Goal: Task Accomplishment & Management: Manage account settings

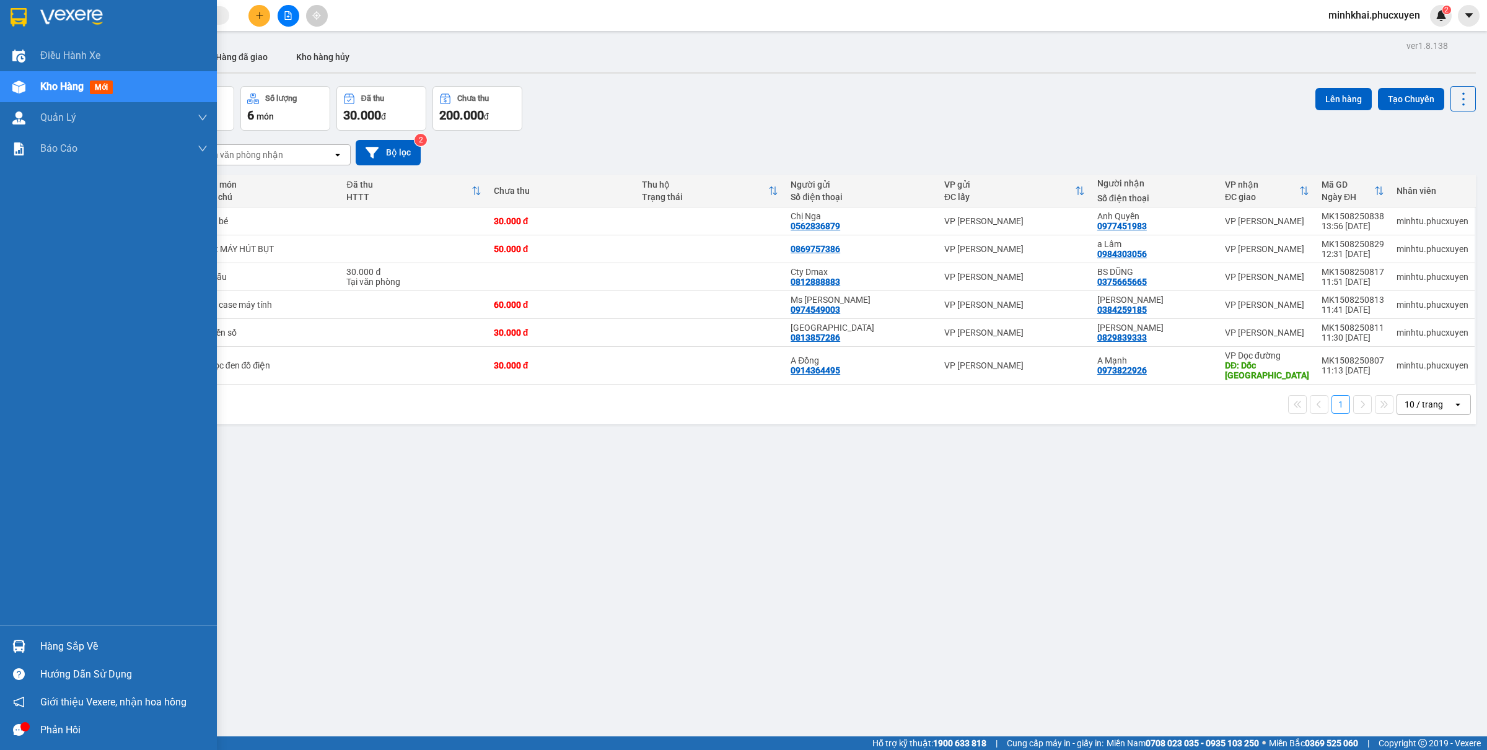
click at [48, 646] on div "Hàng sắp về" at bounding box center [123, 647] width 167 height 19
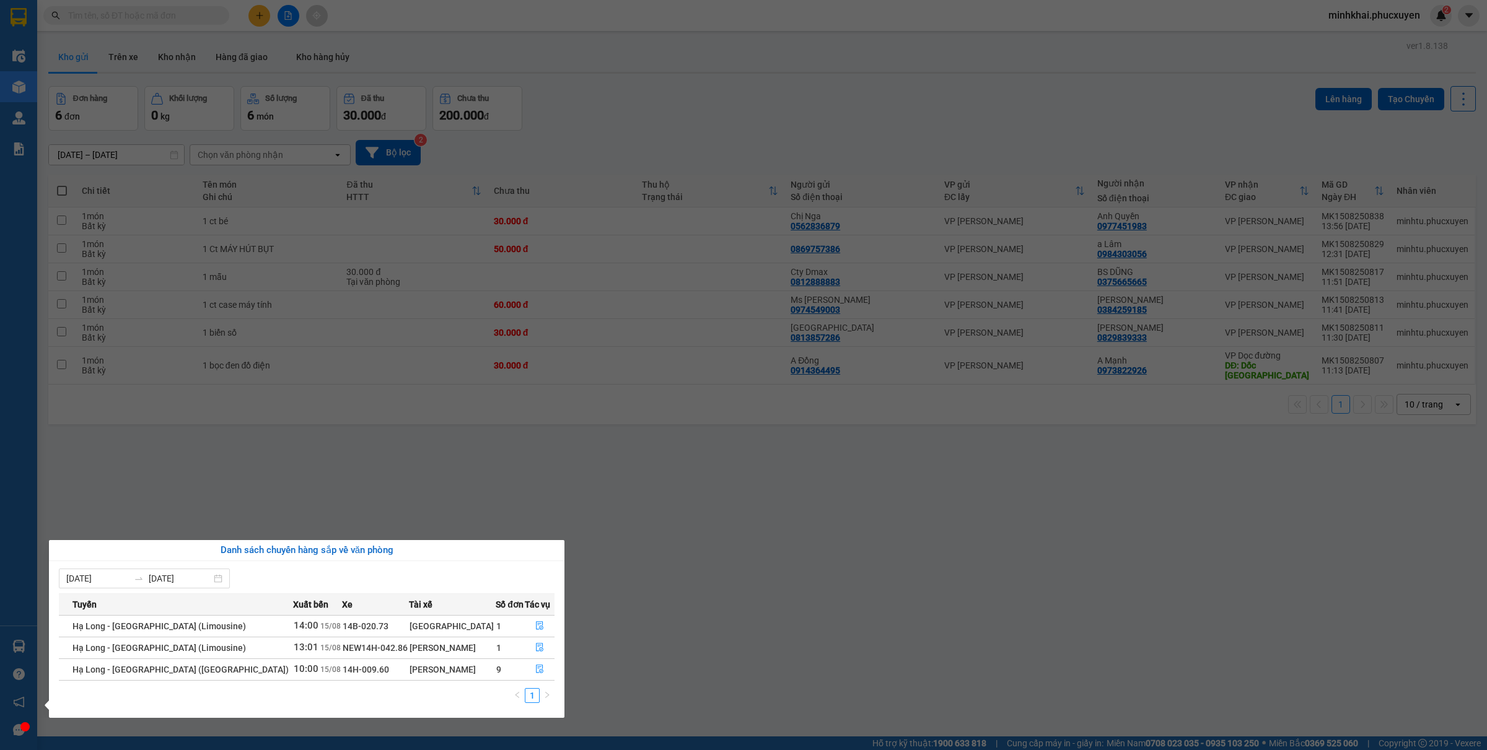
click at [624, 670] on section "Kết quả tìm kiếm ( 0 ) Bộ lọc No Data minhkhai.phucxuyen 2 Điều hành xe Kho hàn…" at bounding box center [743, 375] width 1487 height 750
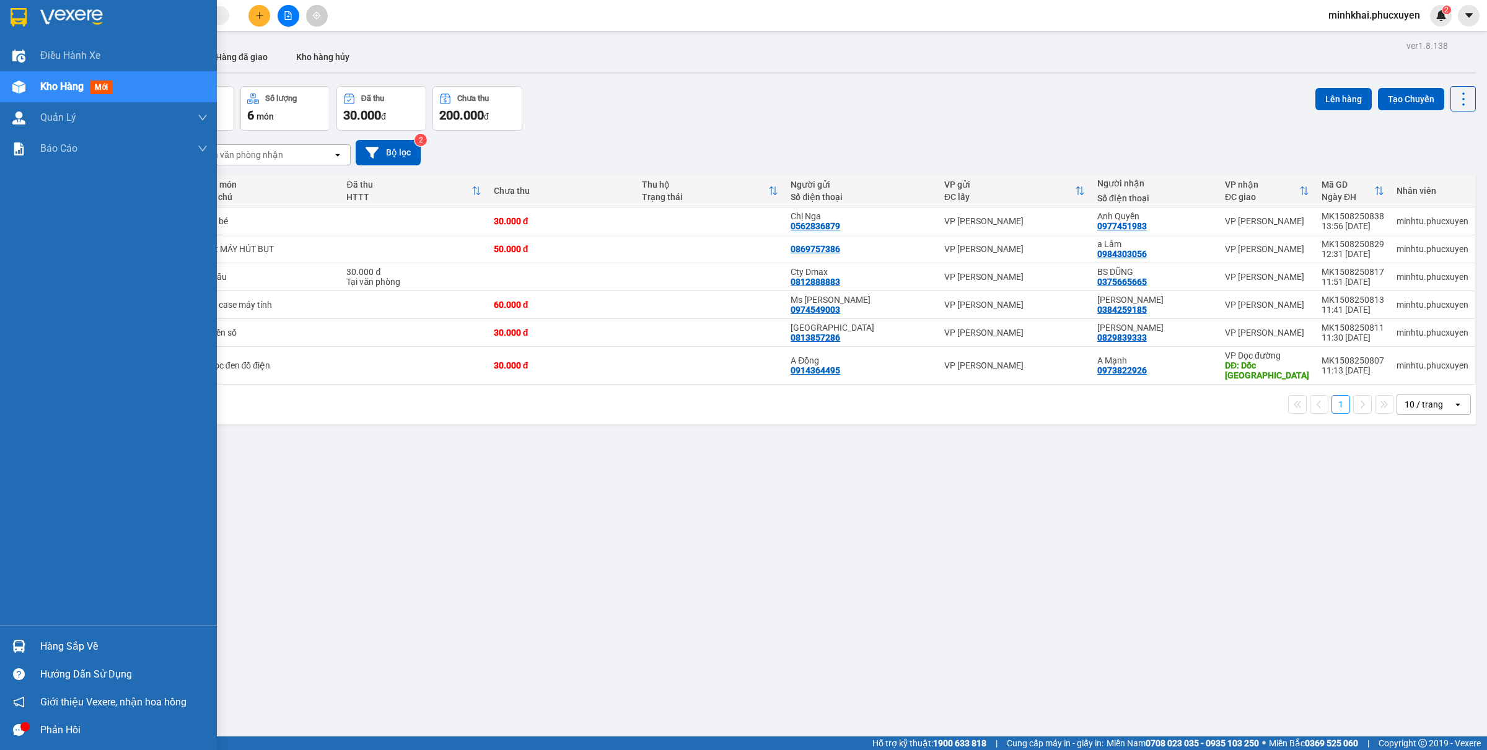
click at [26, 636] on div at bounding box center [19, 647] width 22 height 22
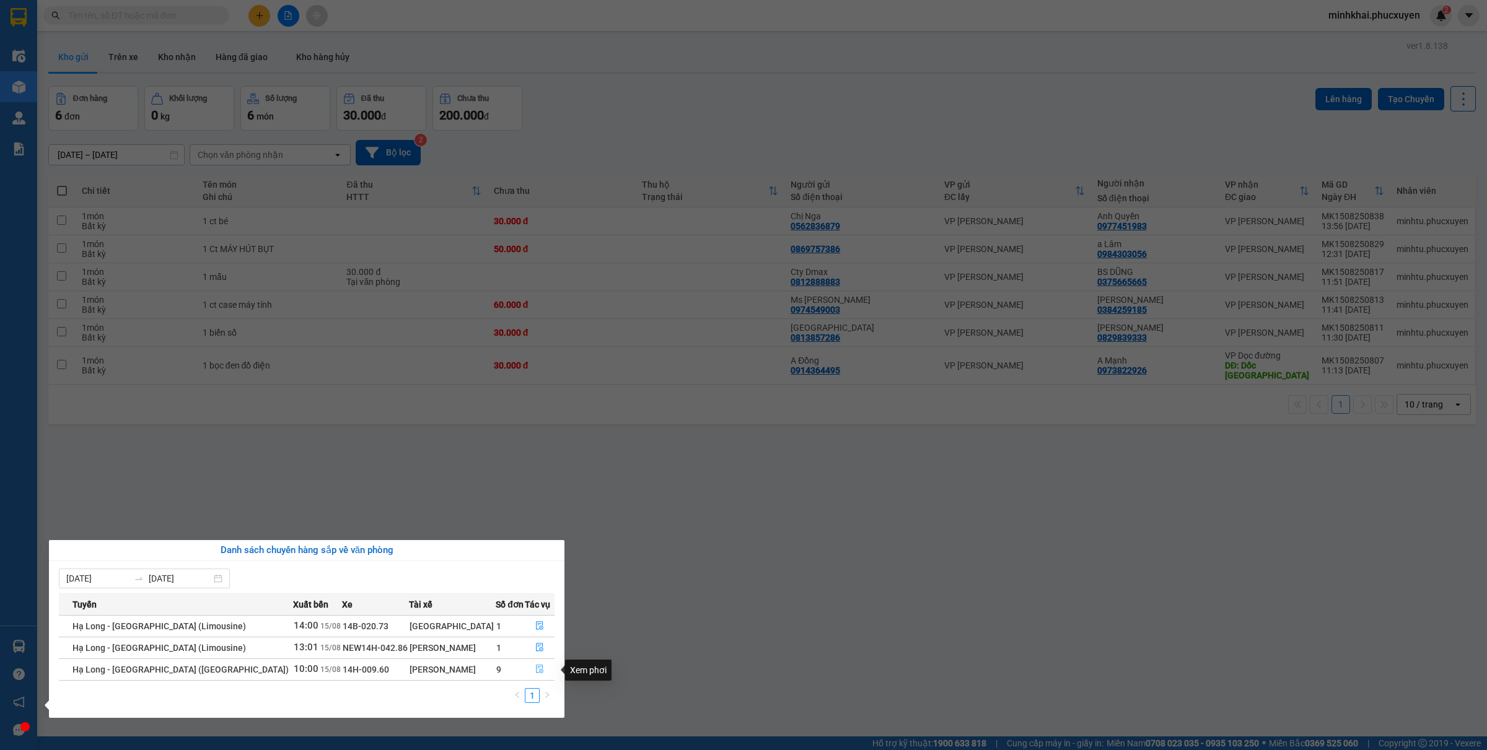
click at [535, 673] on icon "file-done" at bounding box center [539, 669] width 9 height 9
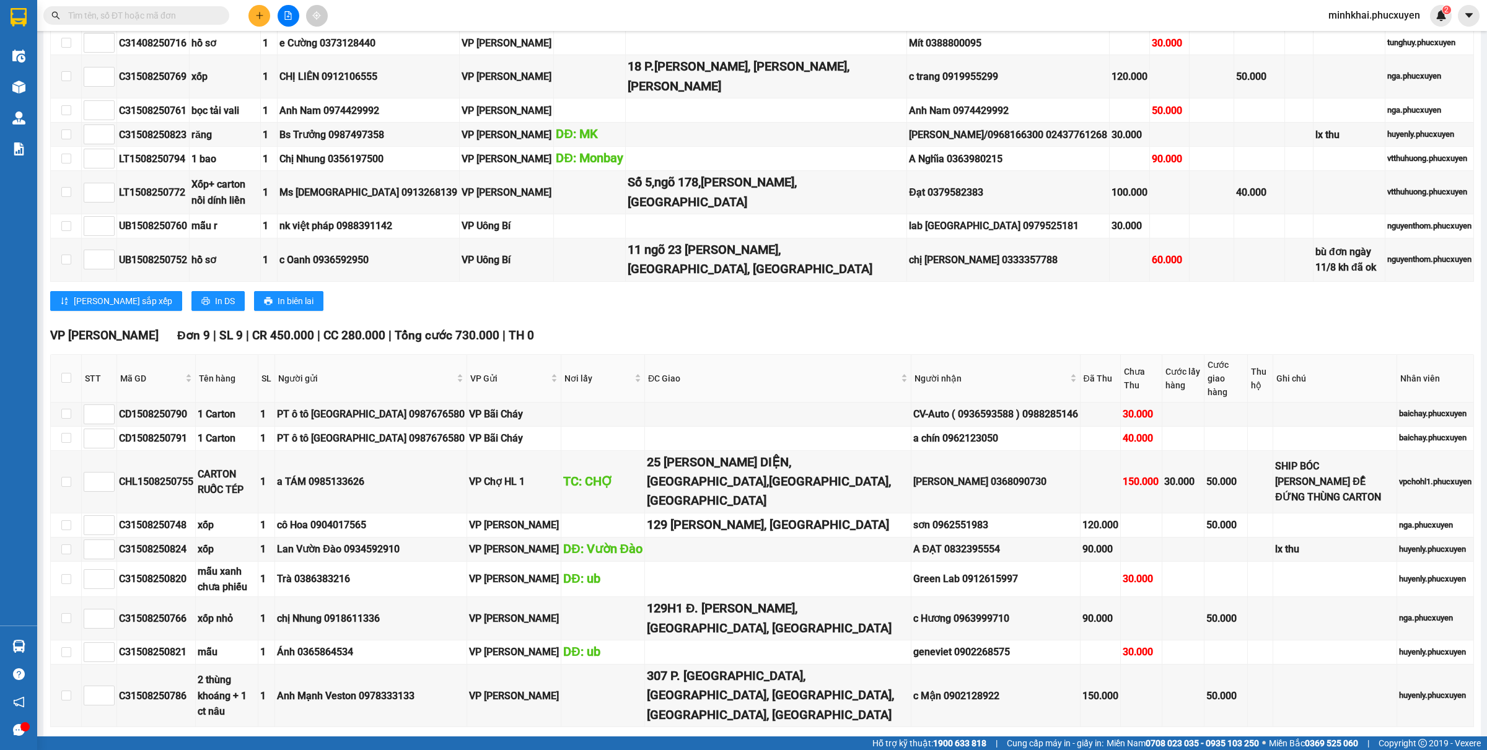
scroll to position [563, 0]
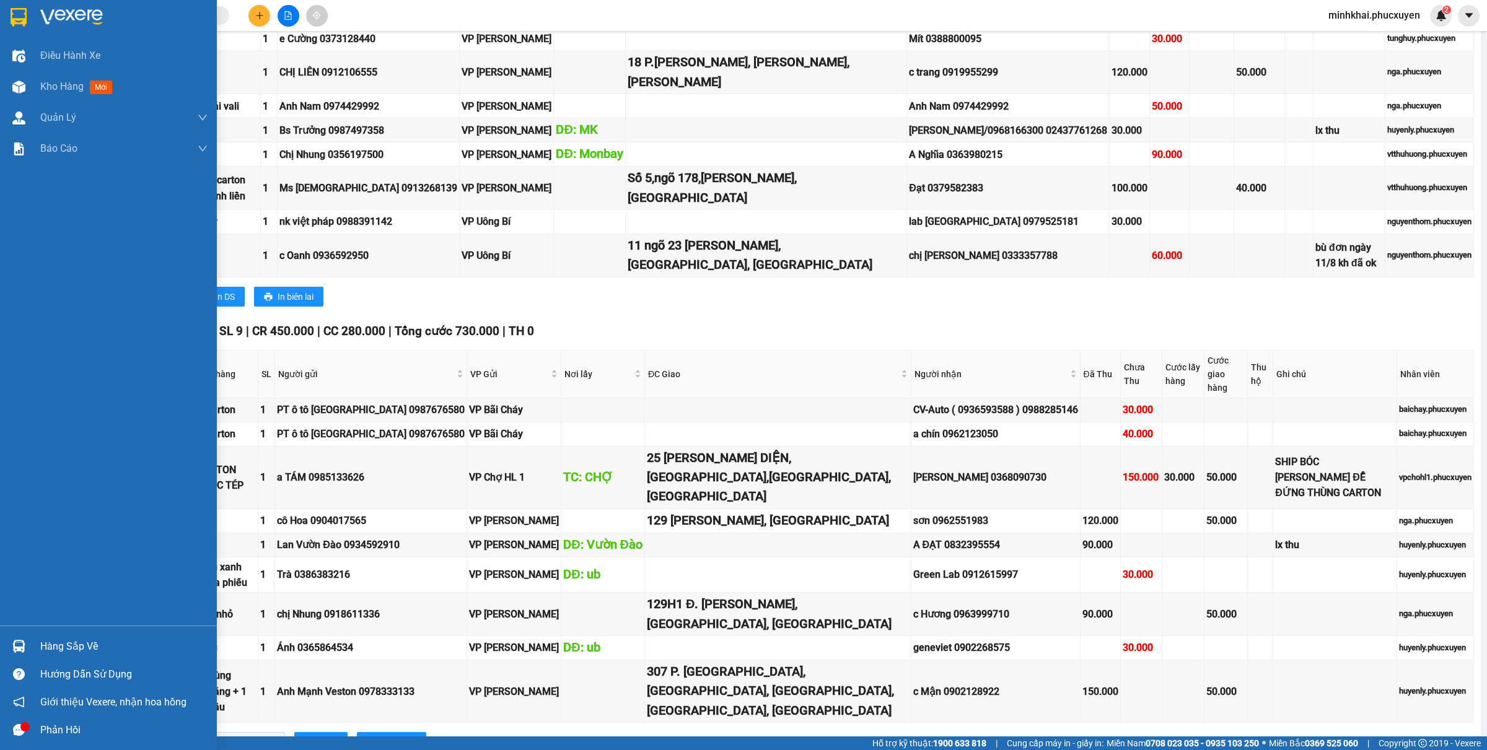
click at [53, 642] on div "Hàng sắp về" at bounding box center [123, 647] width 167 height 19
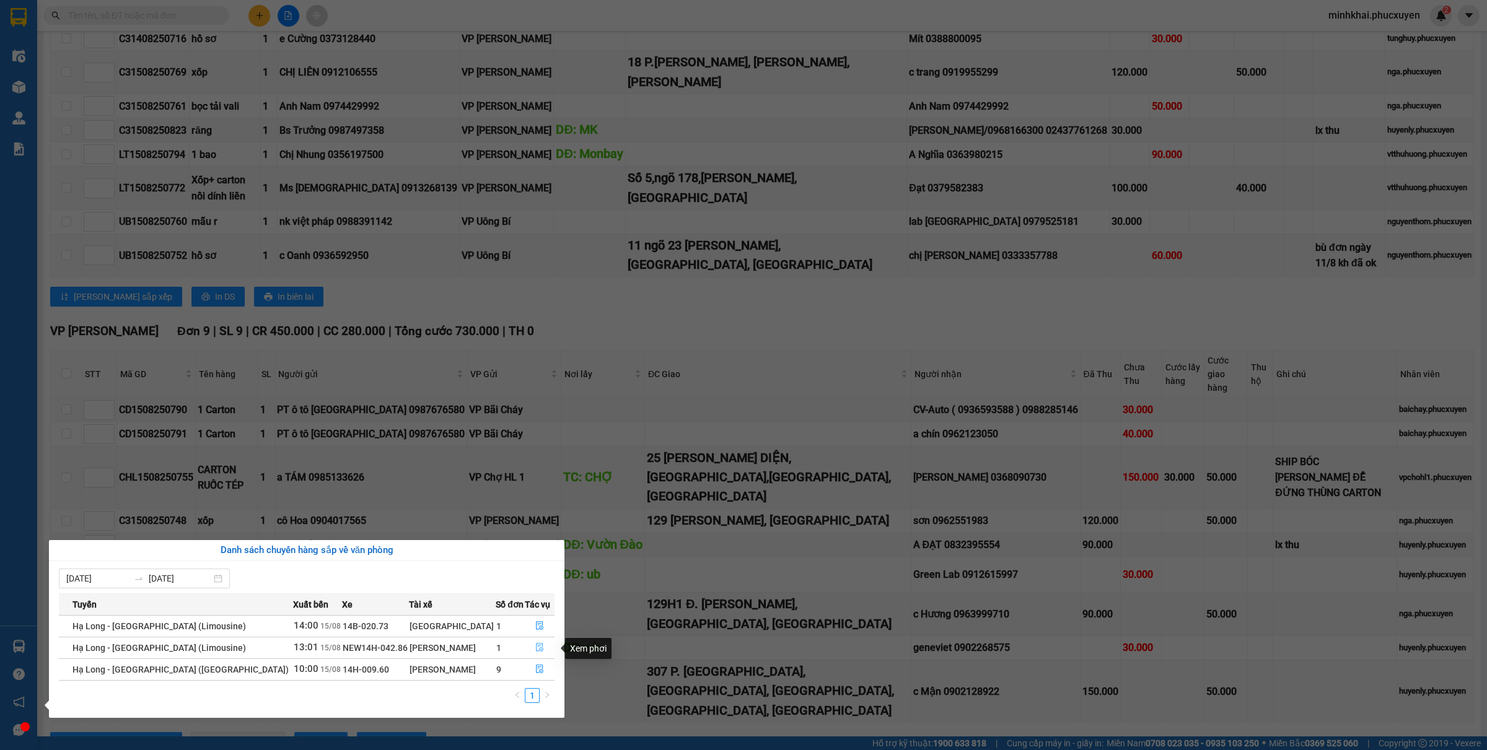
click at [536, 651] on icon "file-done" at bounding box center [539, 647] width 9 height 9
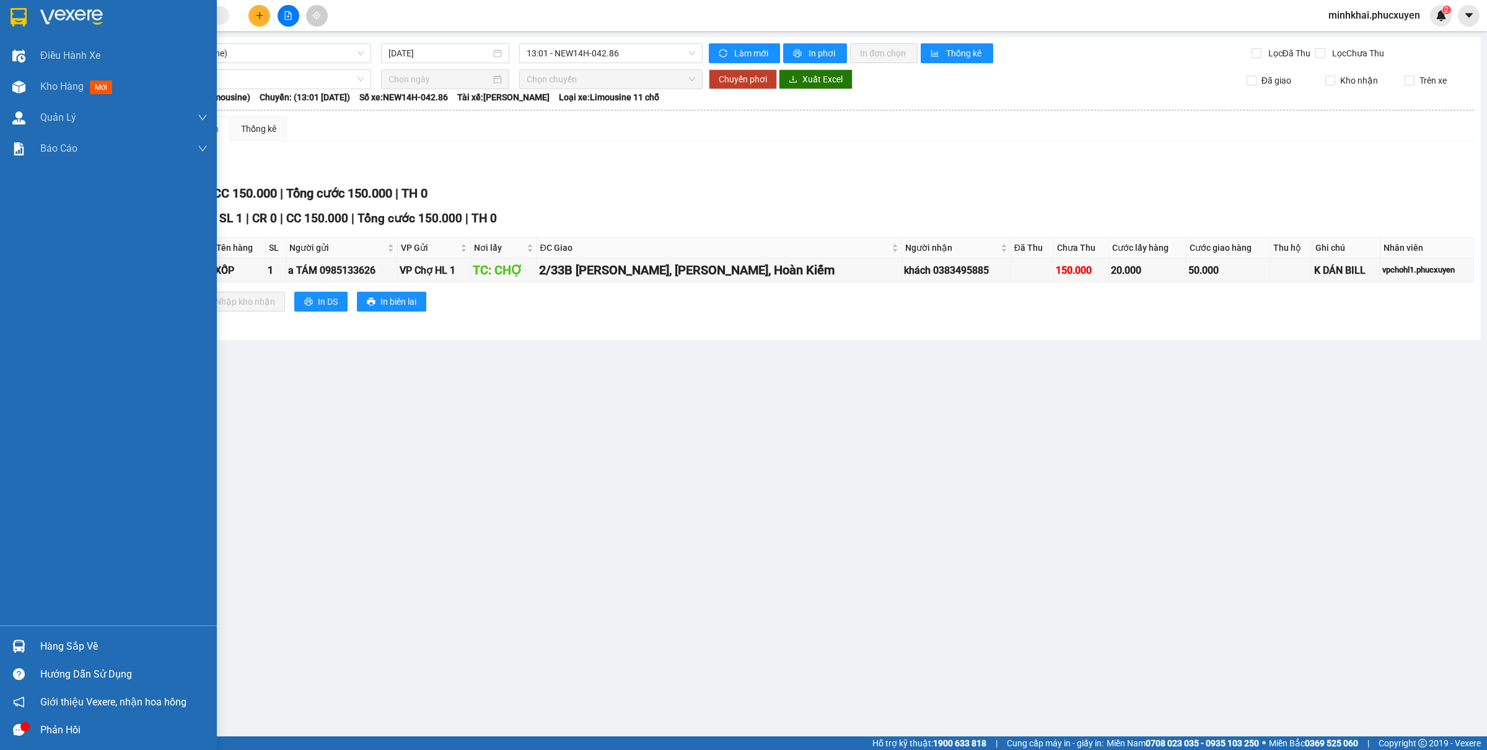
click at [19, 637] on div at bounding box center [19, 647] width 22 height 22
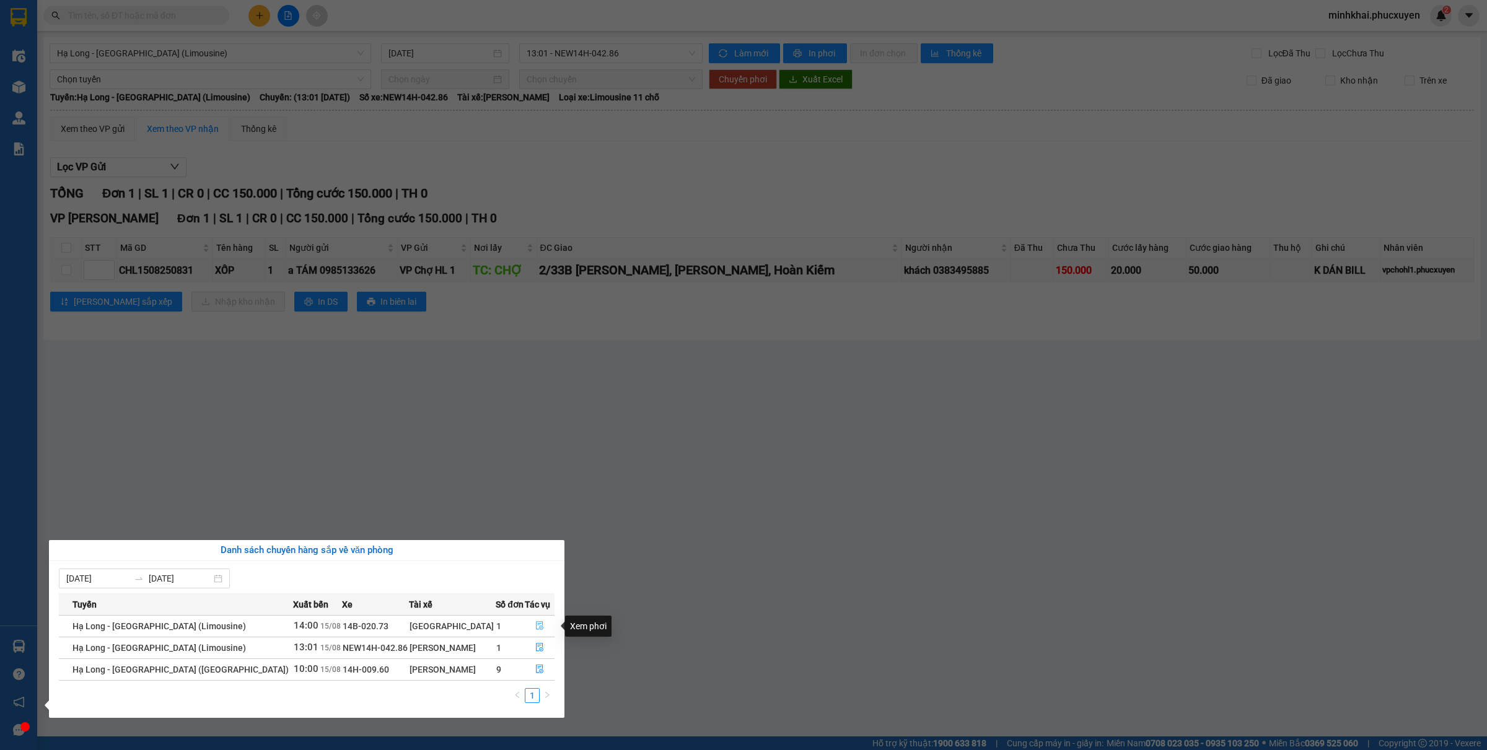
click at [538, 627] on icon "file-done" at bounding box center [539, 626] width 9 height 9
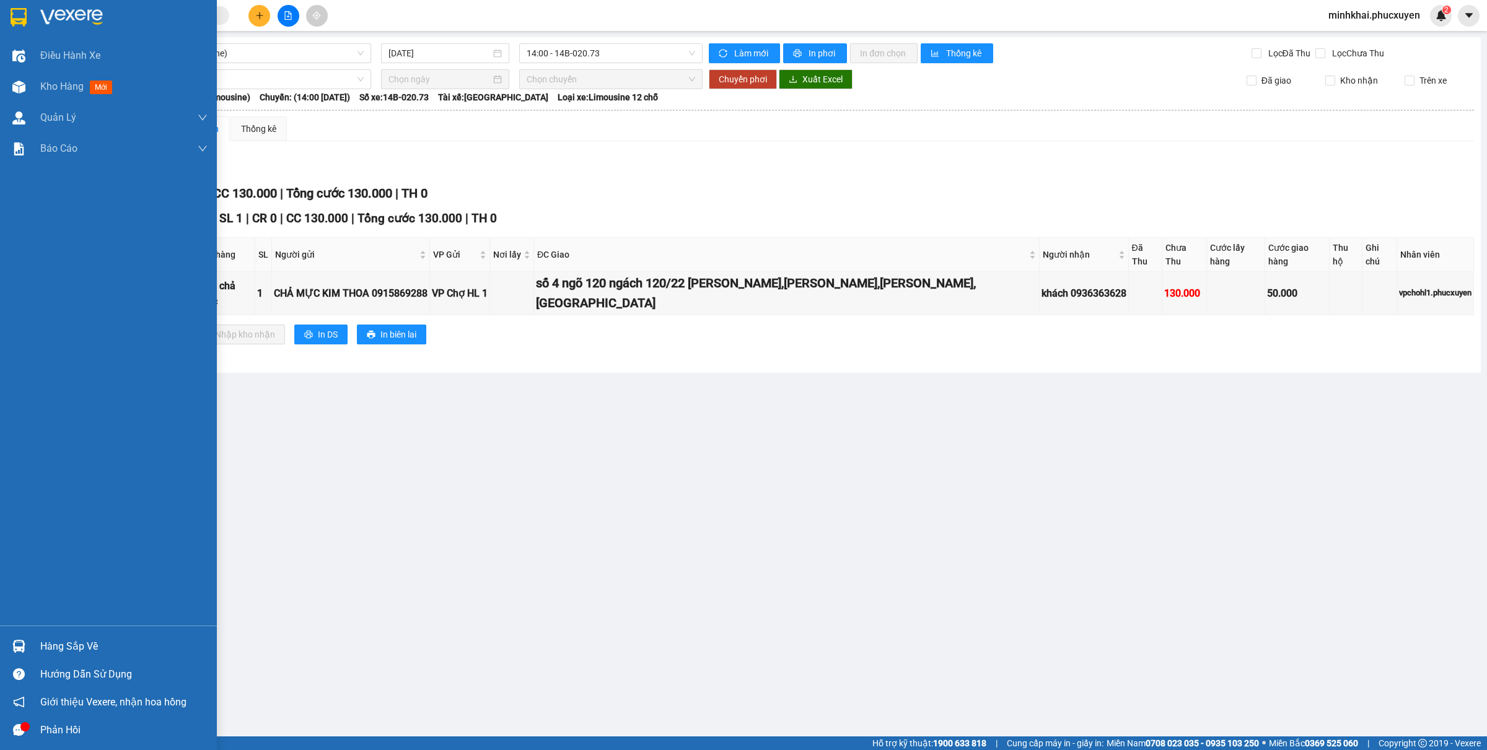
click at [95, 652] on div "Hàng sắp về" at bounding box center [123, 647] width 167 height 19
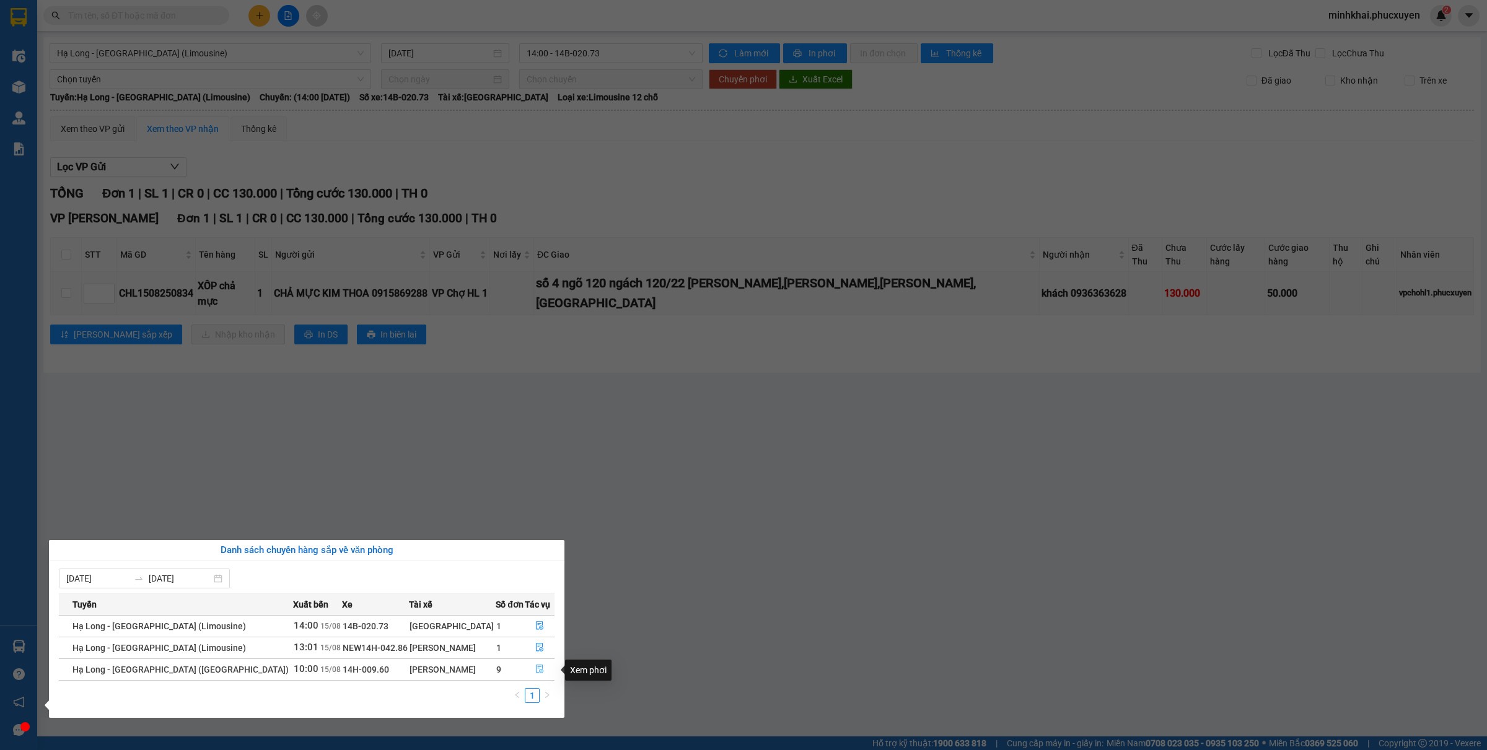
click at [529, 671] on button "button" at bounding box center [540, 670] width 29 height 20
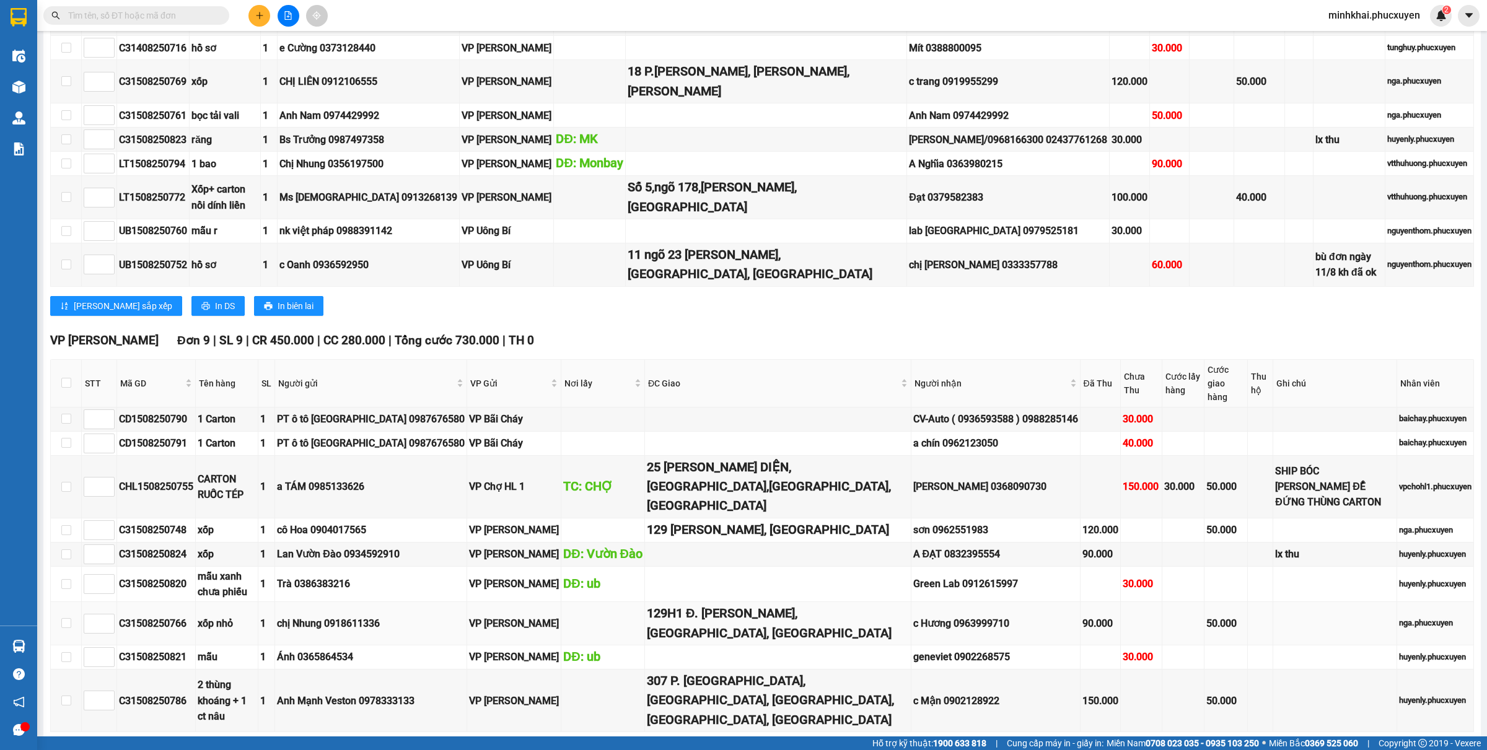
scroll to position [563, 0]
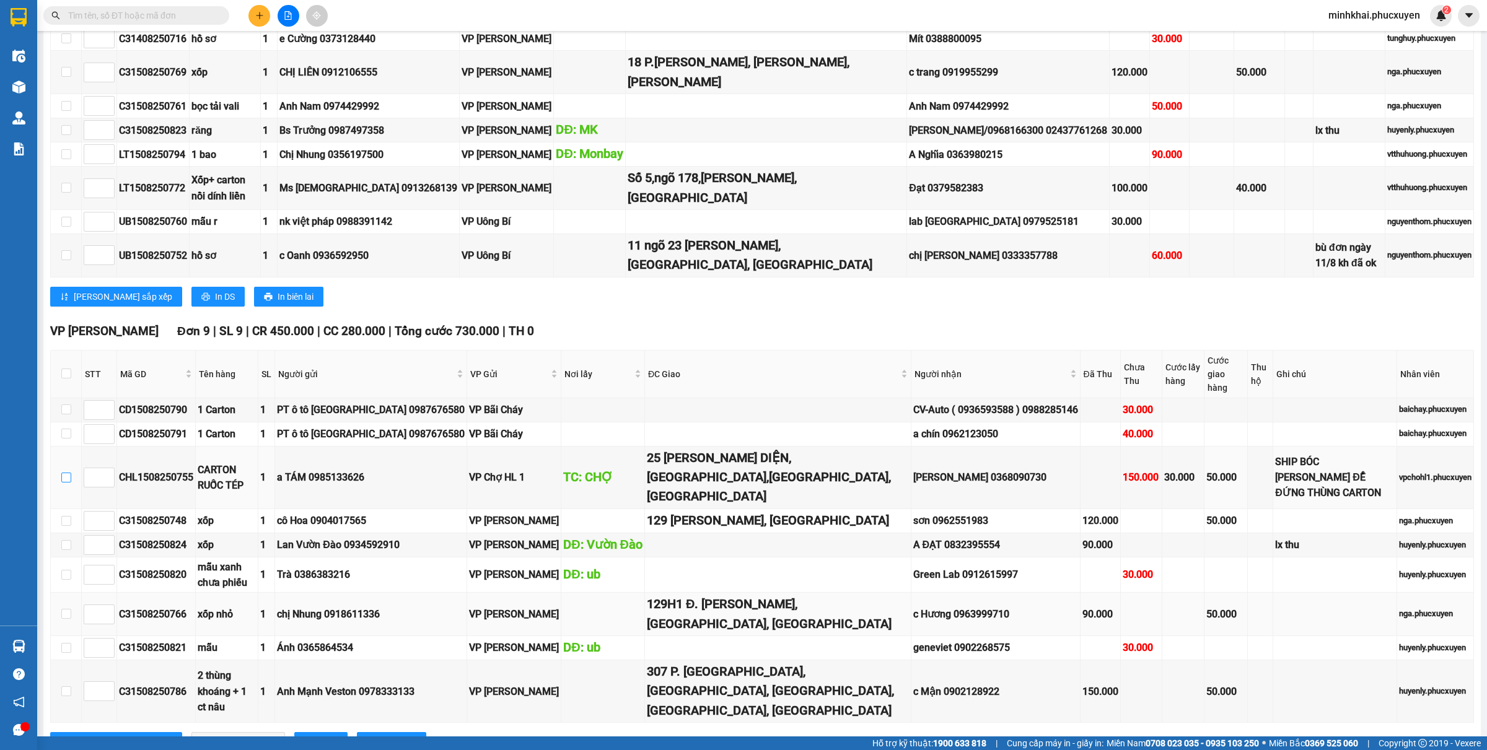
drag, startPoint x: 64, startPoint y: 455, endPoint x: 209, endPoint y: 583, distance: 192.8
click at [64, 473] on input "checkbox" at bounding box center [66, 478] width 10 height 10
checkbox input "true"
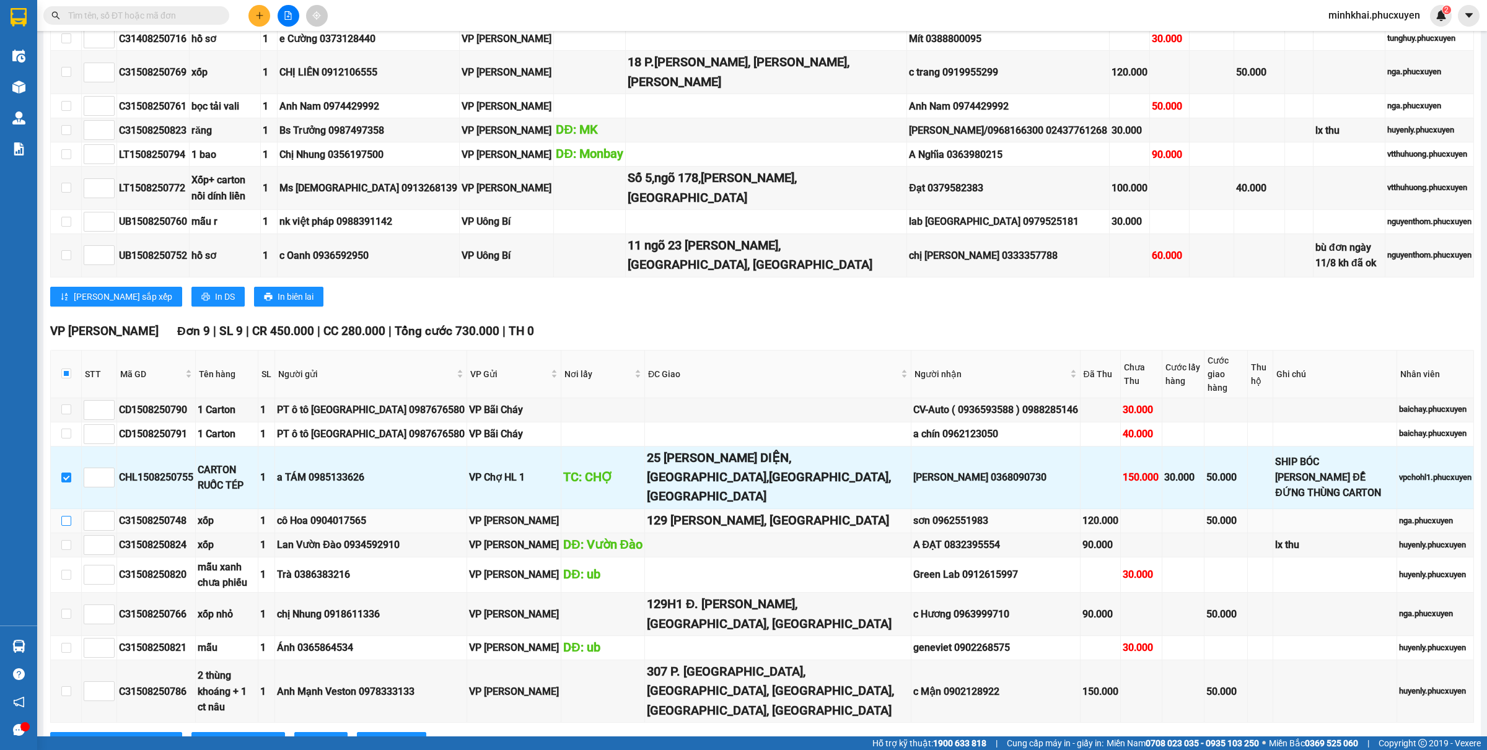
click at [66, 516] on input "checkbox" at bounding box center [66, 521] width 10 height 10
checkbox input "true"
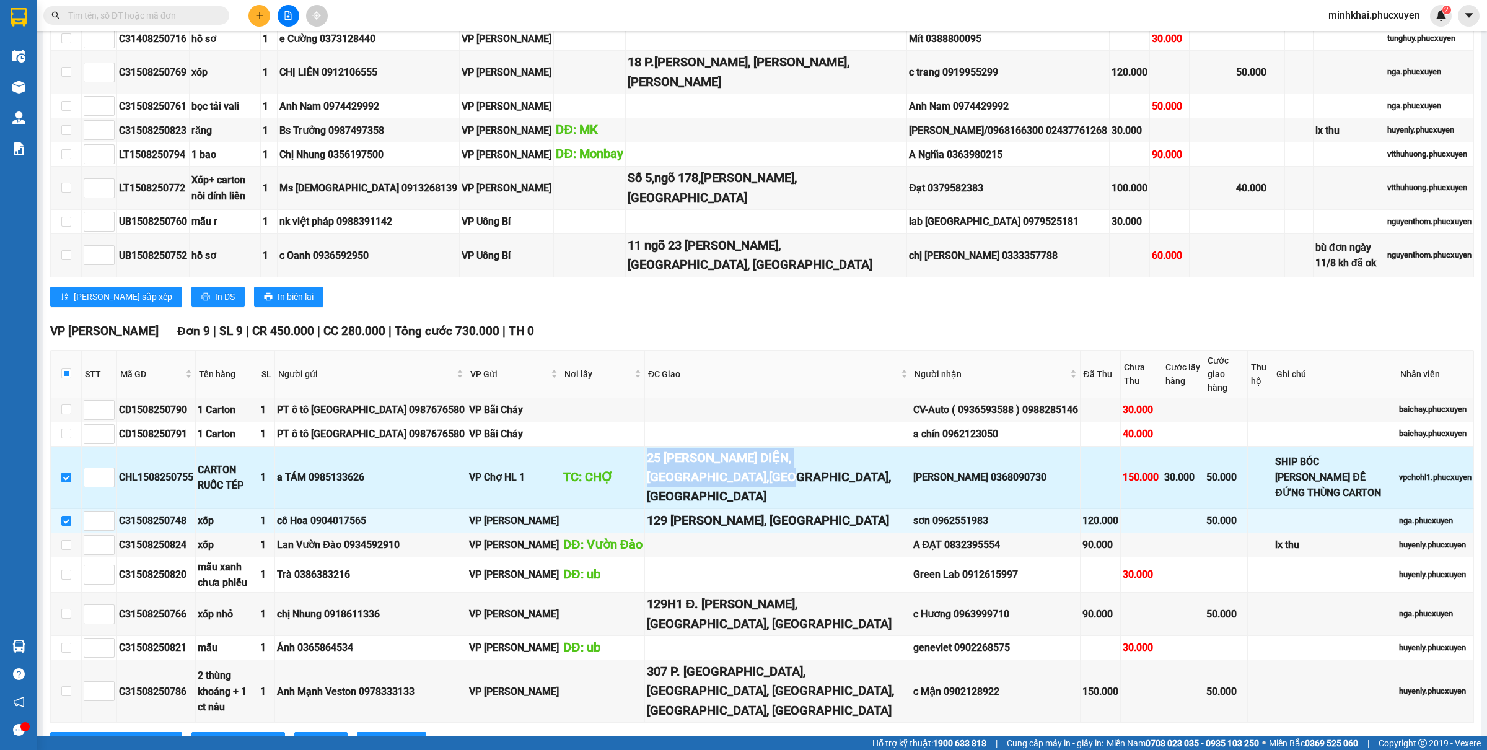
drag, startPoint x: 611, startPoint y: 447, endPoint x: 782, endPoint y: 472, distance: 172.8
click at [782, 472] on td "25 TÔ VÍNH DIỆN,KHƯƠNG TRUNG,THANH XUÂN,HÀ NỘI" at bounding box center [778, 478] width 266 height 63
click at [821, 464] on div "25 [PERSON_NAME] DIỆN,[GEOGRAPHIC_DATA],[GEOGRAPHIC_DATA],[GEOGRAPHIC_DATA]" at bounding box center [778, 478] width 262 height 58
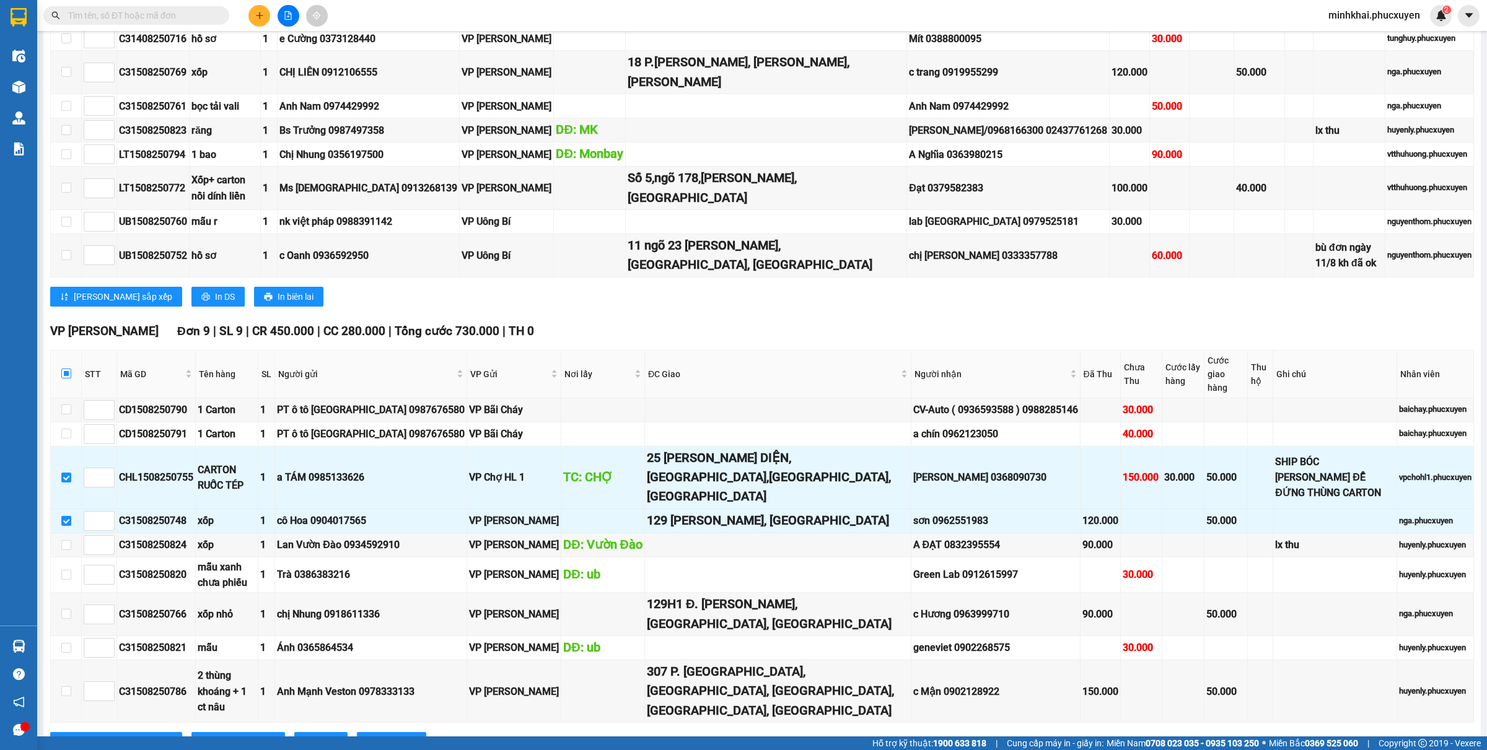
click at [65, 369] on input "checkbox" at bounding box center [66, 374] width 10 height 10
checkbox input "true"
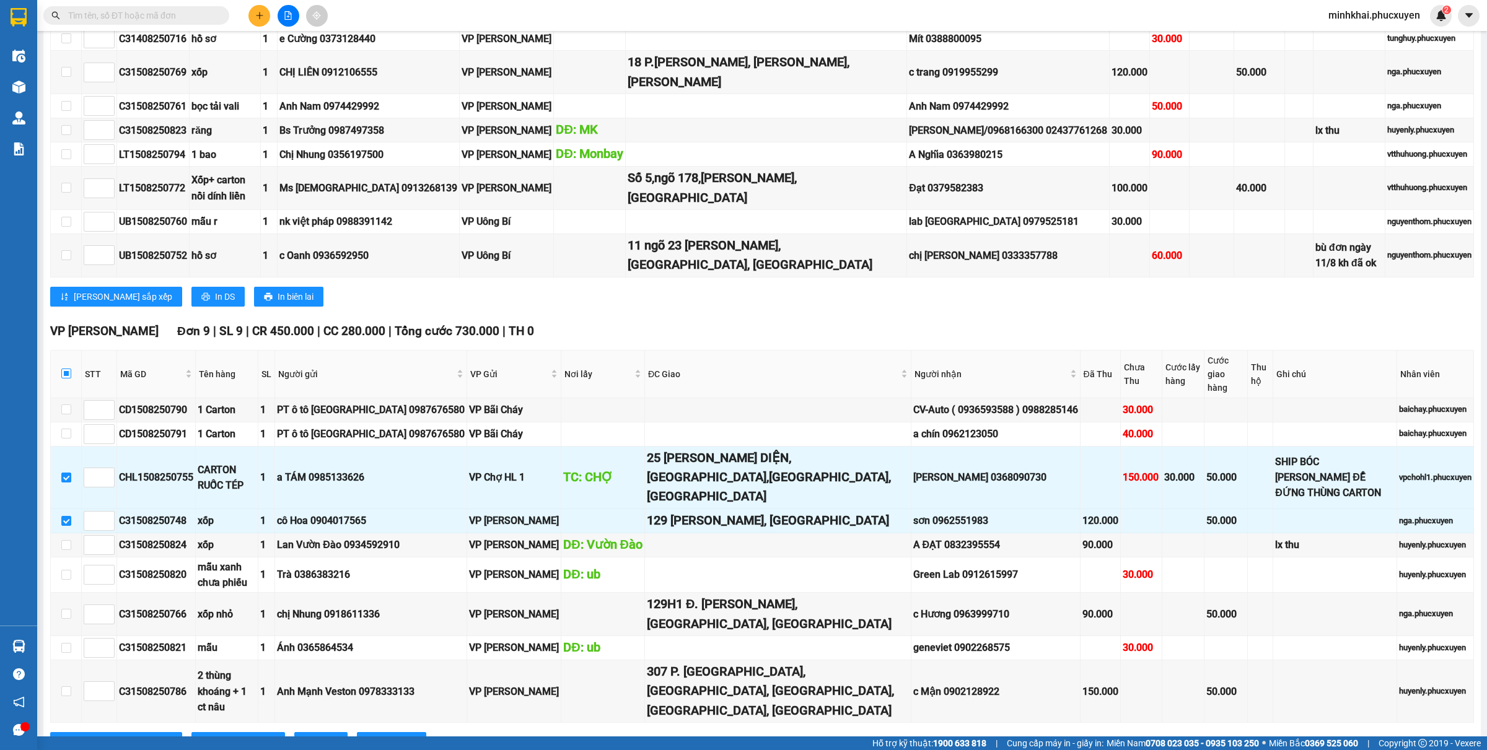
checkbox input "true"
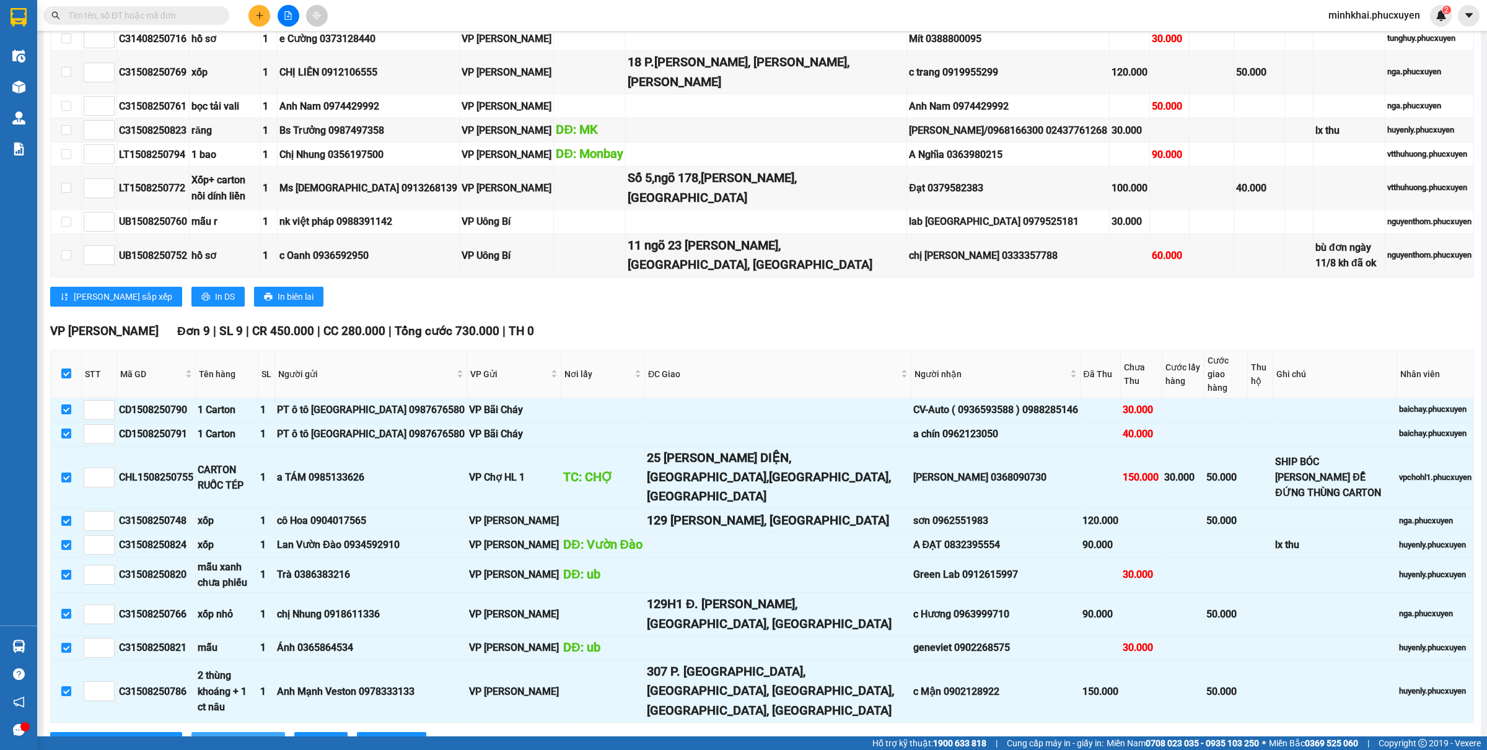
click at [215, 736] on span "Nhập kho nhận" at bounding box center [245, 743] width 60 height 14
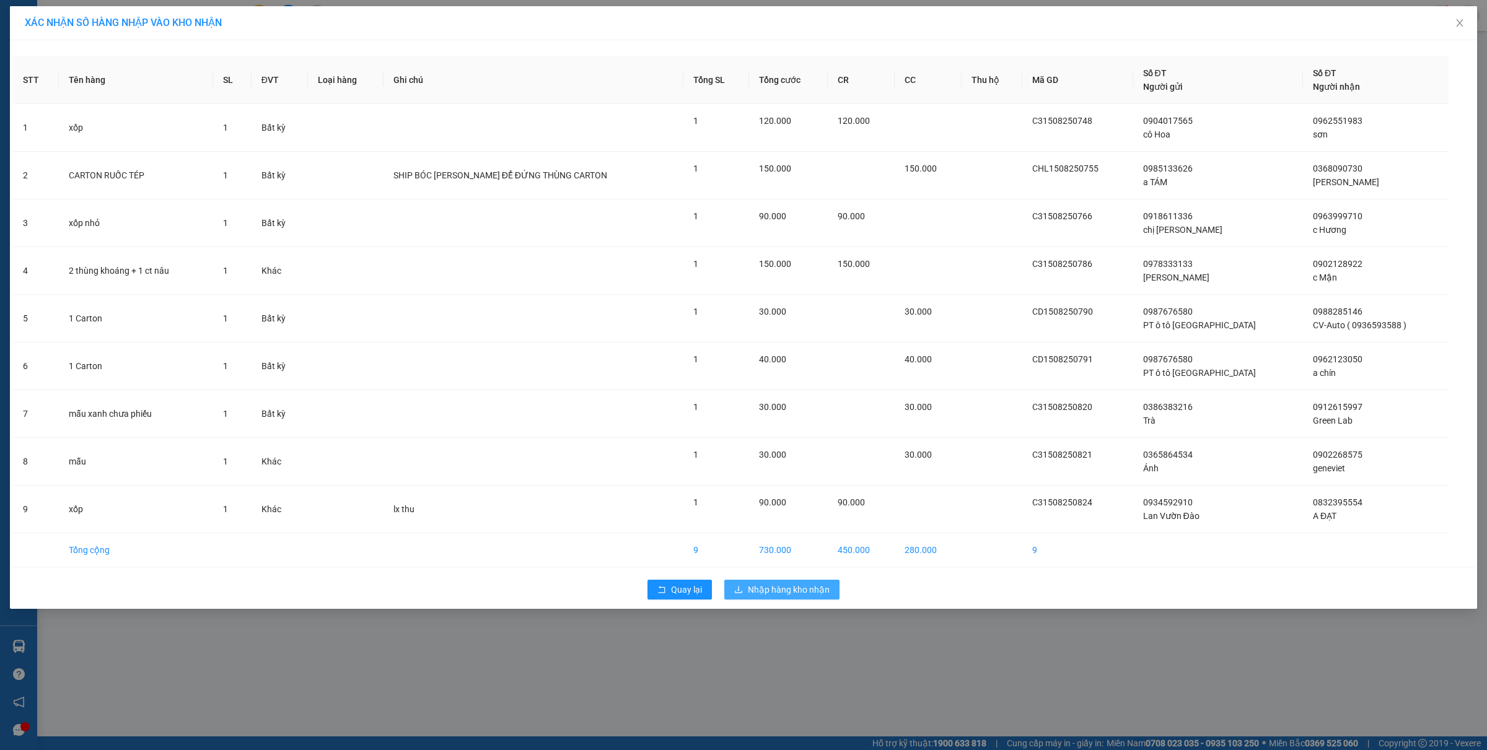
click at [775, 595] on span "Nhập hàng kho nhận" at bounding box center [789, 590] width 82 height 14
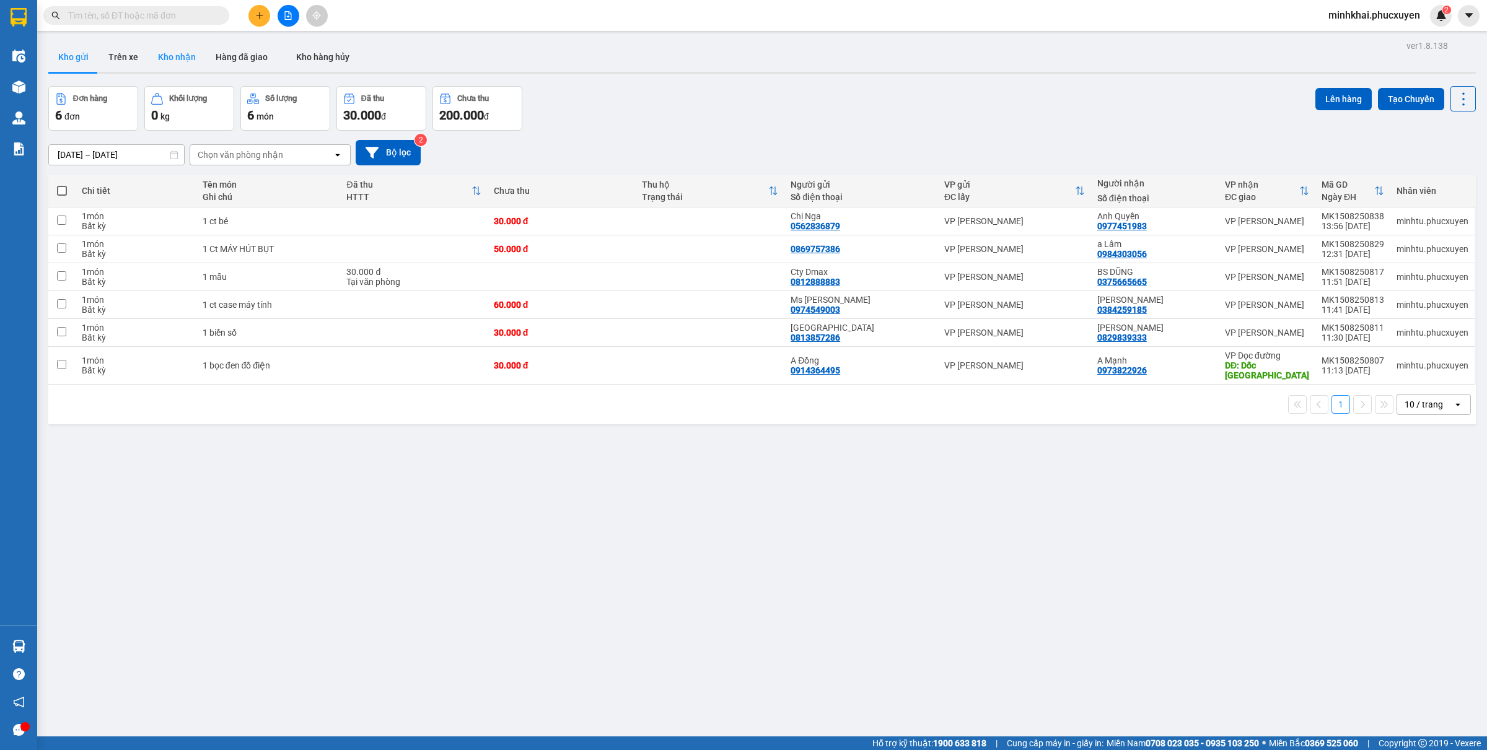
click at [178, 63] on button "Kho nhận" at bounding box center [177, 57] width 58 height 30
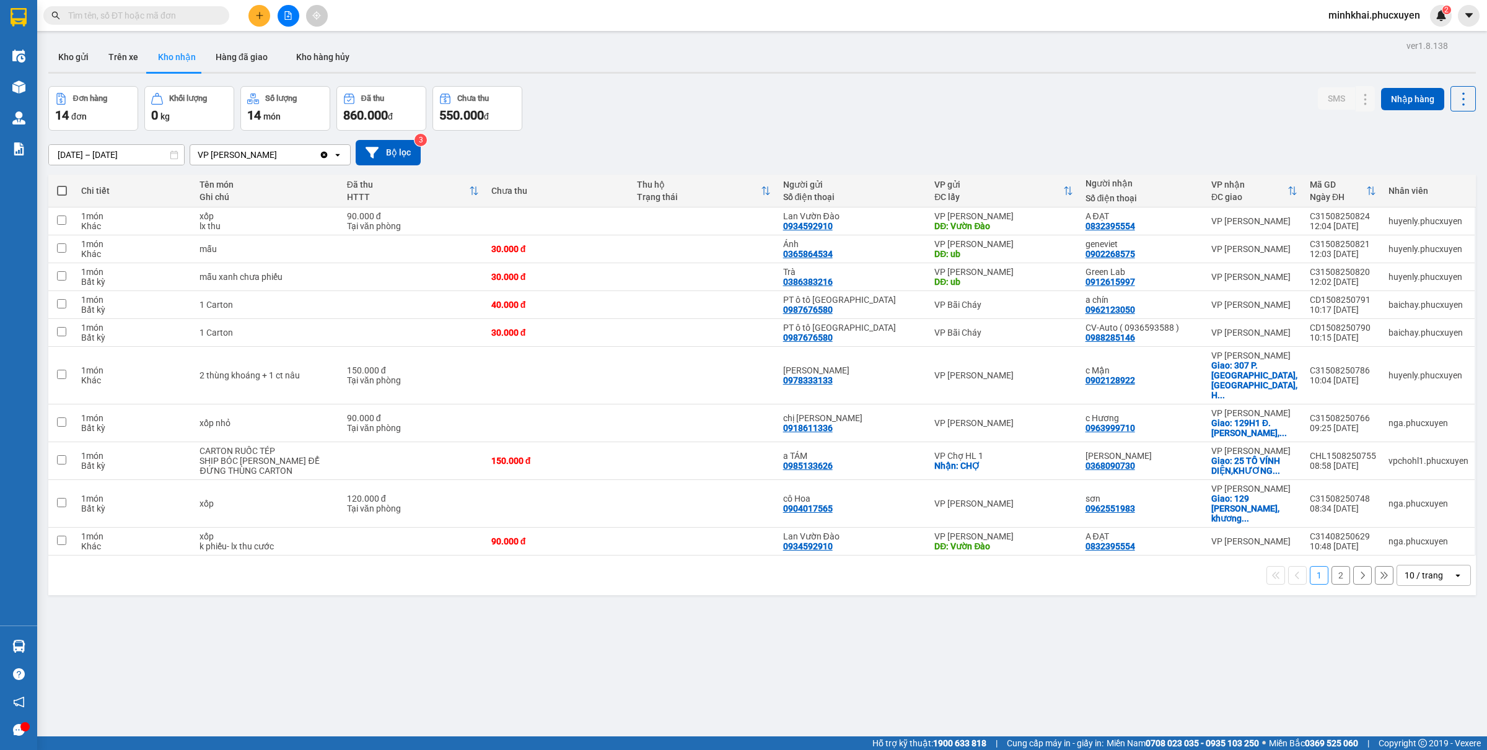
click at [1412, 570] on div "10 / trang" at bounding box center [1424, 576] width 38 height 12
click at [1417, 671] on div "80 / trang" at bounding box center [1420, 664] width 74 height 22
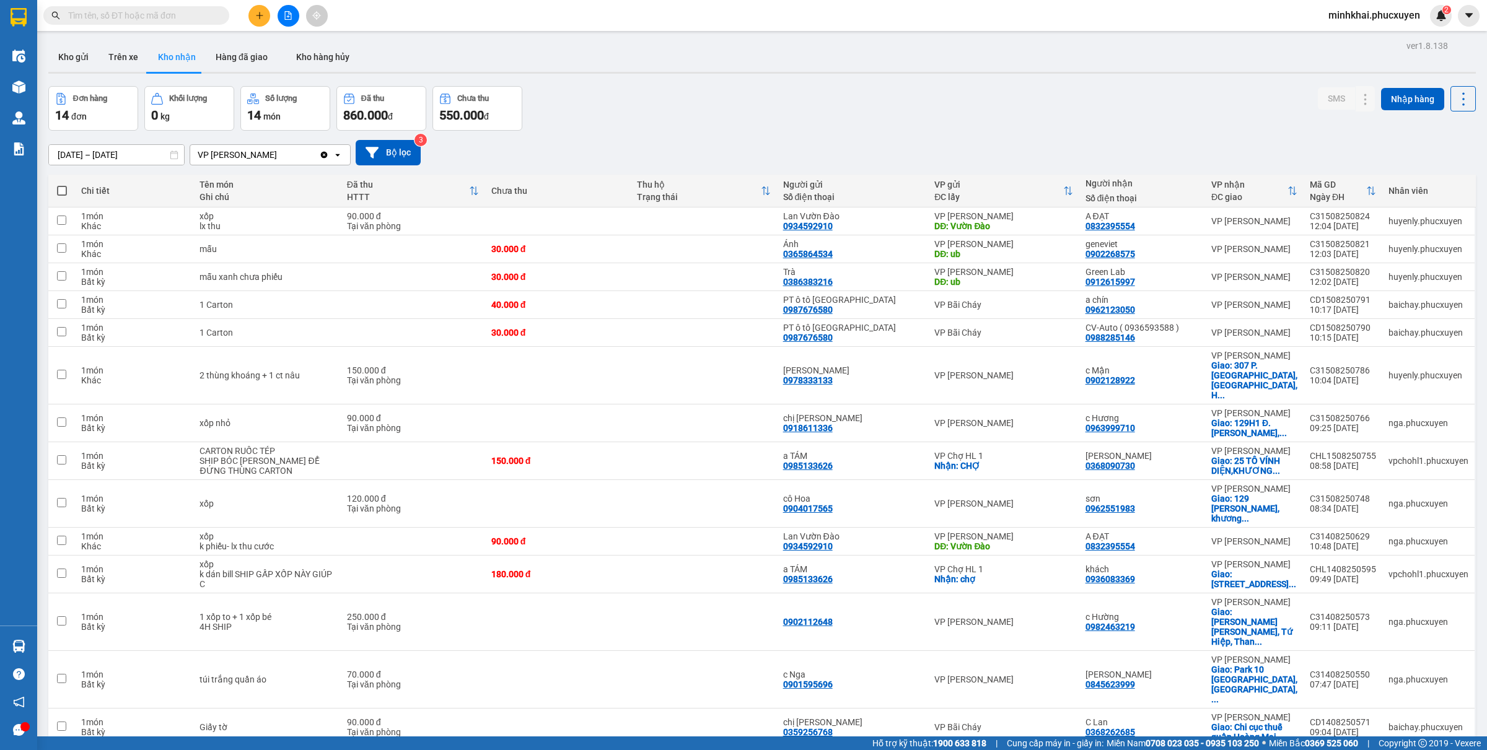
click at [1332, 564] on button at bounding box center [1340, 575] width 17 height 22
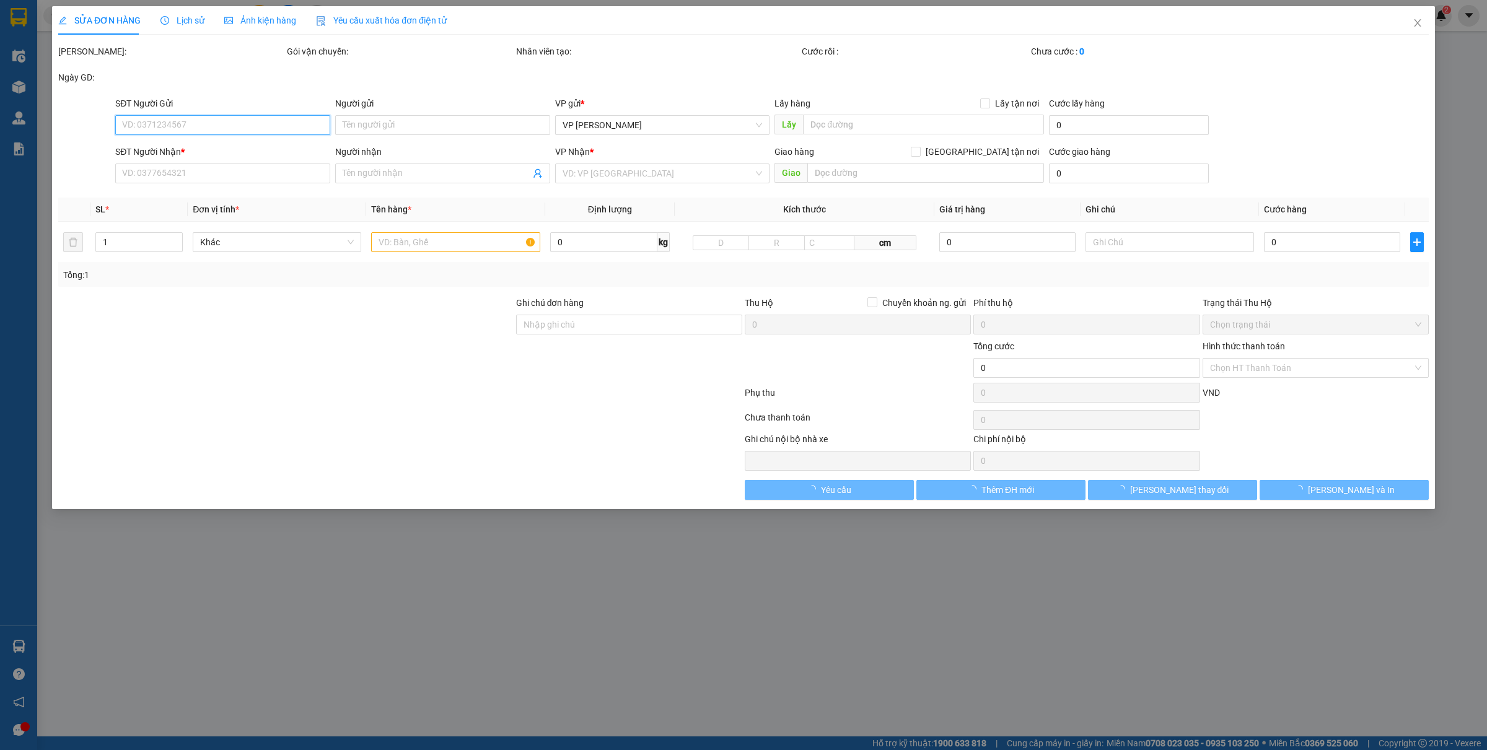
type input "0985133626"
type input "a TÁM"
checkbox input "true"
type input "chợ"
type input "0936083369"
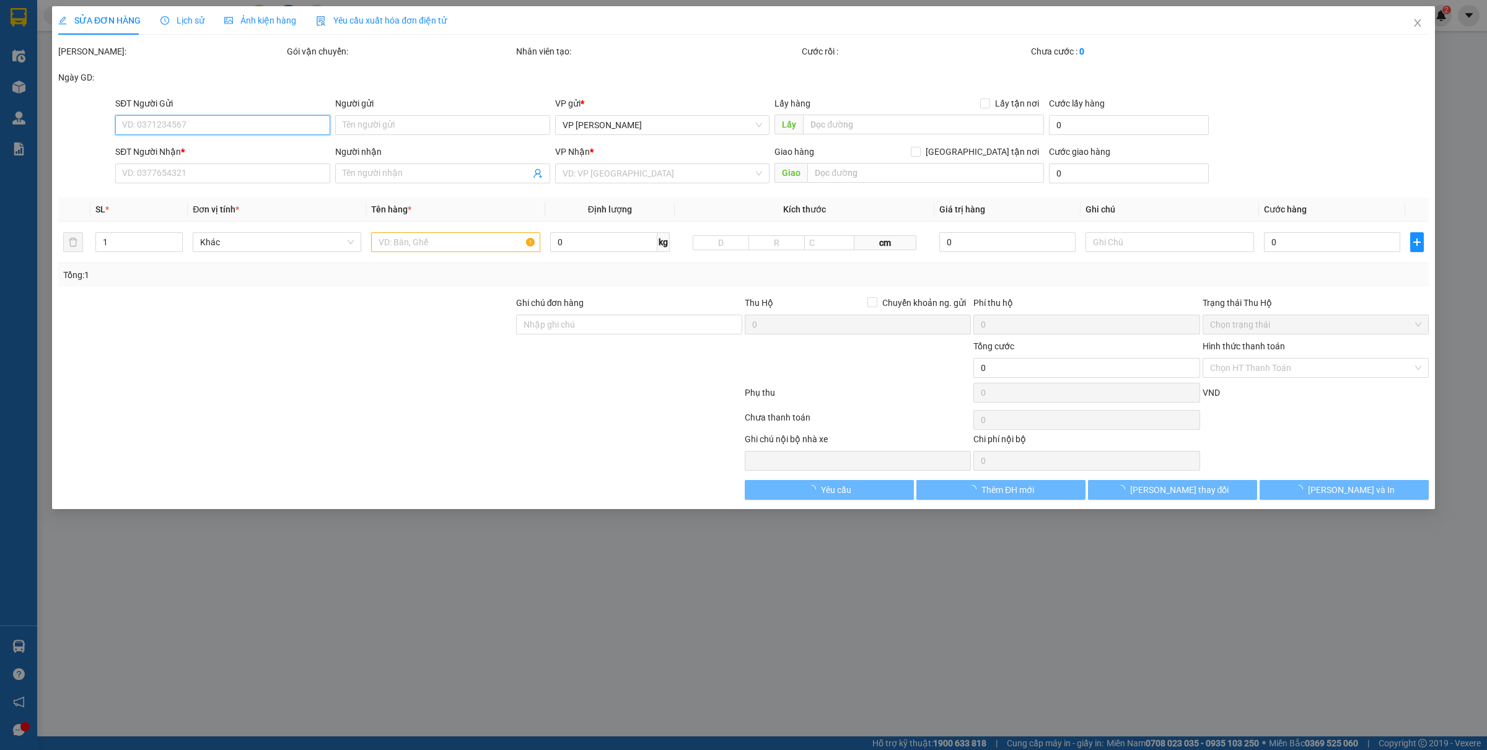
type input "khách"
checkbox input "true"
type input "38 đường tô hiệu,quang trung,hà đông,hà nội"
type input "180.000"
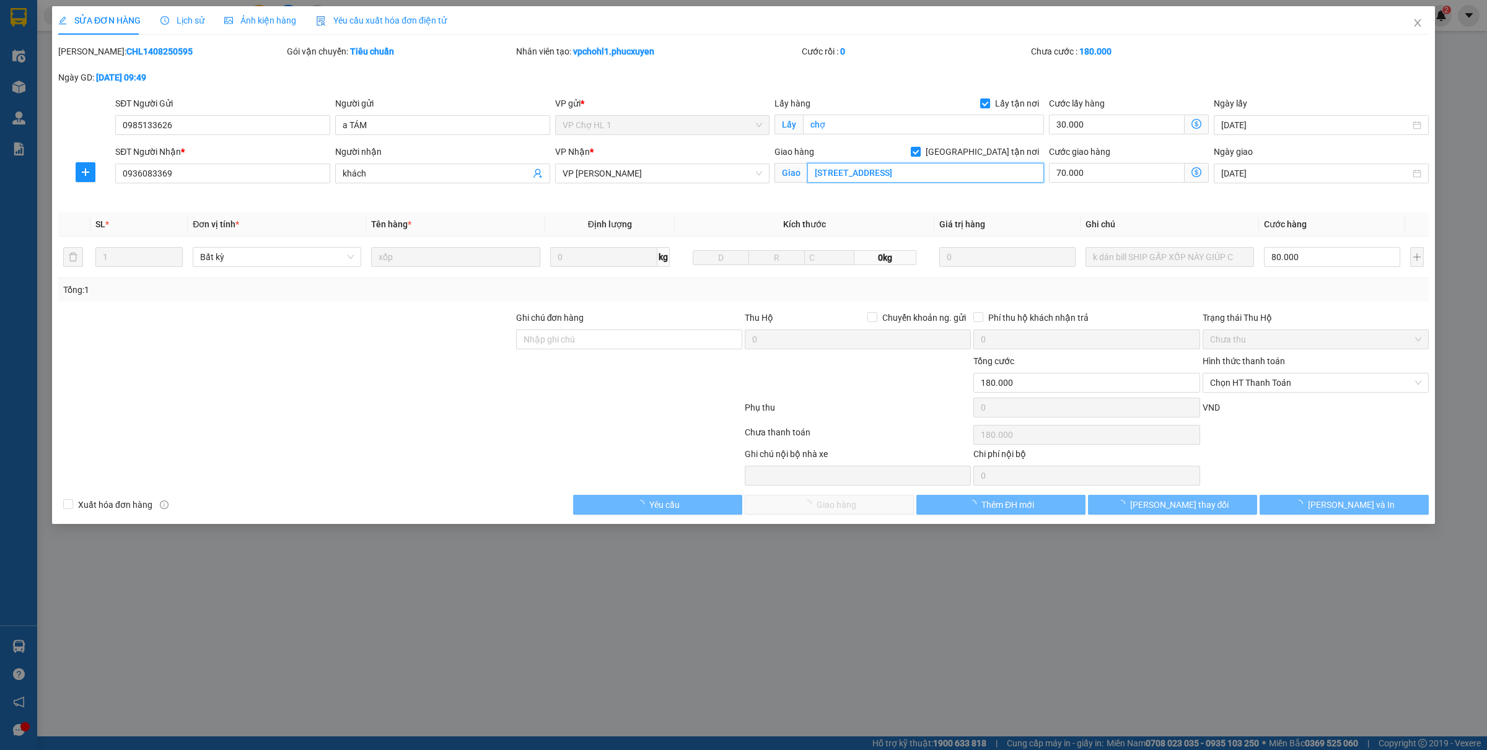
click at [977, 169] on input "38 đường tô hiệu,quang trung,hà đông,hà nội" at bounding box center [926, 173] width 237 height 20
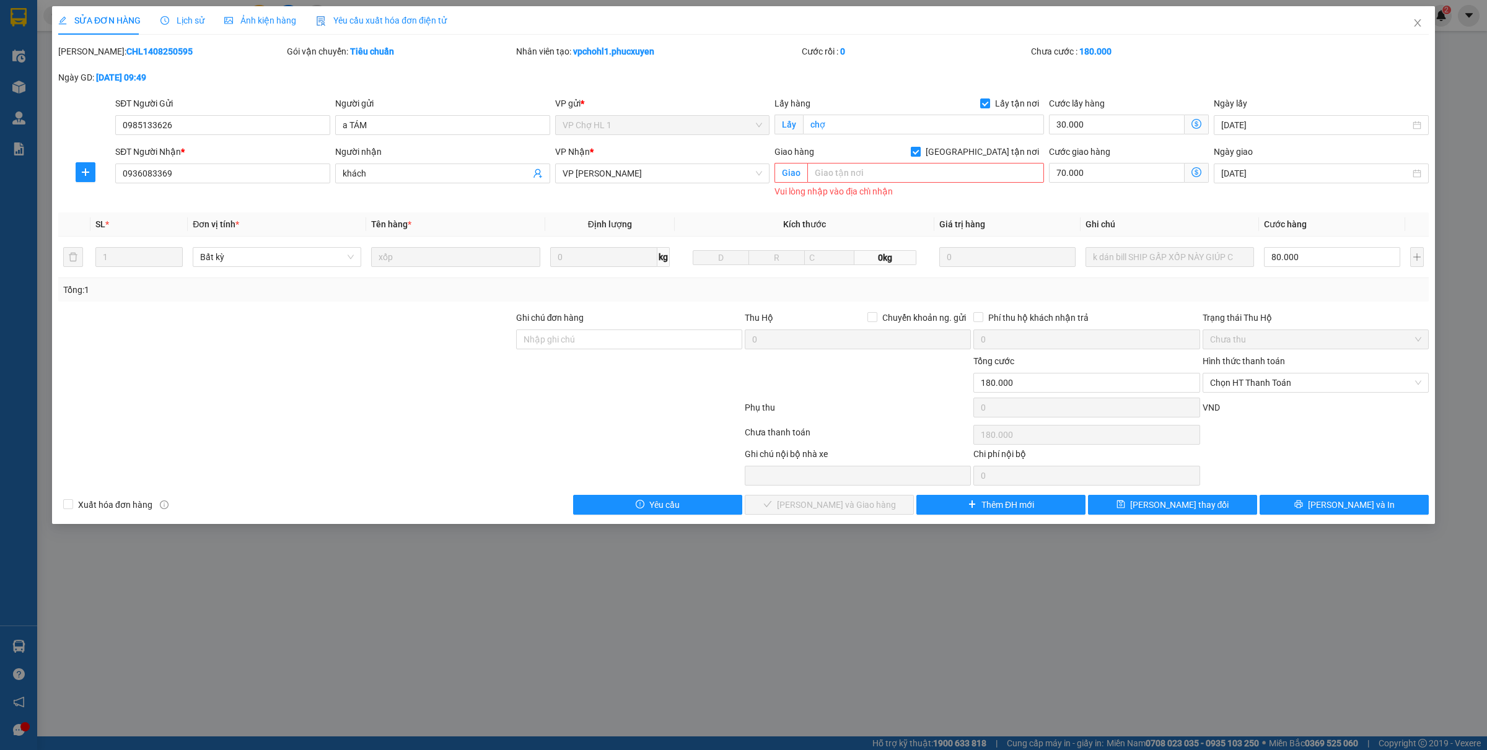
click at [995, 153] on span "[GEOGRAPHIC_DATA] tận nơi" at bounding box center [982, 152] width 123 height 14
click at [920, 153] on input "[GEOGRAPHIC_DATA] tận nơi" at bounding box center [915, 151] width 9 height 9
checkbox input "false"
type input "150.000"
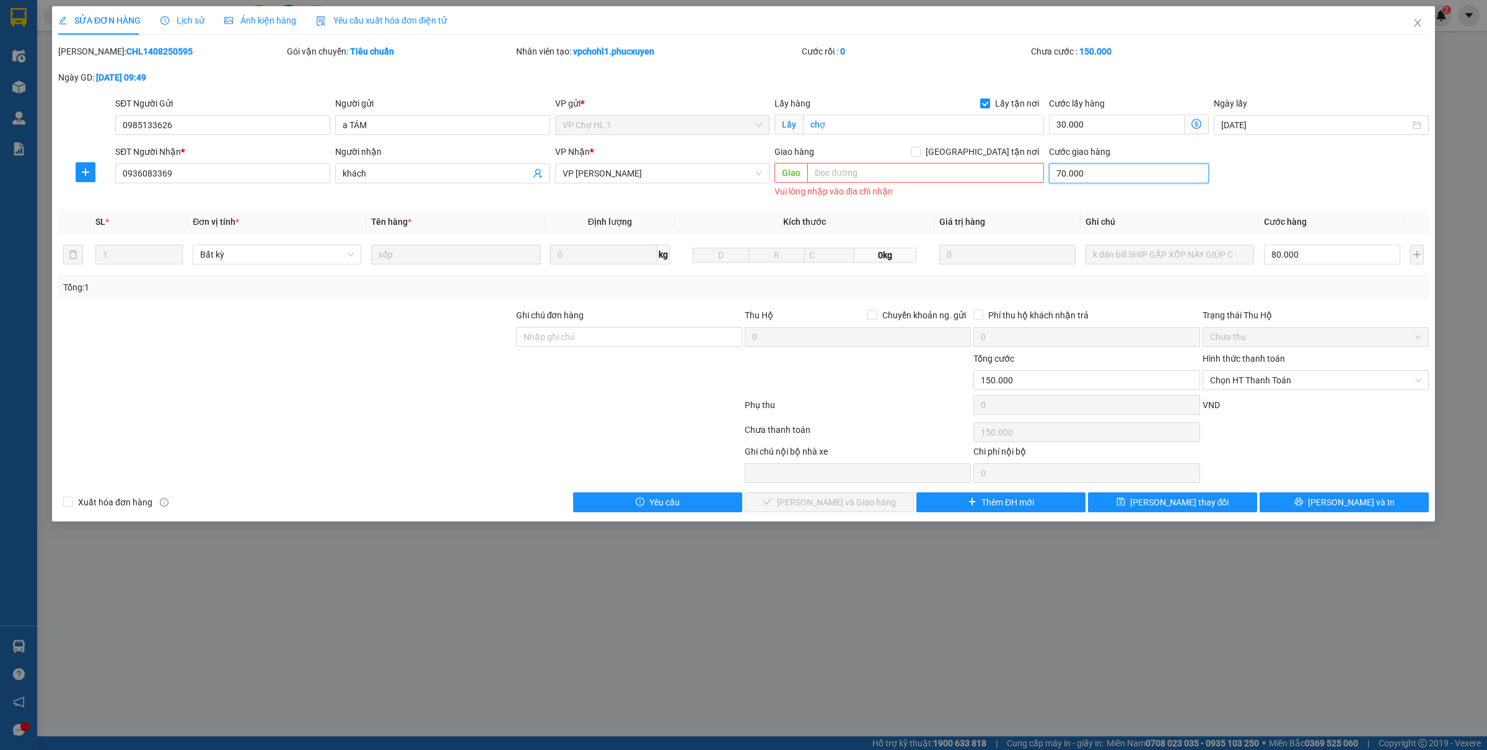
click at [1093, 175] on input "70.000" at bounding box center [1129, 174] width 160 height 20
type input "110.000"
click at [1246, 389] on span "Chọn HT Thanh Toán" at bounding box center [1315, 380] width 211 height 19
type input "0"
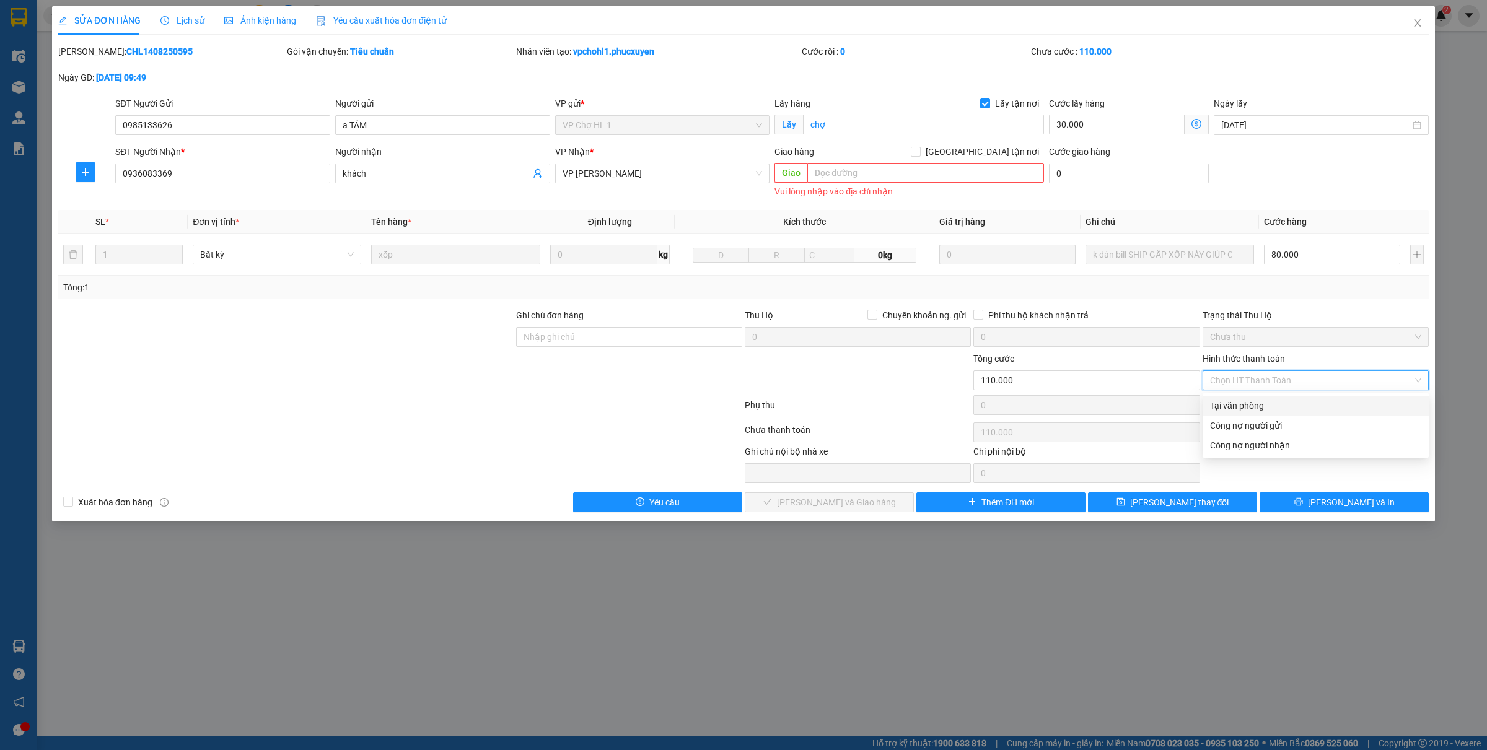
click at [1228, 406] on div "Tại văn phòng" at bounding box center [1315, 406] width 211 height 14
type input "0"
click at [858, 502] on span "Lưu và Giao hàng" at bounding box center [836, 503] width 119 height 14
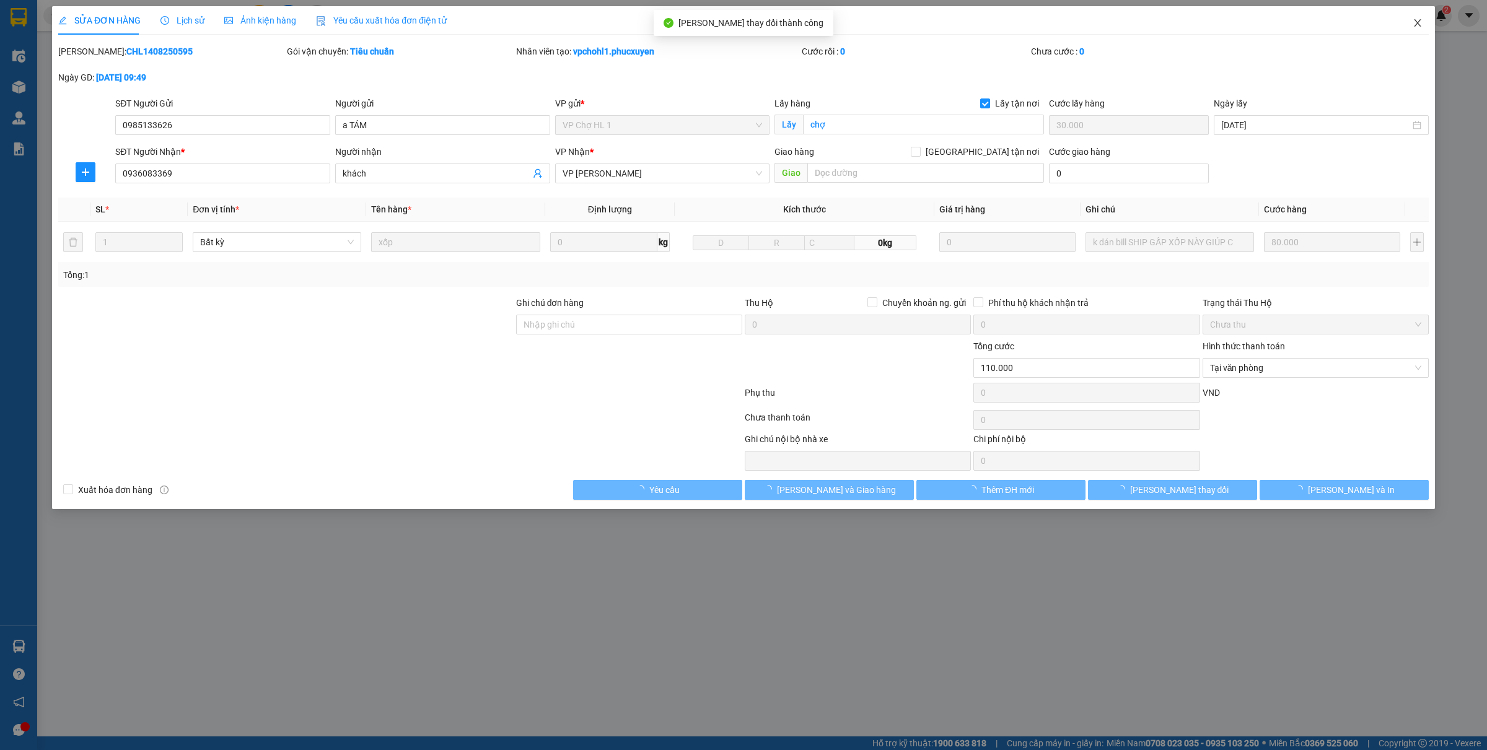
click at [1419, 20] on icon "close" at bounding box center [1418, 23] width 10 height 10
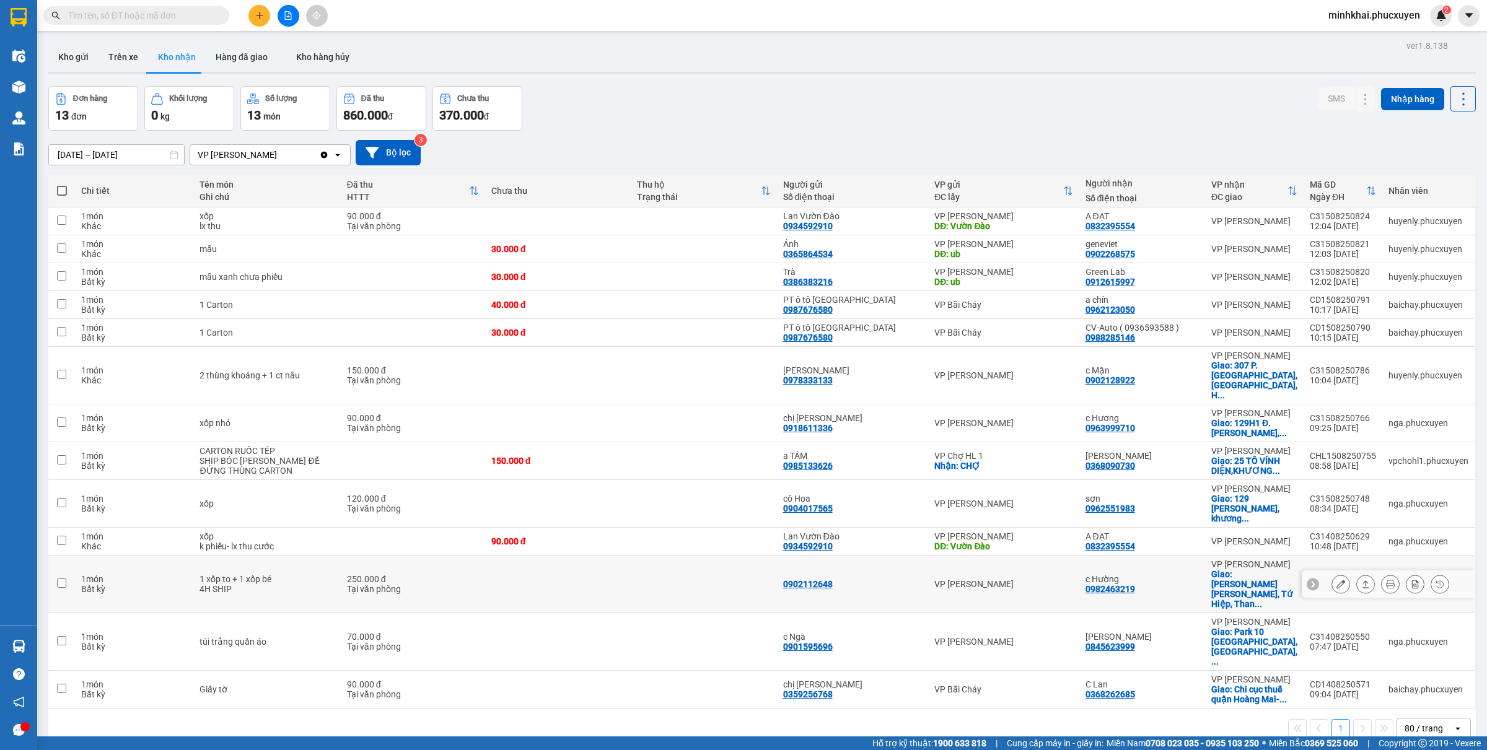
click at [1311, 581] on icon at bounding box center [1313, 584] width 4 height 7
click at [1311, 574] on div "C31408250573" at bounding box center [1343, 579] width 66 height 10
copy div "C31408250573"
click at [1466, 581] on icon at bounding box center [1468, 584] width 4 height 7
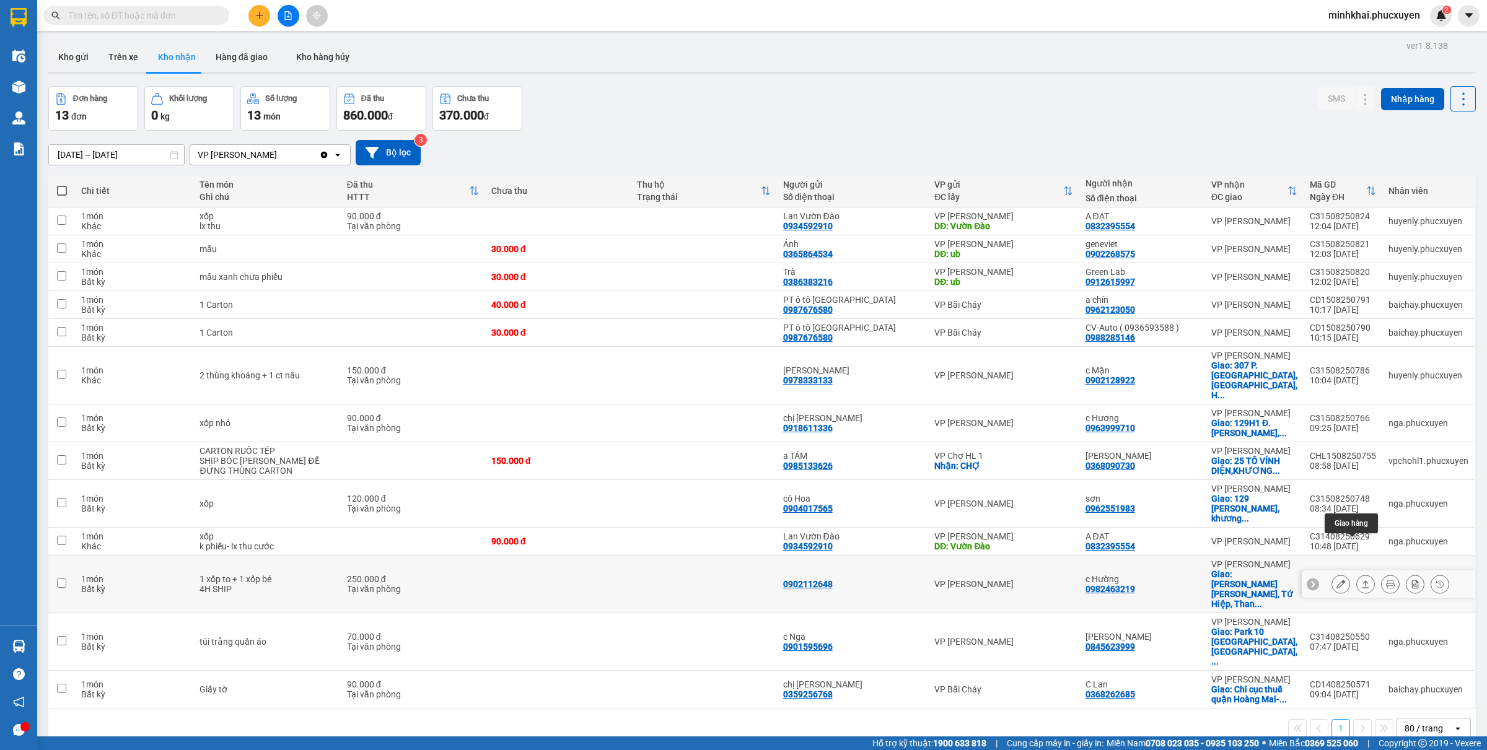
click at [1359, 574] on button at bounding box center [1365, 585] width 17 height 22
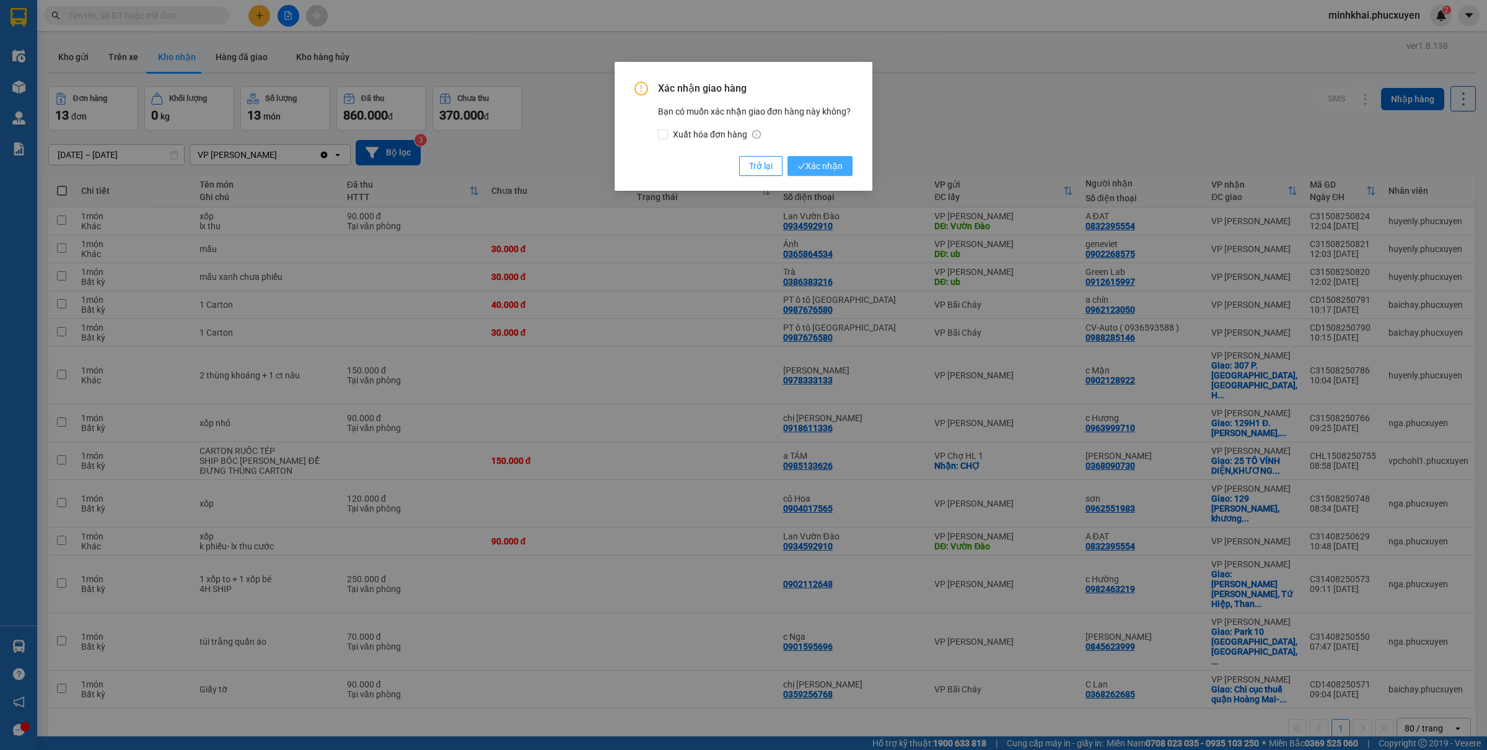
click at [826, 164] on span "Xác nhận" at bounding box center [820, 166] width 45 height 14
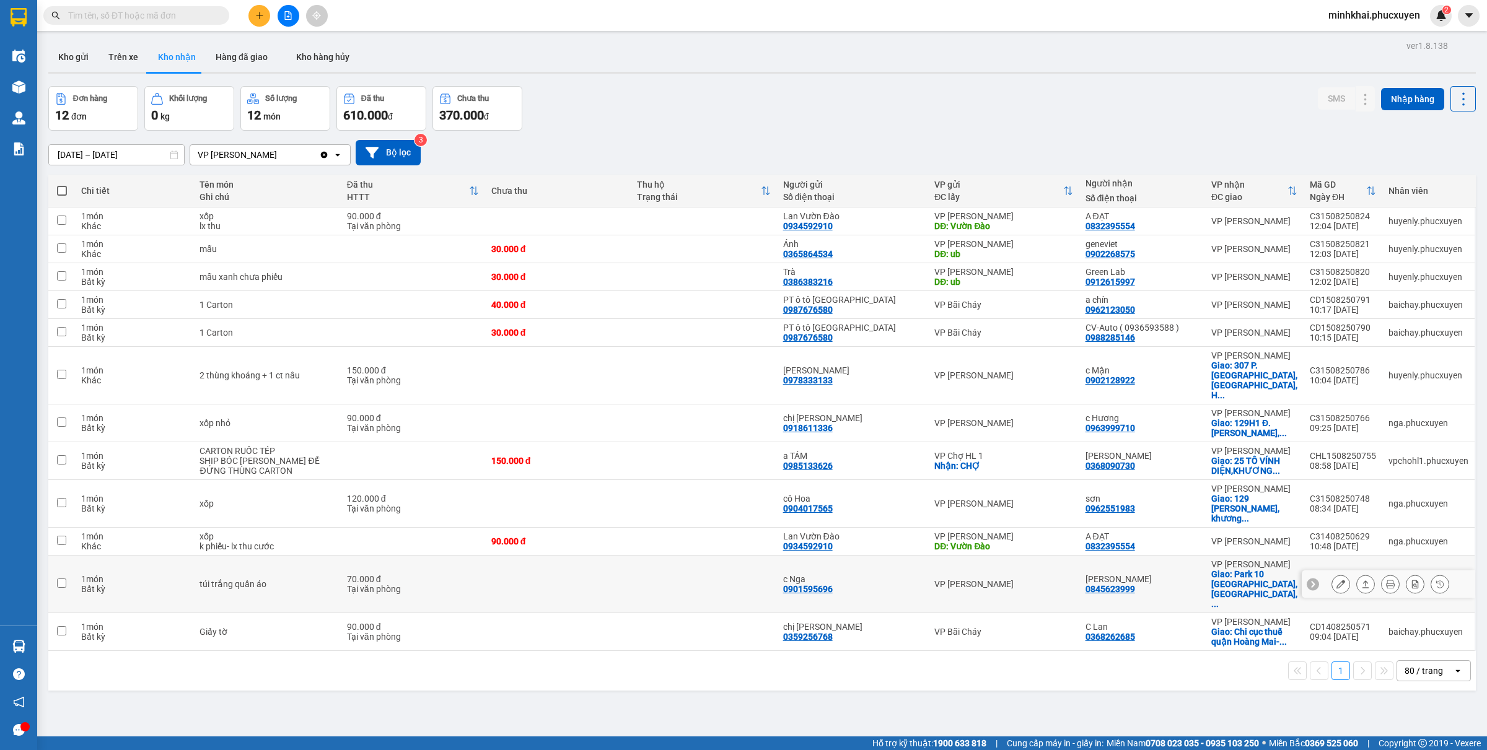
click at [1311, 581] on icon at bounding box center [1313, 584] width 4 height 7
click at [1314, 574] on div "C31408250550" at bounding box center [1343, 579] width 66 height 10
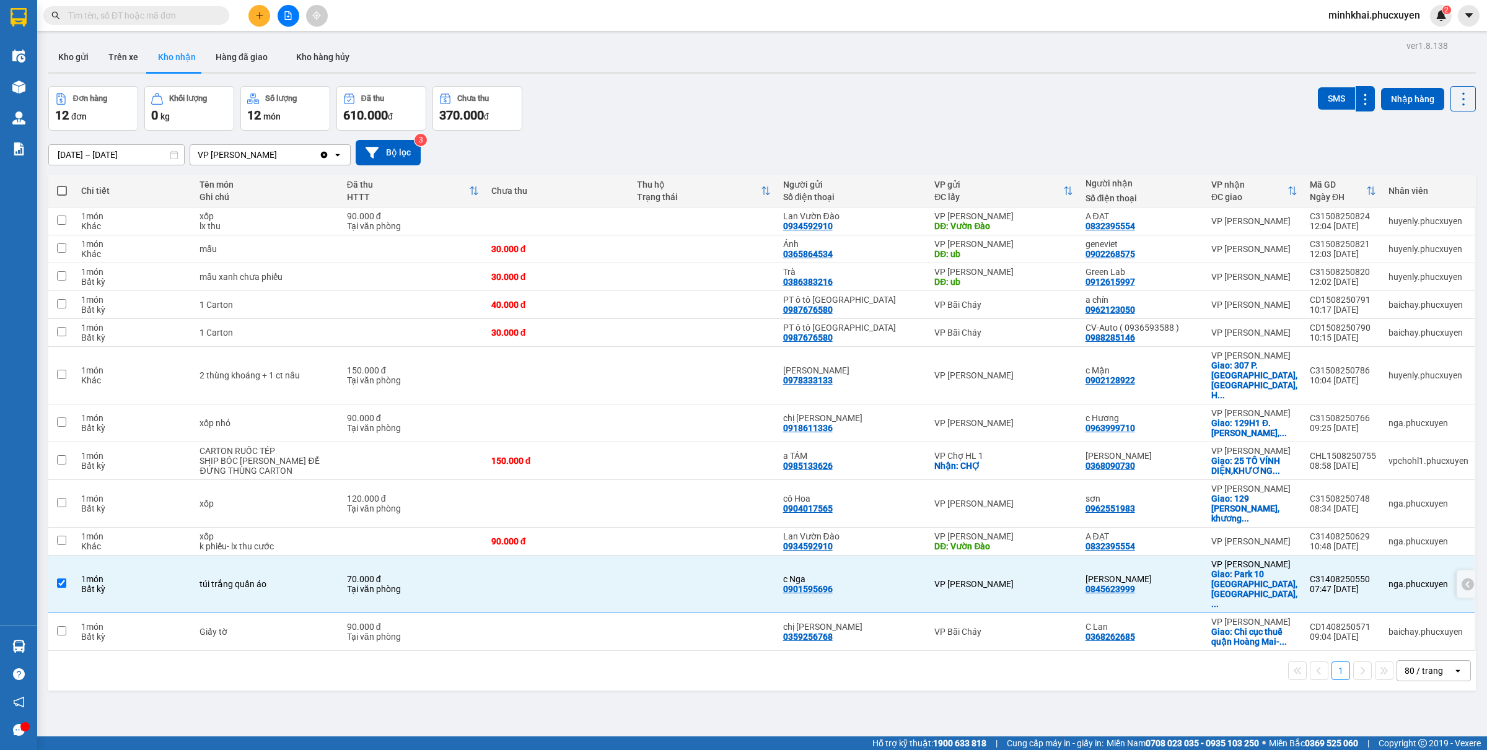
click at [1314, 574] on div "C31408250550" at bounding box center [1343, 579] width 66 height 10
checkbox input "false"
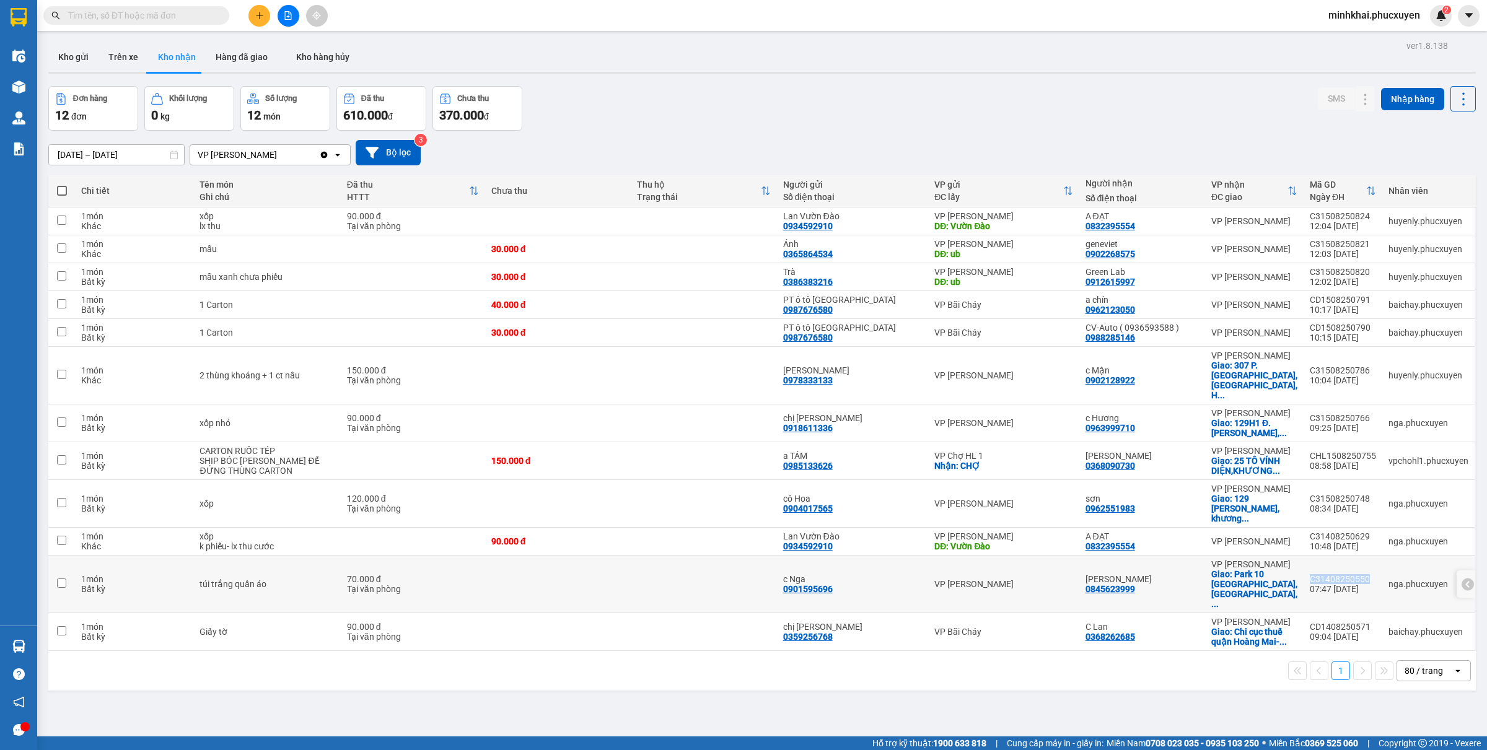
copy div "C31408250550"
click at [1464, 580] on icon at bounding box center [1468, 584] width 9 height 9
click at [1362, 580] on icon at bounding box center [1366, 584] width 9 height 9
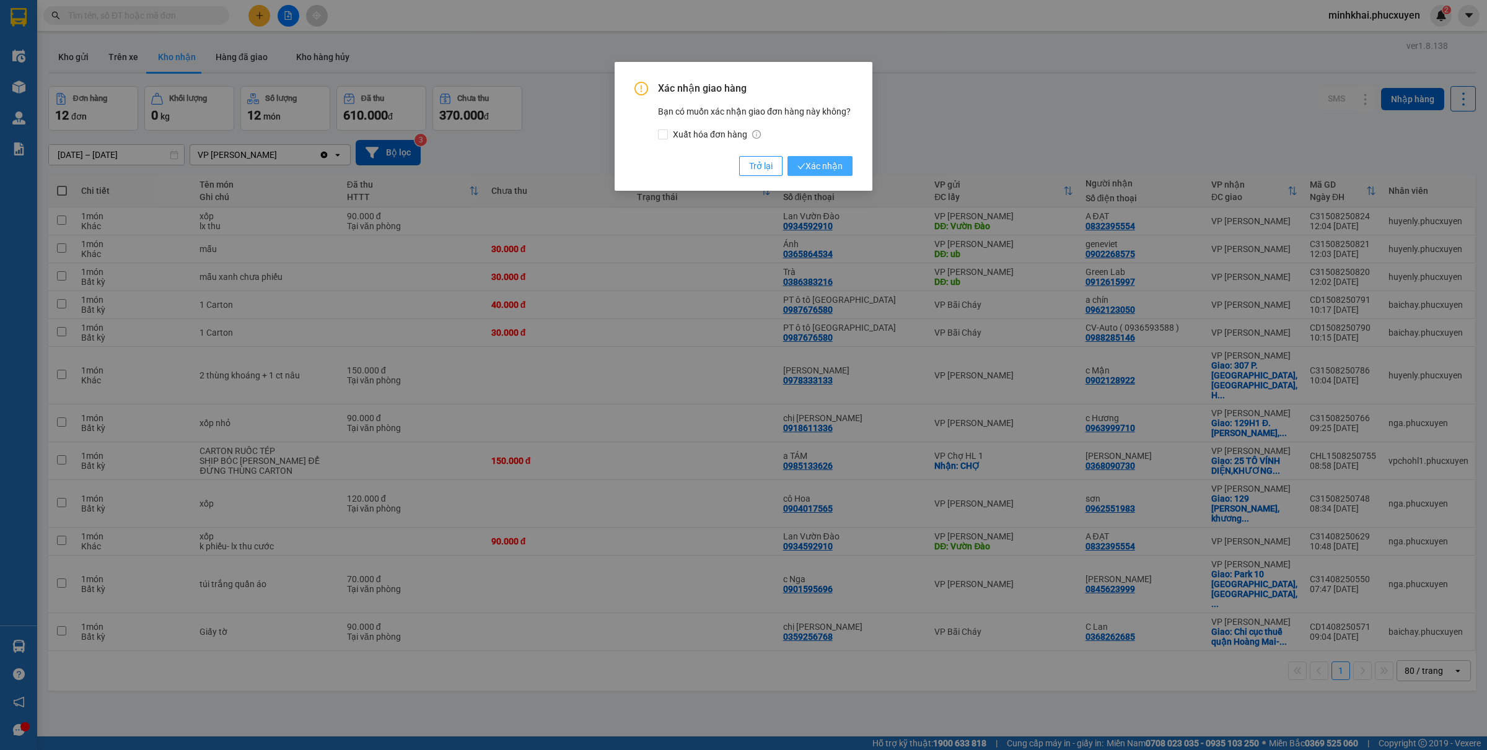
click at [827, 164] on span "Xác nhận" at bounding box center [820, 166] width 45 height 14
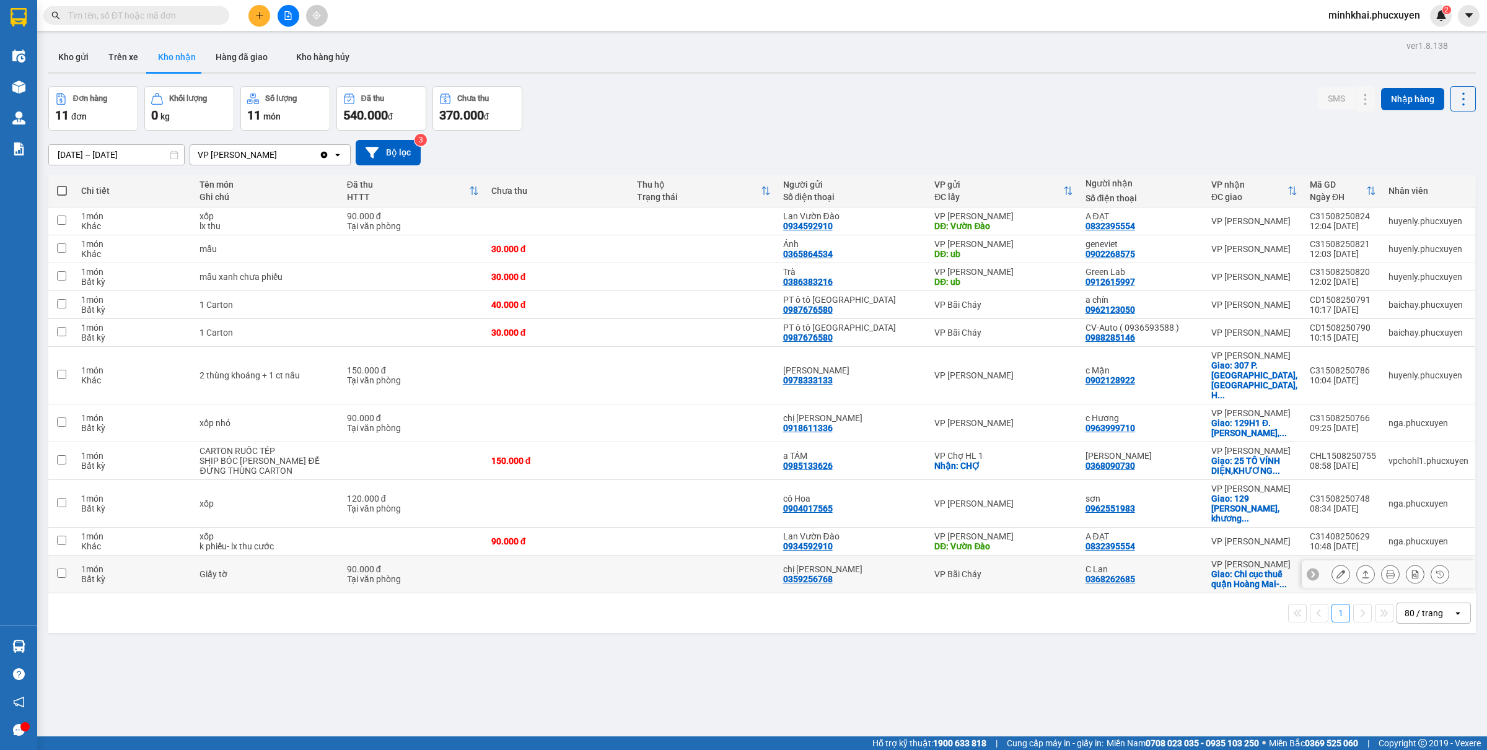
click at [1309, 570] on icon at bounding box center [1313, 574] width 9 height 9
click at [1321, 565] on div "CD1408250571" at bounding box center [1343, 570] width 66 height 10
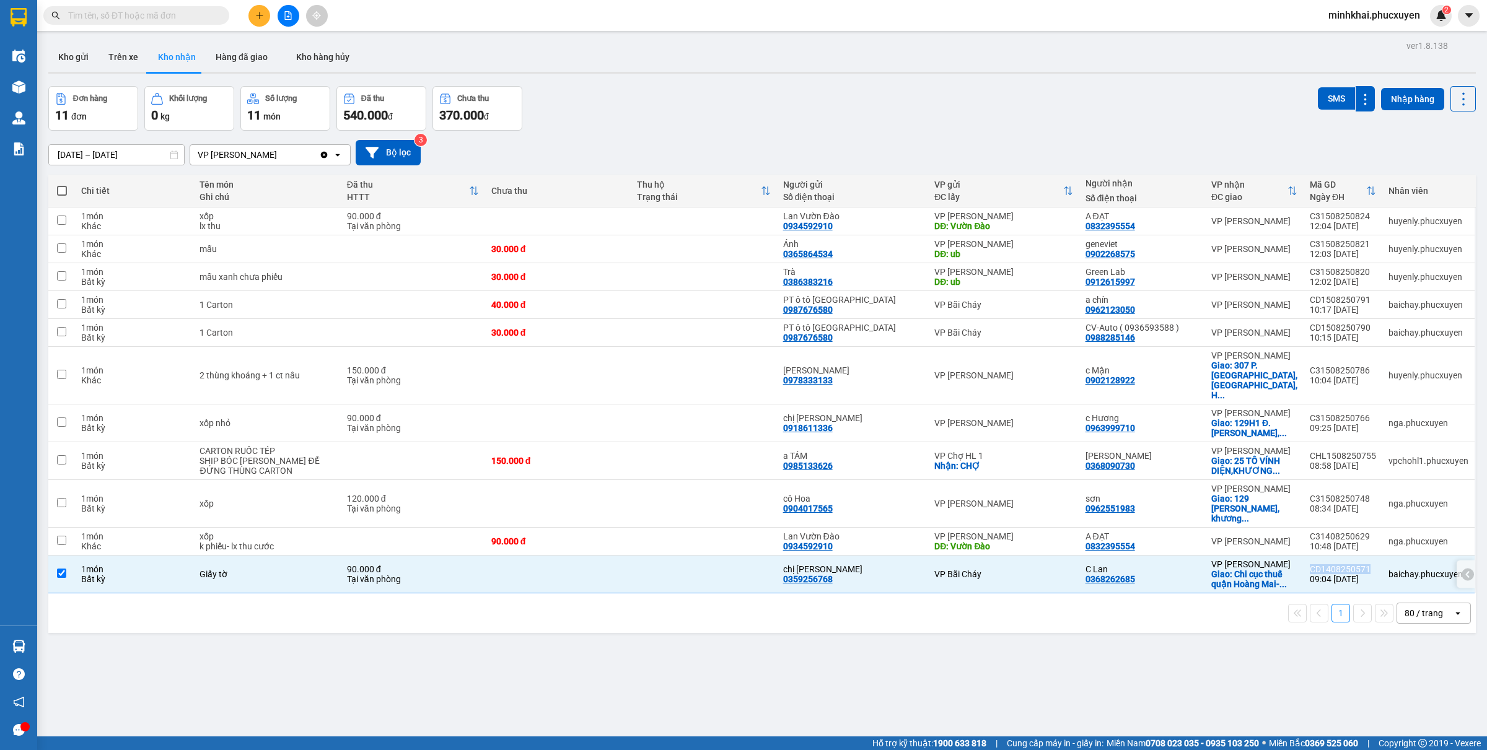
click at [1321, 565] on div "CD1408250571" at bounding box center [1343, 570] width 66 height 10
checkbox input "false"
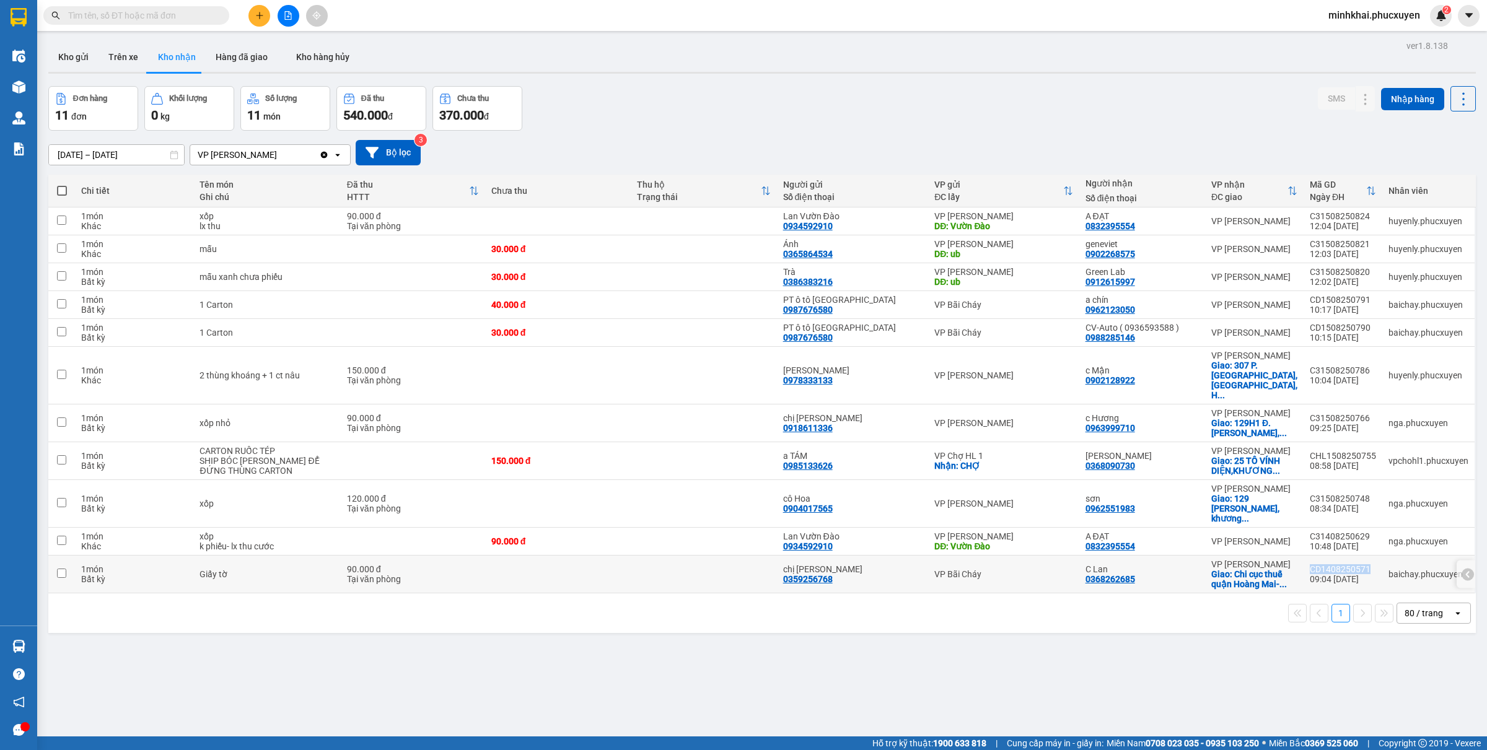
copy div "CD1408250571"
click at [1466, 571] on icon at bounding box center [1468, 574] width 4 height 7
click at [1362, 570] on icon at bounding box center [1366, 574] width 9 height 9
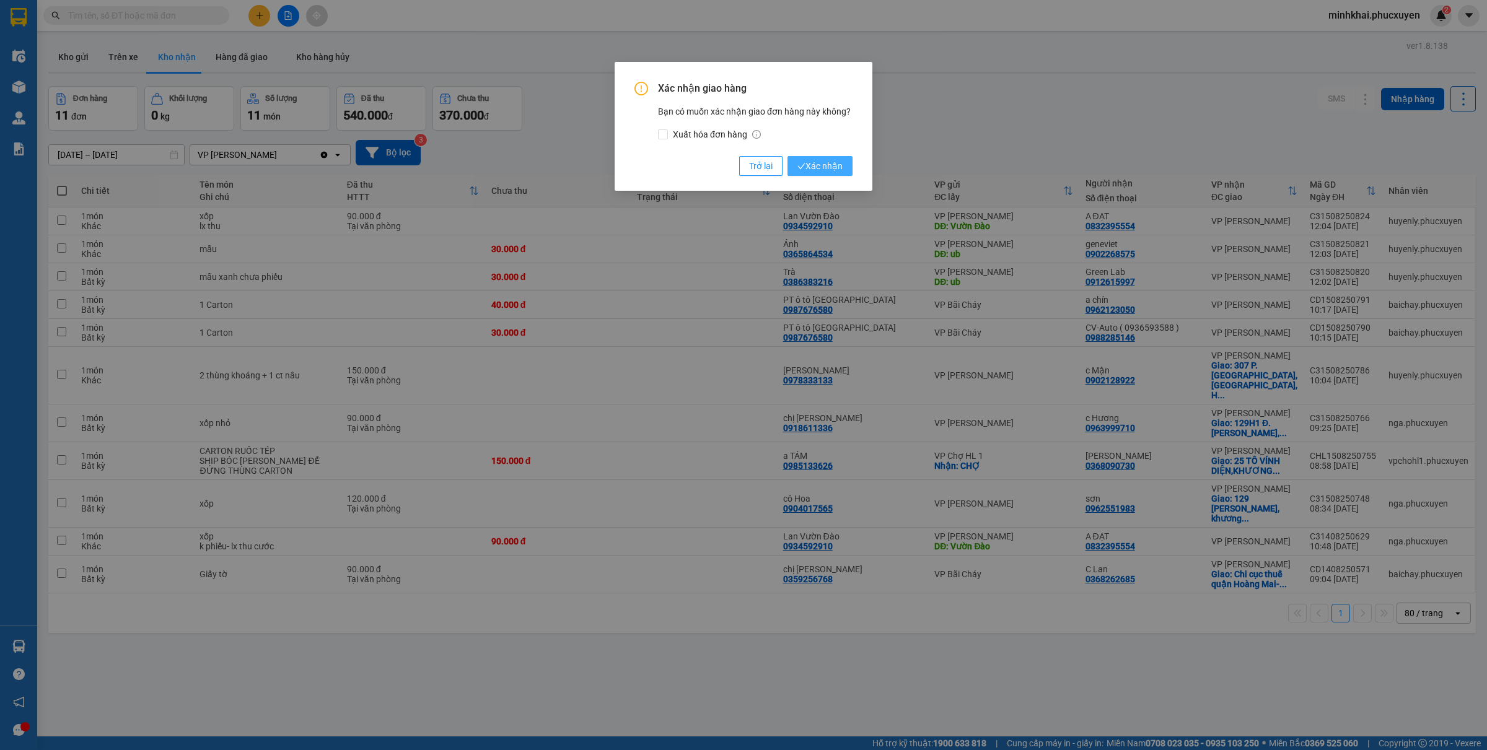
click at [834, 172] on span "Xác nhận" at bounding box center [820, 166] width 45 height 14
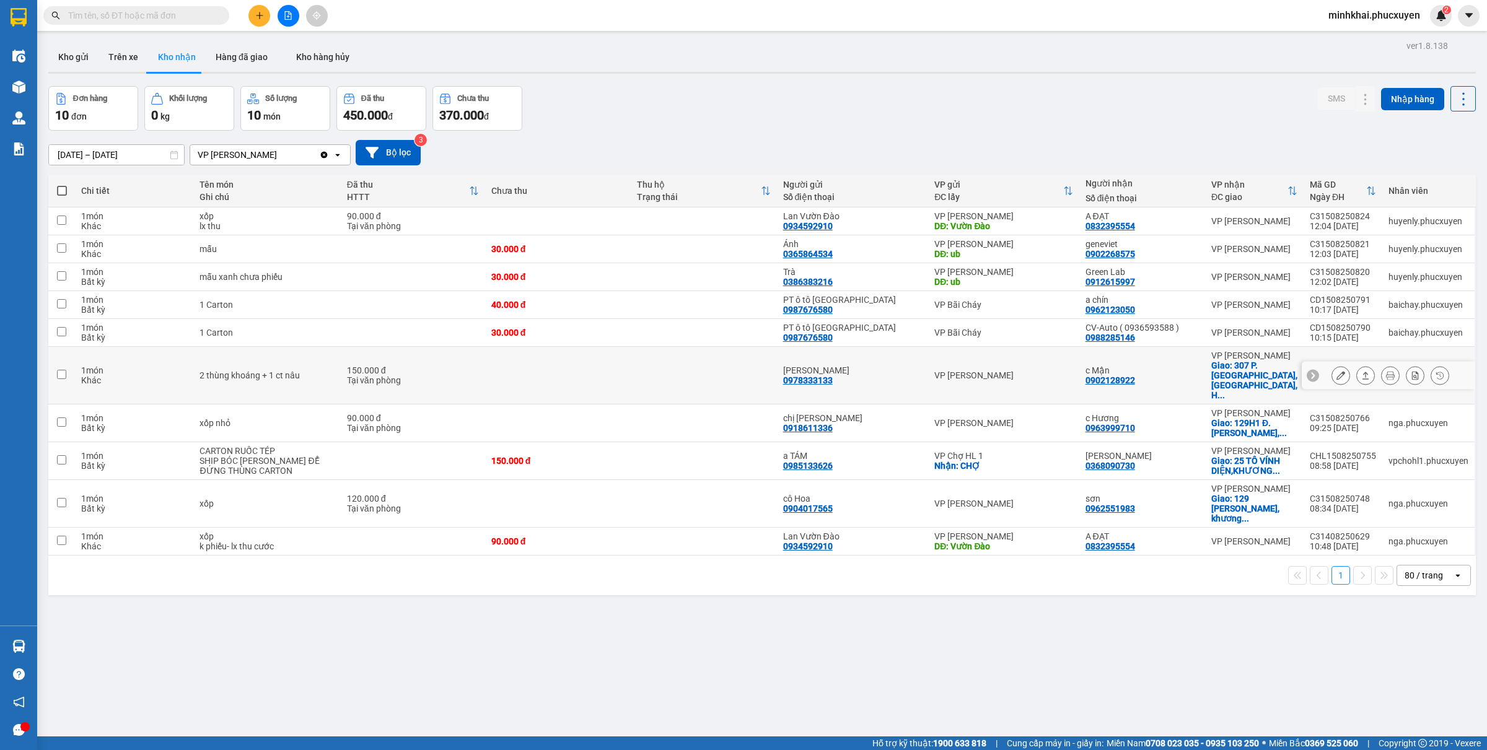
click at [1311, 372] on icon at bounding box center [1313, 375] width 4 height 7
click at [1310, 366] on div "C31508250786" at bounding box center [1343, 371] width 66 height 10
checkbox input "false"
copy div "C31508250786"
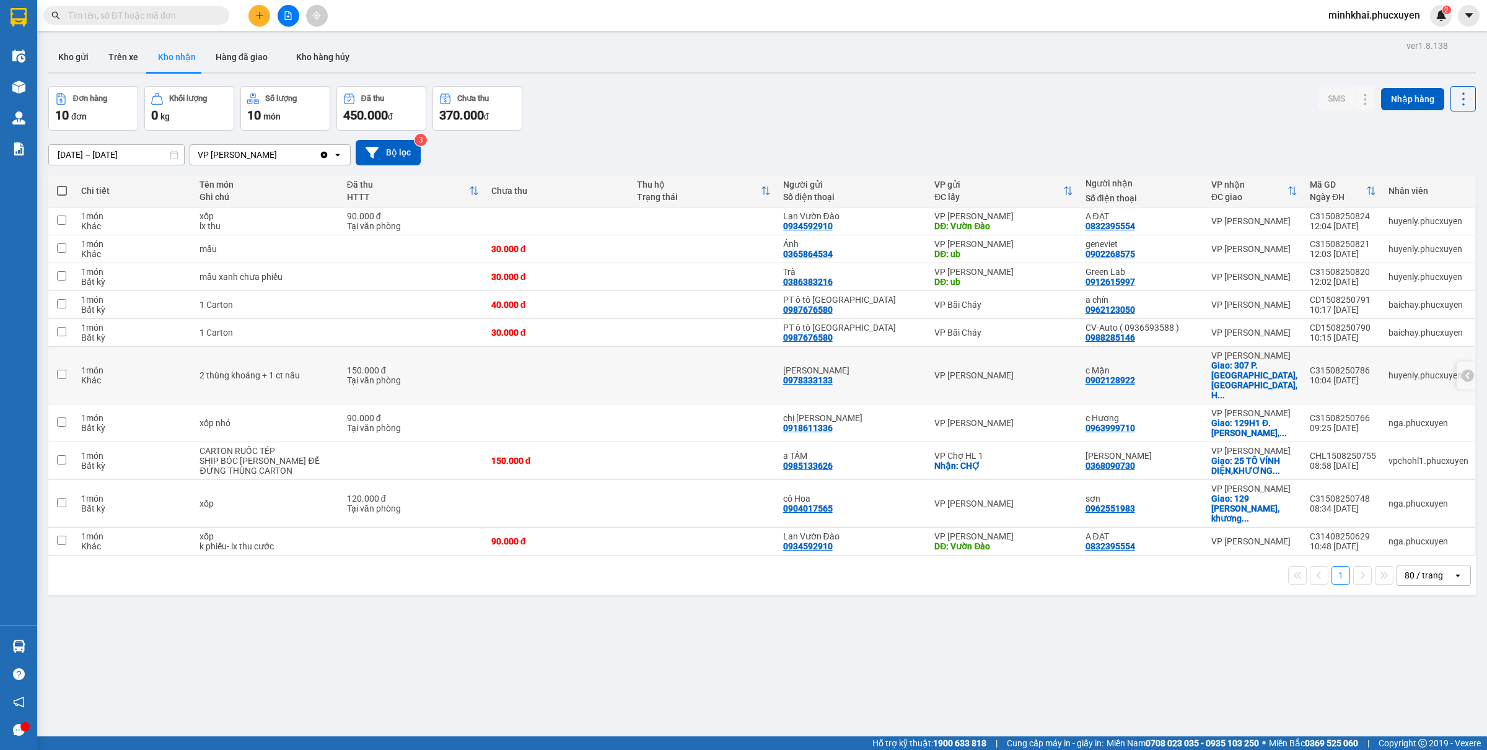
click at [1464, 371] on icon at bounding box center [1468, 375] width 9 height 9
click at [1362, 371] on icon at bounding box center [1366, 375] width 9 height 9
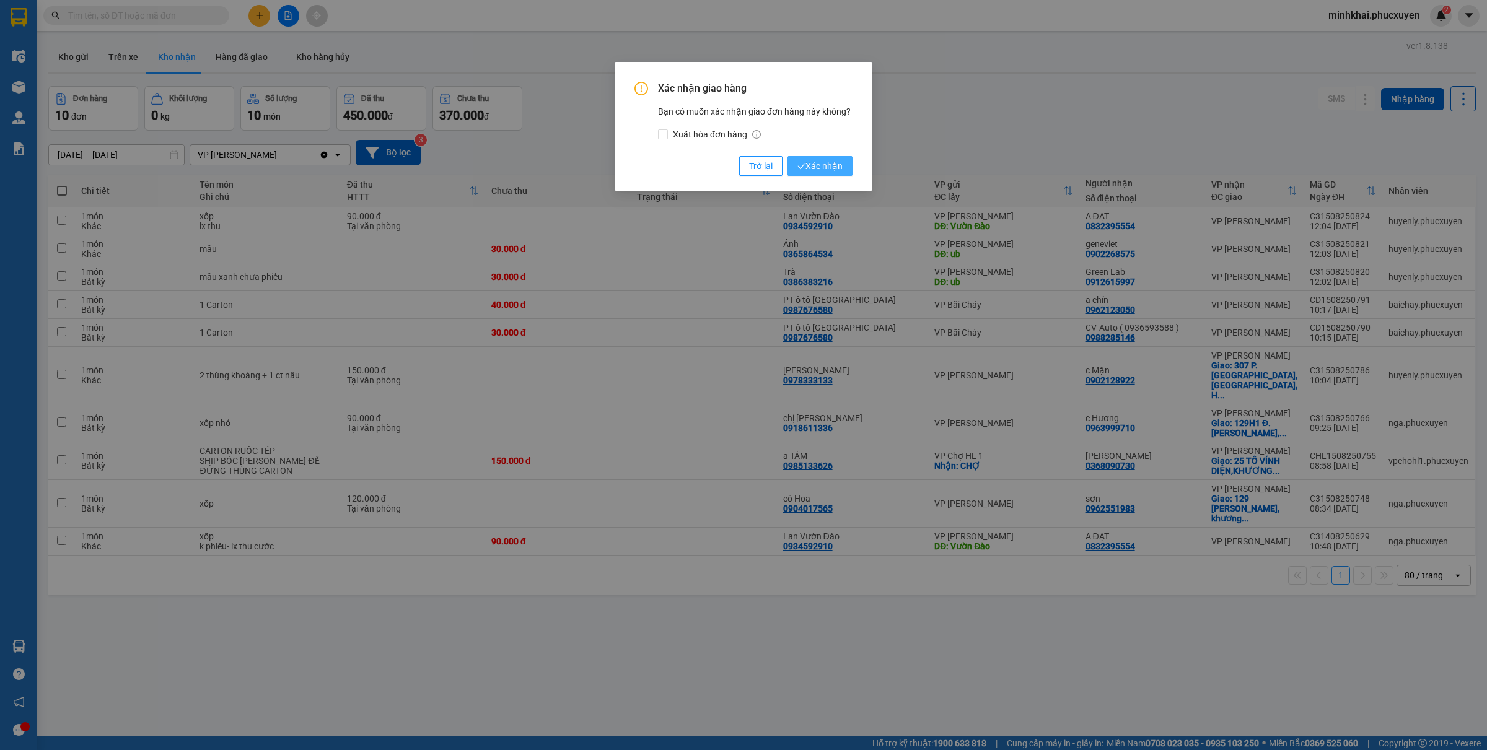
click at [809, 164] on span "Xác nhận" at bounding box center [820, 166] width 45 height 14
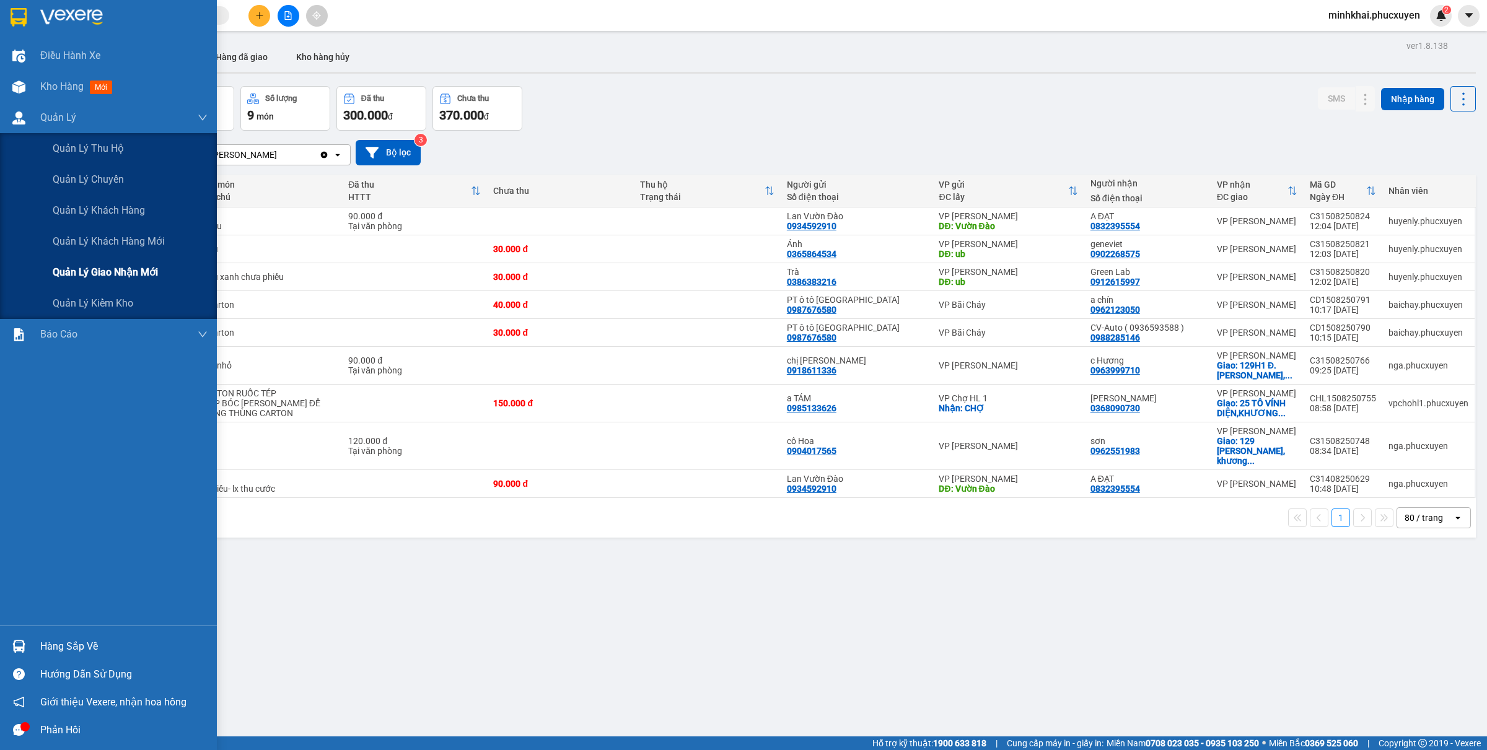
click at [84, 268] on span "Quản lý giao nhận mới" at bounding box center [105, 272] width 105 height 15
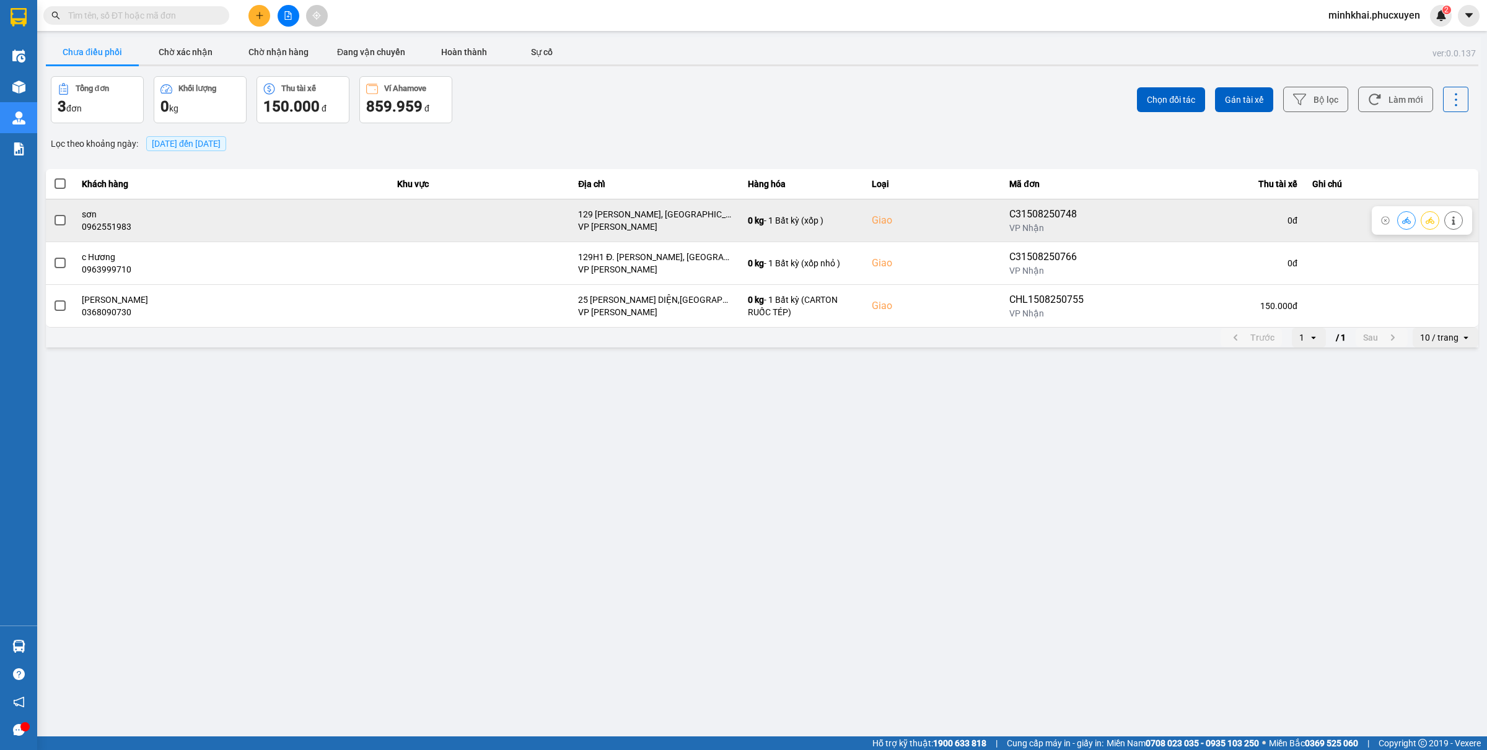
click at [1413, 219] on button at bounding box center [1406, 220] width 17 height 22
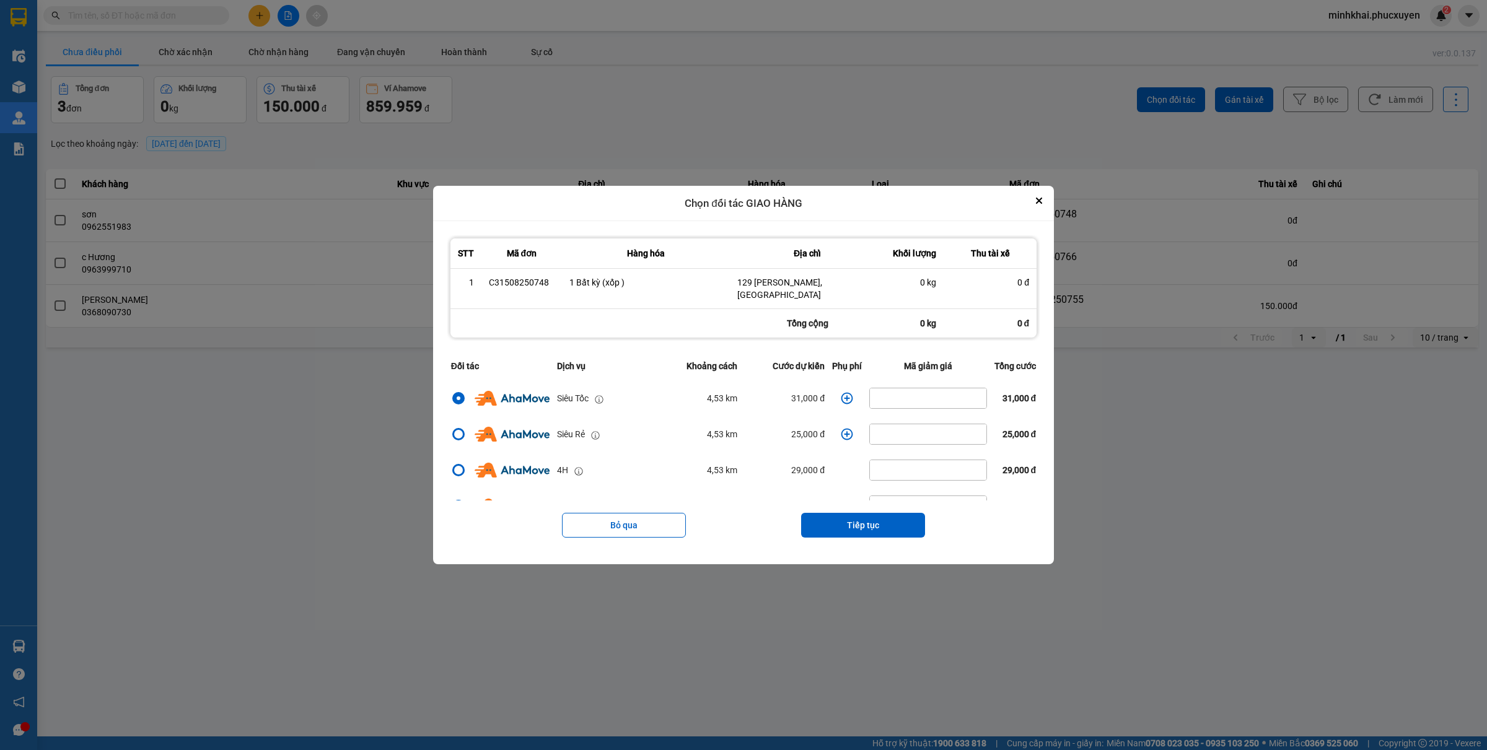
click at [868, 506] on div "Bỏ qua Tiếp tục" at bounding box center [743, 526] width 592 height 50
click at [863, 517] on button "Tiếp tục" at bounding box center [863, 525] width 124 height 25
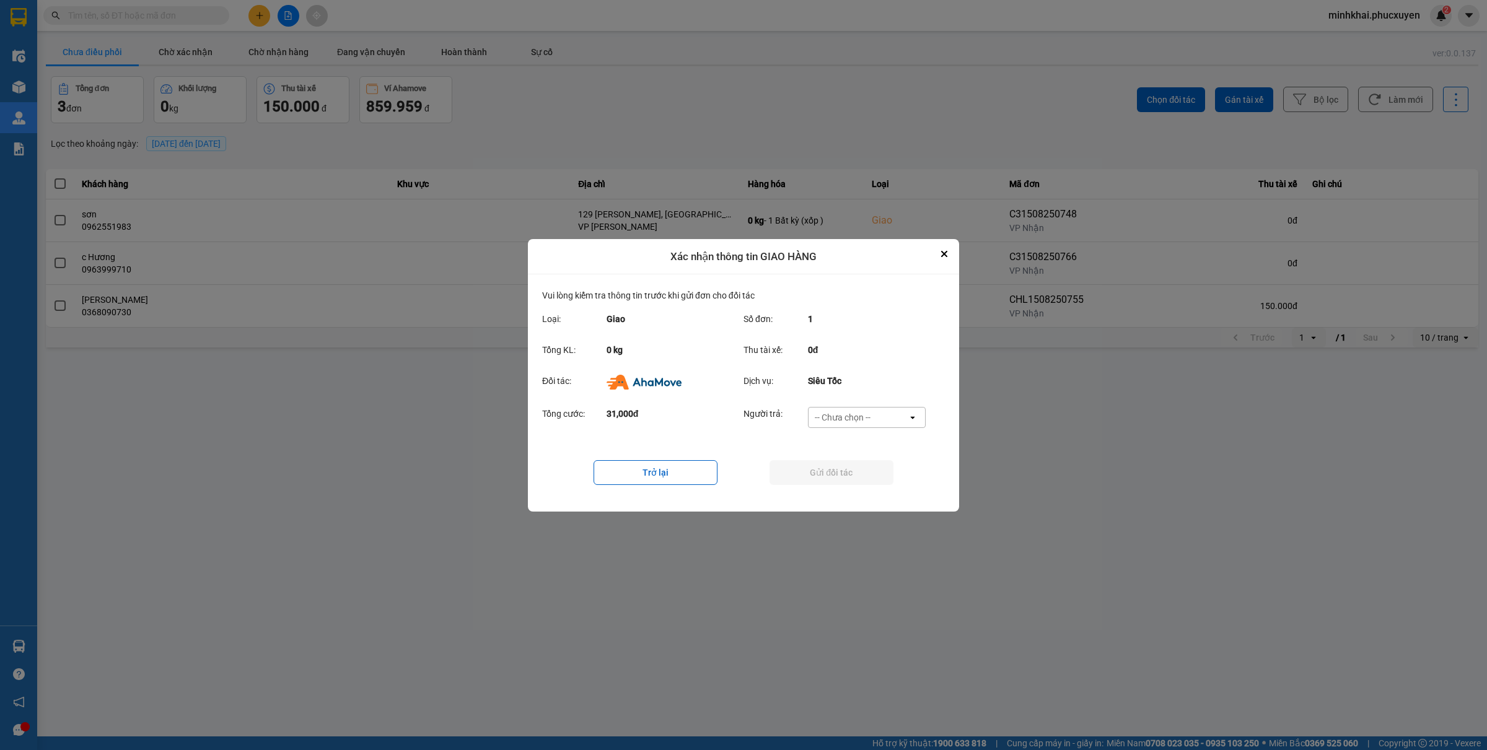
click at [885, 421] on div "-- Chưa chọn --" at bounding box center [858, 418] width 99 height 20
click at [842, 488] on span "Ví Ahamove" at bounding box center [842, 488] width 50 height 12
click at [809, 472] on button "Gửi đối tác" at bounding box center [832, 472] width 124 height 25
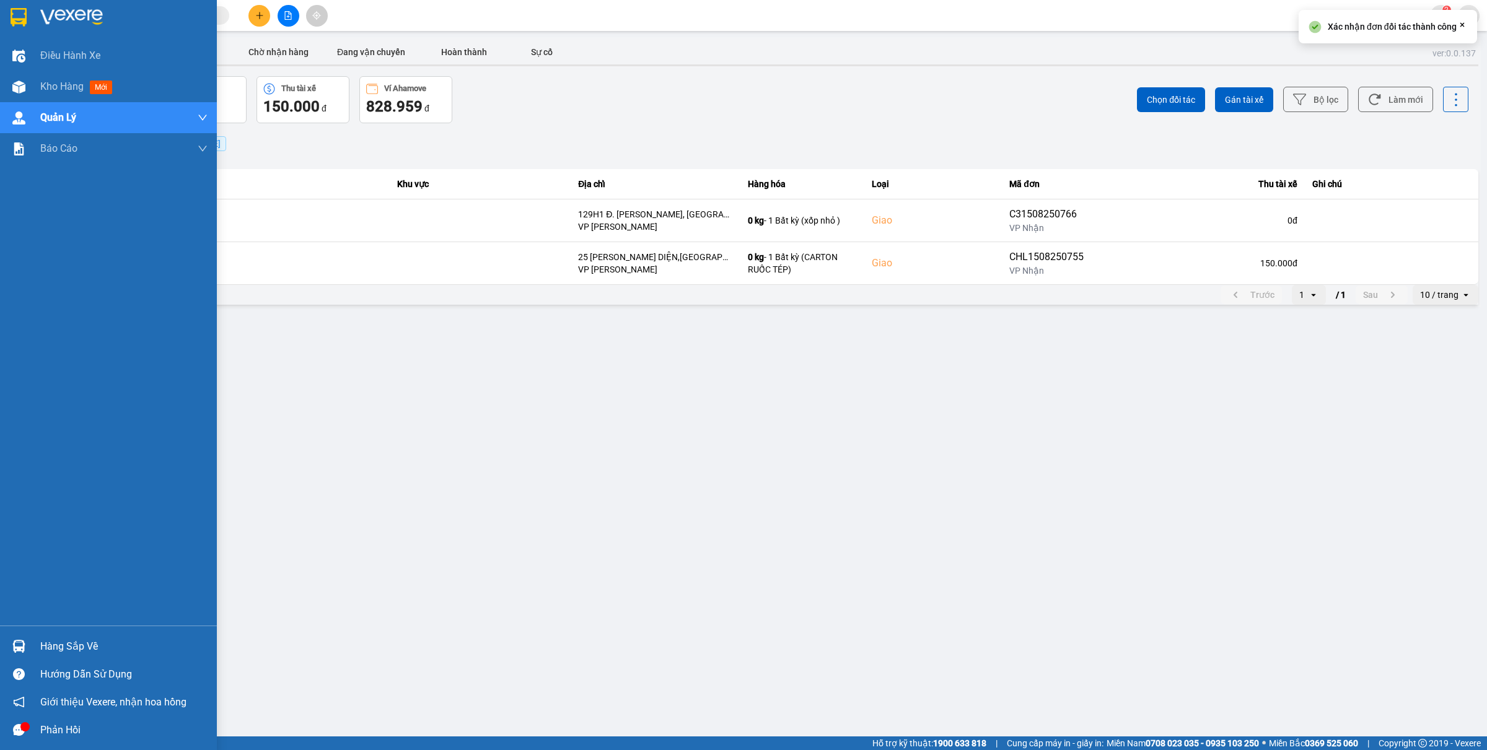
click at [27, 645] on div at bounding box center [19, 647] width 22 height 22
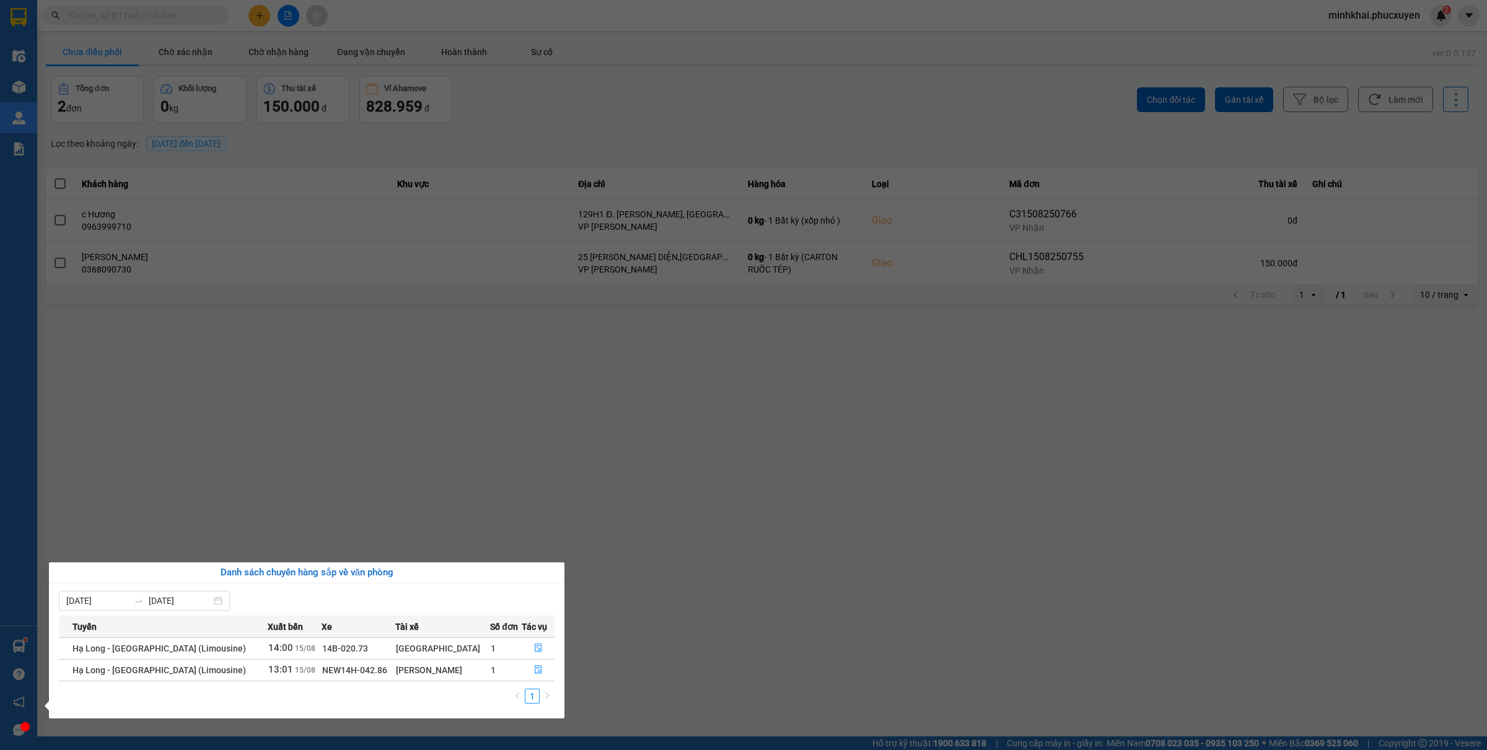
click at [634, 671] on section "Kết quả tìm kiếm ( 0 ) Bộ lọc No Data minhkhai.phucxuyen 2 Điều hành xe Kho hàn…" at bounding box center [743, 375] width 1487 height 750
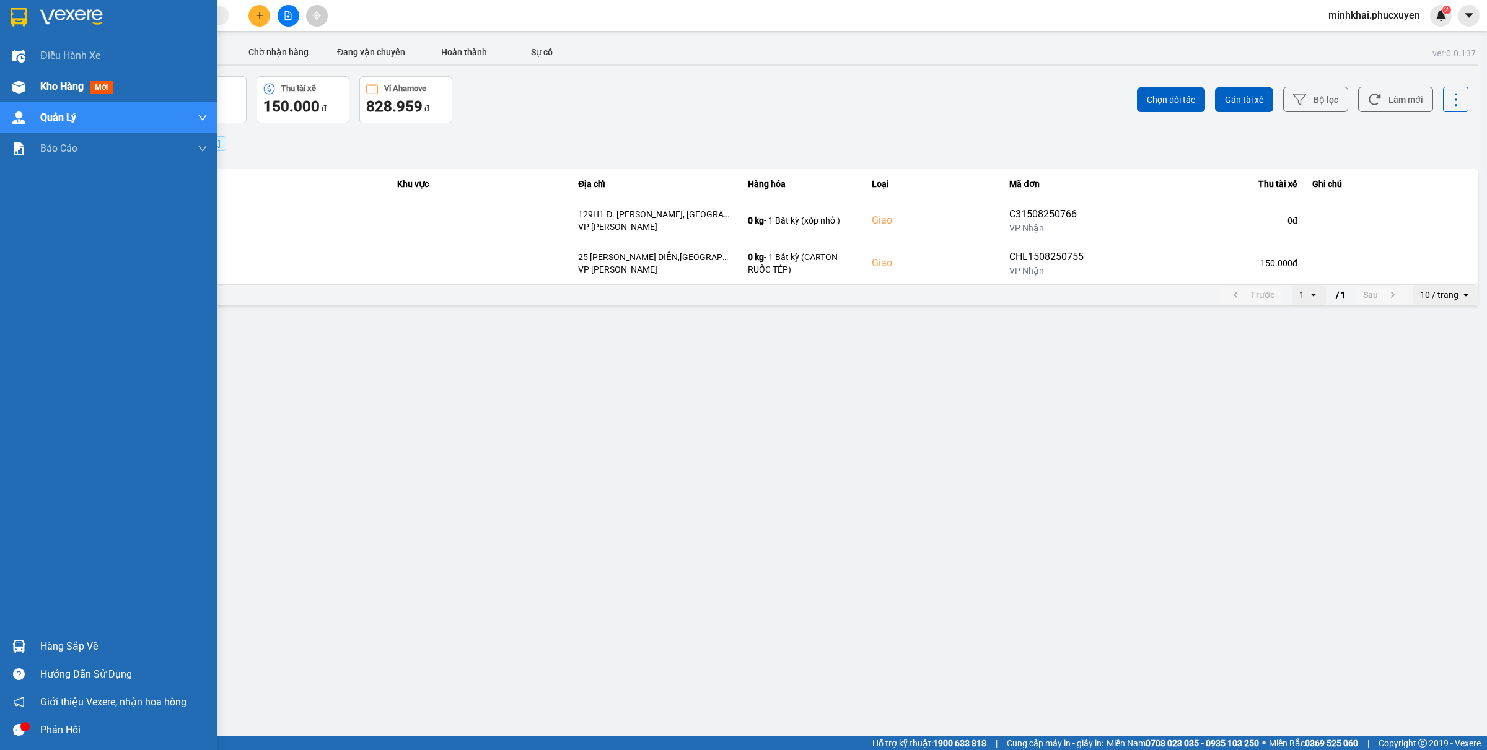
click at [14, 84] on img at bounding box center [18, 87] width 13 height 13
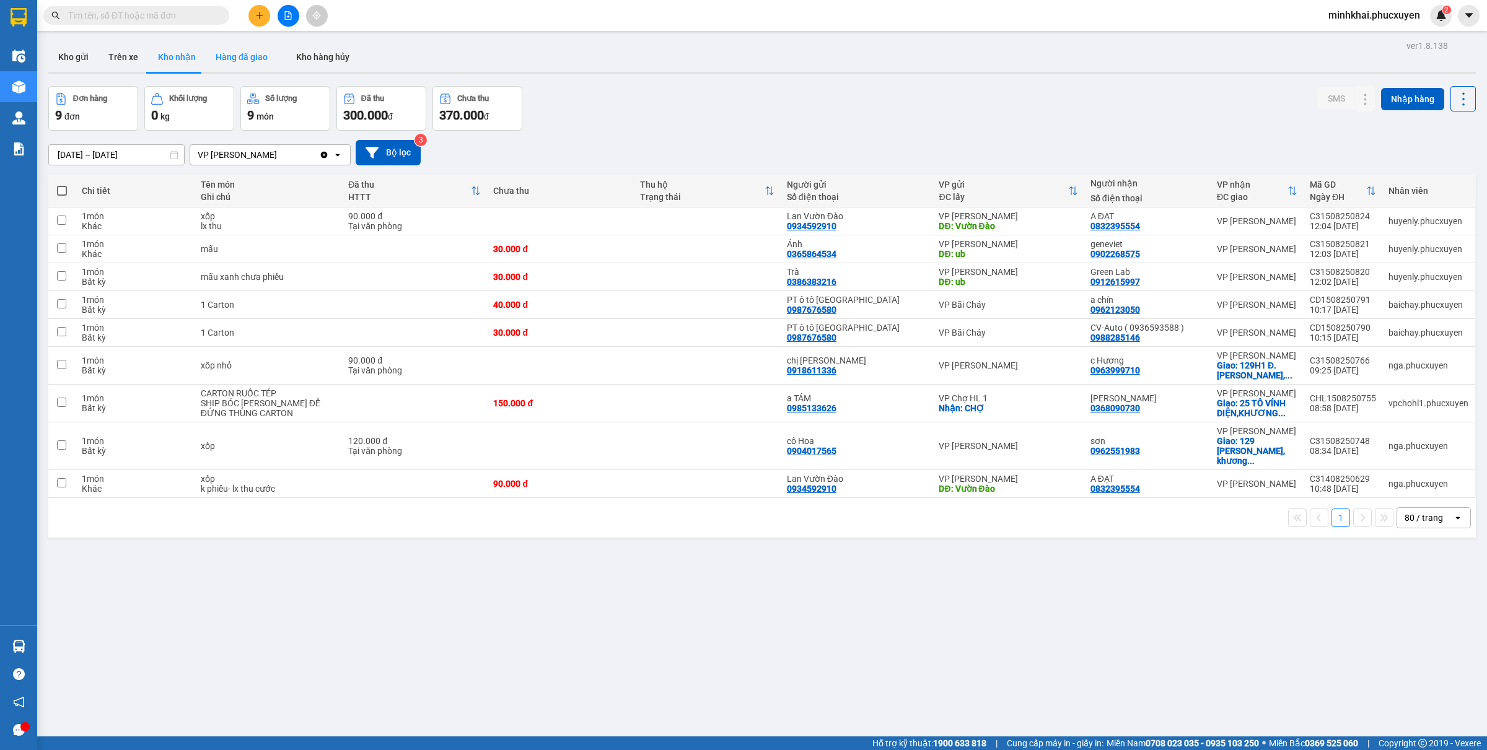
click at [234, 50] on button "Hàng đã giao" at bounding box center [242, 57] width 72 height 30
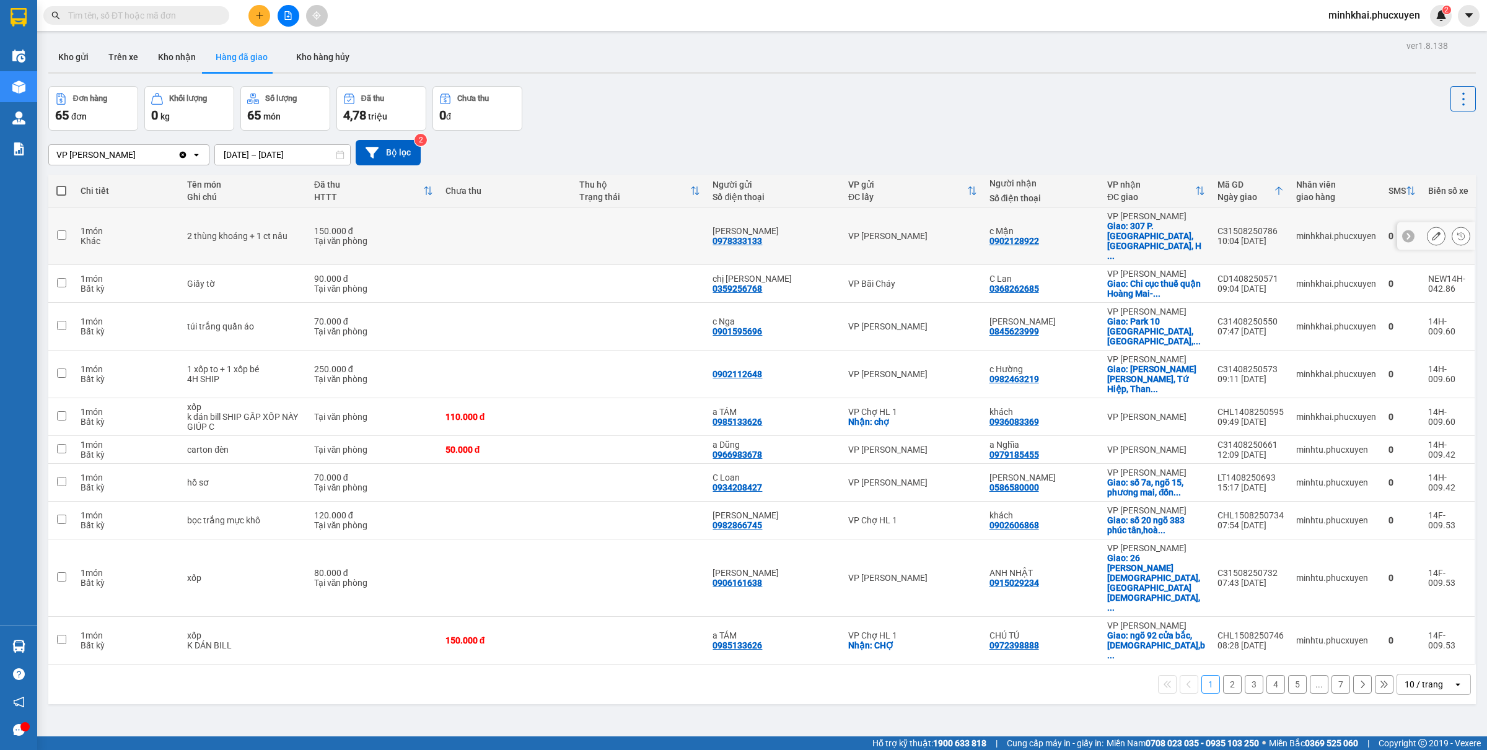
click at [1234, 226] on div "C31508250786" at bounding box center [1251, 231] width 66 height 10
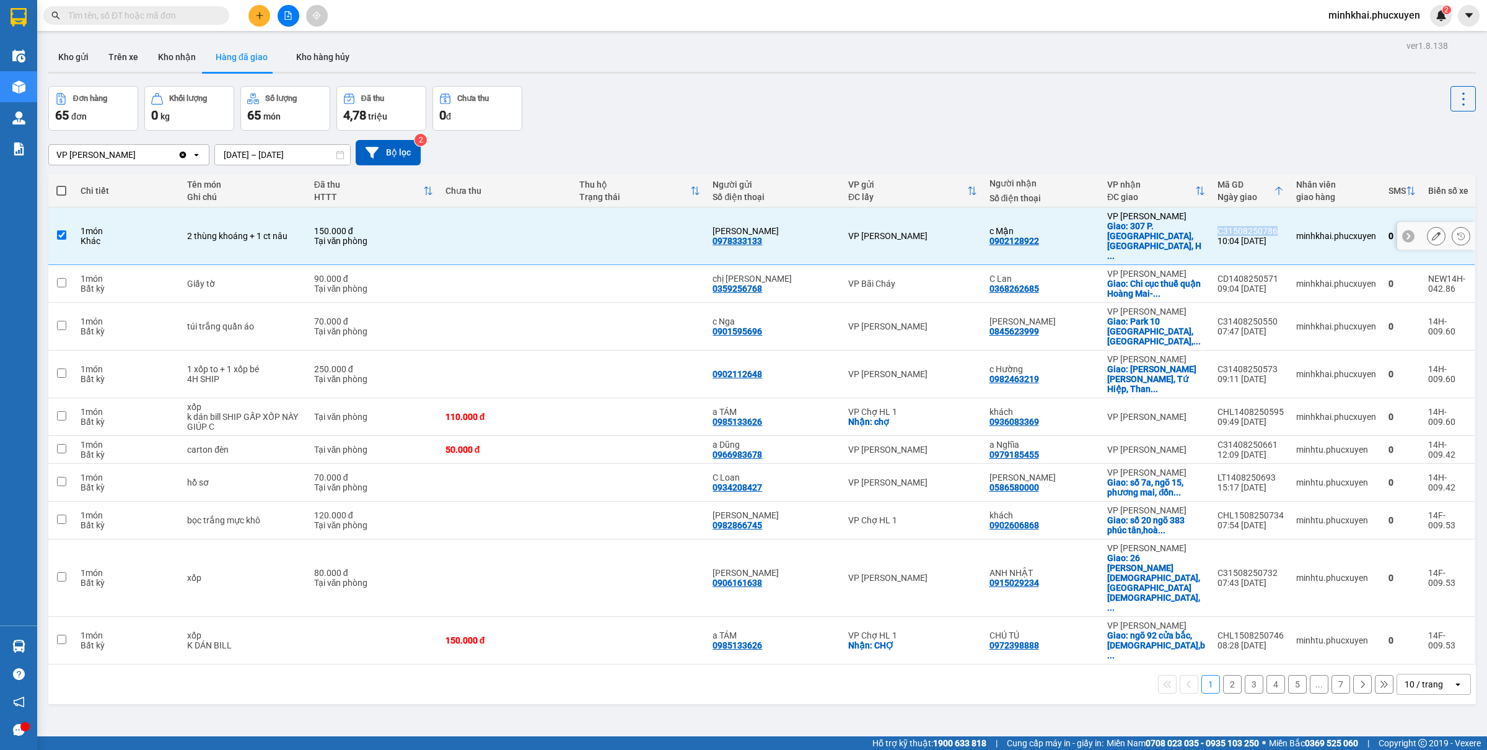
click at [1234, 226] on div "C31508250786" at bounding box center [1251, 231] width 66 height 10
checkbox input "false"
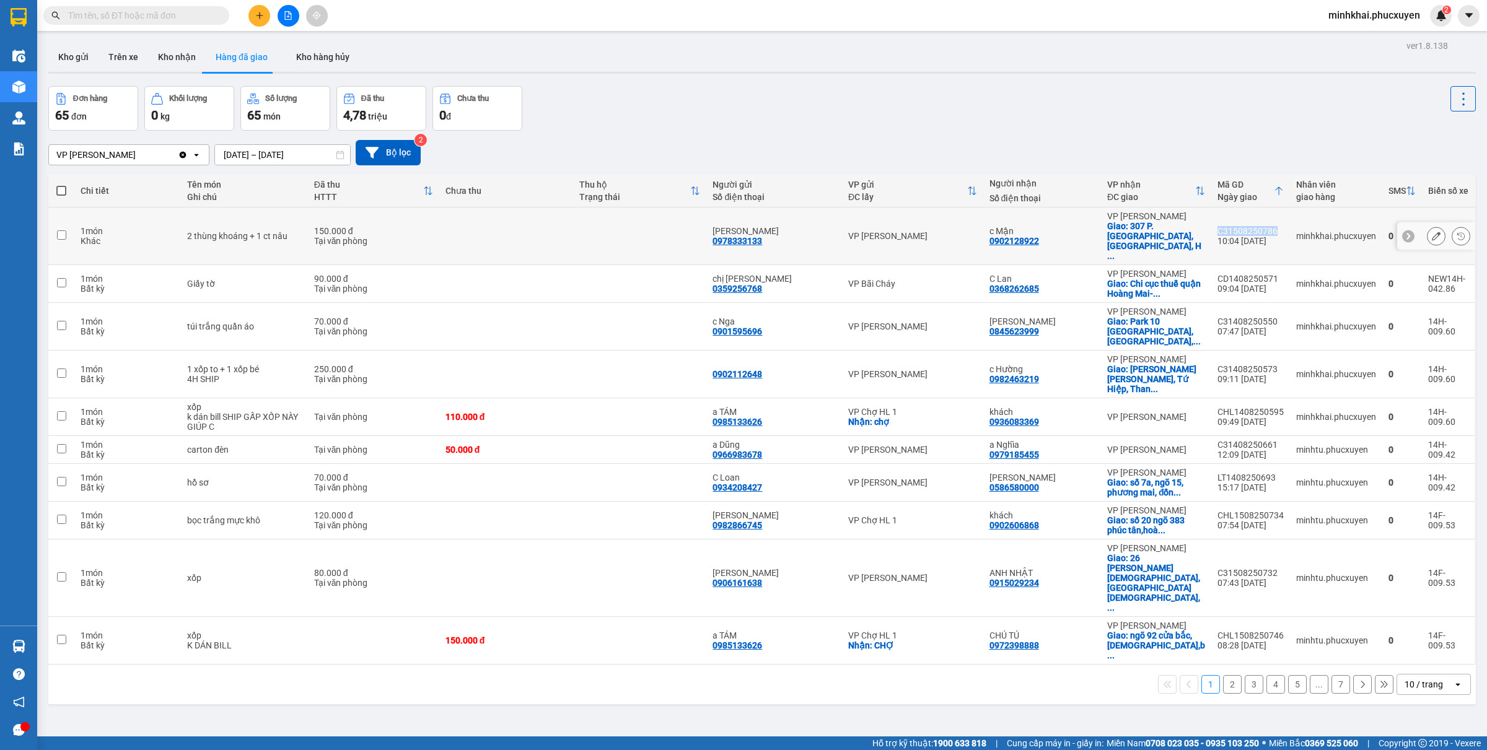
copy div "C31508250786"
click at [1457, 232] on icon at bounding box center [1461, 236] width 9 height 9
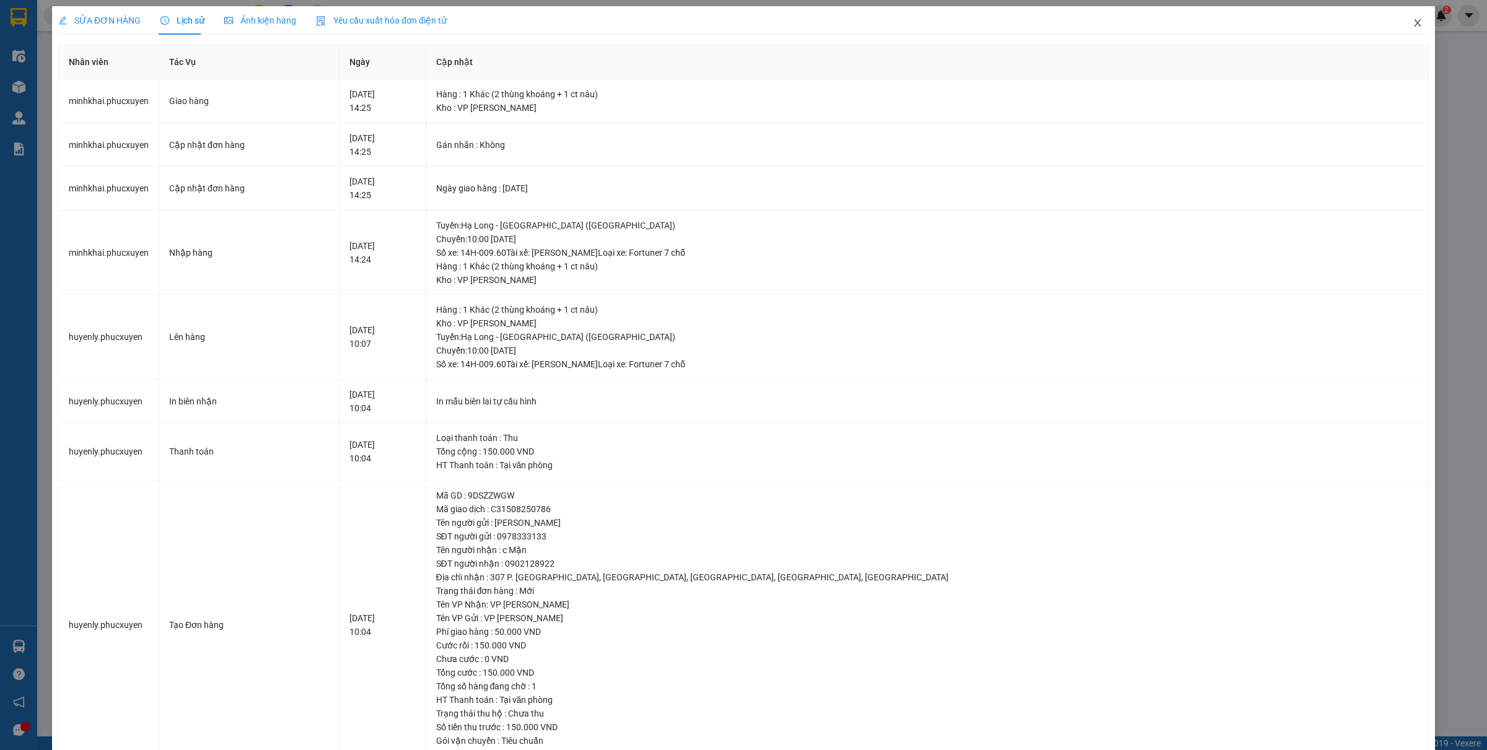
click at [1413, 23] on icon "close" at bounding box center [1418, 23] width 10 height 10
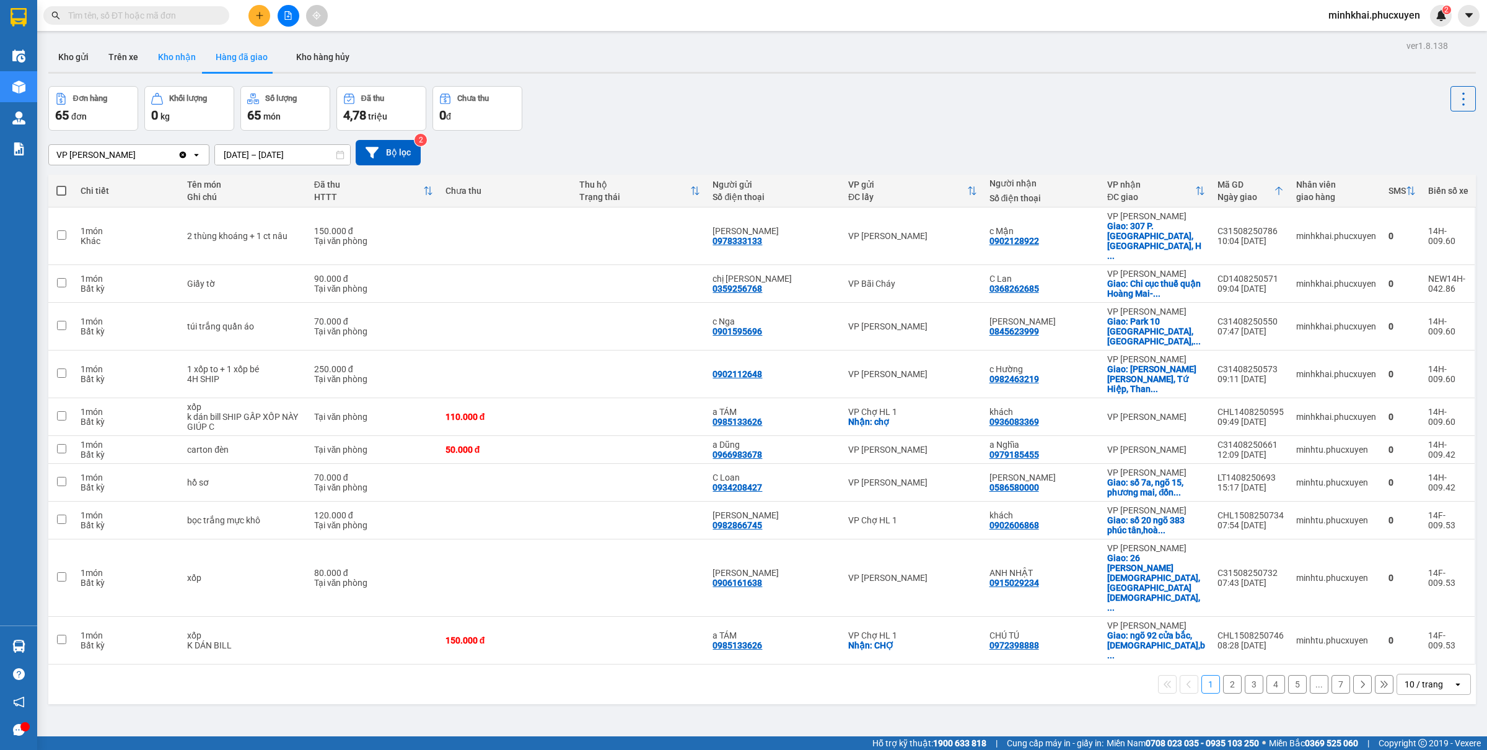
click at [170, 62] on button "Kho nhận" at bounding box center [177, 57] width 58 height 30
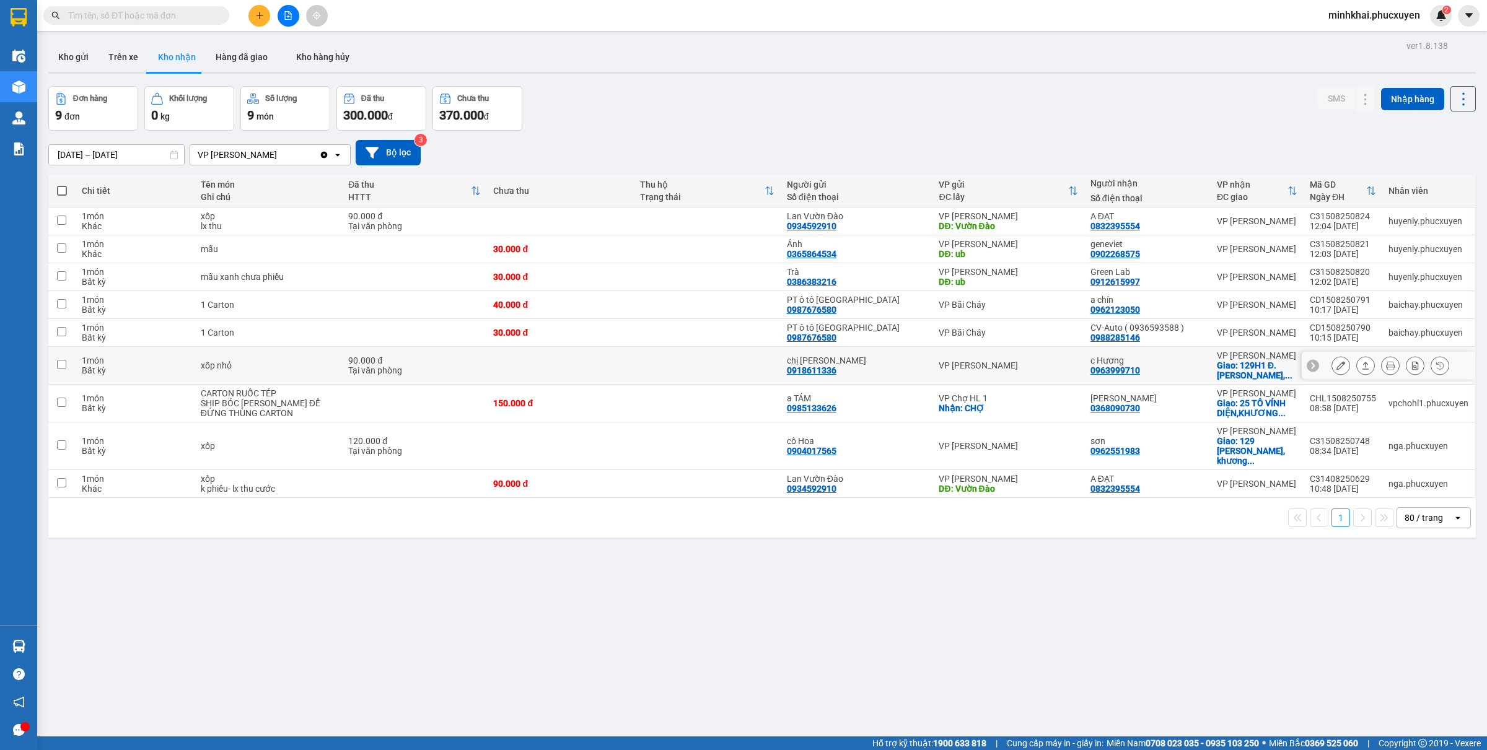
click at [1311, 367] on icon at bounding box center [1313, 366] width 4 height 7
click at [1310, 360] on div "C31508250766" at bounding box center [1343, 361] width 66 height 10
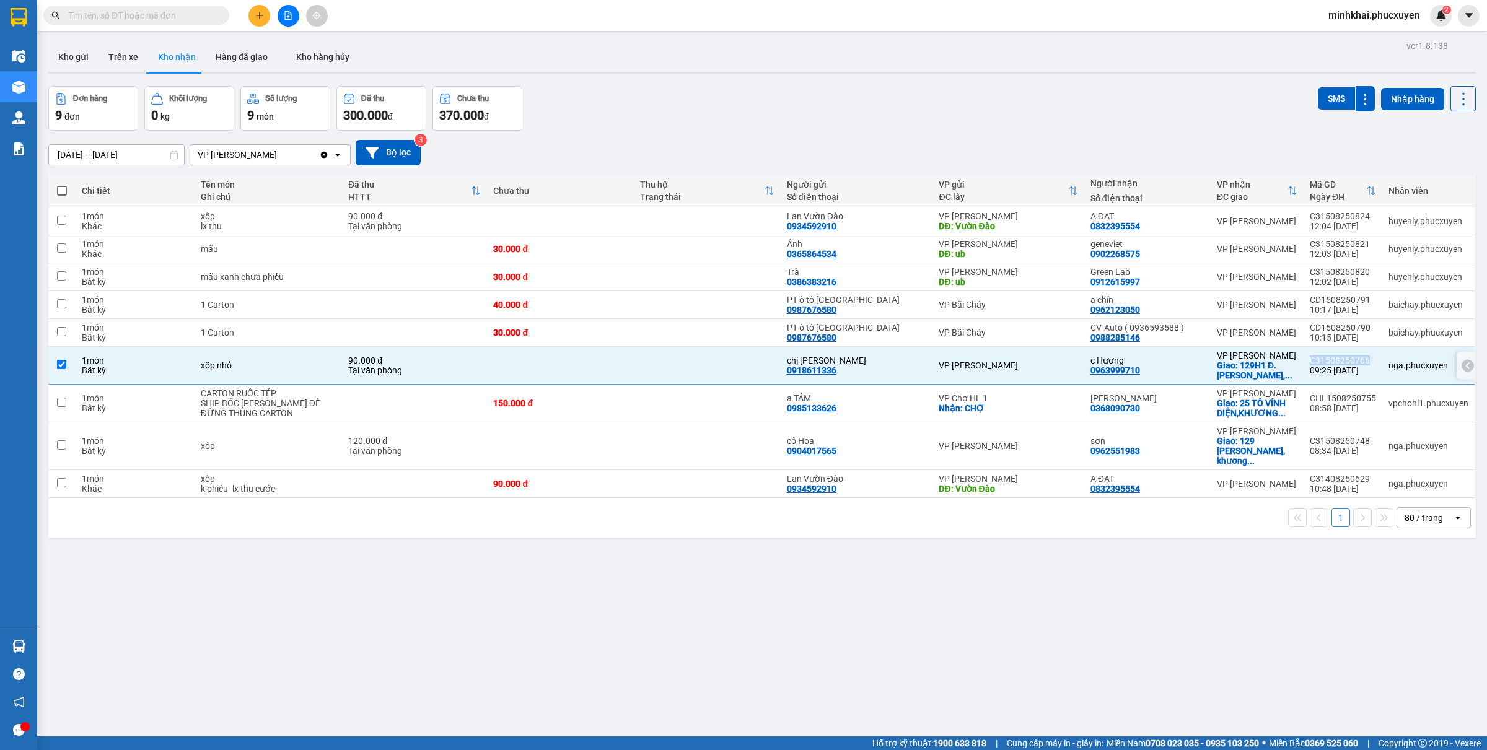
click at [1310, 360] on div "C31508250766" at bounding box center [1343, 361] width 66 height 10
checkbox input "false"
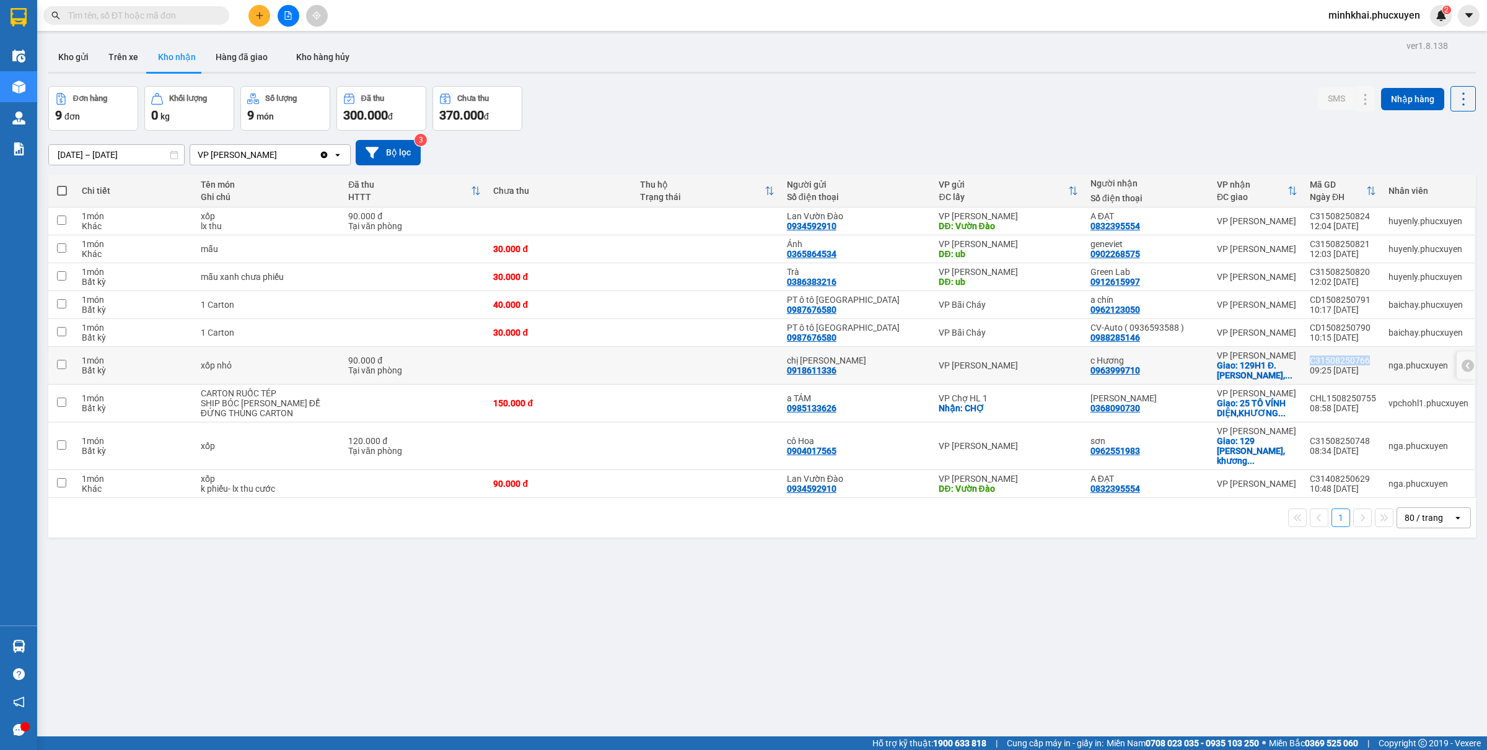
copy div "C31508250766"
click at [225, 68] on button "Hàng đã giao" at bounding box center [242, 57] width 72 height 30
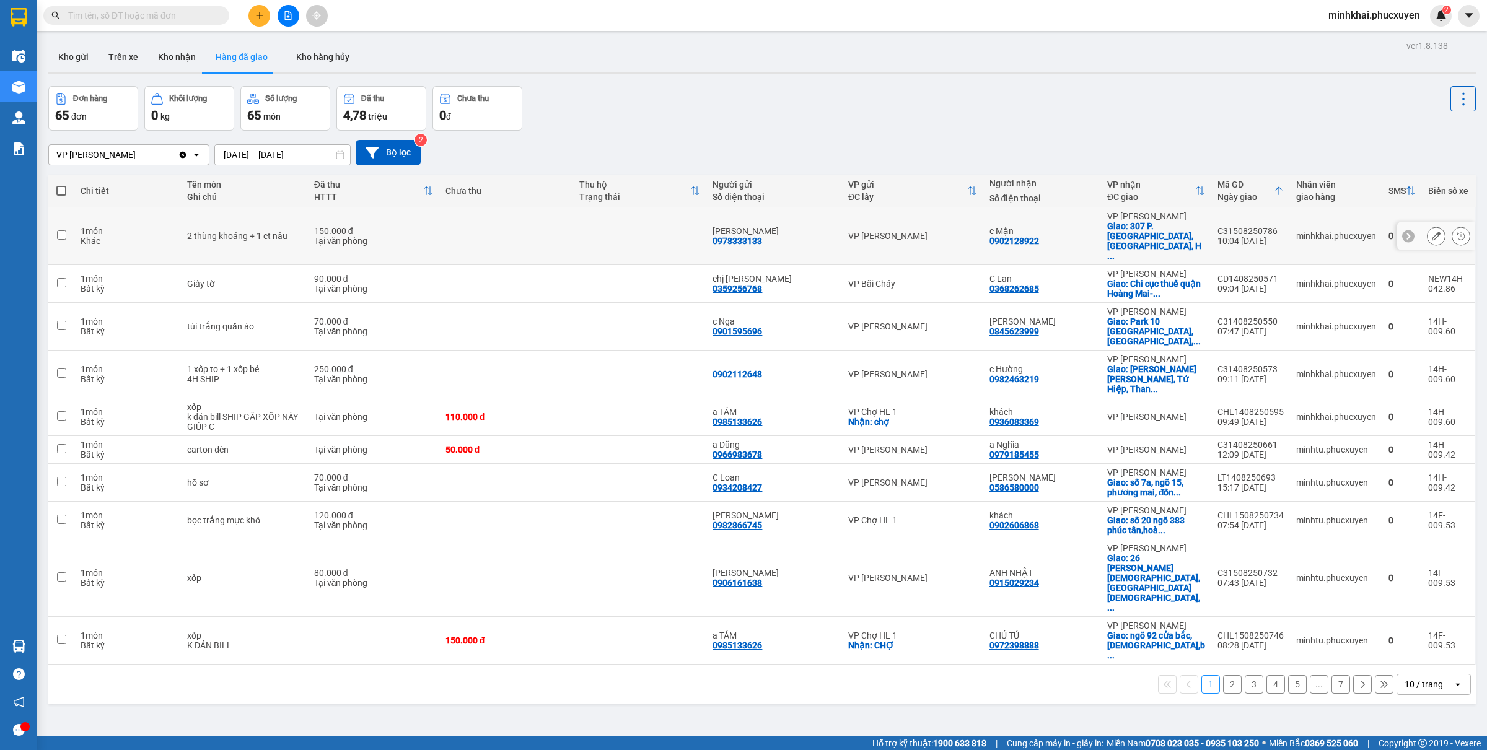
click at [1222, 226] on div "C31508250786" at bounding box center [1251, 231] width 66 height 10
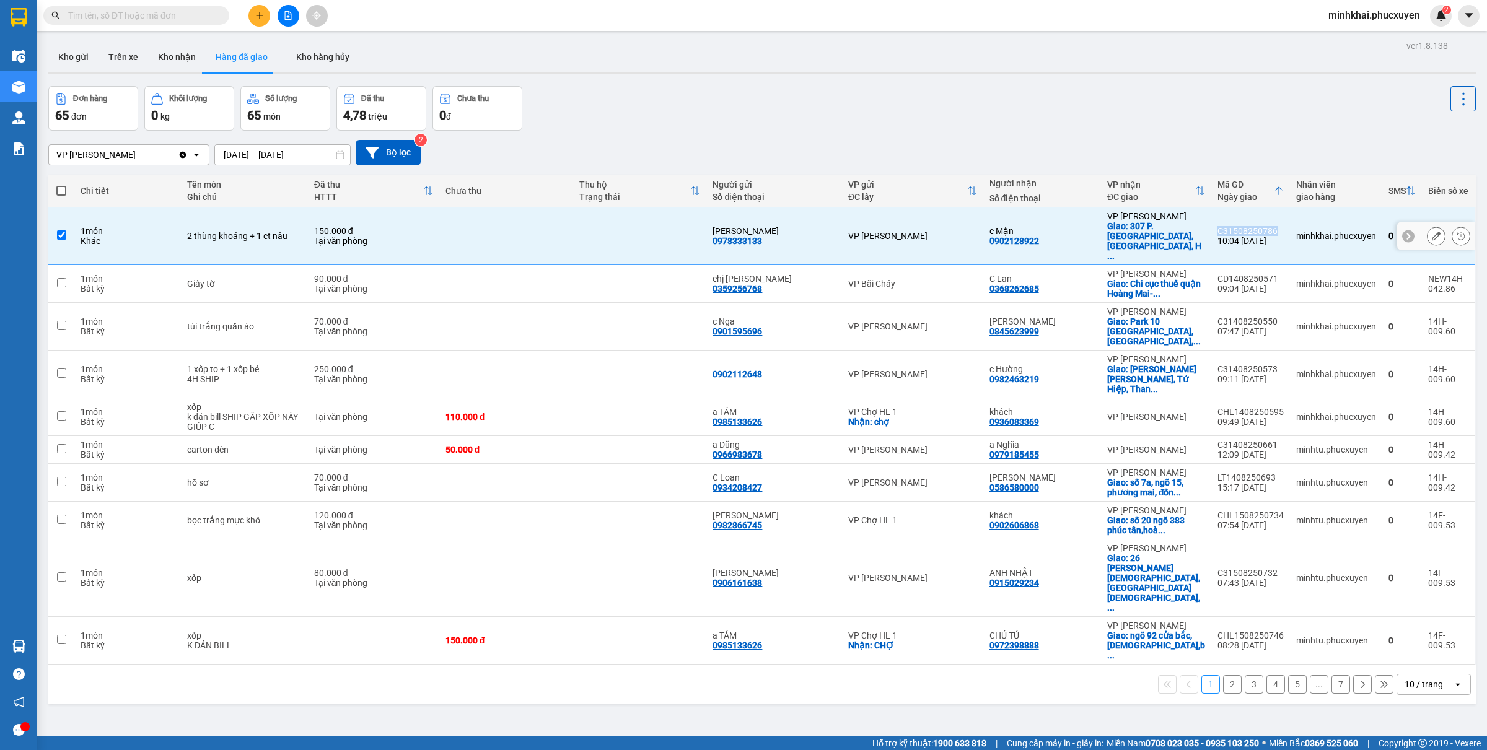
click at [1222, 226] on div "C31508250786" at bounding box center [1251, 231] width 66 height 10
checkbox input "false"
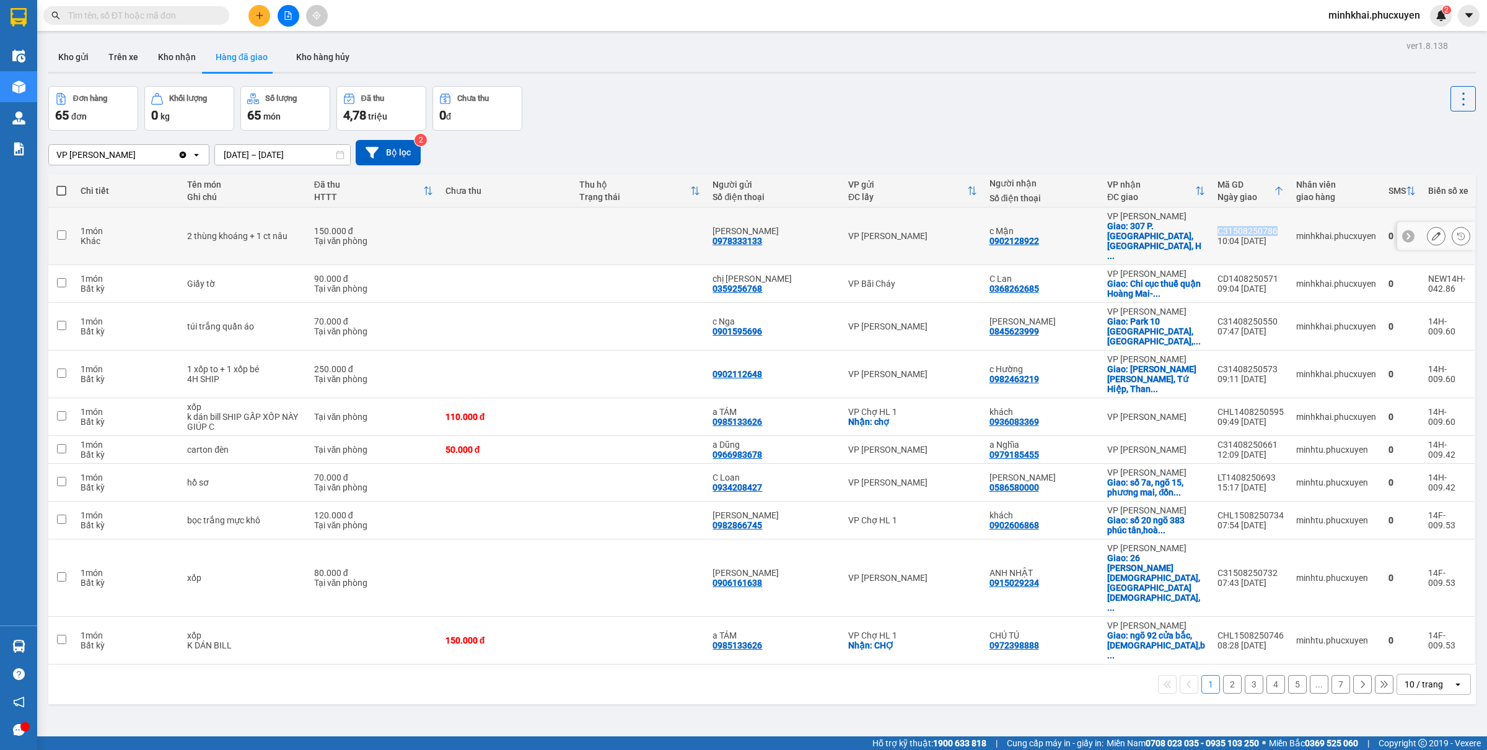
copy div "C31508250786"
click at [178, 55] on button "Kho nhận" at bounding box center [177, 57] width 58 height 30
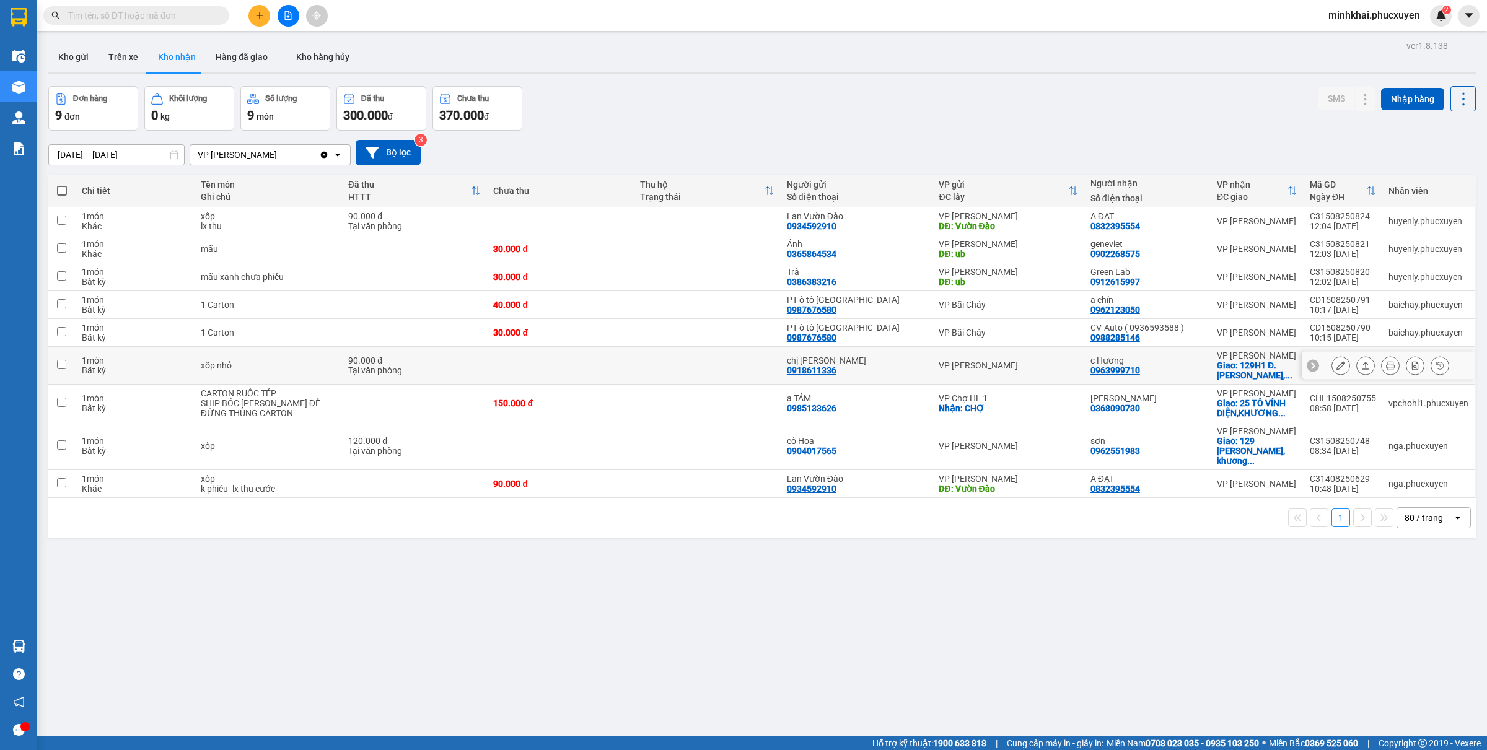
click at [1309, 366] on icon at bounding box center [1313, 365] width 9 height 9
click at [1321, 363] on div "C31508250766" at bounding box center [1343, 361] width 66 height 10
checkbox input "false"
copy div "C31508250766"
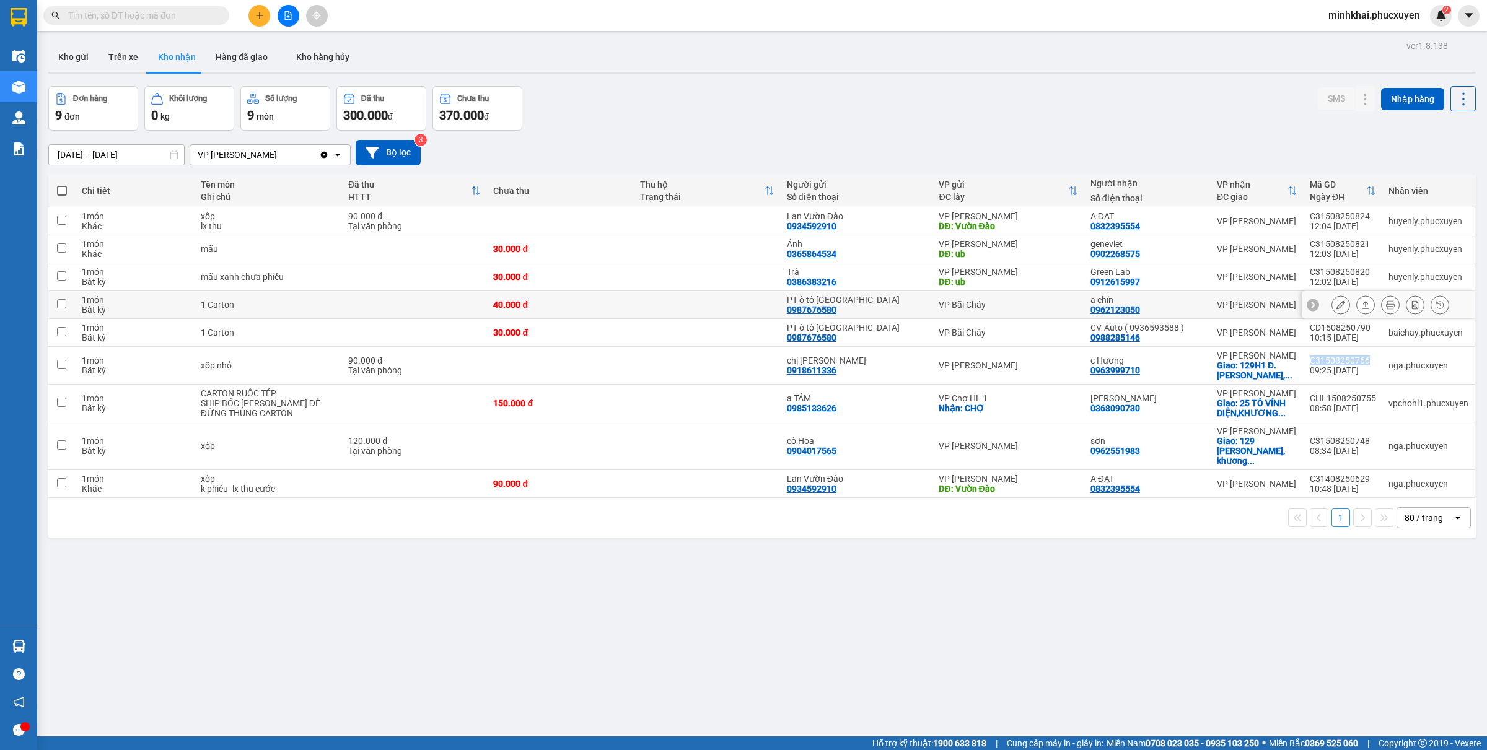
scroll to position [0, 31]
click at [1461, 366] on icon at bounding box center [1465, 365] width 9 height 9
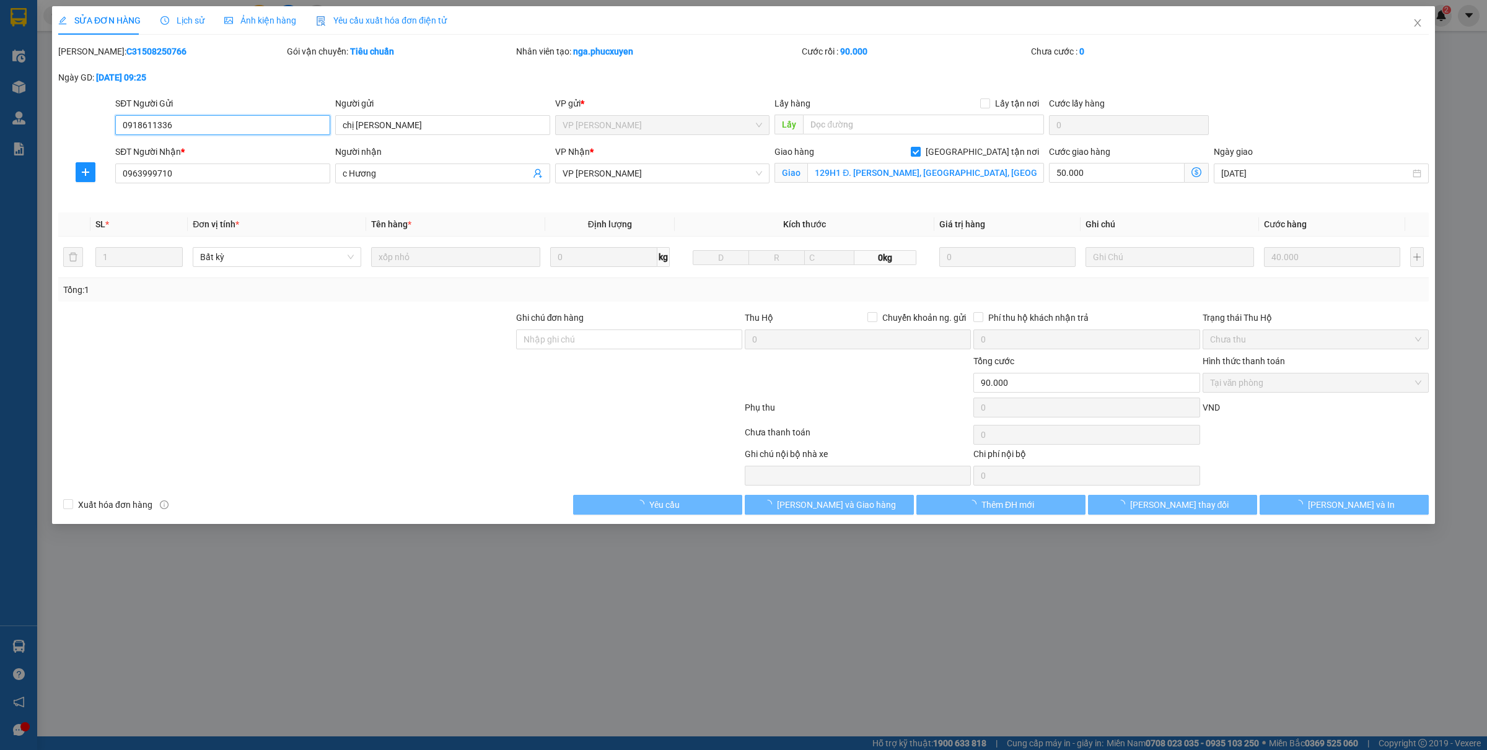
type input "0918611336"
type input "chị Nhung"
type input "0963999710"
type input "c Hương"
checkbox input "true"
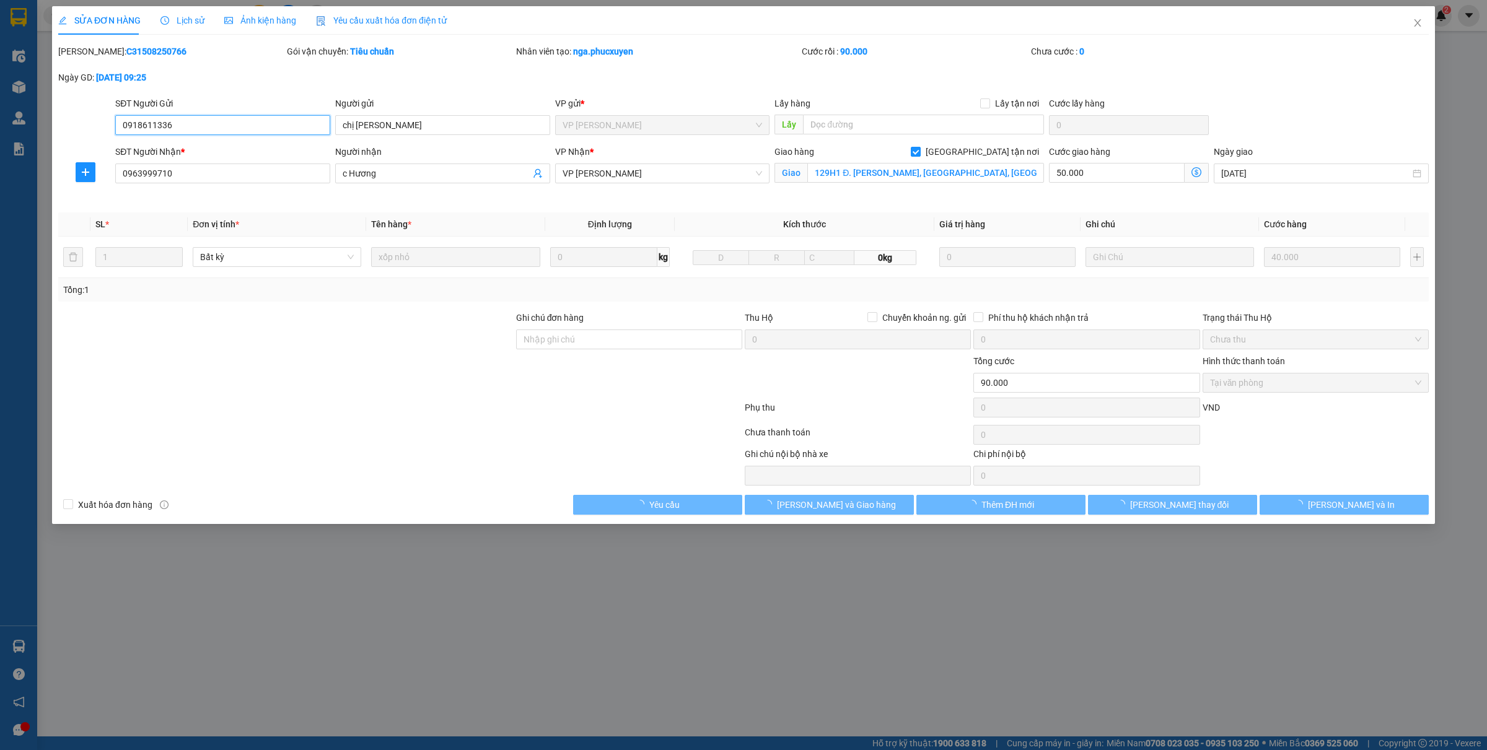
type input "129H1 Đ. [PERSON_NAME], [GEOGRAPHIC_DATA], [GEOGRAPHIC_DATA]"
type input "90.000"
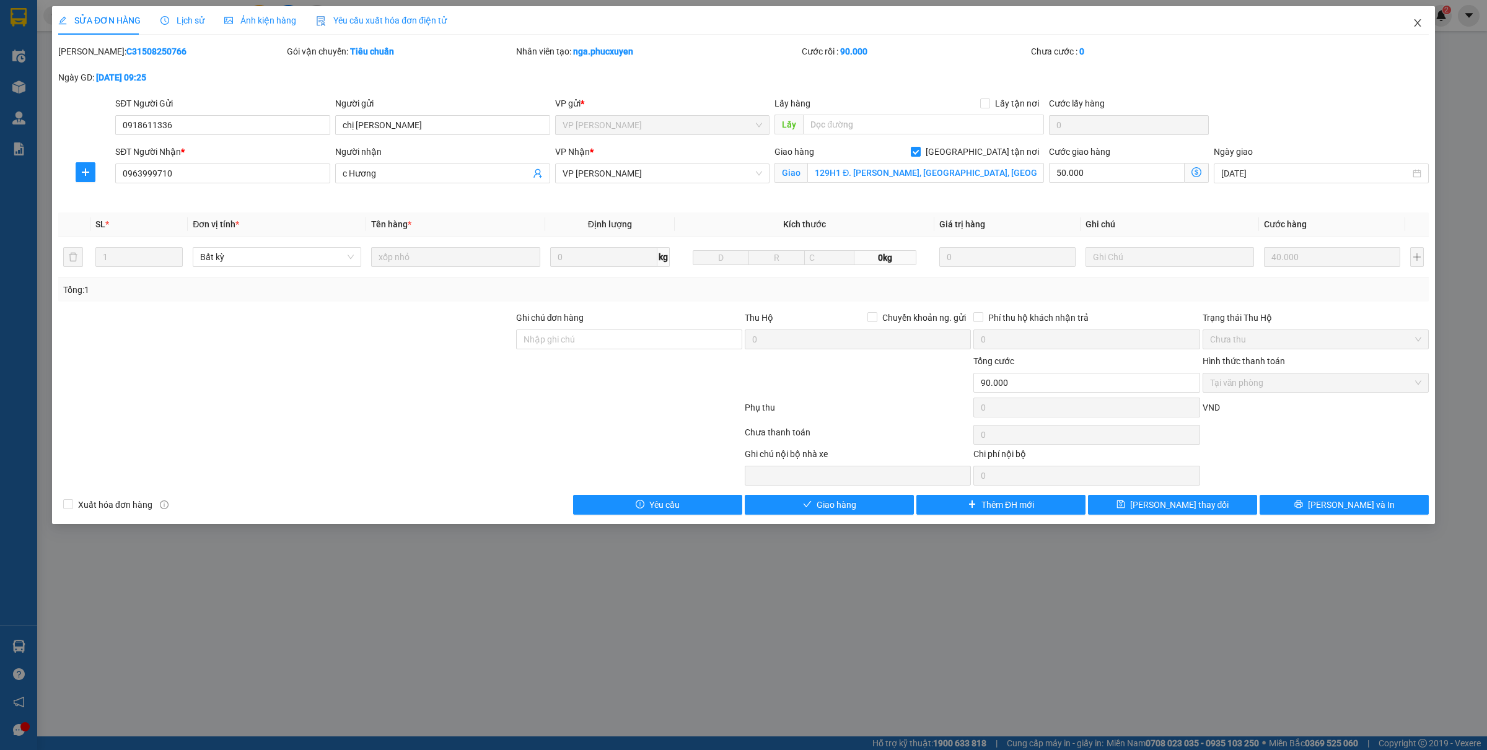
click at [1418, 26] on icon "close" at bounding box center [1418, 23] width 10 height 10
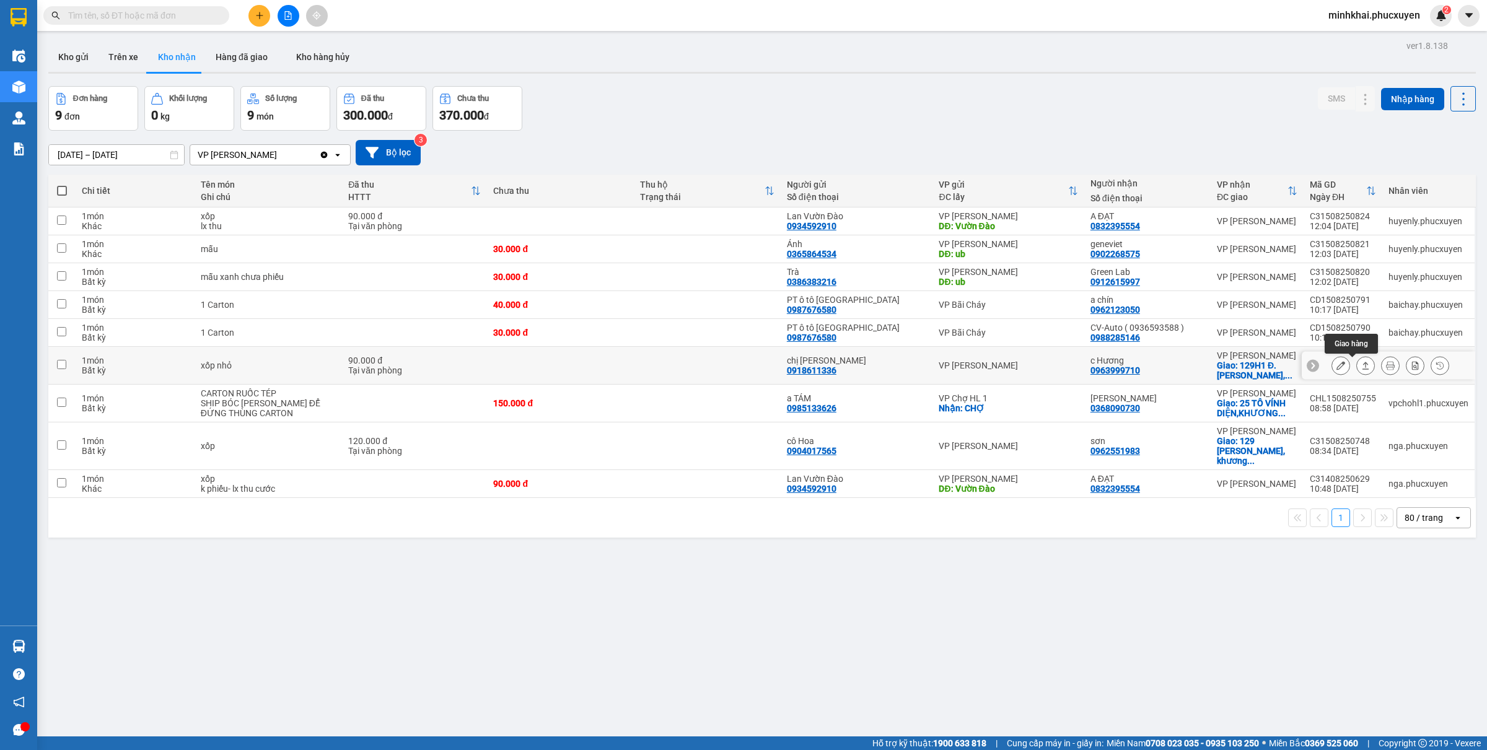
click at [1363, 366] on icon at bounding box center [1366, 365] width 7 height 7
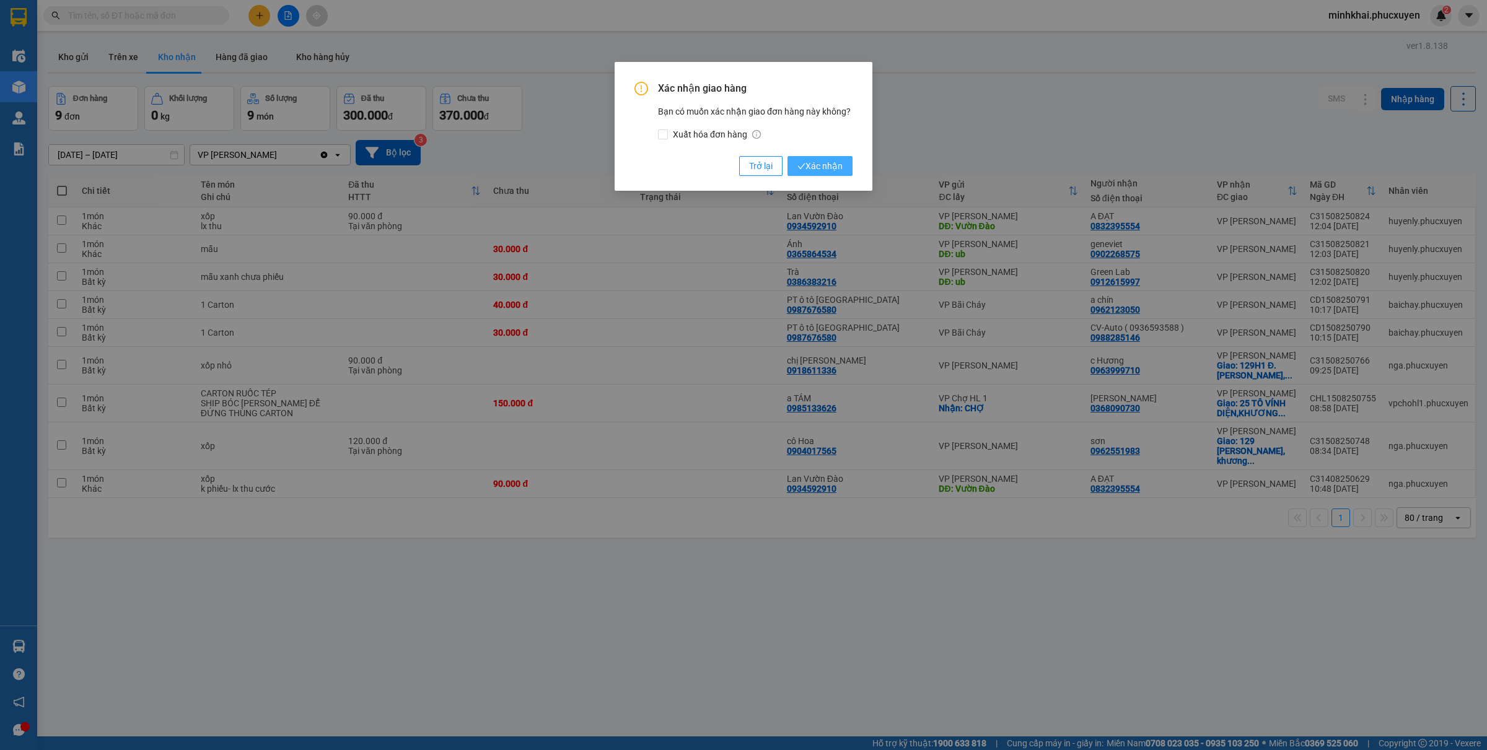
click at [830, 167] on span "Xác nhận" at bounding box center [820, 166] width 45 height 14
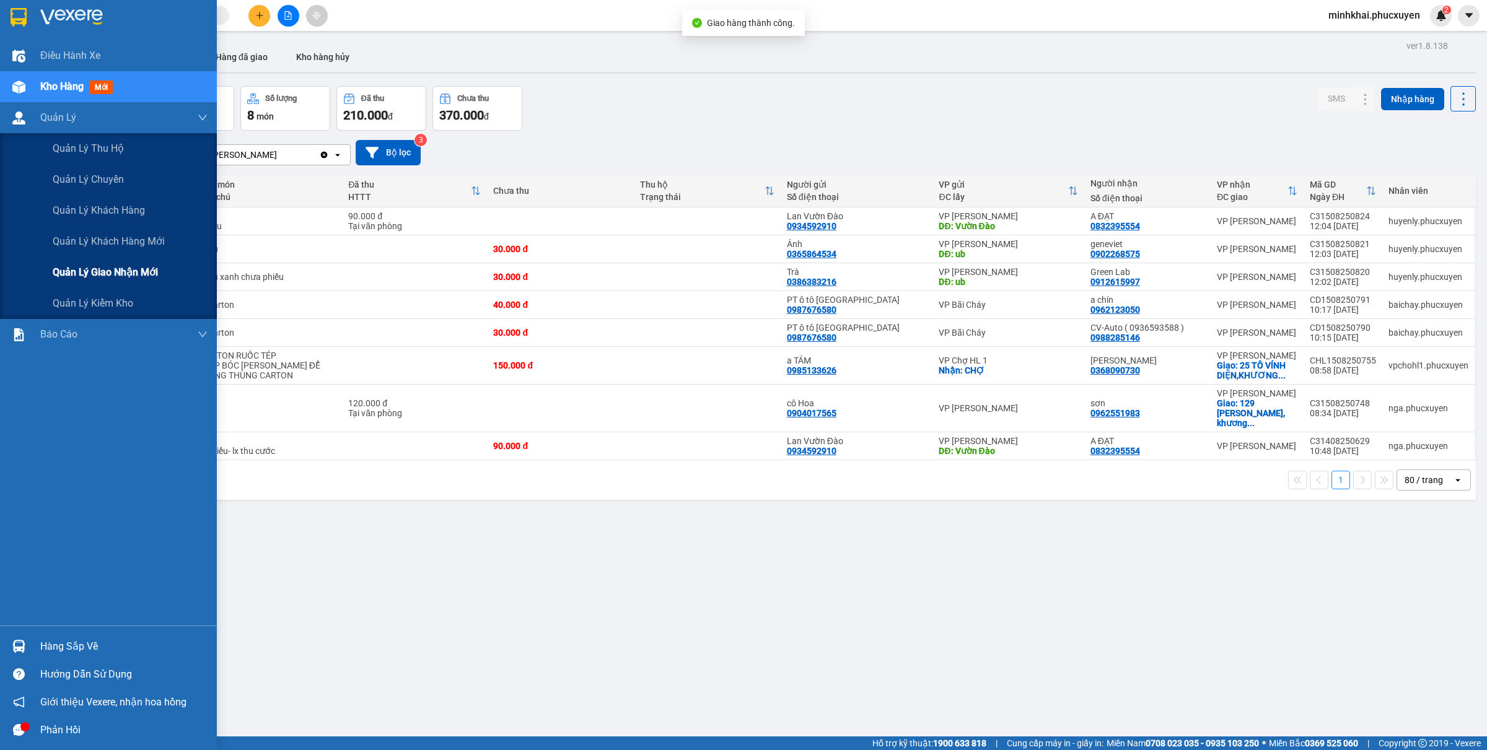
click at [107, 276] on span "Quản lý giao nhận mới" at bounding box center [105, 272] width 105 height 15
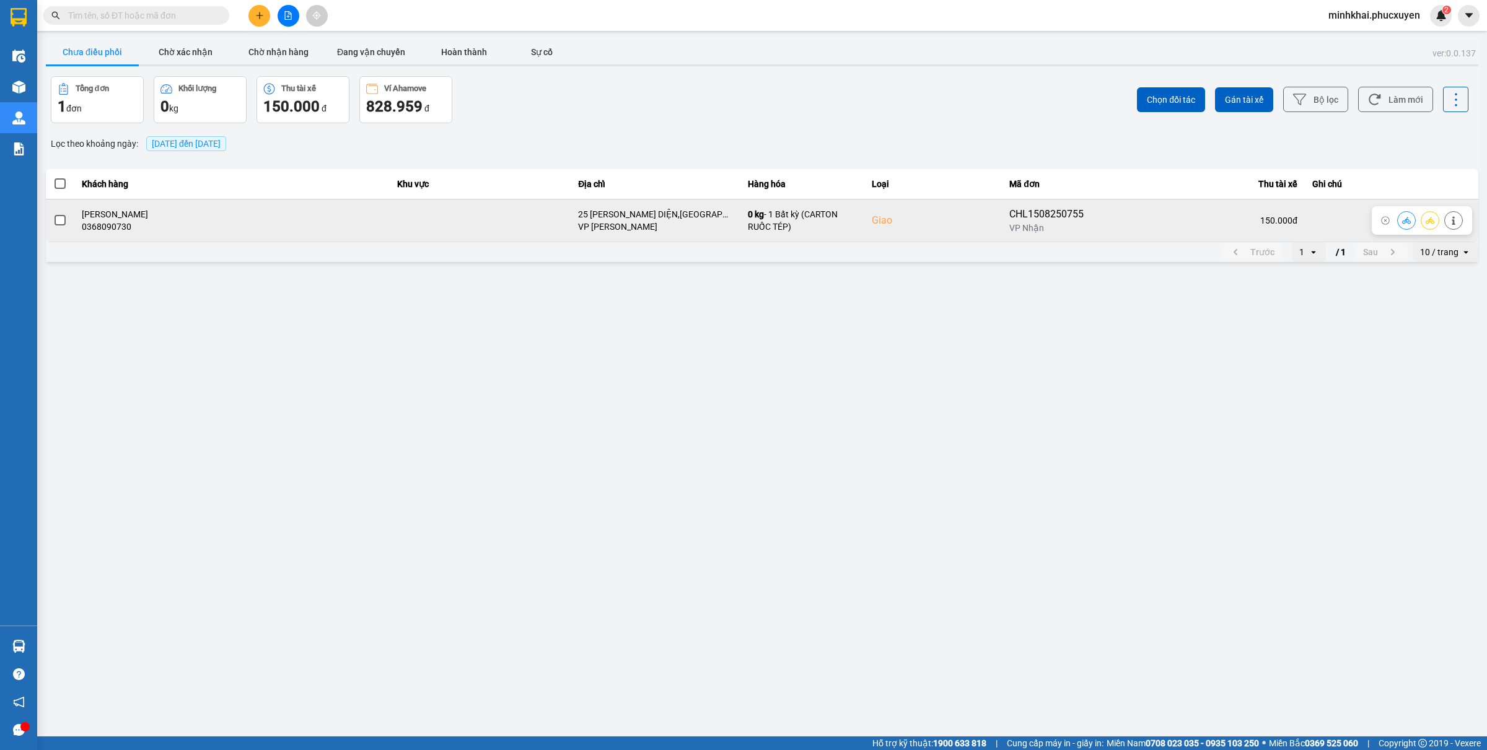
click at [1404, 224] on icon at bounding box center [1406, 220] width 9 height 7
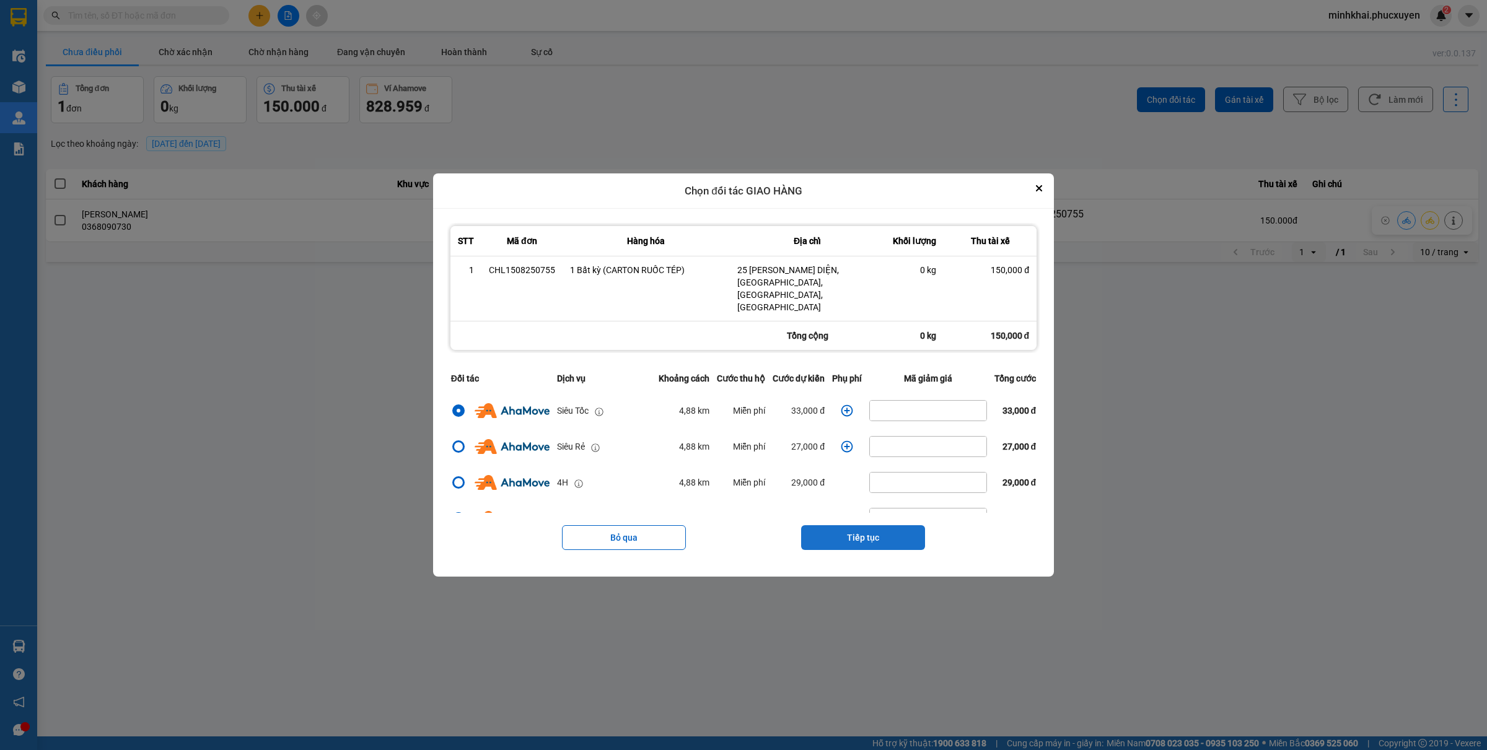
click at [847, 526] on button "Tiếp tục" at bounding box center [863, 538] width 124 height 25
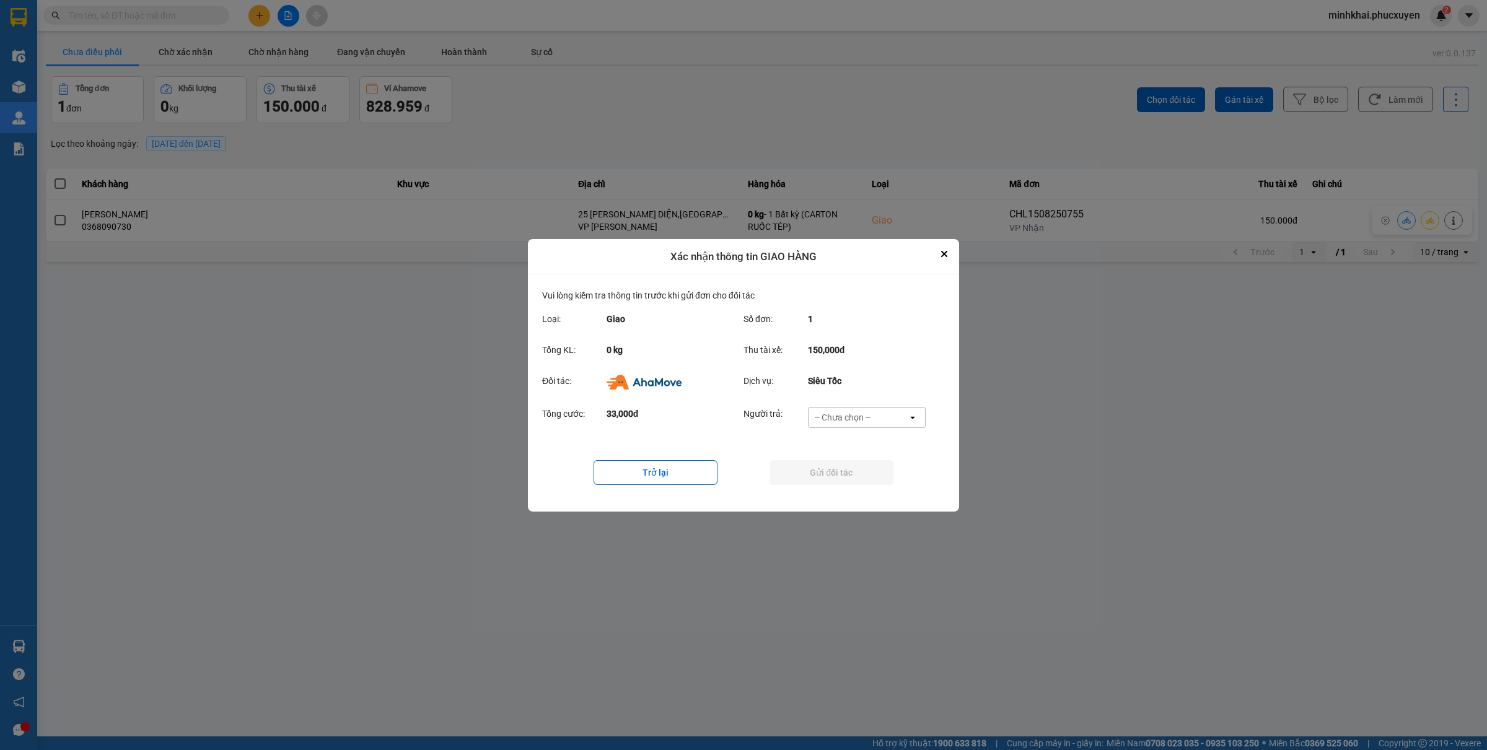
click at [863, 413] on div "-- Chưa chọn --" at bounding box center [843, 417] width 56 height 12
click at [851, 497] on div "Ví Ahamove" at bounding box center [867, 488] width 118 height 22
click at [812, 472] on button "Gửi đối tác" at bounding box center [832, 472] width 124 height 25
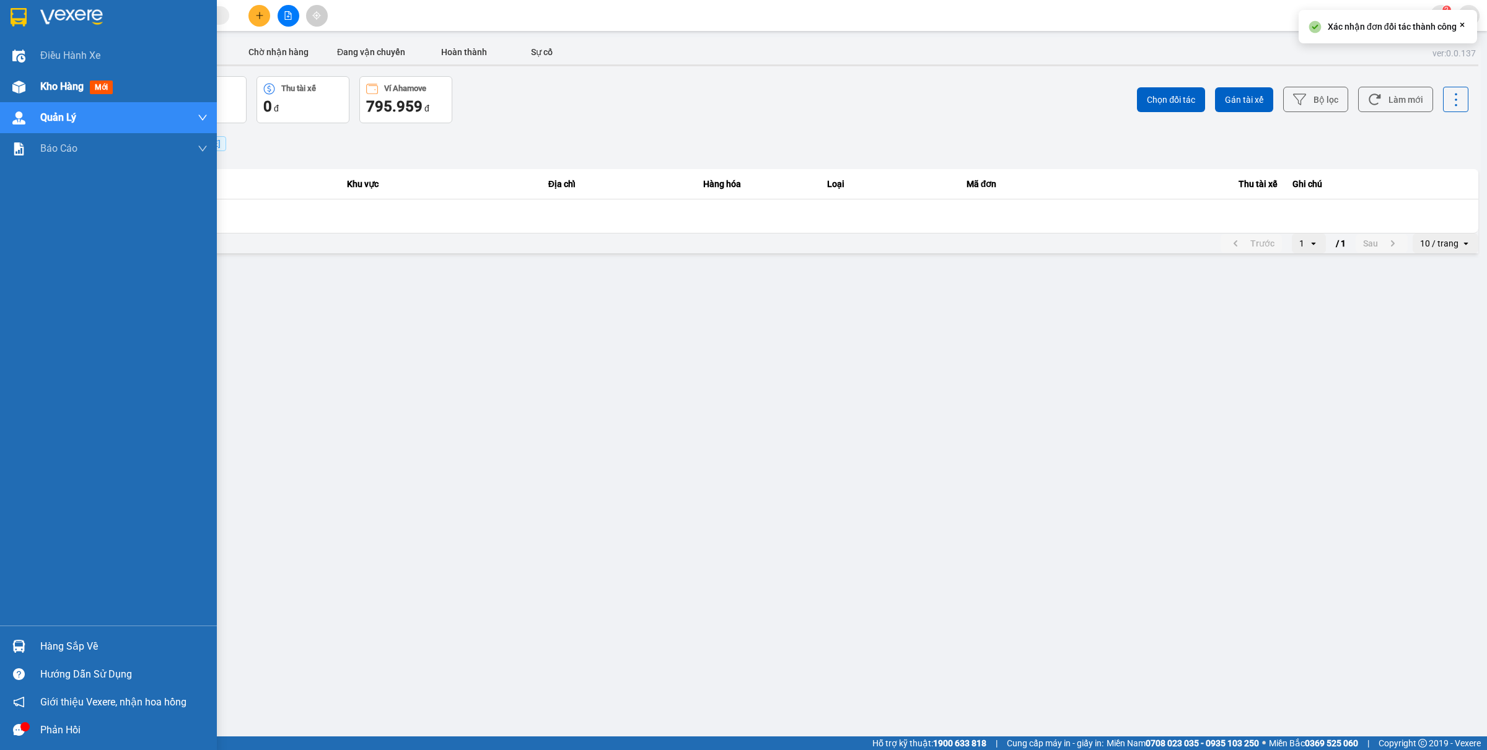
click at [7, 92] on div "Kho hàng mới" at bounding box center [108, 86] width 217 height 31
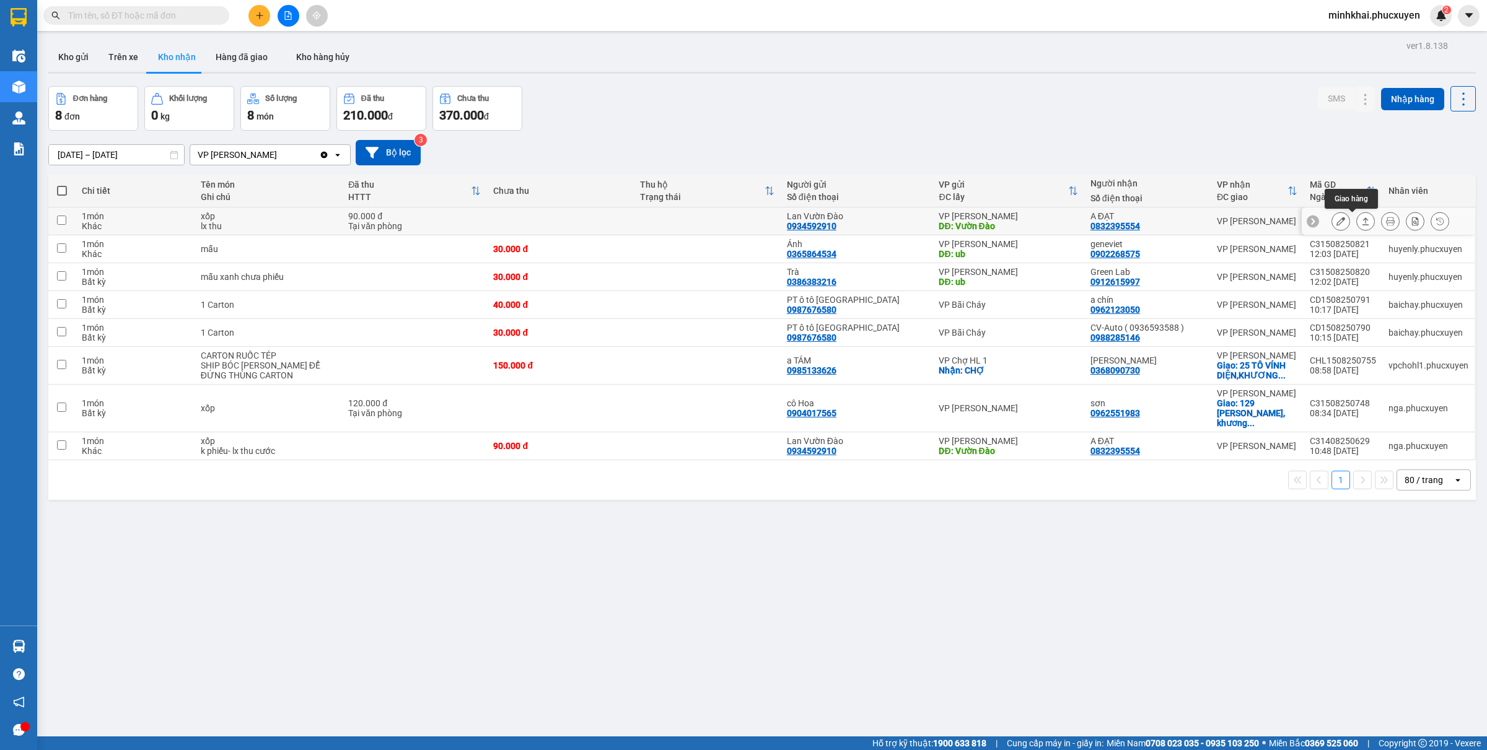
click at [1357, 224] on button at bounding box center [1365, 222] width 17 height 22
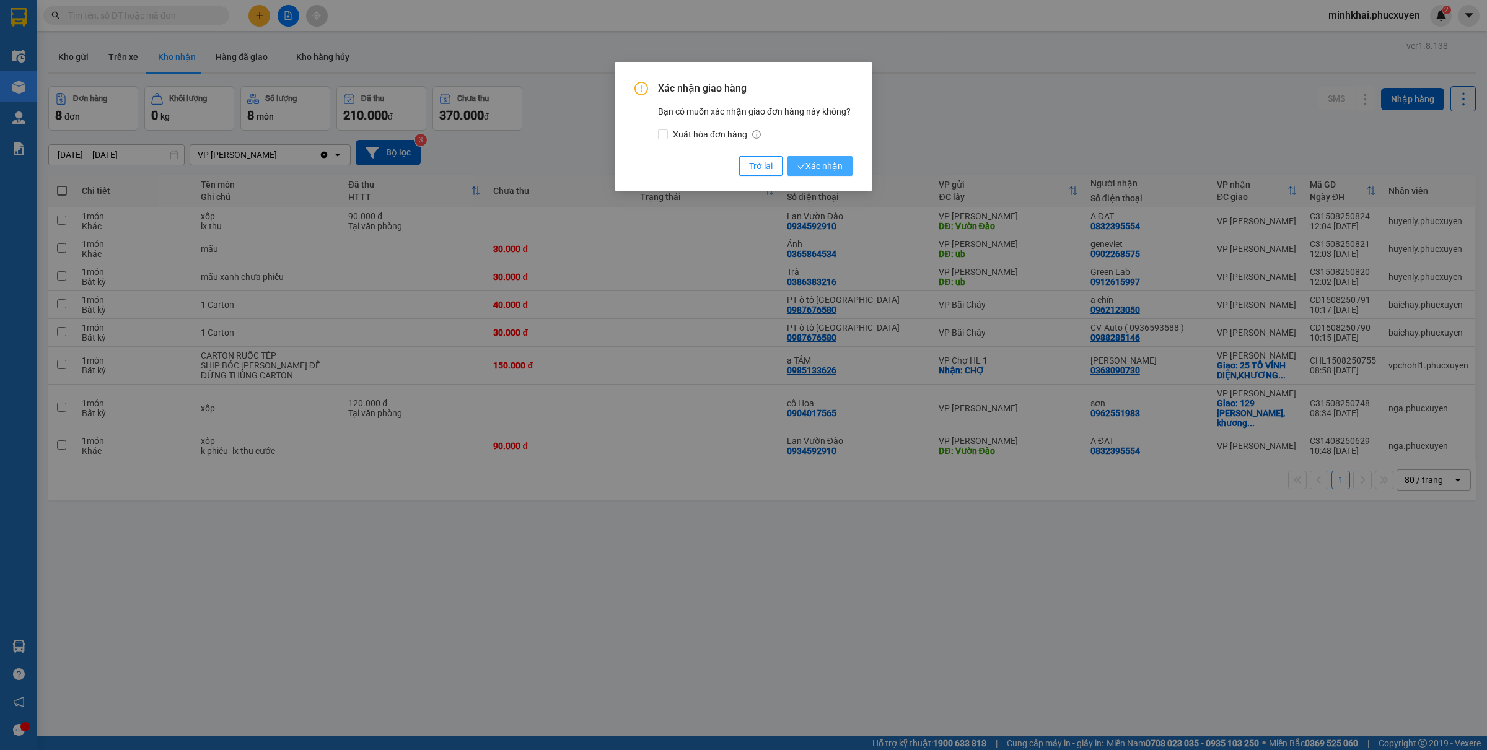
click at [844, 167] on button "Xác nhận" at bounding box center [820, 166] width 65 height 20
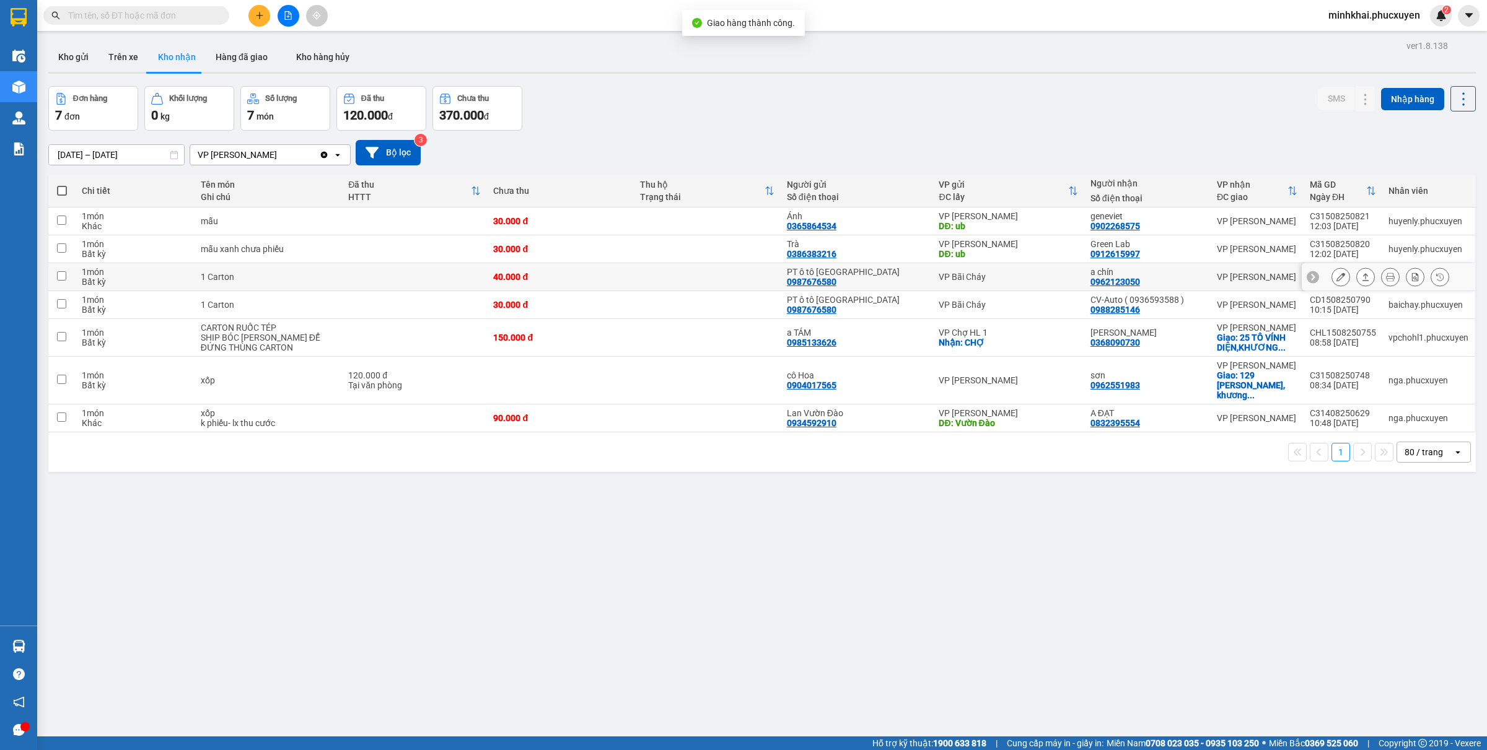
click at [1362, 279] on icon at bounding box center [1366, 277] width 9 height 9
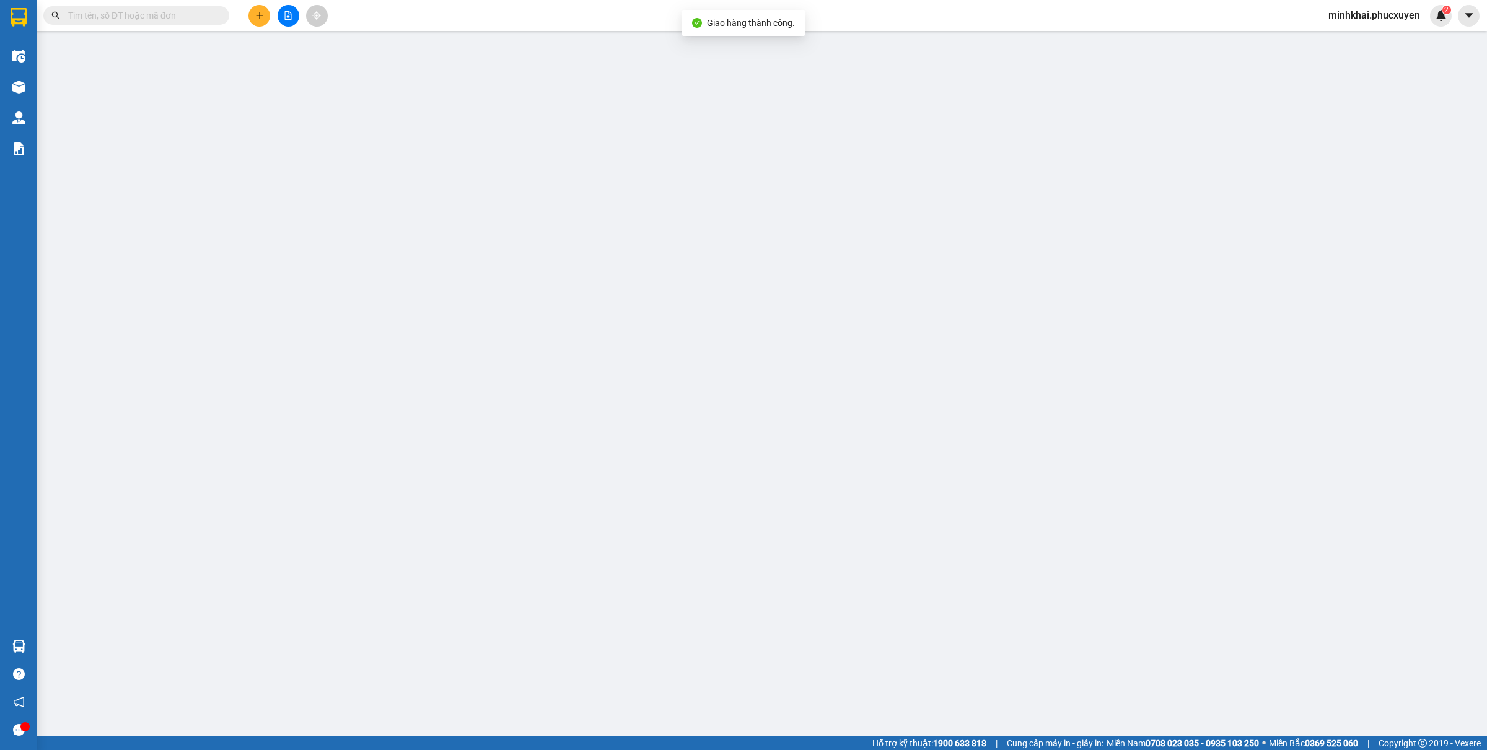
type input "0987676580"
type input "PT ô tô Quảng Ninh"
type input "0962123050"
type input "a chín"
type input "40.000"
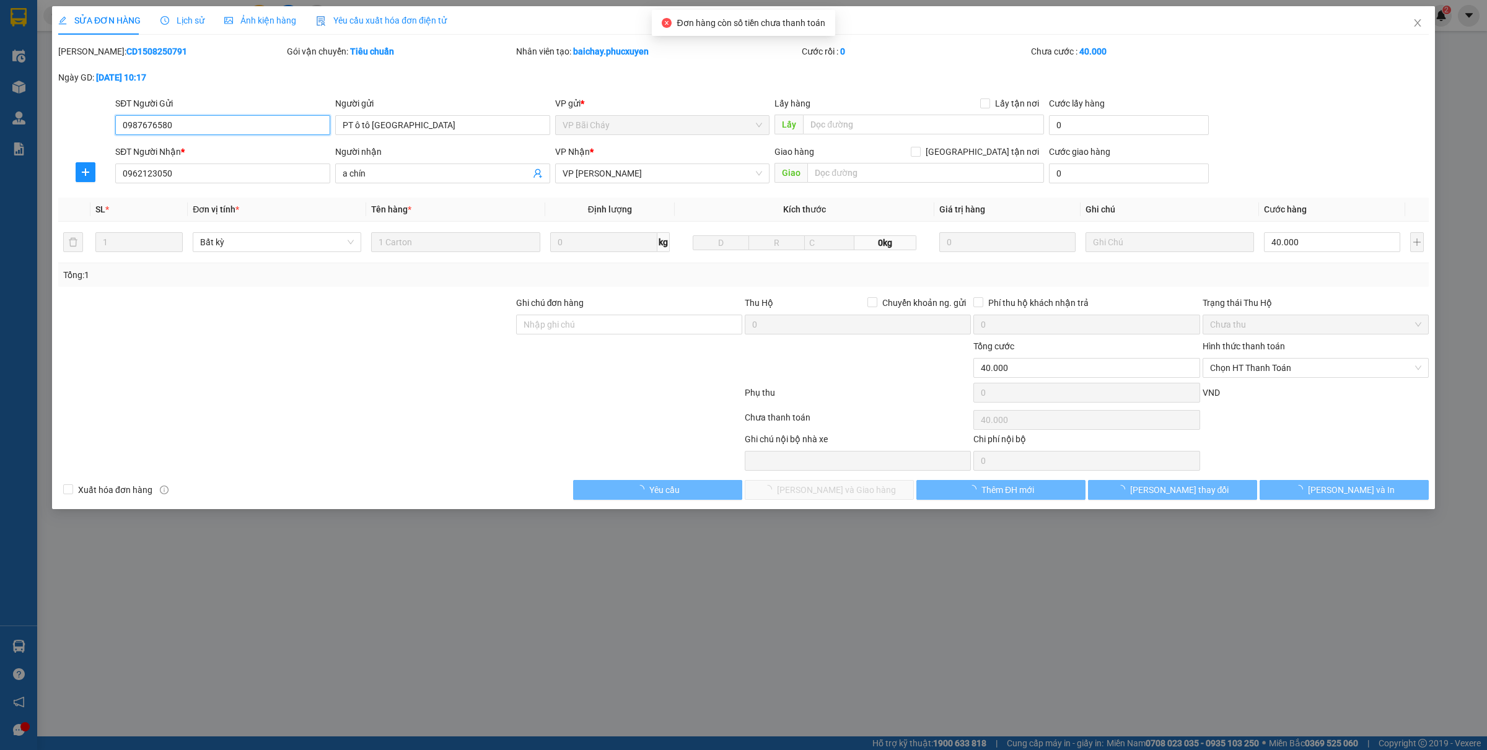
click at [1234, 371] on span "Chọn HT Thanh Toán" at bounding box center [1315, 368] width 211 height 19
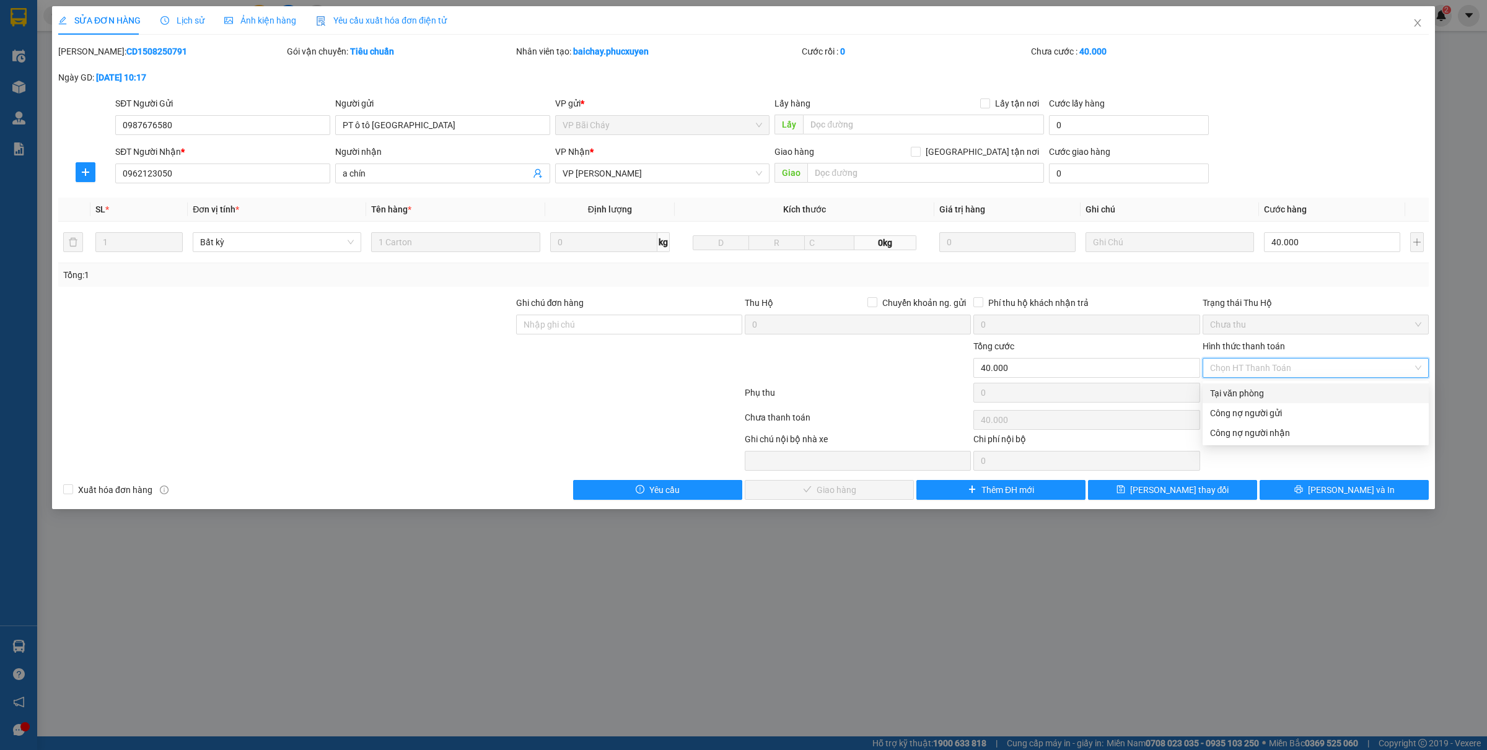
click at [1232, 388] on div "Tại văn phòng" at bounding box center [1315, 394] width 211 height 14
type input "0"
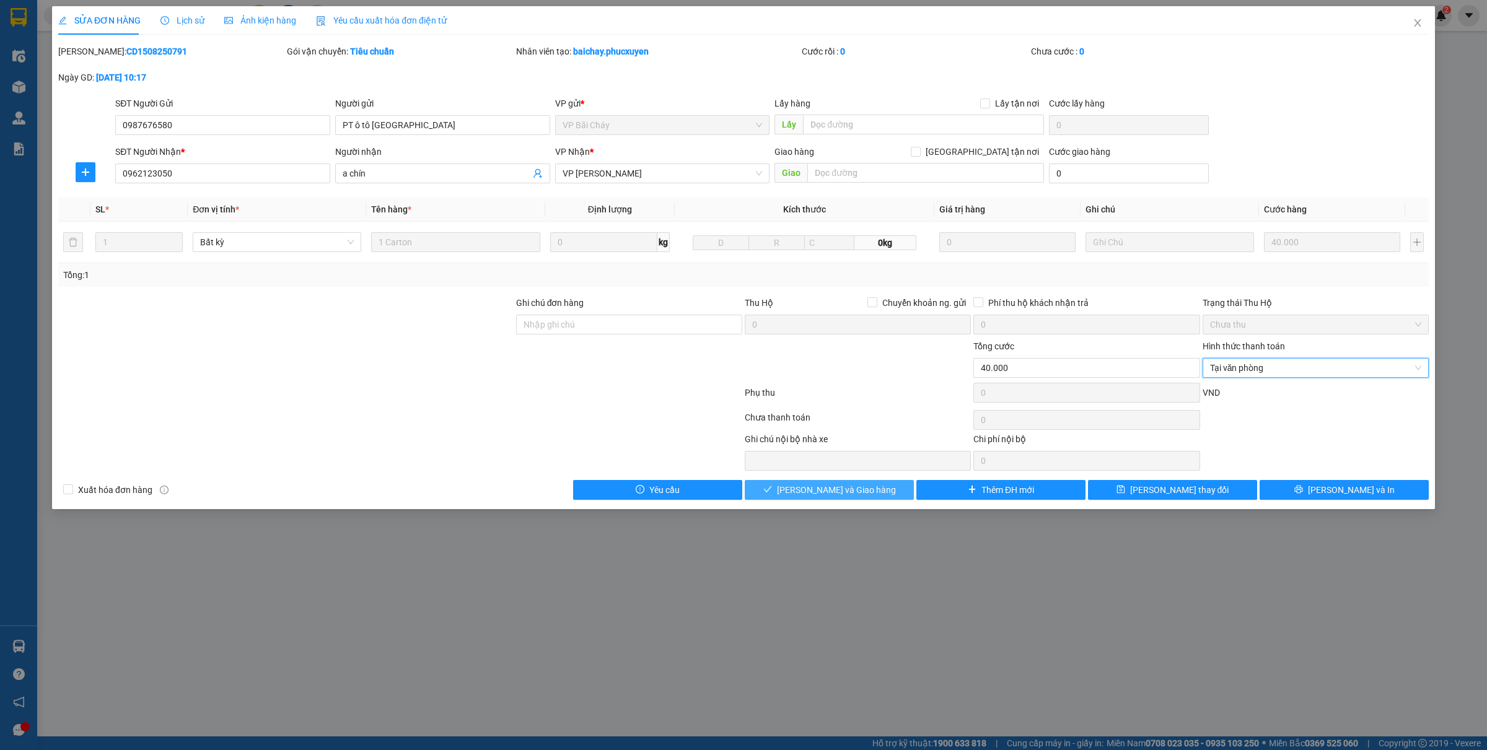
click at [772, 488] on icon "check" at bounding box center [767, 489] width 9 height 9
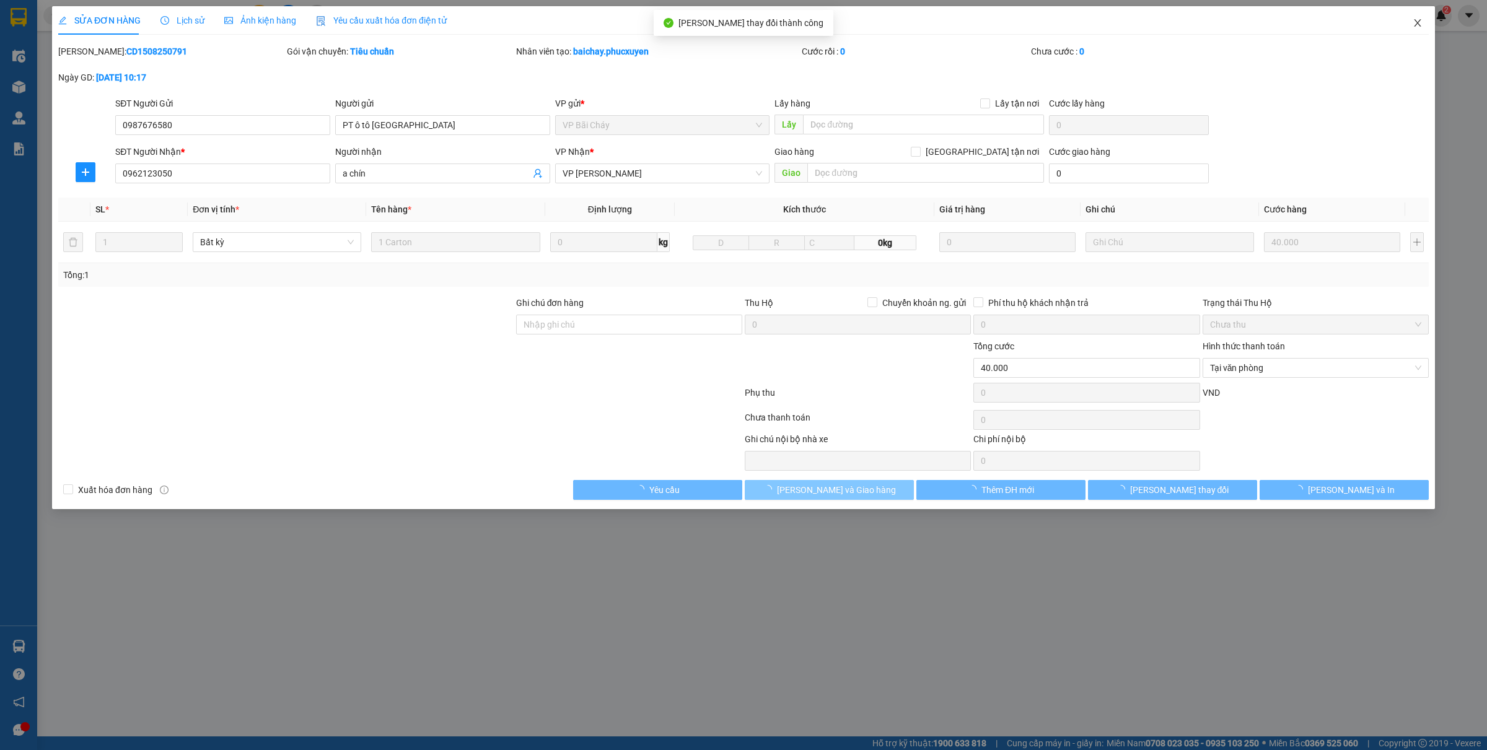
click at [1423, 24] on span "Close" at bounding box center [1418, 23] width 35 height 35
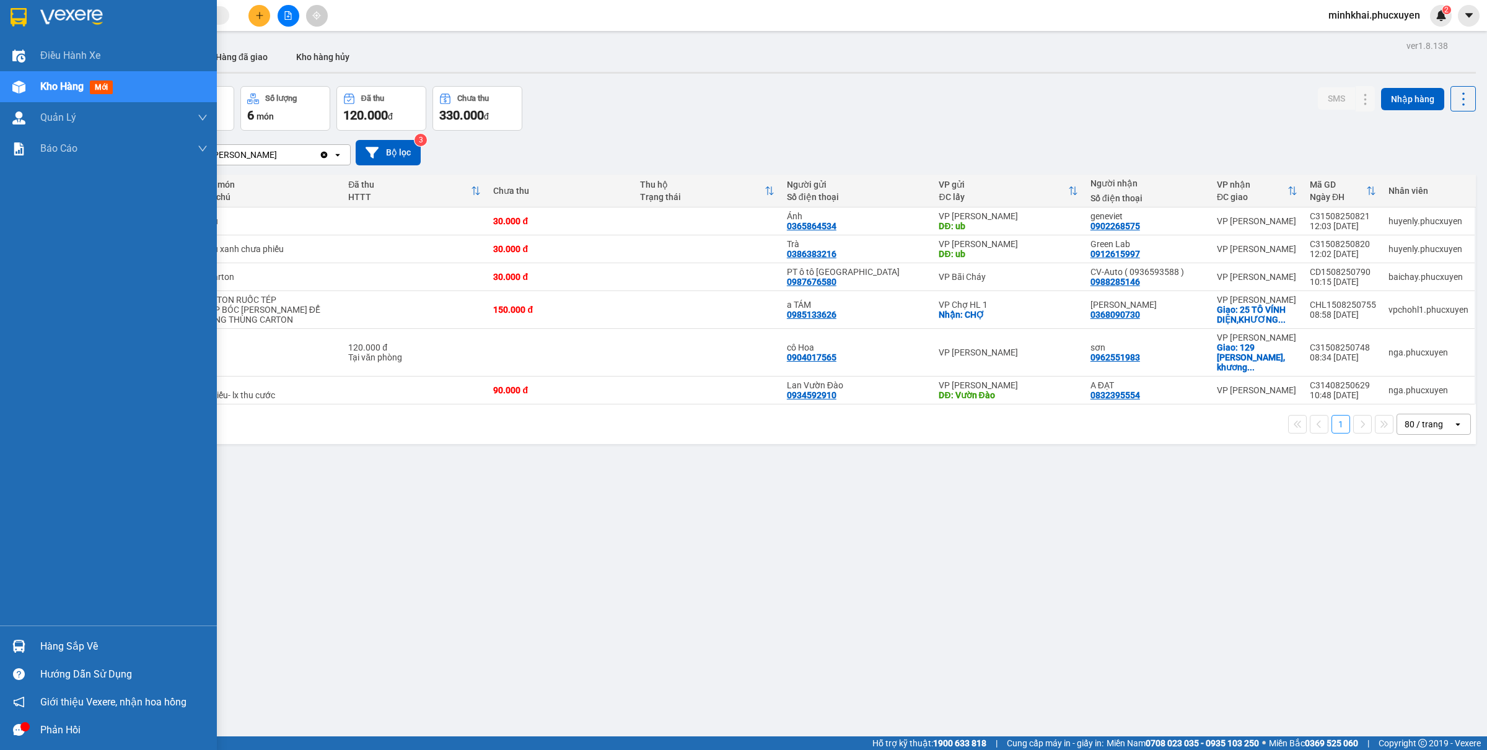
click at [24, 646] on img at bounding box center [18, 646] width 13 height 13
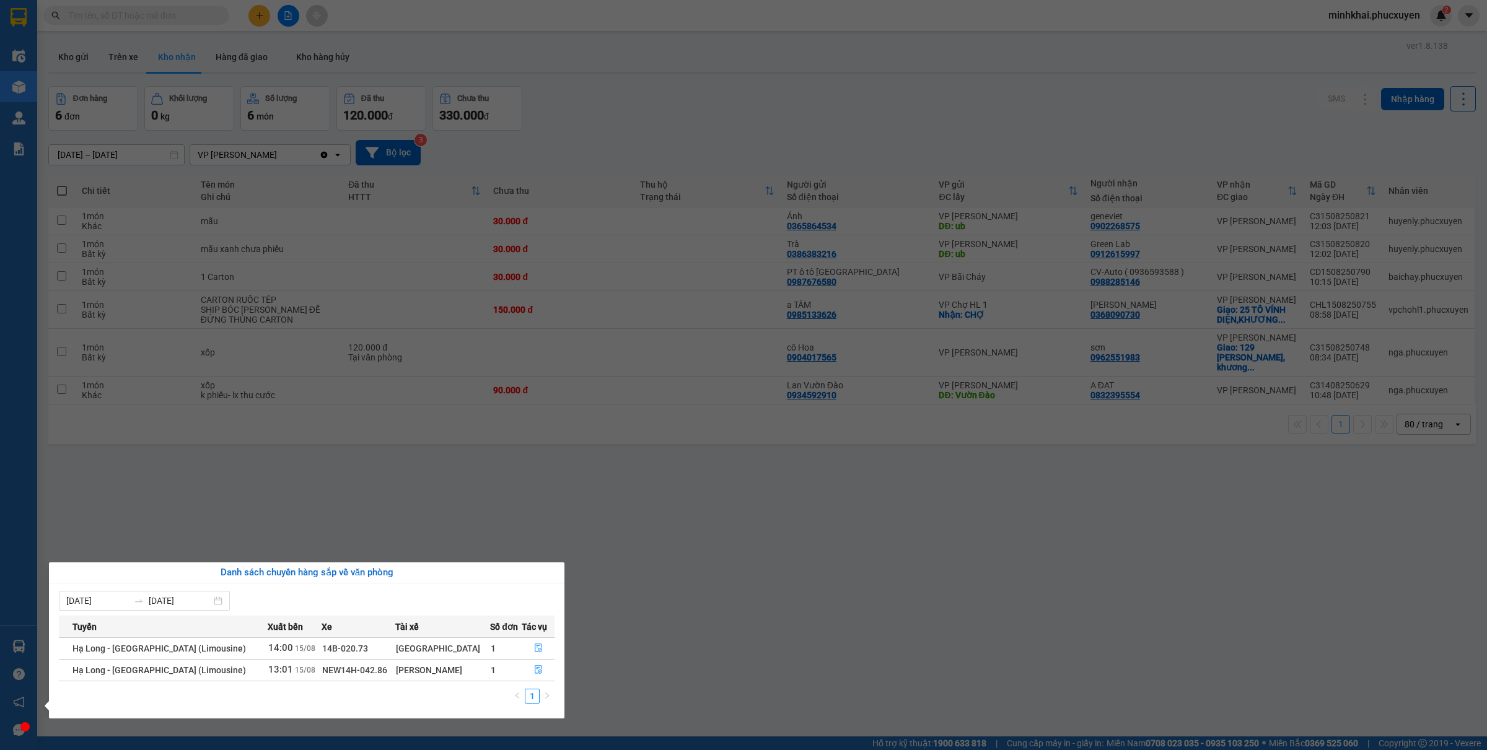
drag, startPoint x: 1032, startPoint y: 602, endPoint x: 763, endPoint y: 392, distance: 340.9
click at [1020, 598] on section "Kết quả tìm kiếm ( 0 ) Bộ lọc No Data minhkhai.phucxuyen 2 Điều hành xe Kho hàn…" at bounding box center [743, 375] width 1487 height 750
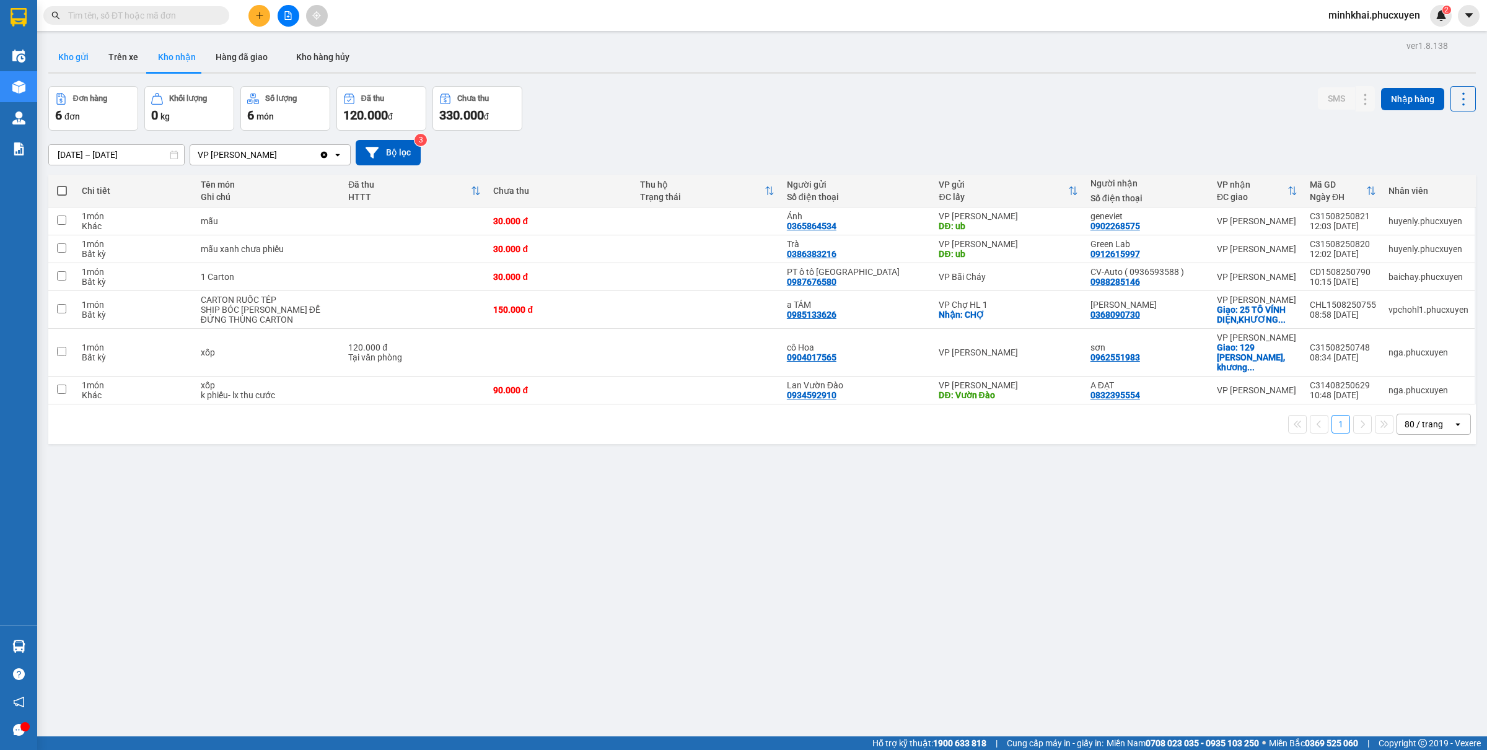
click at [84, 51] on button "Kho gửi" at bounding box center [73, 57] width 50 height 30
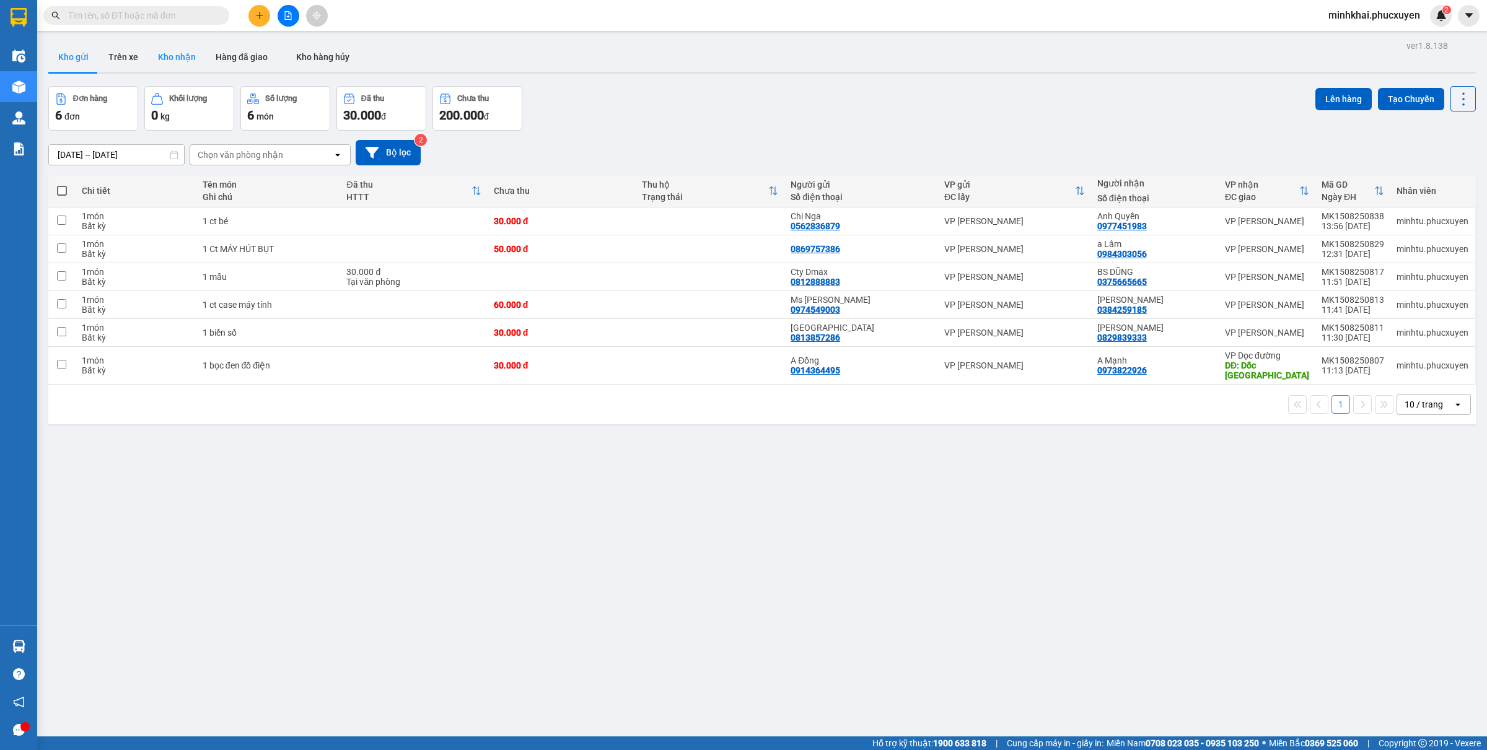
click at [159, 59] on button "Kho nhận" at bounding box center [177, 57] width 58 height 30
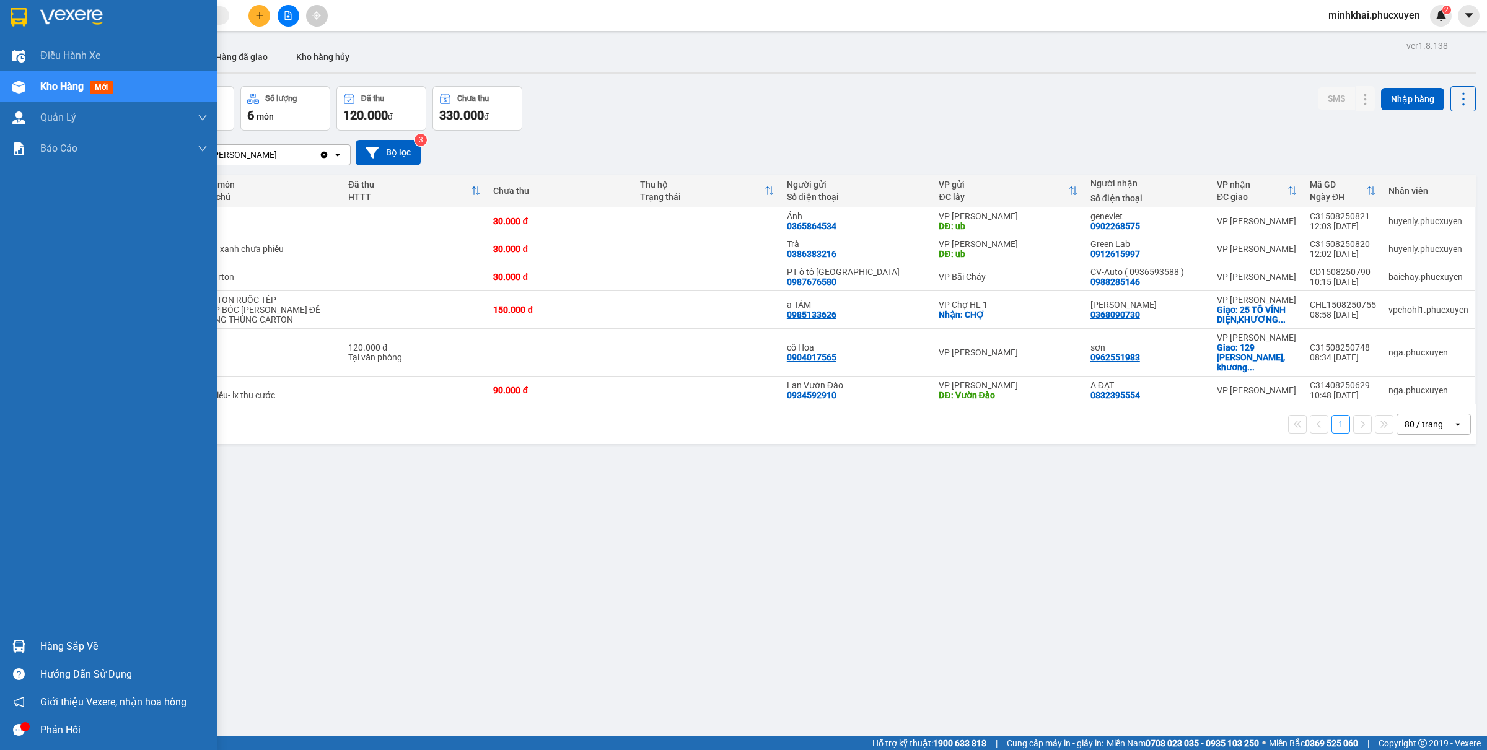
click at [41, 651] on div "Hàng sắp về" at bounding box center [123, 647] width 167 height 19
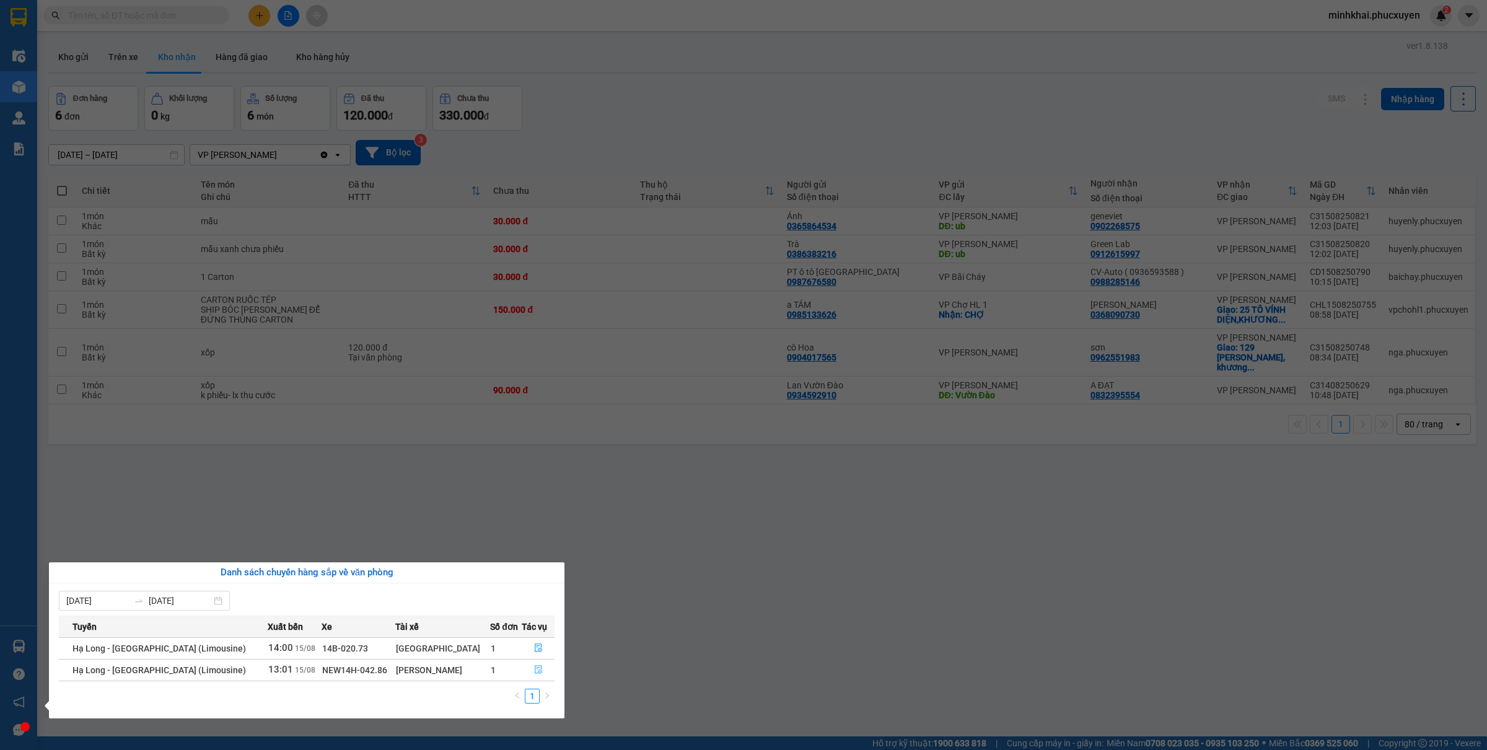
click at [543, 673] on button "button" at bounding box center [538, 671] width 32 height 20
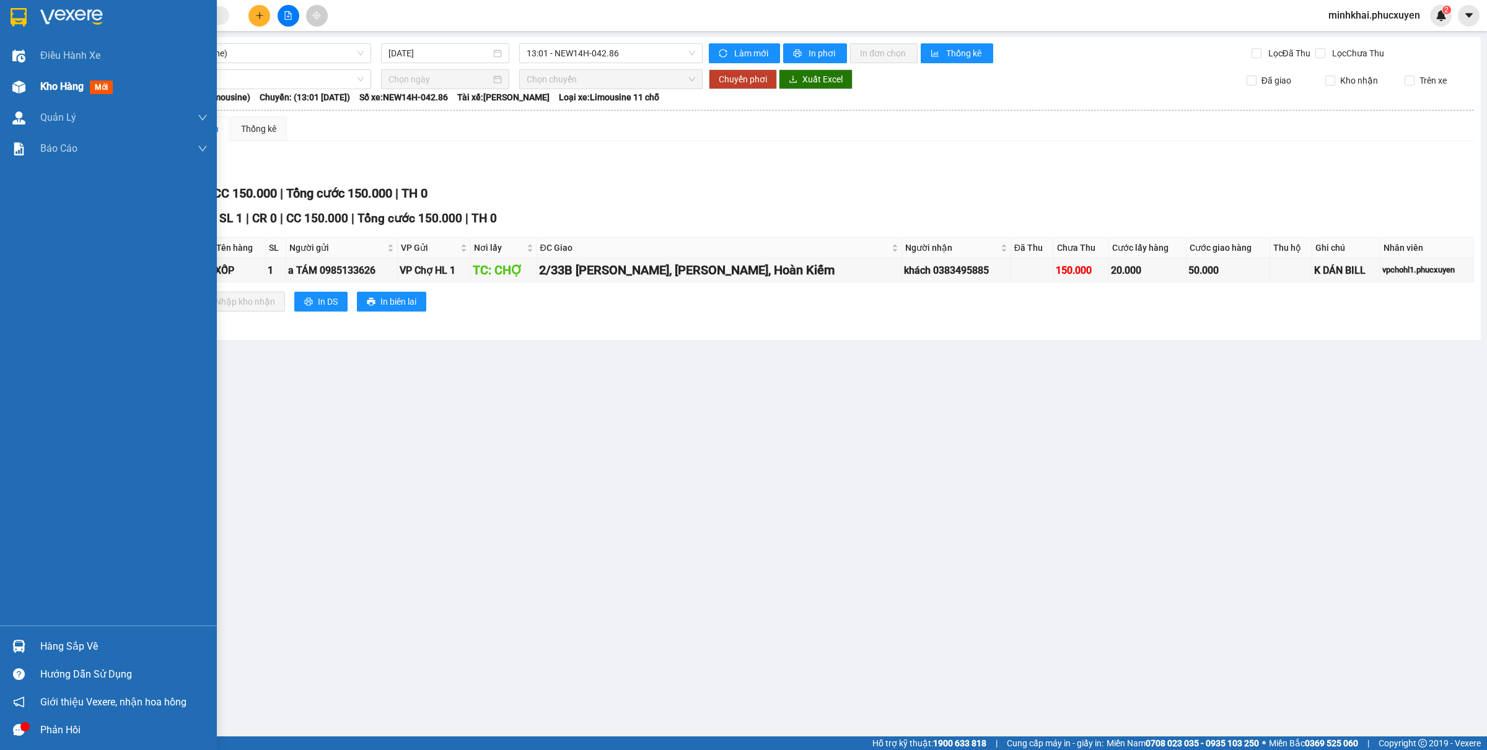
click at [75, 81] on span "Kho hàng" at bounding box center [61, 87] width 43 height 12
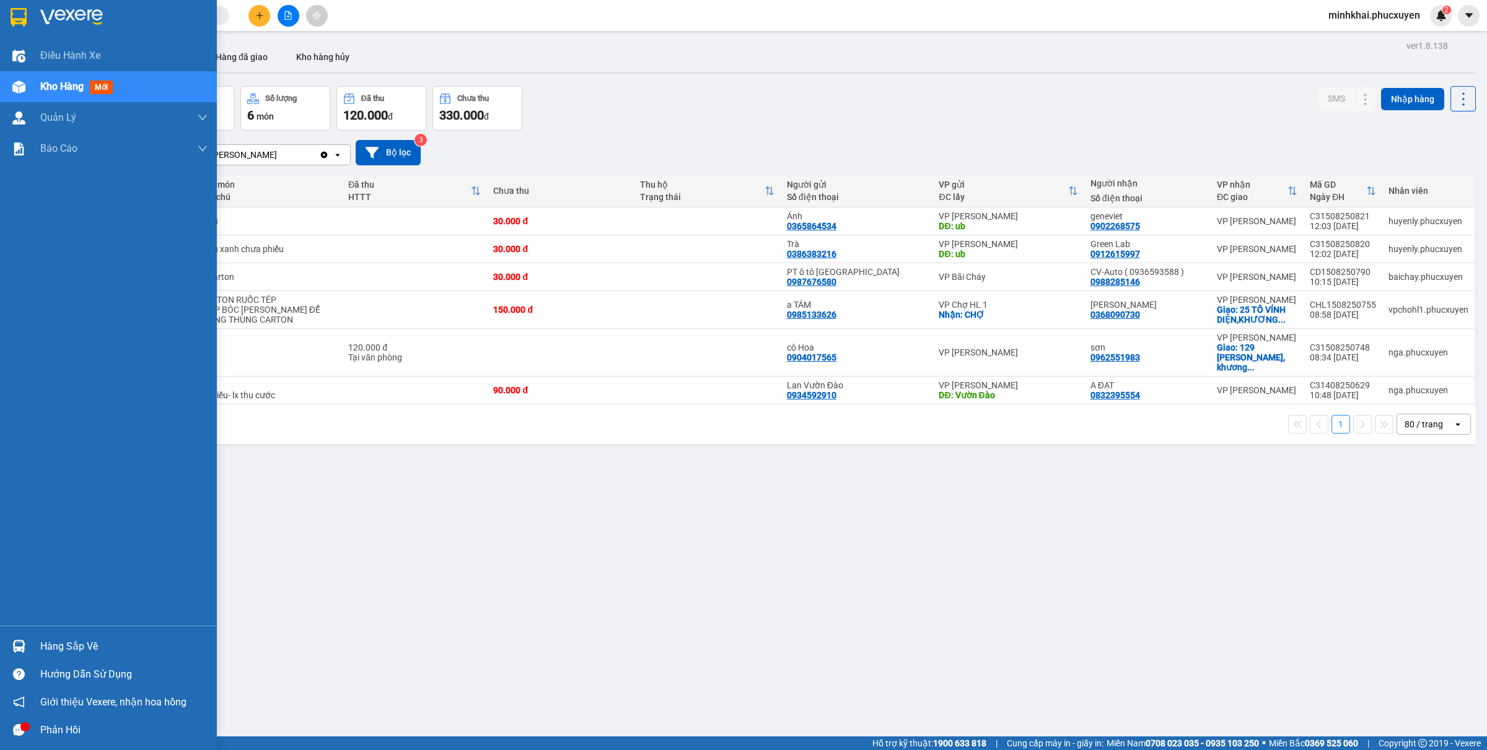
click at [53, 641] on div "Hàng sắp về" at bounding box center [123, 647] width 167 height 19
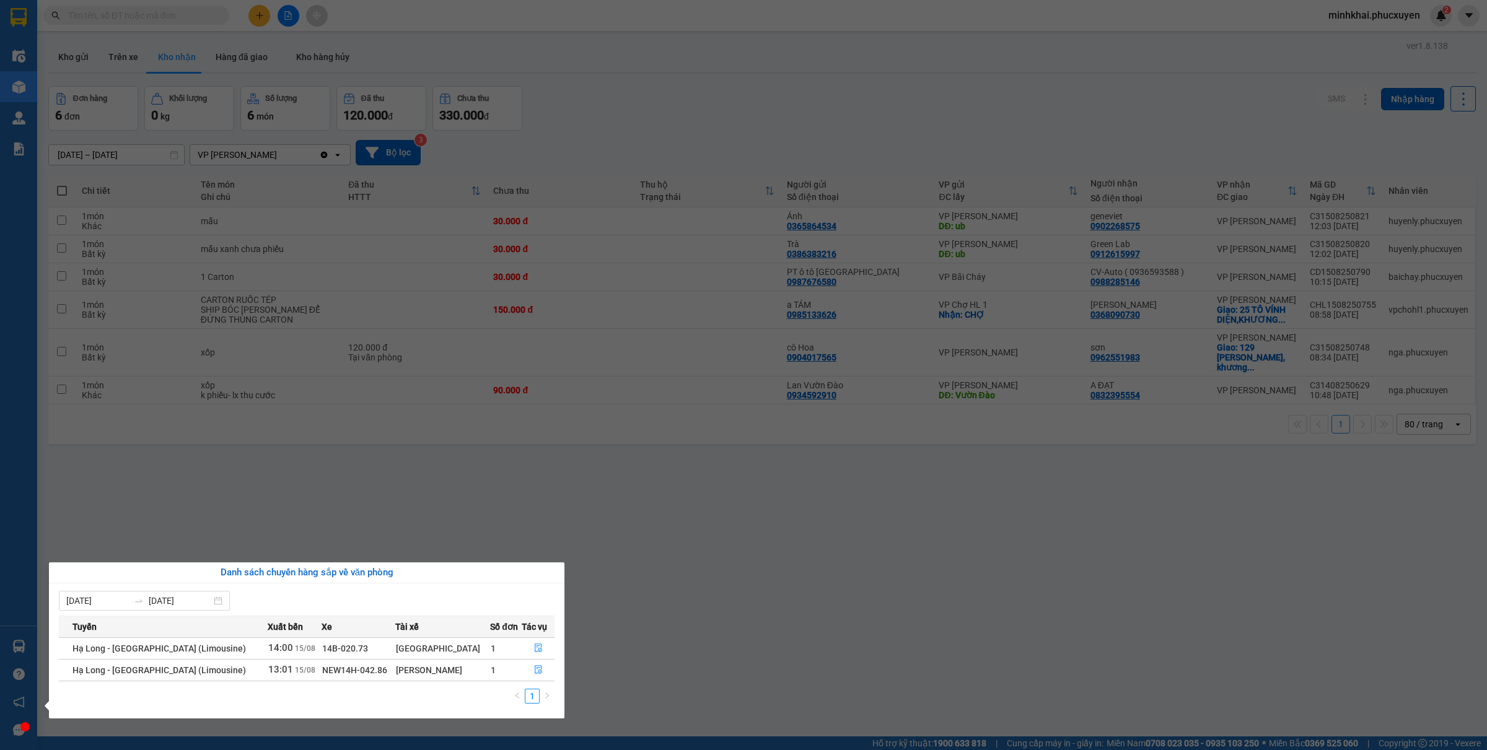
click at [1301, 578] on section "Kết quả tìm kiếm ( 0 ) Bộ lọc No Data minhkhai.phucxuyen 2 Điều hành xe Kho hàn…" at bounding box center [743, 375] width 1487 height 750
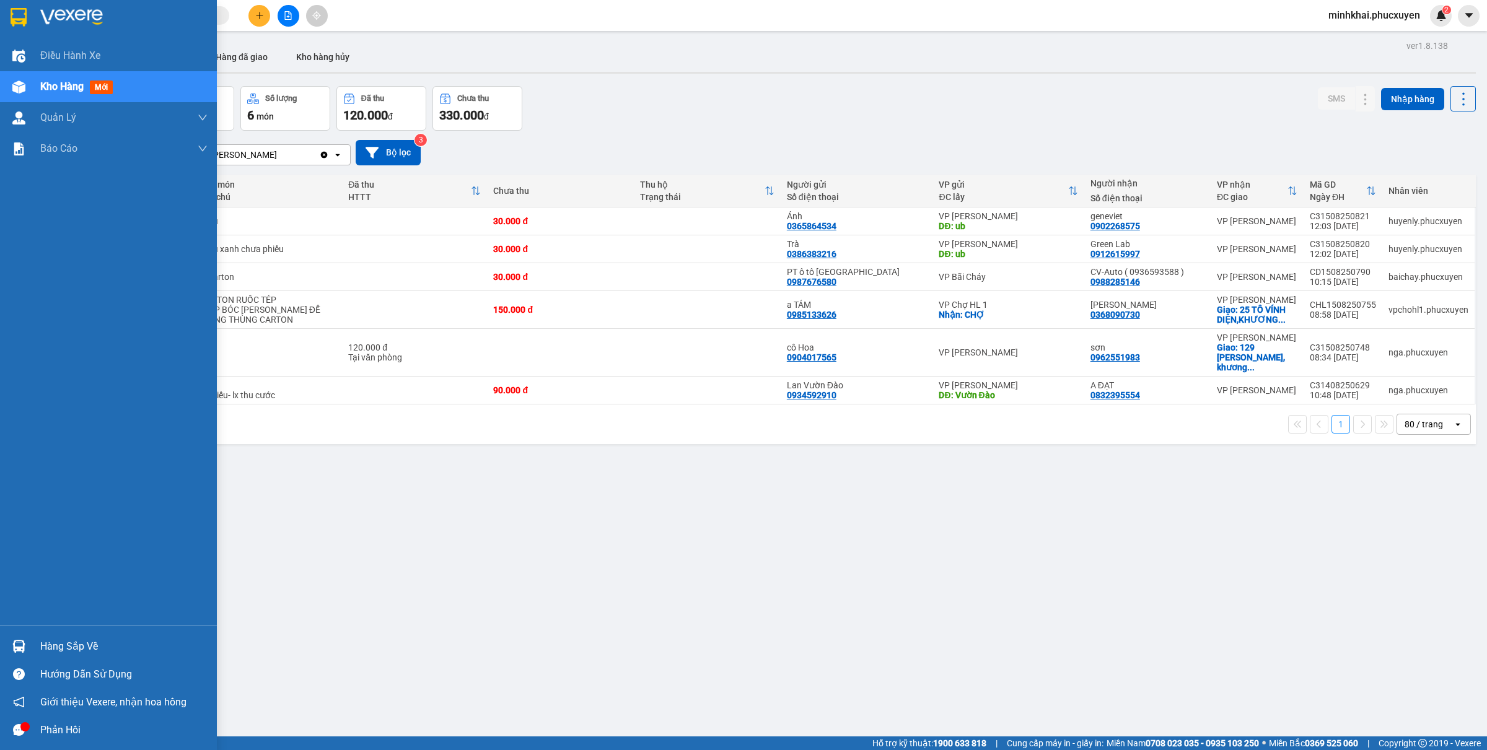
click at [17, 648] on img at bounding box center [18, 646] width 13 height 13
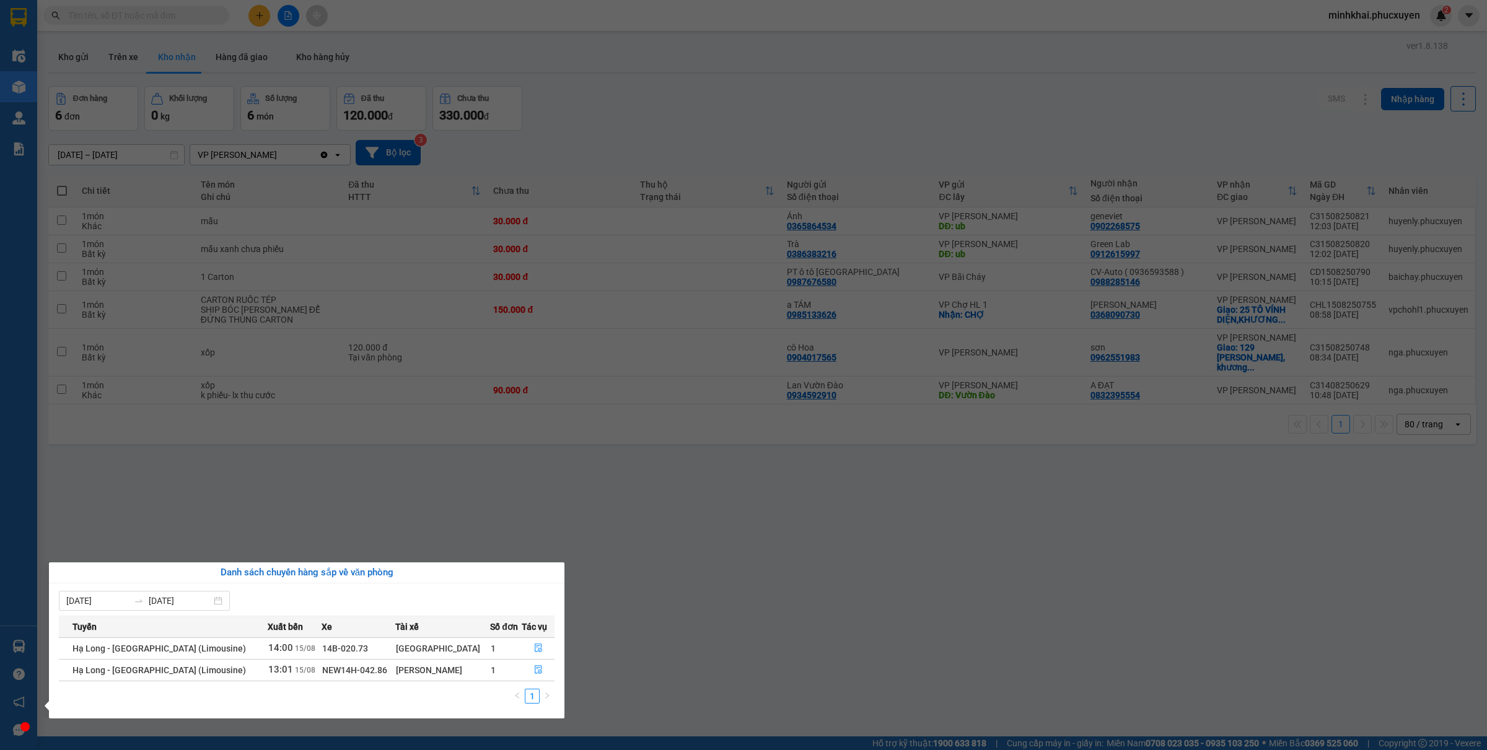
click at [1017, 594] on section "Kết quả tìm kiếm ( 0 ) Bộ lọc No Data minhkhai.phucxuyen 2 Điều hành xe Kho hàn…" at bounding box center [743, 375] width 1487 height 750
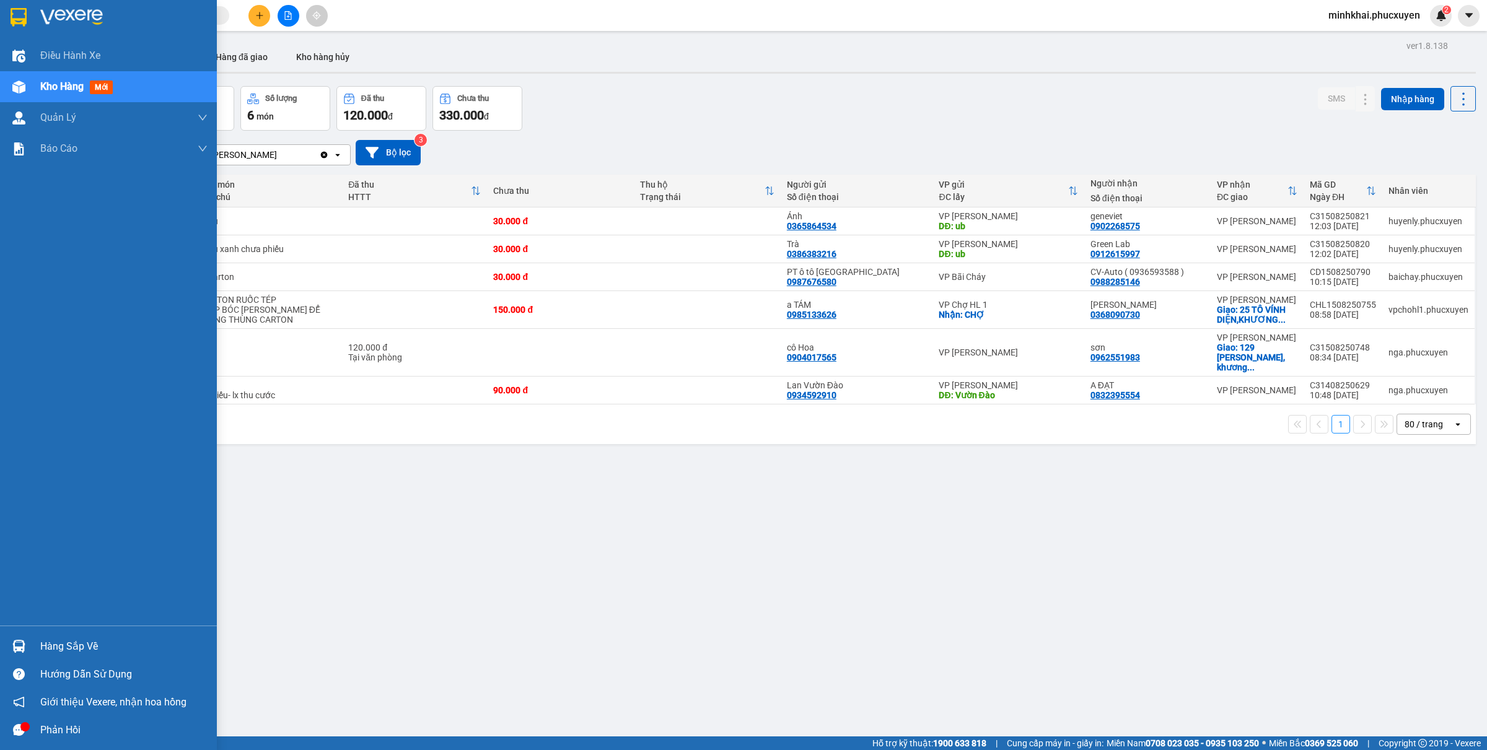
click at [39, 630] on div "Hàng sắp về Hướng dẫn sử dụng Giới thiệu Vexere, nhận hoa hồng Phản hồi" at bounding box center [108, 685] width 217 height 118
click at [0, 640] on div "Hàng sắp về" at bounding box center [108, 647] width 217 height 28
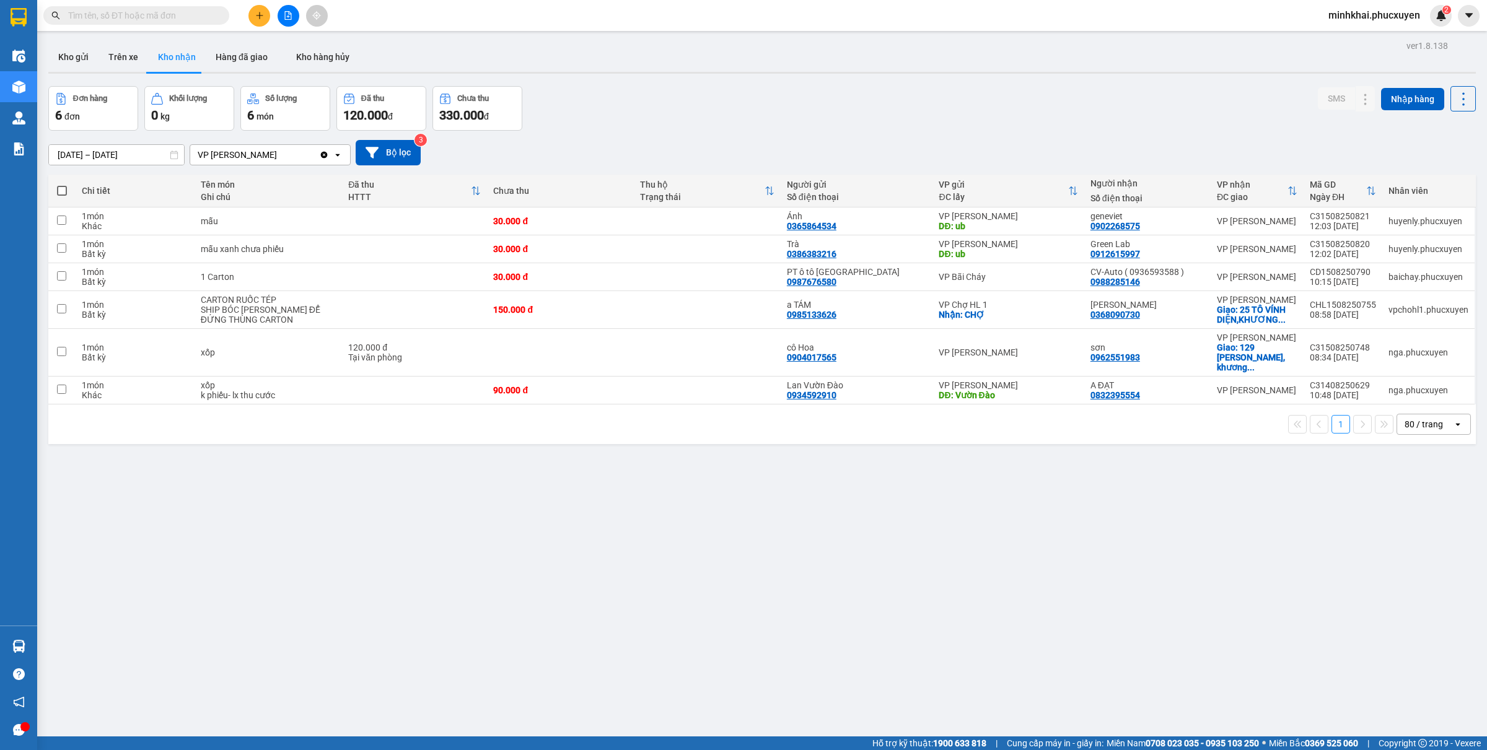
click at [692, 654] on section "Kết quả tìm kiếm ( 0 ) Bộ lọc No Data minhkhai.phucxuyen 2 Điều hành xe Kho hàn…" at bounding box center [743, 375] width 1487 height 750
drag, startPoint x: 227, startPoint y: 564, endPoint x: 0, endPoint y: 253, distance: 385.4
click at [227, 563] on div "ver 1.8.138 Kho gửi Trên xe Kho nhận Hàng đã giao Kho hàng hủy Đơn hàng 6 đơn K…" at bounding box center [762, 412] width 1438 height 750
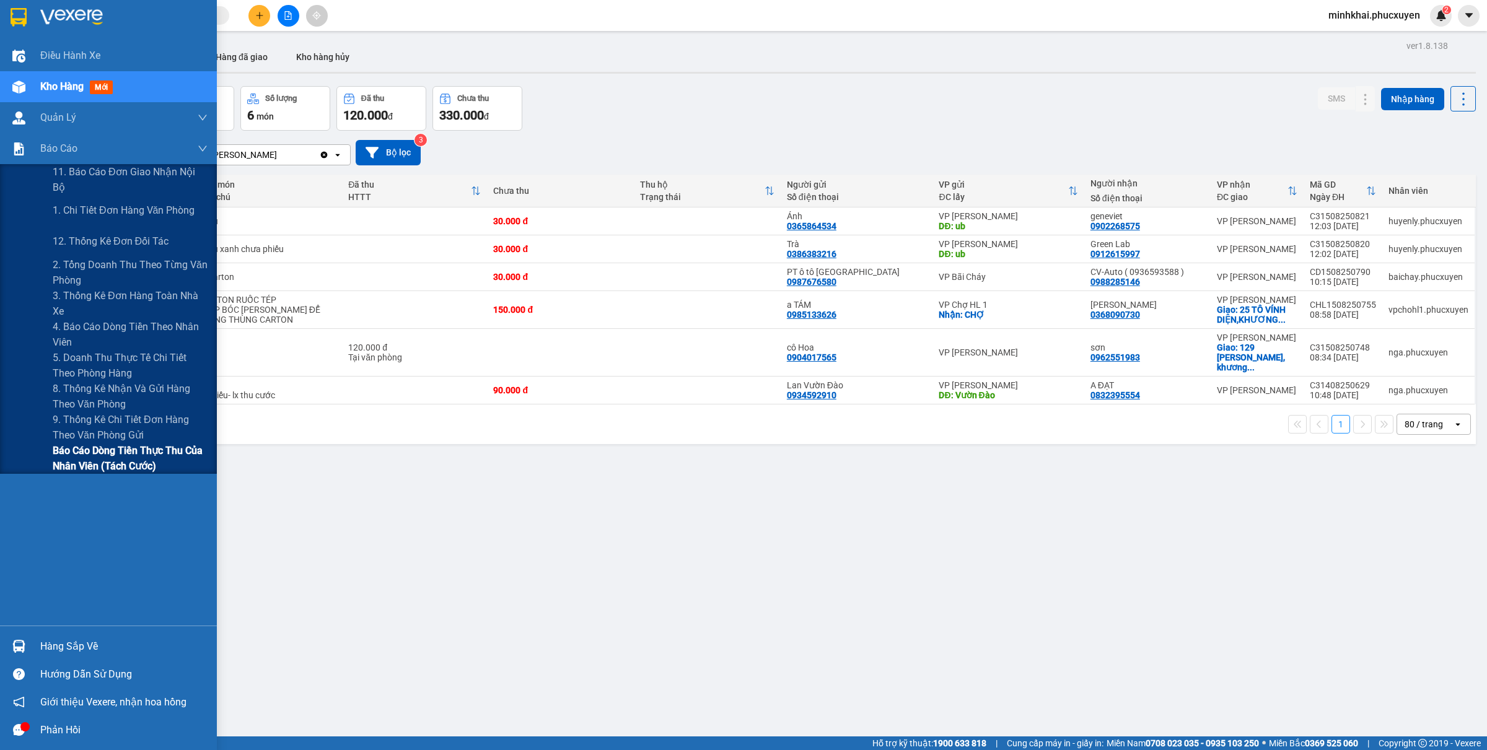
click at [109, 451] on span "Báo cáo Dòng tiền Thực thu của Nhân viên (Tách cước)" at bounding box center [130, 458] width 155 height 31
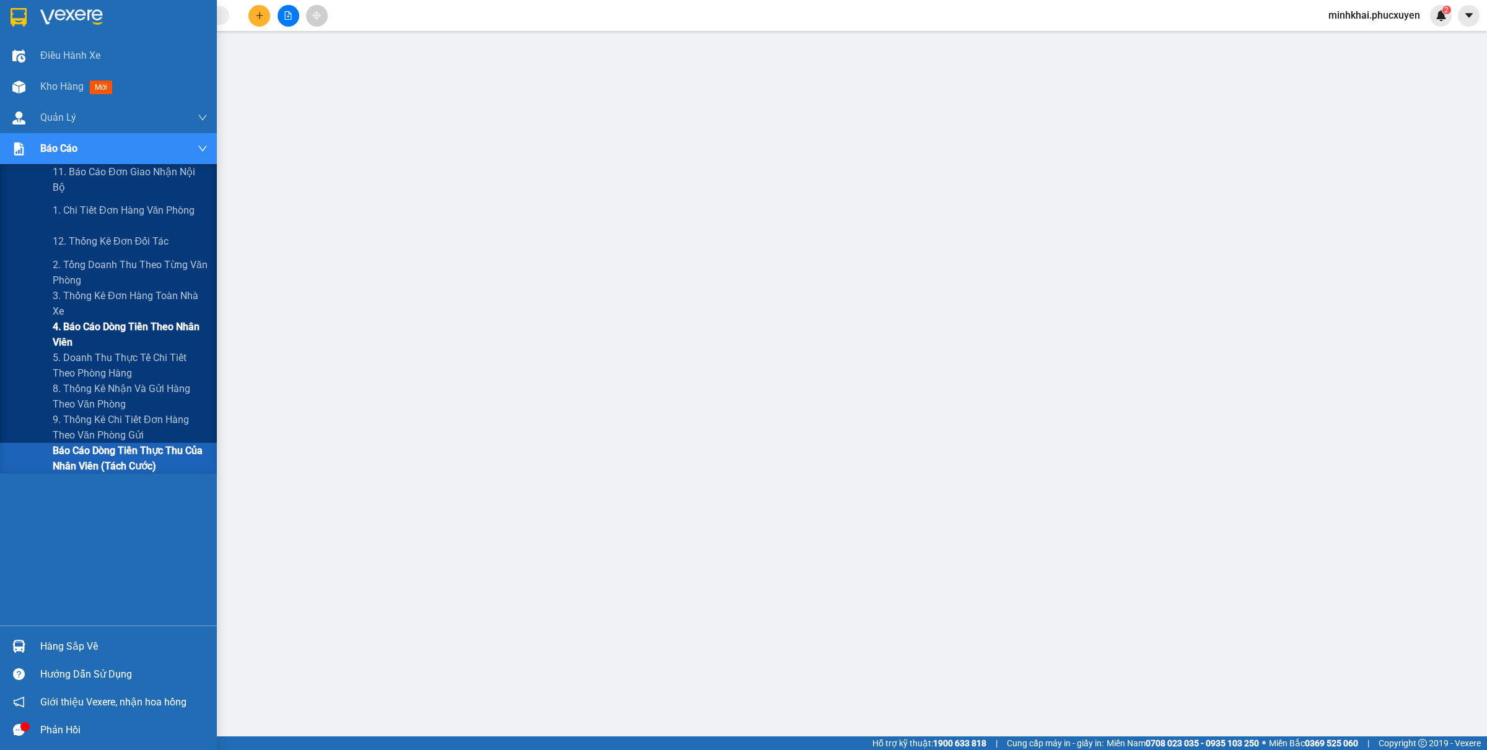
click at [100, 328] on span "4. Báo cáo dòng tiền theo nhân viên" at bounding box center [130, 334] width 155 height 31
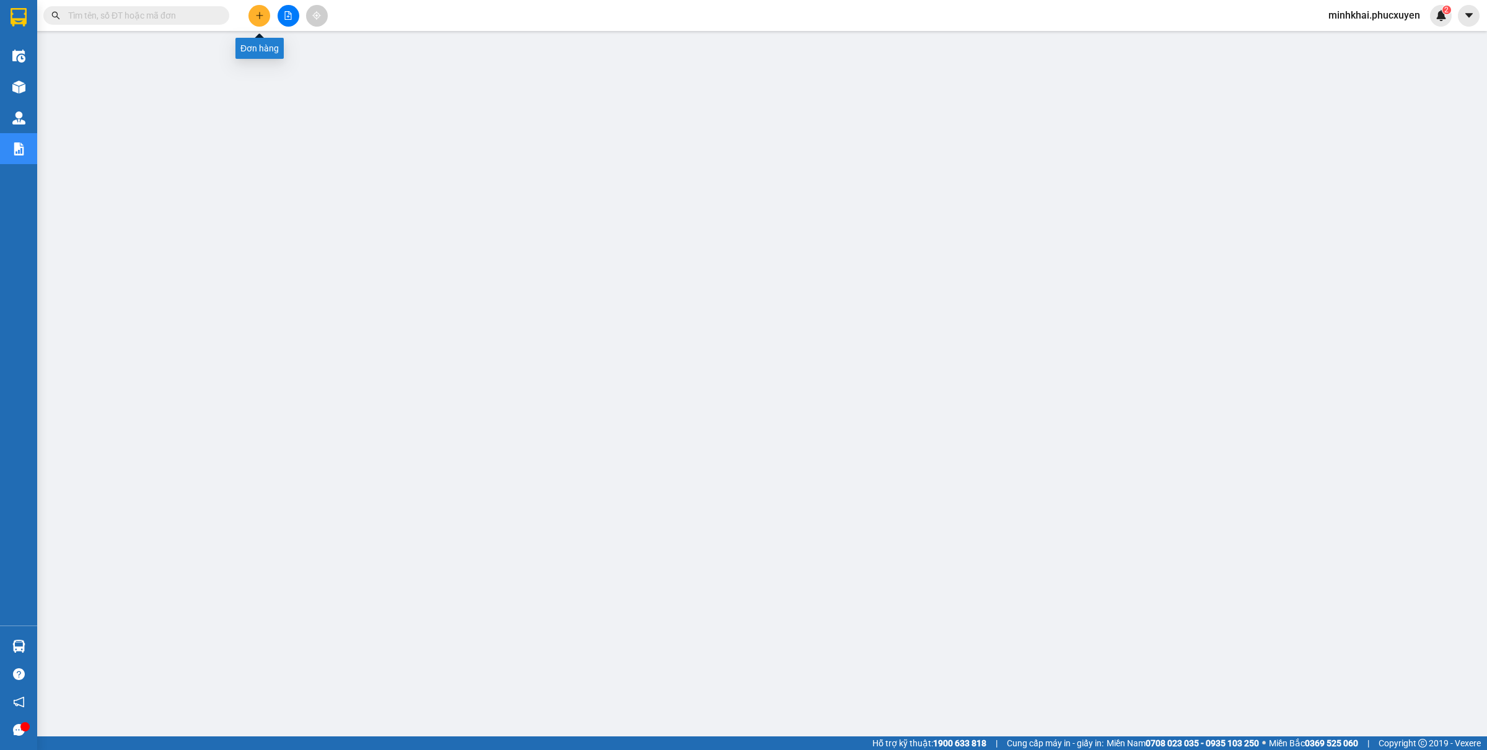
click at [258, 14] on icon "plus" at bounding box center [259, 15] width 9 height 9
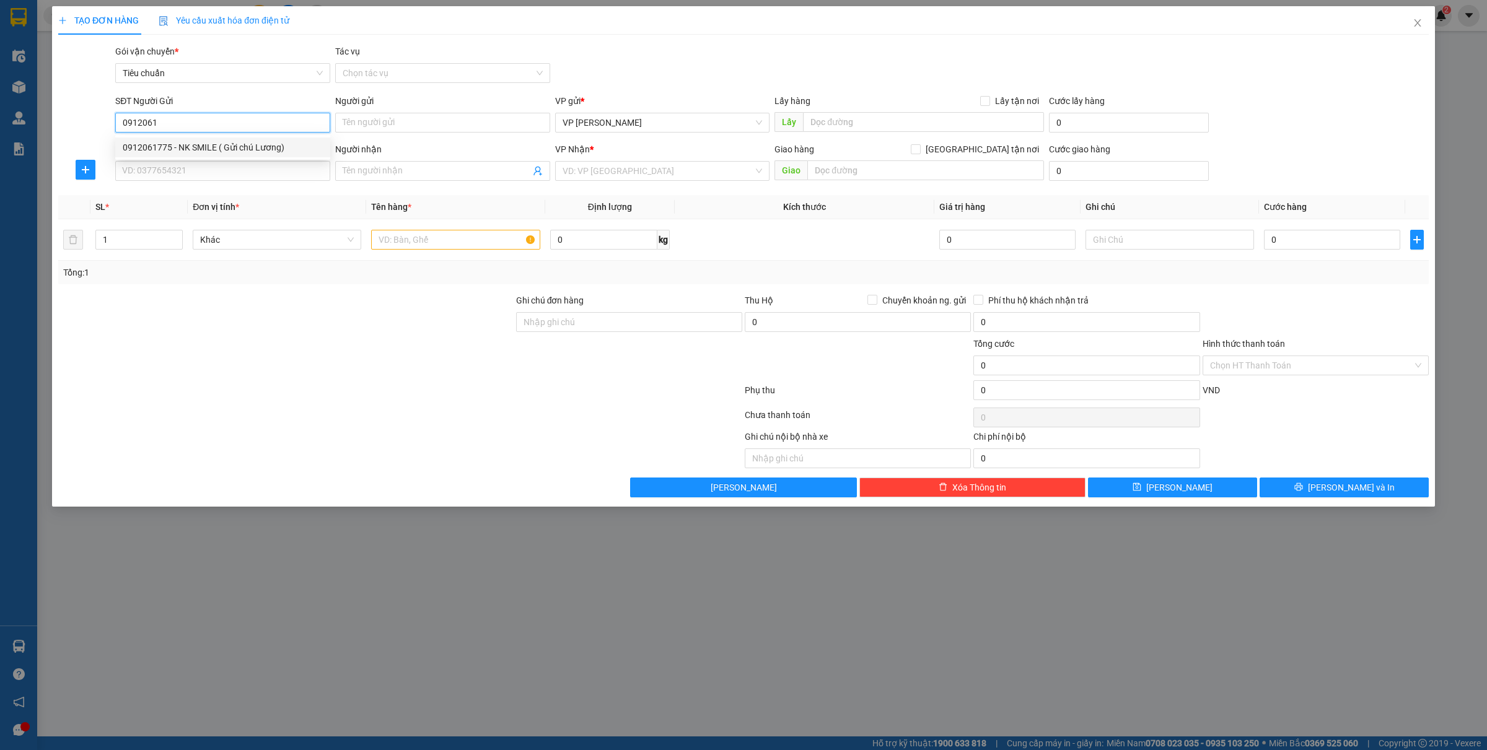
click at [200, 146] on div "0912061775 - NK SMILE ( Gửi chú Lương)" at bounding box center [223, 148] width 200 height 14
type input "0912061775"
type input "NK SMILE ( Gửi chú Lương)"
type input "0912061775"
click at [219, 174] on input "SĐT Người Nhận *" at bounding box center [222, 171] width 215 height 20
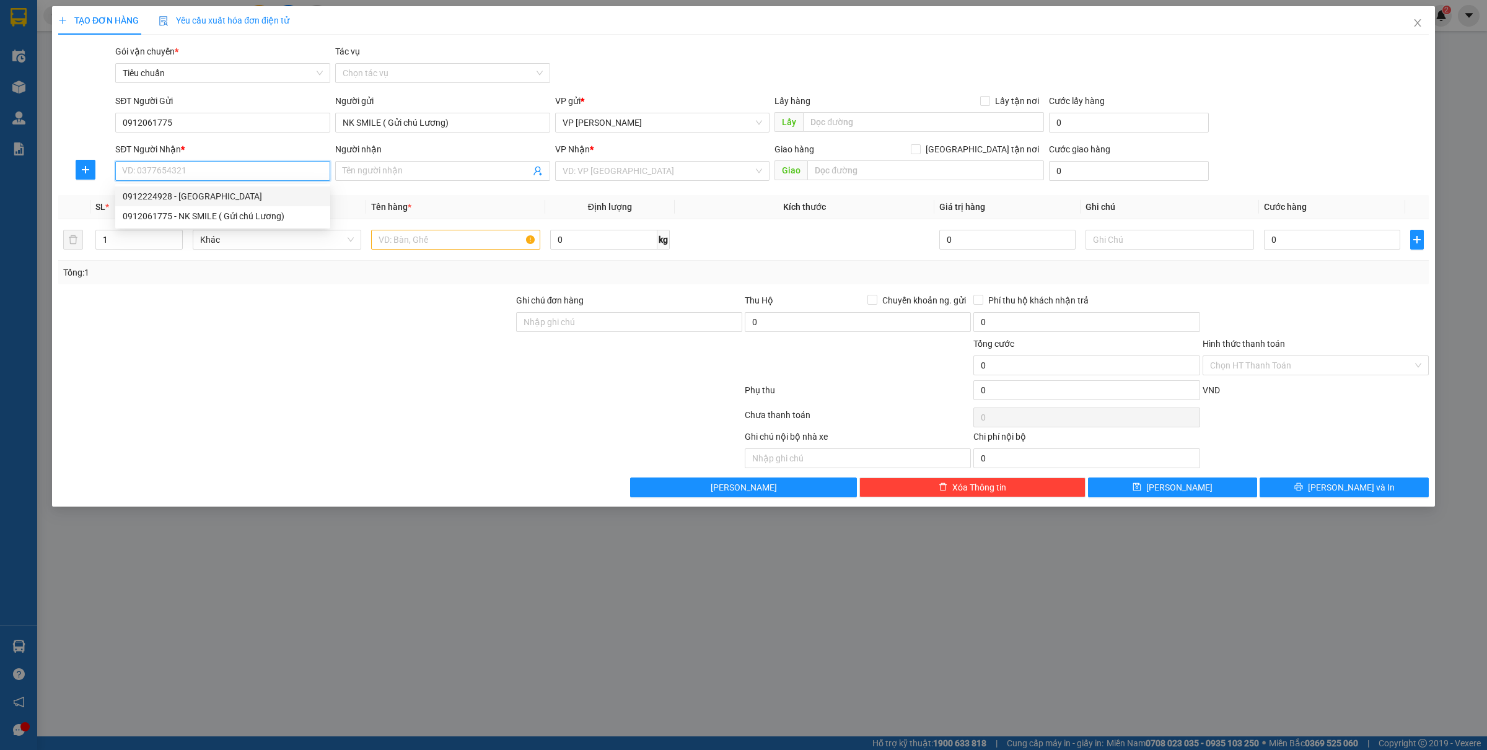
click at [215, 203] on div "0912224928 - Bsi Tân" at bounding box center [223, 197] width 200 height 14
type input "0912224928"
type input "[PERSON_NAME]"
click at [406, 245] on input "text" at bounding box center [455, 240] width 169 height 20
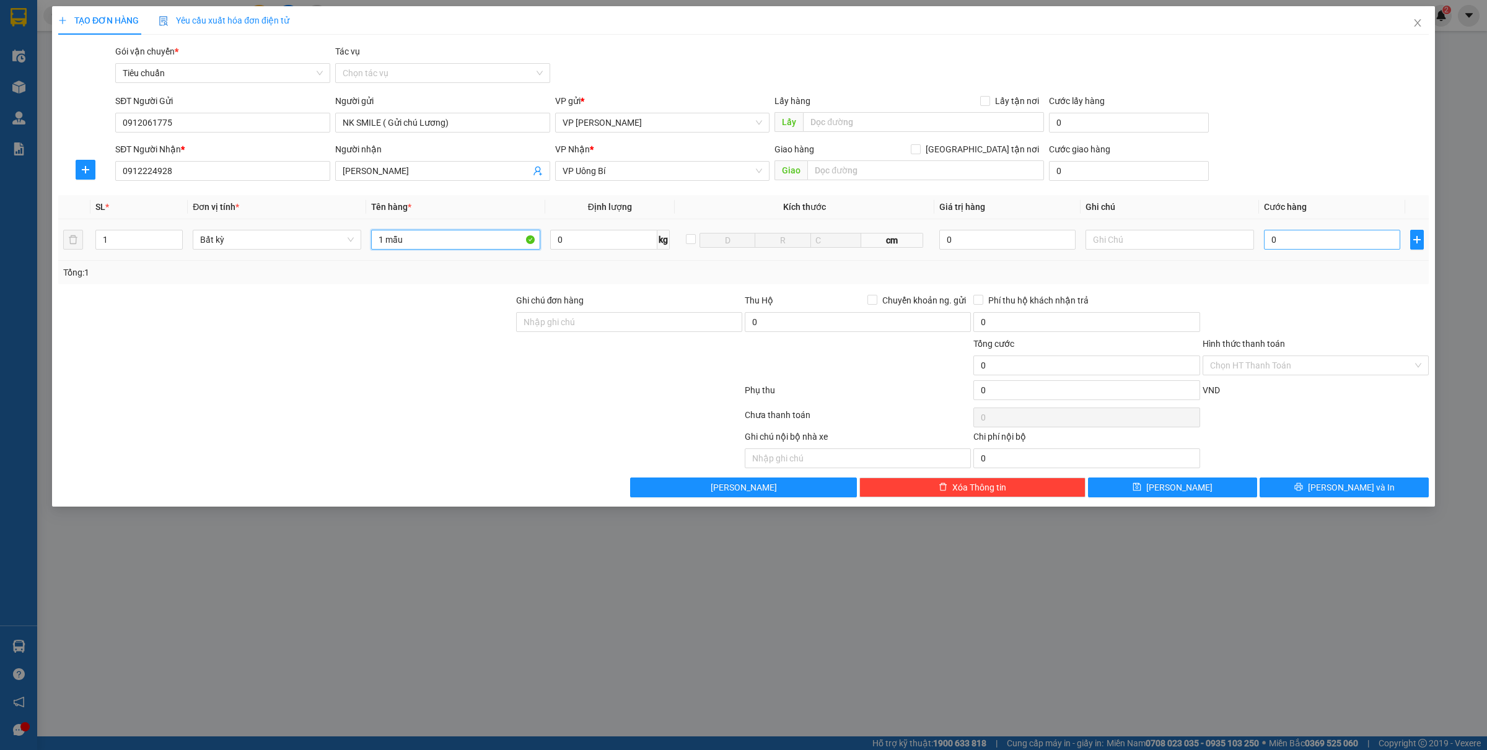
type input "1 mẫu"
click at [1306, 235] on input "0" at bounding box center [1332, 240] width 136 height 20
type input "3"
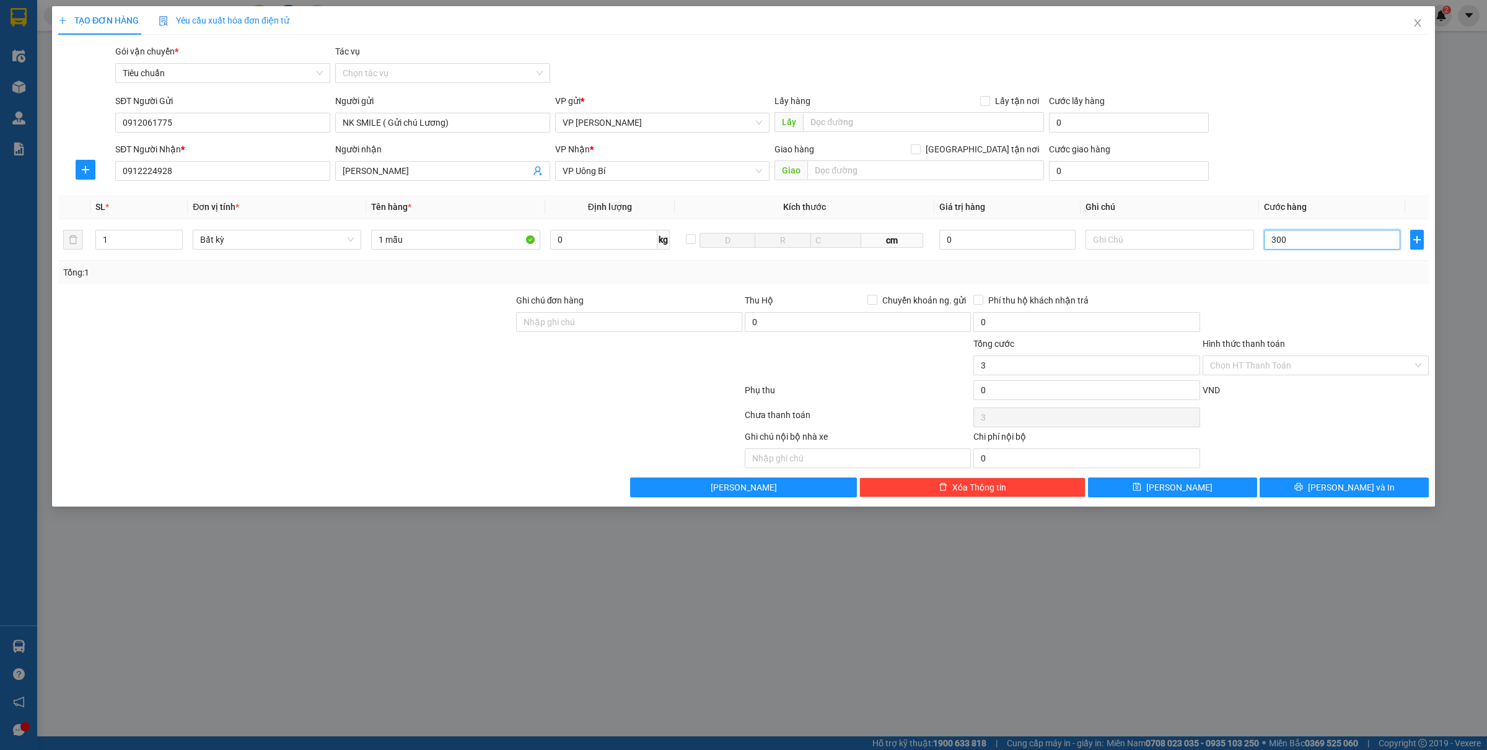
type input "3.000"
type input "30.000"
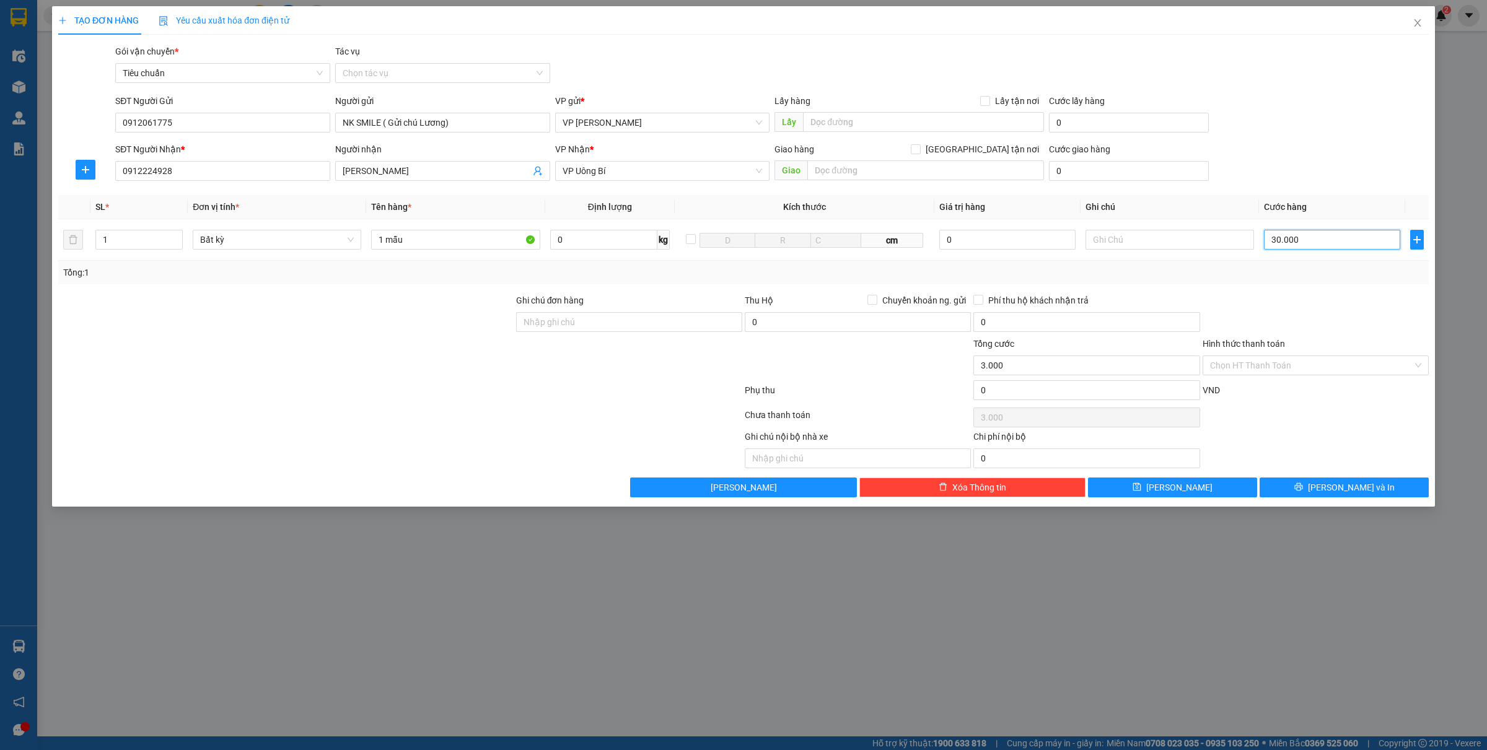
type input "30.000"
click at [1324, 482] on button "Lưu và In" at bounding box center [1344, 488] width 169 height 20
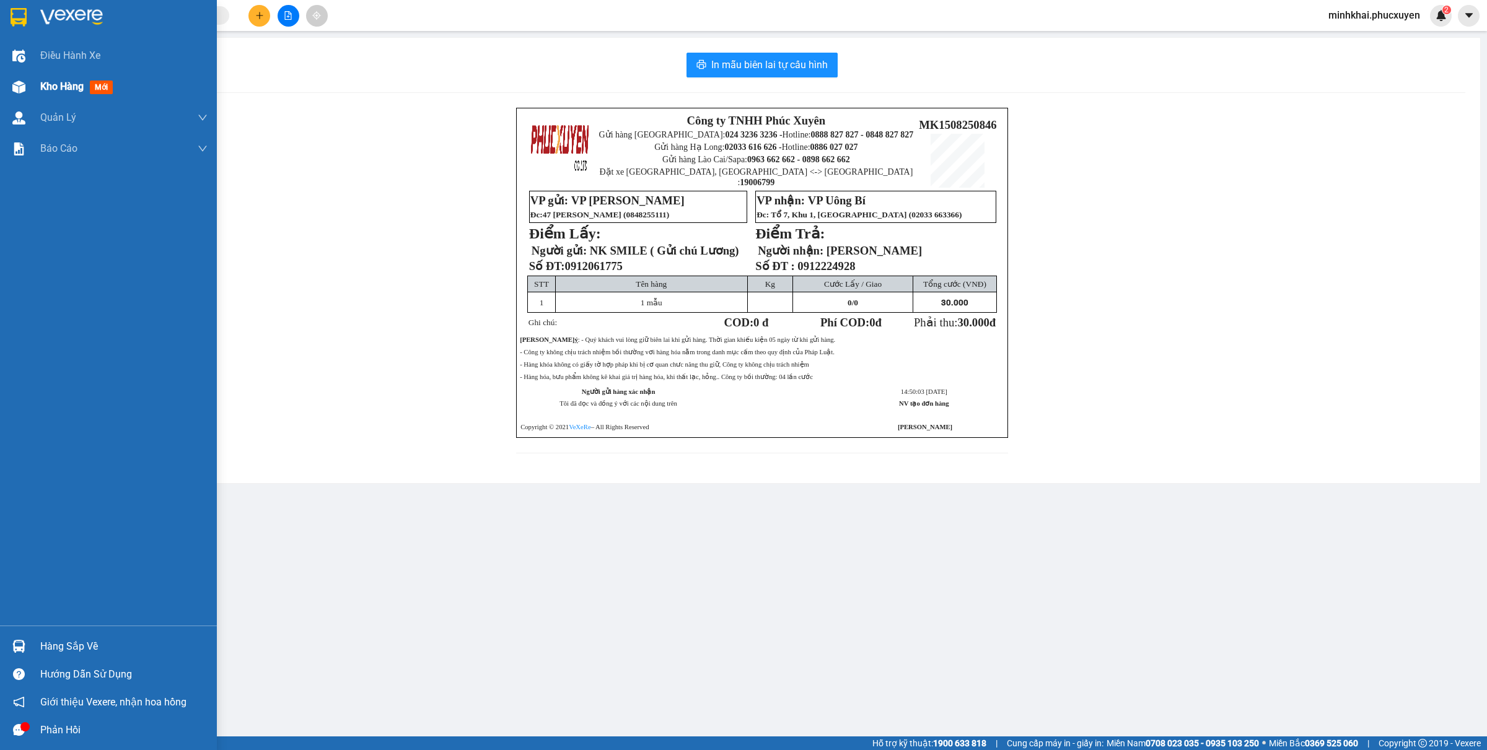
click at [8, 79] on div at bounding box center [19, 87] width 22 height 22
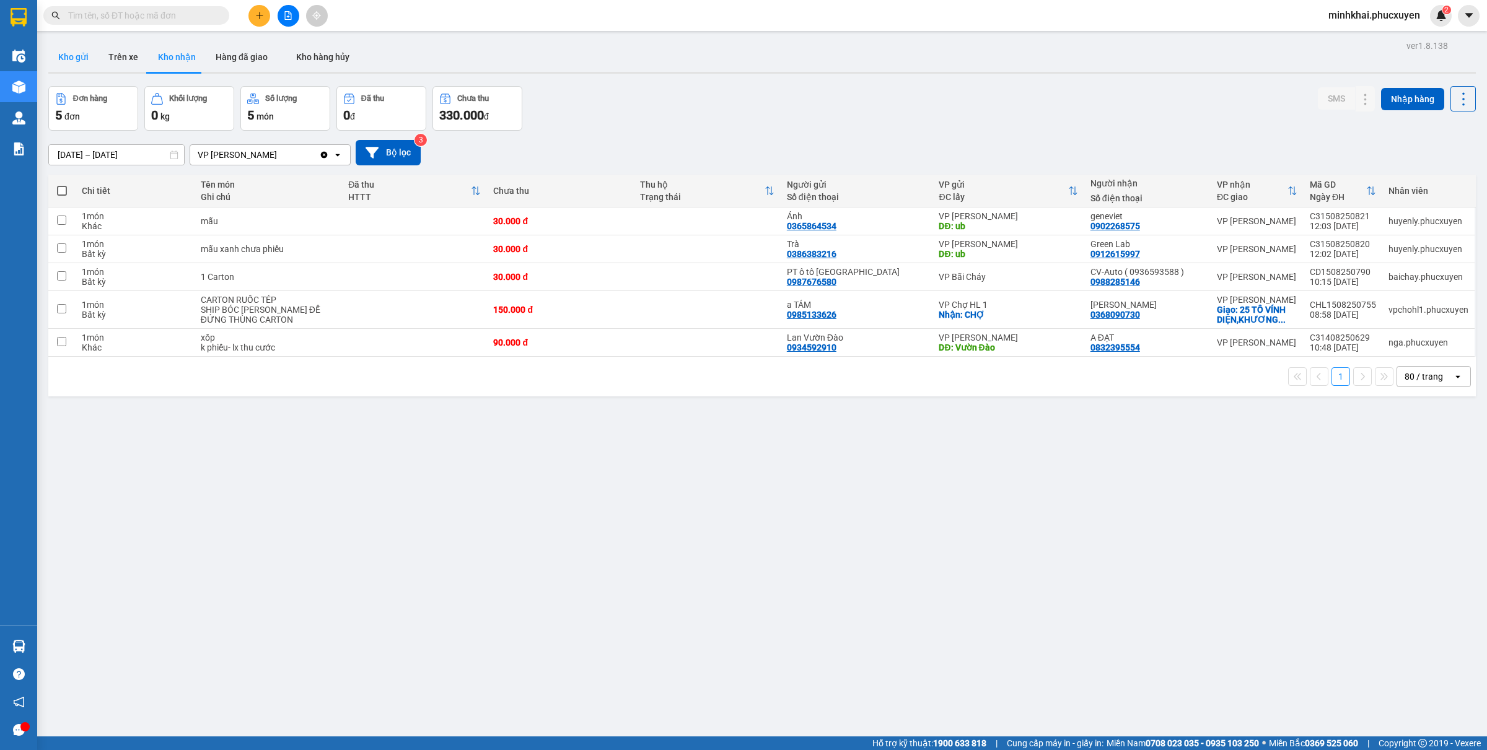
click at [81, 53] on button "Kho gửi" at bounding box center [73, 57] width 50 height 30
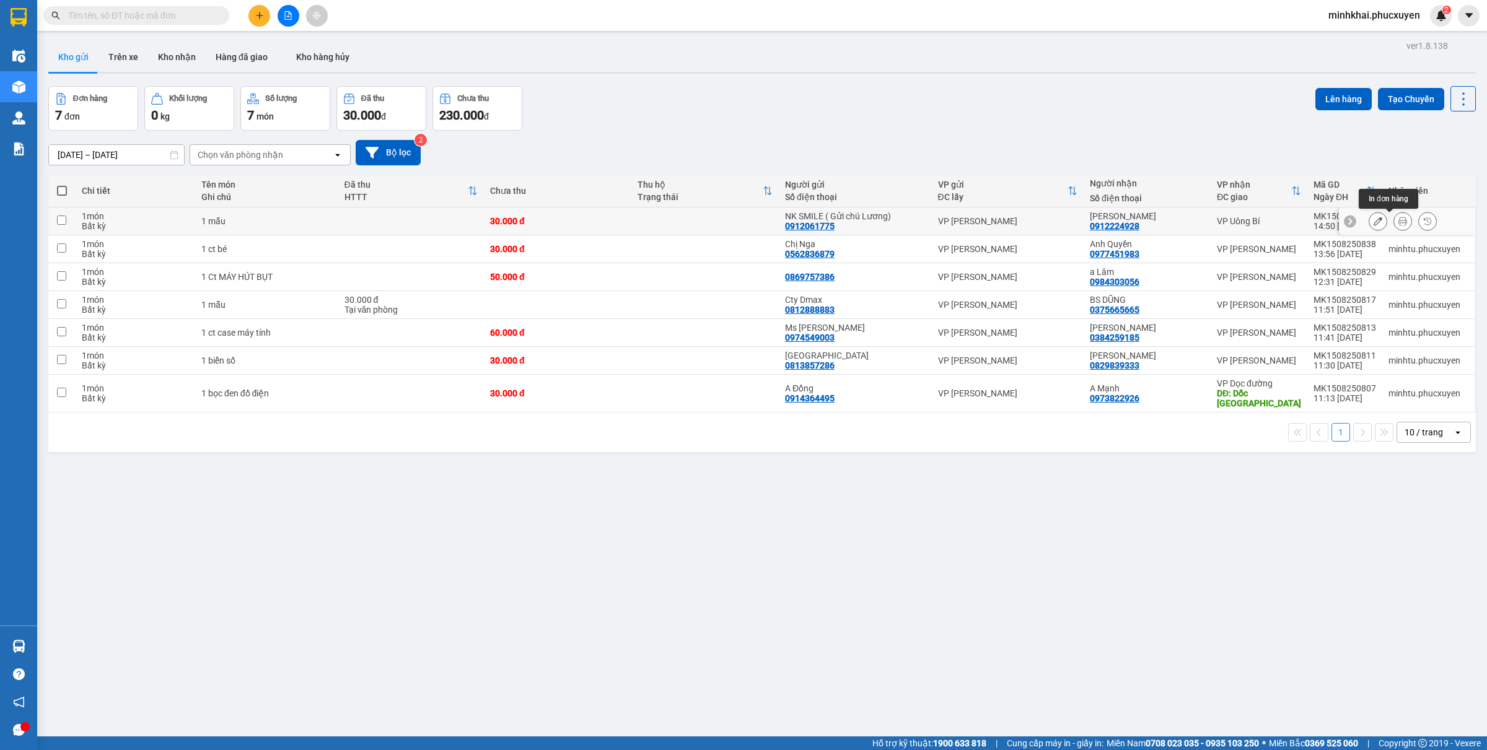
click at [1399, 222] on icon at bounding box center [1403, 221] width 9 height 9
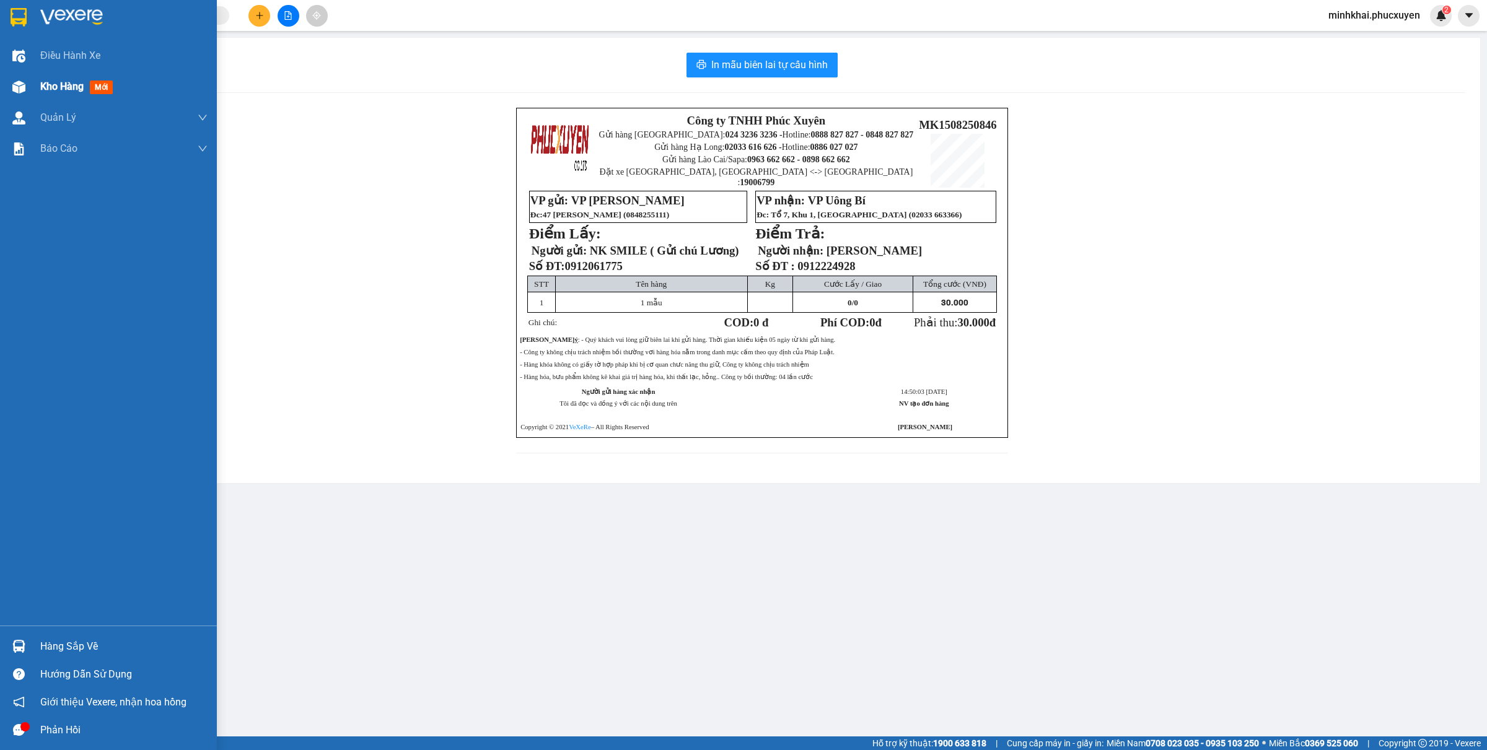
click at [1, 88] on div "Kho hàng mới" at bounding box center [108, 86] width 217 height 31
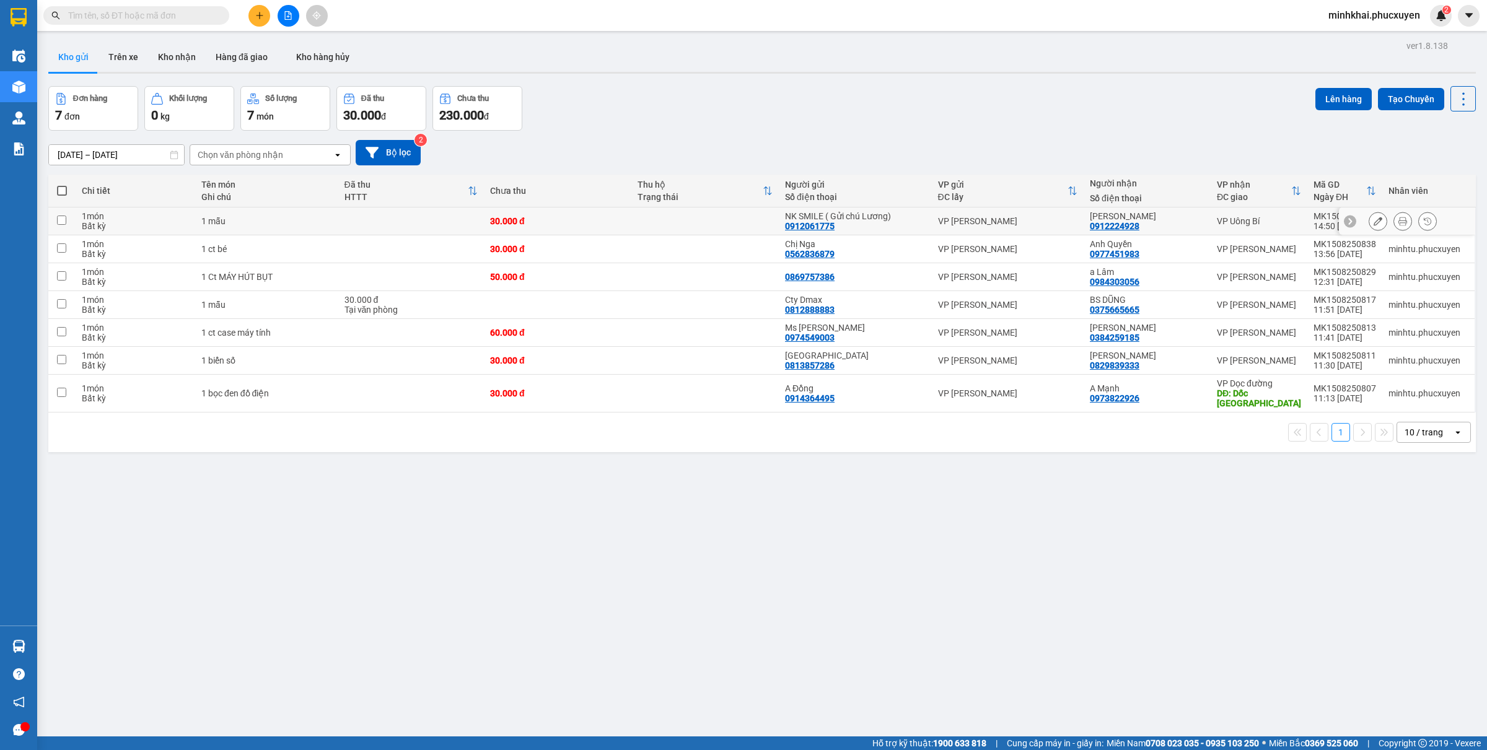
click at [1374, 221] on icon at bounding box center [1378, 221] width 9 height 9
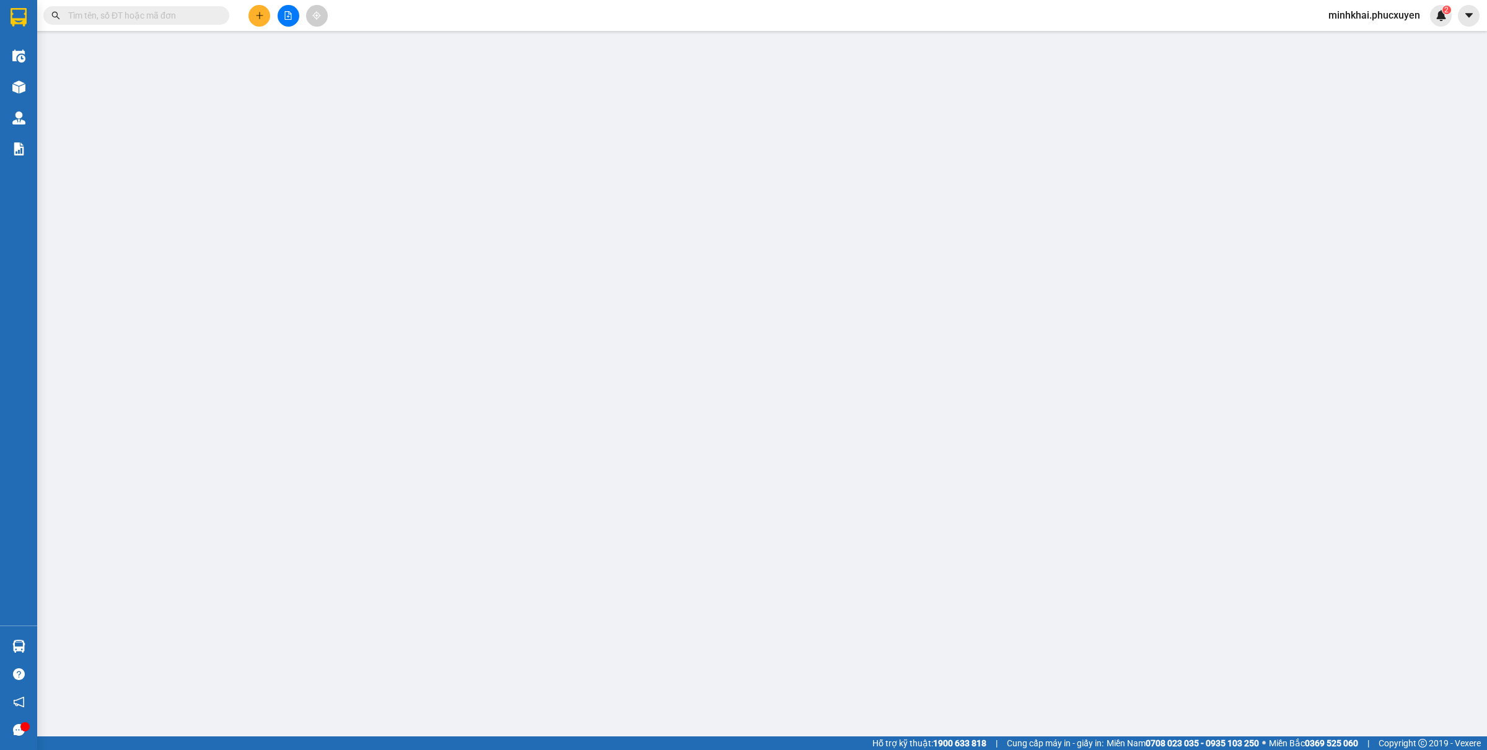
type input "0912061775"
type input "NK SMILE ( Gửi chú Lương)"
type input "0912224928"
type input "[PERSON_NAME]"
type input "30.000"
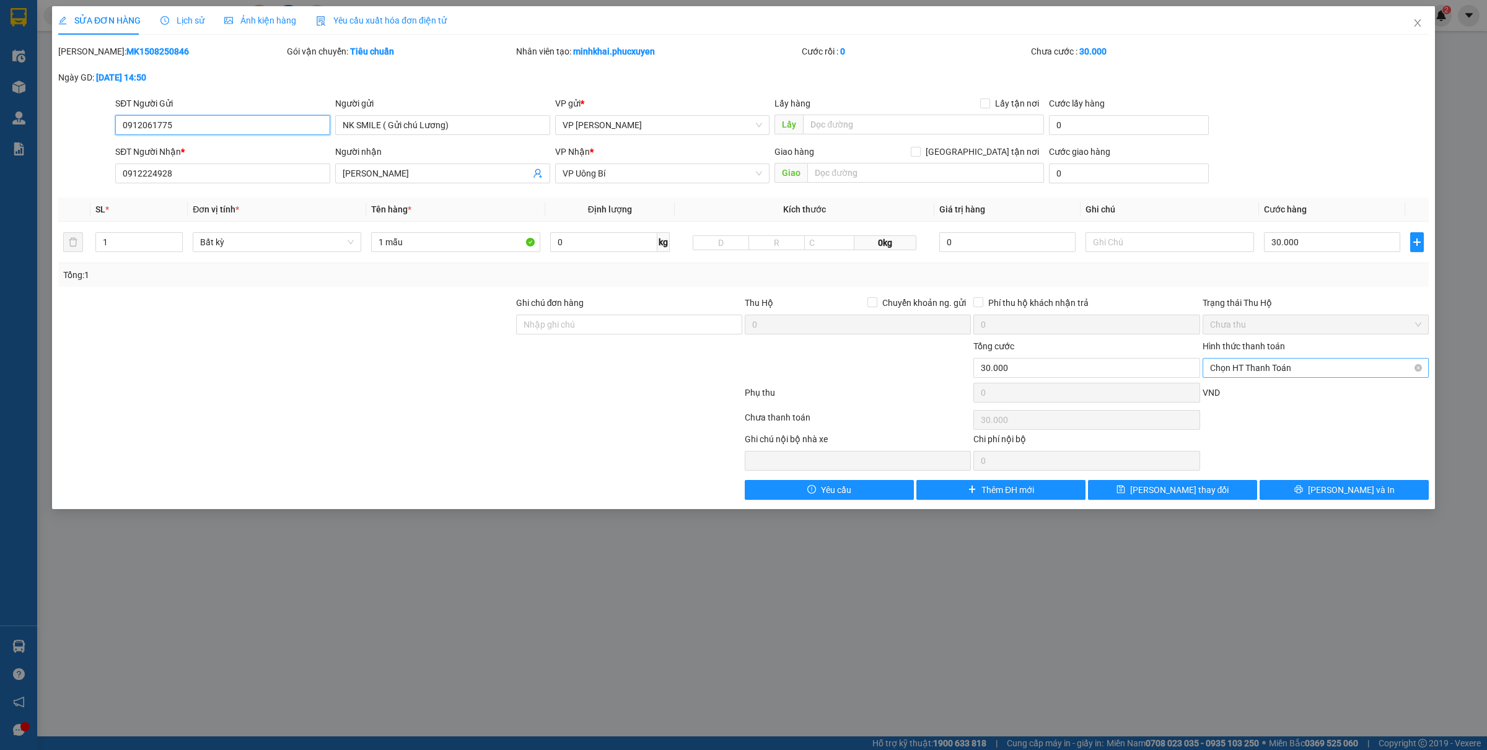
click at [1296, 369] on span "Chọn HT Thanh Toán" at bounding box center [1315, 368] width 211 height 19
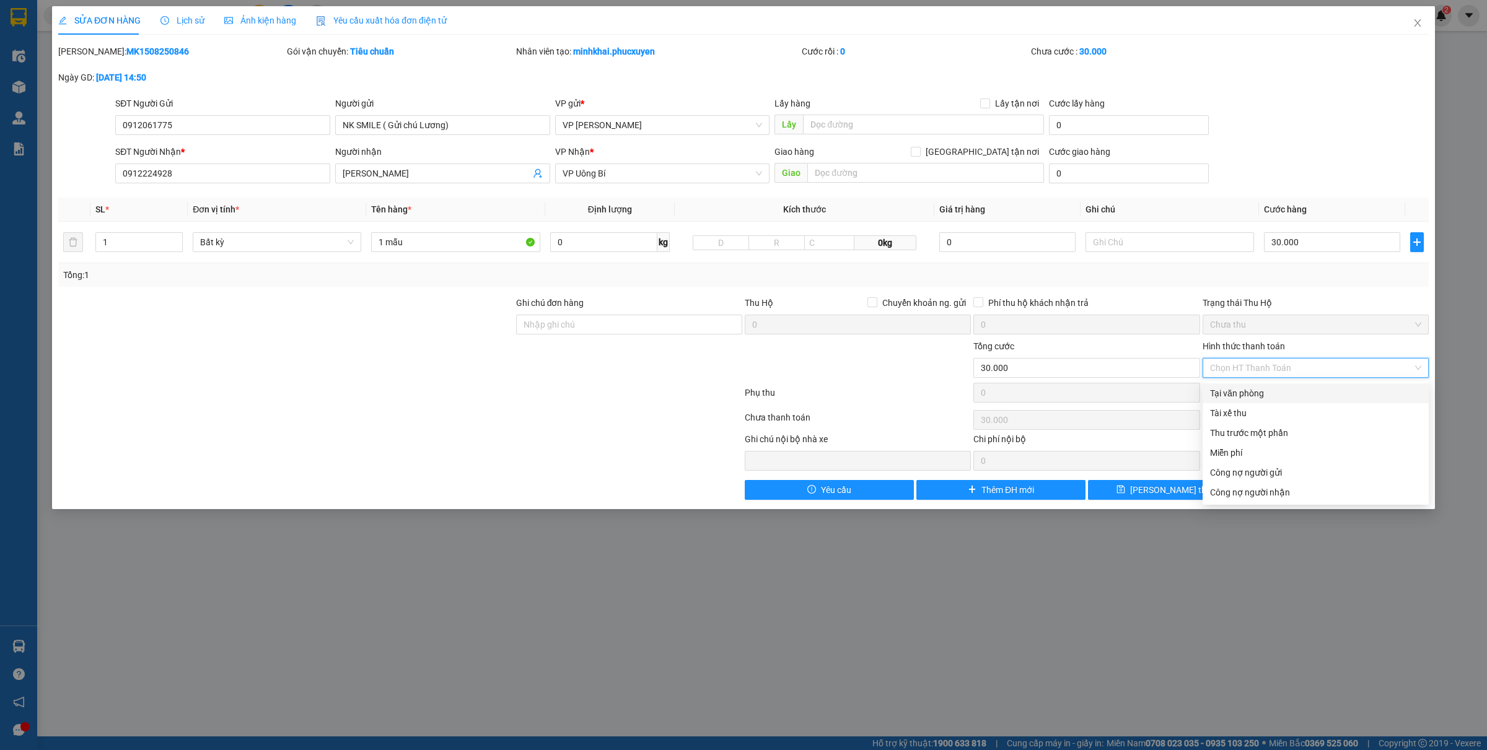
click at [1261, 387] on div "Tại văn phòng" at bounding box center [1315, 394] width 211 height 14
type input "0"
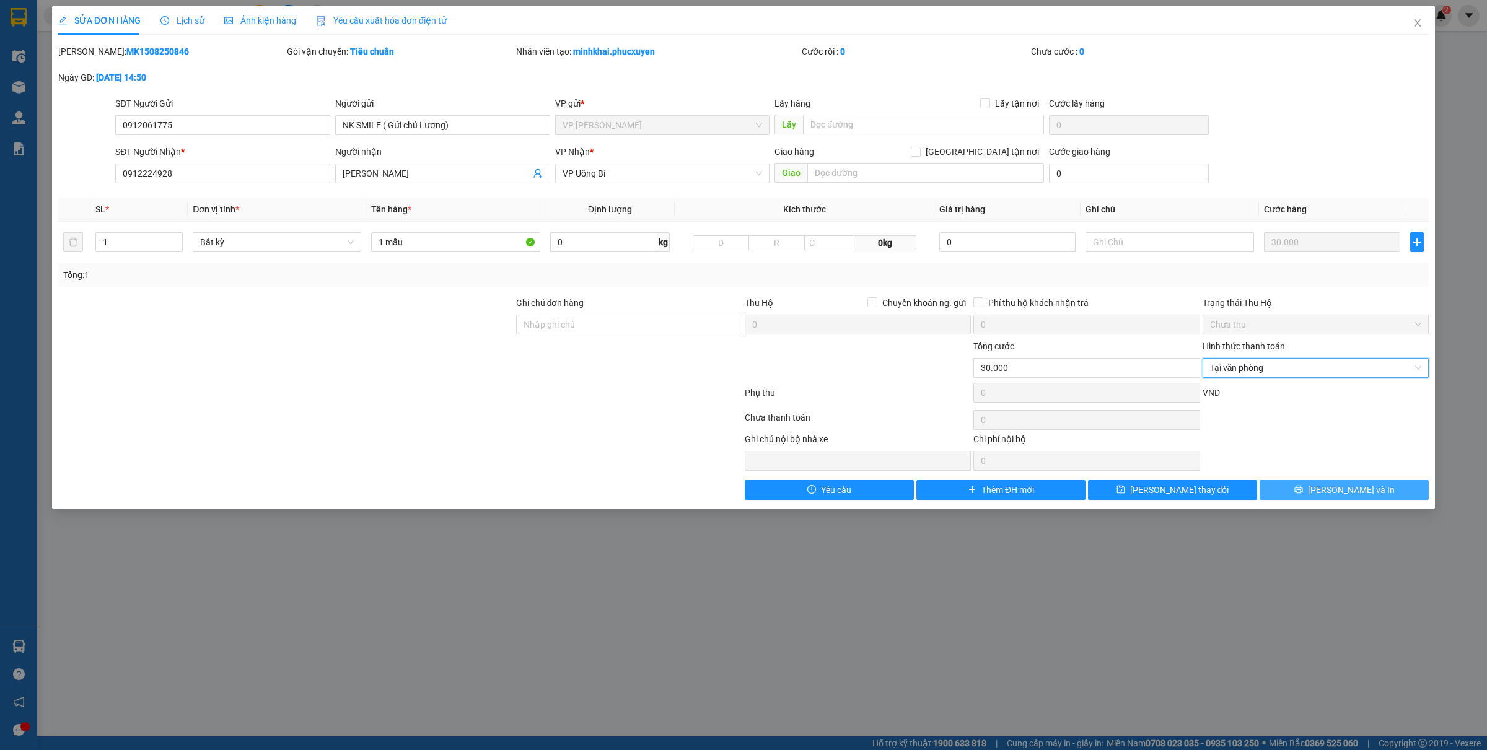
click at [1332, 490] on button "[PERSON_NAME] và In" at bounding box center [1344, 490] width 169 height 20
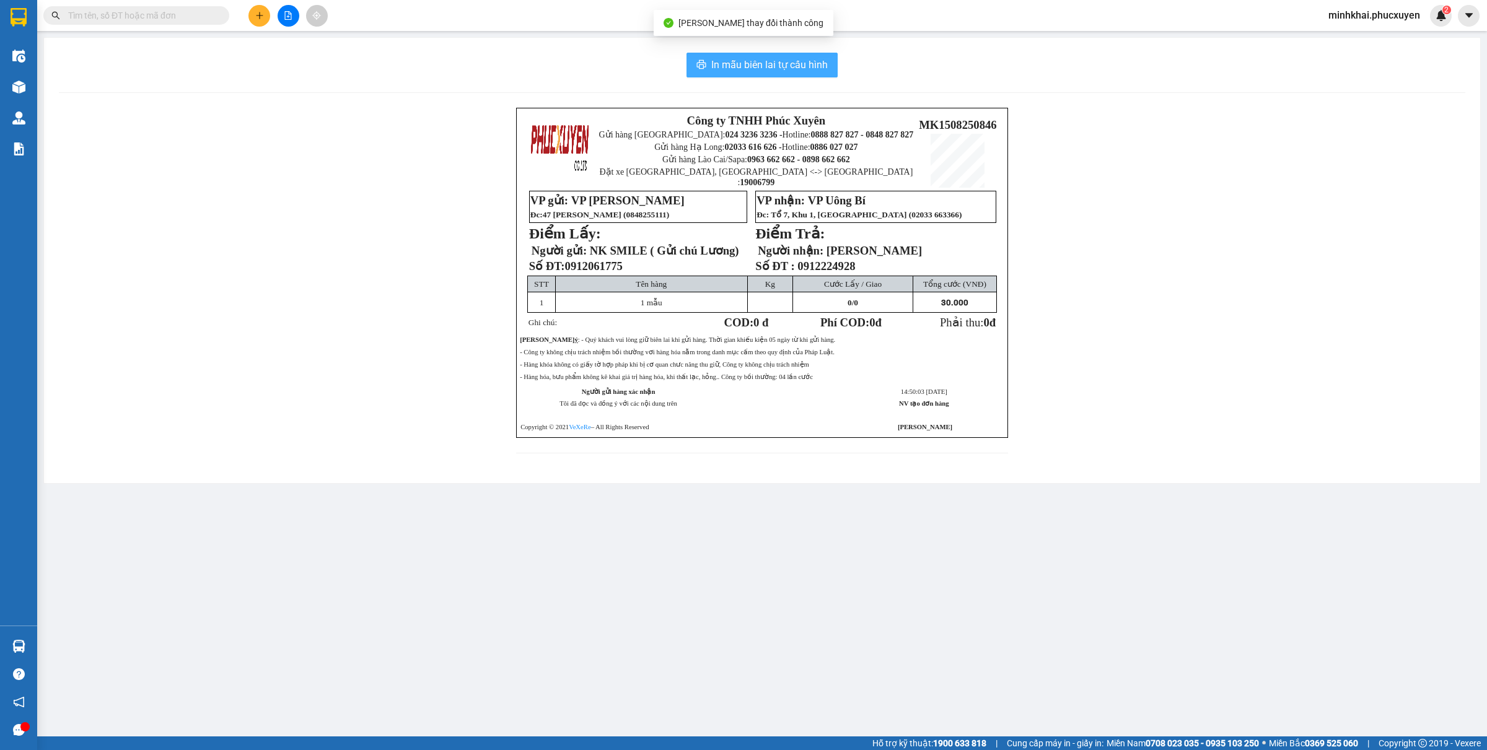
click at [775, 64] on span "In mẫu biên lai tự cấu hình" at bounding box center [769, 64] width 117 height 15
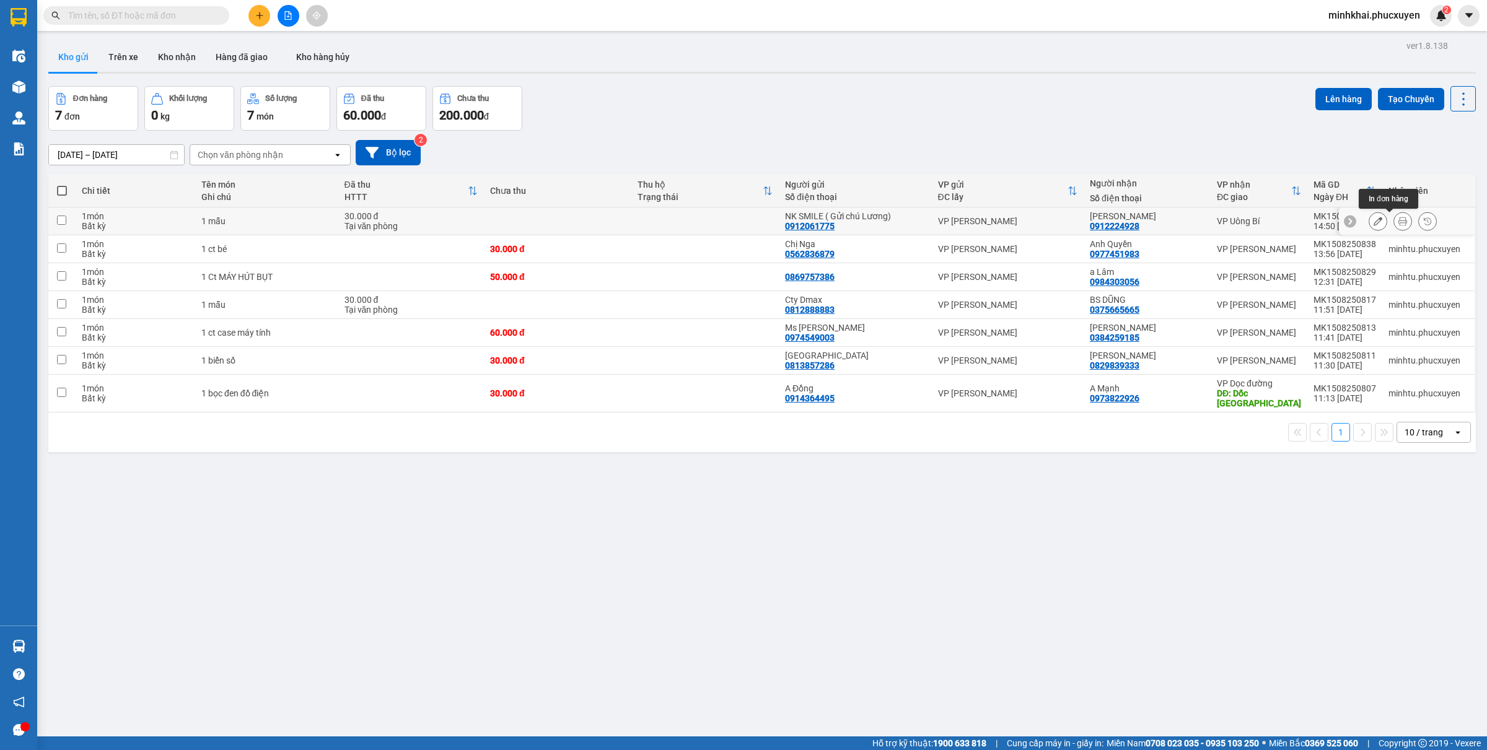
click at [1394, 223] on button at bounding box center [1402, 222] width 17 height 22
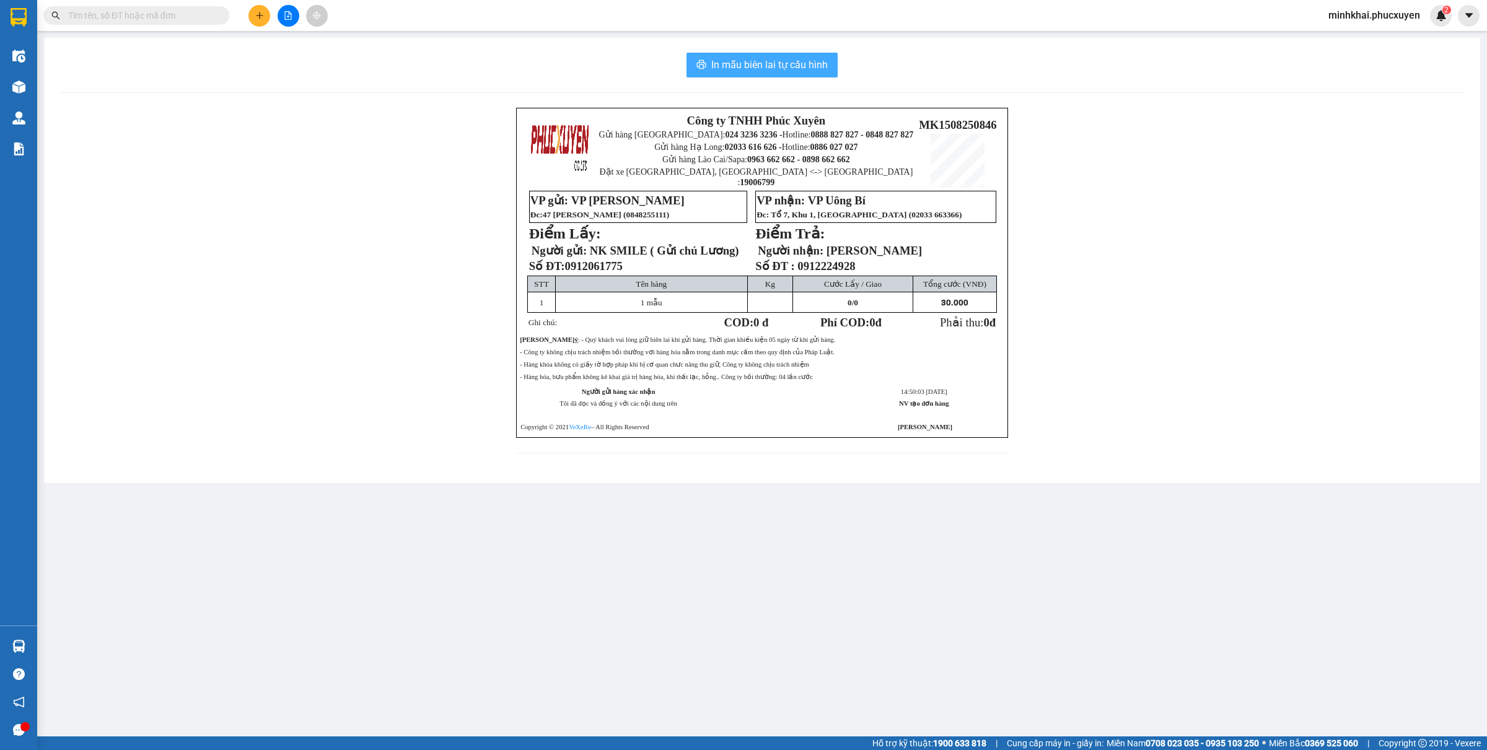
click at [754, 62] on span "In mẫu biên lai tự cấu hình" at bounding box center [769, 64] width 117 height 15
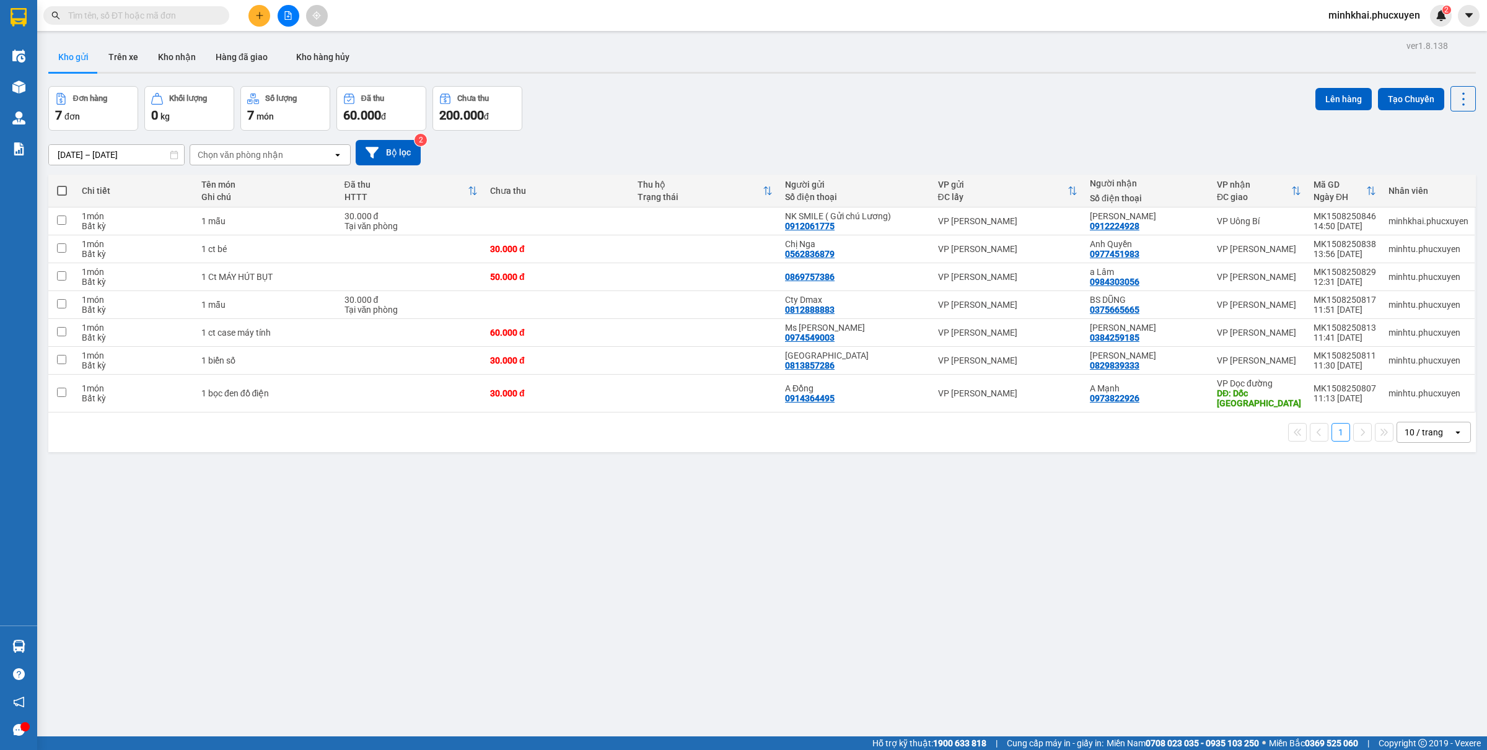
click at [289, 537] on div "ver 1.8.138 Kho gửi Trên xe Kho nhận Hàng đã giao Kho hàng hủy Đơn hàng 7 đơn K…" at bounding box center [762, 412] width 1438 height 750
click at [255, 16] on icon "plus" at bounding box center [259, 15] width 9 height 9
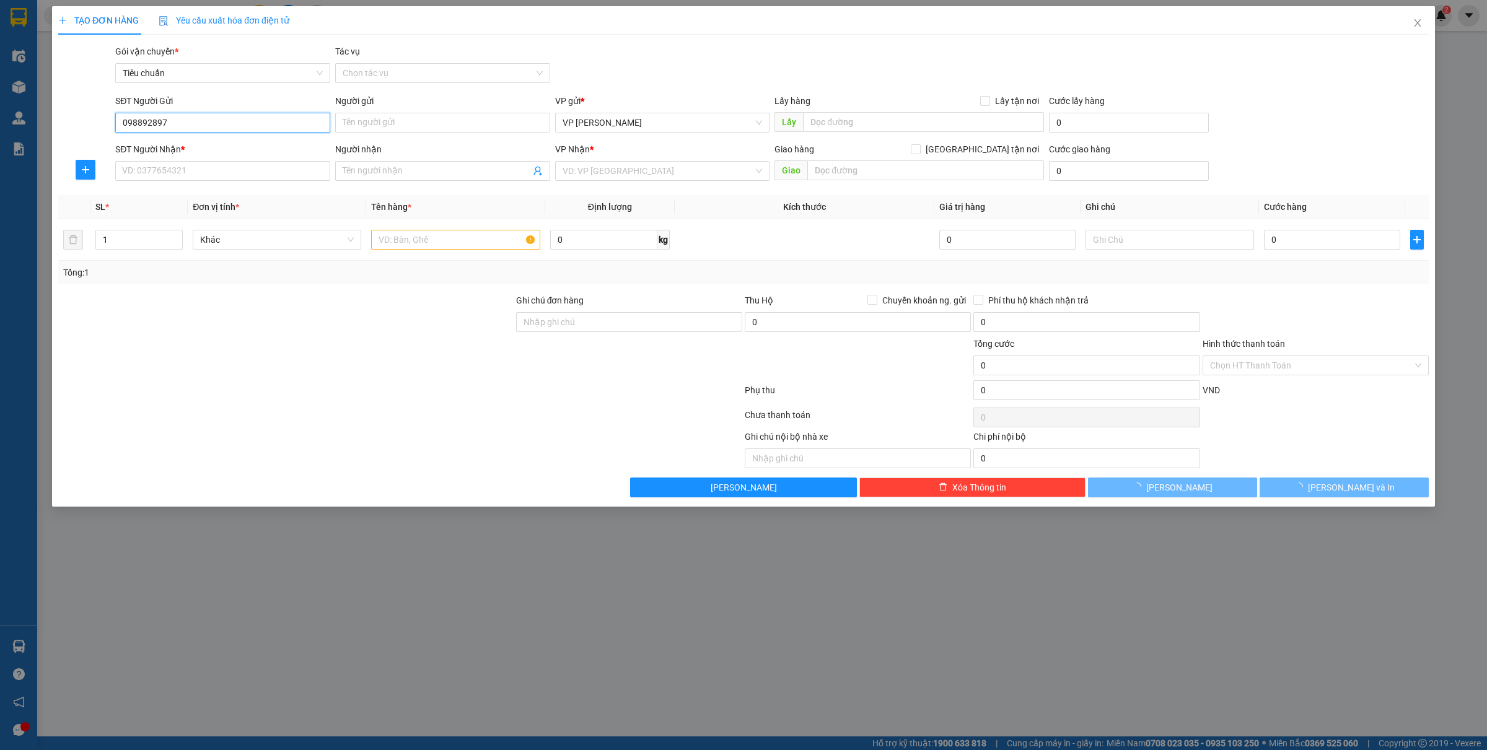
type input "0988928975"
click at [199, 143] on div "0988928975 - Cty An Phát" at bounding box center [223, 148] width 200 height 14
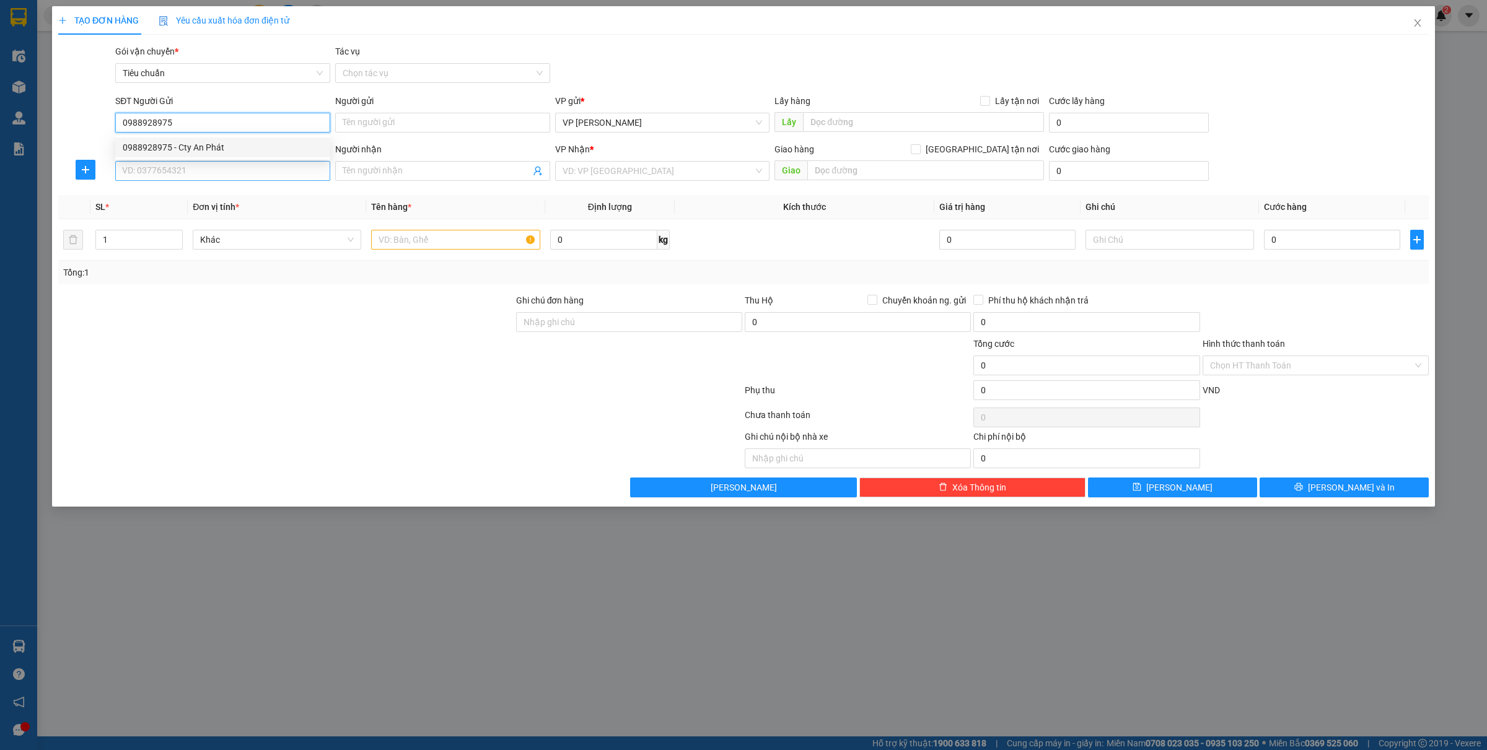
type input "Cty An Phát"
type input "0988928975"
click at [199, 169] on input "SĐT Người Nhận *" at bounding box center [222, 171] width 215 height 20
type input "0362191091"
click at [356, 178] on span at bounding box center [442, 171] width 215 height 20
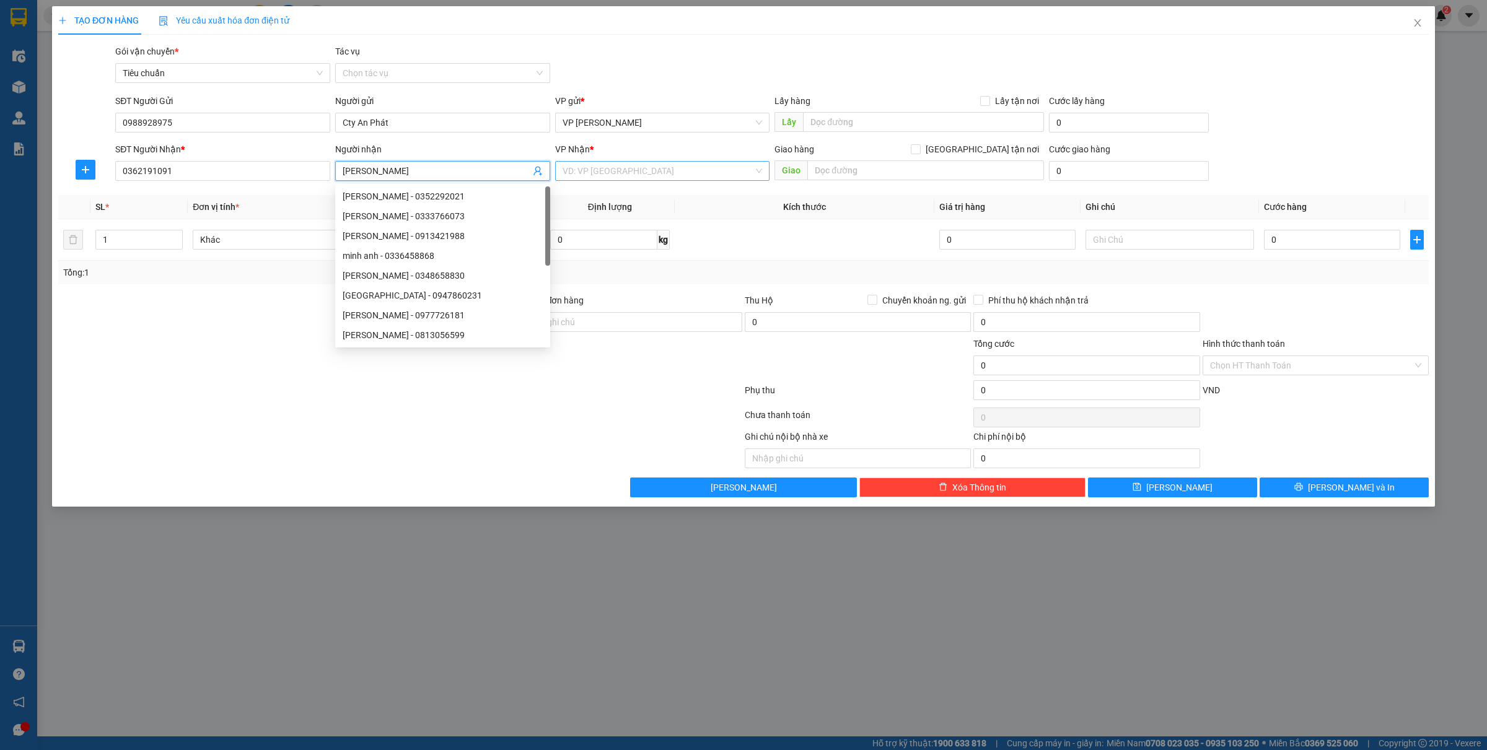
type input "minh anh"
click at [614, 174] on input "search" at bounding box center [658, 171] width 191 height 19
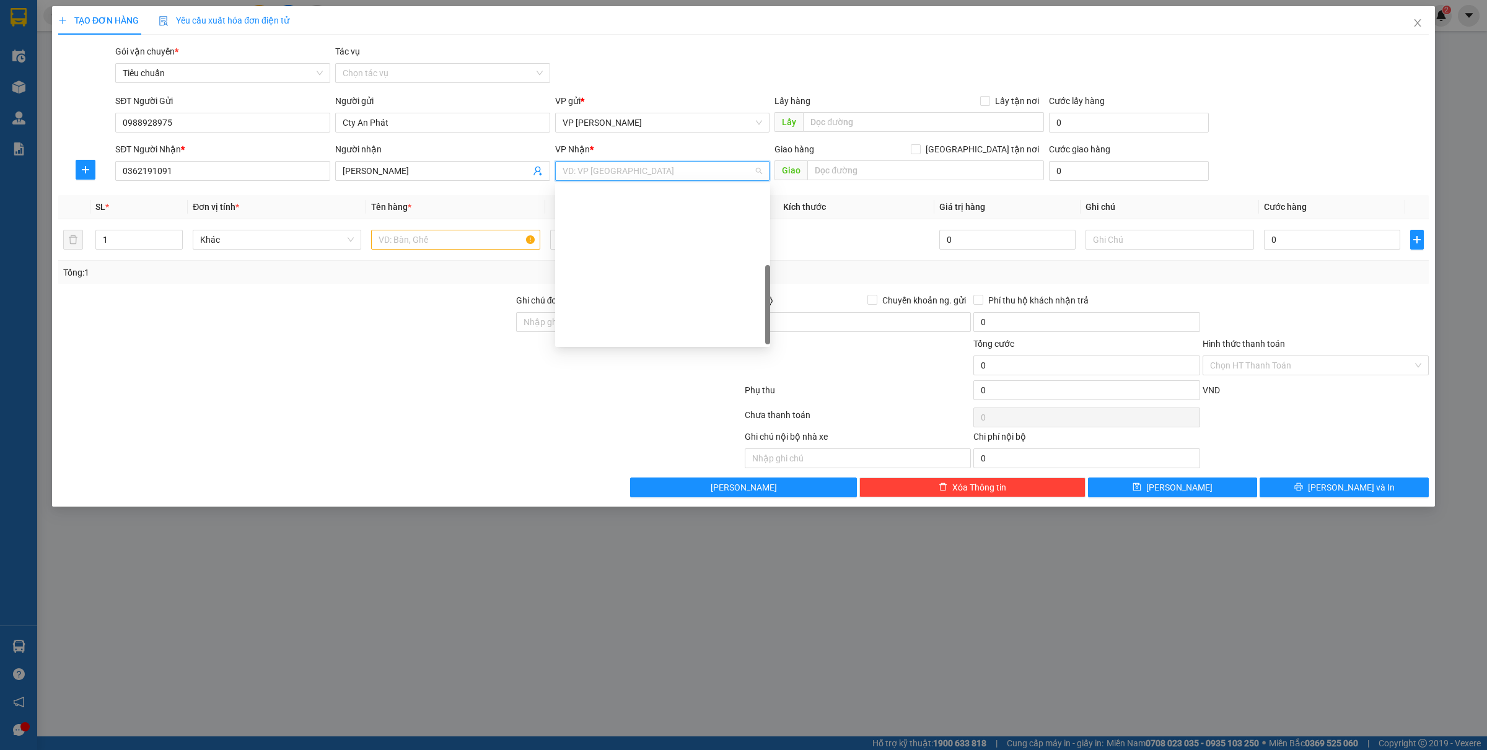
scroll to position [198, 0]
click at [604, 337] on div "VP Dọc đường" at bounding box center [663, 335] width 200 height 14
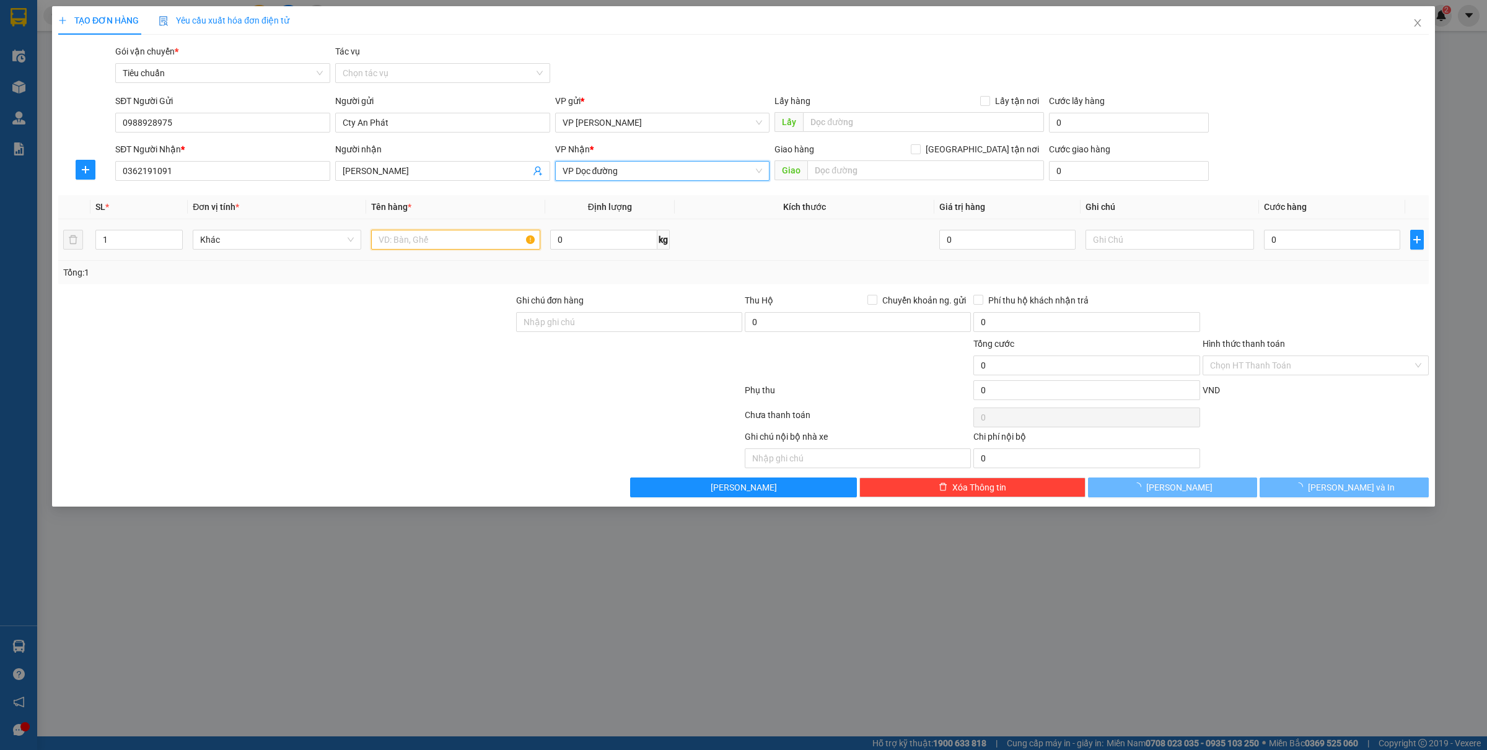
click at [438, 242] on input "text" at bounding box center [455, 240] width 169 height 20
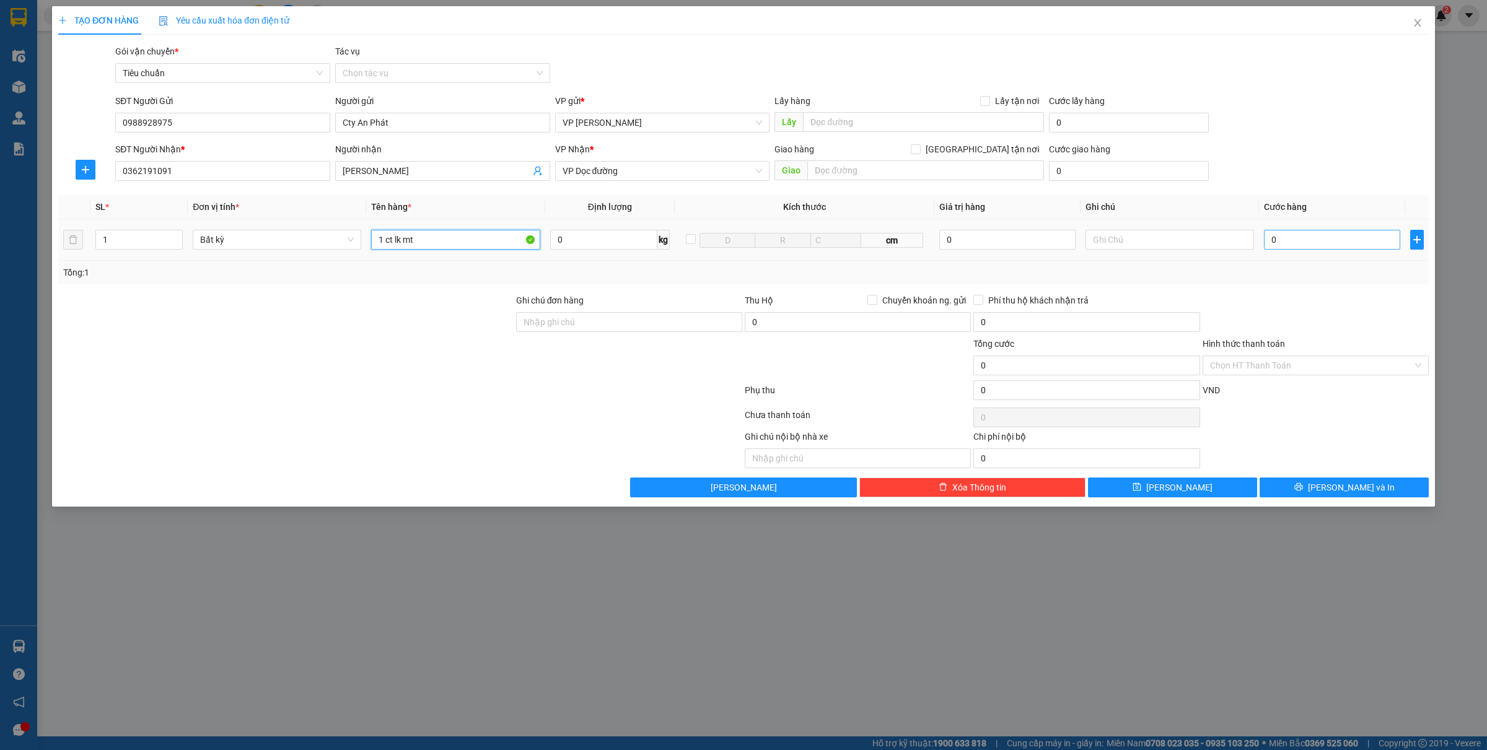
type input "1 ct lk mt"
click at [1333, 244] on input "0" at bounding box center [1332, 240] width 136 height 20
type input "4"
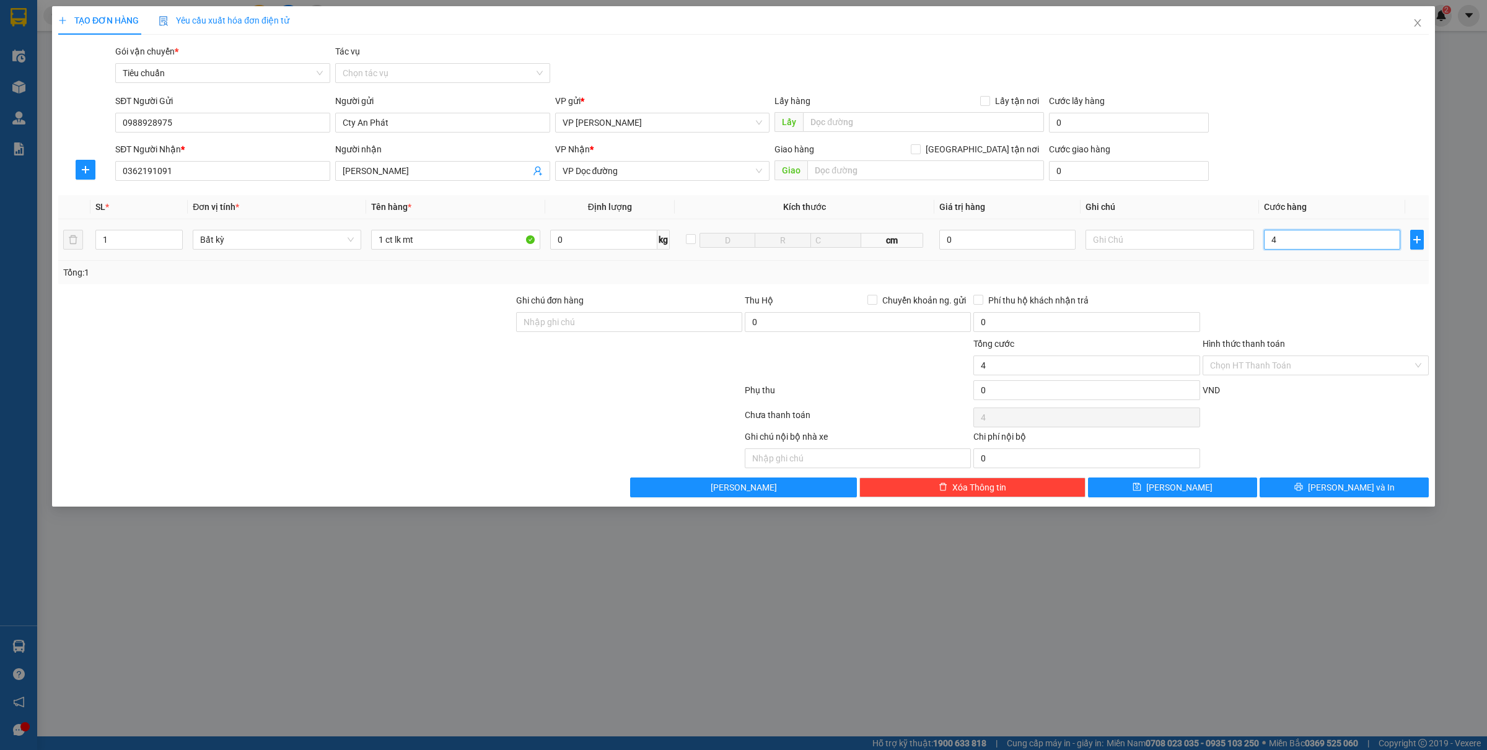
type input "40"
type input "400"
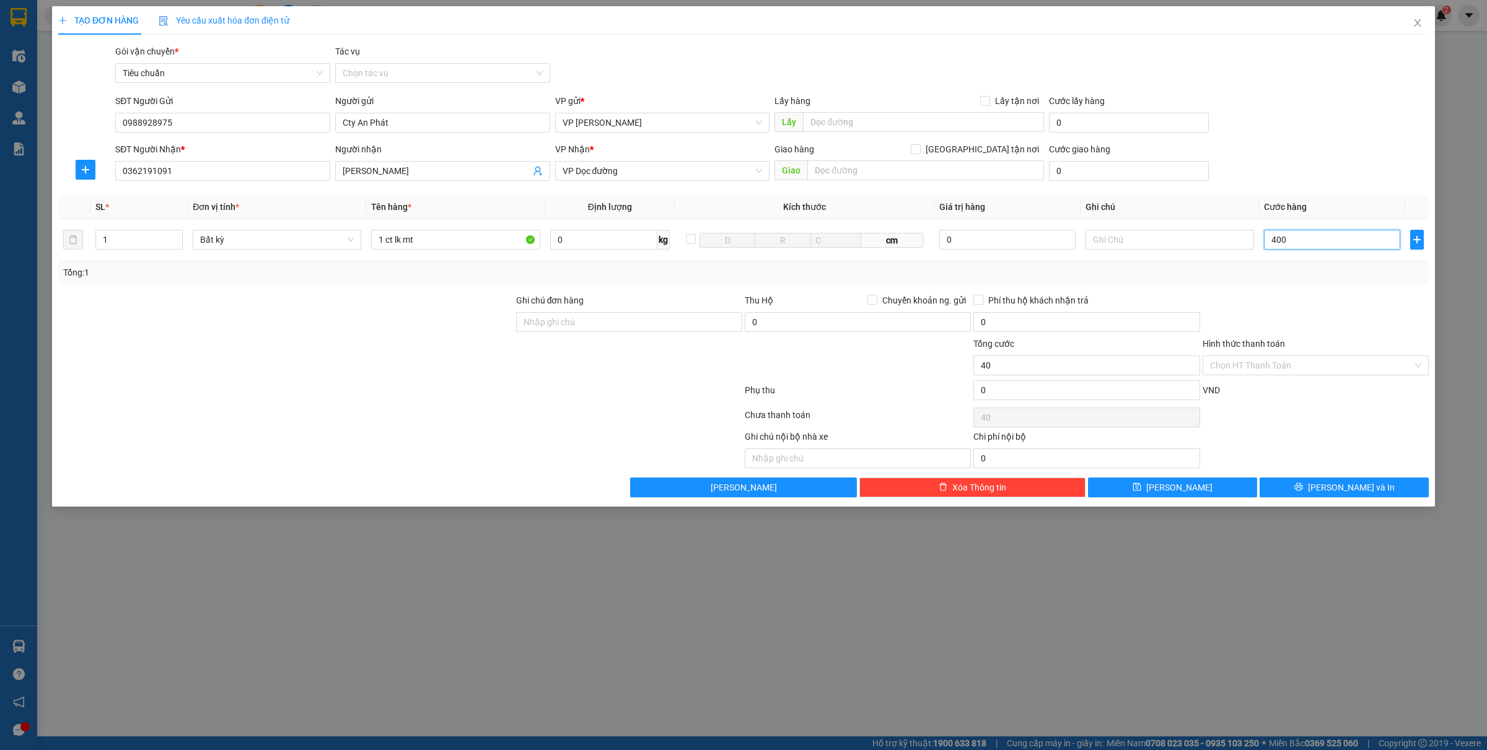
type input "400"
type input "4.000"
type input "40.000"
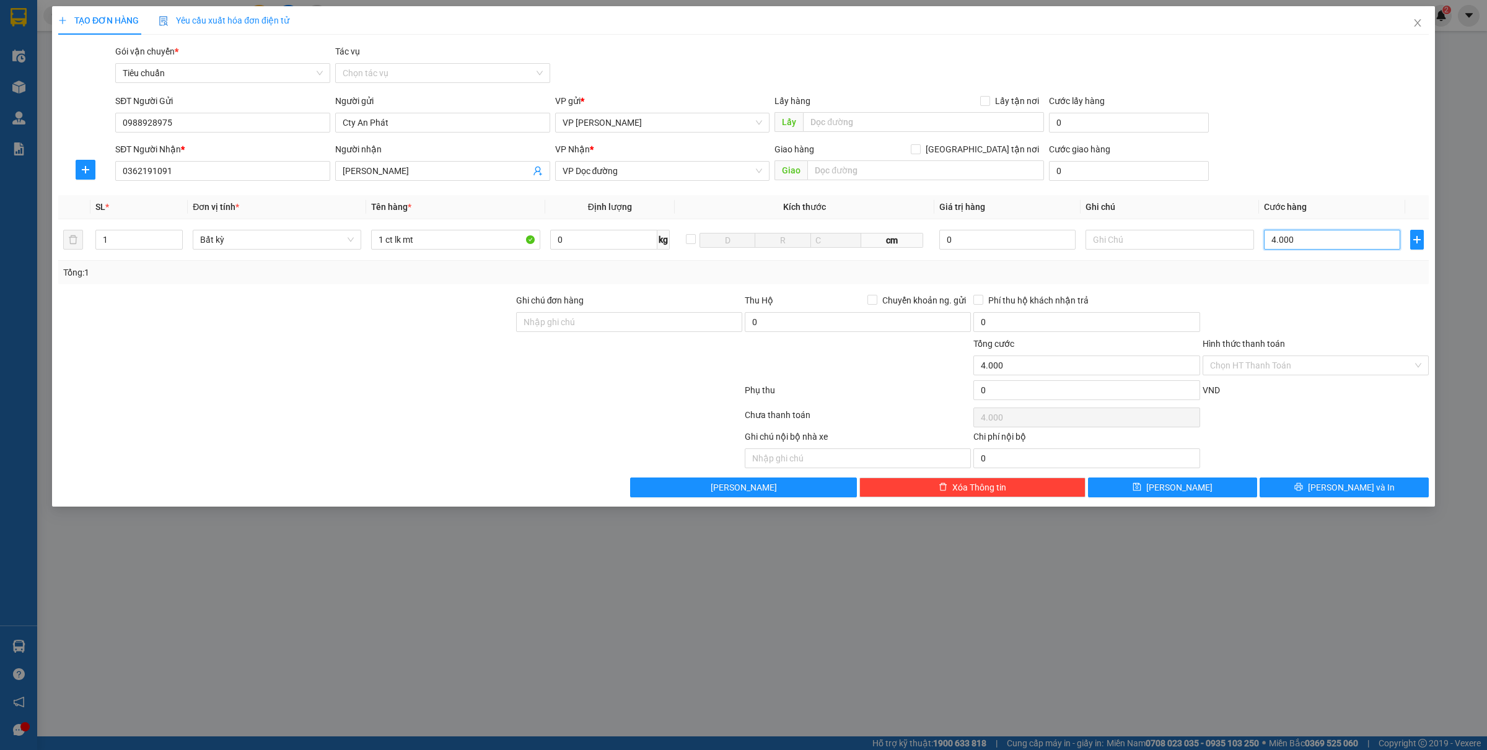
type input "40.000"
click at [844, 165] on input "text" at bounding box center [926, 171] width 237 height 20
type input "n4 ao cá"
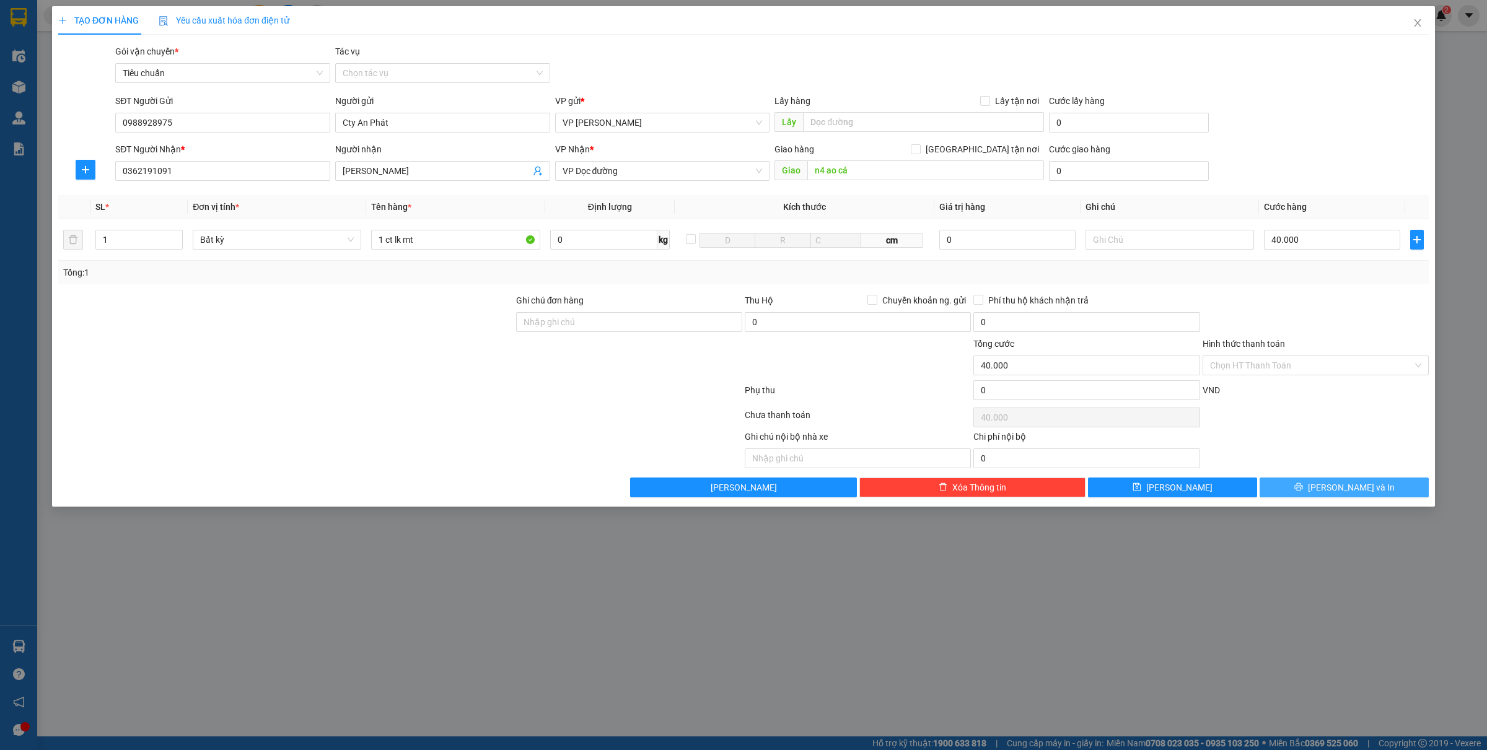
click at [1343, 482] on span "[PERSON_NAME] và In" at bounding box center [1351, 488] width 87 height 14
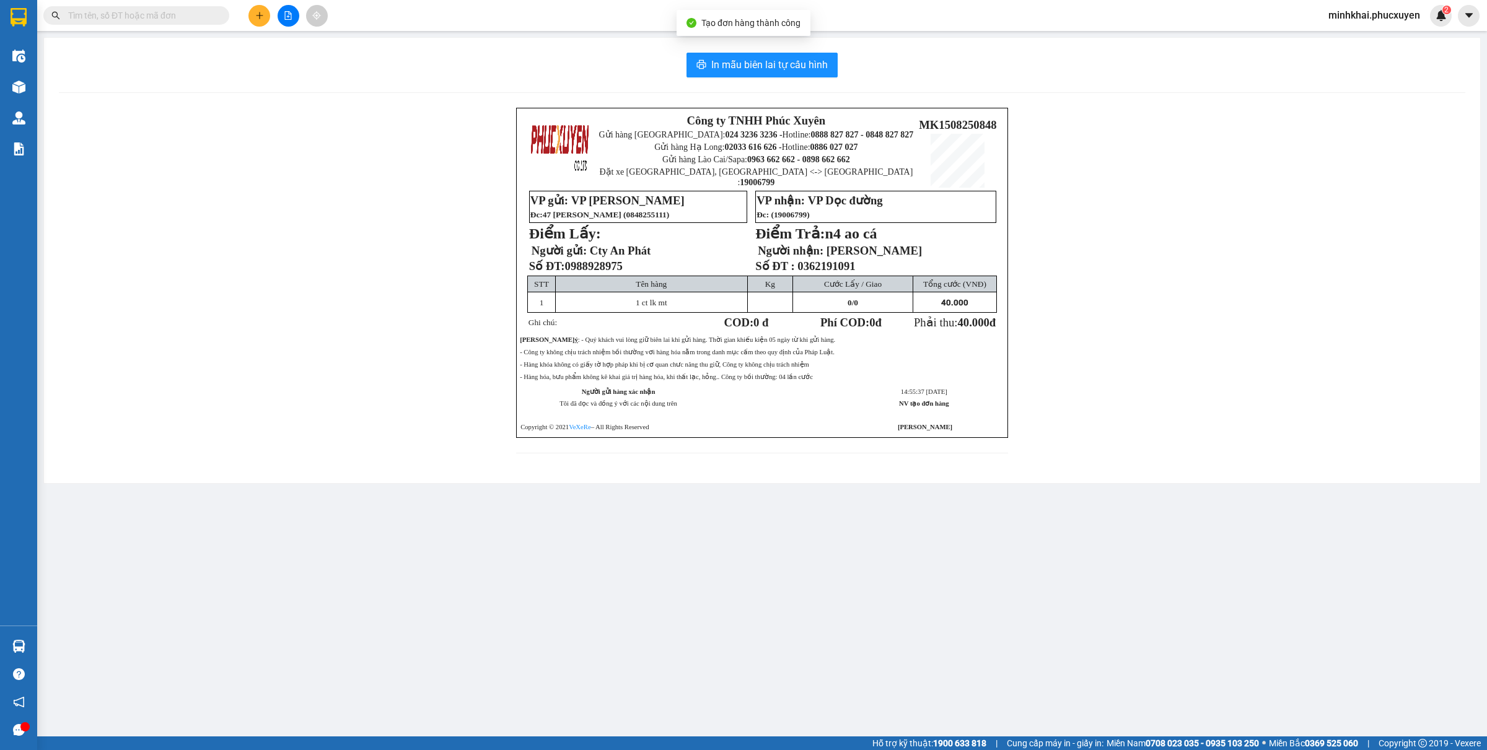
click at [786, 51] on div "In mẫu biên lai tự cấu hình Công ty TNHH Phúc Xuyên Gửi hàng Hà Nội: 024 3236 3…" at bounding box center [762, 261] width 1437 height 446
click at [781, 60] on span "In mẫu biên lai tự cấu hình" at bounding box center [769, 64] width 117 height 15
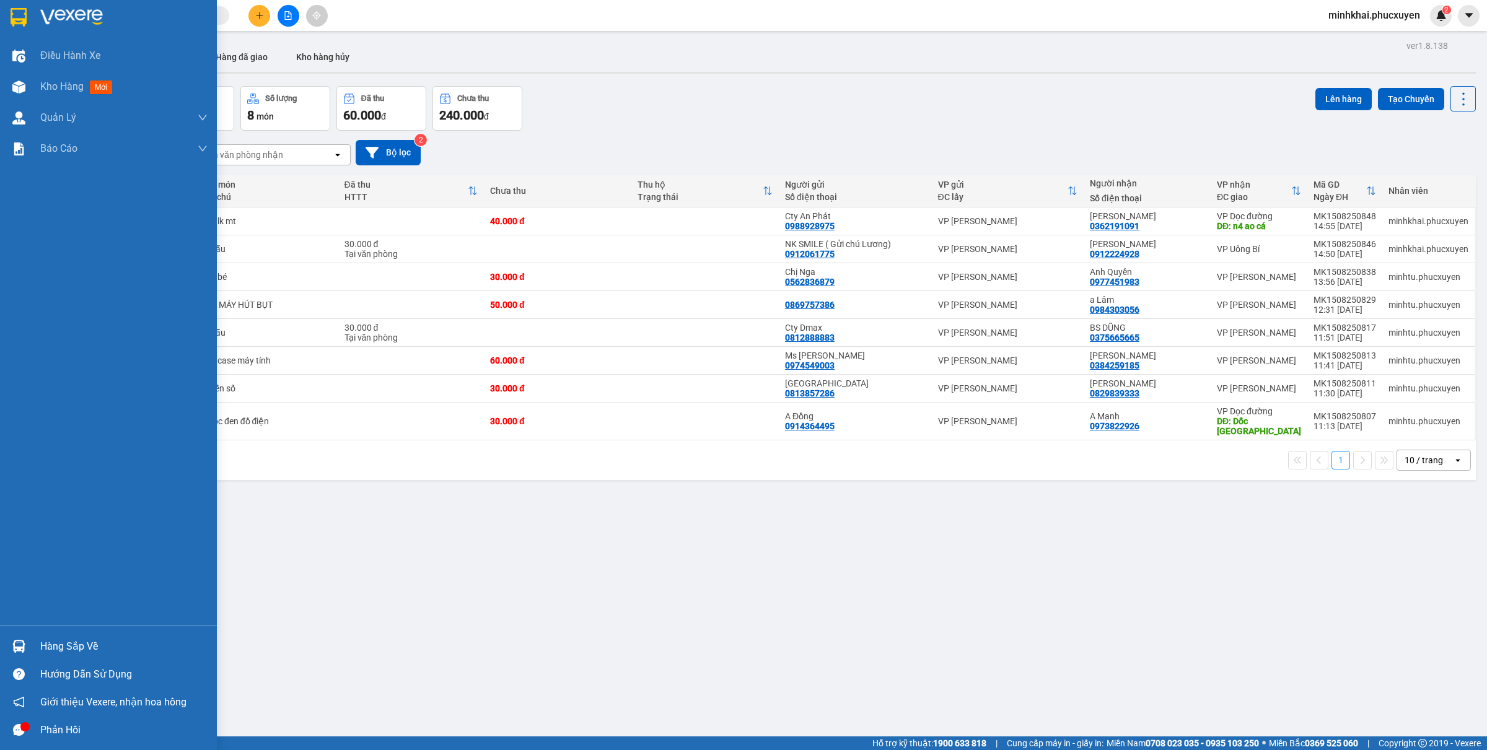
click at [25, 648] on div at bounding box center [19, 647] width 22 height 22
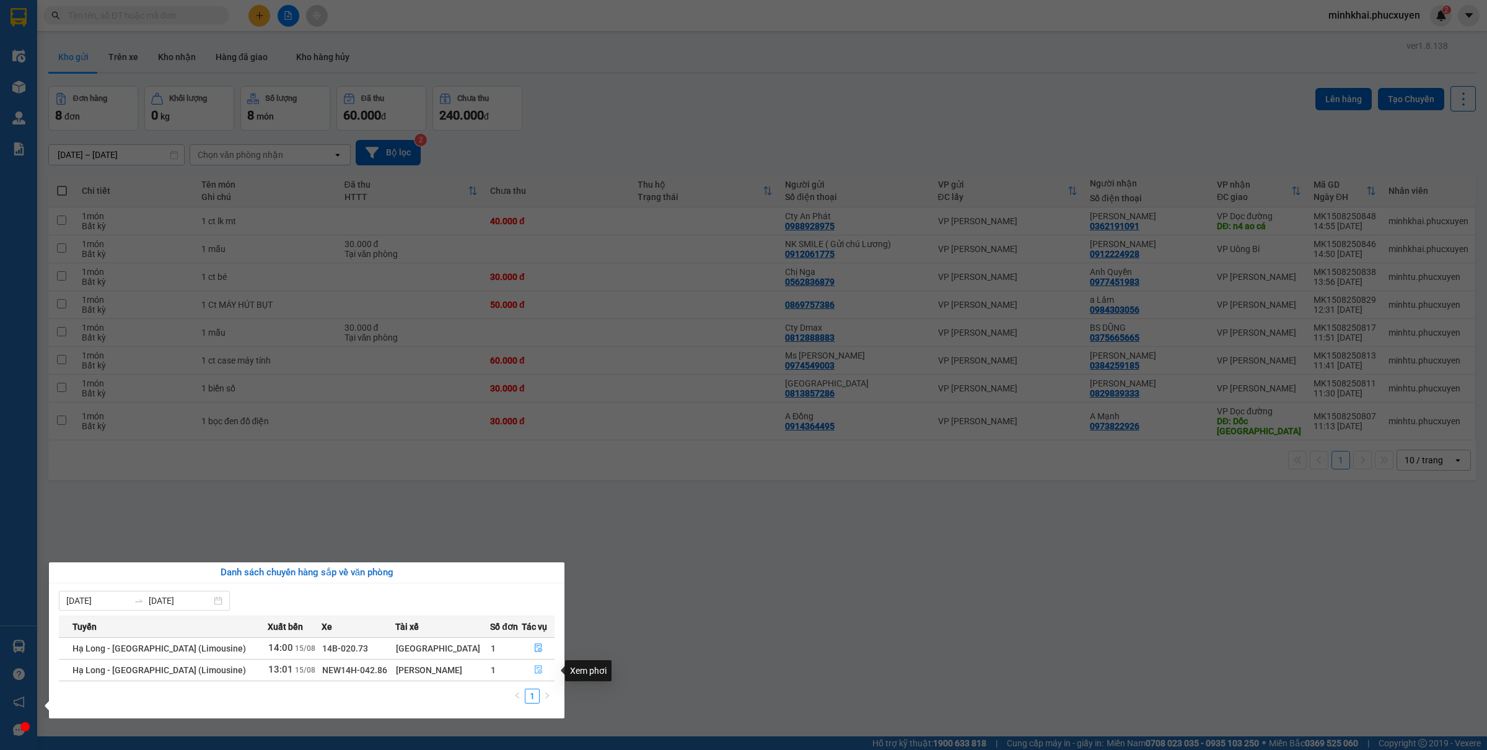
click at [534, 670] on icon "file-done" at bounding box center [538, 670] width 9 height 9
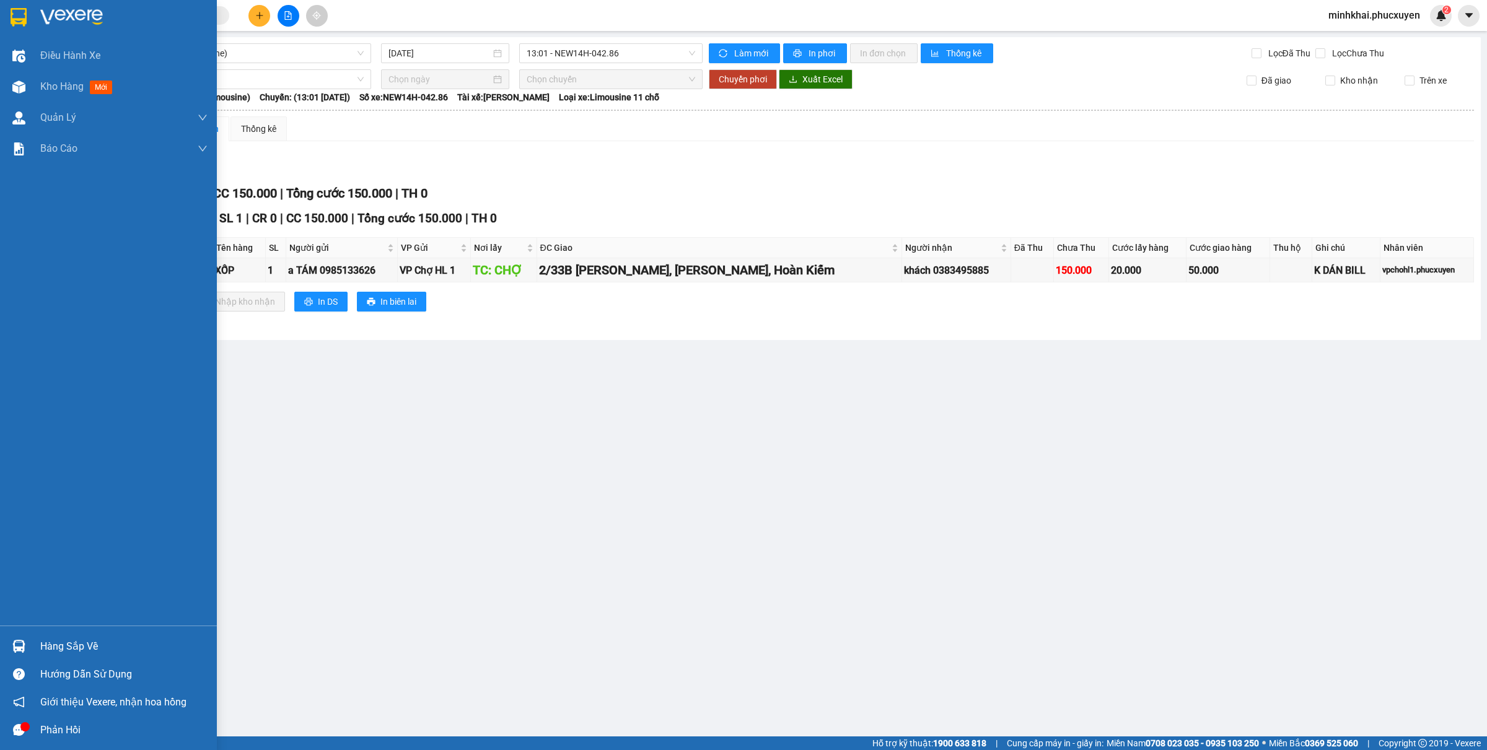
click at [19, 652] on img at bounding box center [18, 646] width 13 height 13
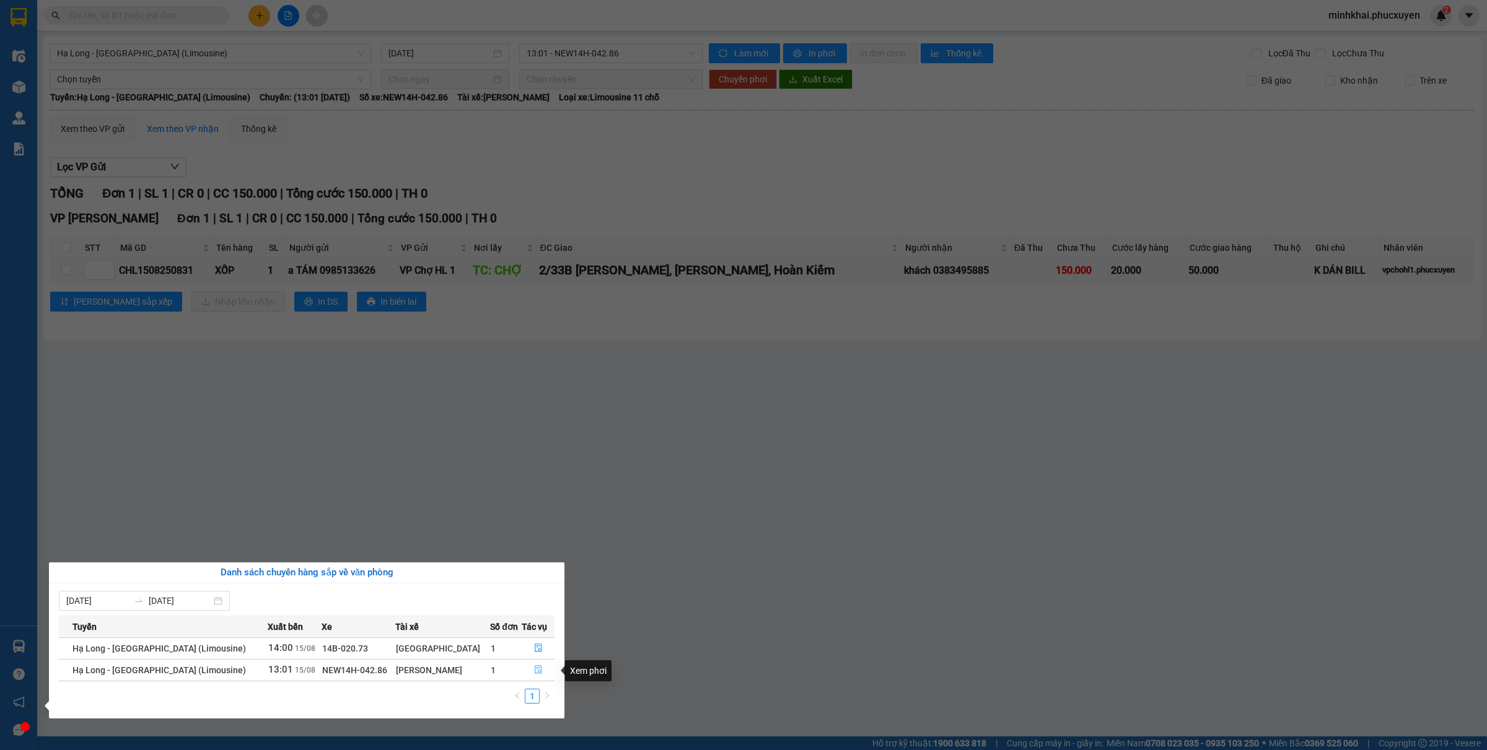
click at [534, 675] on span "file-done" at bounding box center [538, 671] width 9 height 10
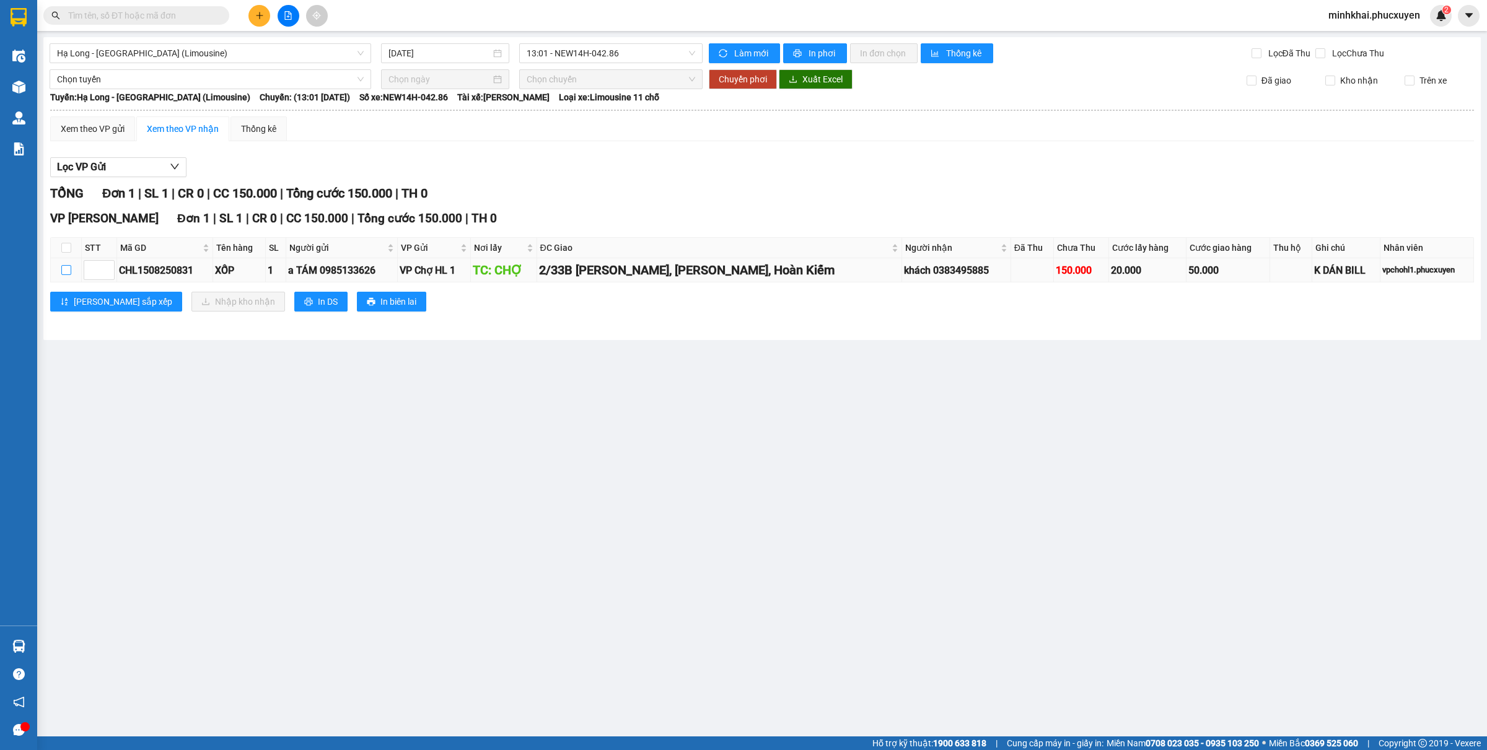
click at [65, 271] on input "checkbox" at bounding box center [66, 270] width 10 height 10
checkbox input "true"
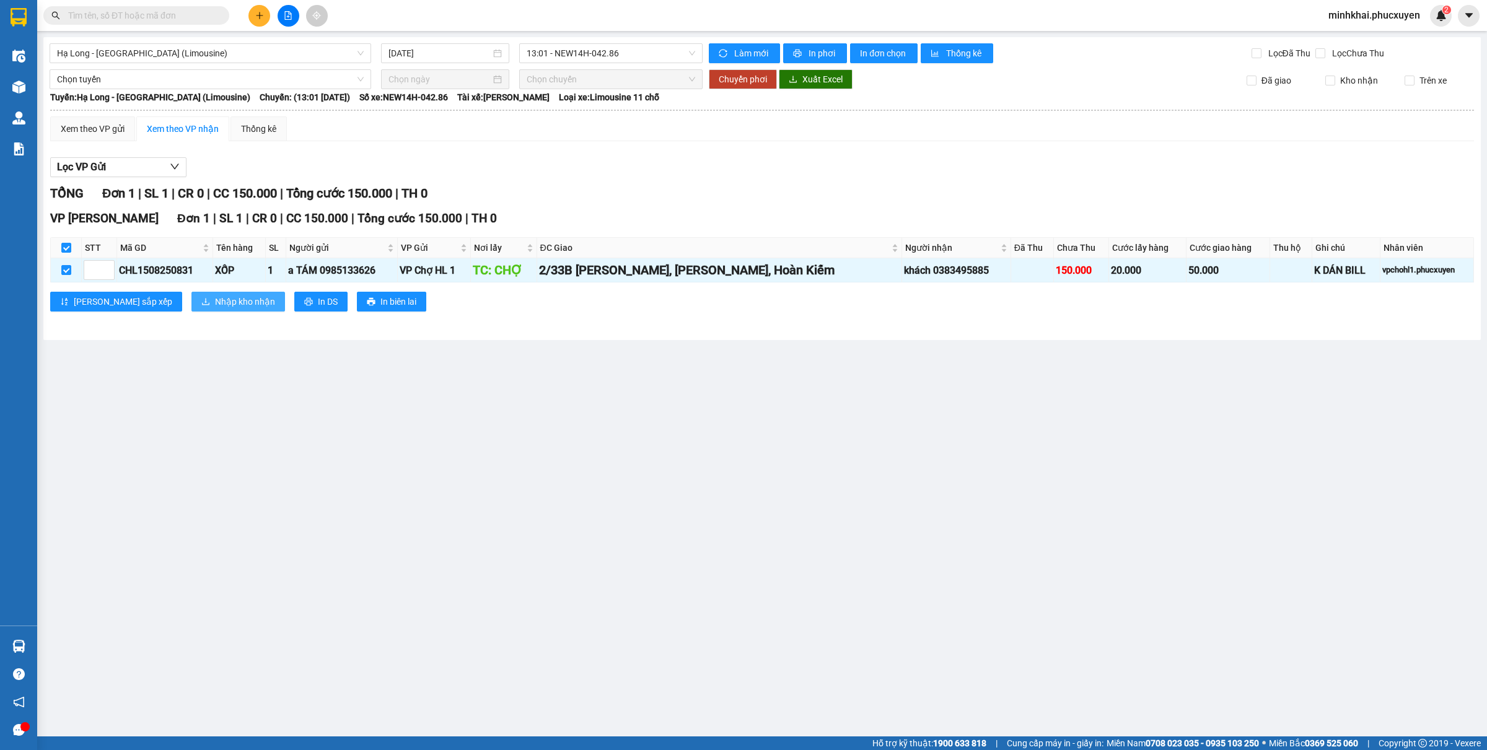
click at [215, 307] on span "Nhập kho nhận" at bounding box center [245, 302] width 60 height 14
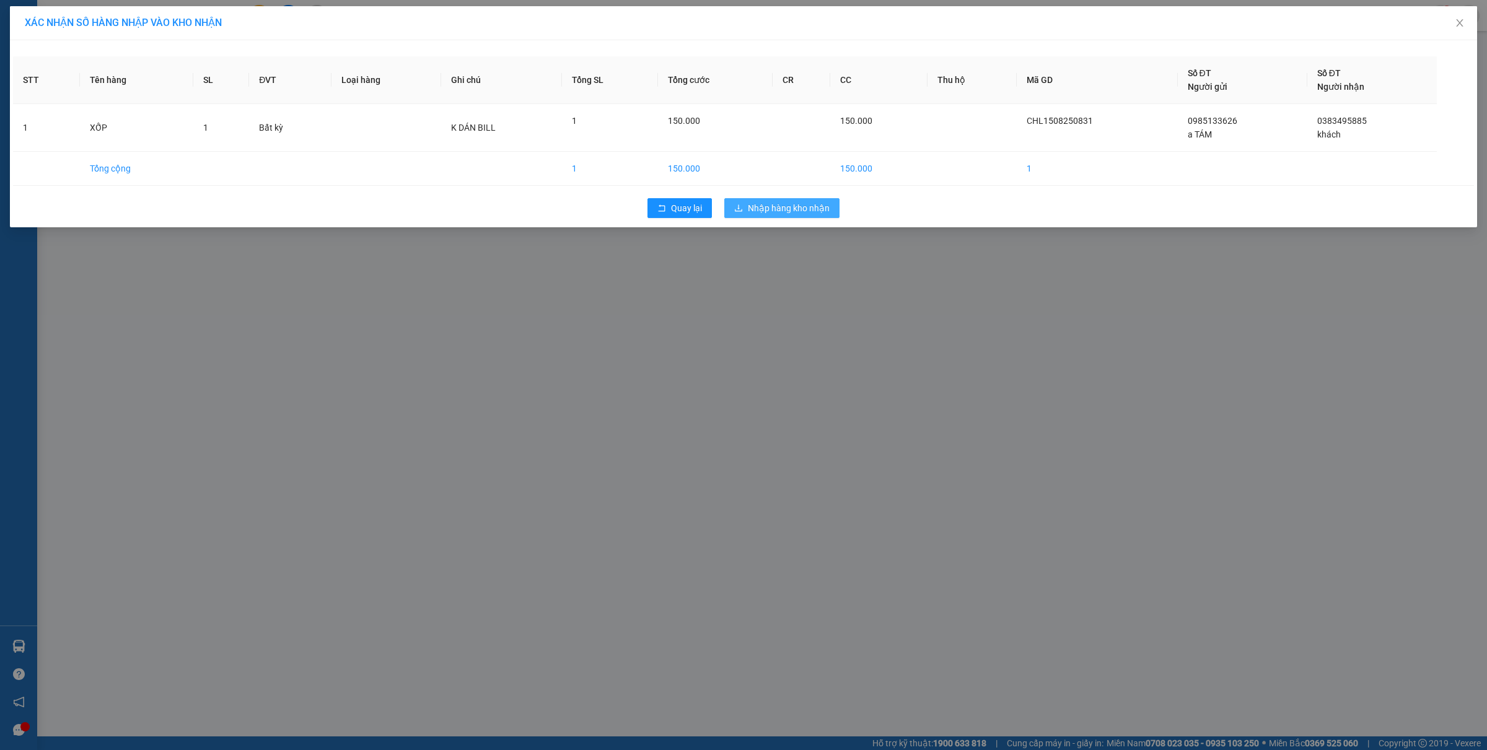
click at [772, 211] on span "Nhập hàng kho nhận" at bounding box center [789, 208] width 82 height 14
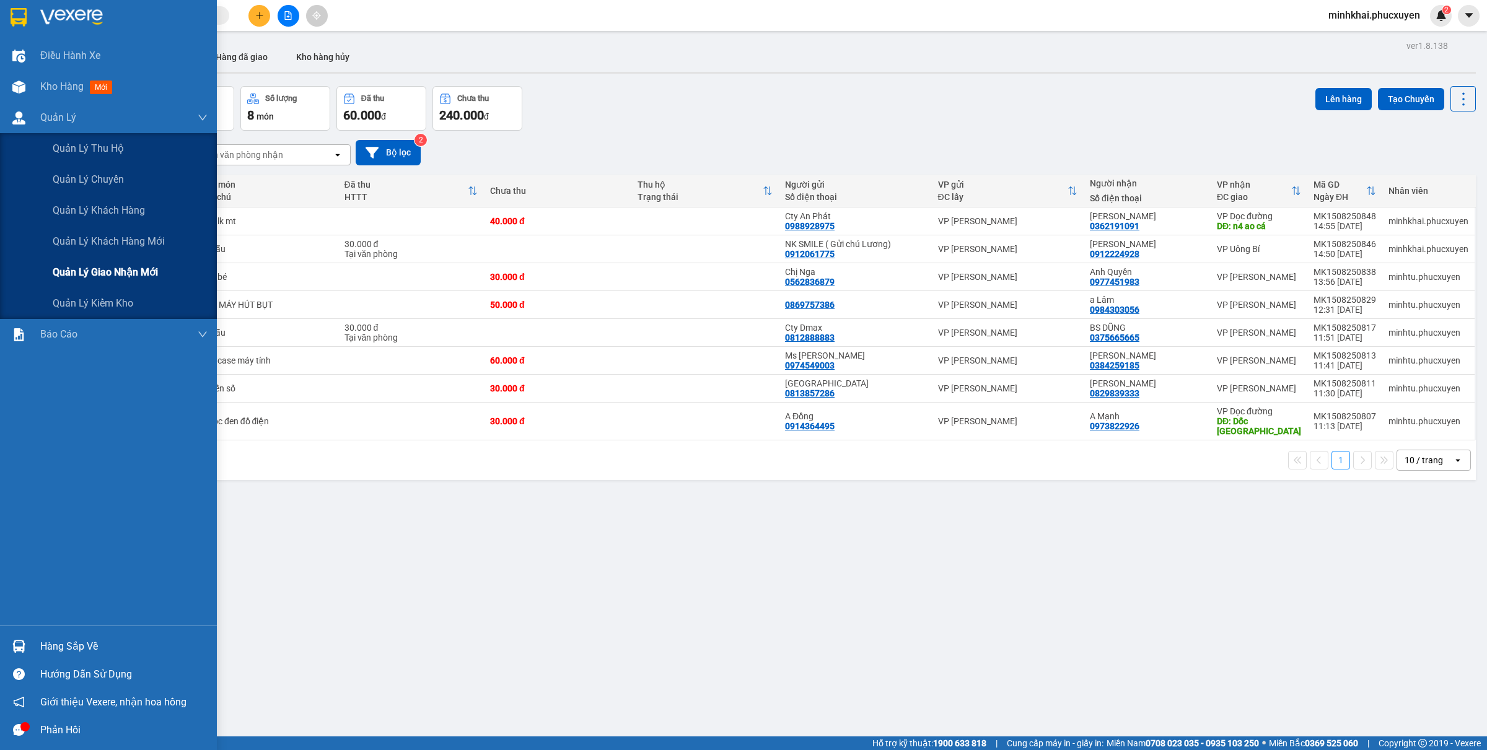
click at [105, 277] on span "Quản lý giao nhận mới" at bounding box center [105, 272] width 105 height 15
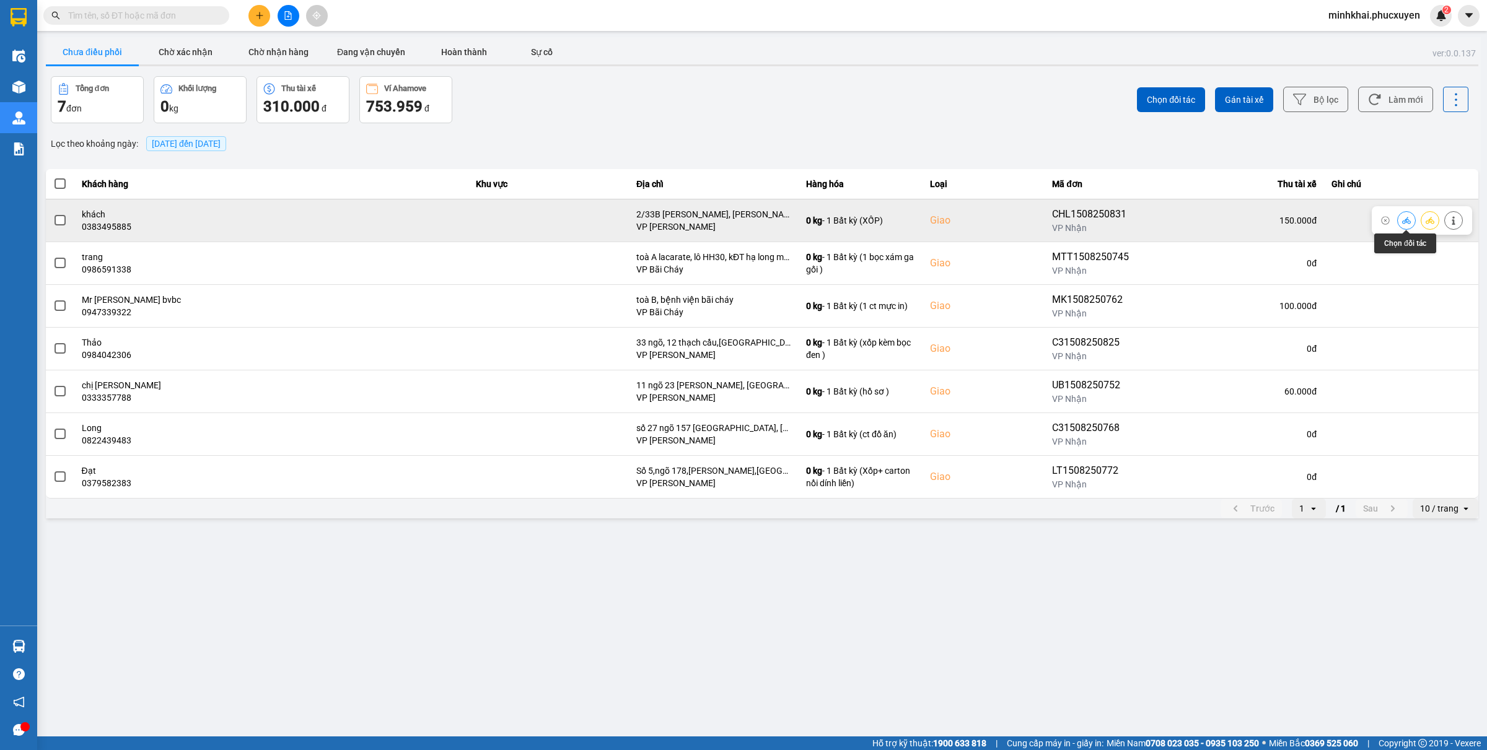
click at [1409, 220] on icon at bounding box center [1406, 220] width 9 height 7
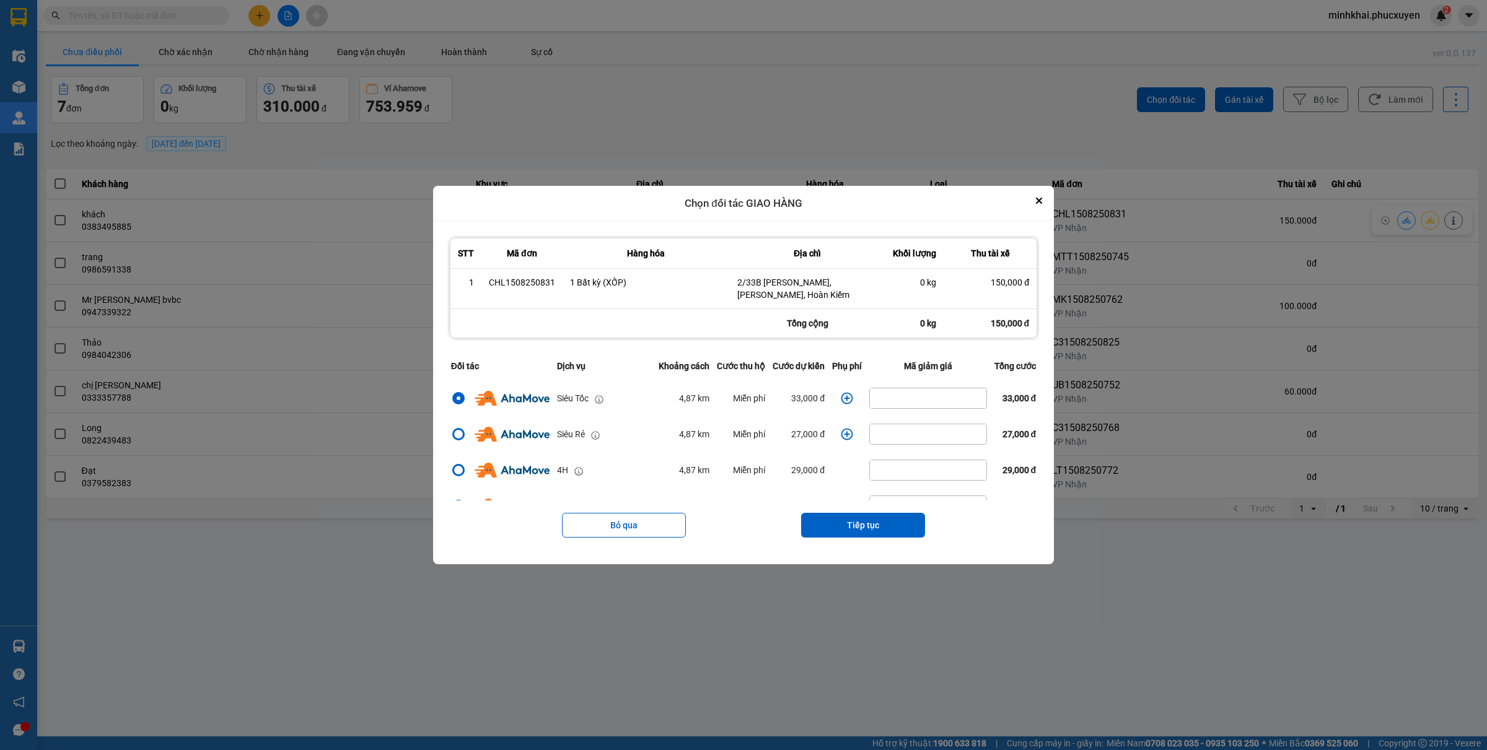
click at [847, 402] on icon "dialog" at bounding box center [847, 398] width 12 height 12
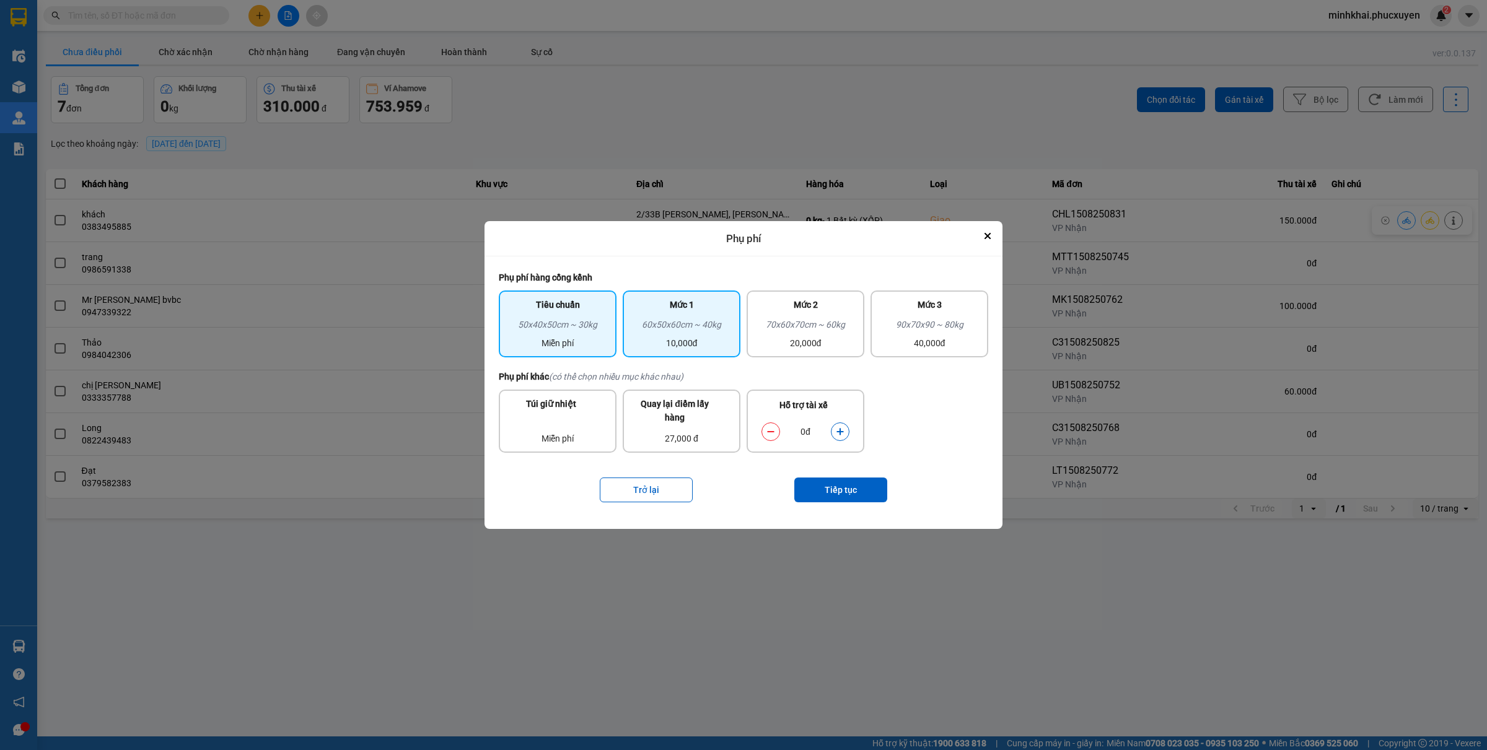
click at [672, 338] on div "10,000đ" at bounding box center [681, 344] width 103 height 14
click at [843, 429] on icon "dialog" at bounding box center [840, 432] width 9 height 9
click at [841, 483] on button "Tiếp tục" at bounding box center [840, 490] width 93 height 25
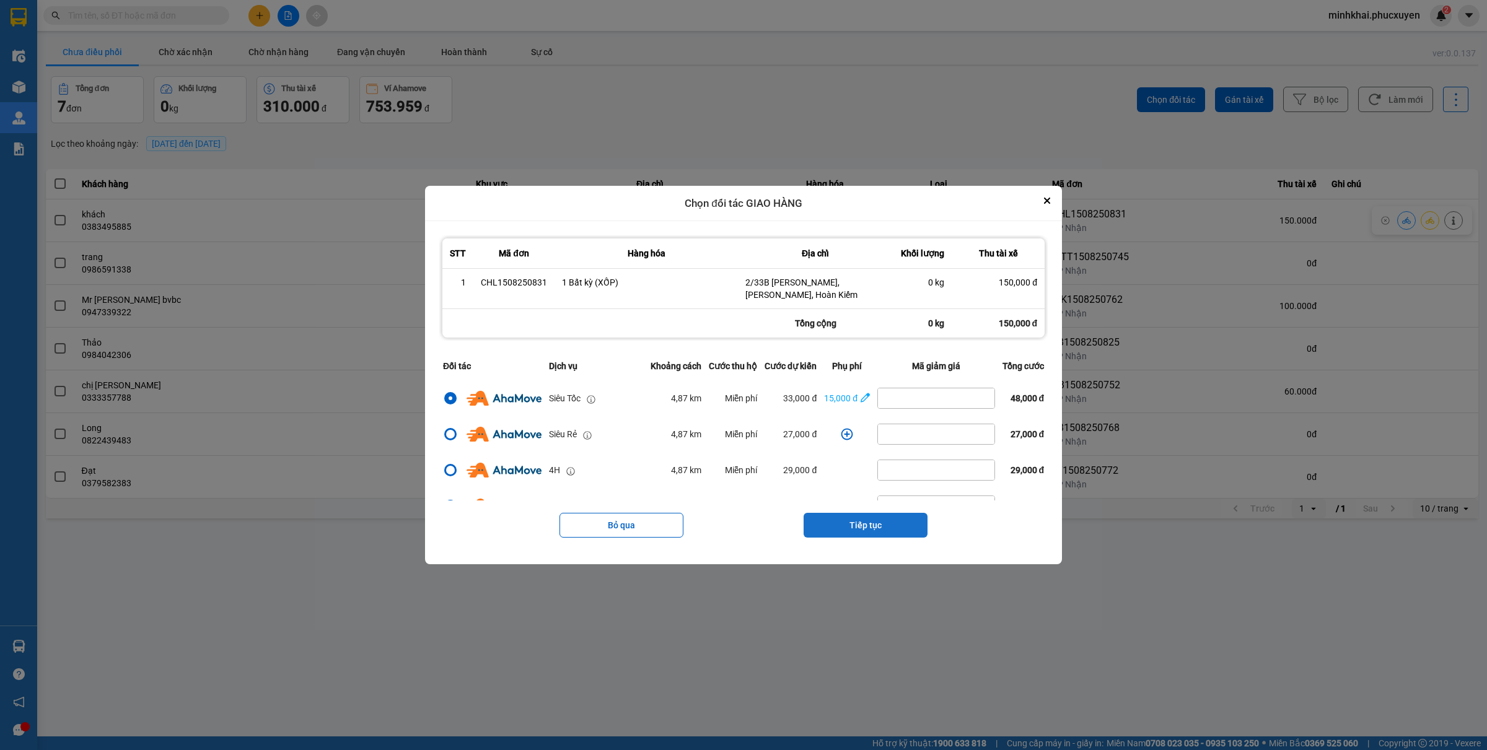
click at [808, 530] on button "Tiếp tục" at bounding box center [866, 525] width 124 height 25
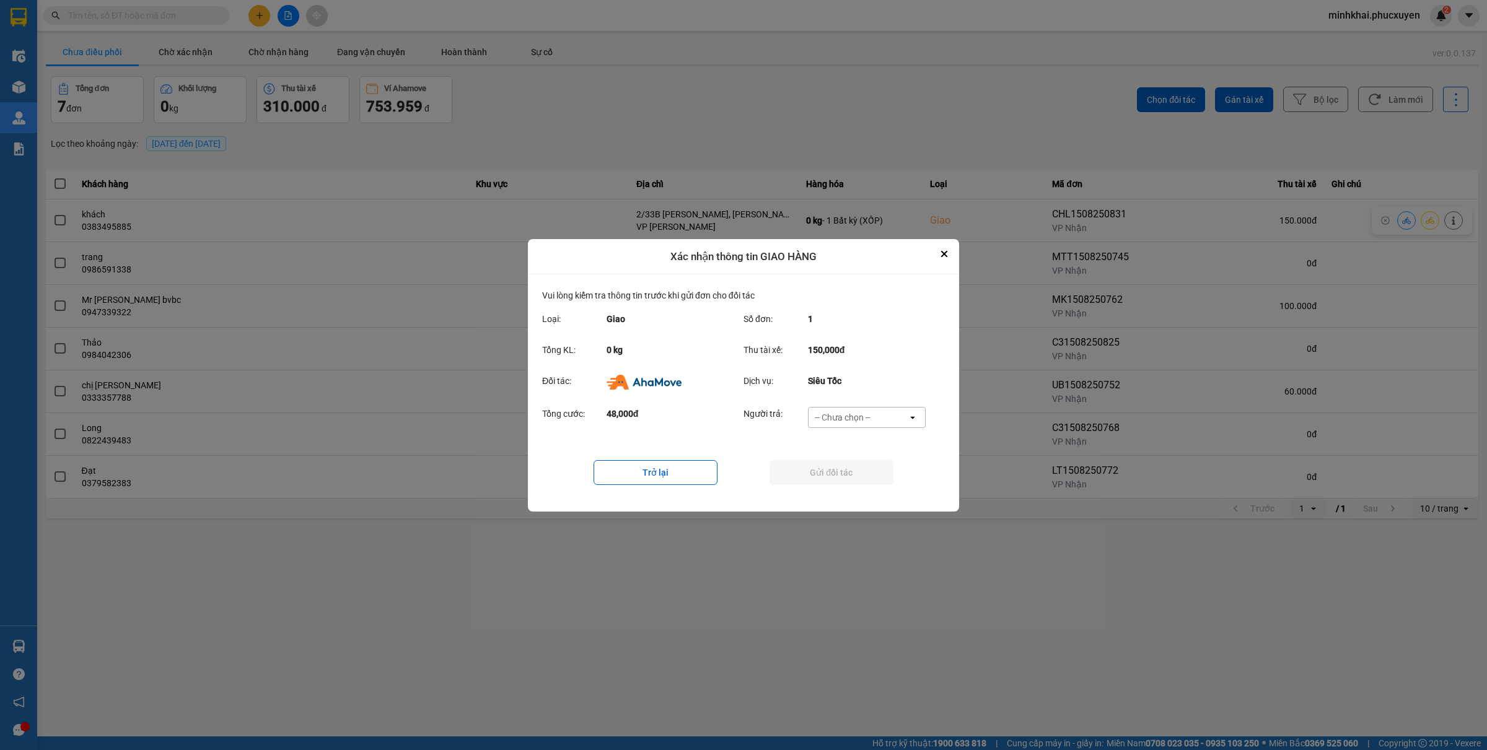
click at [838, 409] on div "-- Chưa chọn --" at bounding box center [858, 418] width 99 height 20
click at [843, 483] on span "Ví Ahamove" at bounding box center [842, 488] width 50 height 12
click at [804, 475] on button "Gửi đối tác" at bounding box center [832, 472] width 124 height 25
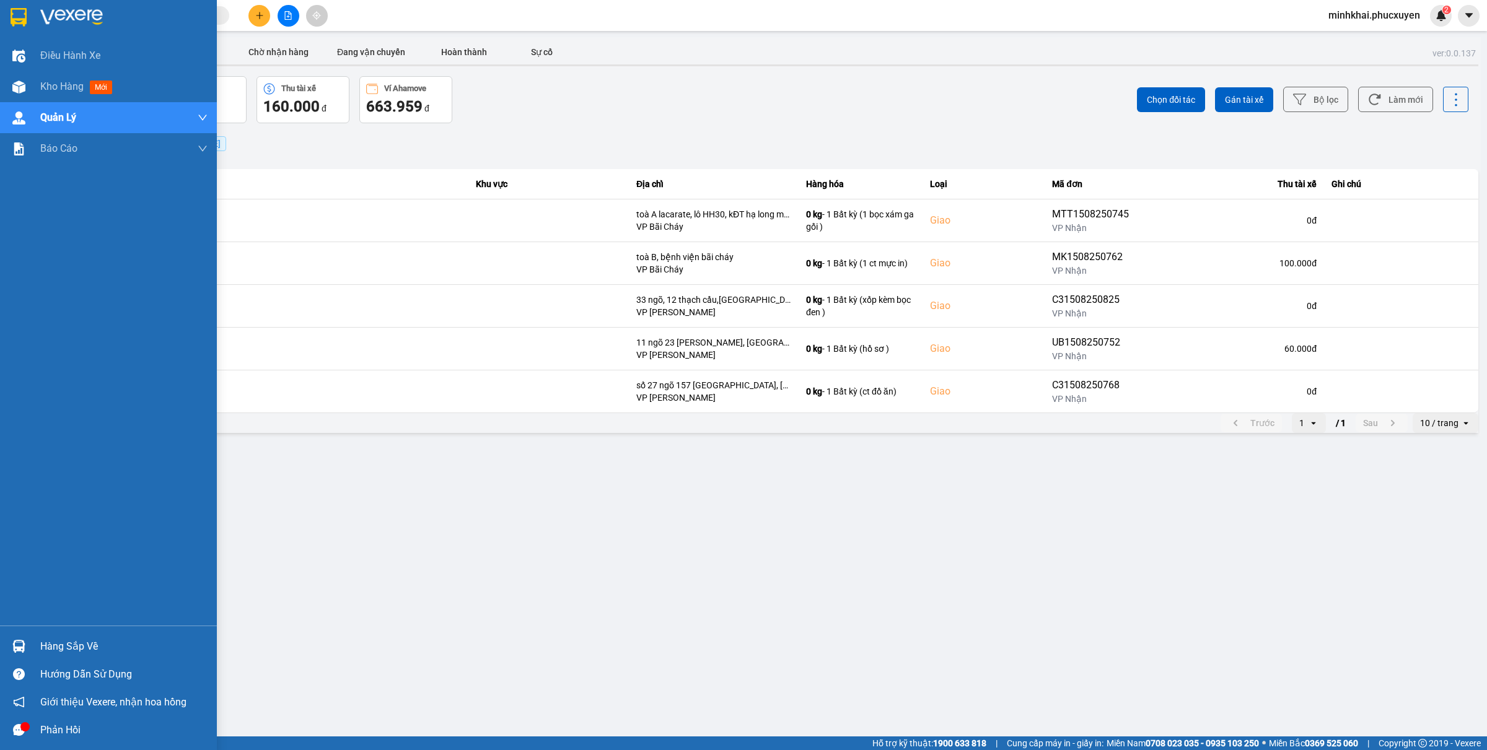
click at [12, 640] on img at bounding box center [18, 646] width 13 height 13
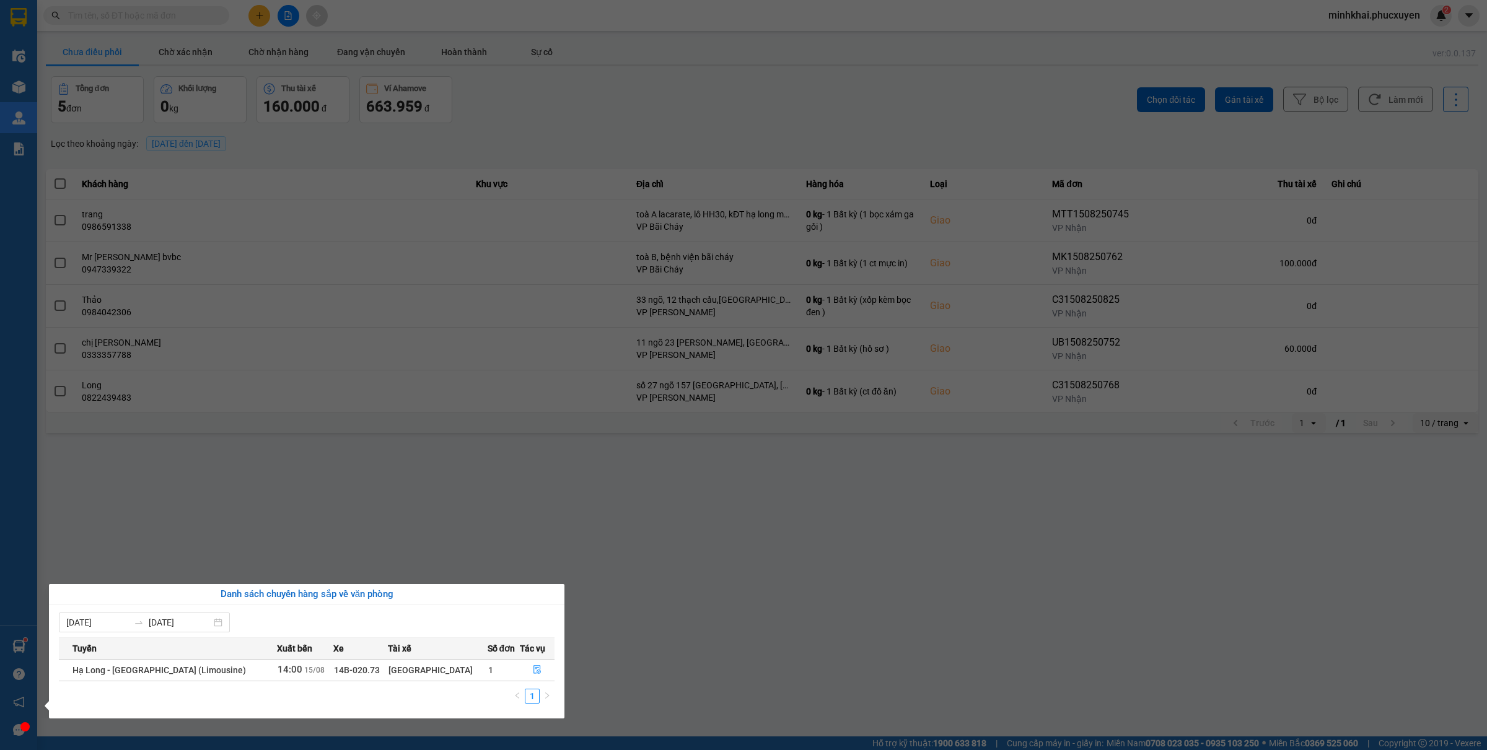
click at [791, 583] on section "Kết quả tìm kiếm ( 0 ) Bộ lọc No Data minhkhai.phucxuyen 2 Điều hành xe Kho hàn…" at bounding box center [743, 375] width 1487 height 750
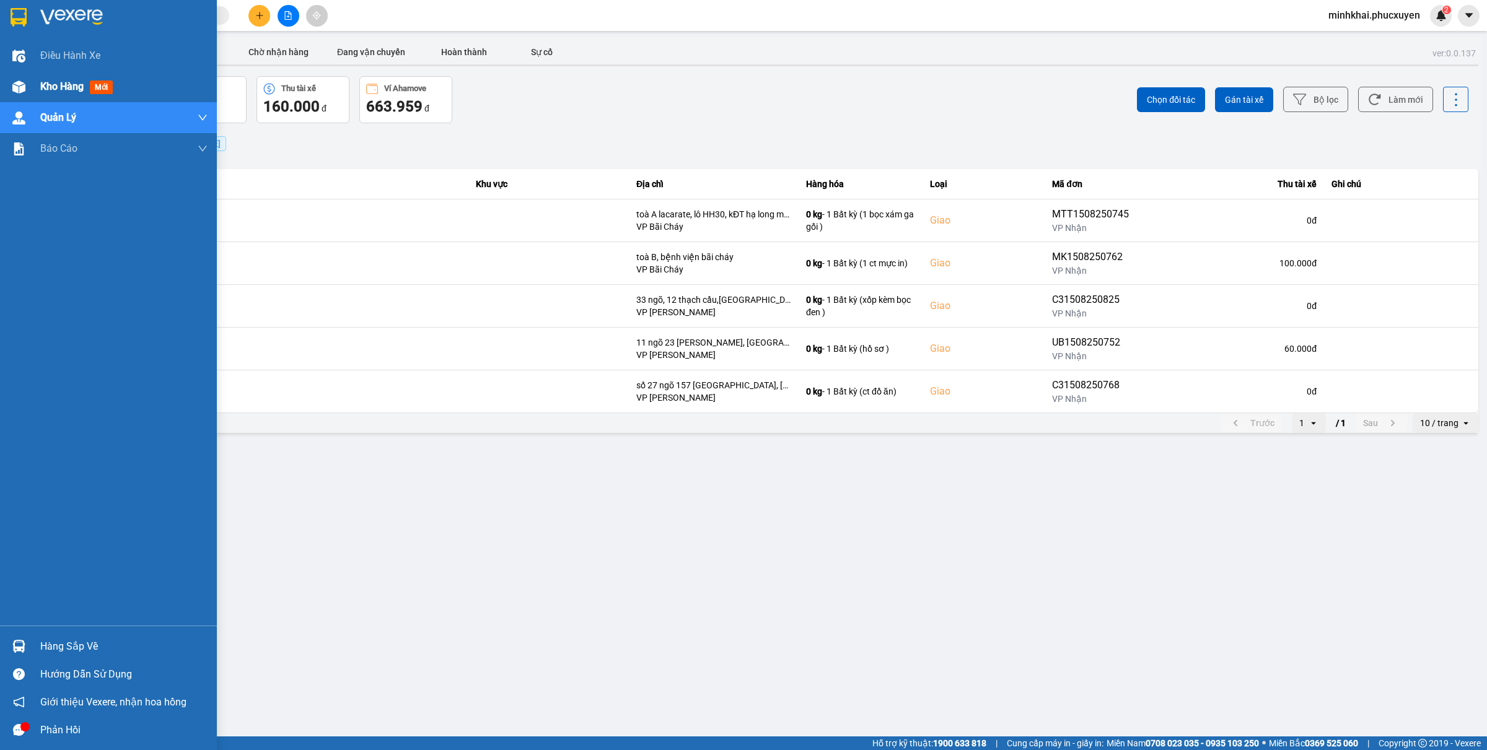
click at [14, 94] on div at bounding box center [19, 87] width 22 height 22
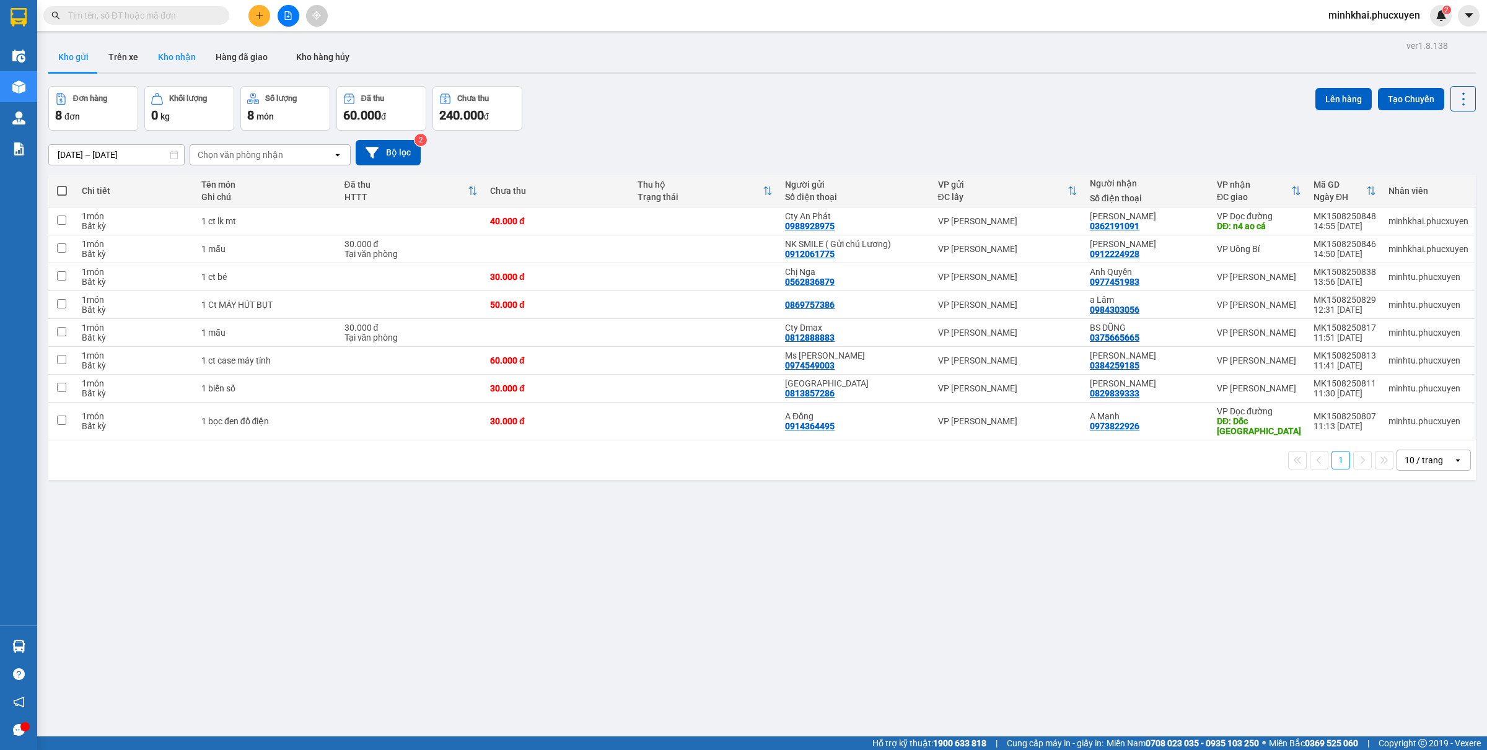
click at [165, 64] on button "Kho nhận" at bounding box center [177, 57] width 58 height 30
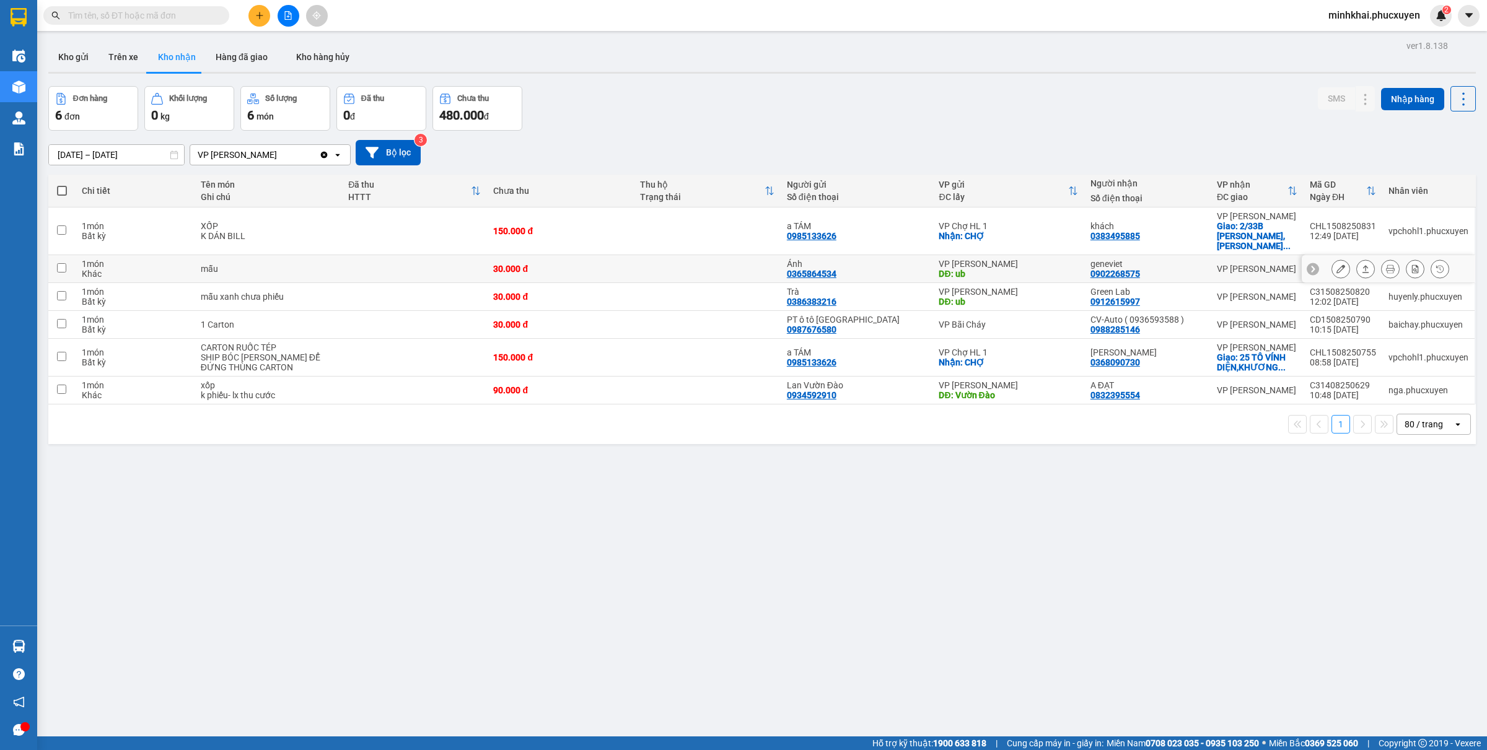
click at [1363, 265] on icon at bounding box center [1366, 268] width 7 height 7
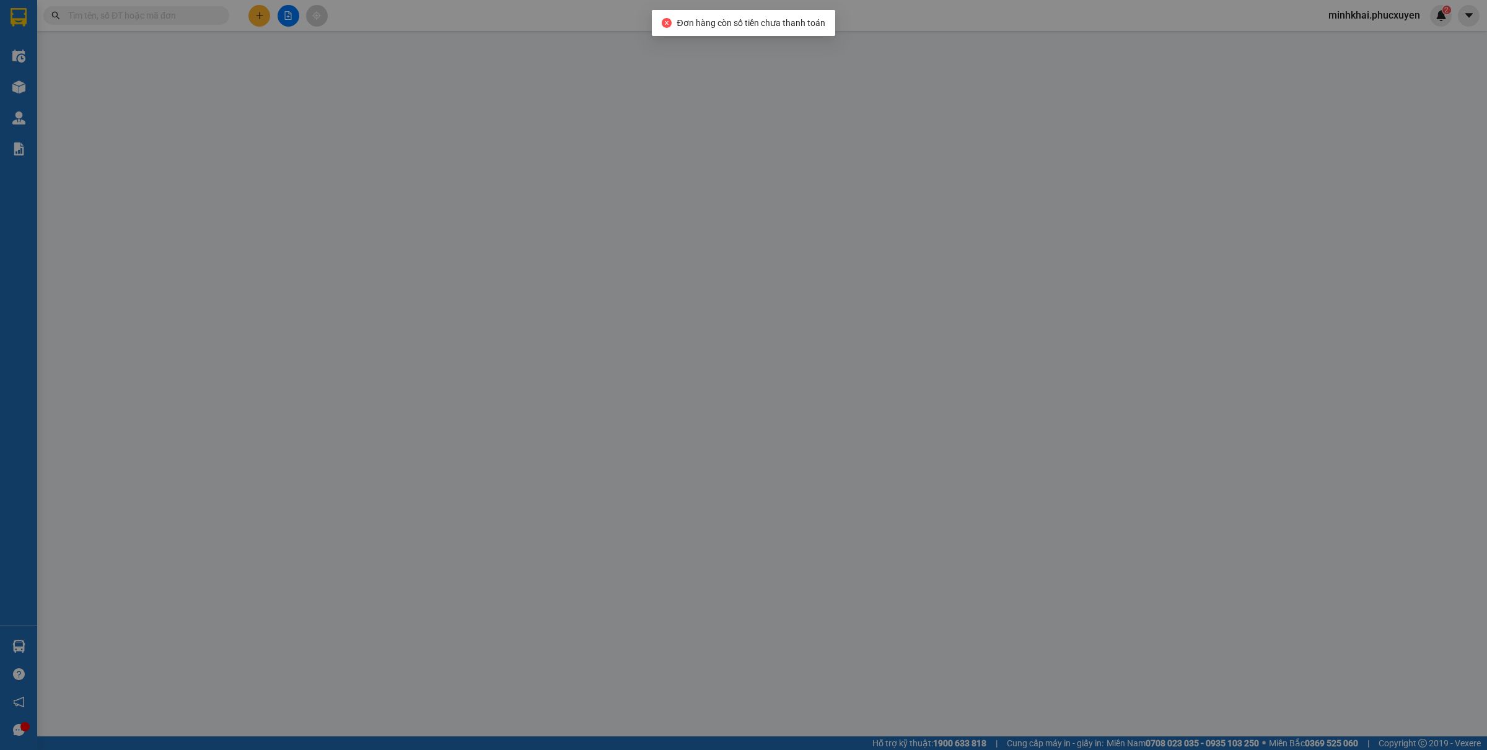
type input "0365864534"
type input "Ánh"
type input "ub"
type input "0902268575"
type input "geneviet"
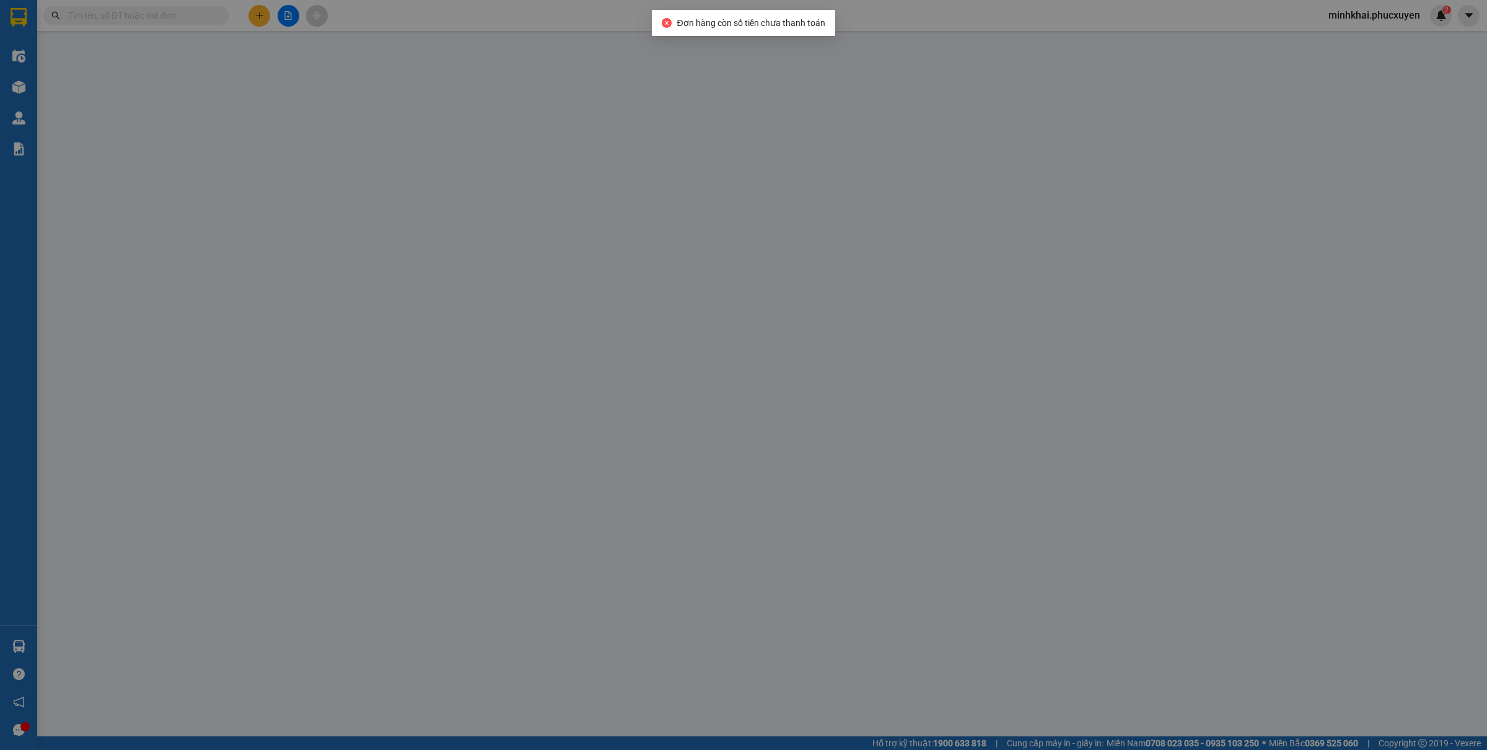
type input "30.000"
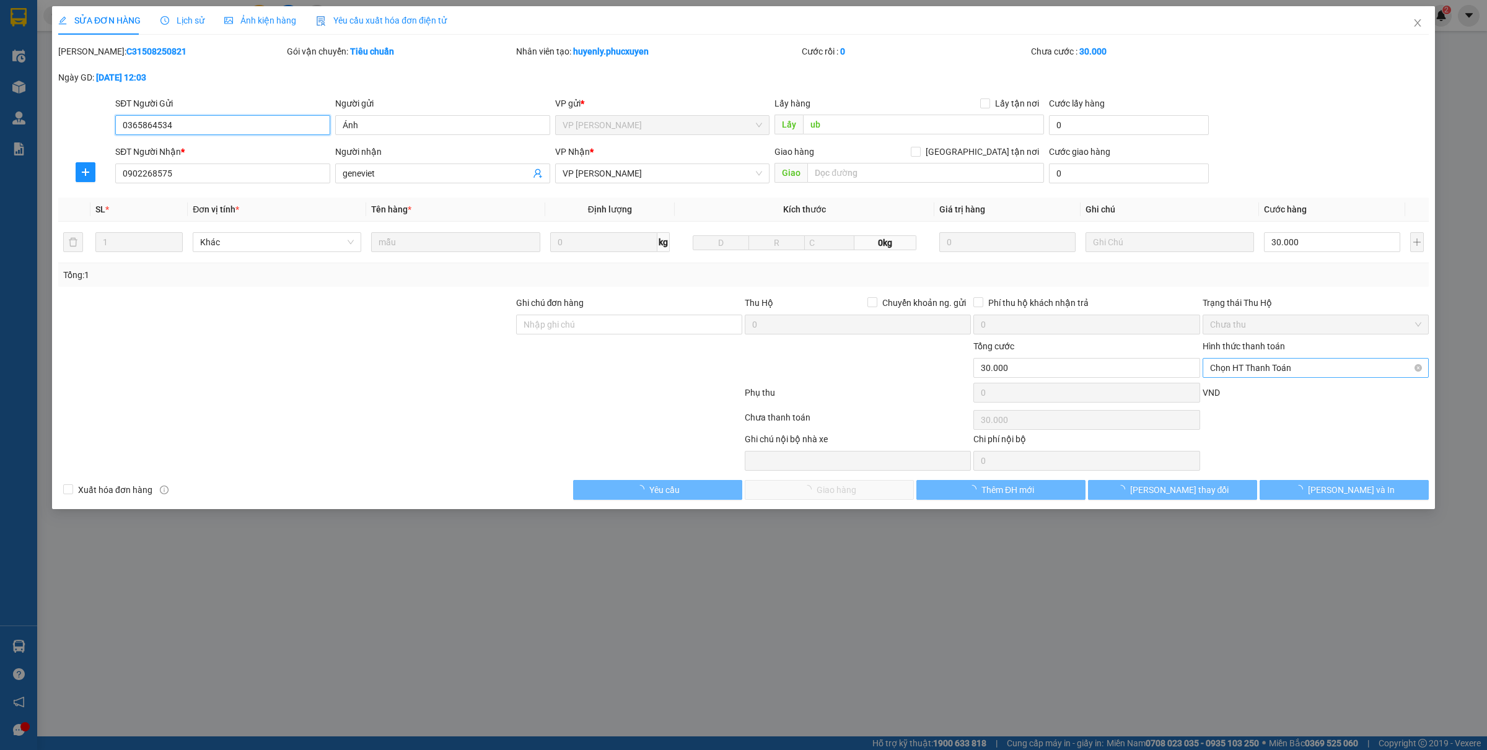
click at [1249, 366] on span "Chọn HT Thanh Toán" at bounding box center [1315, 368] width 211 height 19
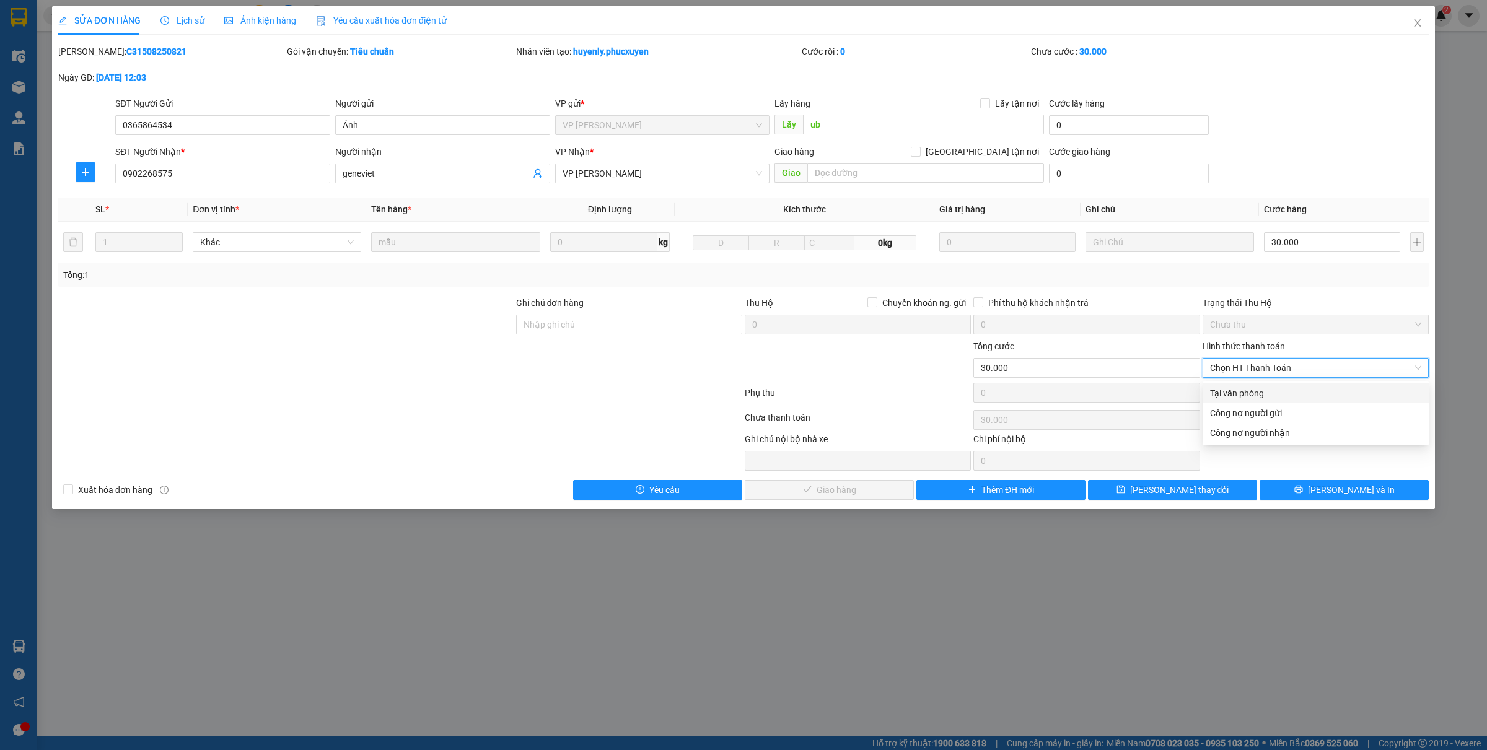
click at [1234, 382] on div "Total Paid Fee 0 Total UnPaid Fee 30.000 Cash Collection Total Fee Mã ĐH: C3150…" at bounding box center [743, 272] width 1371 height 455
click at [1244, 373] on span "Chọn HT Thanh Toán" at bounding box center [1315, 368] width 211 height 19
click at [1238, 385] on div "Tại văn phòng" at bounding box center [1316, 394] width 226 height 20
type input "0"
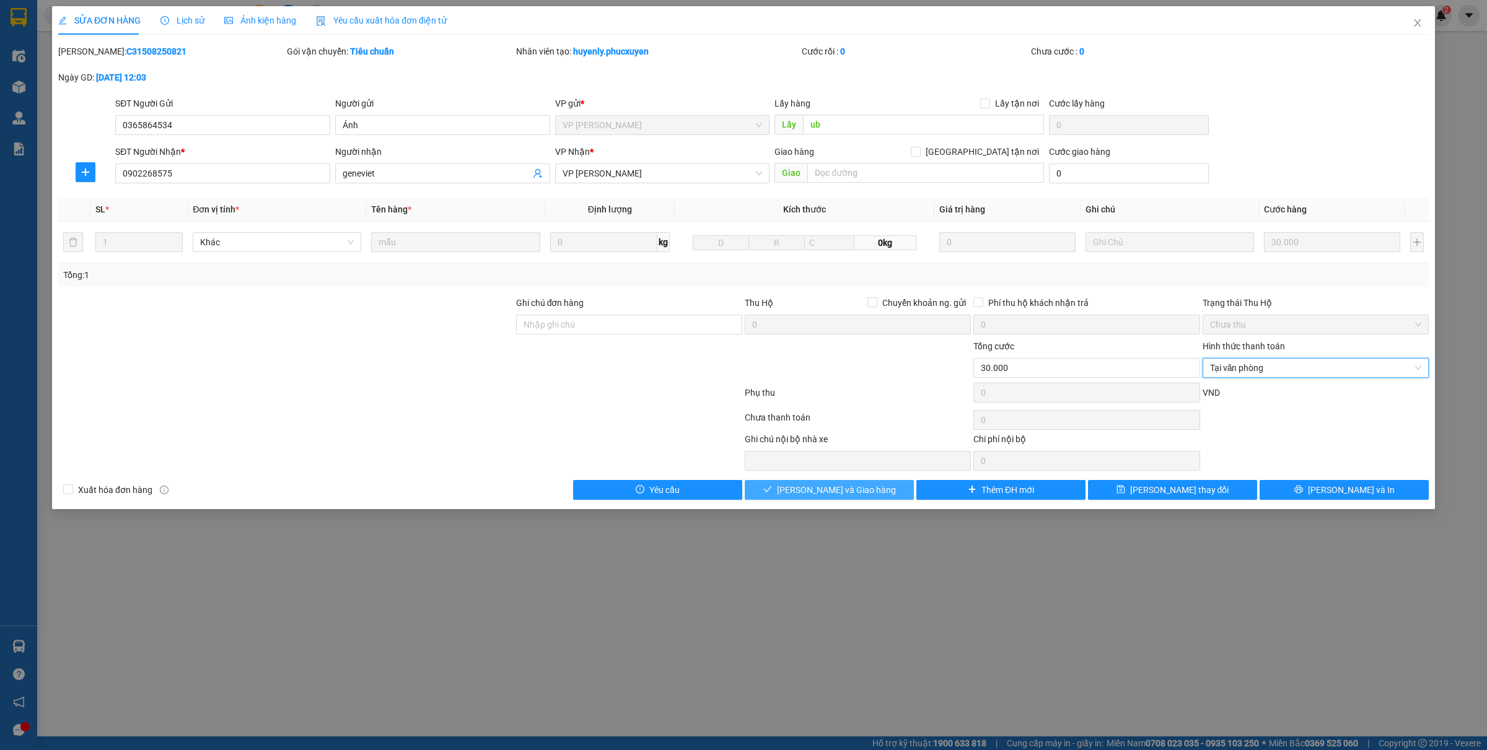
click at [801, 488] on button "Lưu và Giao hàng" at bounding box center [829, 490] width 169 height 20
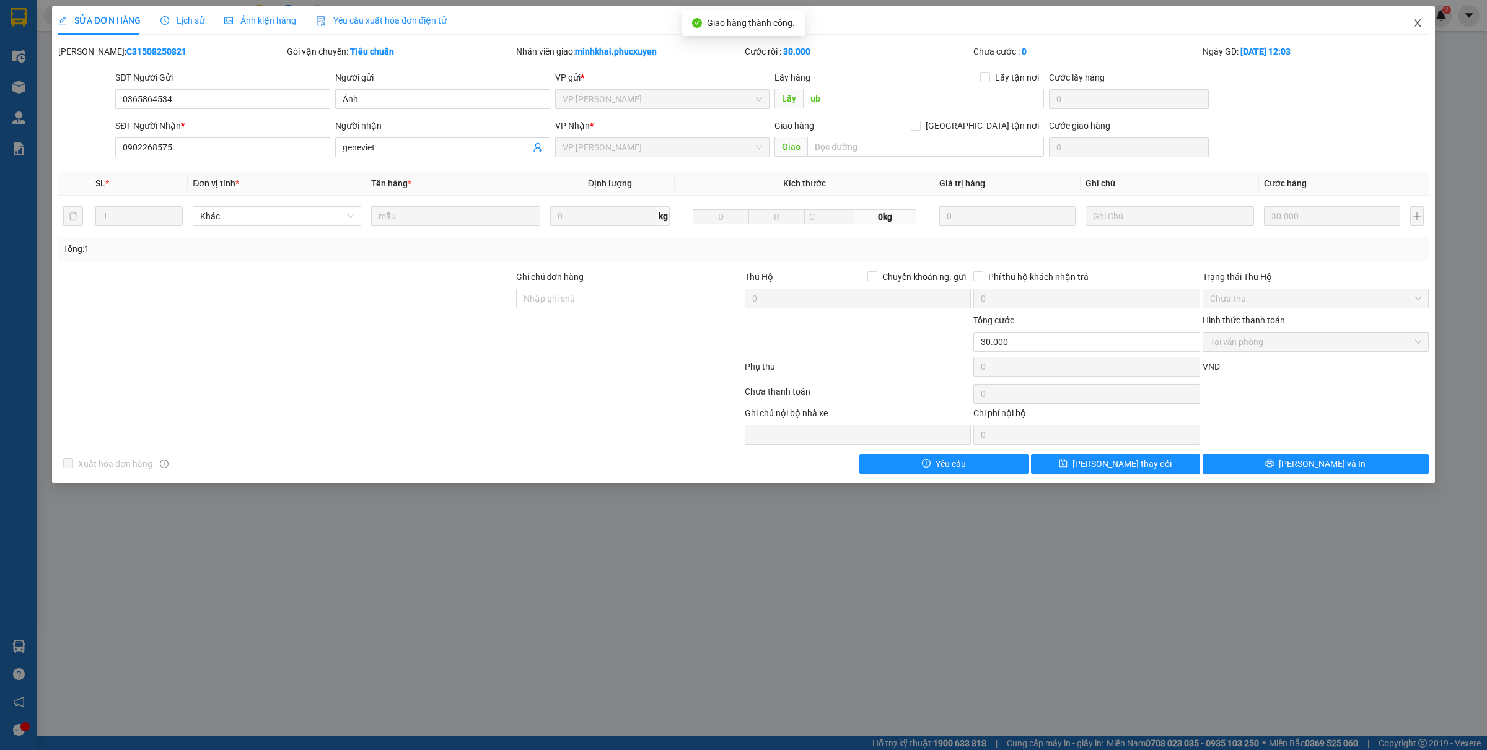
click at [1416, 27] on icon "close" at bounding box center [1418, 23] width 10 height 10
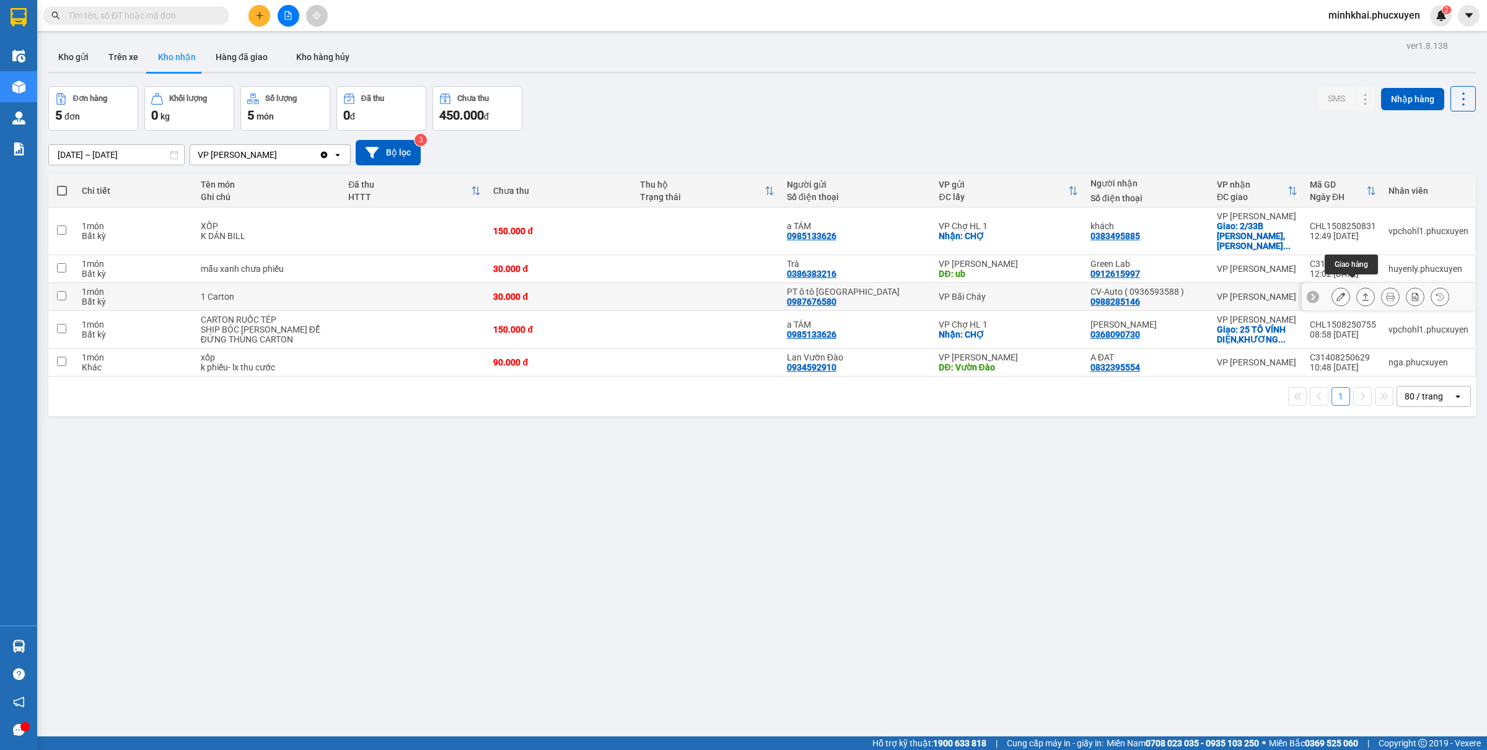
click at [1362, 293] on icon at bounding box center [1366, 297] width 9 height 9
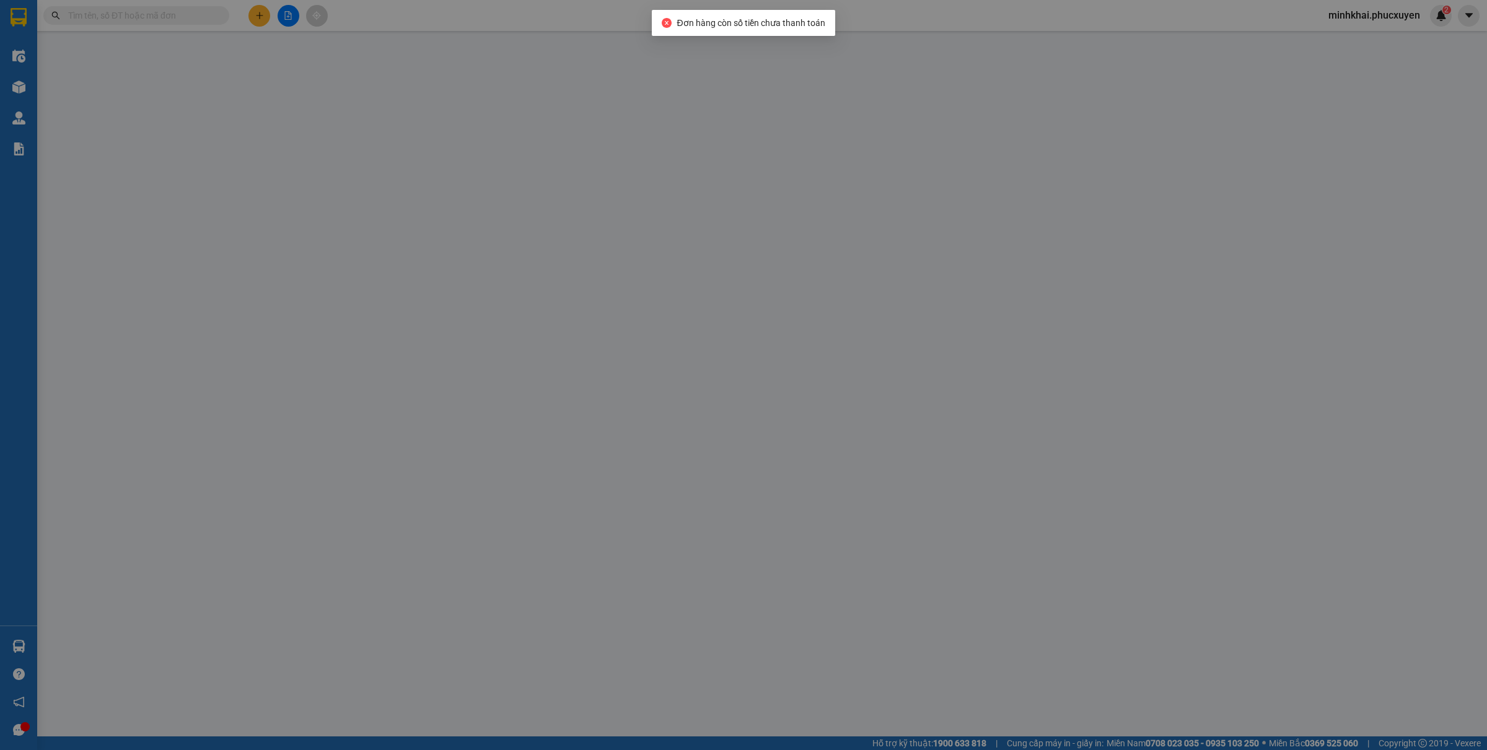
type input "0987676580"
type input "PT ô tô Quảng Ninh"
type input "0988285146"
type input "CV-Auto ( 0936593588 )"
type input "30.000"
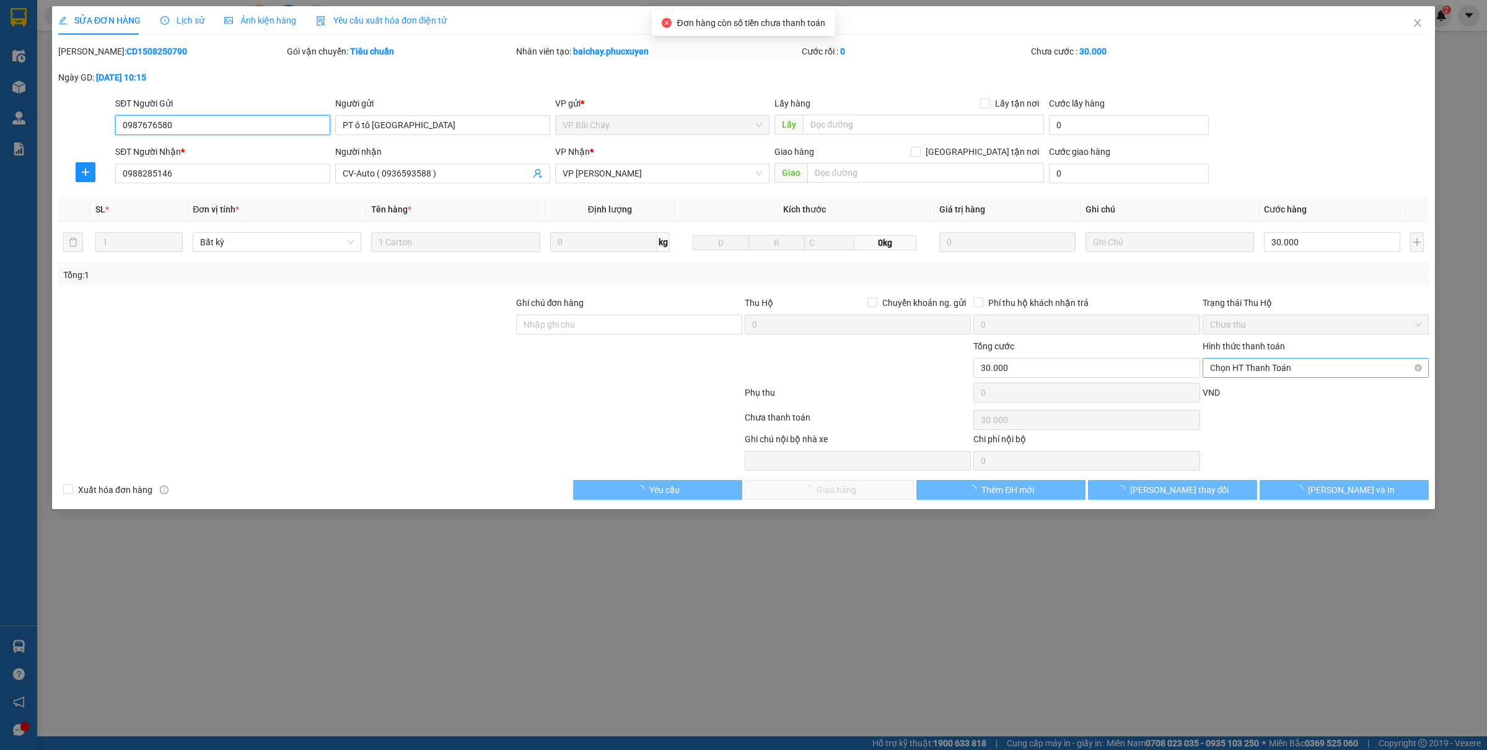
click at [1239, 372] on span "Chọn HT Thanh Toán" at bounding box center [1315, 368] width 211 height 19
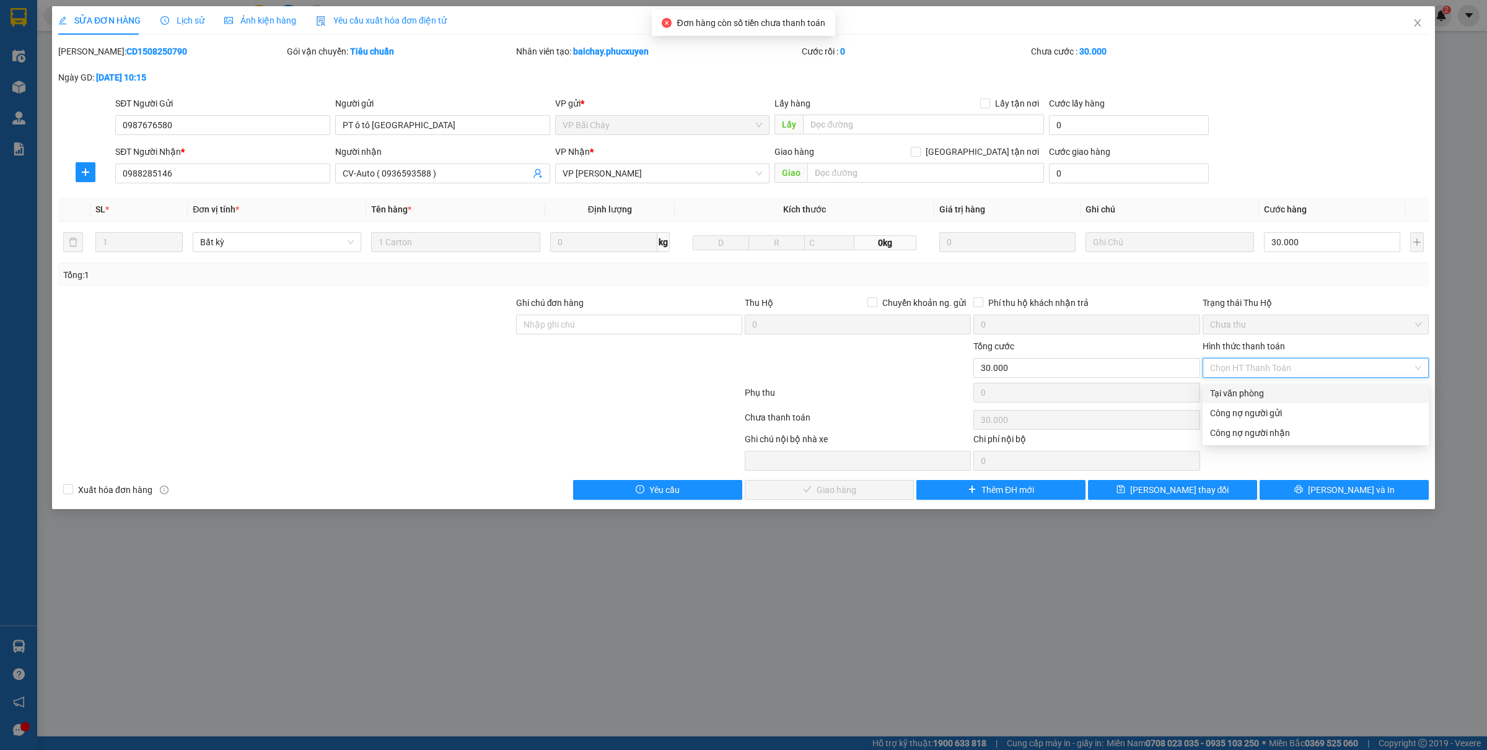
click at [1227, 394] on div "Tại văn phòng" at bounding box center [1315, 394] width 211 height 14
type input "0"
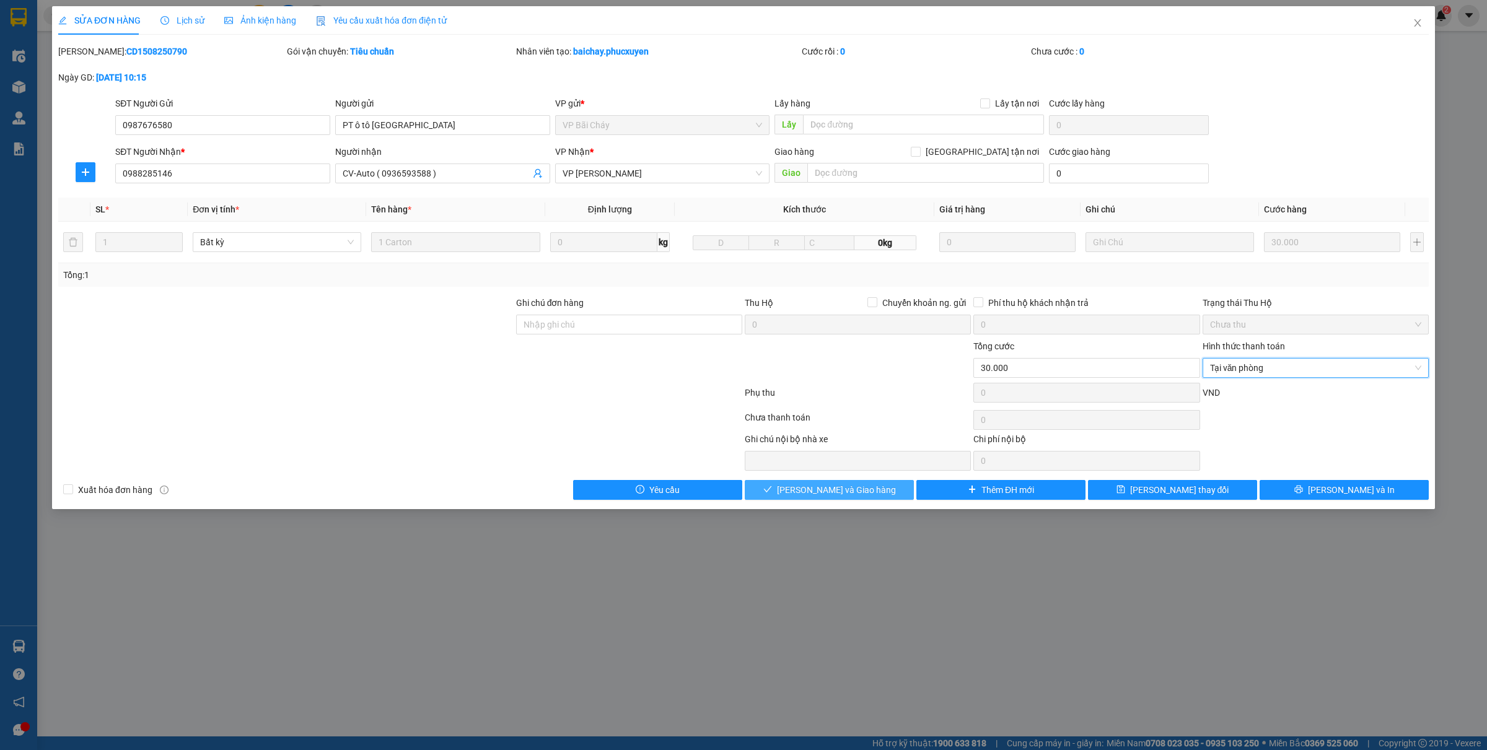
click at [772, 490] on icon "check" at bounding box center [767, 489] width 9 height 9
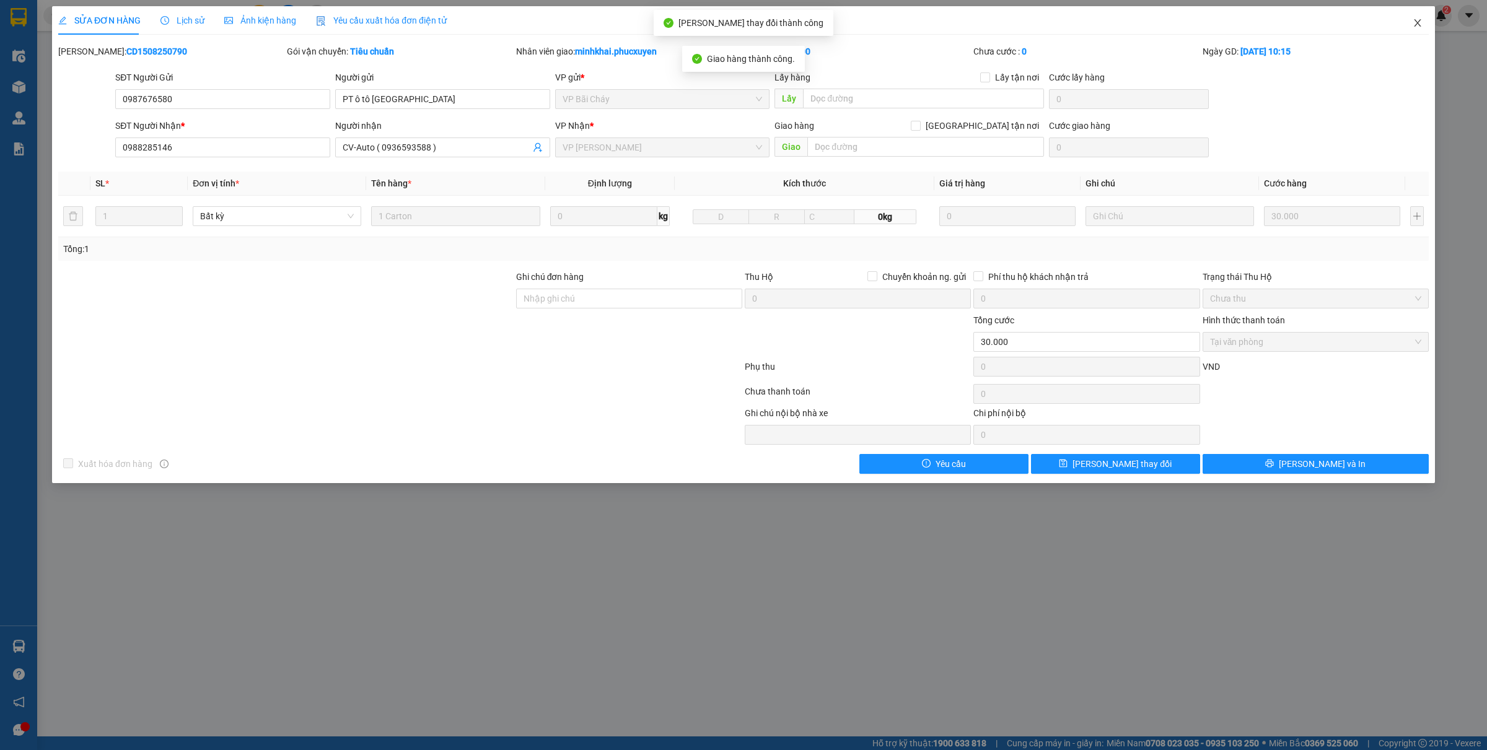
click at [1417, 24] on icon "close" at bounding box center [1417, 22] width 7 height 7
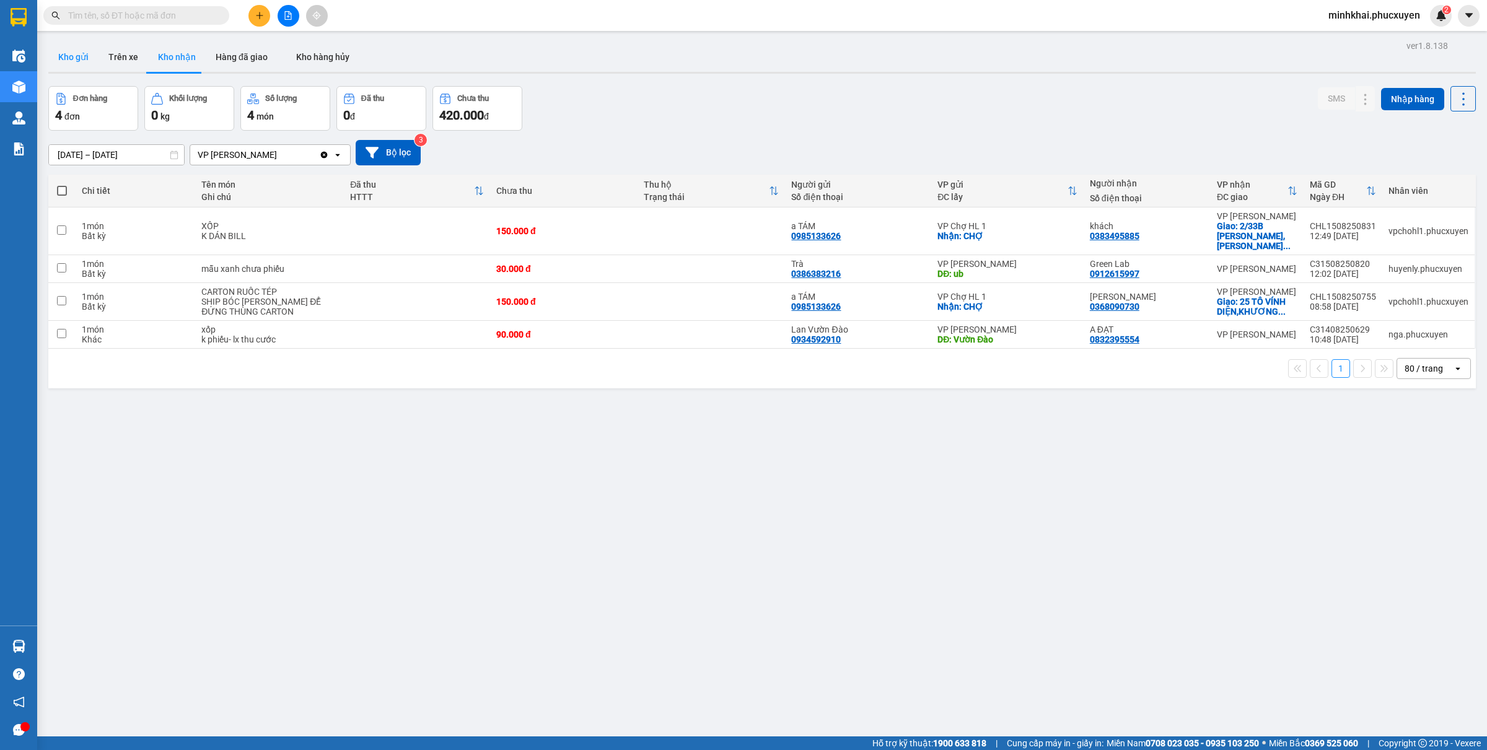
click at [87, 66] on button "Kho gửi" at bounding box center [73, 57] width 50 height 30
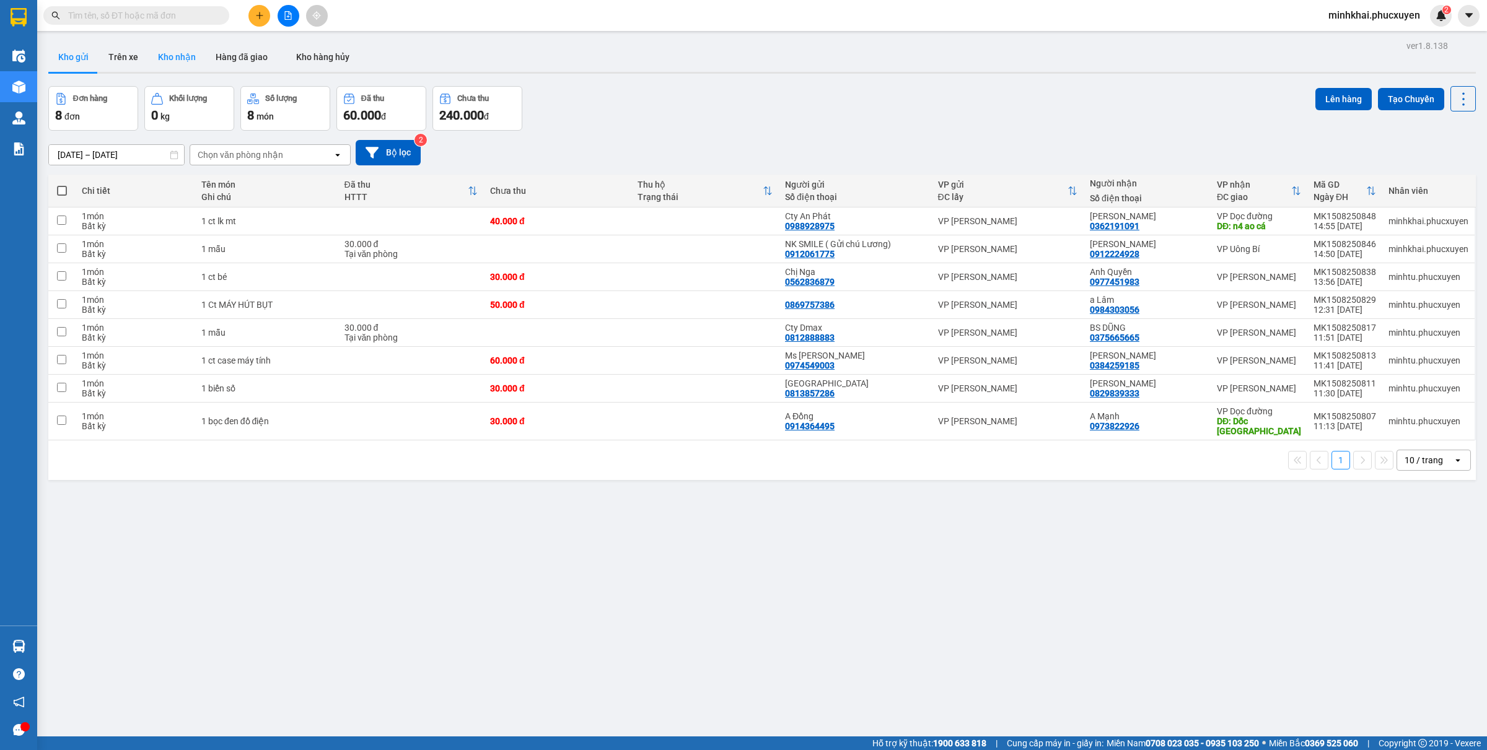
click at [183, 43] on button "Kho nhận" at bounding box center [177, 57] width 58 height 30
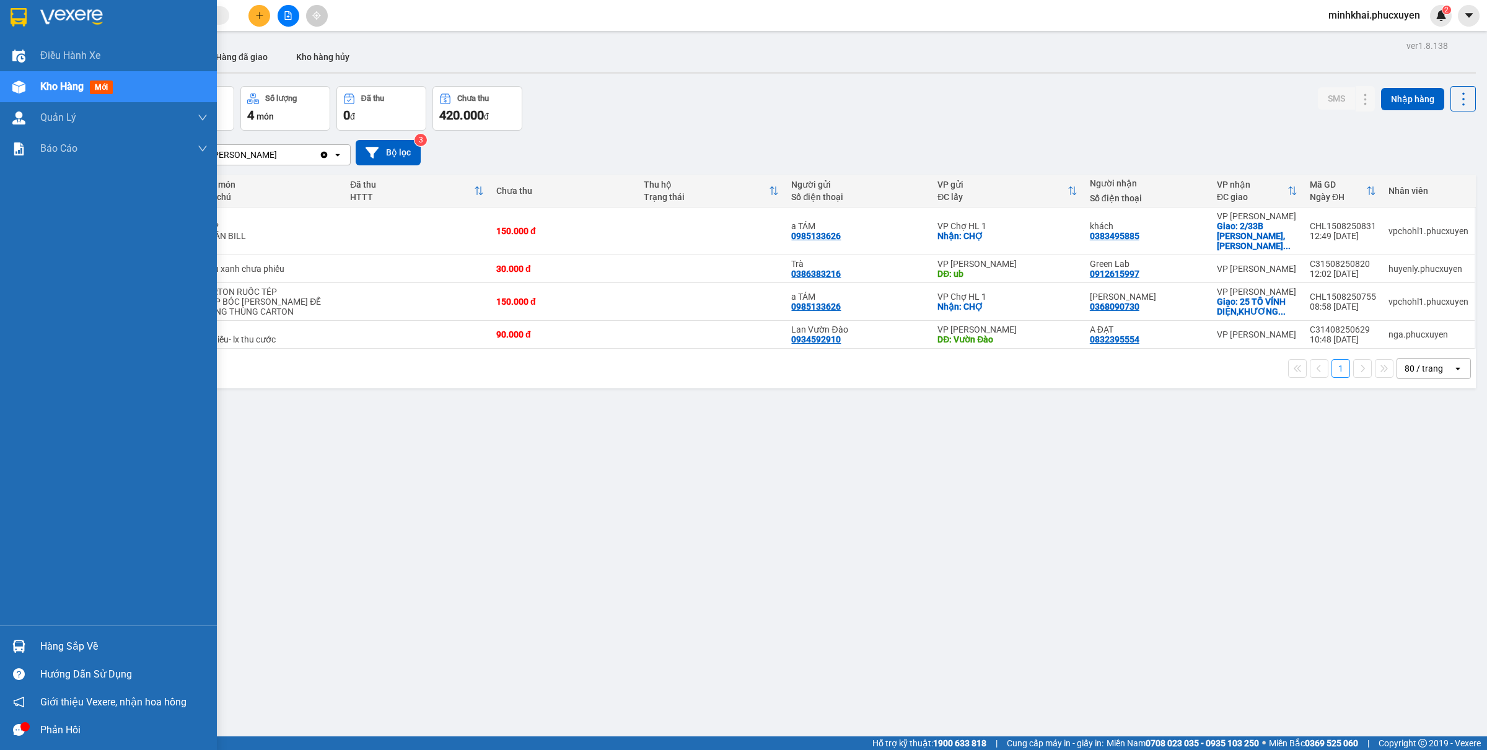
click at [40, 639] on div "Hàng sắp về" at bounding box center [123, 647] width 167 height 19
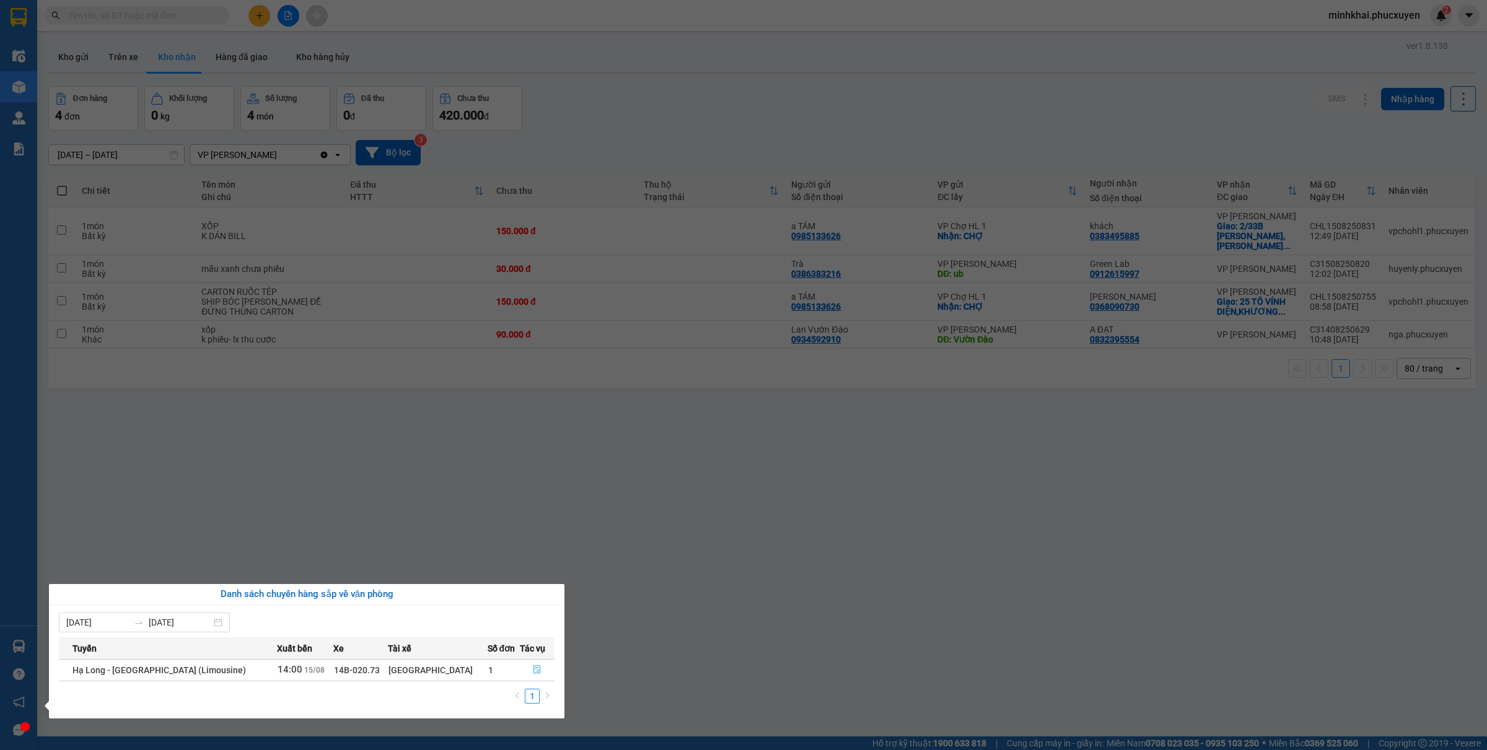
click at [527, 671] on button "button" at bounding box center [537, 671] width 33 height 20
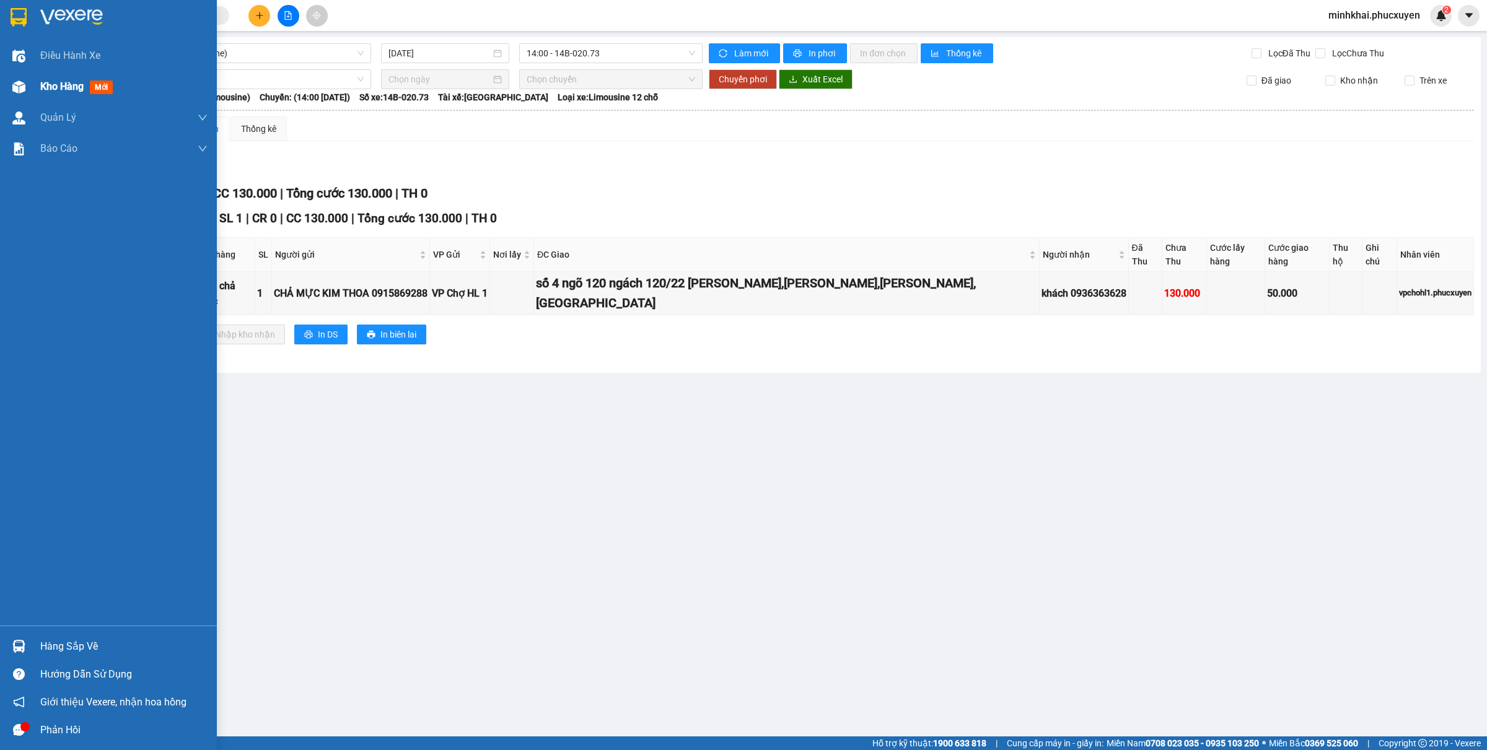
click at [5, 87] on div "Kho hàng mới" at bounding box center [108, 86] width 217 height 31
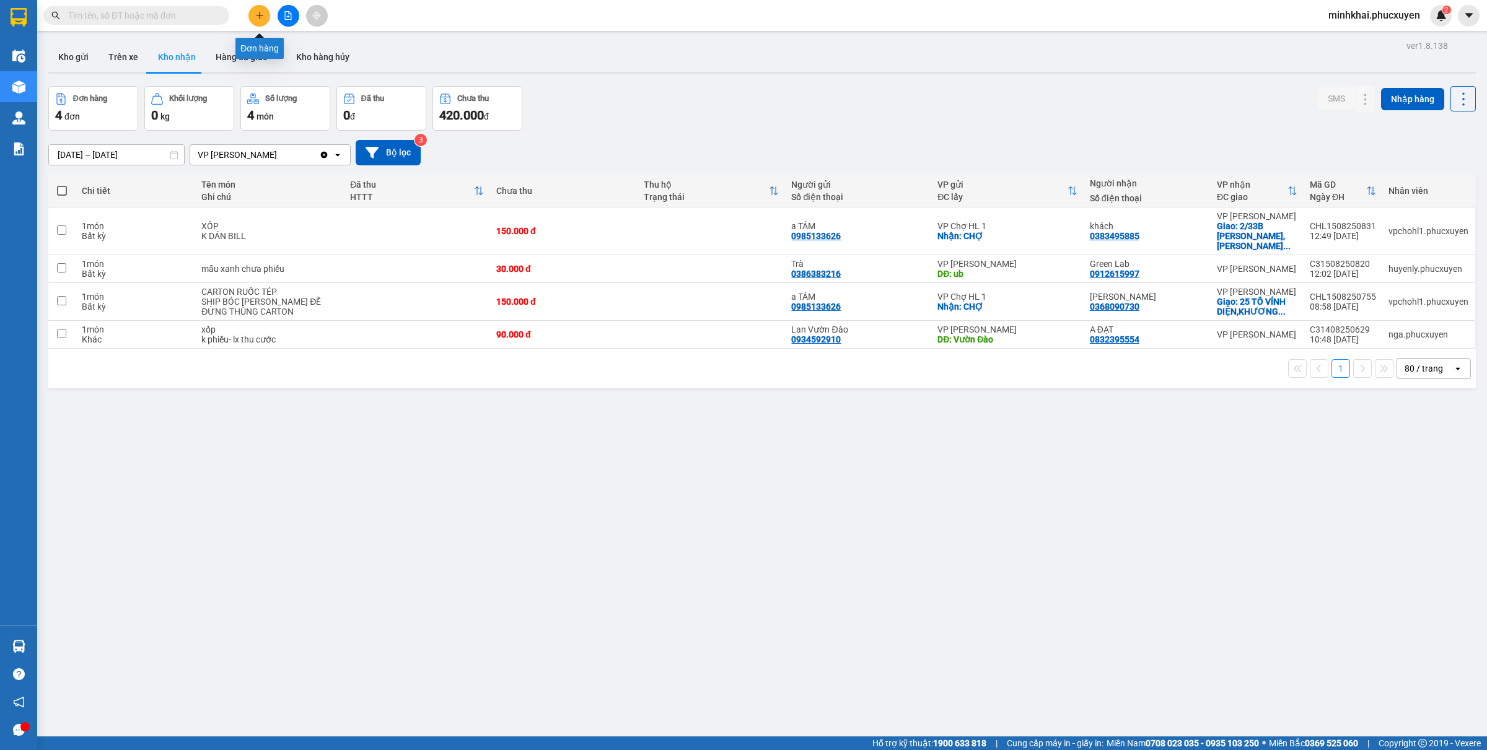
click at [255, 16] on icon "plus" at bounding box center [259, 15] width 9 height 9
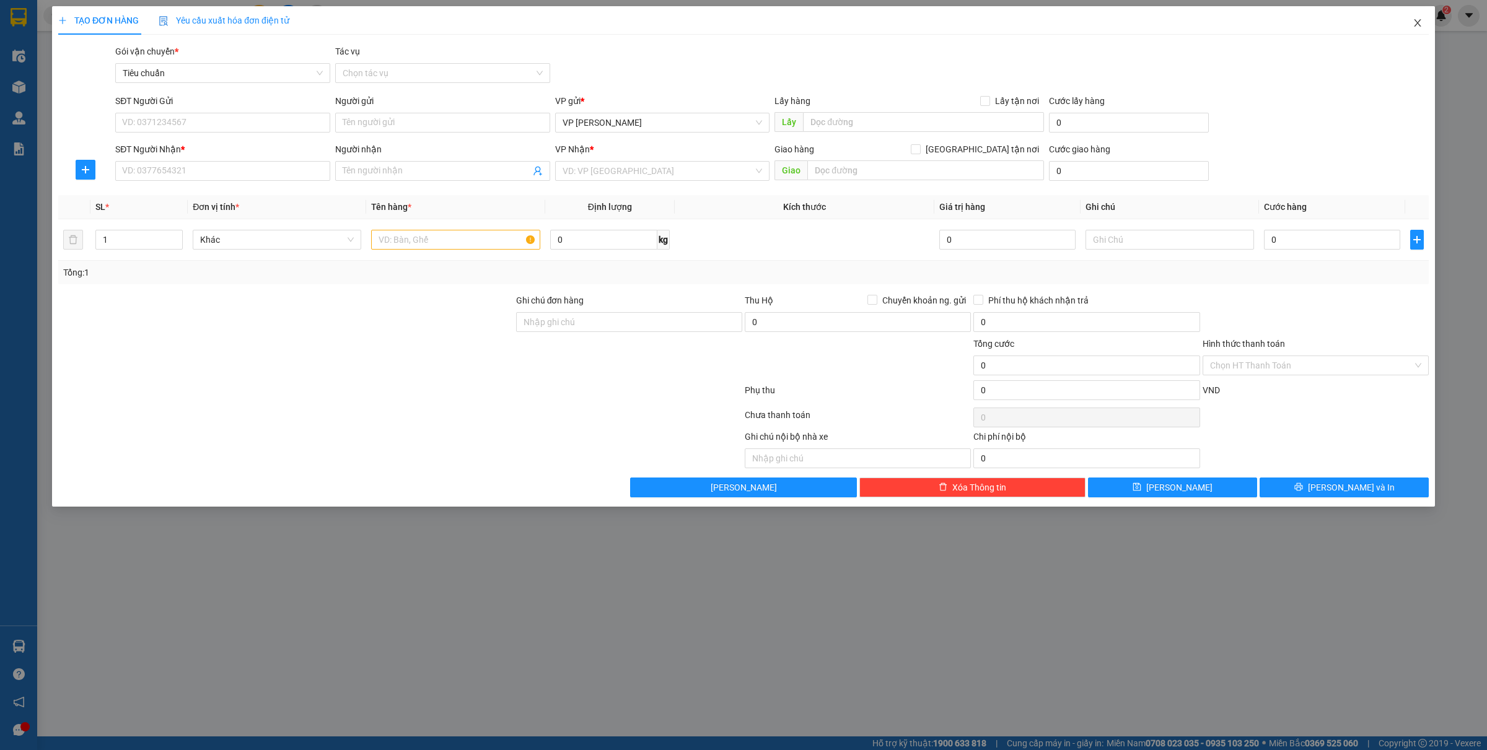
click at [1414, 25] on icon "close" at bounding box center [1418, 23] width 10 height 10
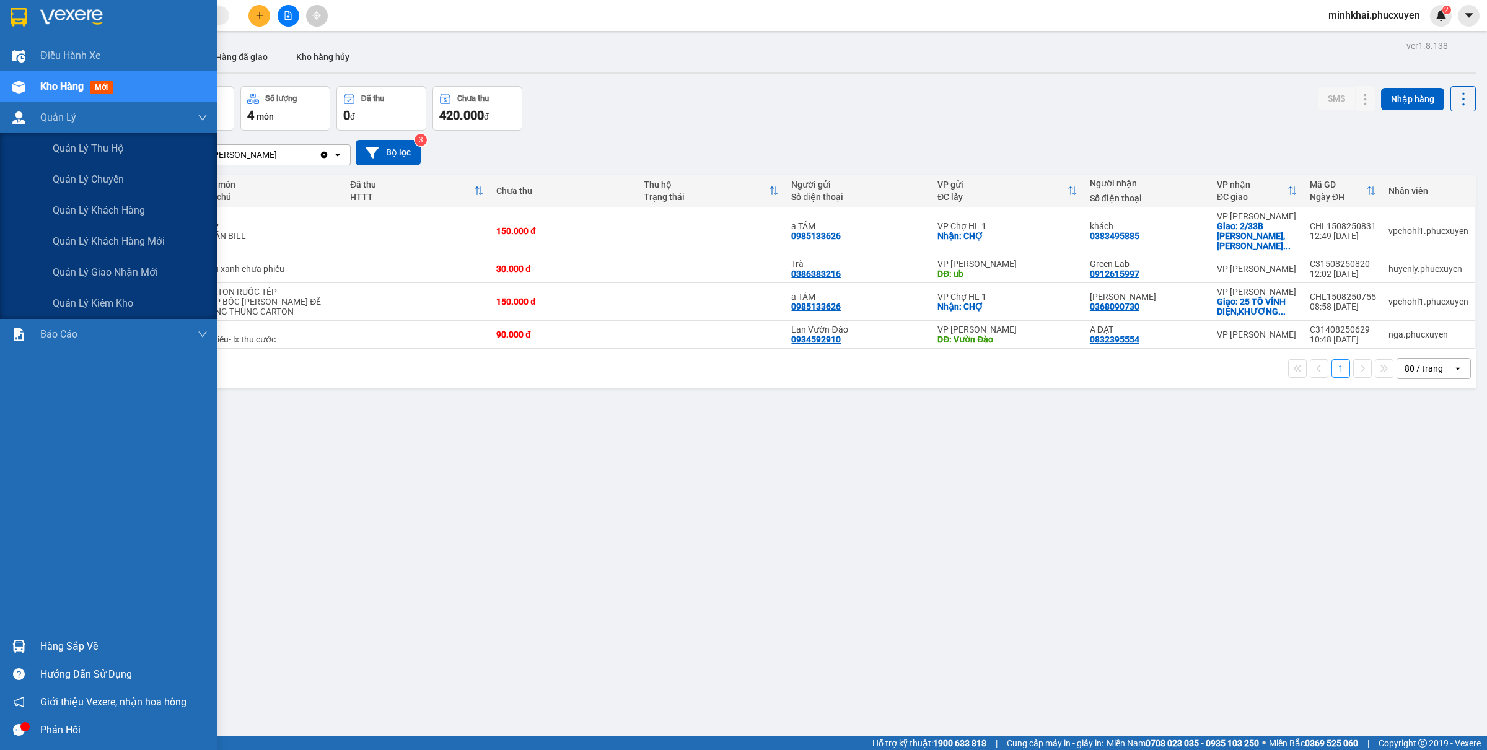
drag, startPoint x: 112, startPoint y: 261, endPoint x: 451, endPoint y: 12, distance: 420.8
click at [112, 261] on div "Quản lý giao nhận mới" at bounding box center [130, 272] width 155 height 31
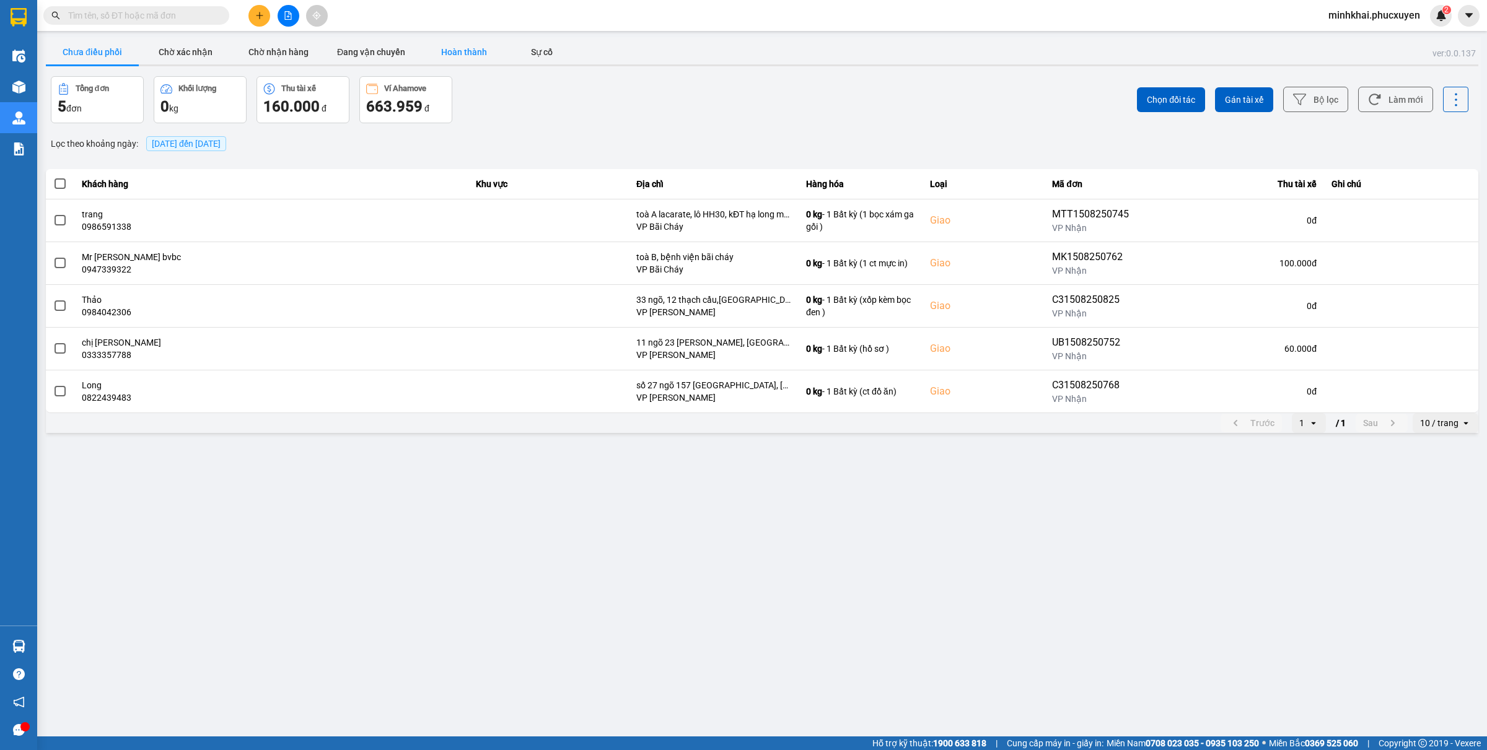
click at [451, 58] on button "Hoàn thành" at bounding box center [464, 52] width 93 height 25
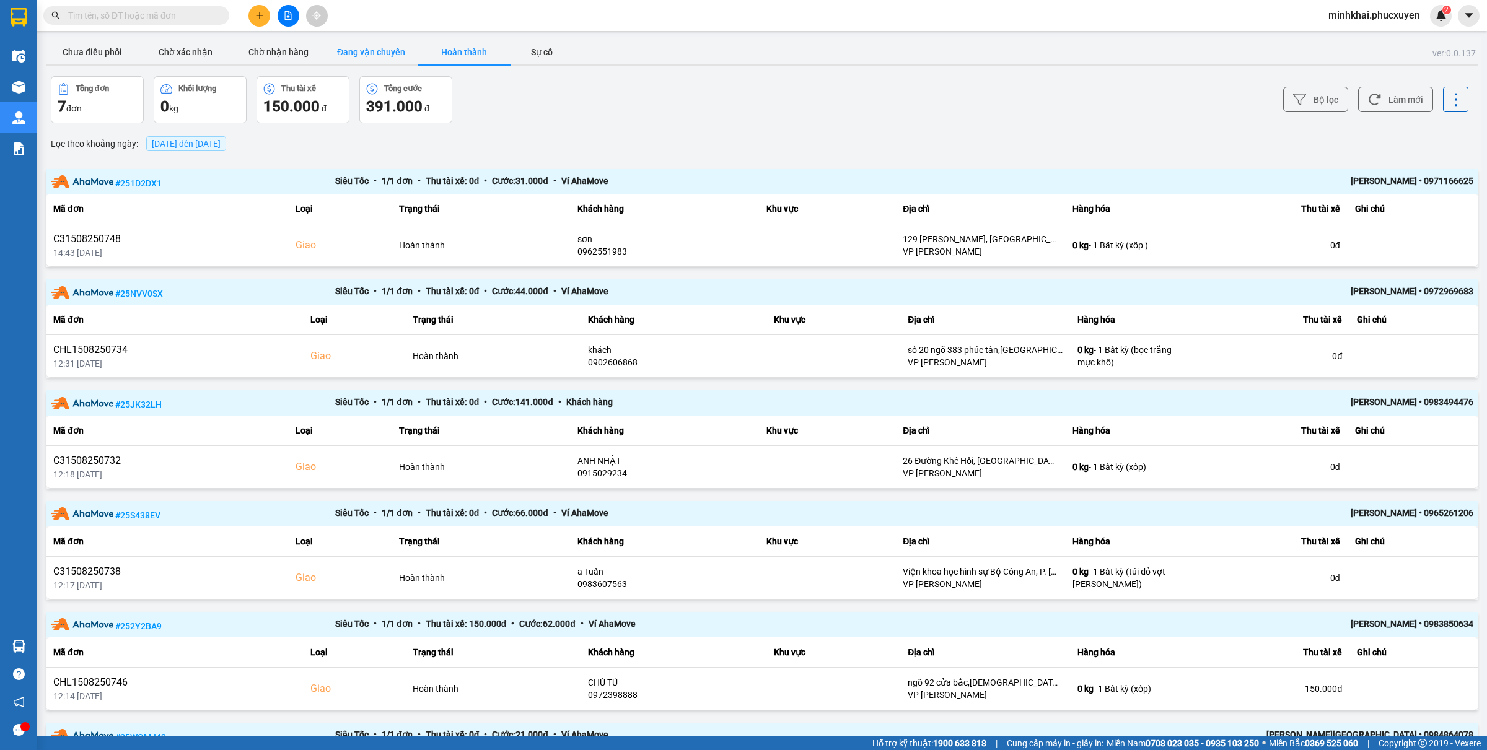
click at [379, 50] on button "Đang vận chuyển" at bounding box center [371, 52] width 93 height 25
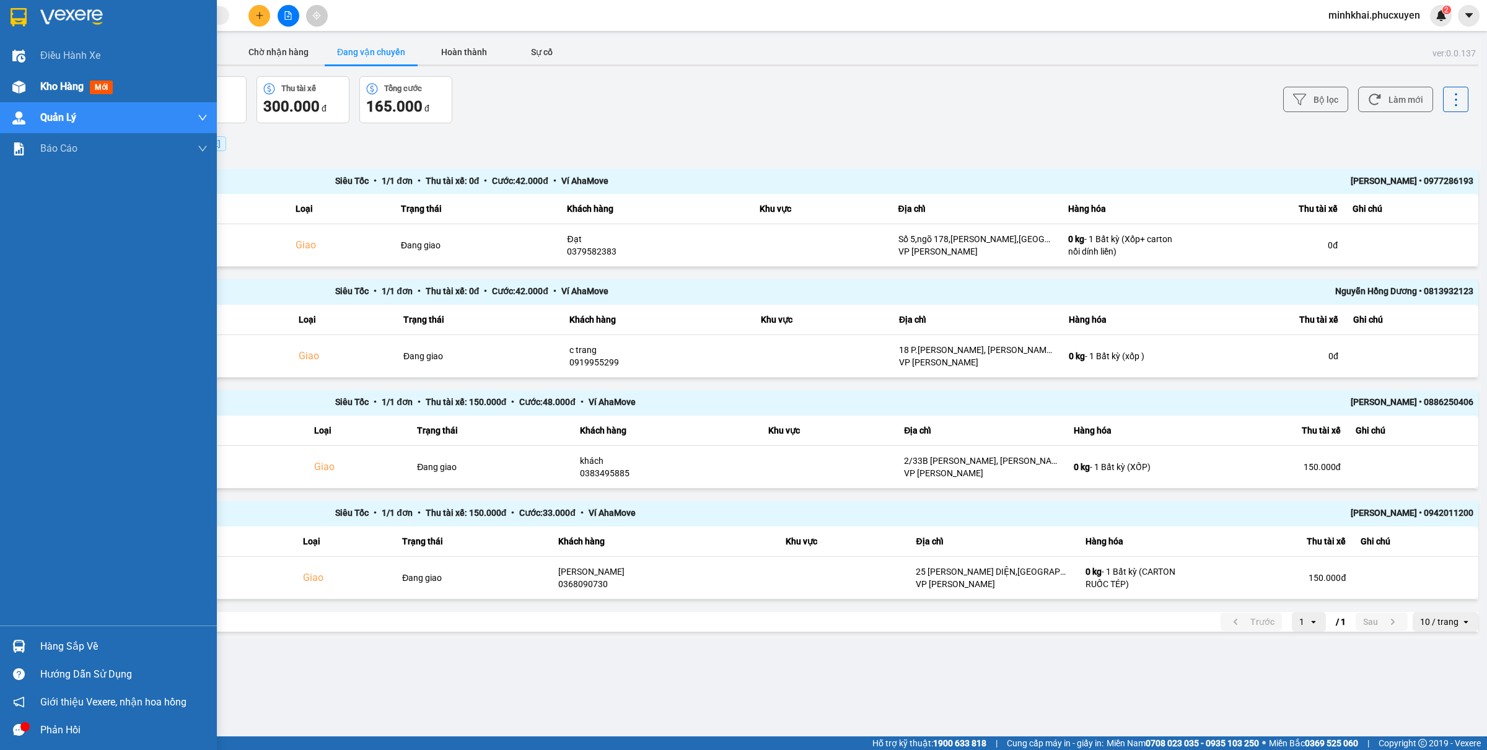
click at [33, 82] on div "Kho hàng mới" at bounding box center [108, 86] width 217 height 31
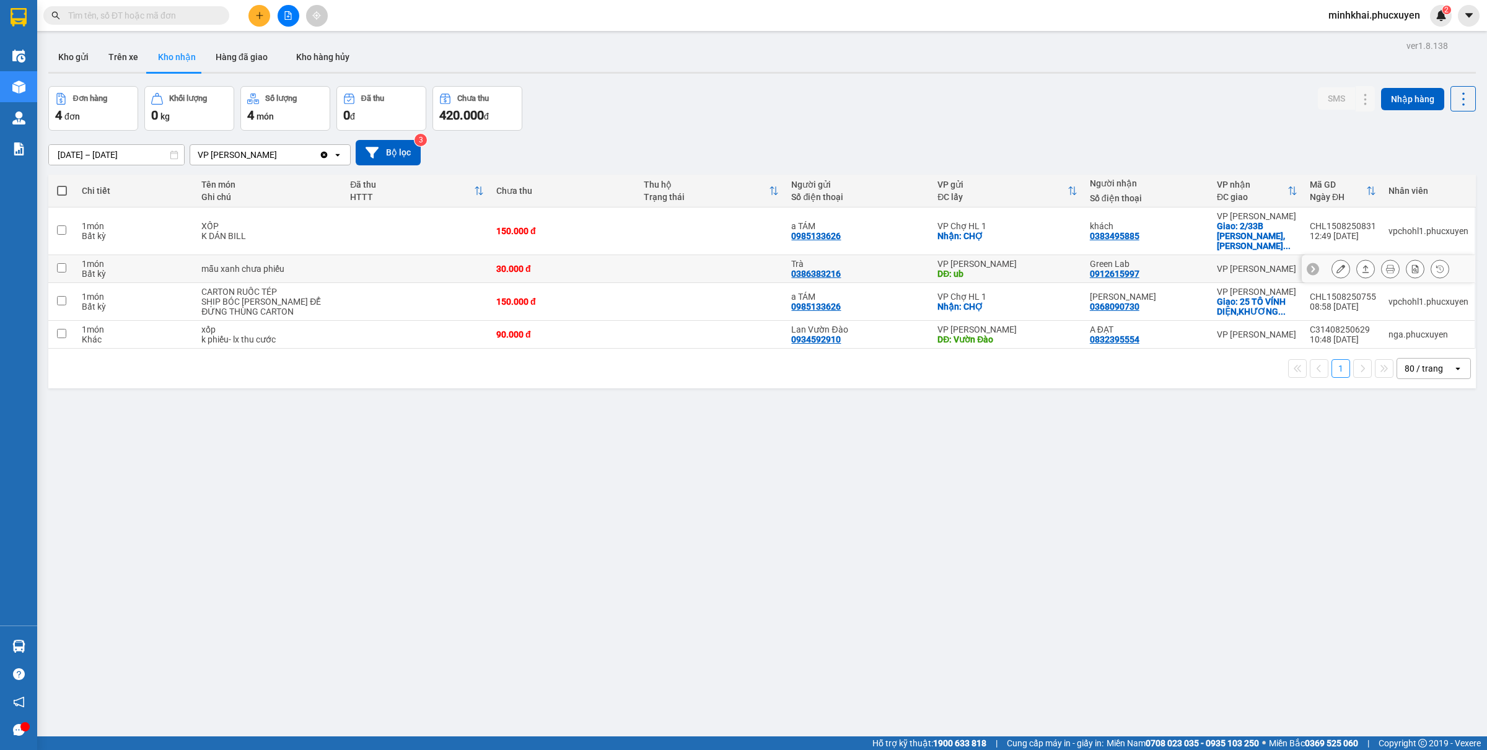
click at [1362, 265] on icon at bounding box center [1366, 269] width 9 height 9
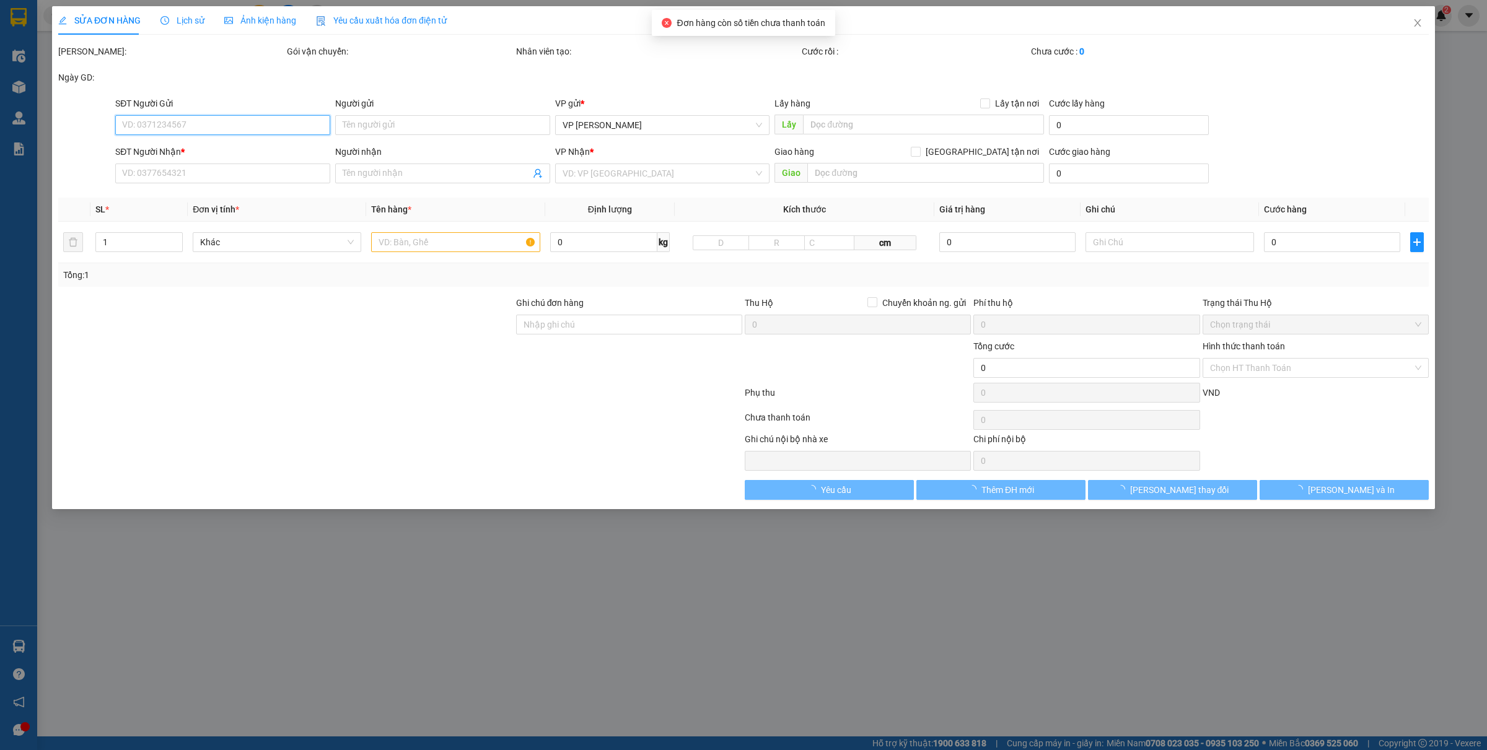
type input "0386383216"
type input "Trà"
type input "ub"
type input "0912615997"
type input "Green Lab"
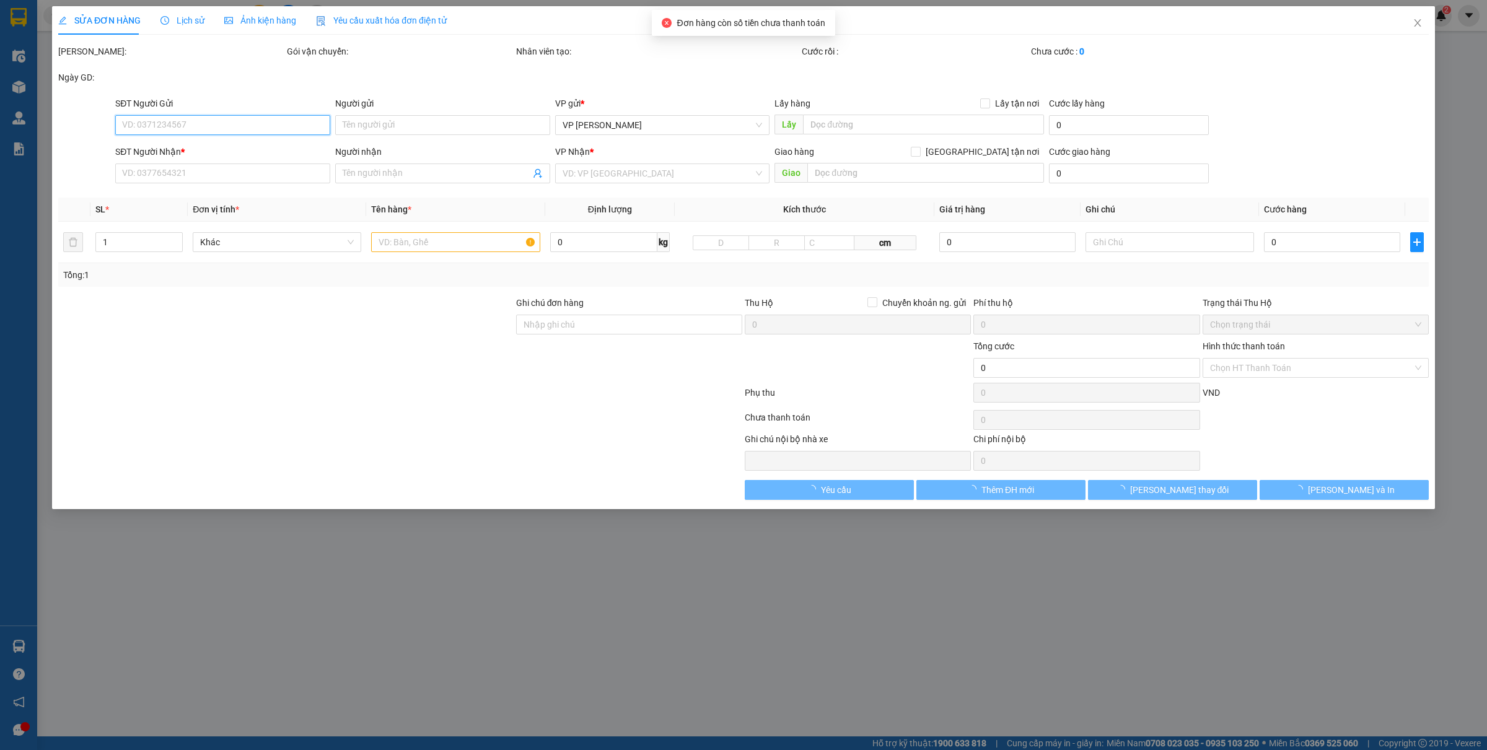
type input "30.000"
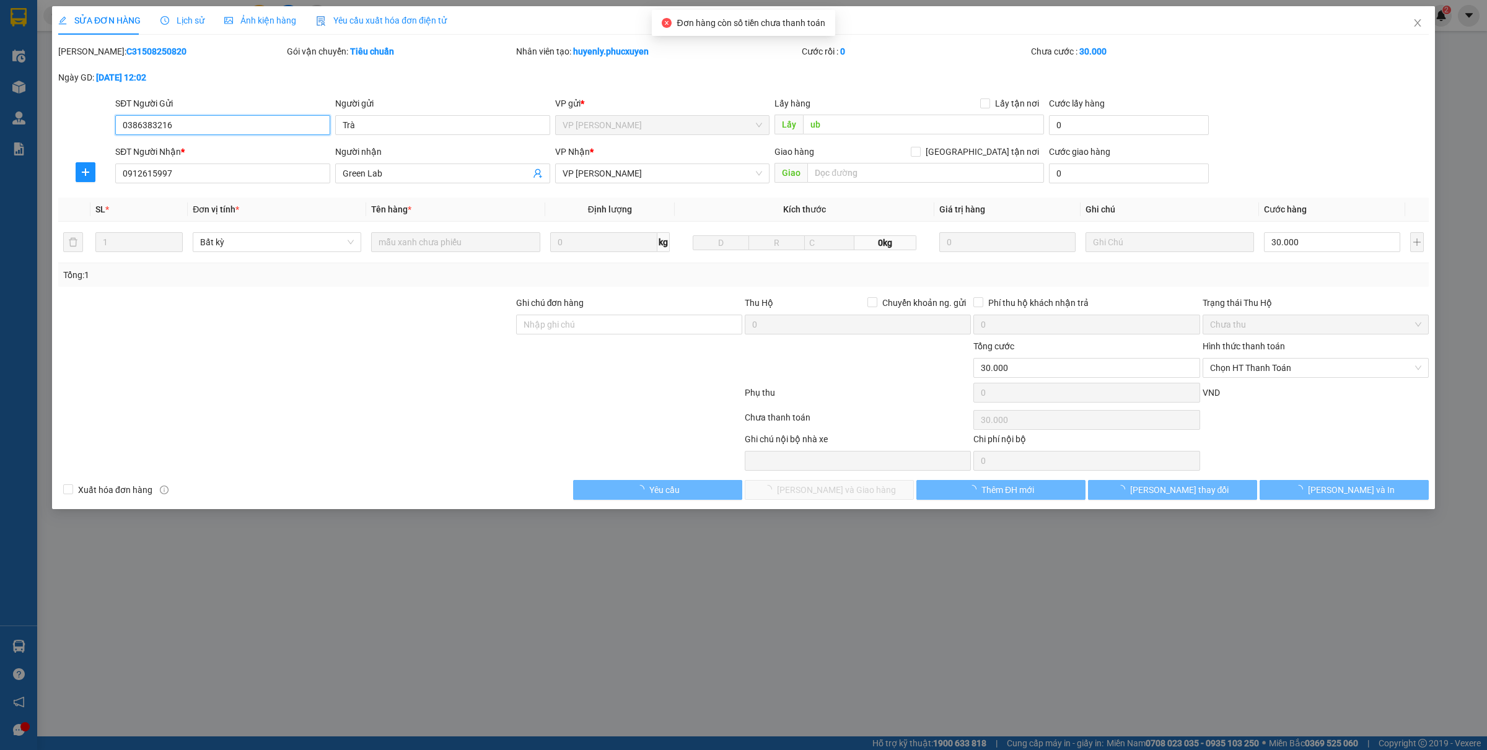
click at [1260, 372] on span "Chọn HT Thanh Toán" at bounding box center [1315, 368] width 211 height 19
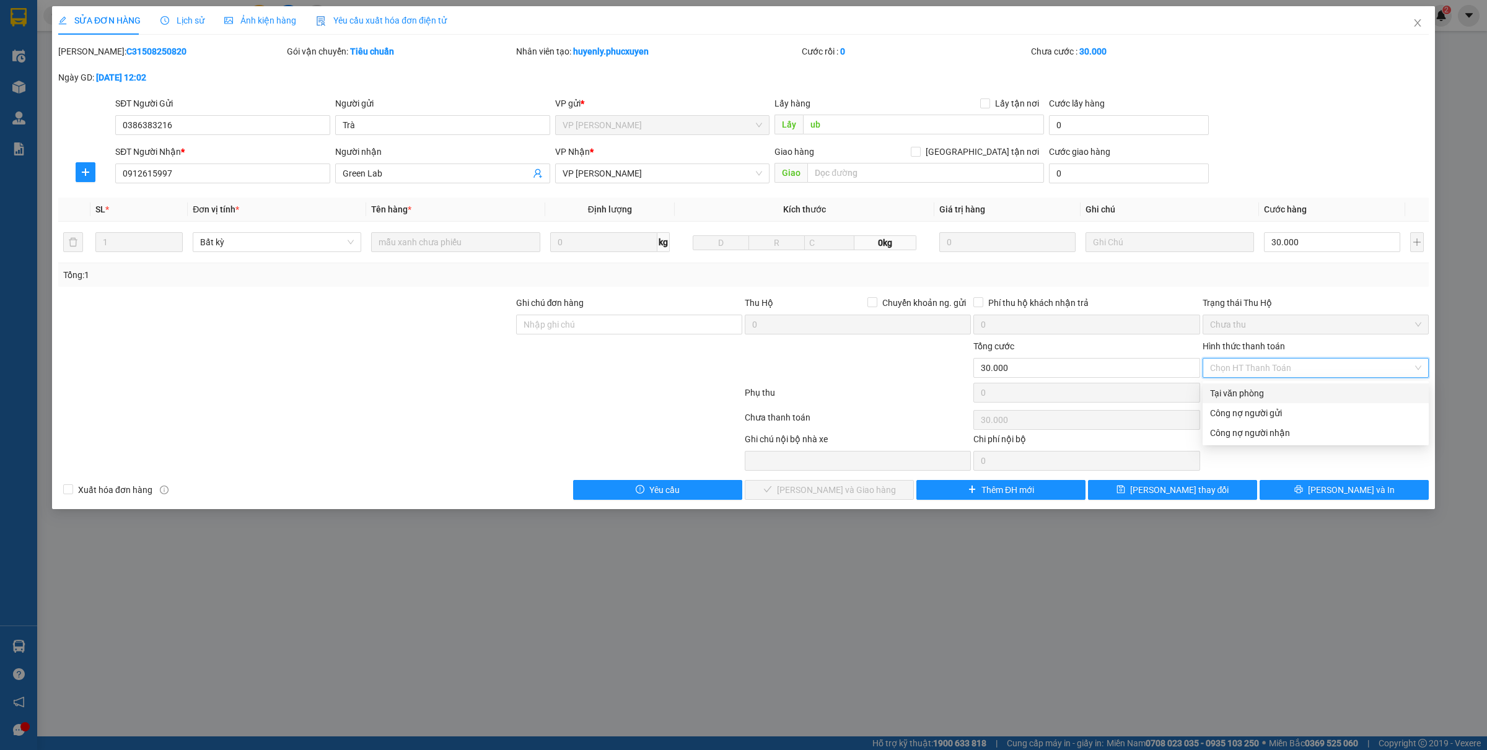
click at [1257, 392] on div "Tại văn phòng" at bounding box center [1315, 394] width 211 height 14
type input "0"
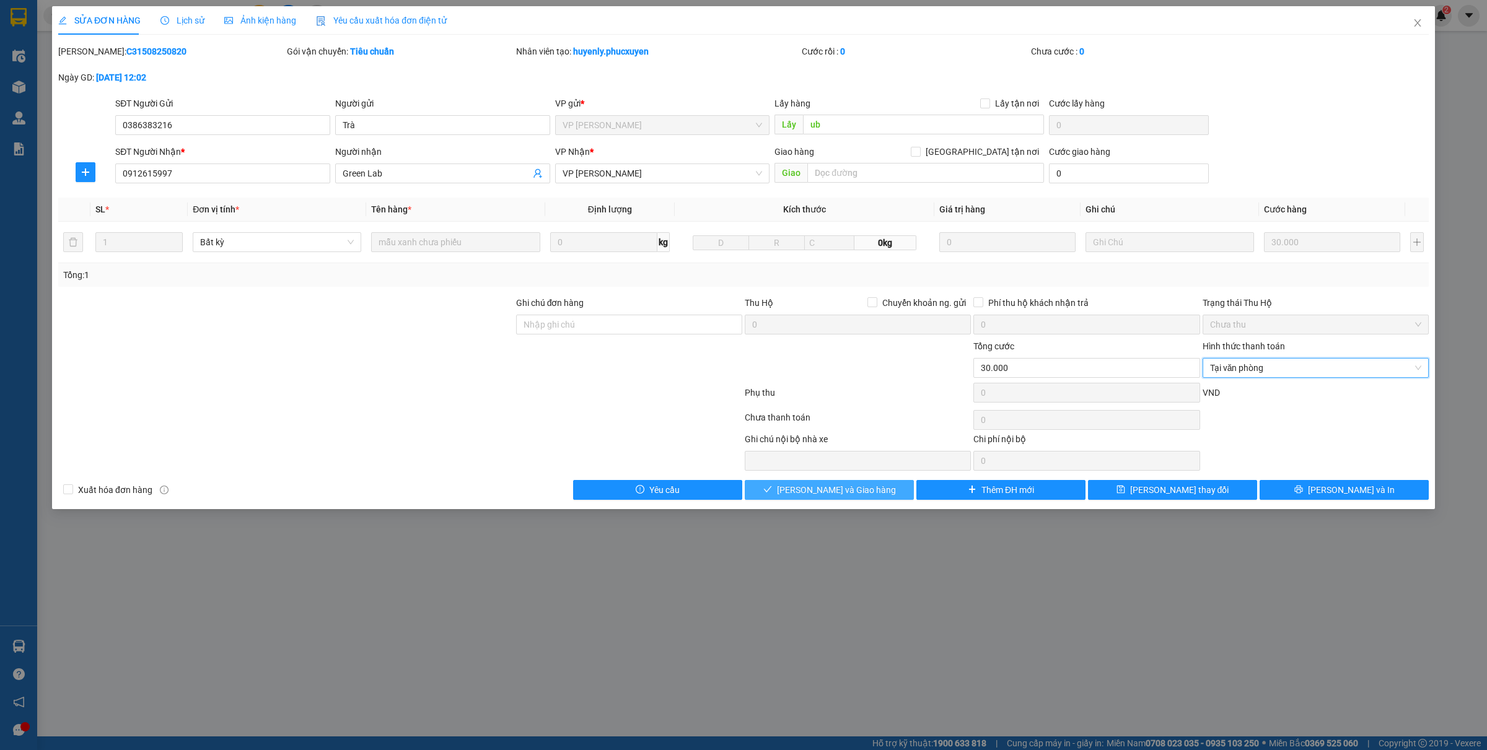
click at [829, 496] on span "Lưu và Giao hàng" at bounding box center [836, 490] width 119 height 14
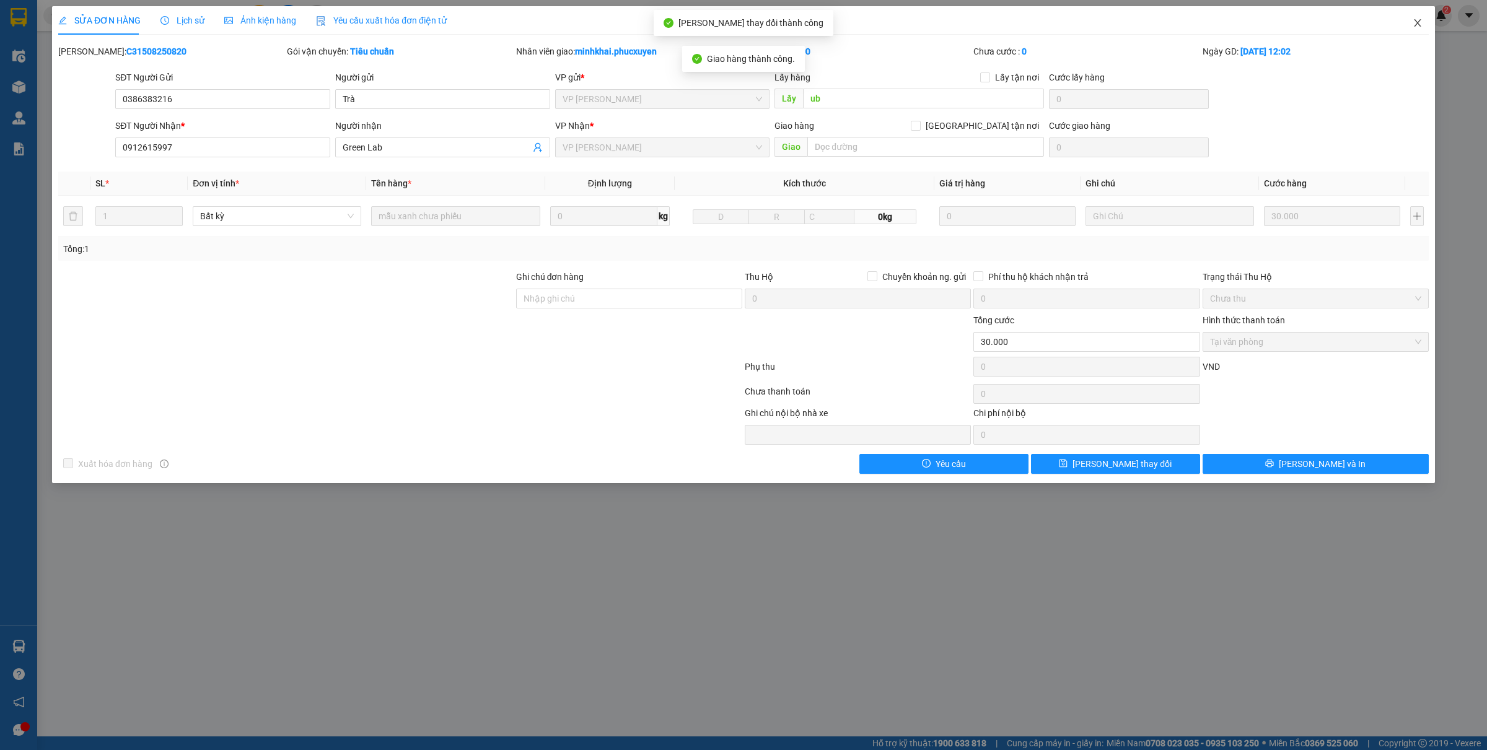
click at [1418, 29] on span "Close" at bounding box center [1418, 23] width 35 height 35
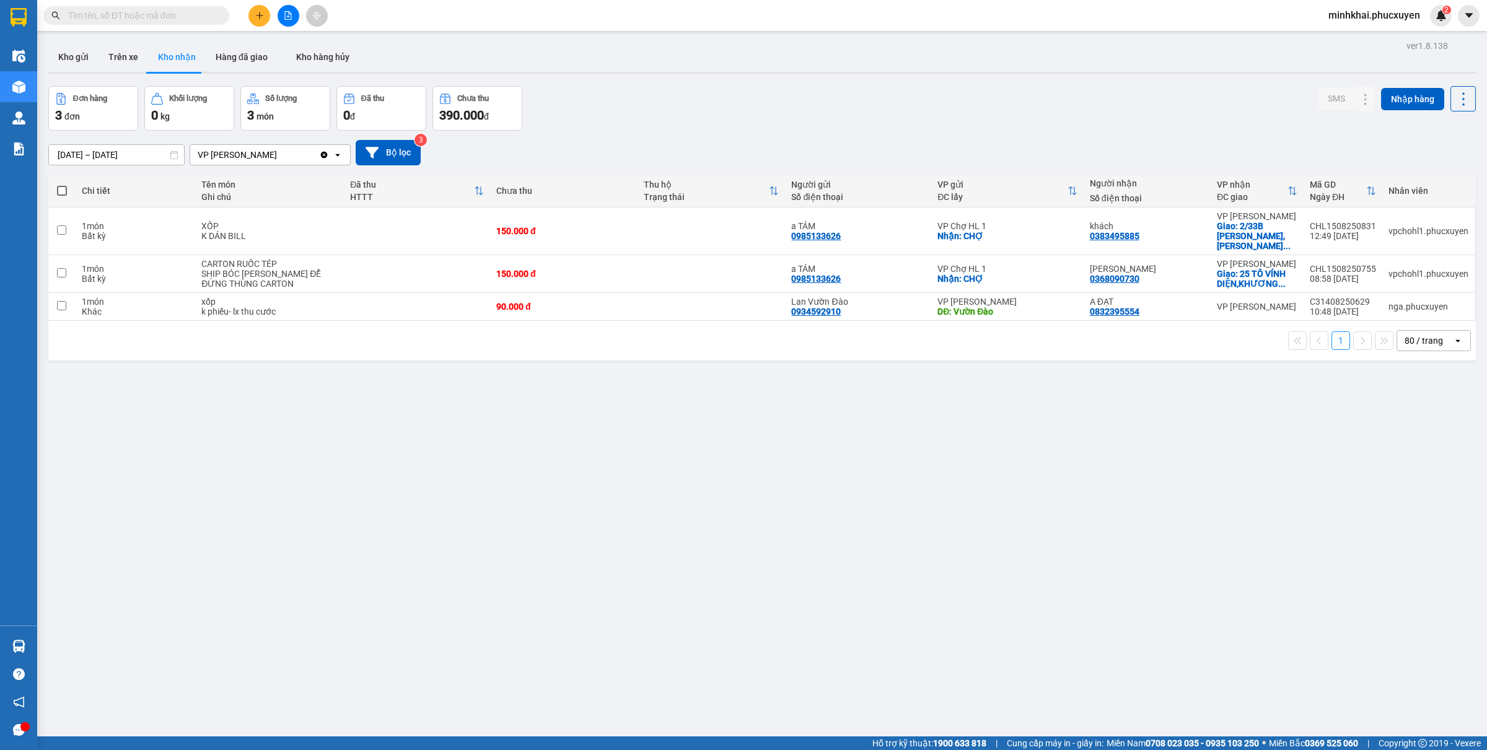
click at [262, 26] on div "Kết quả tìm kiếm ( 0 ) Bộ lọc No Data minhkhai.phucxuyen 2" at bounding box center [743, 15] width 1487 height 31
click at [263, 15] on icon "plus" at bounding box center [259, 15] width 9 height 9
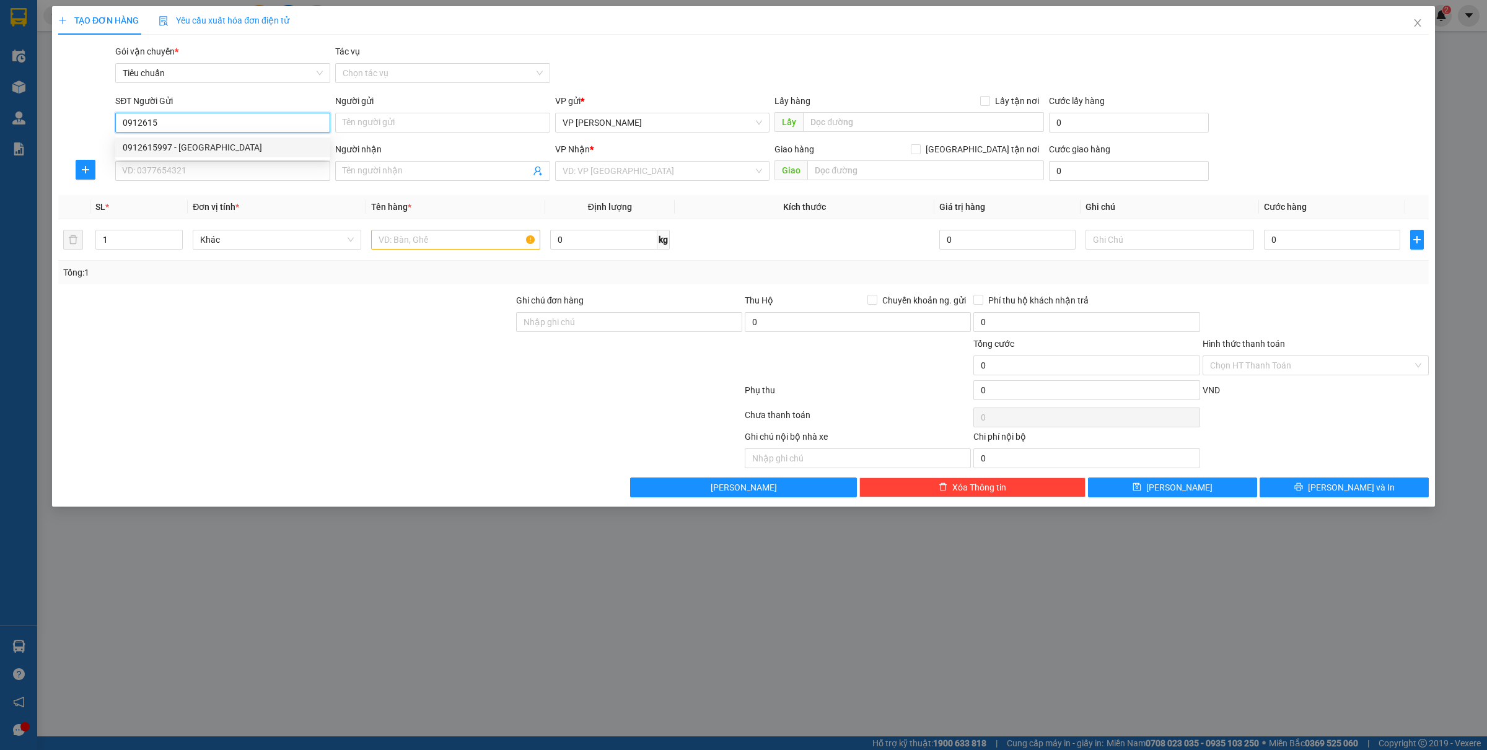
click at [188, 141] on div "0912615997 - Green Lab" at bounding box center [223, 148] width 200 height 14
type input "0912615997"
type input "Green Lab"
type input "0912615997"
click at [190, 169] on input "SĐT Người Nhận *" at bounding box center [222, 171] width 215 height 20
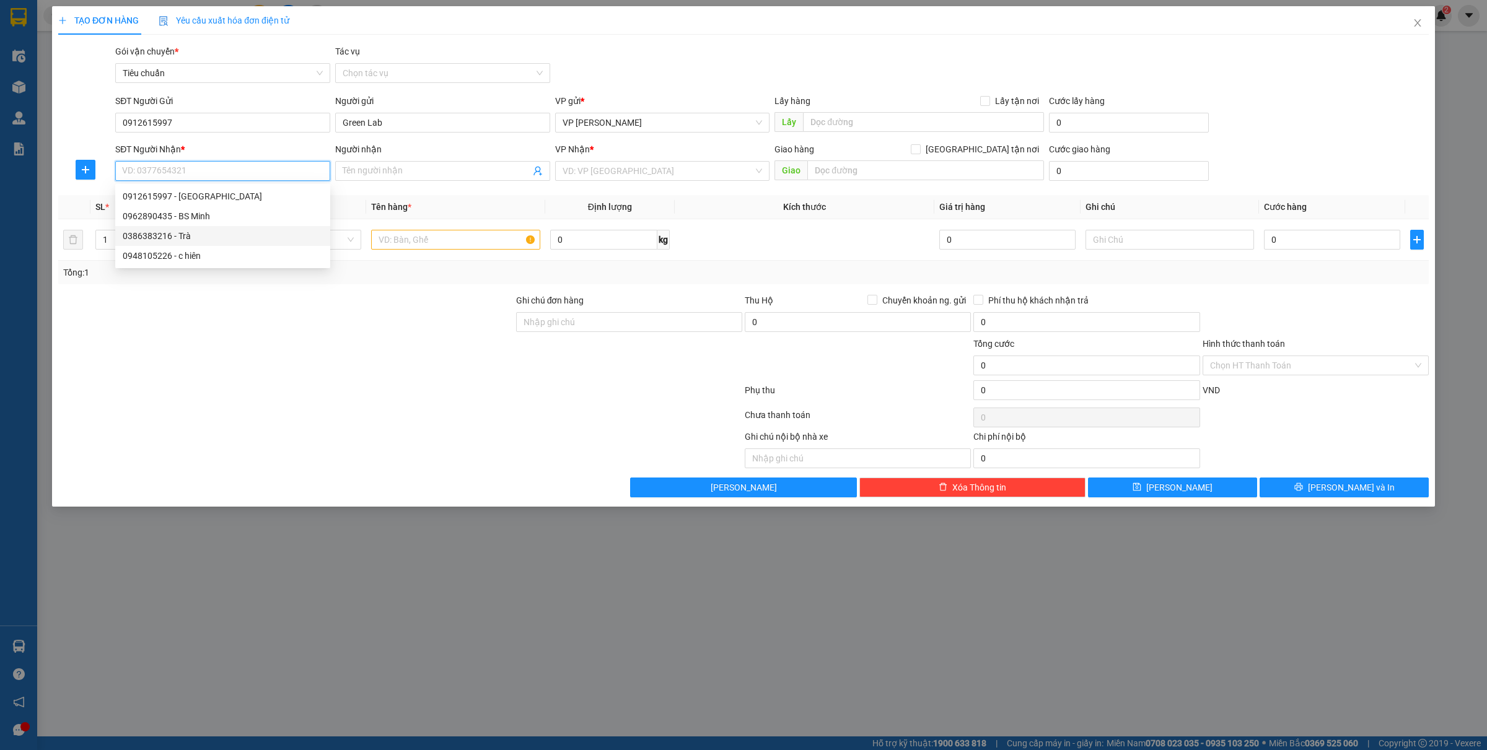
click at [209, 231] on div "0386383216 - Trà" at bounding box center [223, 236] width 200 height 14
type input "0386383216"
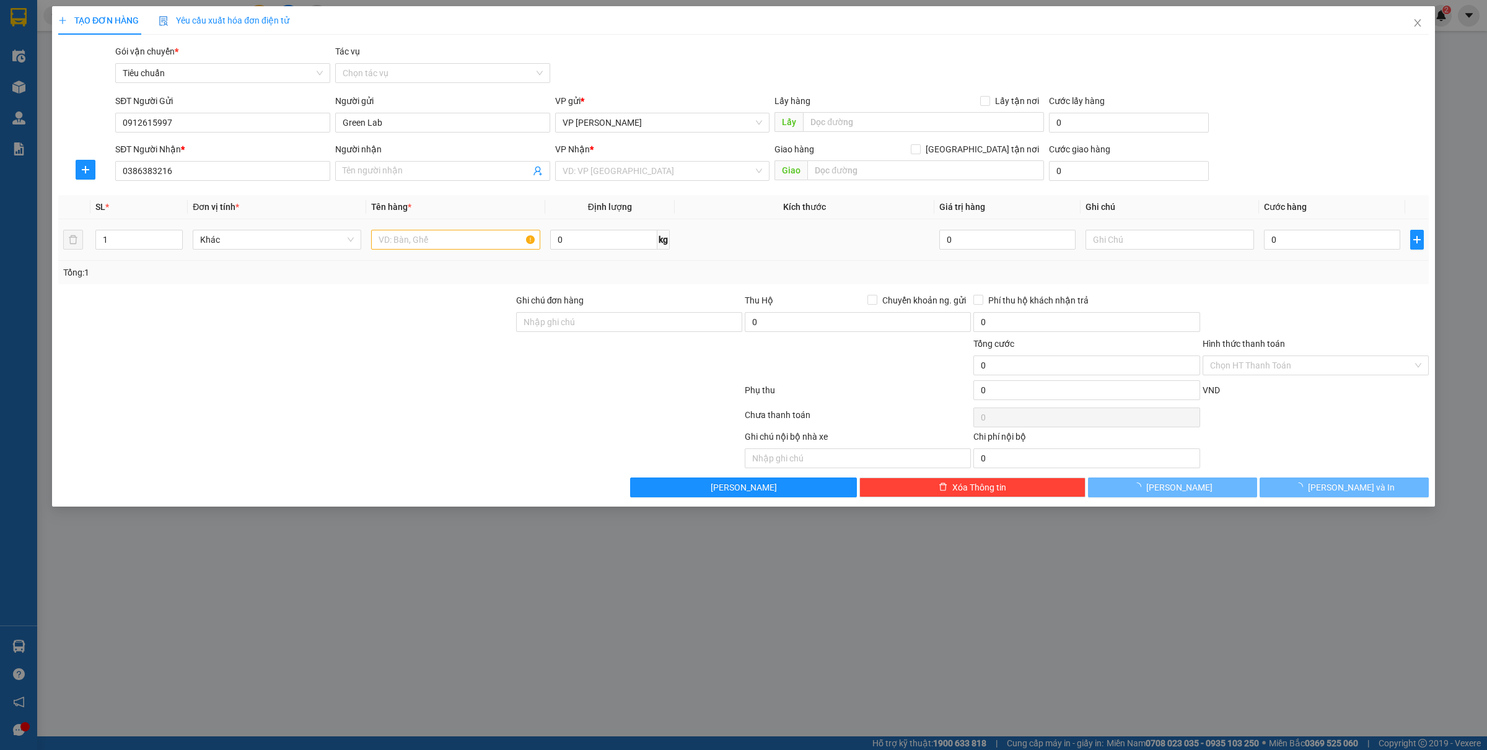
click at [438, 243] on div at bounding box center [455, 239] width 169 height 25
type input "Trà"
checkbox input "true"
type input "414 quang trung"
type input "30.000"
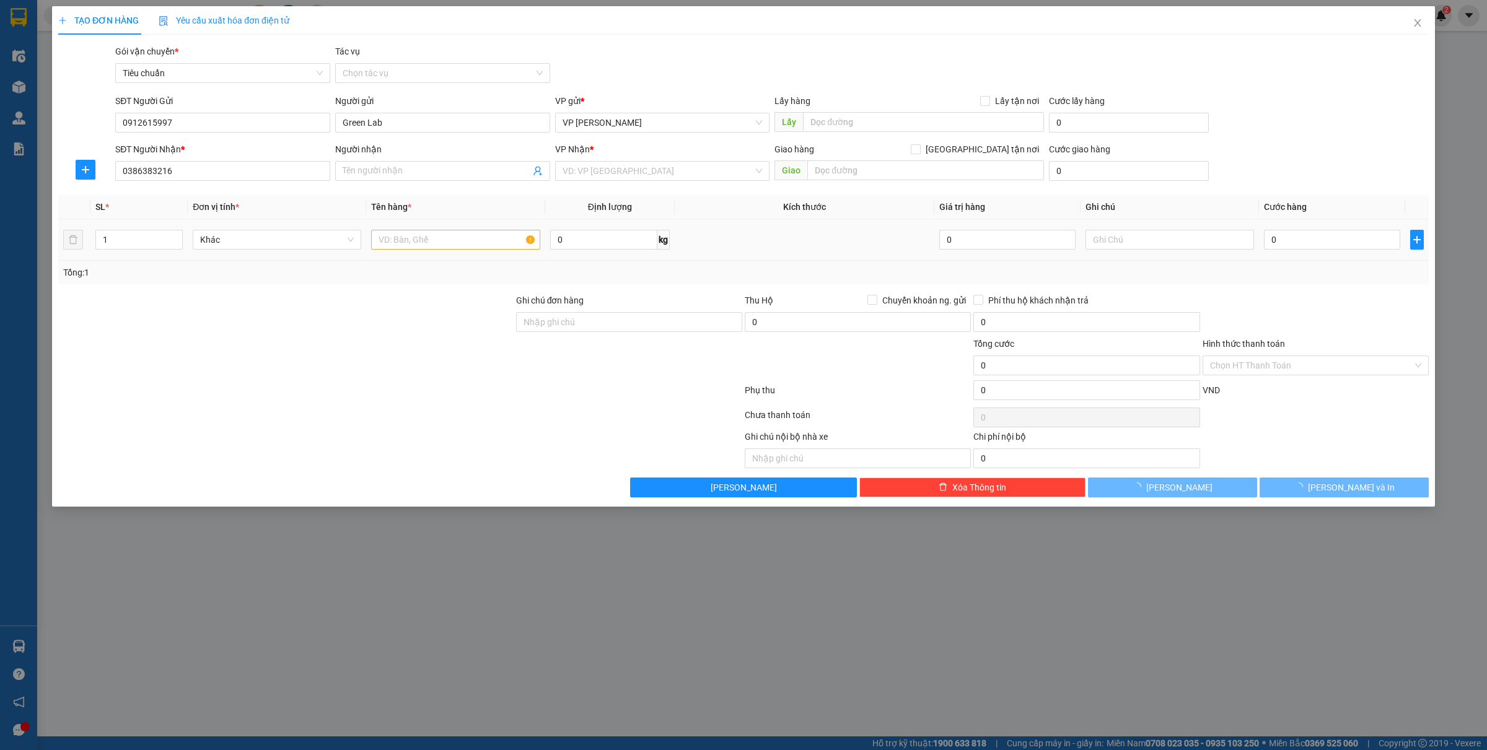
type input "30.000"
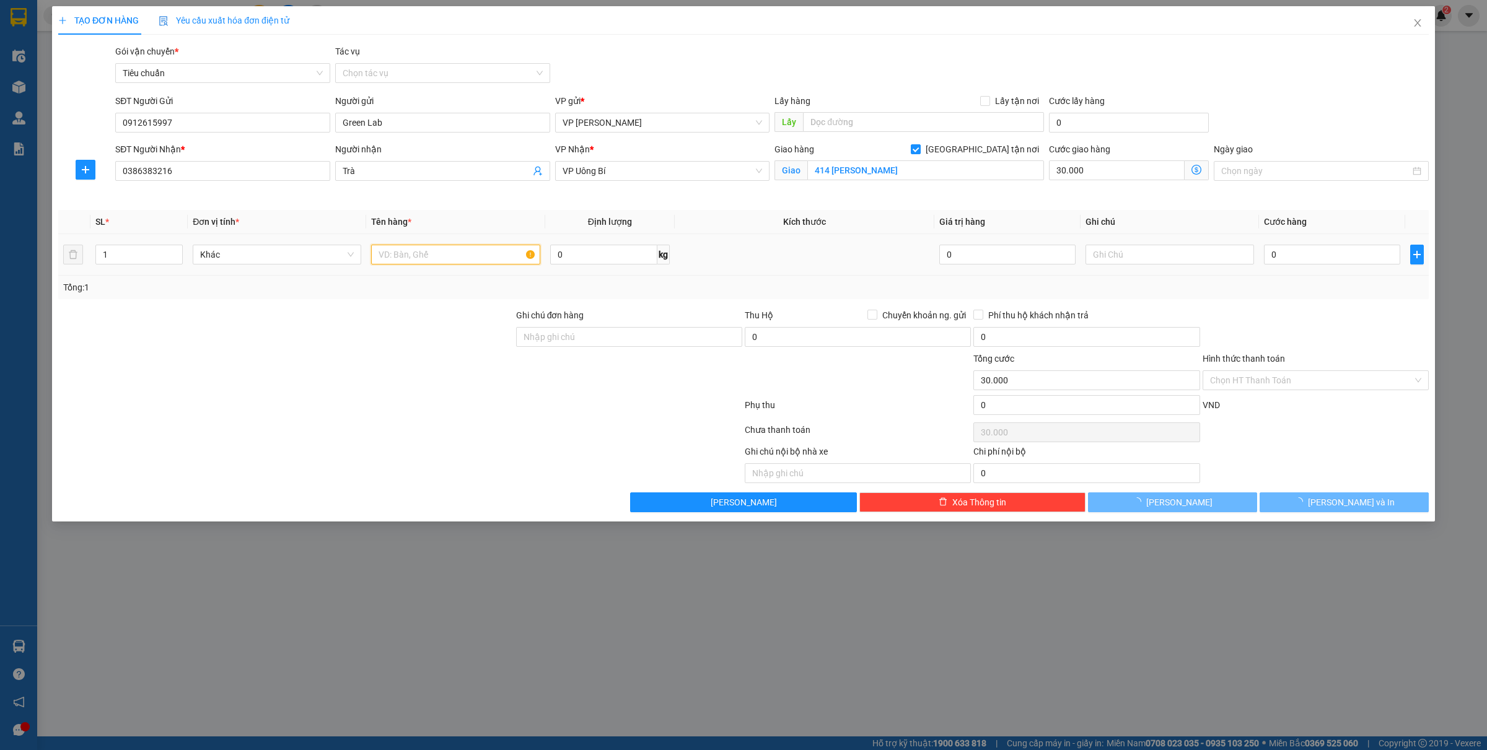
click at [413, 256] on input "text" at bounding box center [455, 255] width 169 height 20
type input "1 hộp"
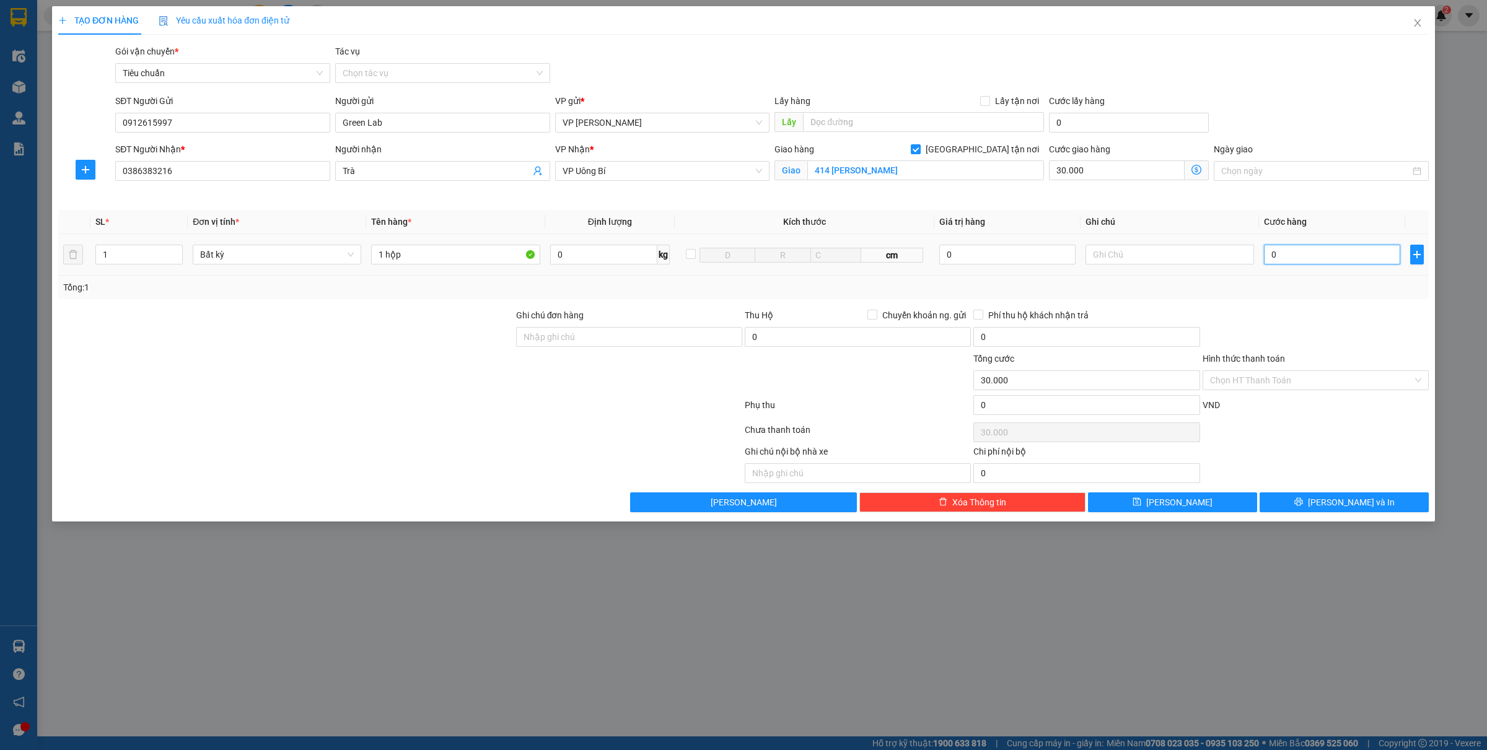
click at [1283, 256] on input "0" at bounding box center [1332, 255] width 136 height 20
type input "3"
type input "30.003"
type input "390"
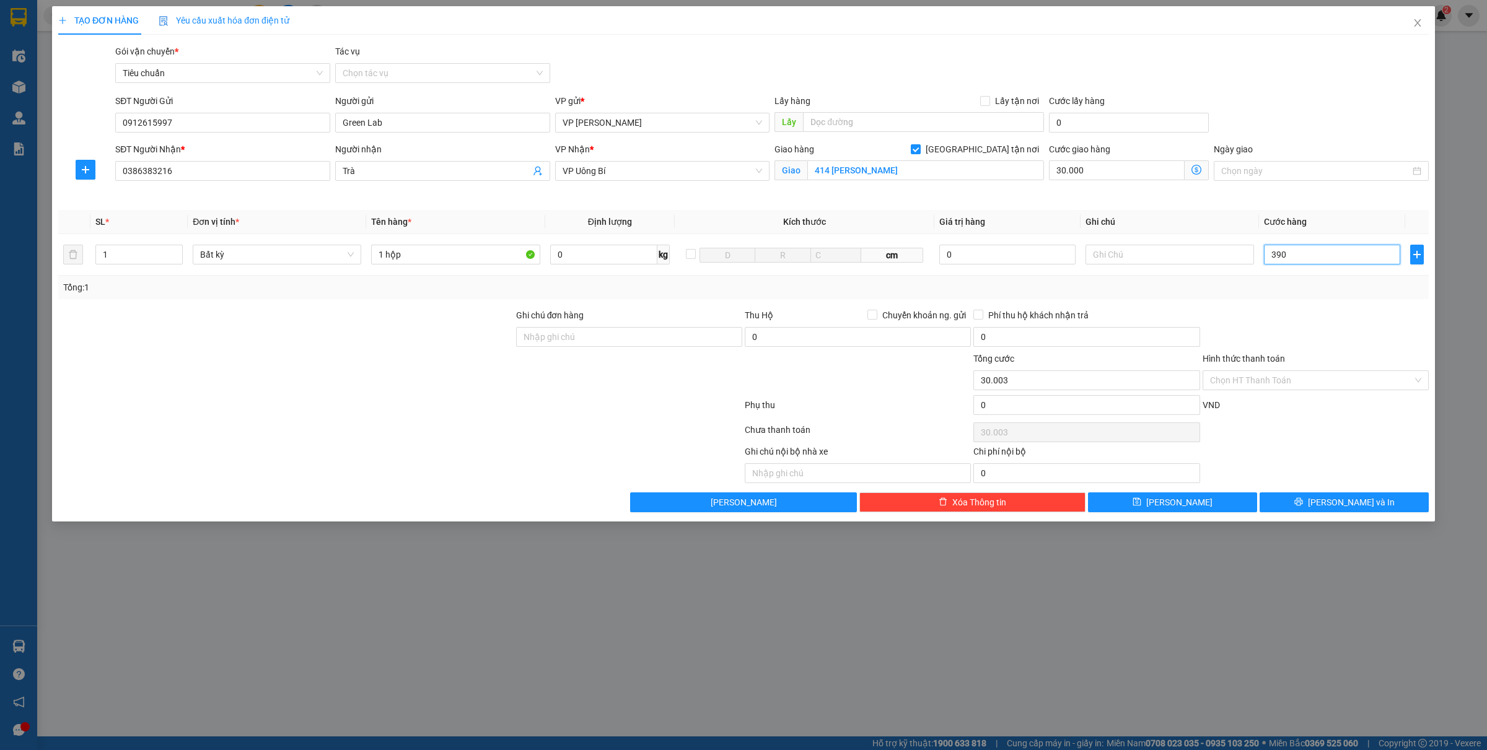
type input "30.390"
type input "3.900"
type input "33.900"
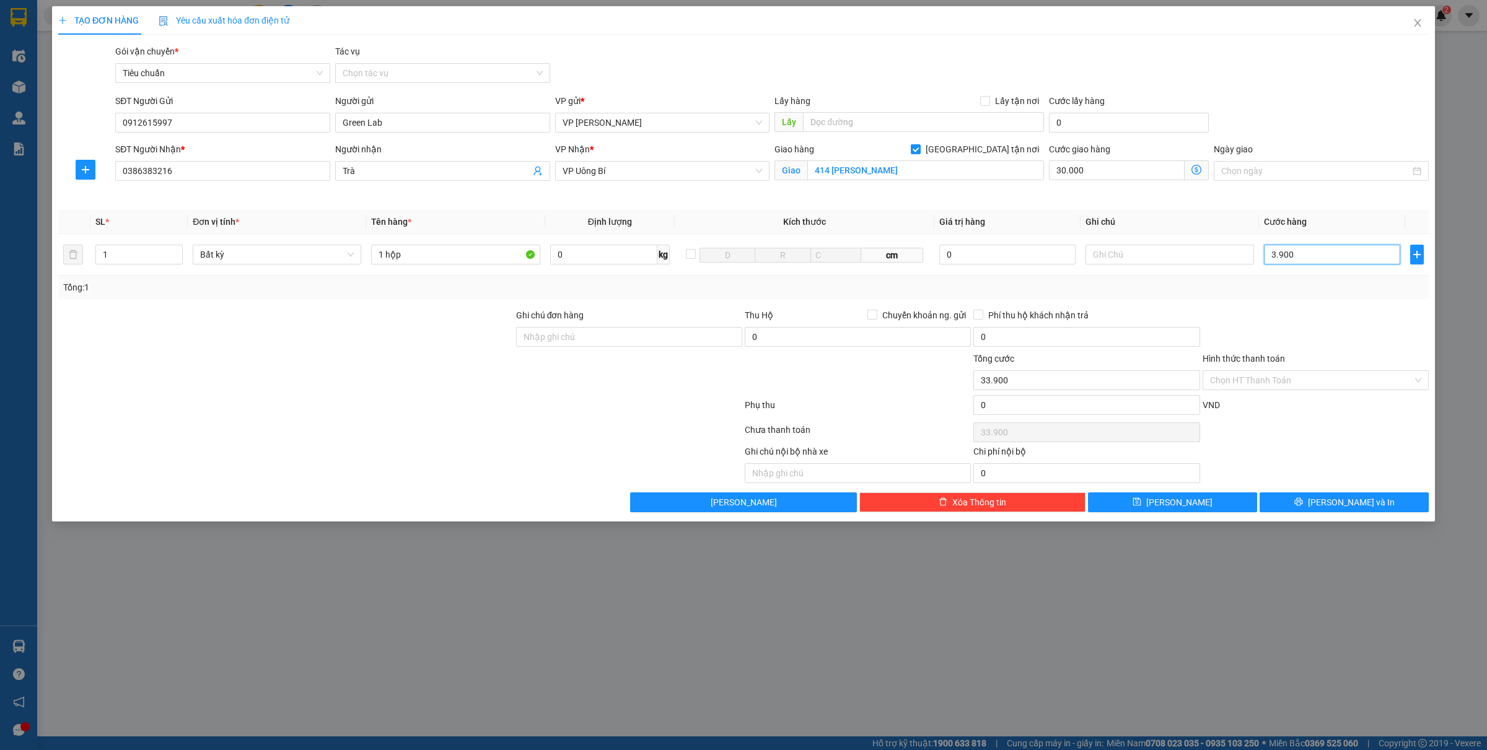
type input "390"
type input "30.390"
type input "39"
type input "30.039"
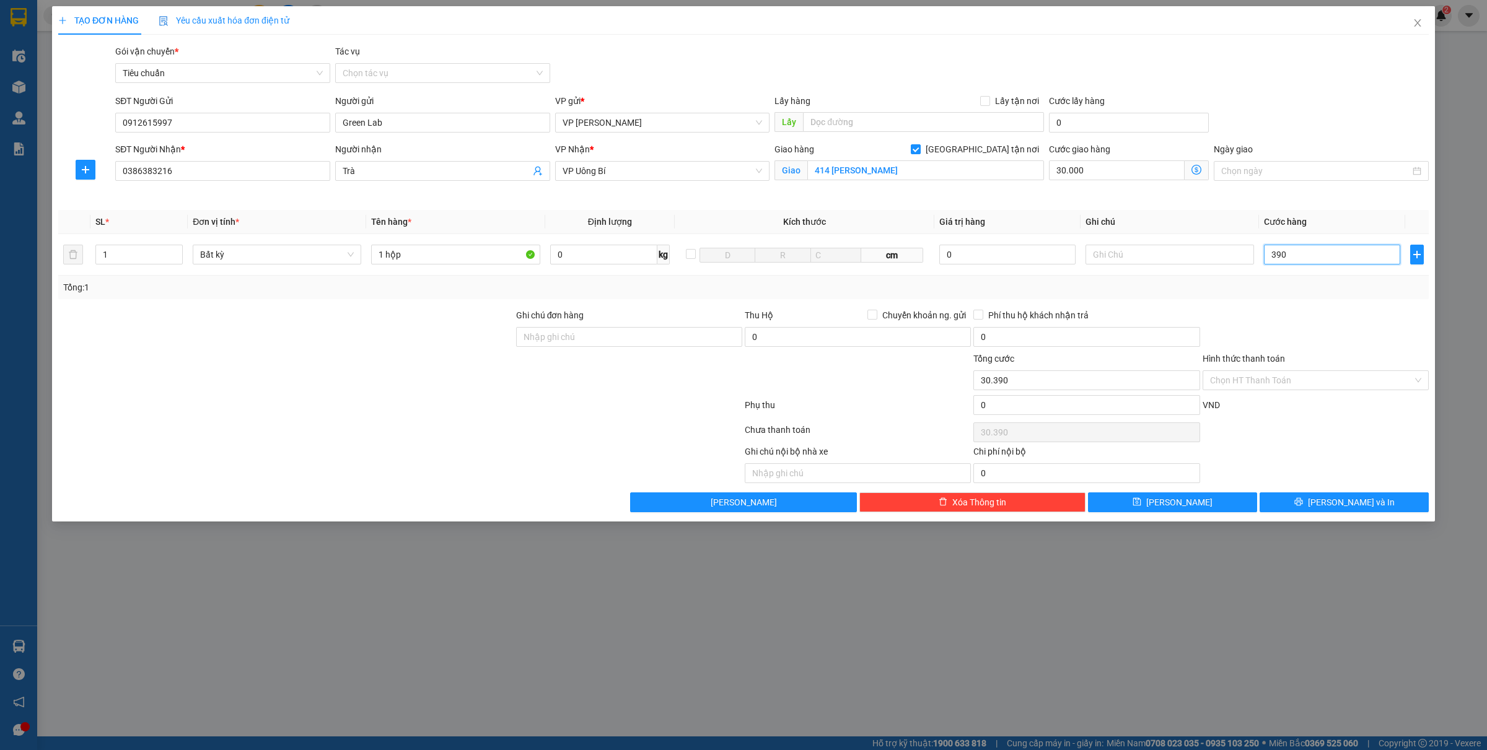
type input "30.039"
type input "3"
type input "30.003"
type input "30"
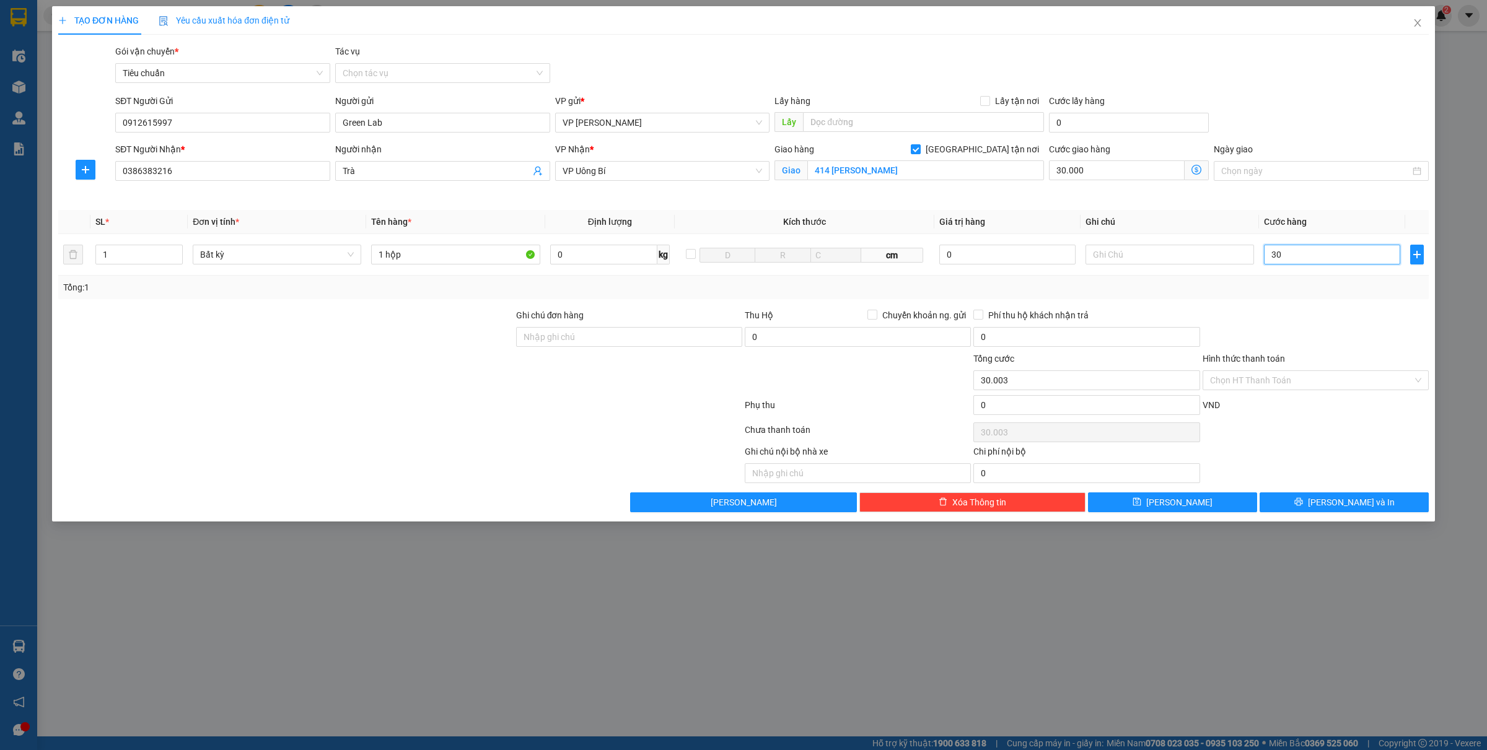
type input "30.030"
type input "300"
type input "30.300"
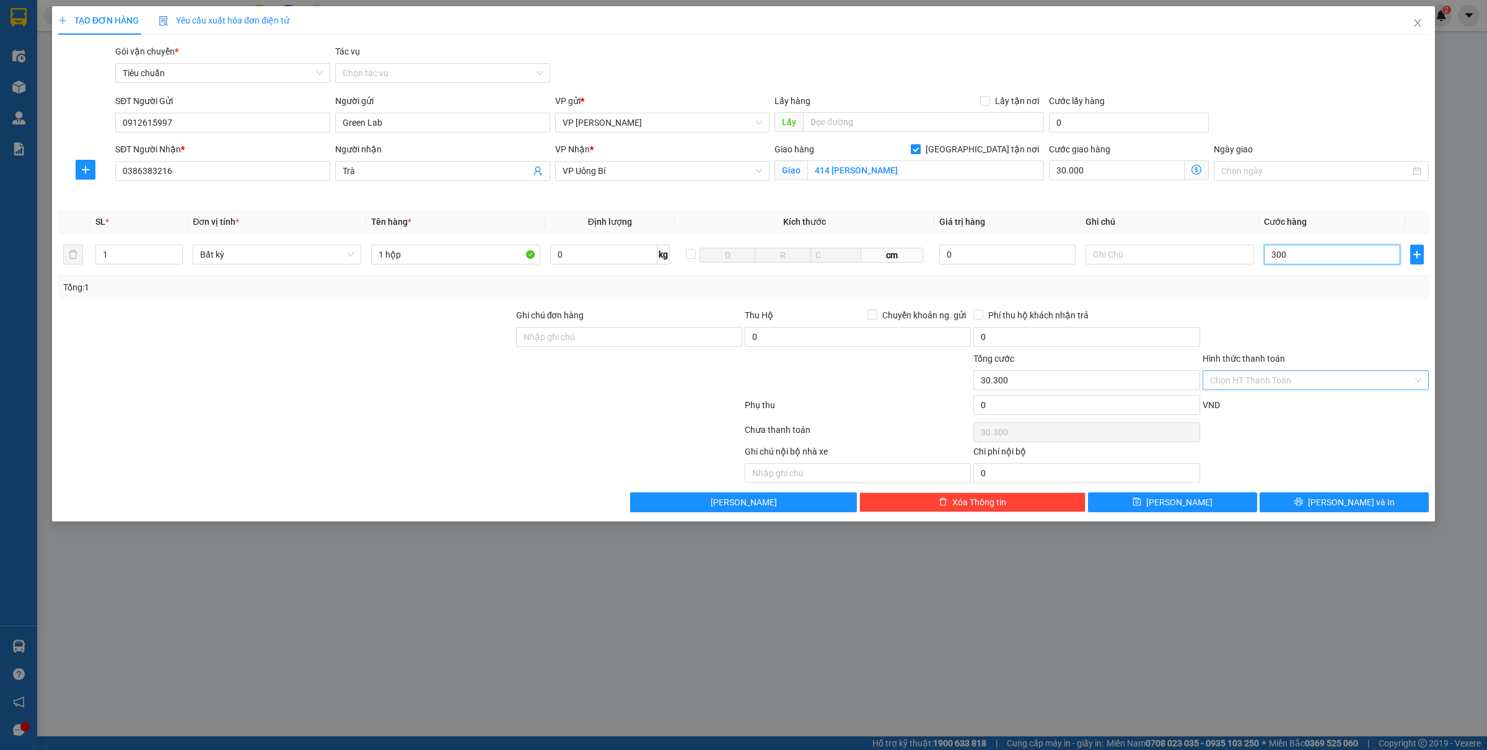
type input "3.000"
type input "33.000"
type input "30.000"
type input "60.000"
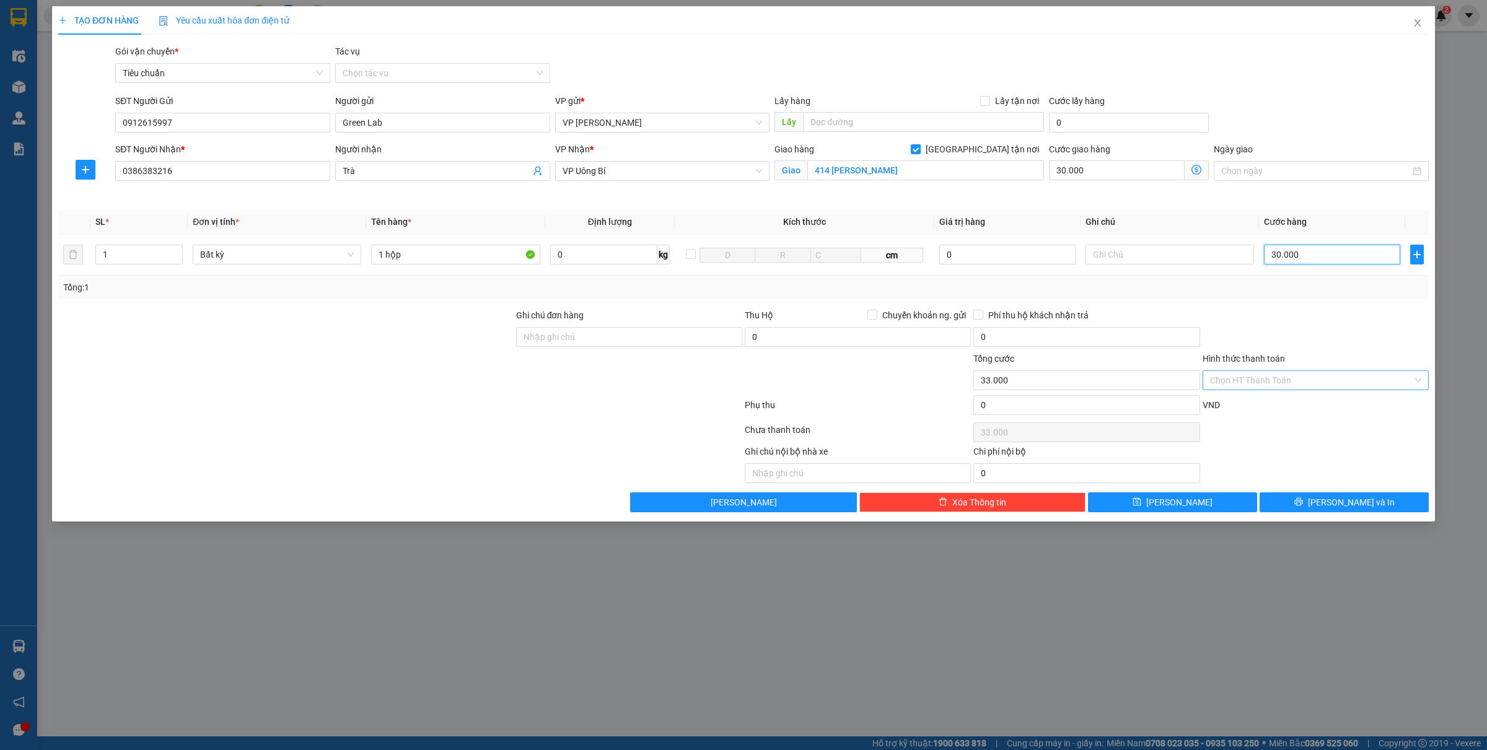
type input "60.000"
type input "30.000"
click at [1259, 385] on input "Hình thức thanh toán" at bounding box center [1311, 380] width 203 height 19
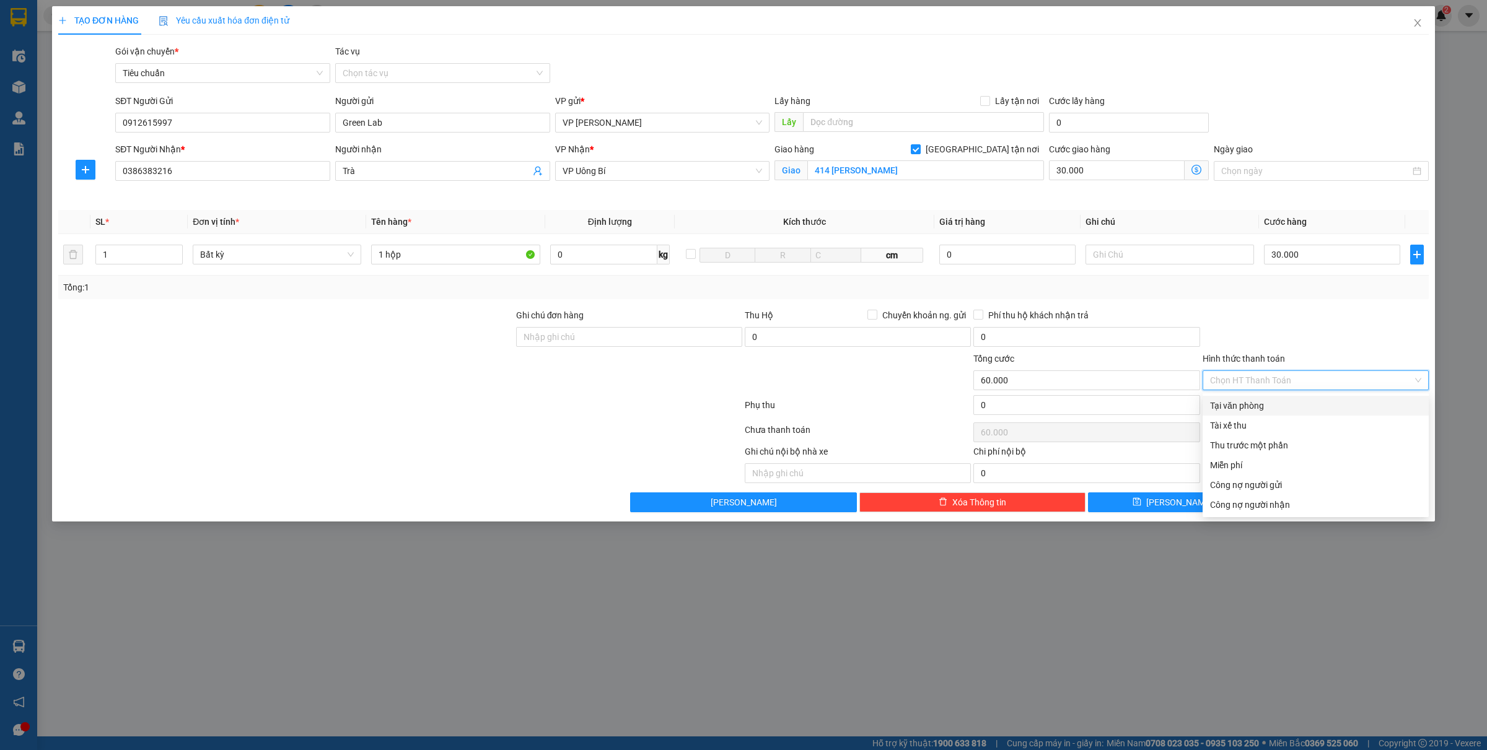
click at [1243, 406] on div "Tại văn phòng" at bounding box center [1315, 406] width 211 height 14
type input "0"
click at [1303, 502] on icon "printer" at bounding box center [1299, 502] width 9 height 9
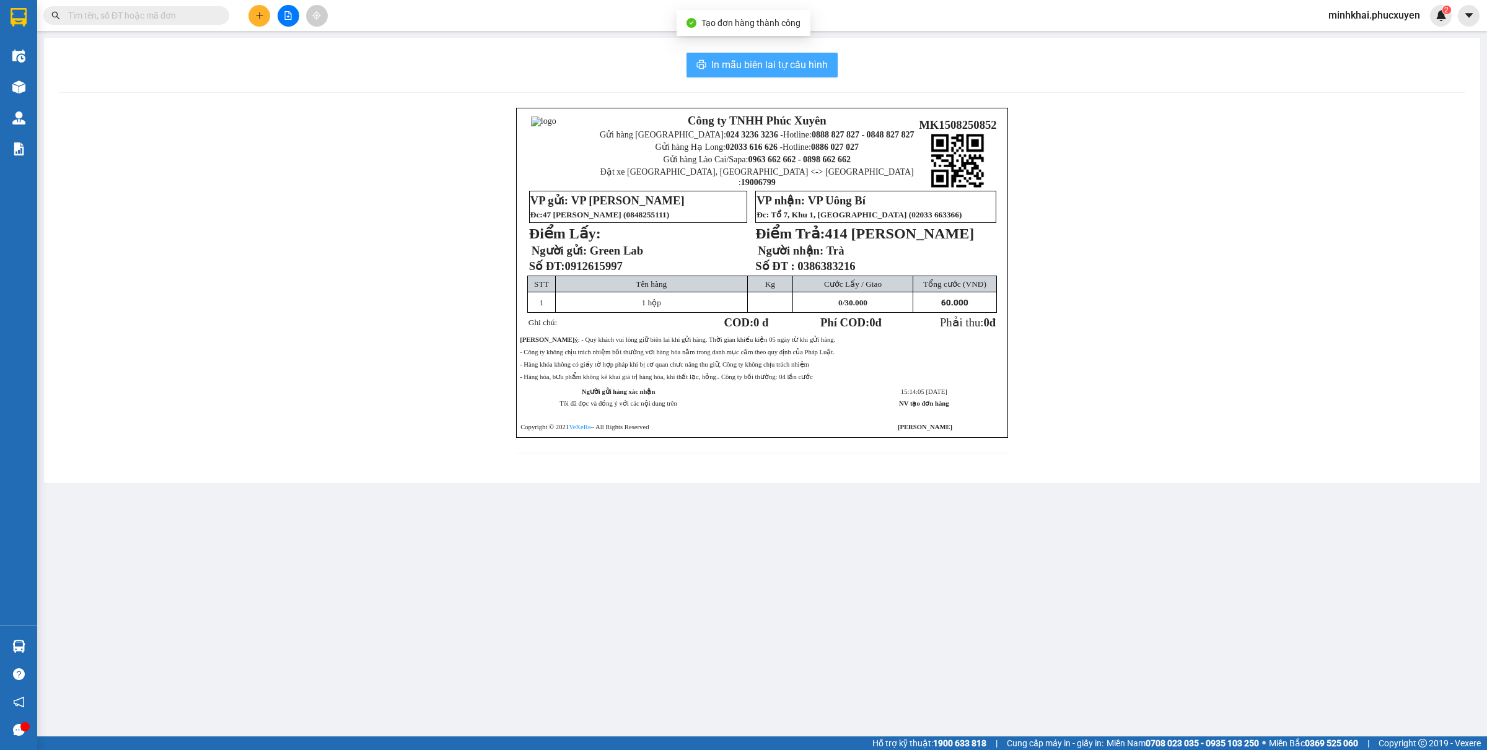
click at [799, 63] on span "In mẫu biên lai tự cấu hình" at bounding box center [769, 64] width 117 height 15
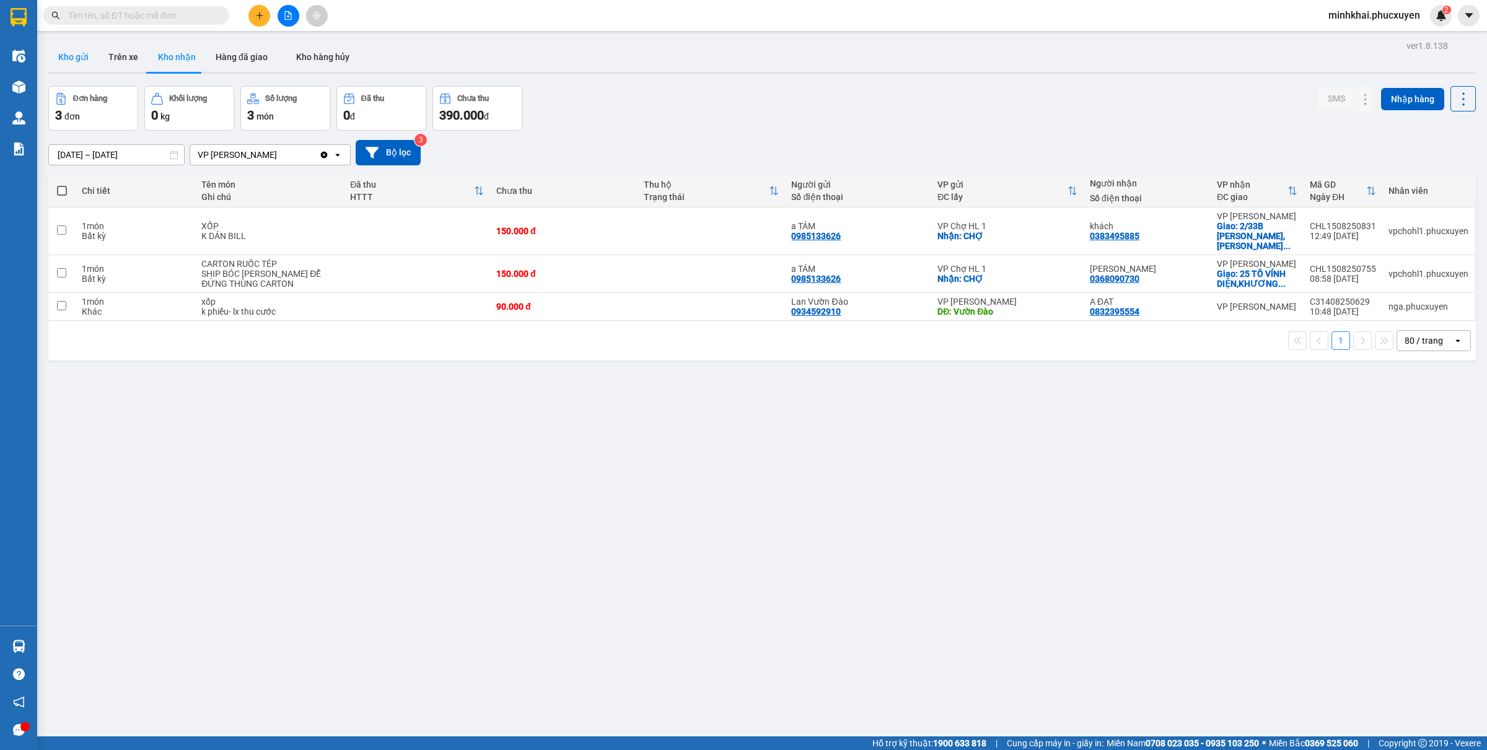
click at [76, 53] on button "Kho gửi" at bounding box center [73, 57] width 50 height 30
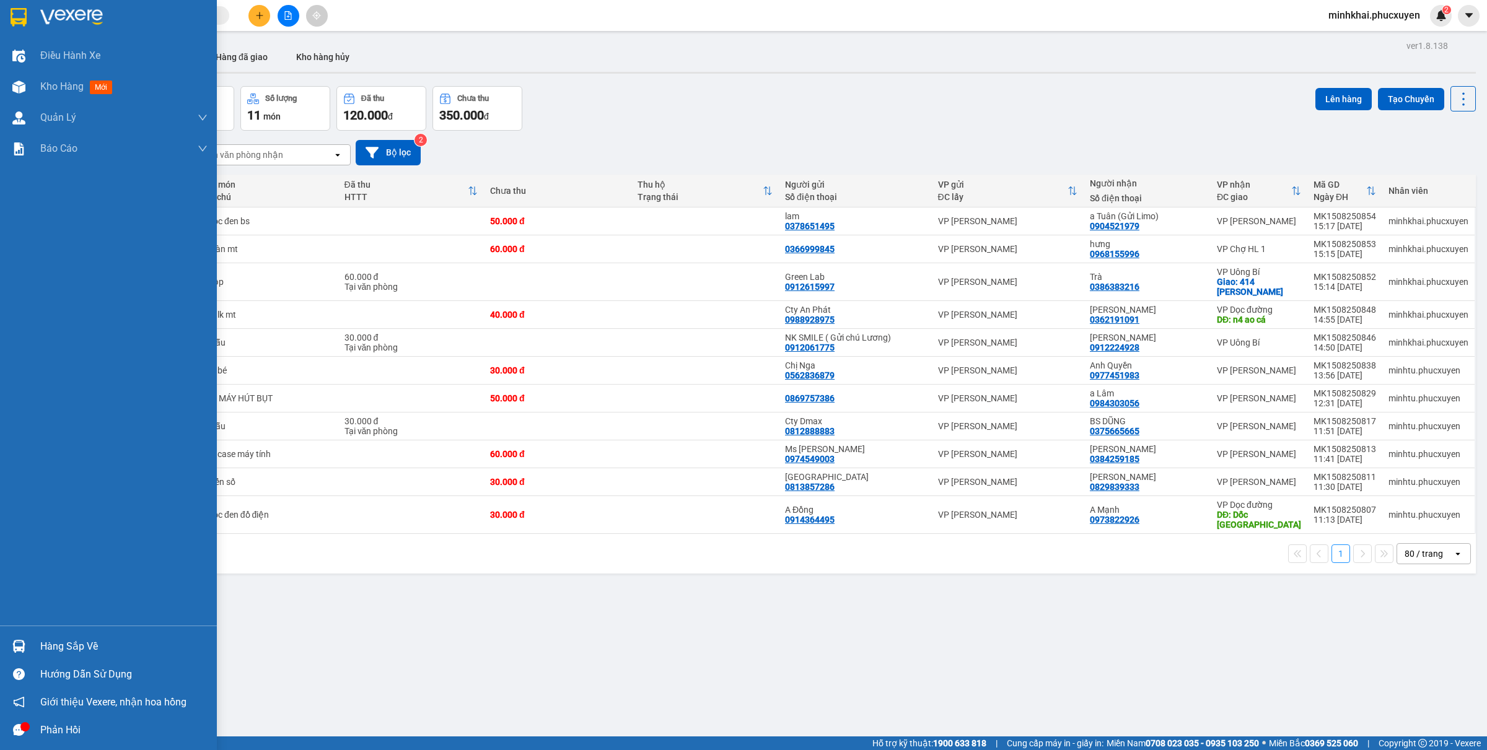
click at [46, 640] on div "Hàng sắp về" at bounding box center [123, 647] width 167 height 19
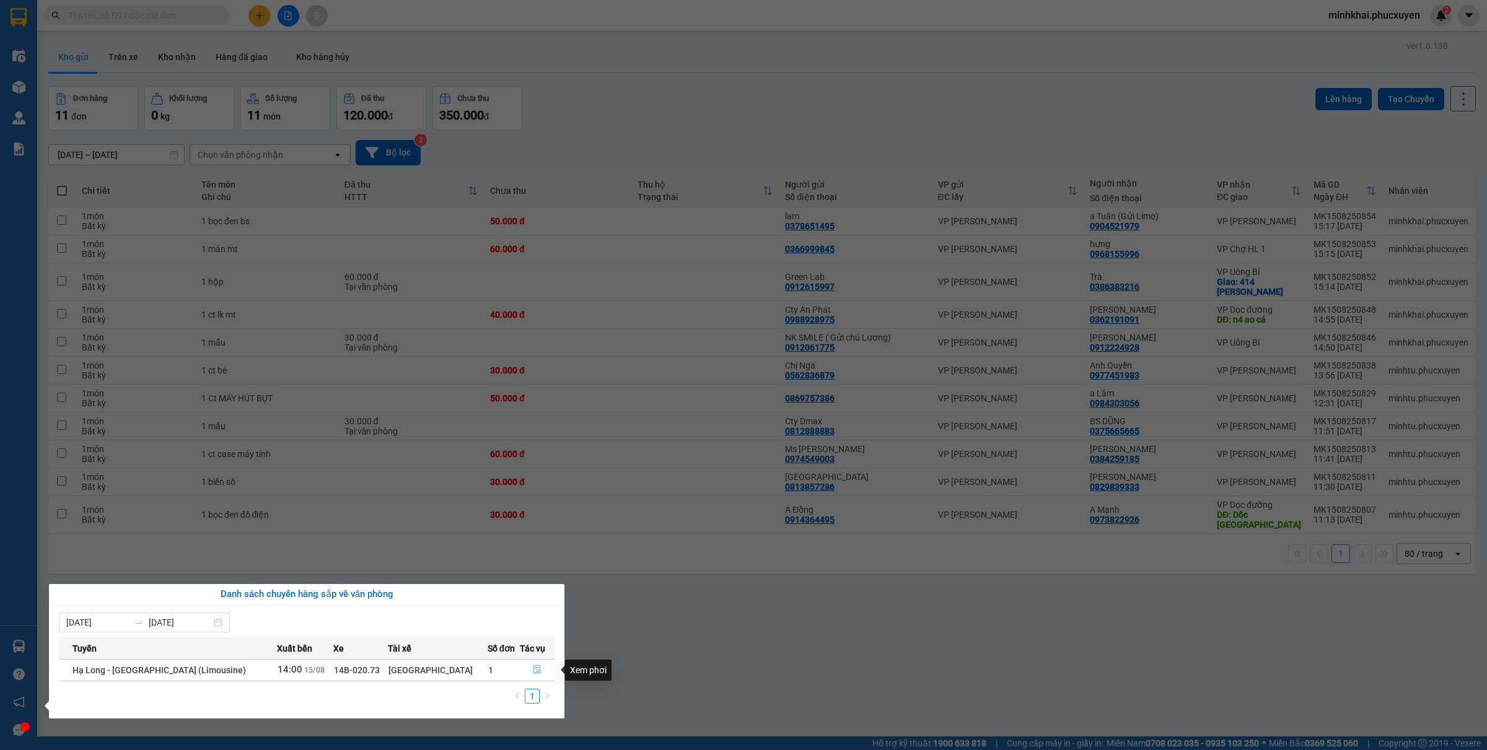
click at [534, 671] on icon "file-done" at bounding box center [537, 670] width 7 height 9
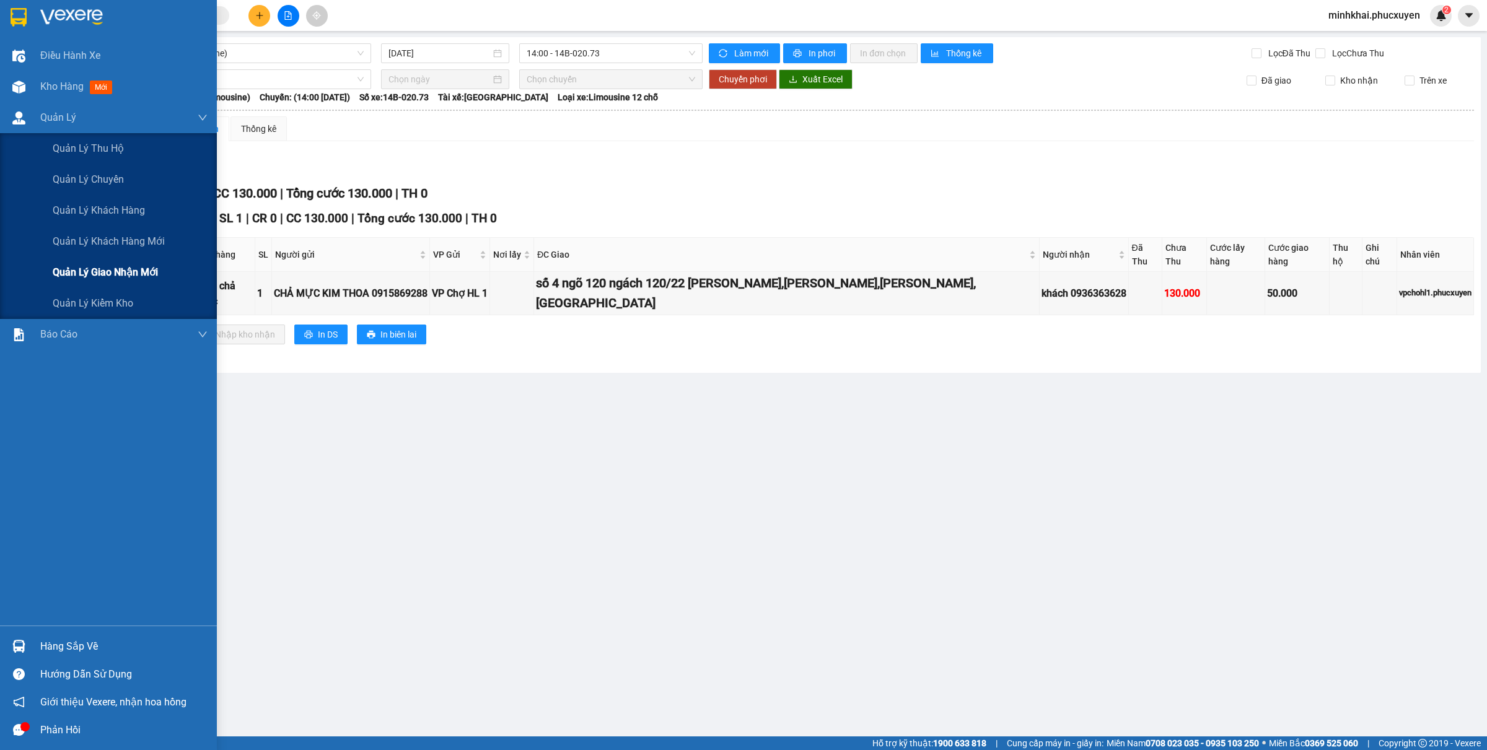
click at [94, 279] on span "Quản lý giao nhận mới" at bounding box center [105, 272] width 105 height 15
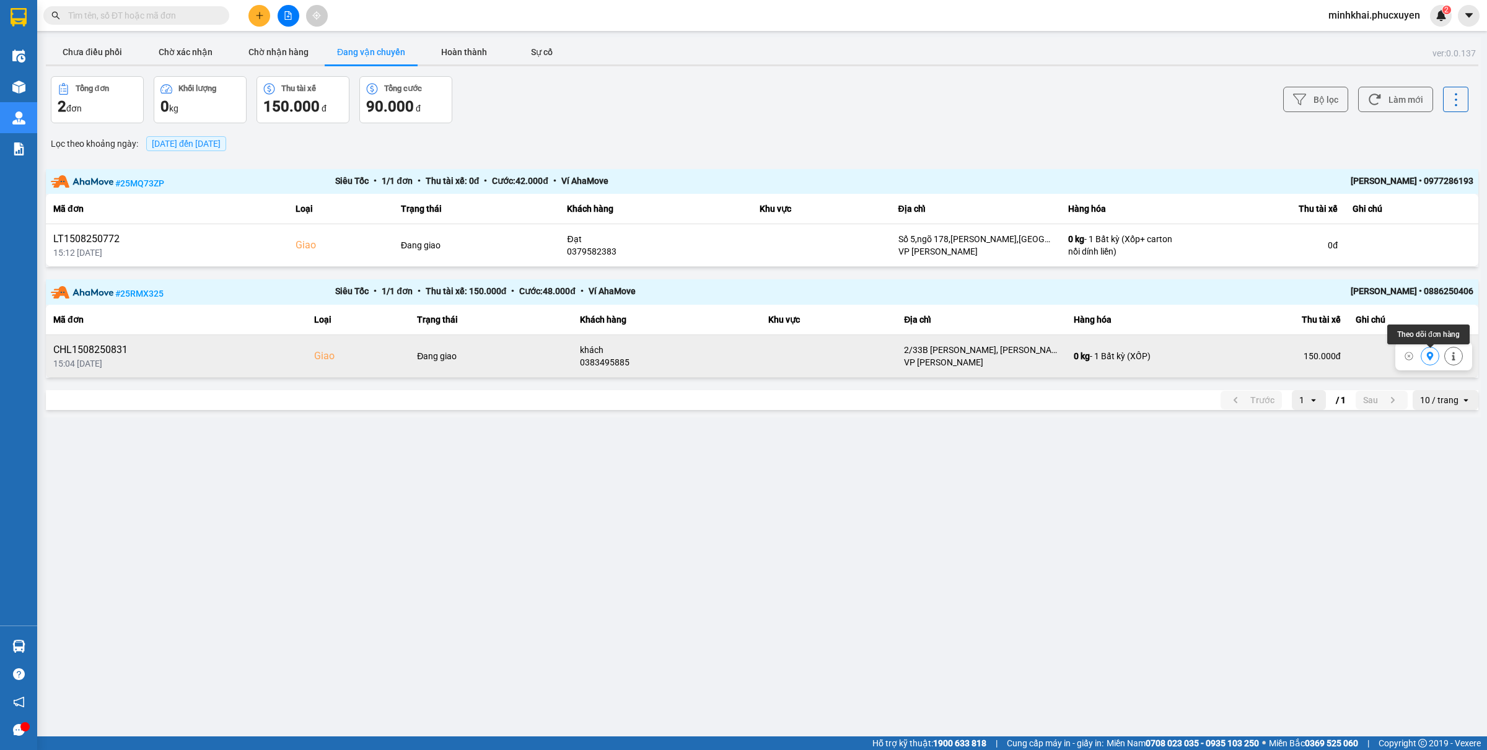
click at [1424, 361] on button at bounding box center [1430, 357] width 17 height 22
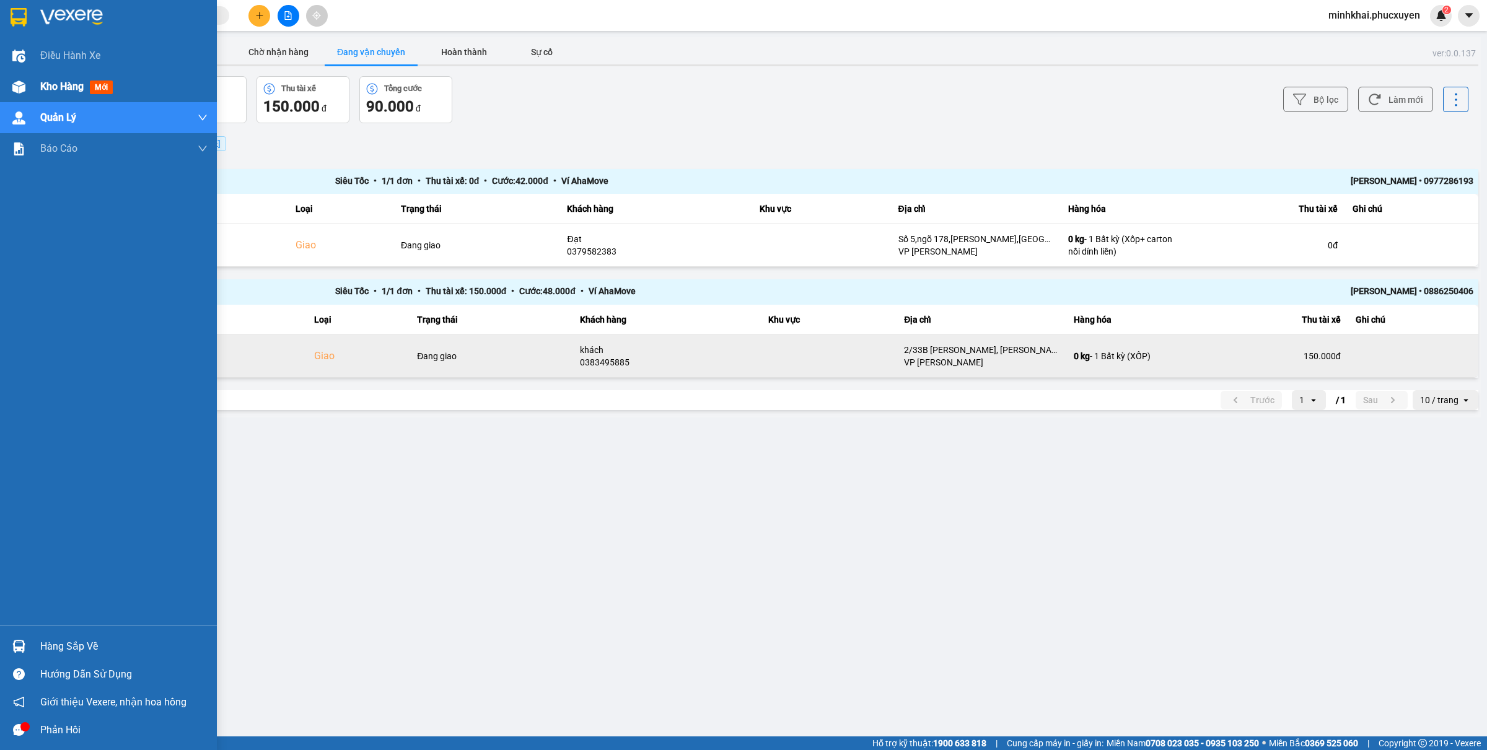
click at [30, 82] on div "Kho hàng mới" at bounding box center [108, 86] width 217 height 31
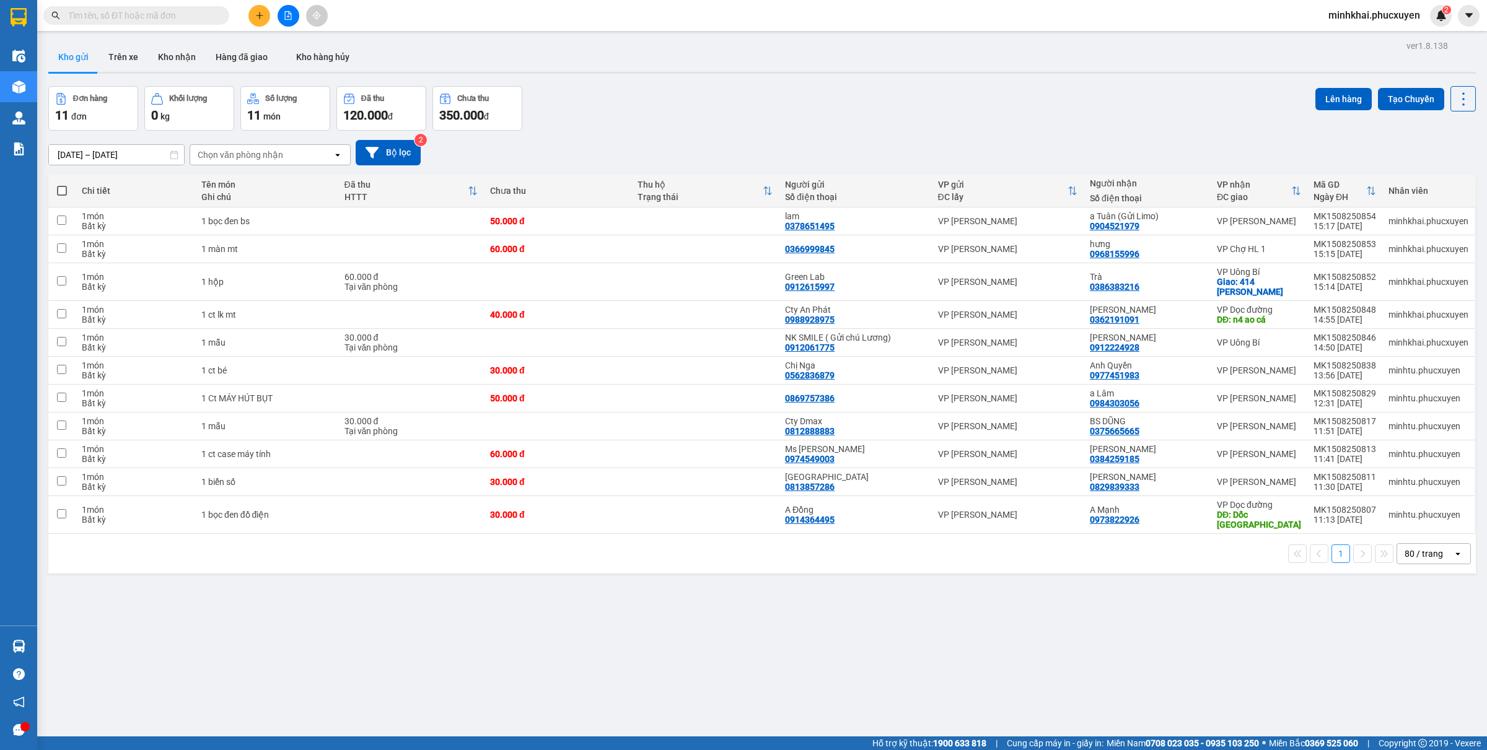
click at [260, 16] on icon "plus" at bounding box center [259, 15] width 9 height 9
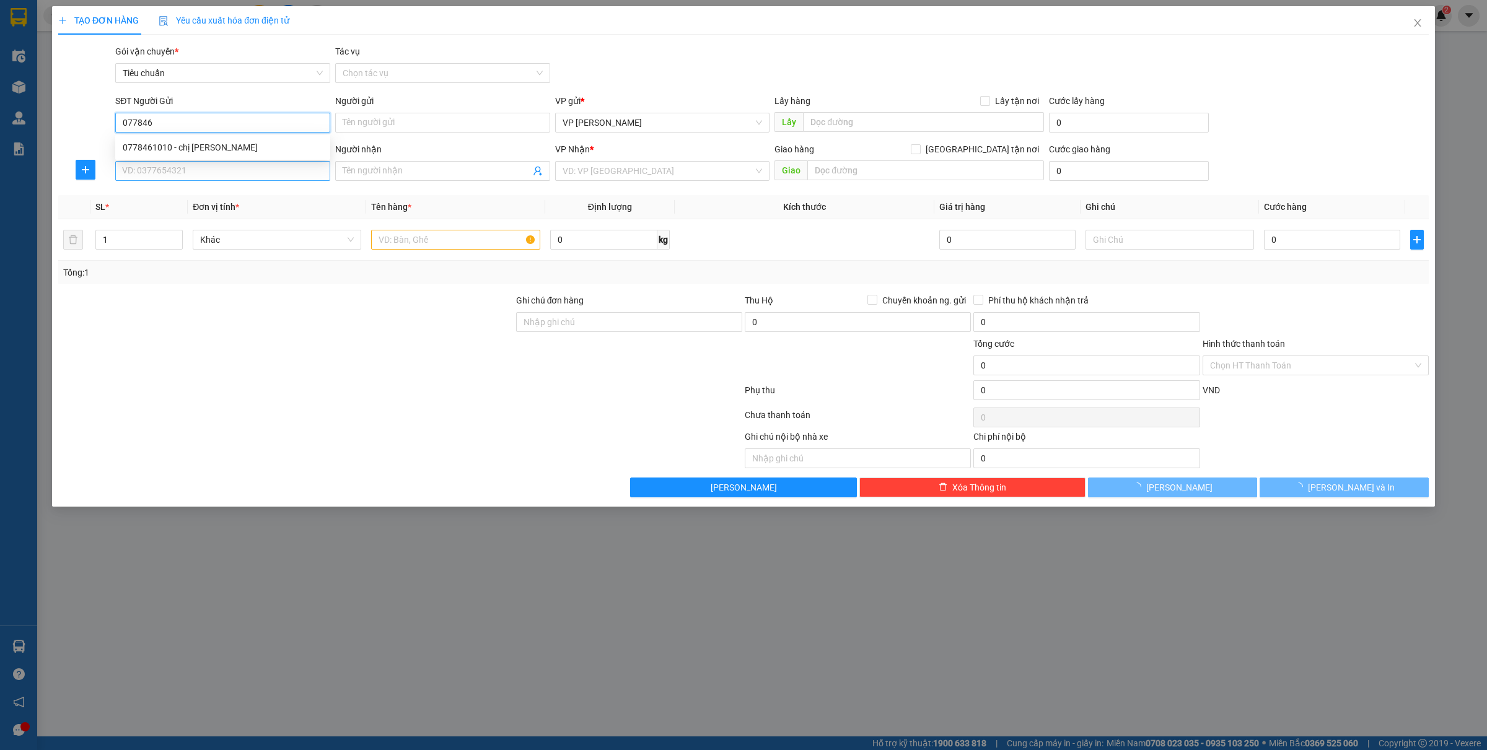
click at [218, 149] on div "0778461010 - chị Ánh" at bounding box center [223, 148] width 200 height 14
type input "0778461010"
type input "chị Ánh"
type input "0778461010"
click at [188, 170] on input "SĐT Người Nhận *" at bounding box center [222, 171] width 215 height 20
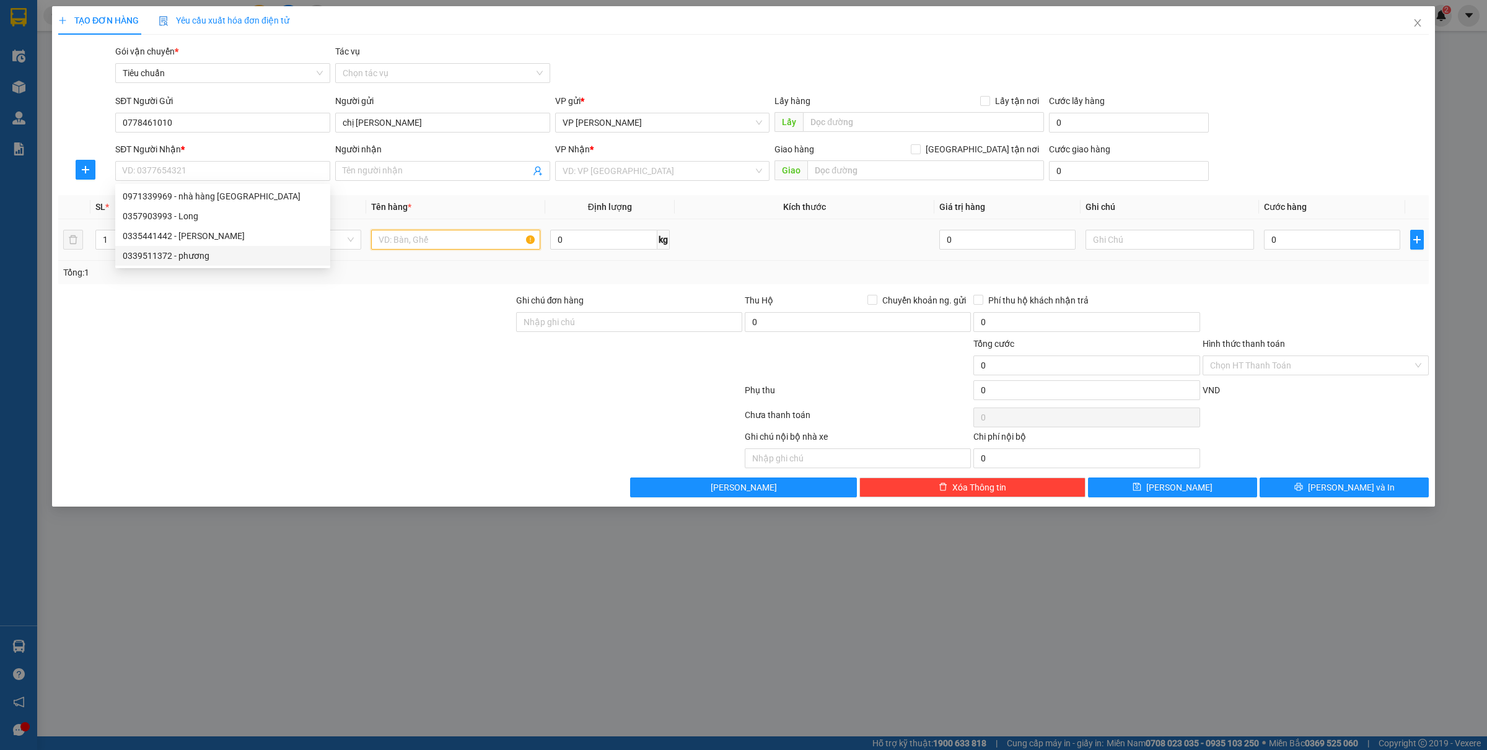
click at [397, 245] on input "text" at bounding box center [455, 240] width 169 height 20
type input "1 xốp"
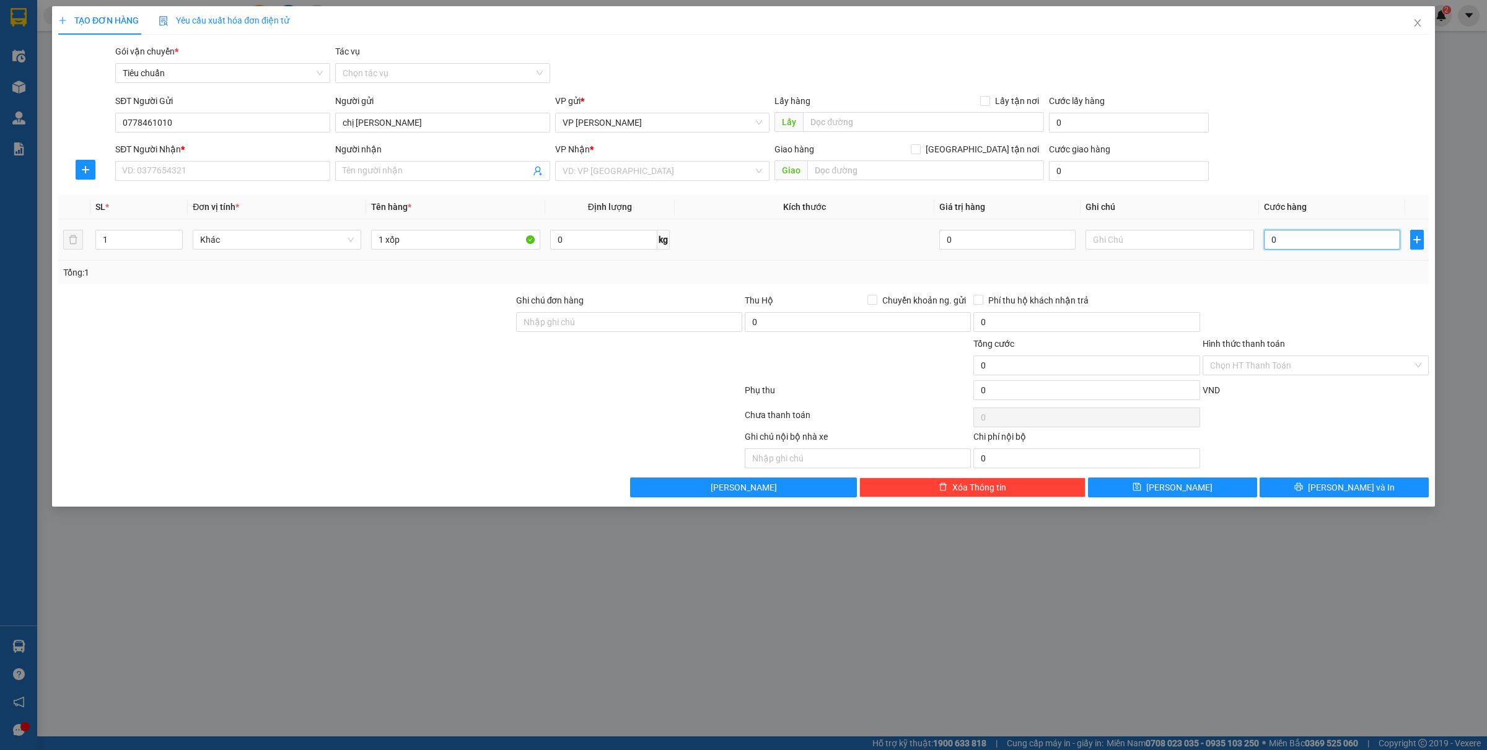
click at [1295, 237] on input "0" at bounding box center [1332, 240] width 136 height 20
type input "5"
type input "50"
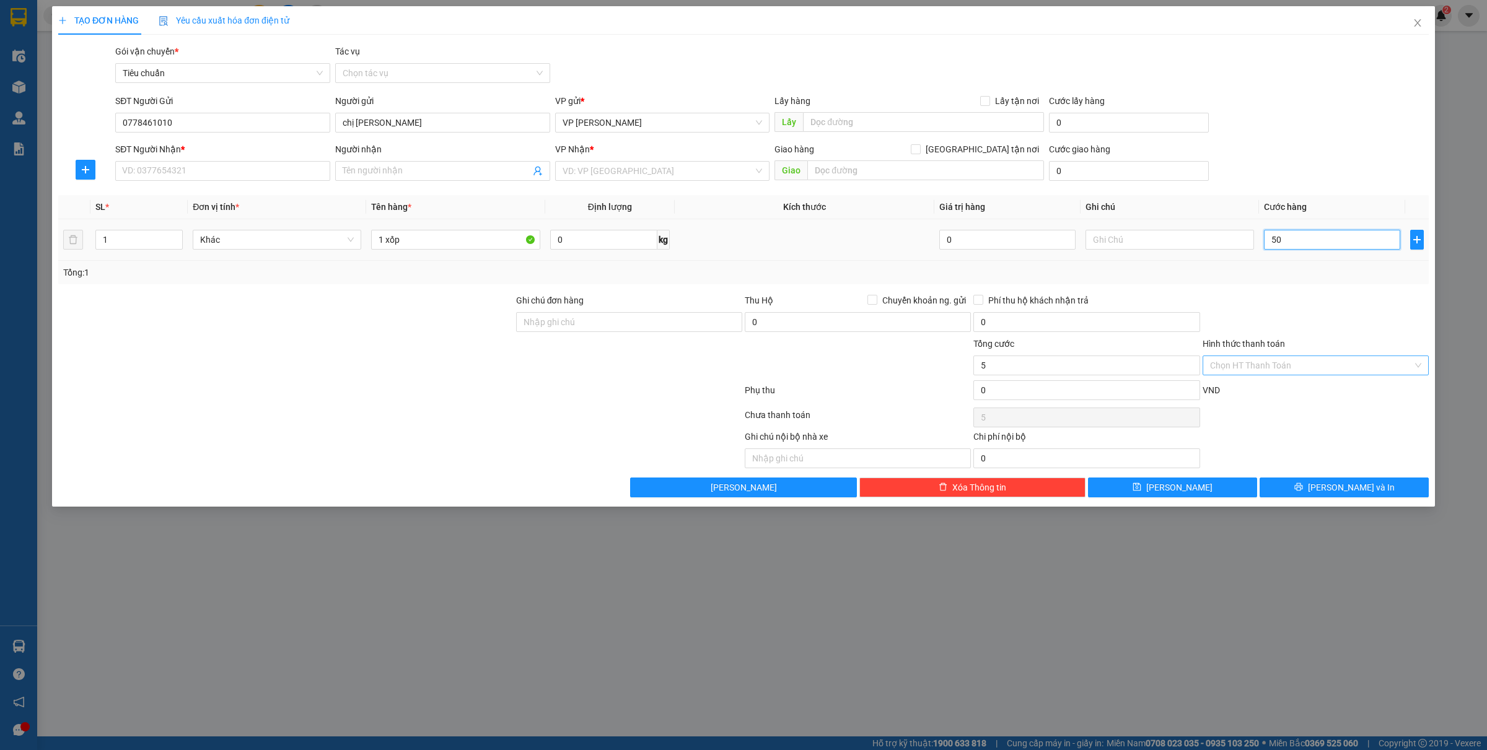
type input "50"
type input "500"
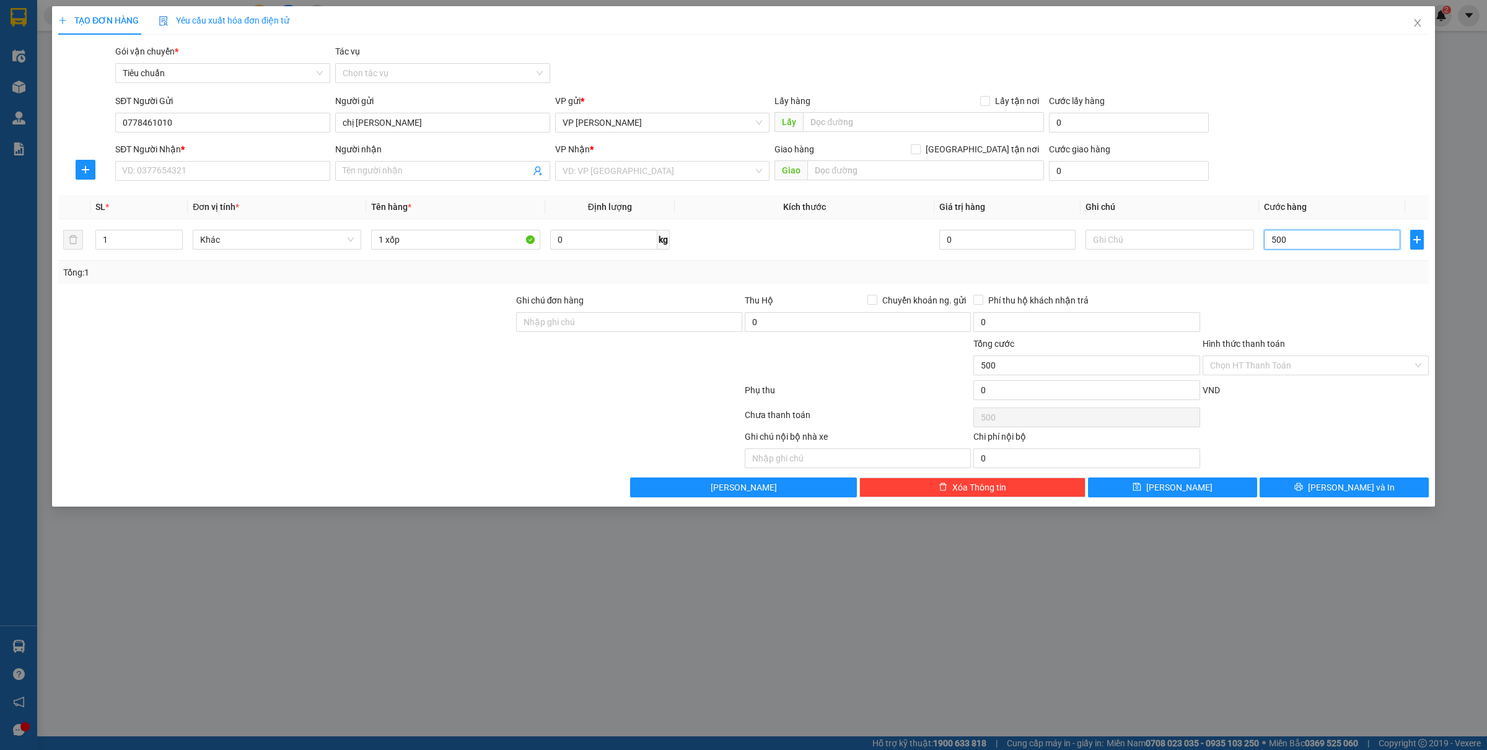
type input "5.000"
type input "50.000"
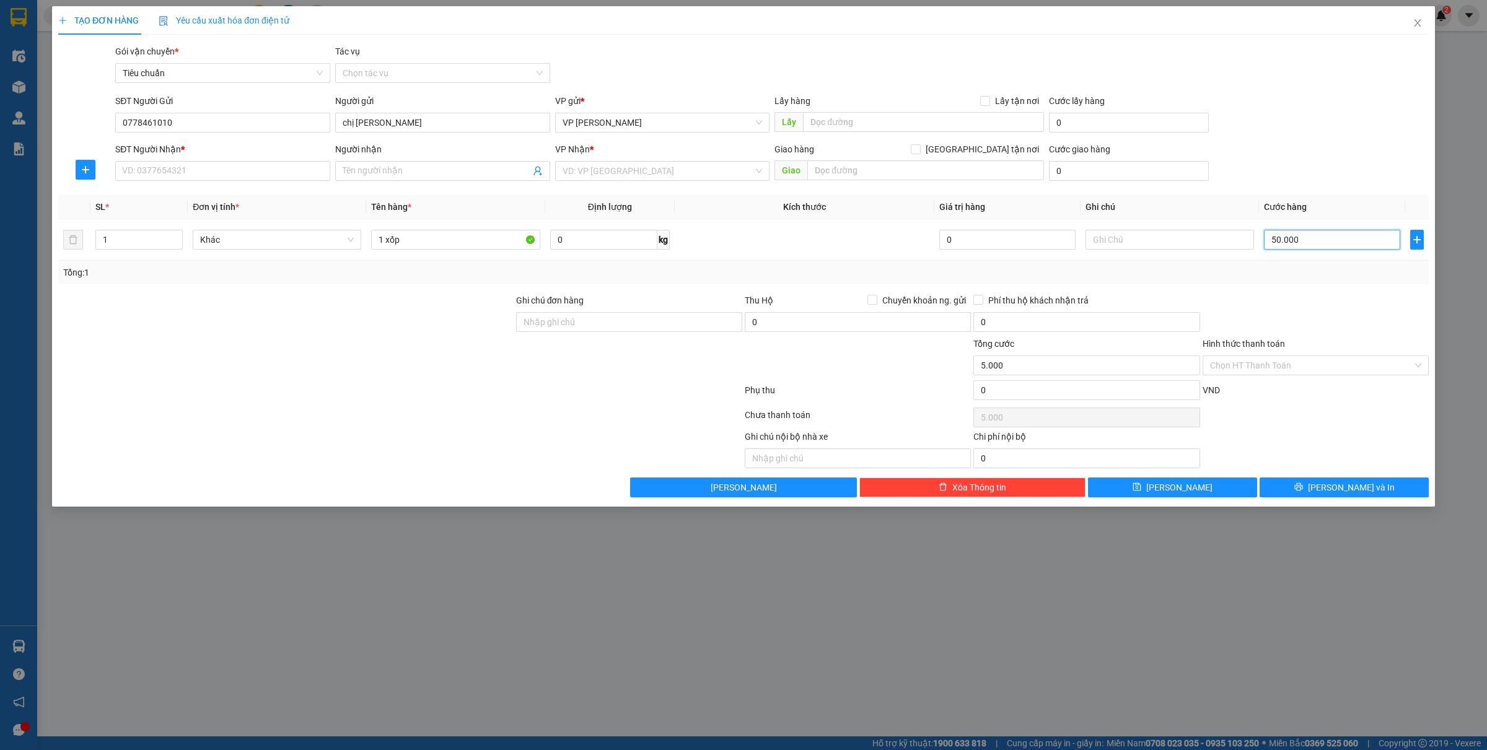
type input "50.000"
click at [178, 169] on input "SĐT Người Nhận *" at bounding box center [222, 171] width 215 height 20
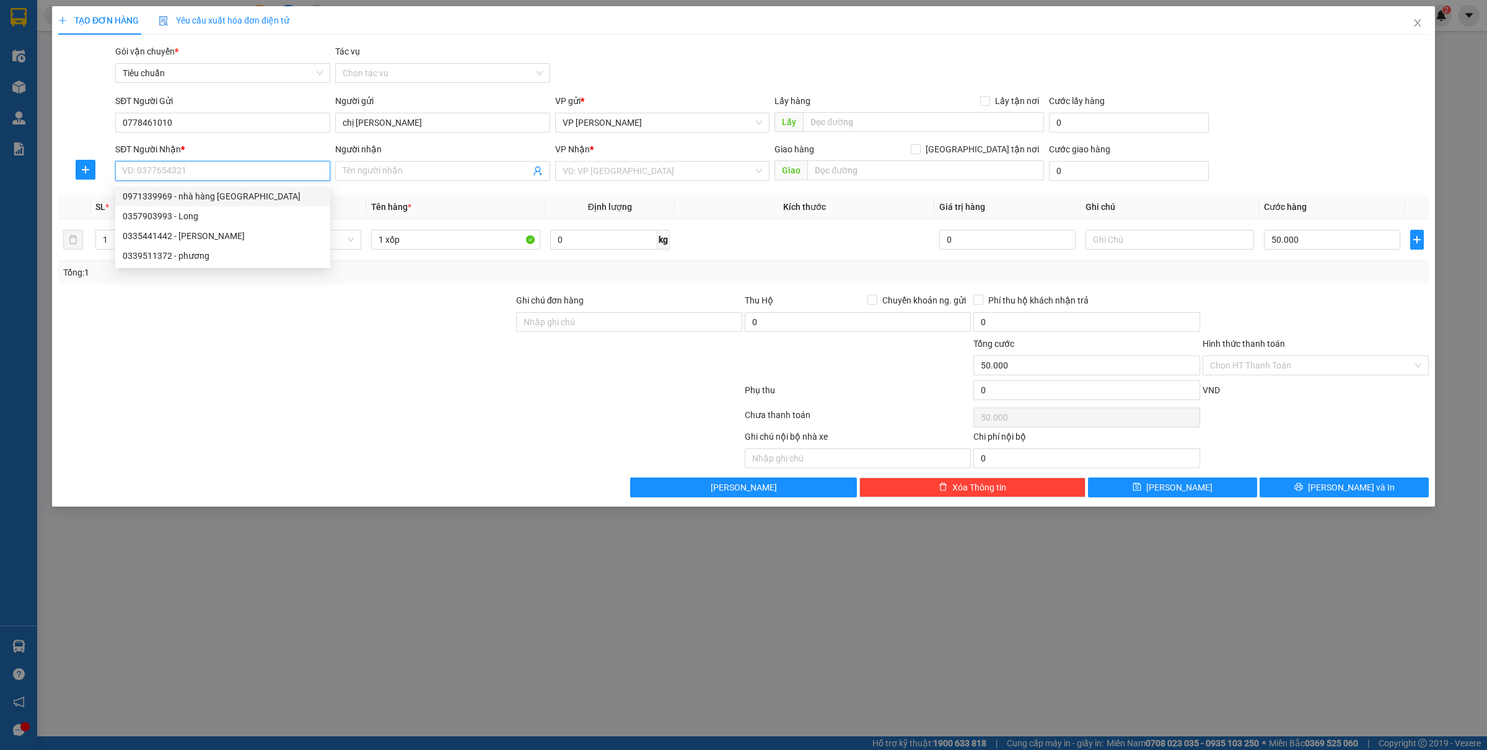
click at [174, 205] on div "0971339969 - nhà hàng việt tiến sơn" at bounding box center [222, 197] width 215 height 20
type input "0971339969"
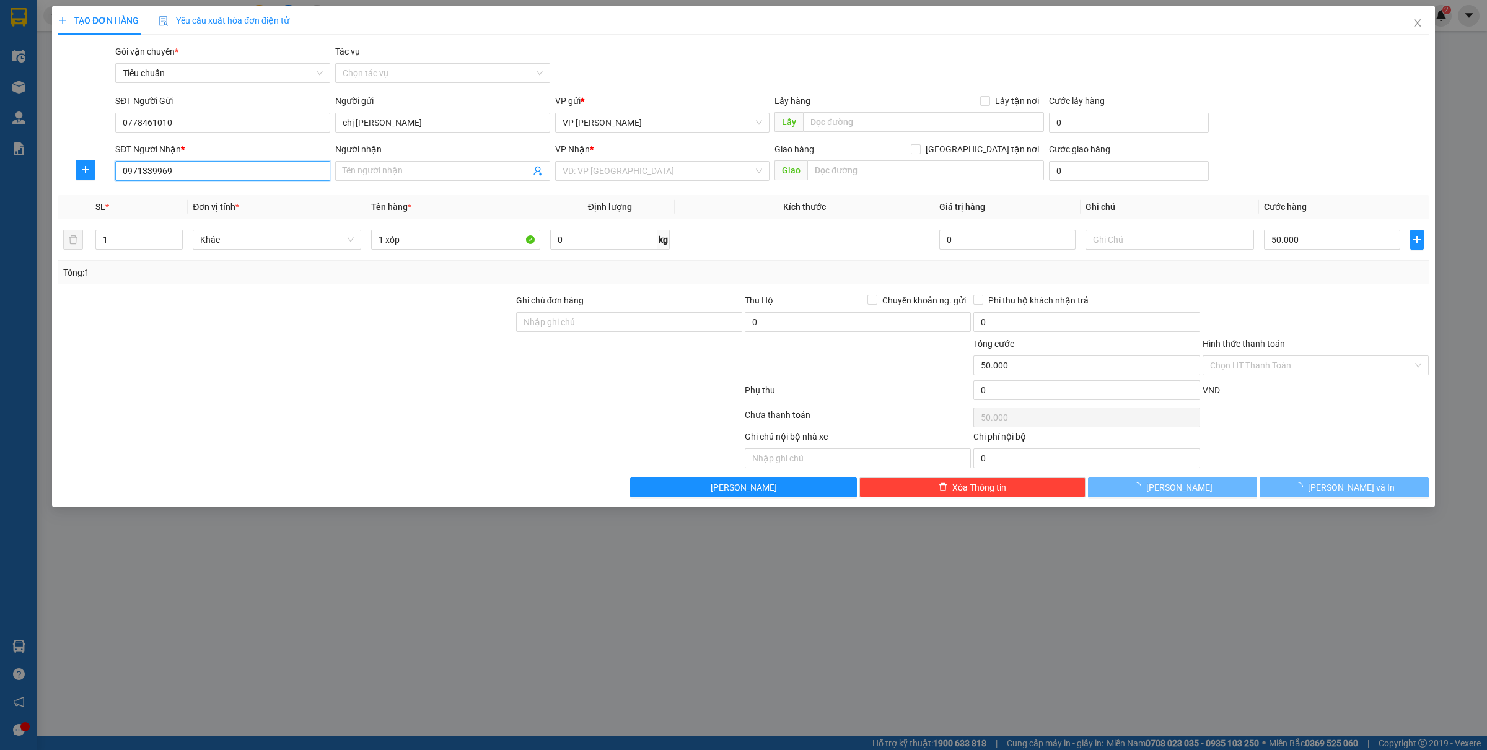
type input "nhà hàng việt tiến sơn"
type input "sao đỏ"
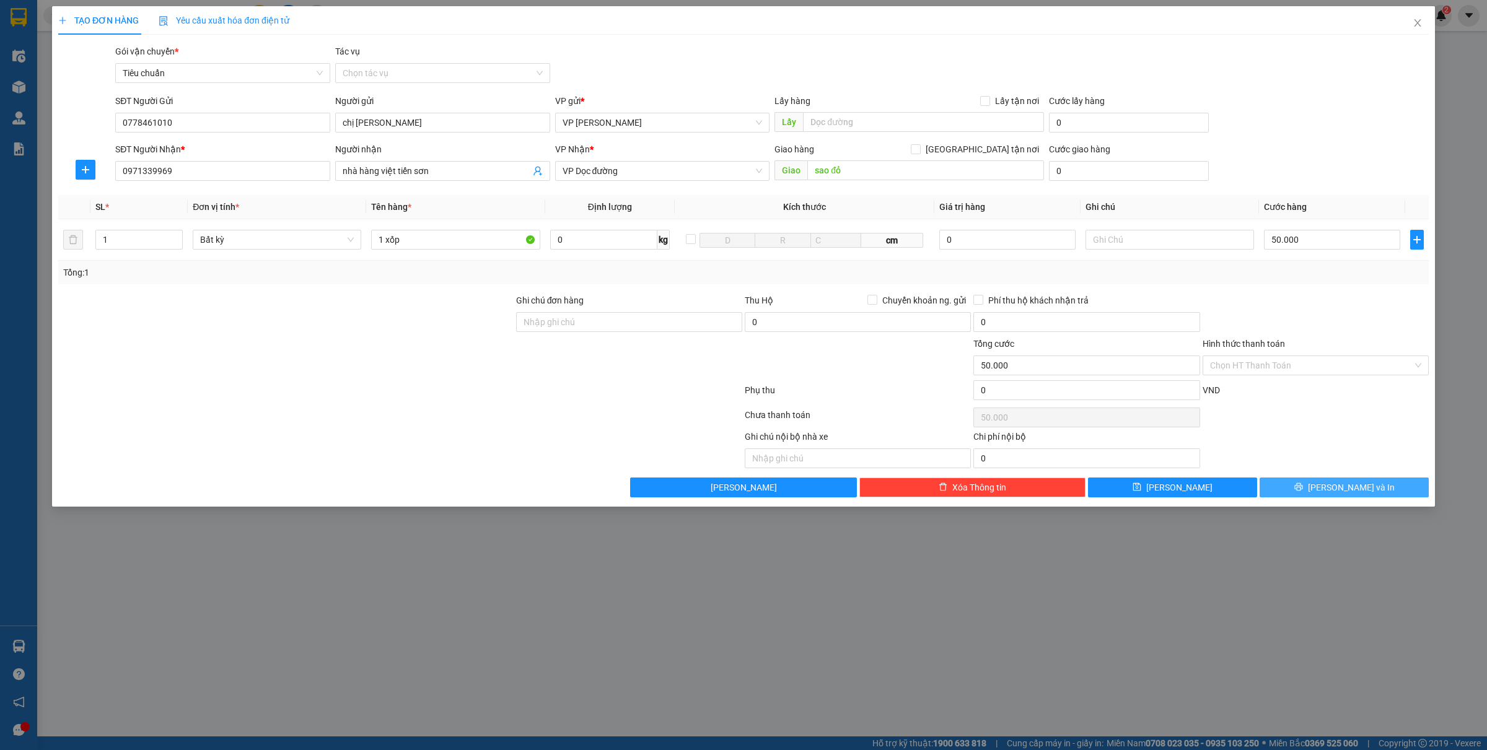
click at [1340, 484] on span "[PERSON_NAME] và In" at bounding box center [1351, 488] width 87 height 14
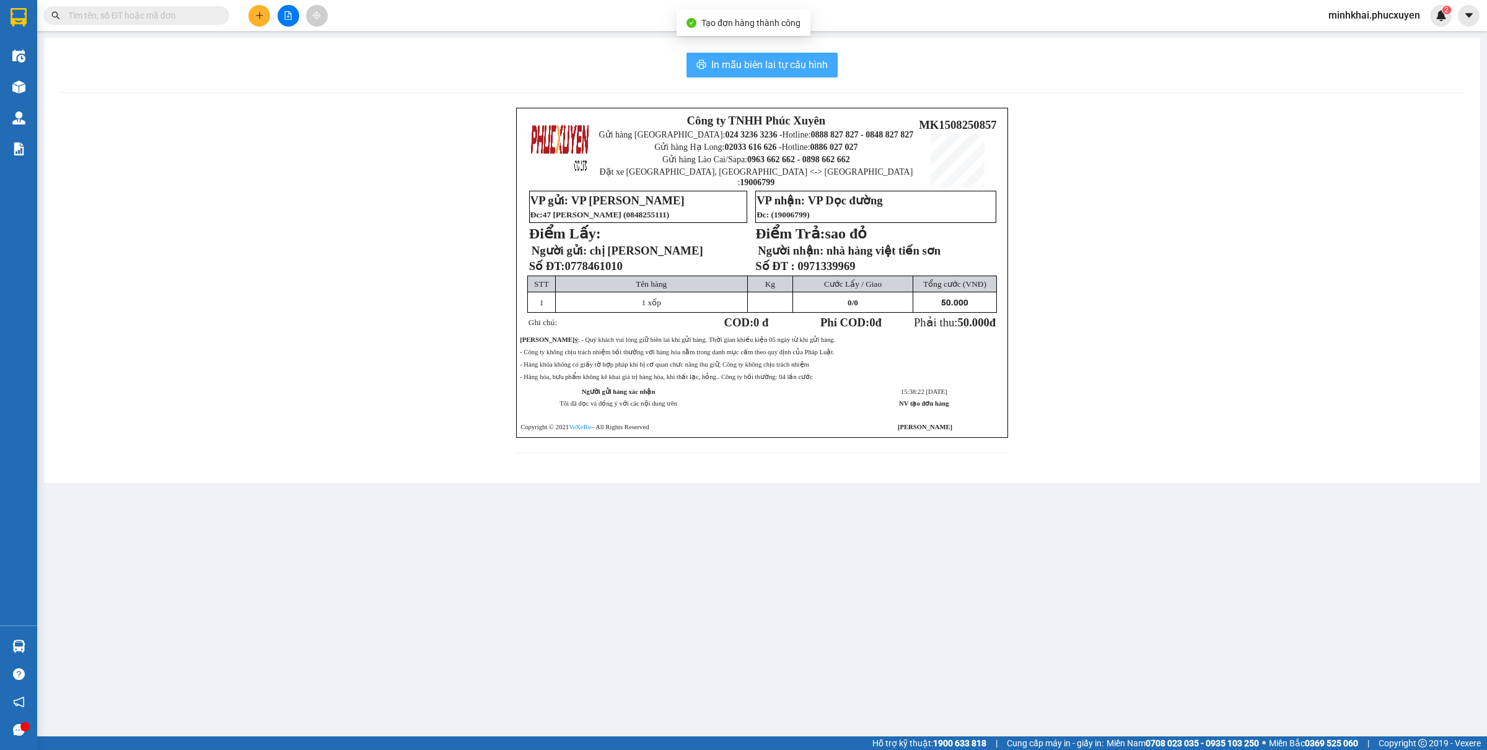
click at [768, 73] on button "In mẫu biên lai tự cấu hình" at bounding box center [762, 65] width 151 height 25
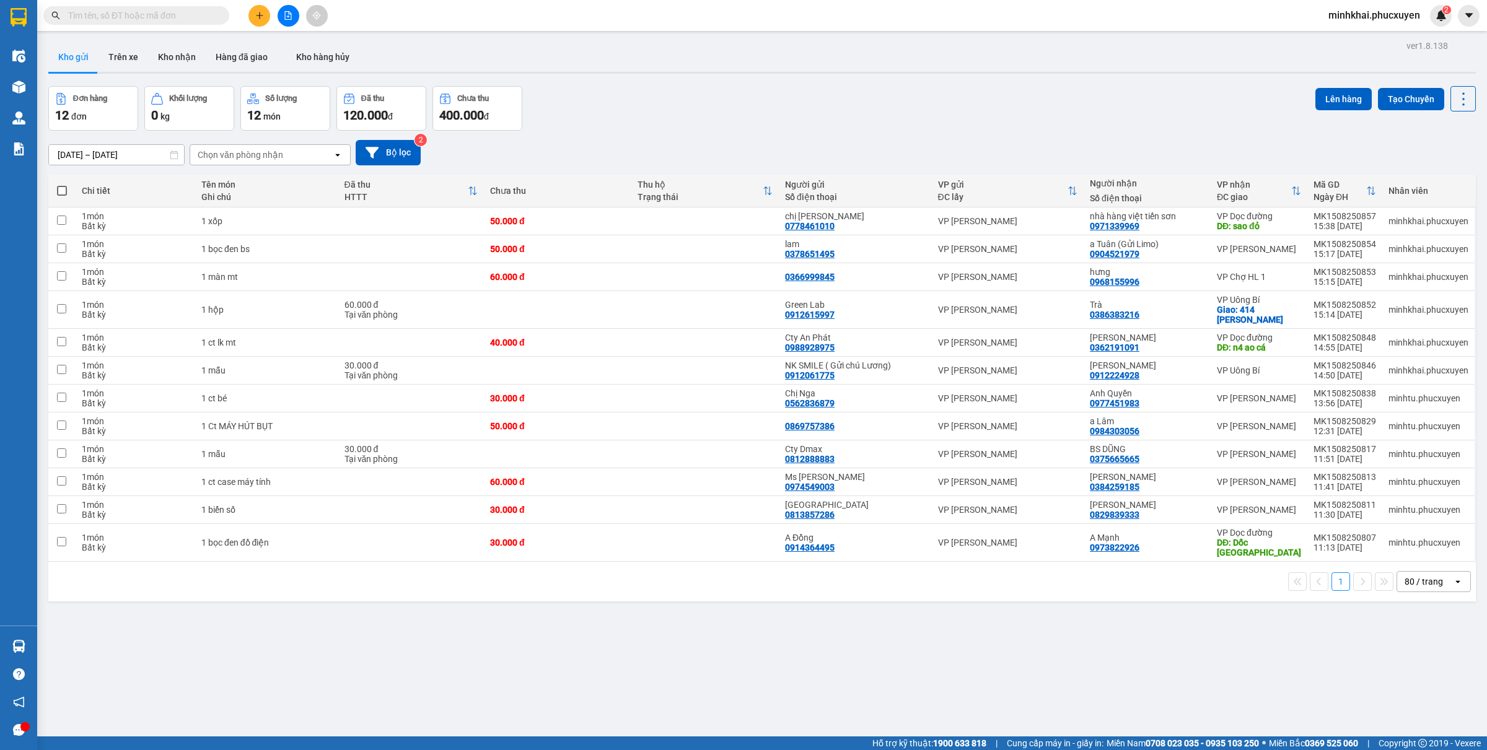
click at [258, 20] on button at bounding box center [260, 16] width 22 height 22
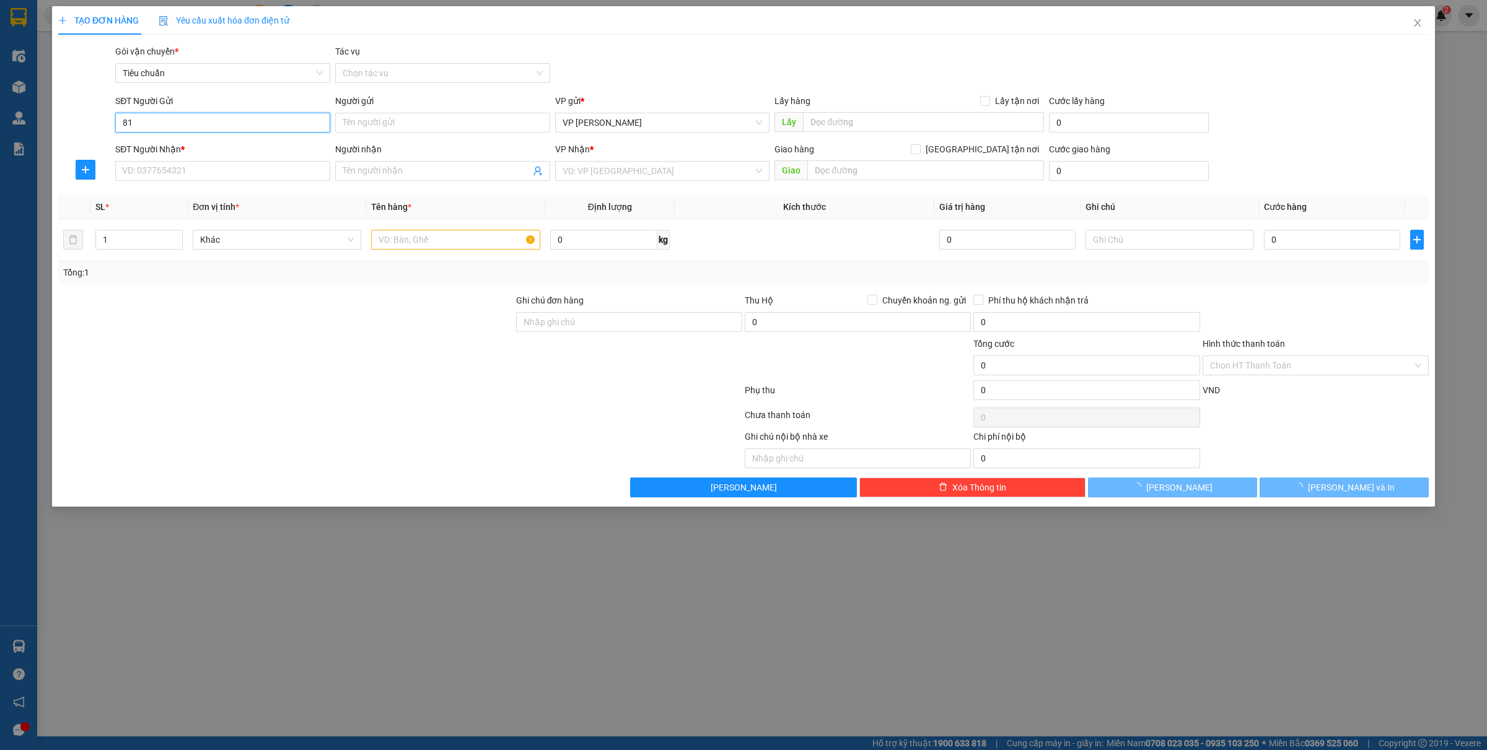
type input "8"
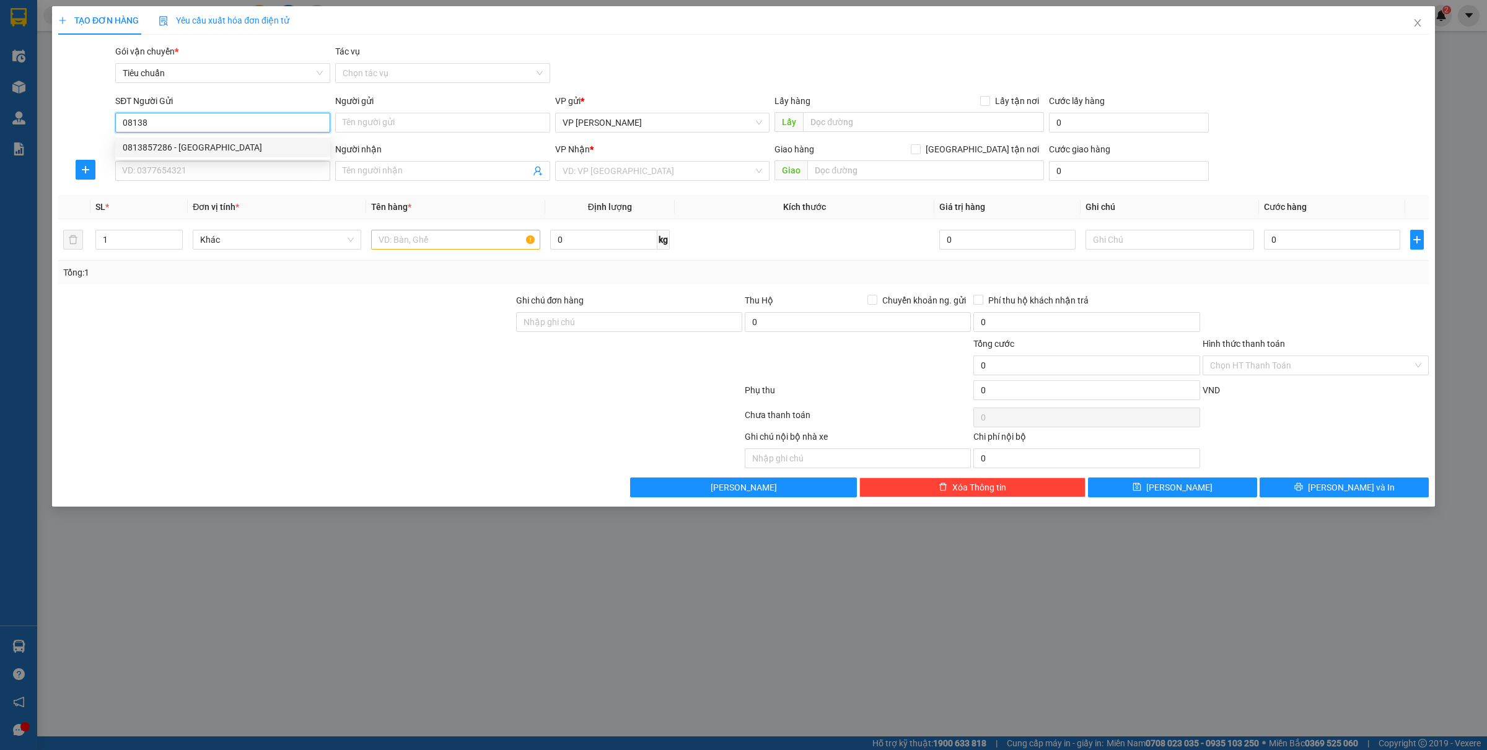
click at [181, 147] on div "0813857286 - Anh Lộc" at bounding box center [223, 148] width 200 height 14
type input "0813857286"
type input "Anh Lộc"
type input "0813857286"
click at [181, 166] on input "SĐT Người Nhận *" at bounding box center [222, 171] width 215 height 20
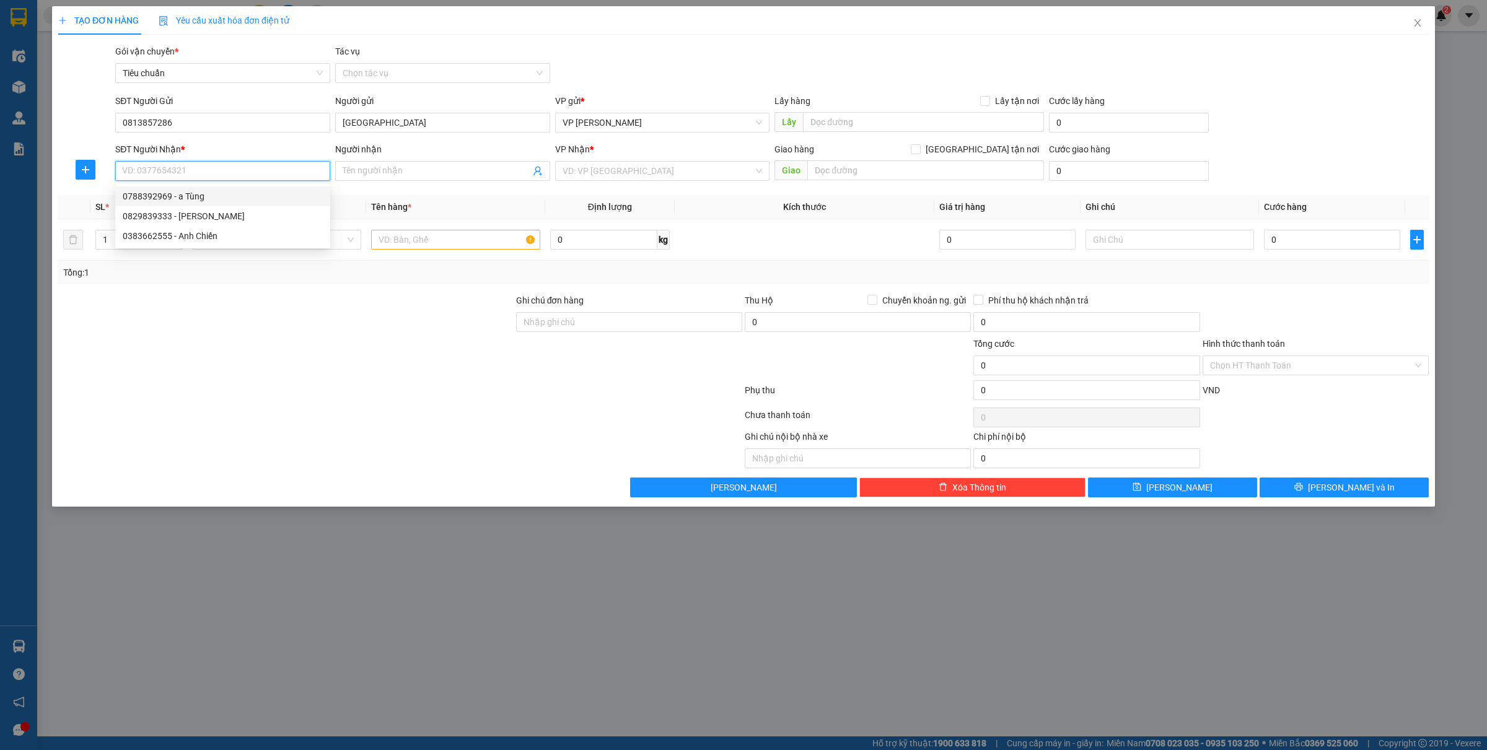
click at [188, 193] on div "0788392969 - a Tùng" at bounding box center [223, 197] width 200 height 14
type input "0788392969"
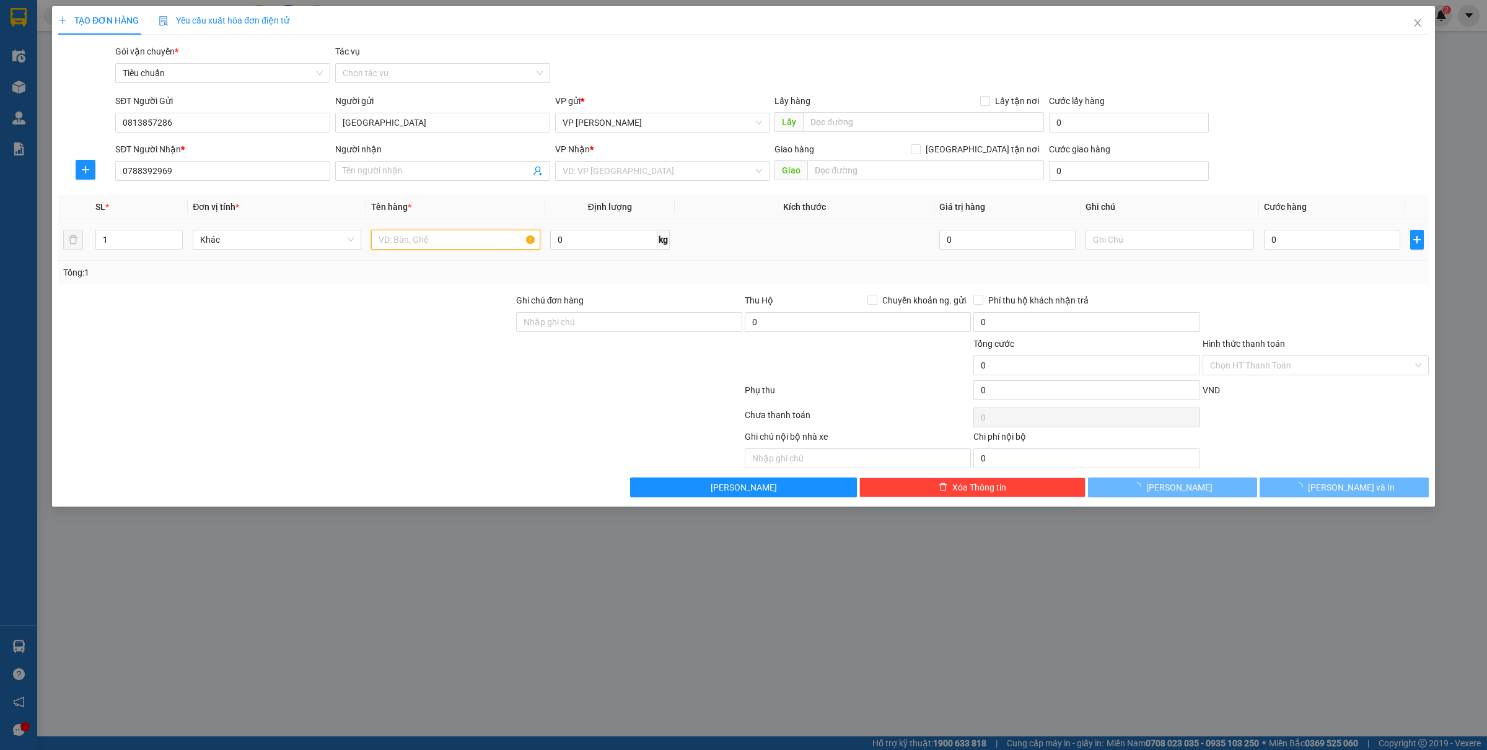
click at [440, 230] on input "text" at bounding box center [455, 240] width 169 height 20
type input "a Tùng"
click at [438, 239] on input "text" at bounding box center [455, 240] width 169 height 20
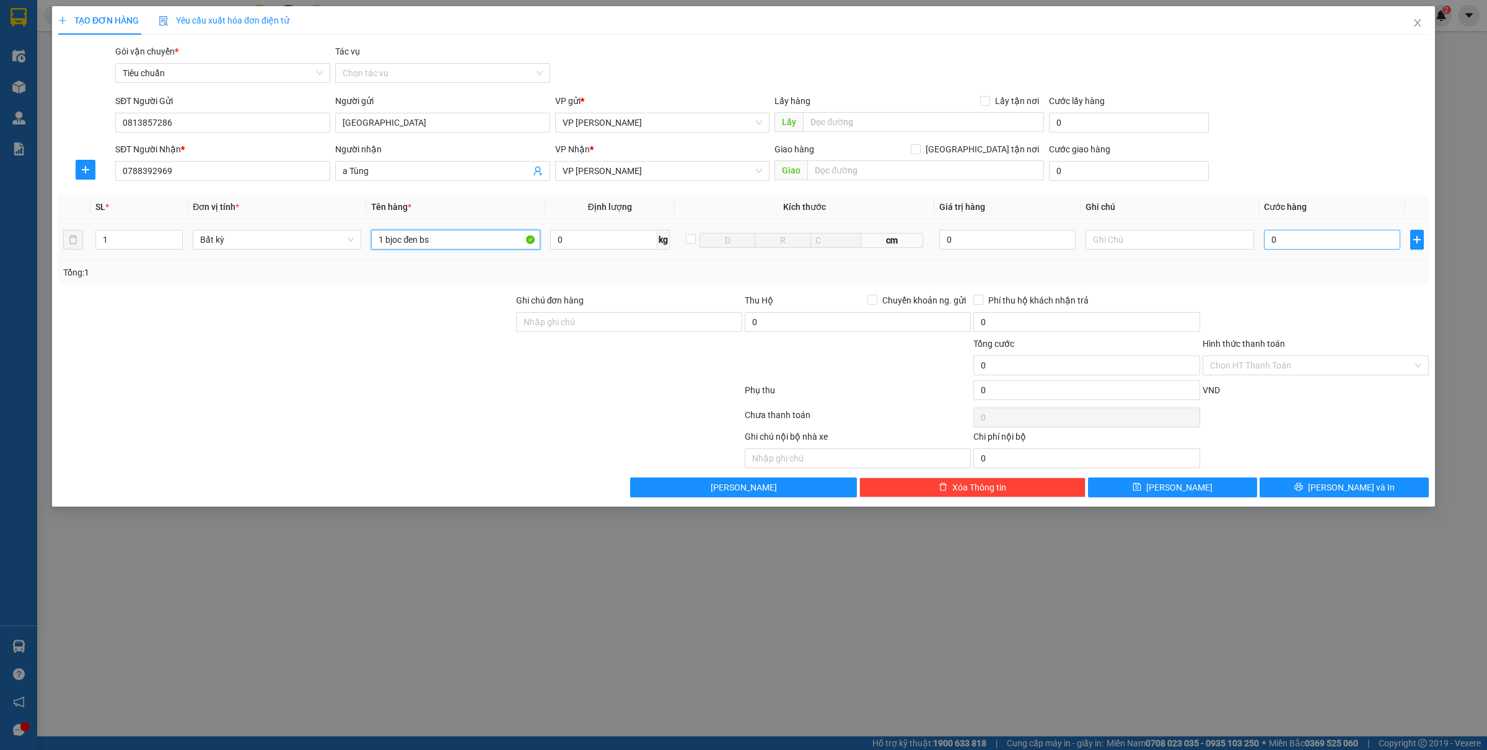
type input "1 bjoc đen bs"
click at [1306, 245] on input "0" at bounding box center [1332, 240] width 136 height 20
type input "3"
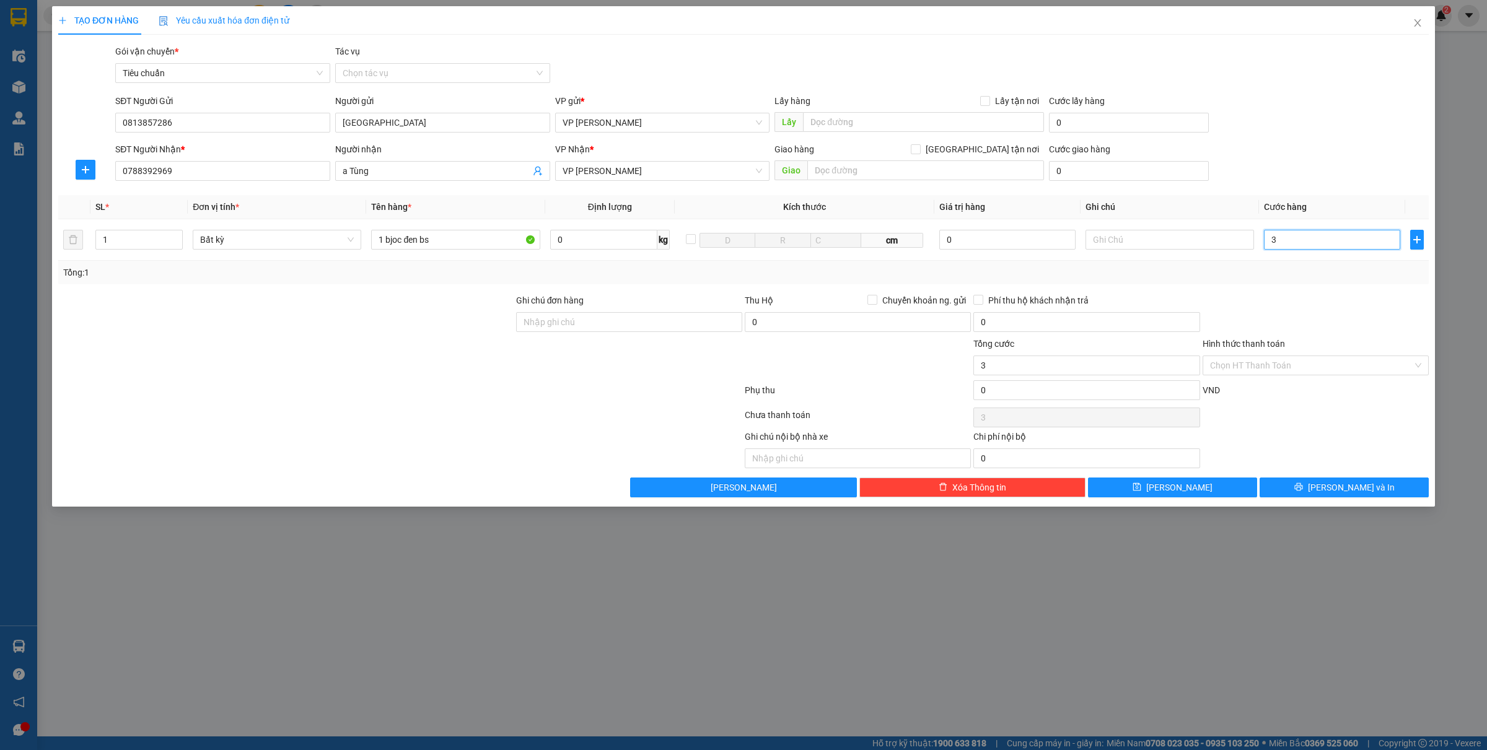
type input "30"
type input "300"
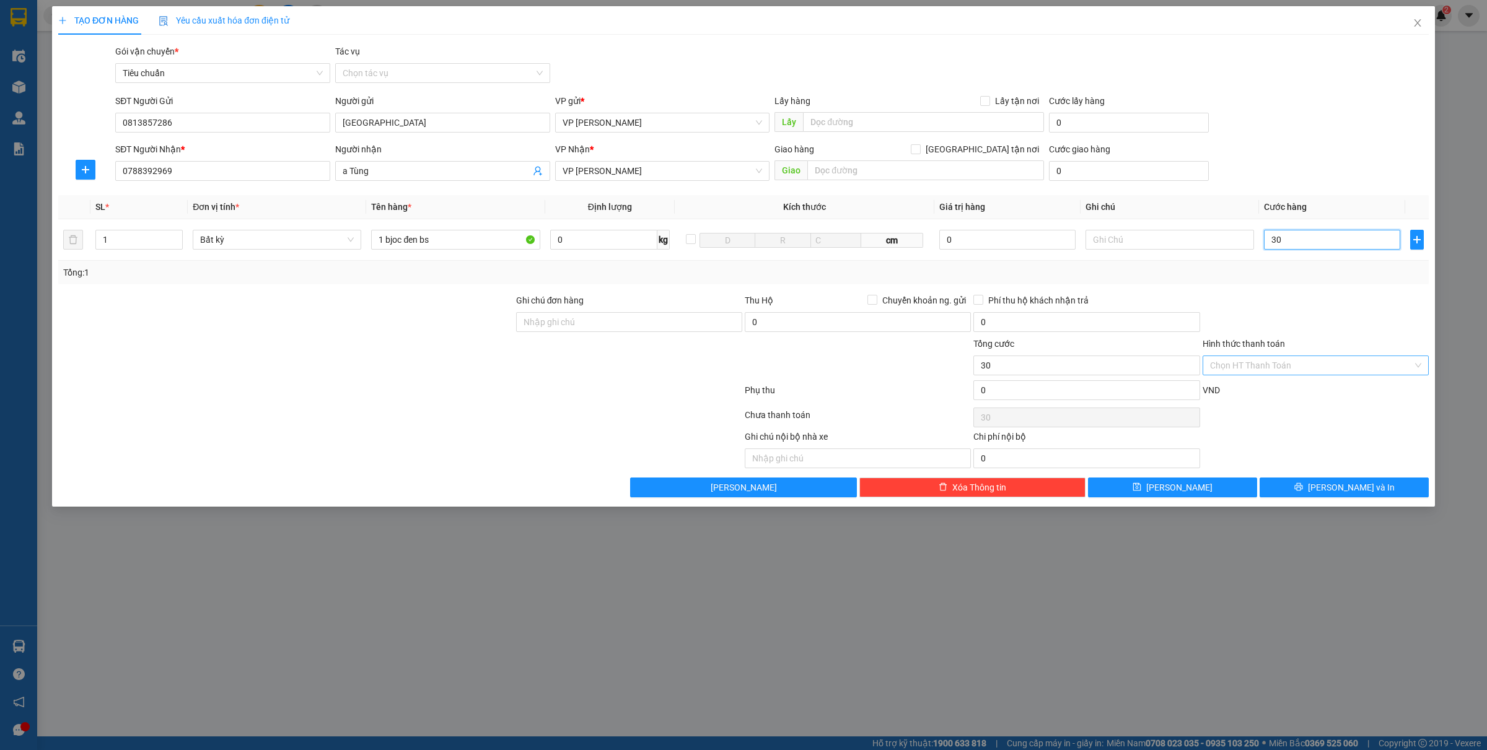
type input "300"
type input "3.000"
type input "30.000"
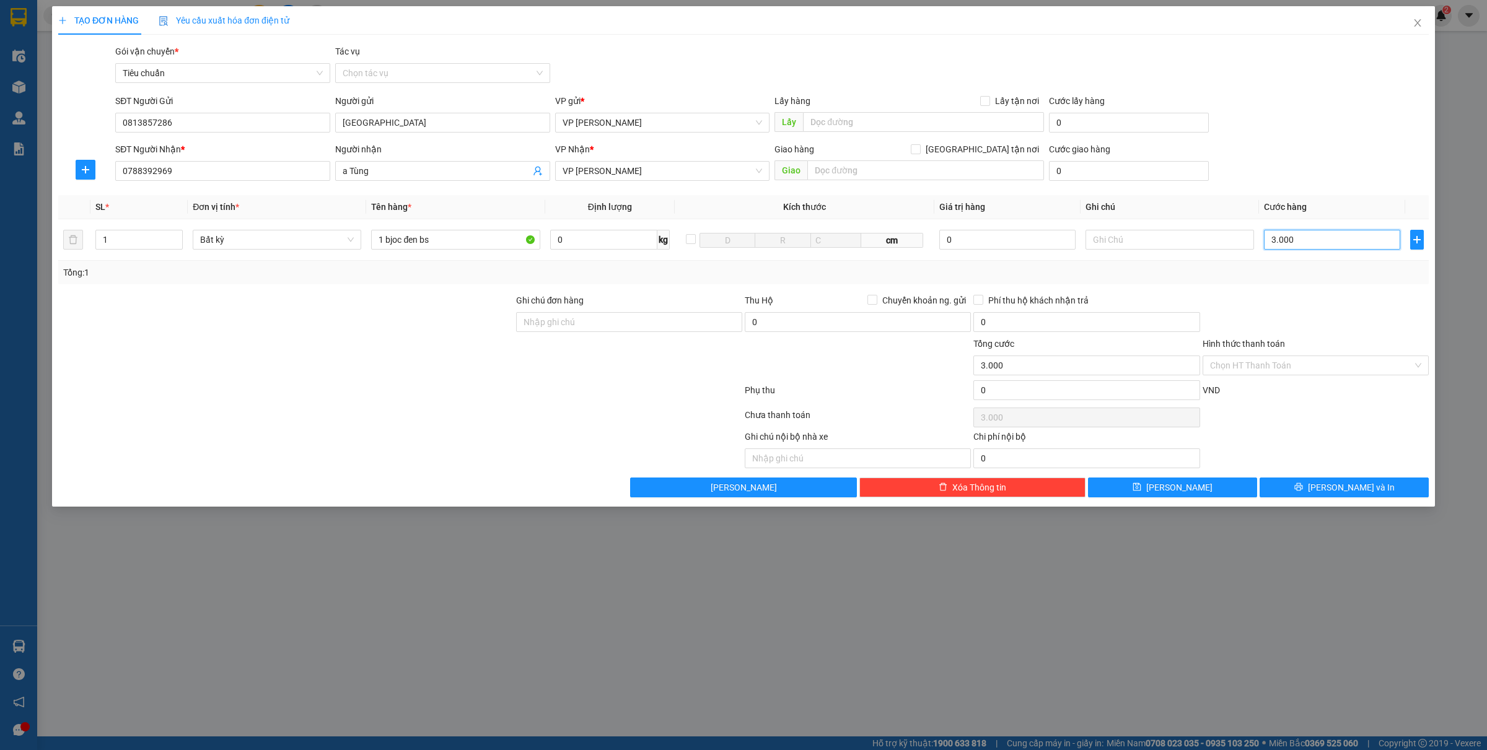
type input "30.000"
click at [1326, 481] on button "[PERSON_NAME] và In" at bounding box center [1344, 488] width 169 height 20
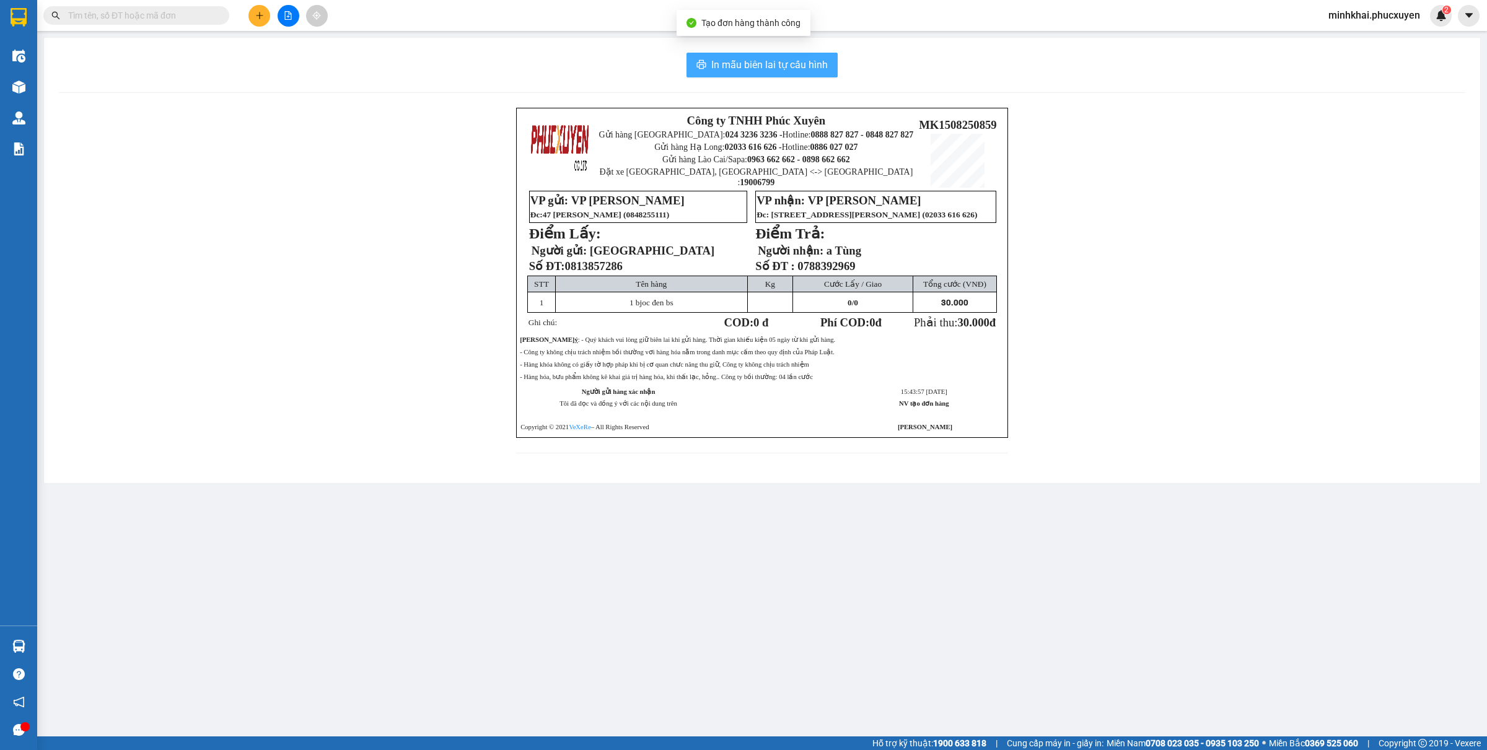
click at [815, 63] on span "In mẫu biên lai tự cấu hình" at bounding box center [769, 64] width 117 height 15
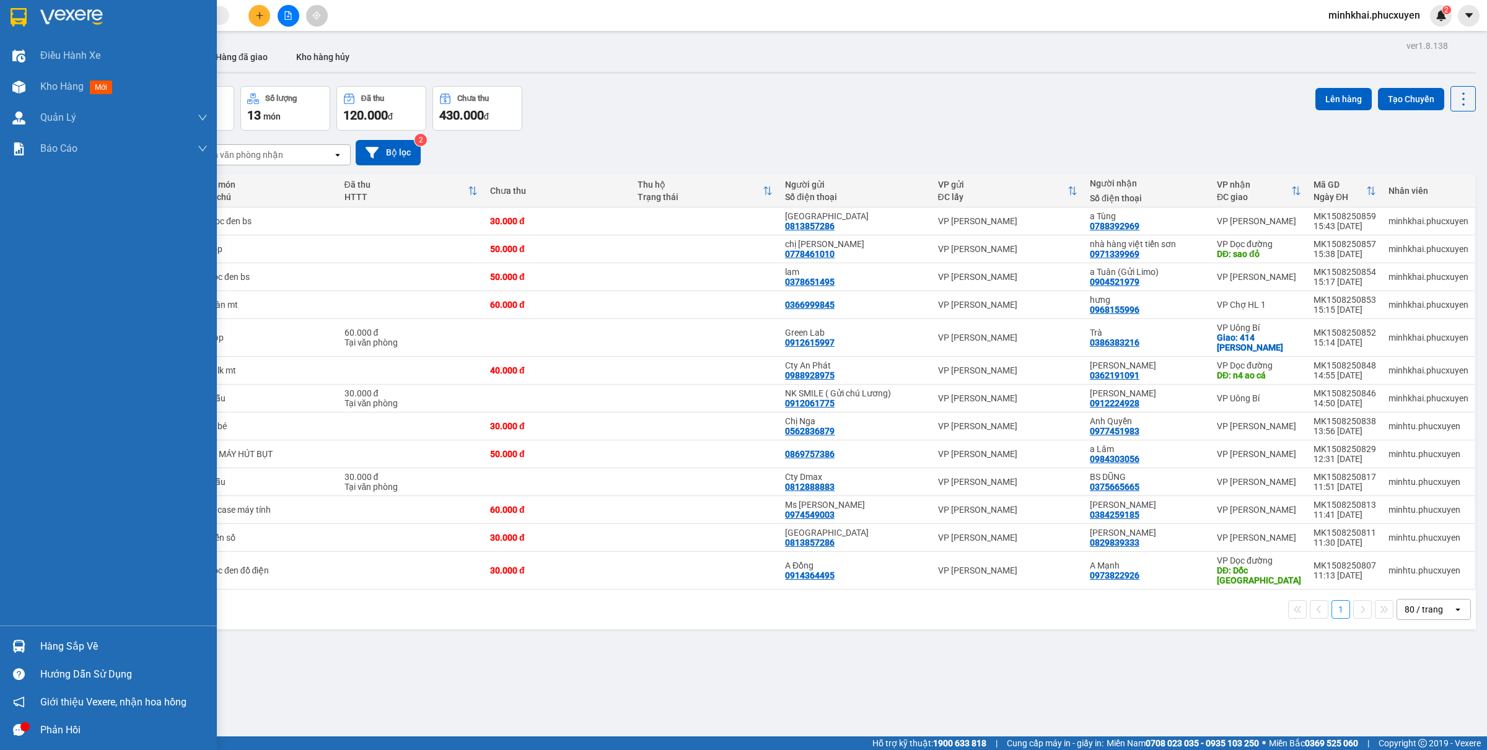
drag, startPoint x: 35, startPoint y: 653, endPoint x: 54, endPoint y: 660, distance: 20.0
click at [36, 653] on div "Hàng sắp về" at bounding box center [108, 647] width 217 height 28
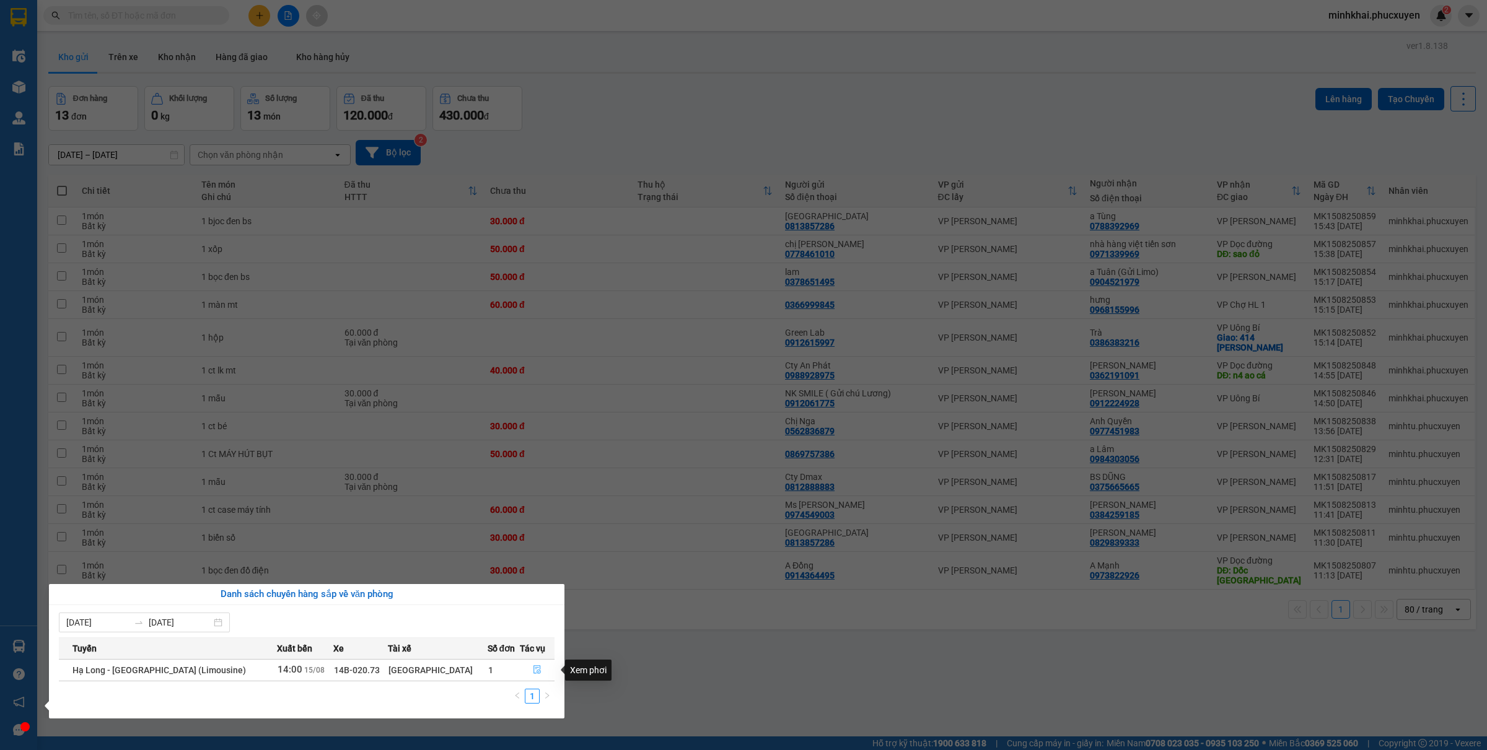
click at [527, 674] on button "button" at bounding box center [537, 671] width 33 height 20
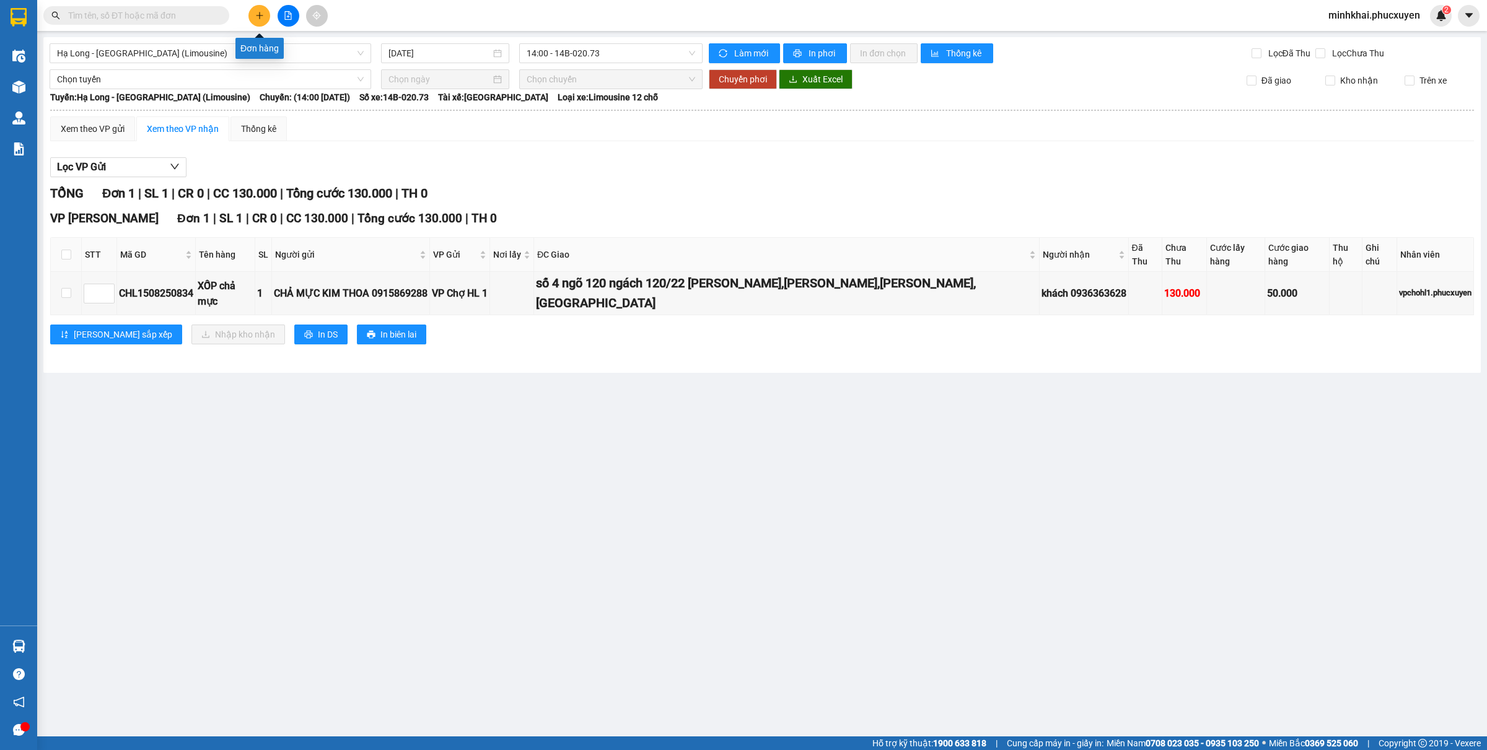
click at [258, 10] on button at bounding box center [260, 16] width 22 height 22
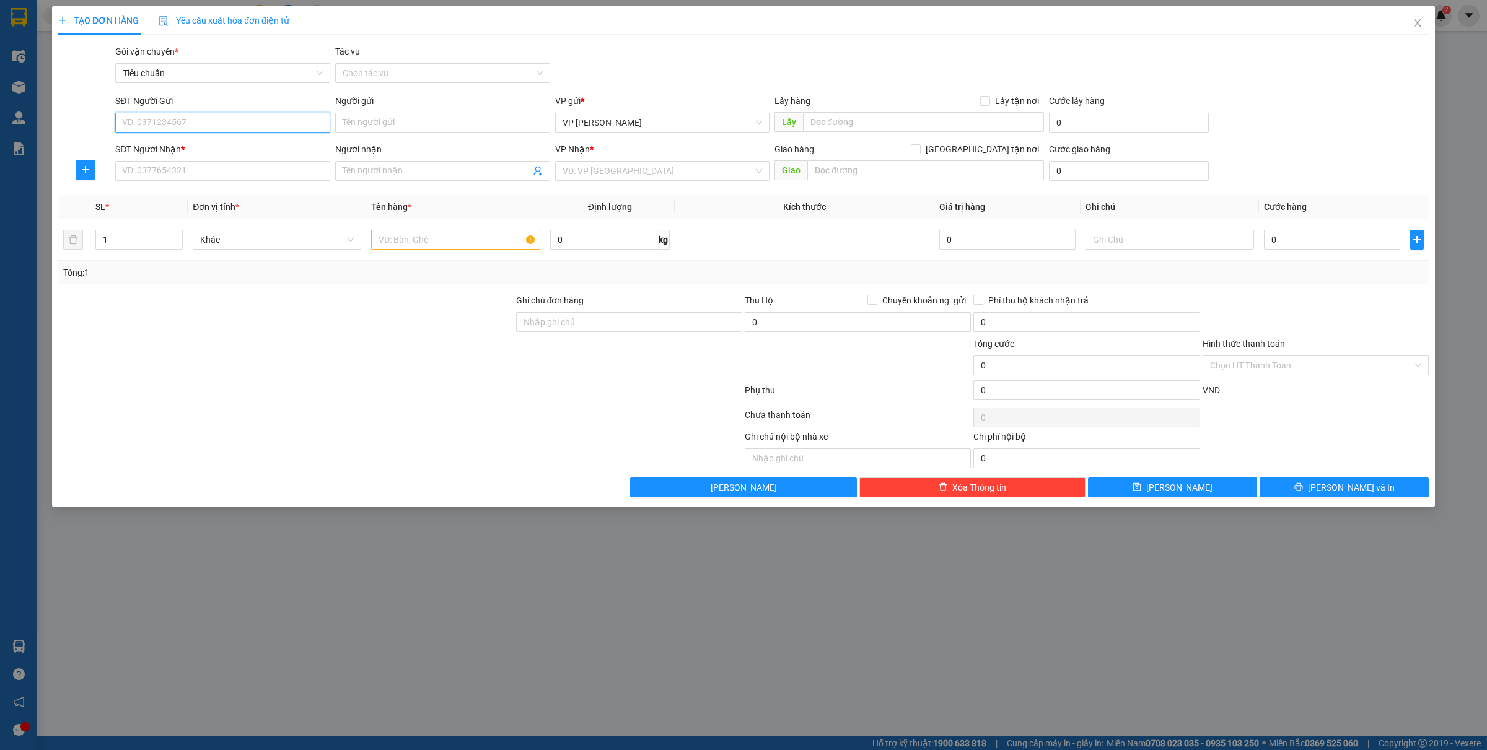
click at [187, 122] on input "SĐT Người Gửi" at bounding box center [222, 123] width 215 height 20
type input "0898478013"
click at [157, 151] on div "0898478013 - Anh Đông" at bounding box center [223, 148] width 200 height 14
type input "Anh Đông"
type input "0898478013"
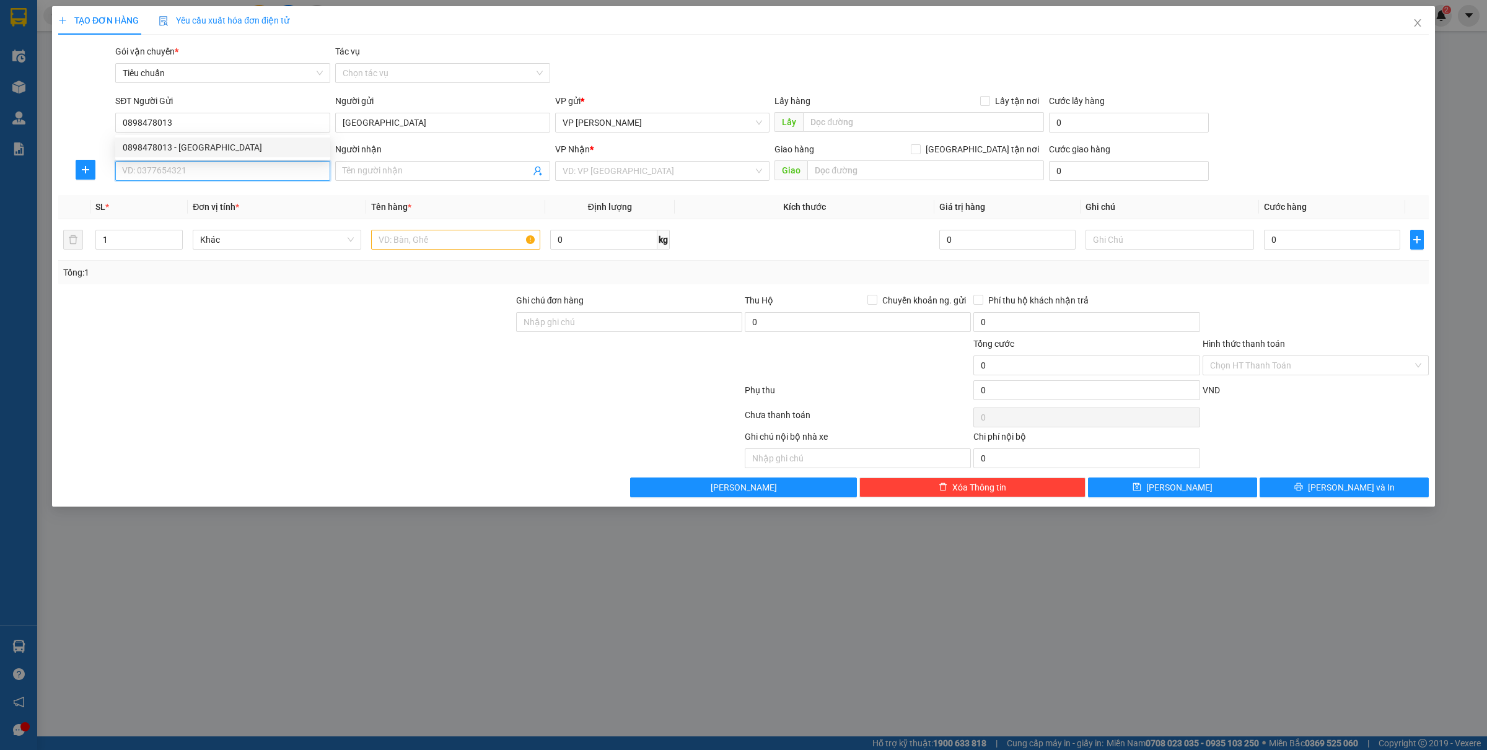
click at [165, 174] on input "SĐT Người Nhận *" at bounding box center [222, 171] width 215 height 20
click at [156, 198] on div "0377332633 - Anh Trung" at bounding box center [223, 197] width 200 height 14
type input "0377332633"
type input "Anh Trung"
type input "N3 km11 quảng yên"
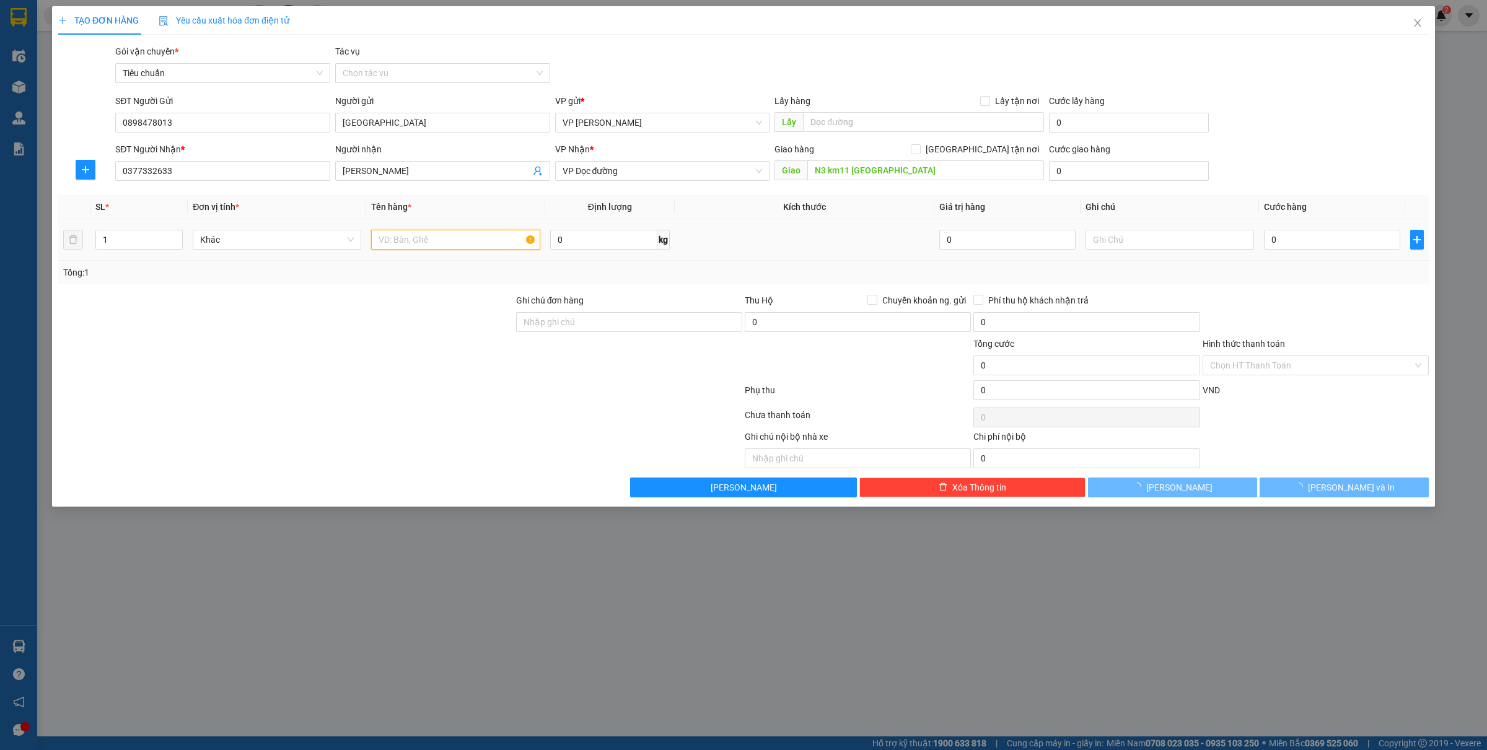
click at [447, 237] on input "text" at bounding box center [455, 240] width 169 height 20
type input "1 túi vải"
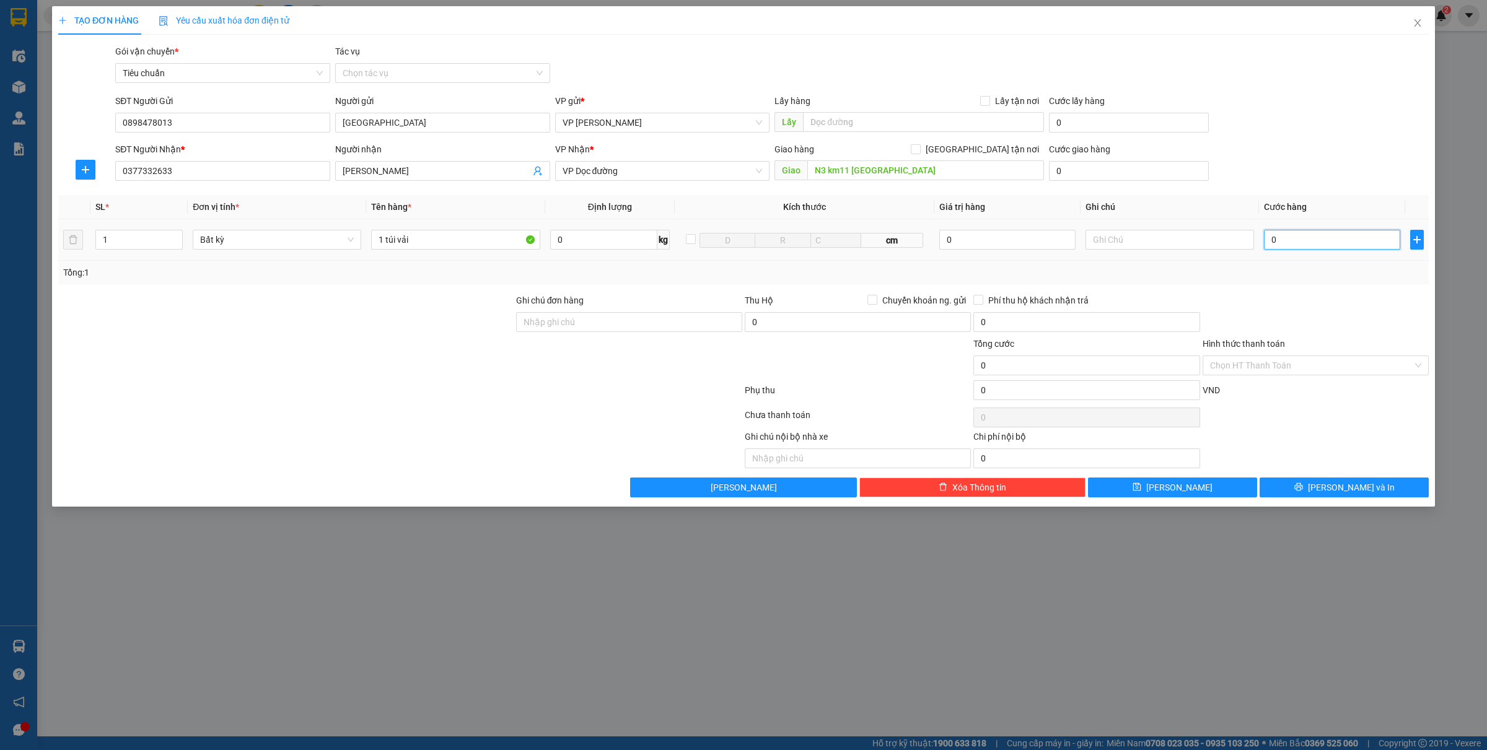
click at [1318, 232] on input "0" at bounding box center [1332, 240] width 136 height 20
type input "6"
type input "60"
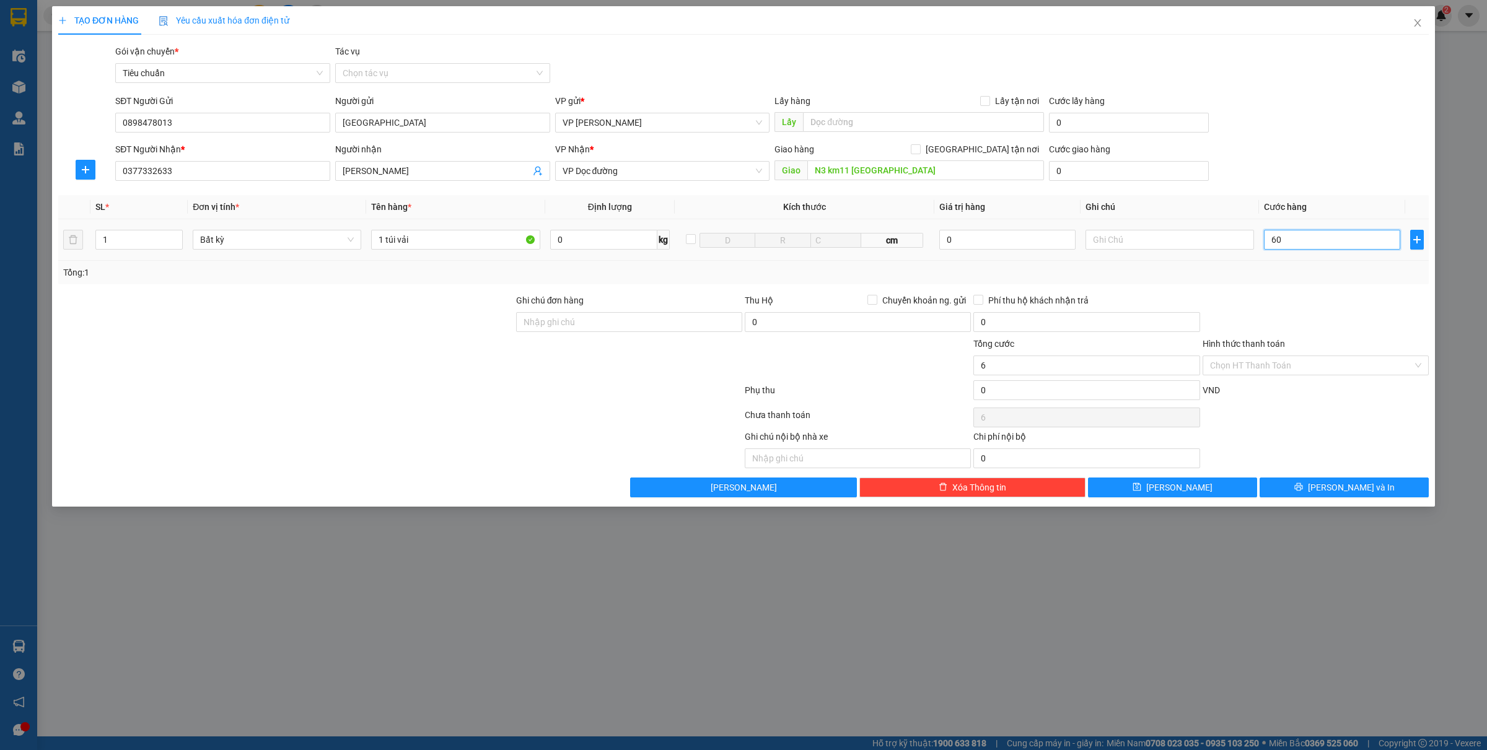
type input "60"
type input "600"
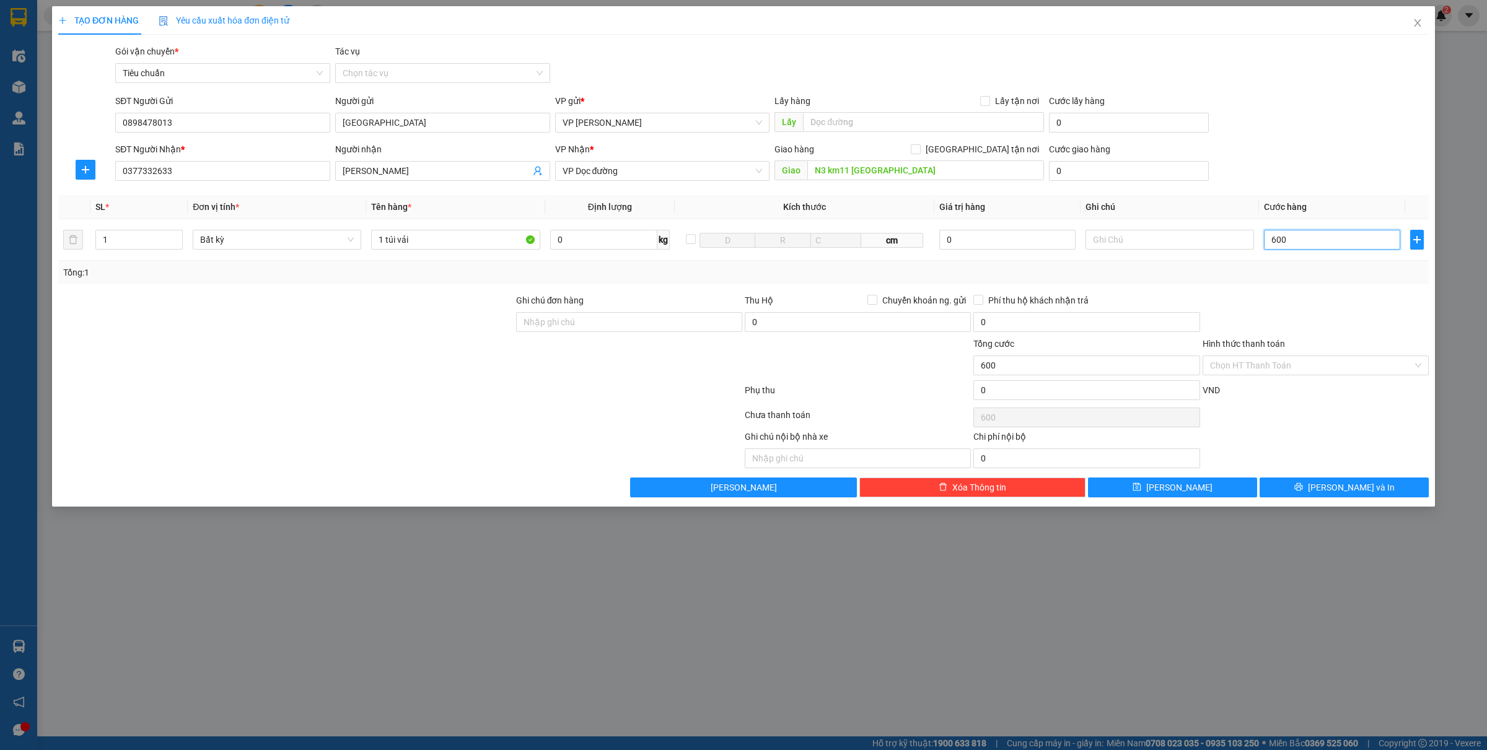
type input "6.000"
type input "60.000"
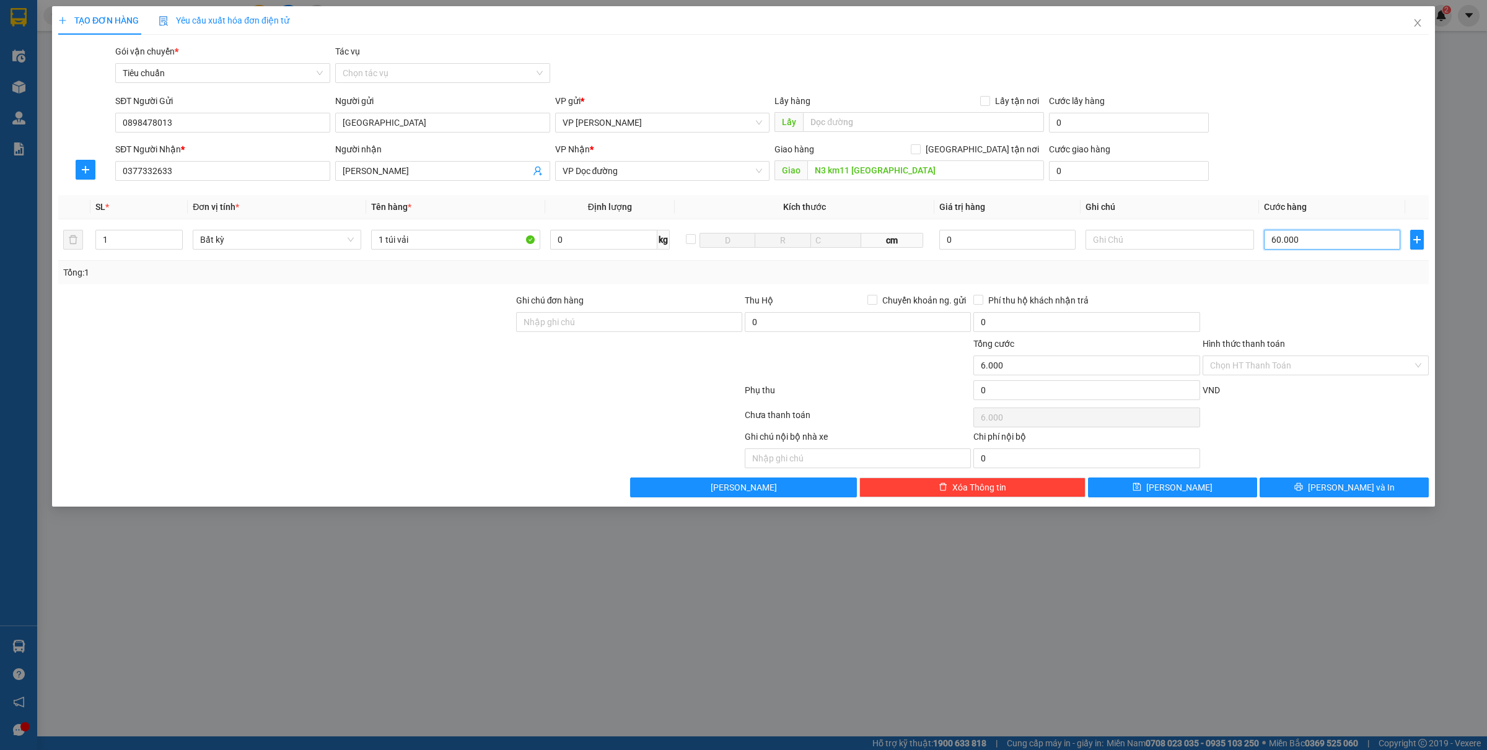
type input "60.000"
click at [1272, 366] on input "Hình thức thanh toán" at bounding box center [1311, 365] width 203 height 19
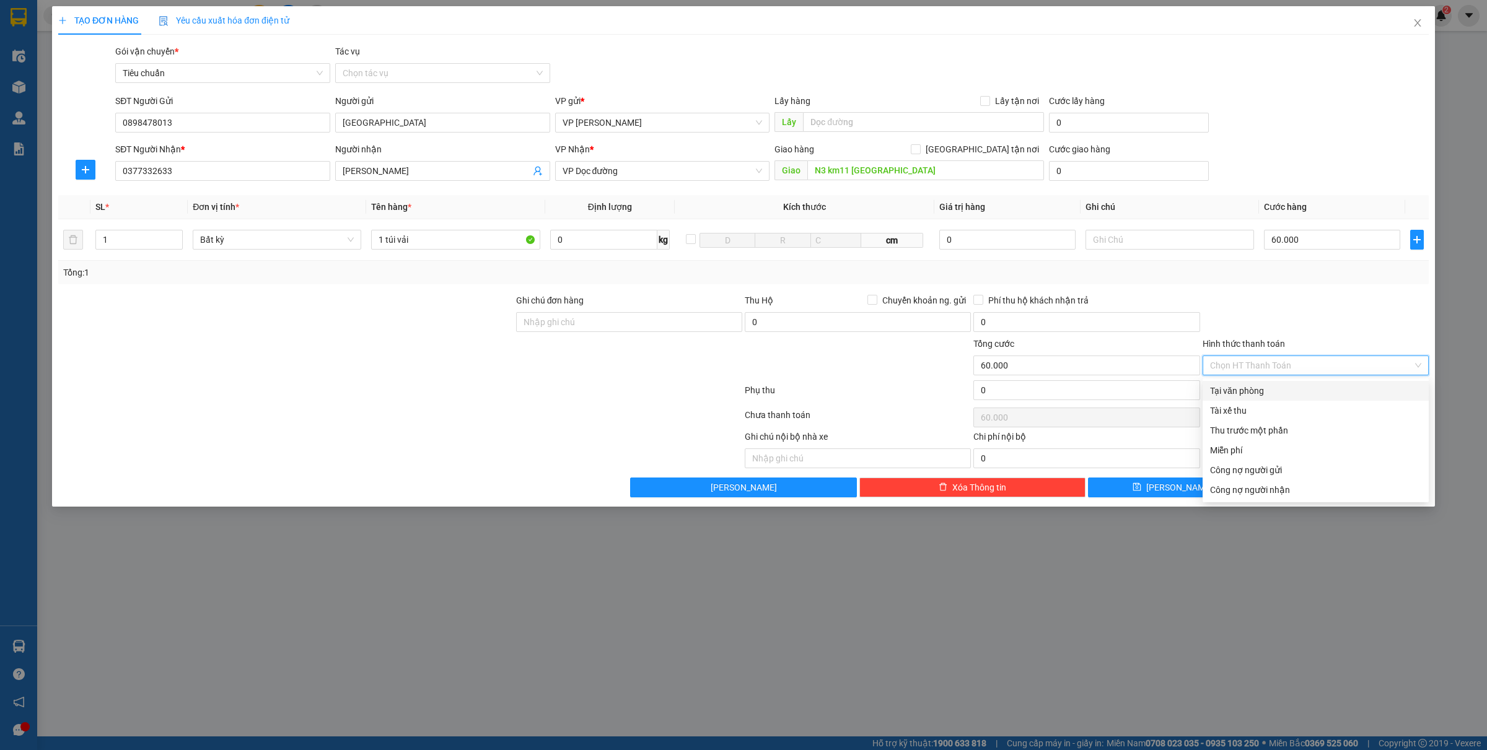
click at [1238, 391] on div "Tại văn phòng" at bounding box center [1315, 391] width 211 height 14
type input "0"
click at [1262, 391] on div "Tại văn phòng" at bounding box center [1315, 391] width 211 height 14
click at [1301, 485] on button "[PERSON_NAME] và In" at bounding box center [1344, 488] width 169 height 20
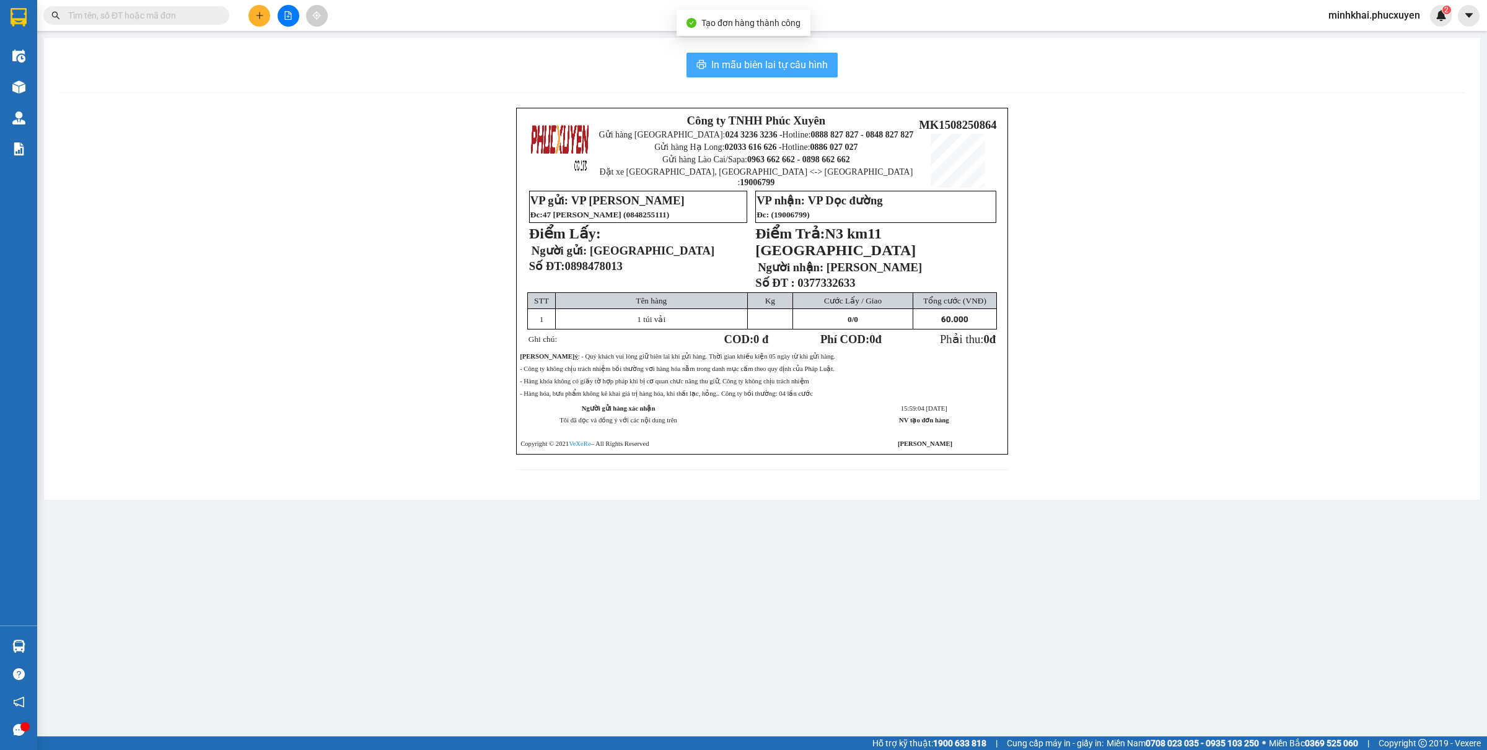
click at [772, 64] on span "In mẫu biên lai tự cấu hình" at bounding box center [769, 64] width 117 height 15
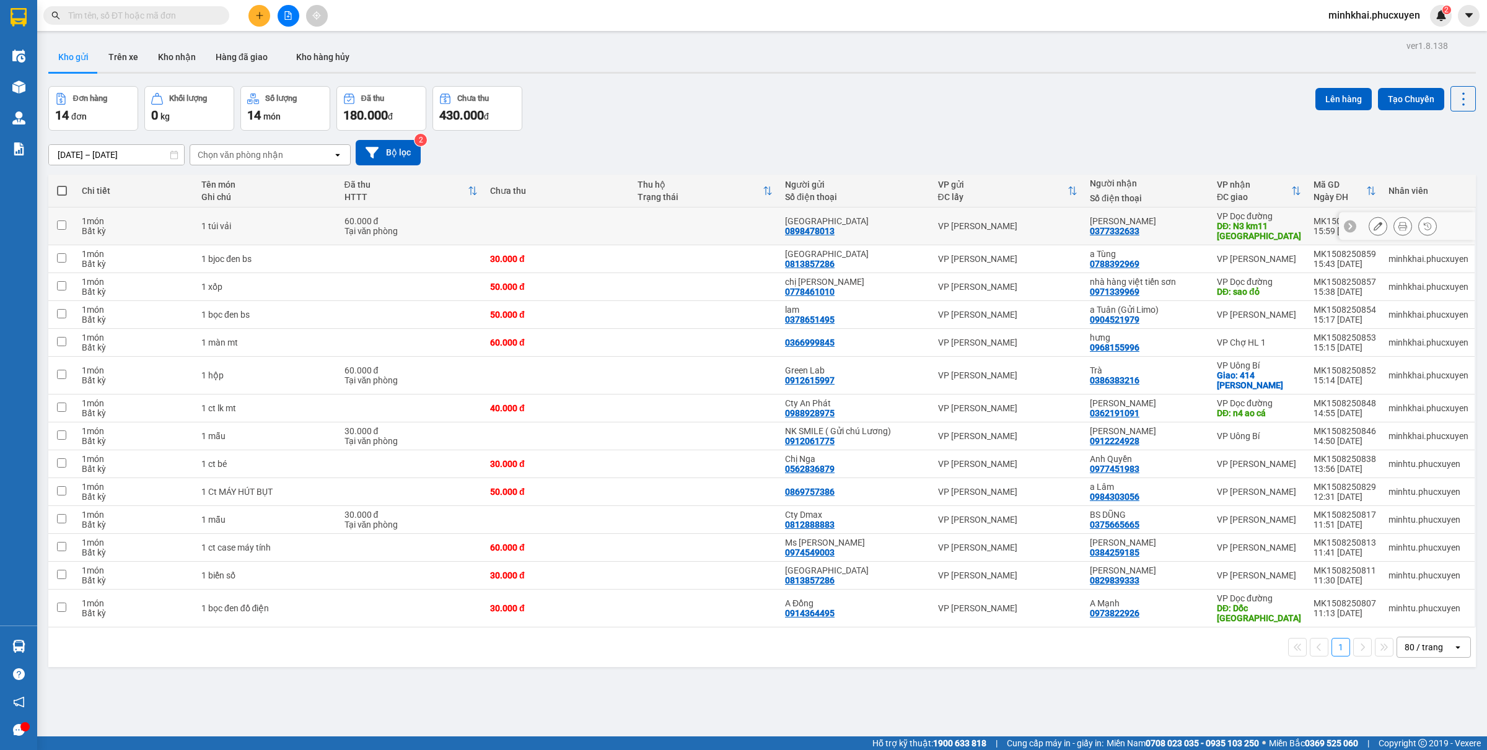
click at [1399, 223] on icon at bounding box center [1403, 226] width 9 height 9
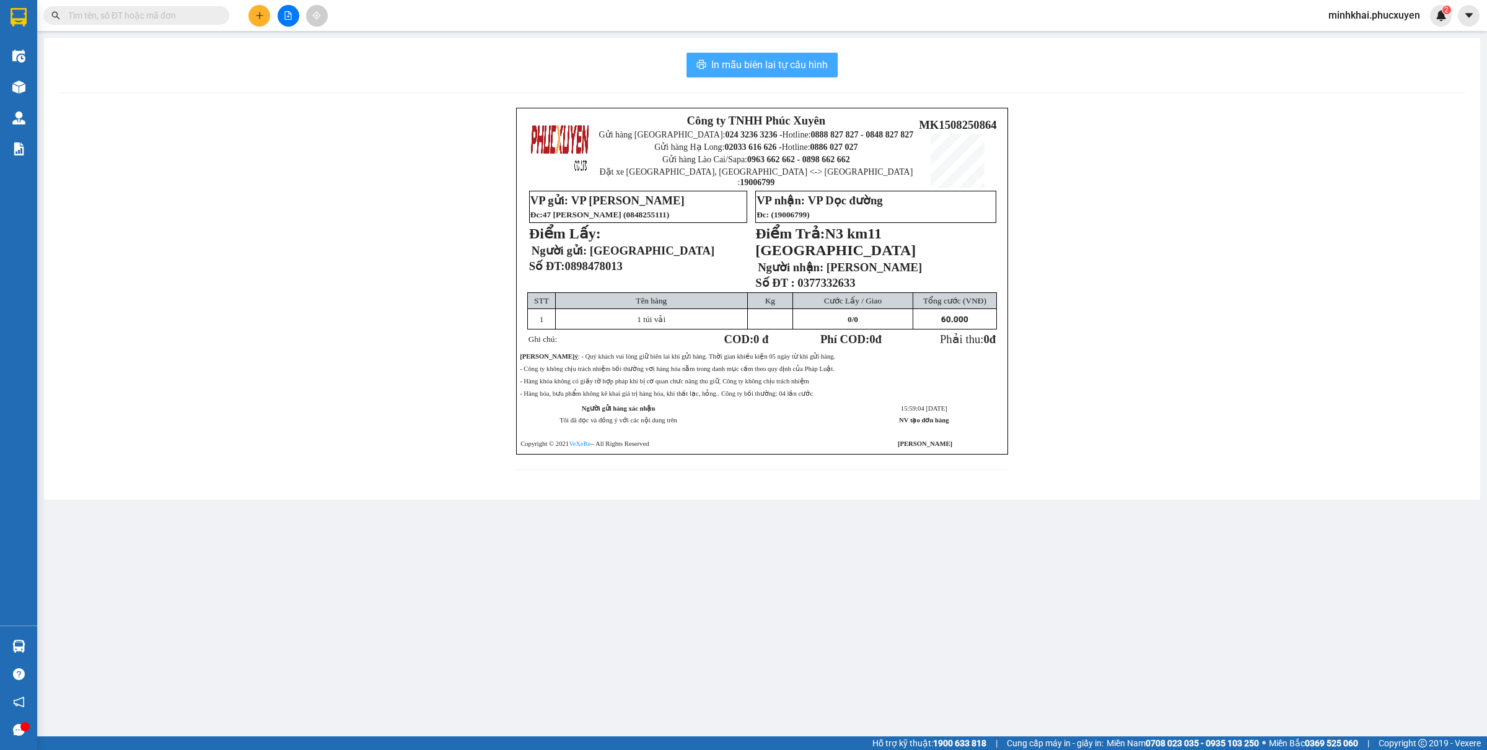
click at [819, 66] on span "In mẫu biên lai tự cấu hình" at bounding box center [769, 64] width 117 height 15
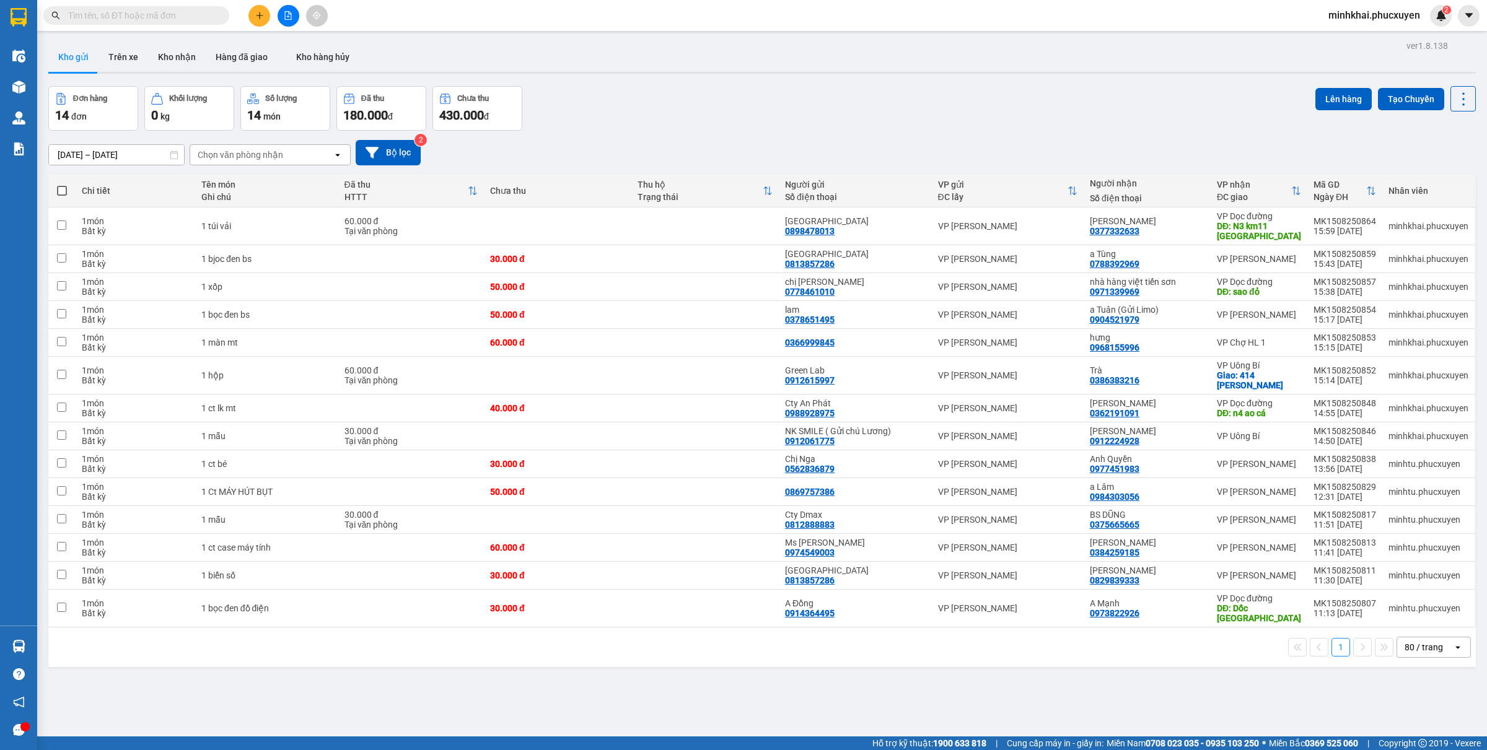
click at [258, 11] on icon "plus" at bounding box center [259, 15] width 9 height 9
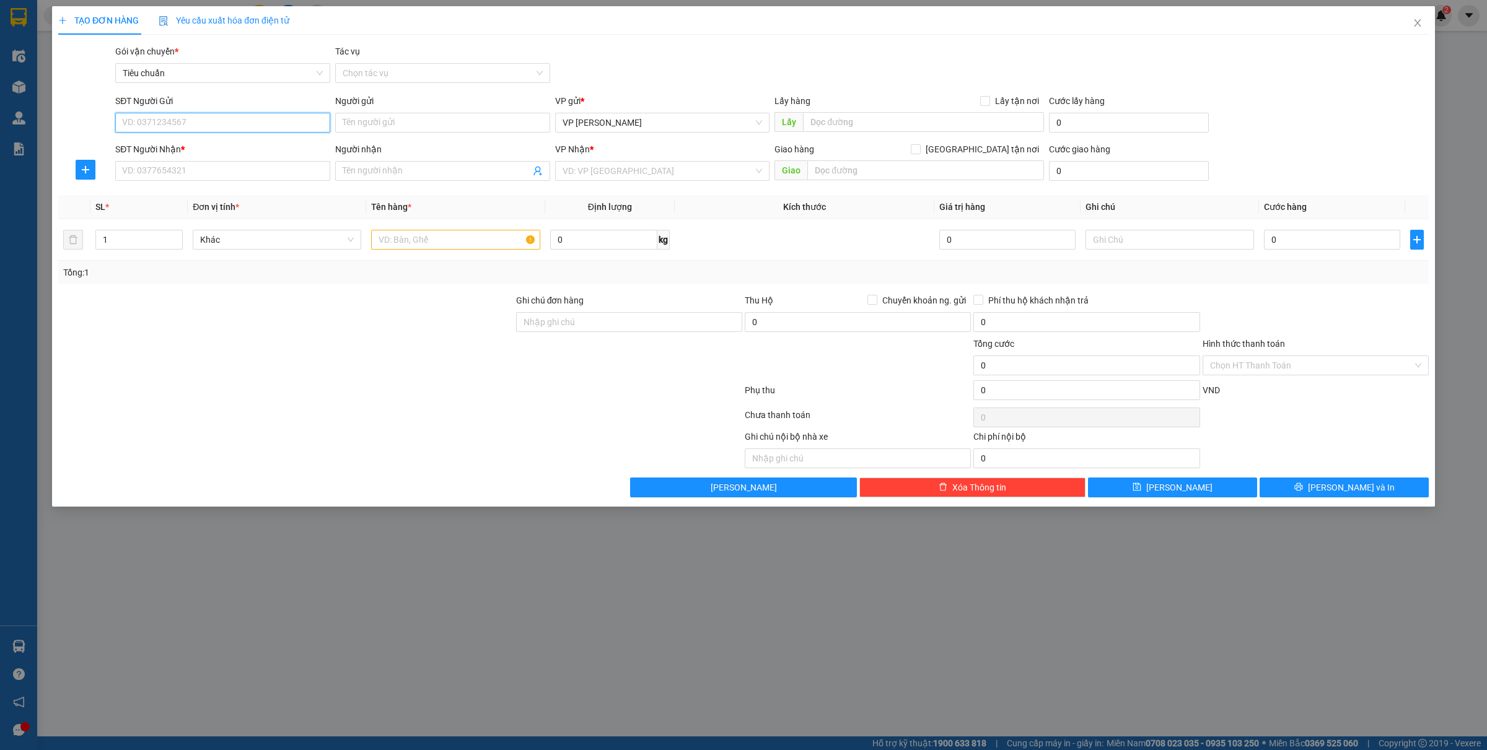
click at [213, 122] on input "SĐT Người Gửi" at bounding box center [222, 123] width 215 height 20
click at [198, 144] on div "0796124406 - Chị Hà" at bounding box center [223, 148] width 200 height 14
type input "0796124406"
type input "Chị Hà"
type input "0796124406"
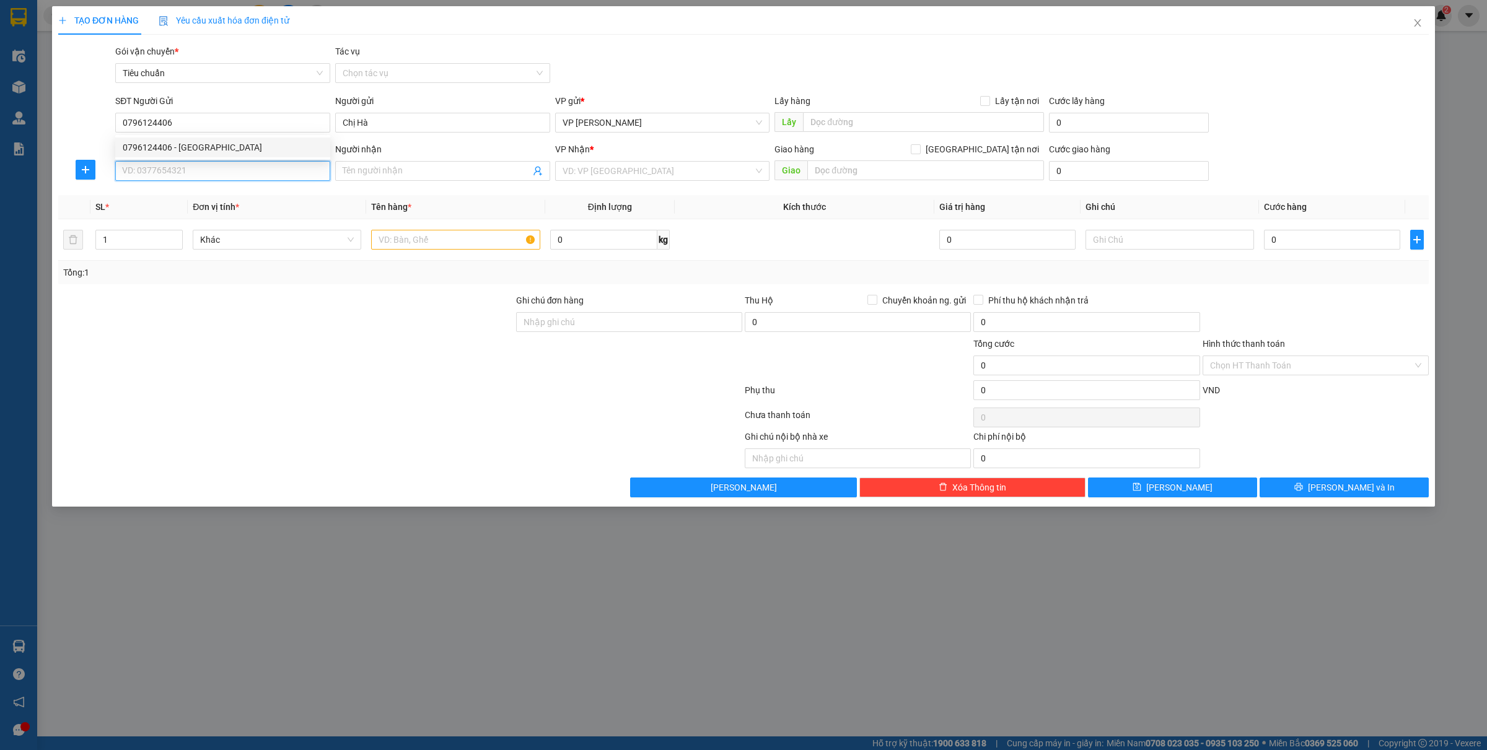
click at [203, 177] on input "SĐT Người Nhận *" at bounding box center [222, 171] width 215 height 20
click at [200, 196] on div "0982268344 - duy khánh" at bounding box center [223, 197] width 200 height 14
type input "0982268344"
type input "duy khánh"
click at [431, 236] on input "text" at bounding box center [455, 240] width 169 height 20
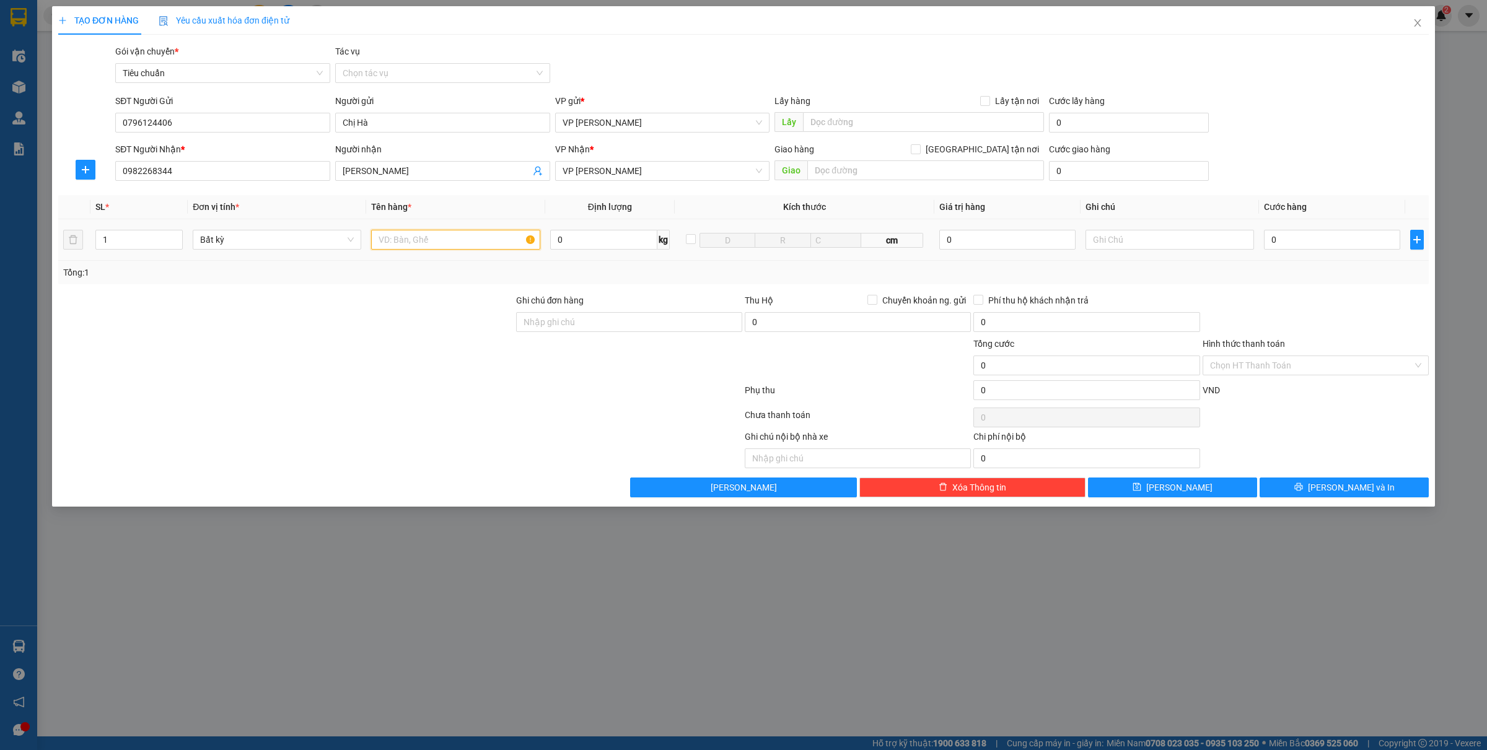
click at [431, 236] on input "text" at bounding box center [455, 240] width 169 height 20
type input "1 ct"
click at [1296, 239] on input "0" at bounding box center [1332, 240] width 136 height 20
click at [1303, 491] on icon "printer" at bounding box center [1299, 487] width 8 height 8
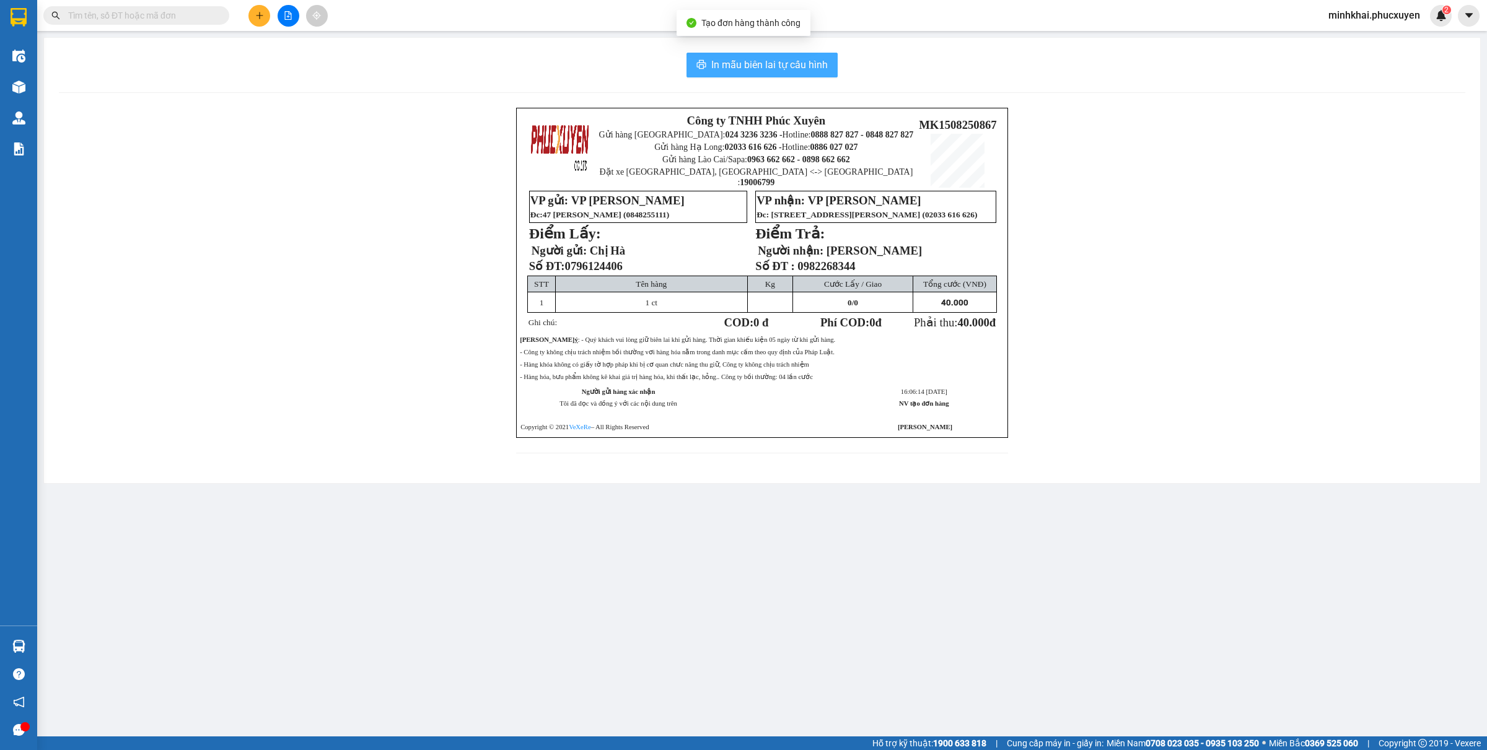
click at [769, 56] on button "In mẫu biên lai tự cấu hình" at bounding box center [762, 65] width 151 height 25
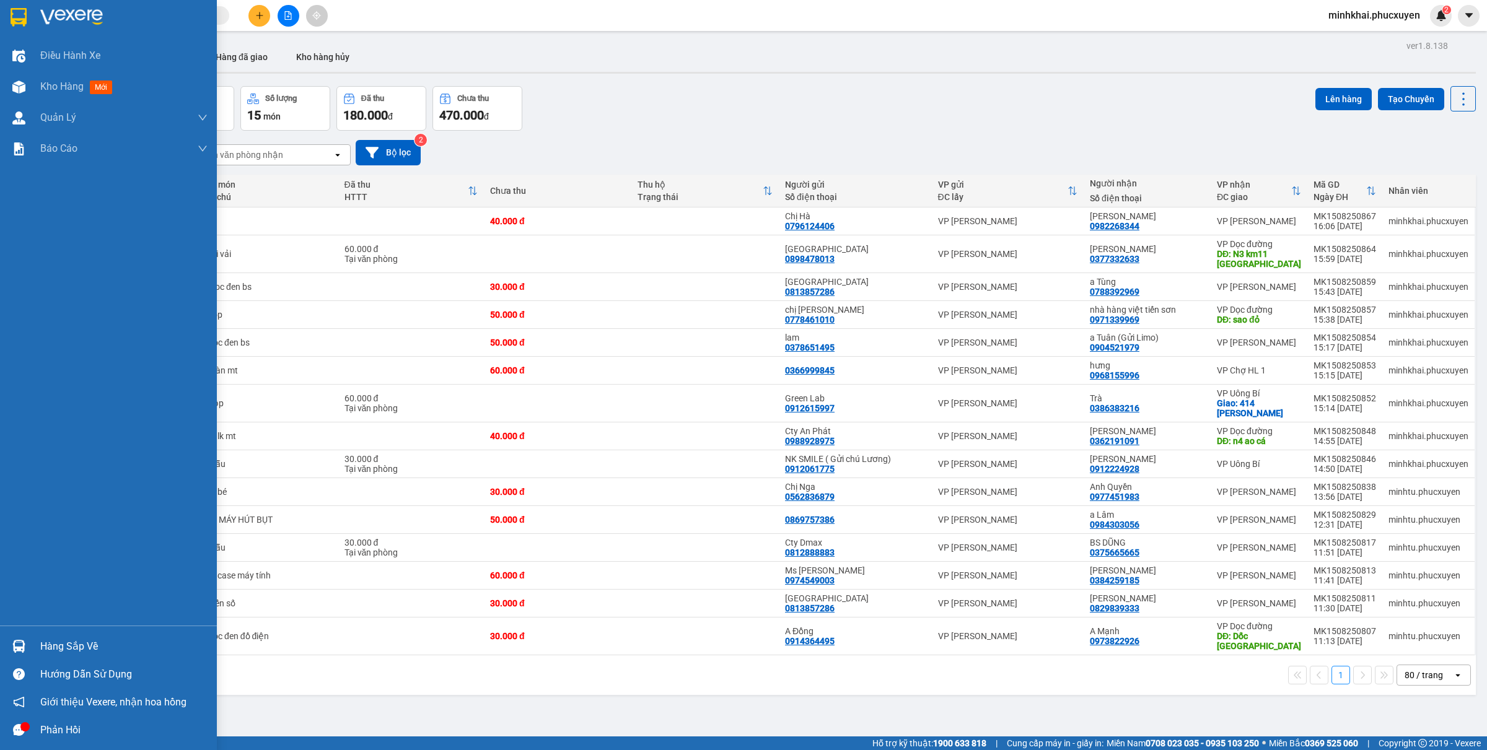
click at [19, 635] on div "Hàng sắp về" at bounding box center [108, 647] width 217 height 28
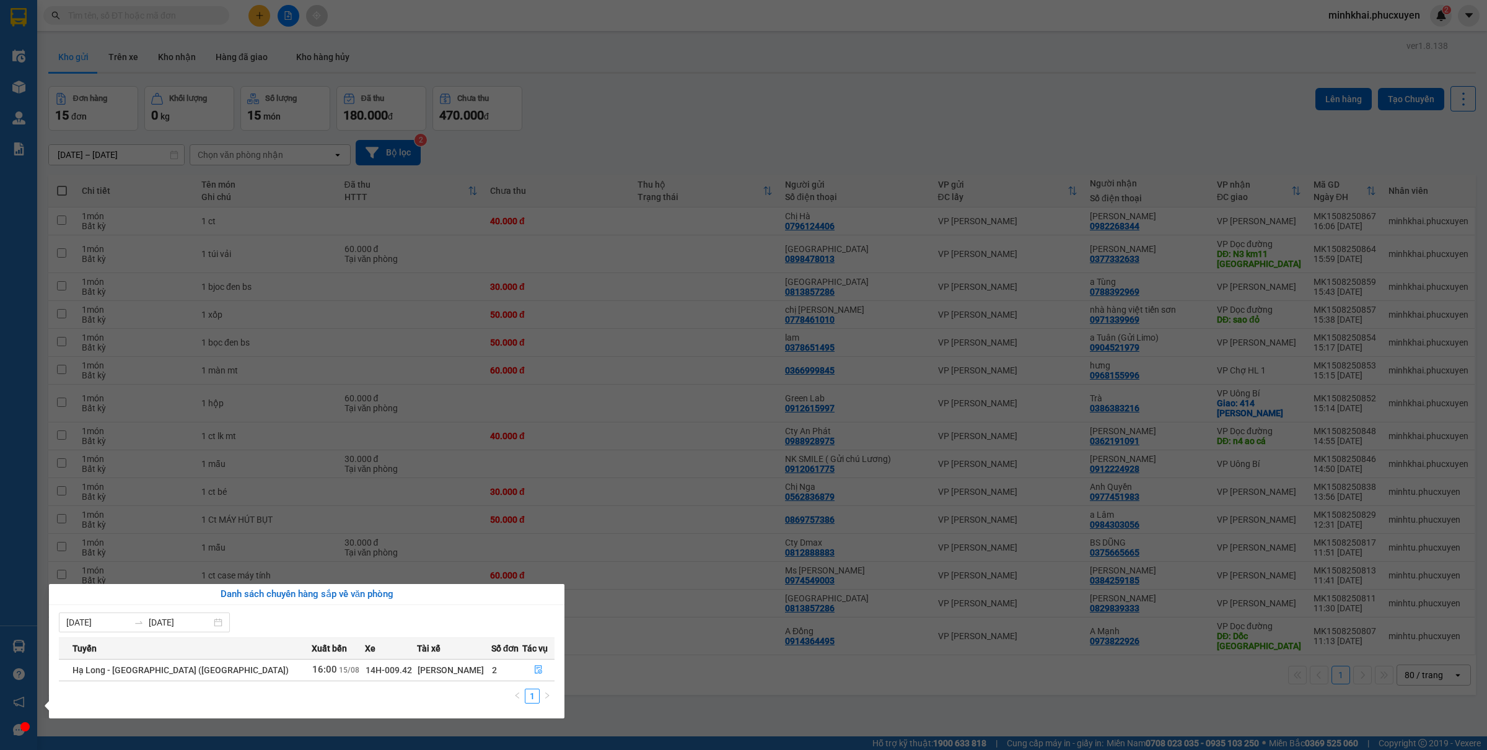
click at [661, 154] on section "Kết quả tìm kiếm ( 0 ) Bộ lọc No Data minhkhai.phucxuyen 2 Điều hành xe Kho hàn…" at bounding box center [743, 375] width 1487 height 750
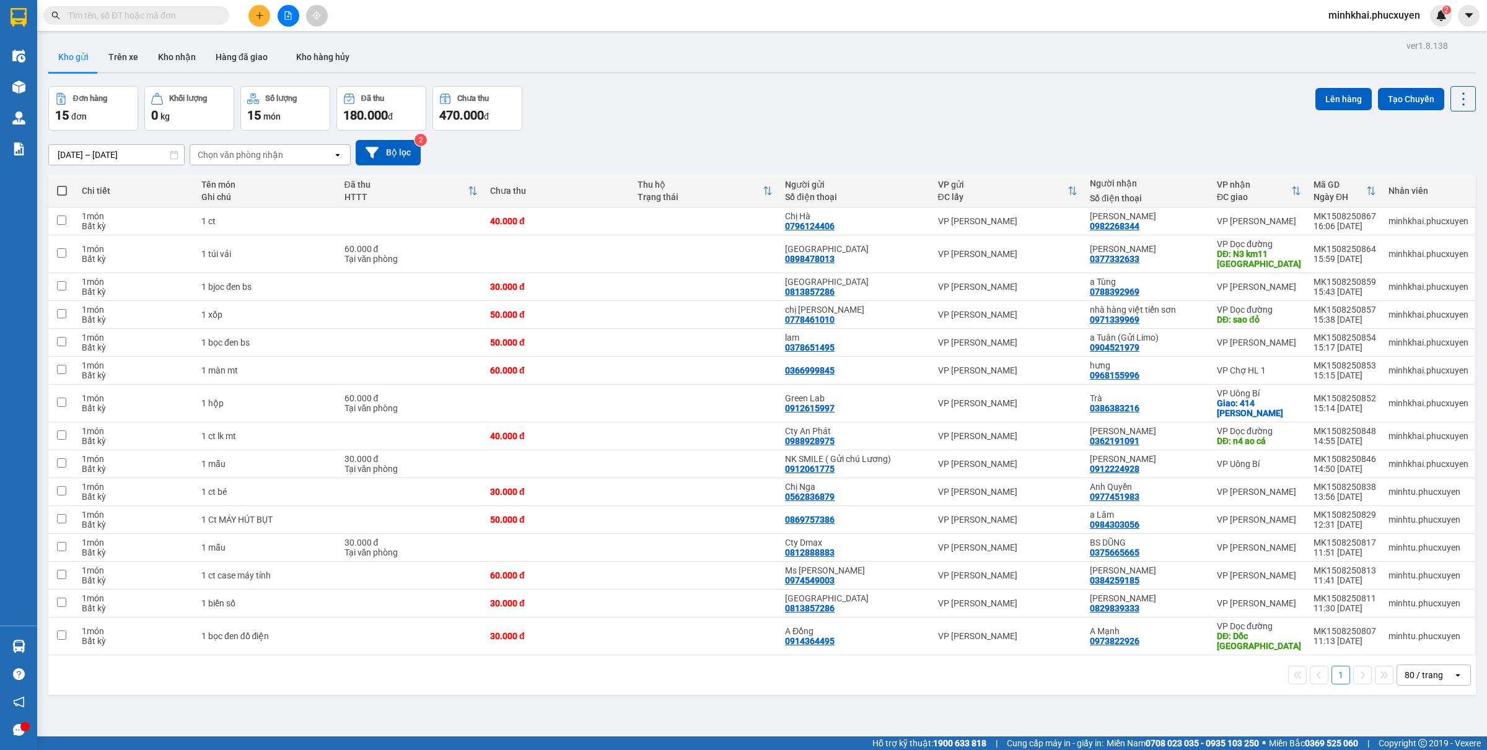
click at [57, 186] on span at bounding box center [62, 191] width 10 height 10
click at [62, 185] on input "checkbox" at bounding box center [62, 185] width 0 height 0
checkbox input "true"
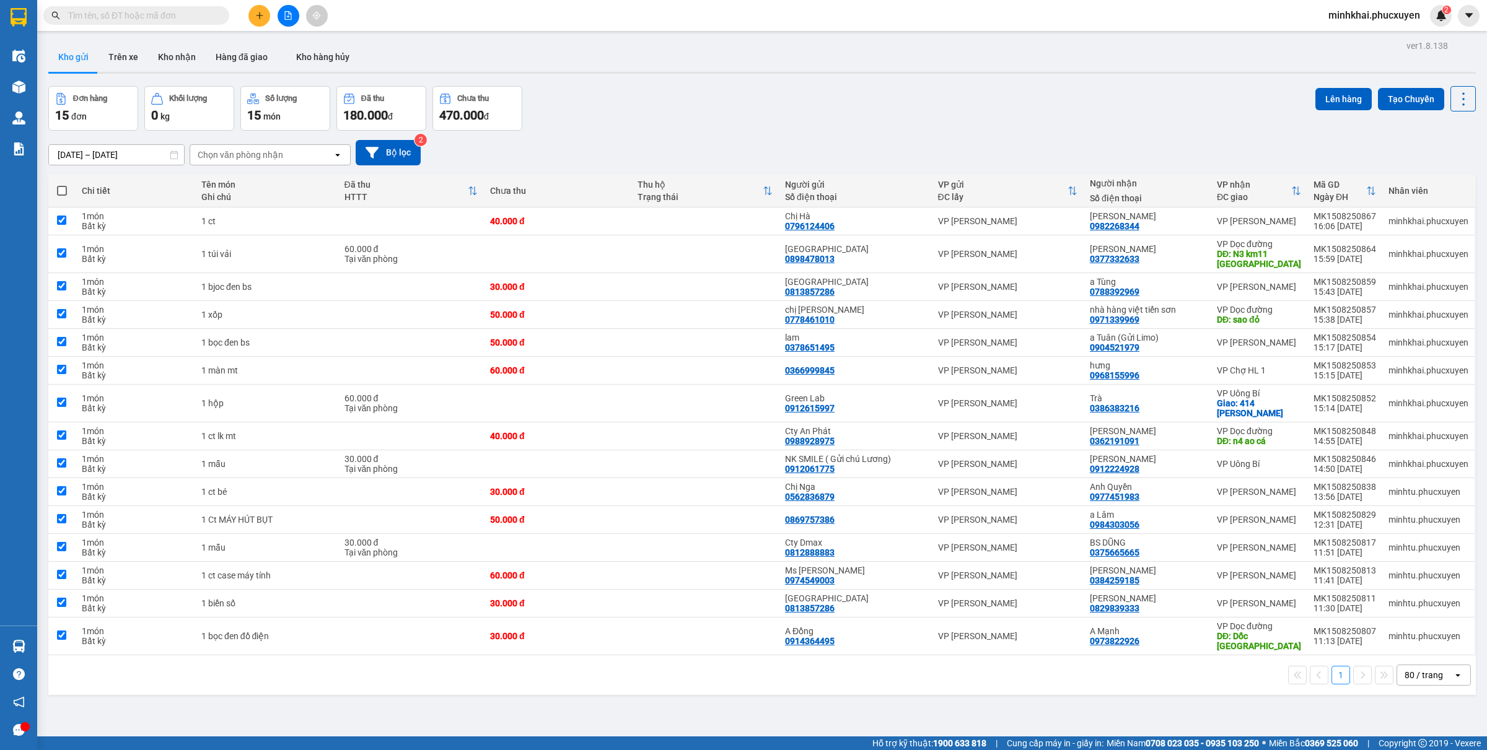
checkbox input "true"
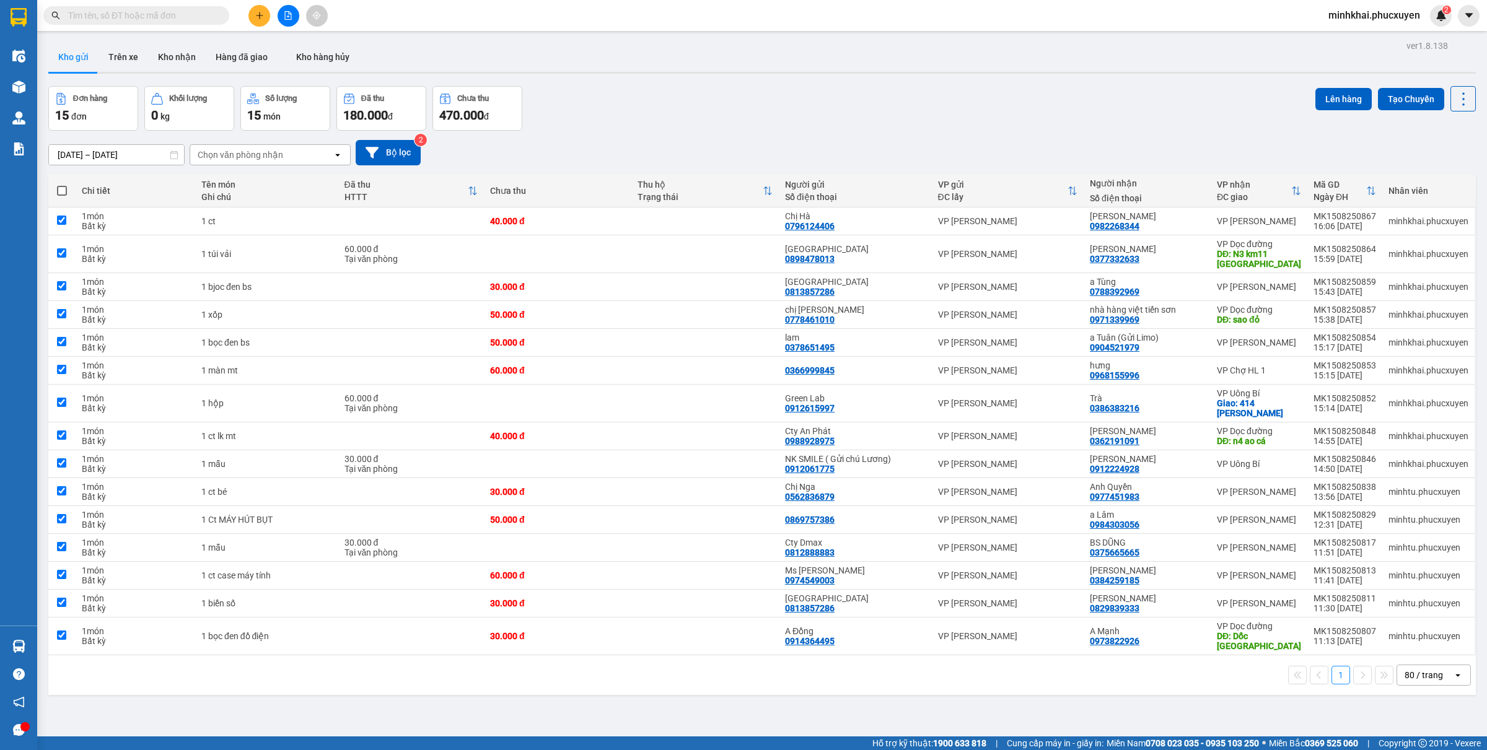
checkbox input "true"
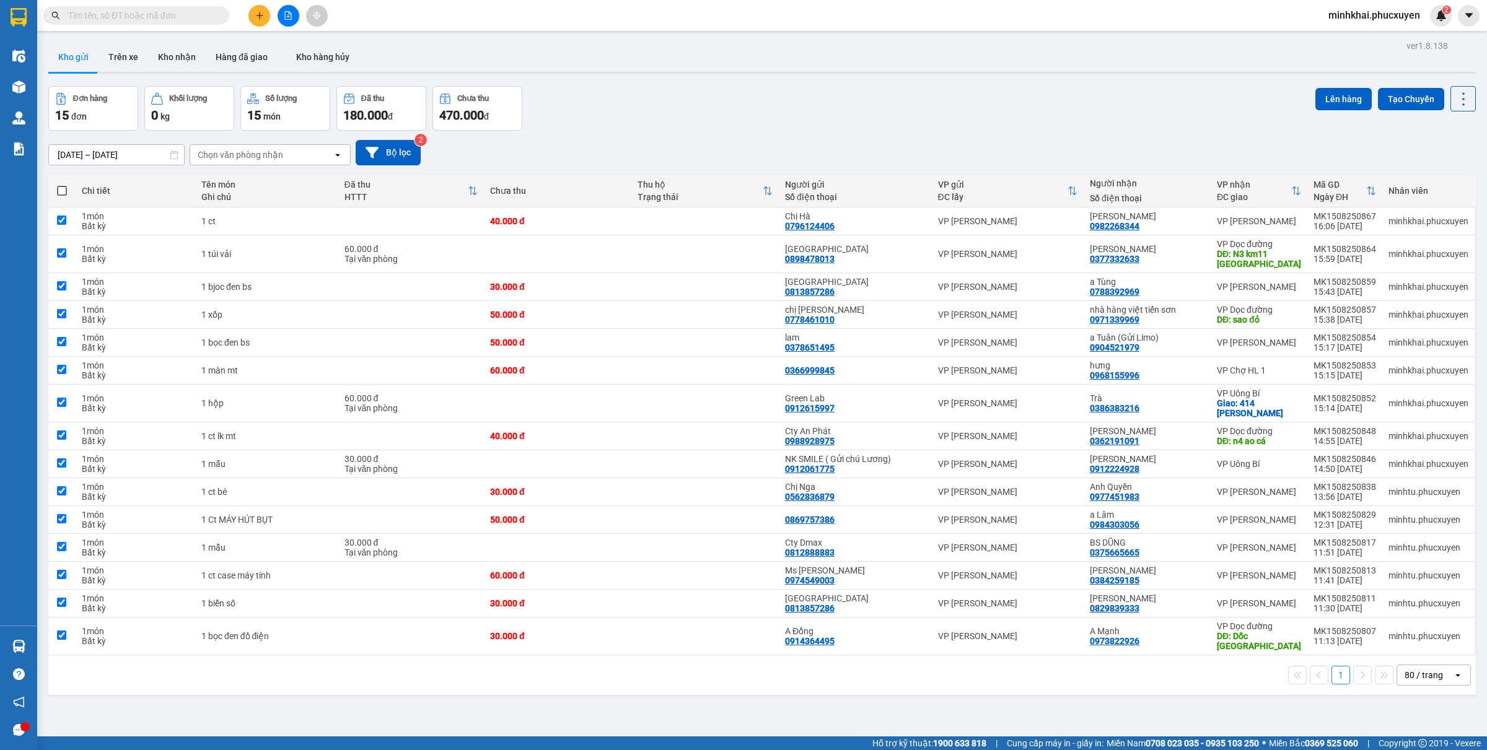
checkbox input "true"
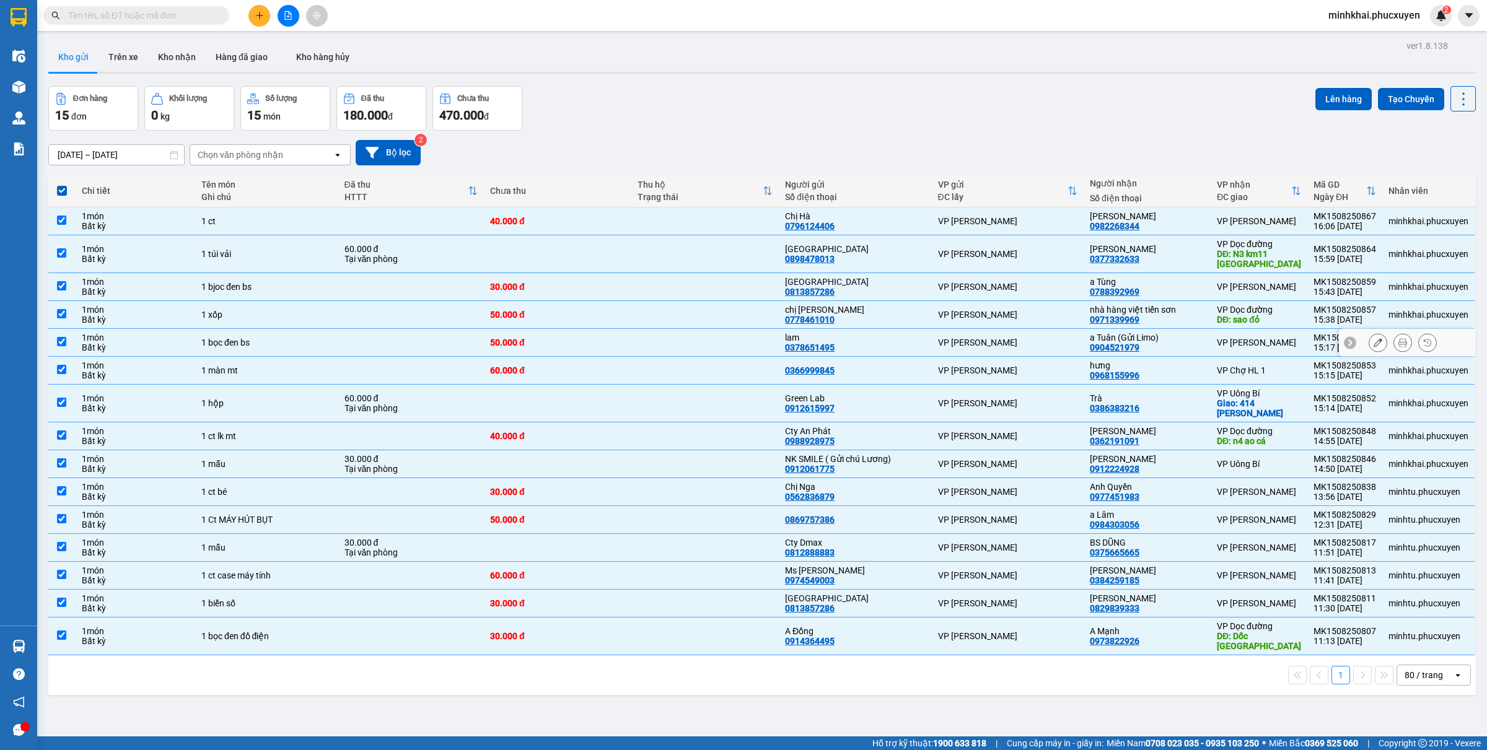
click at [63, 341] on input "checkbox" at bounding box center [61, 341] width 9 height 9
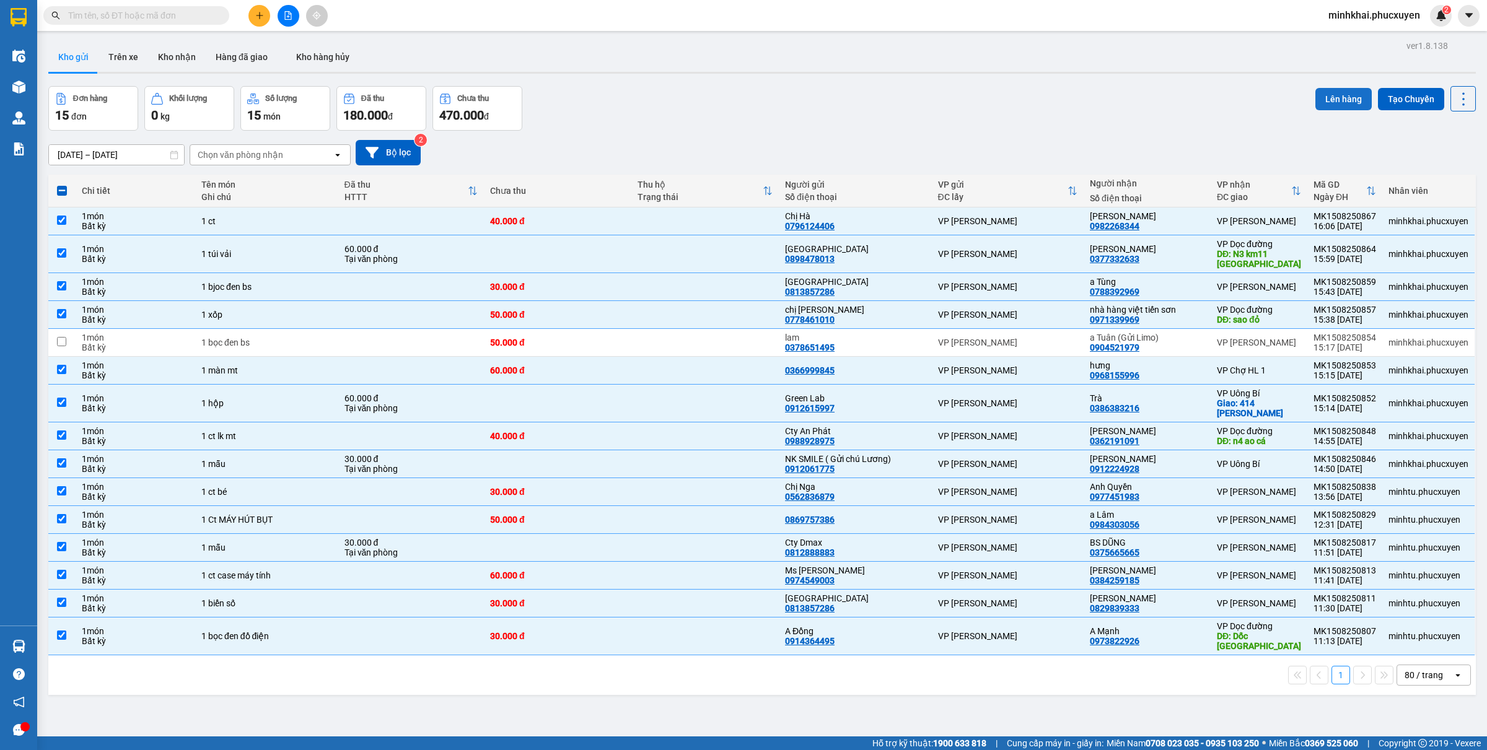
click at [1321, 104] on button "Lên hàng" at bounding box center [1344, 99] width 56 height 22
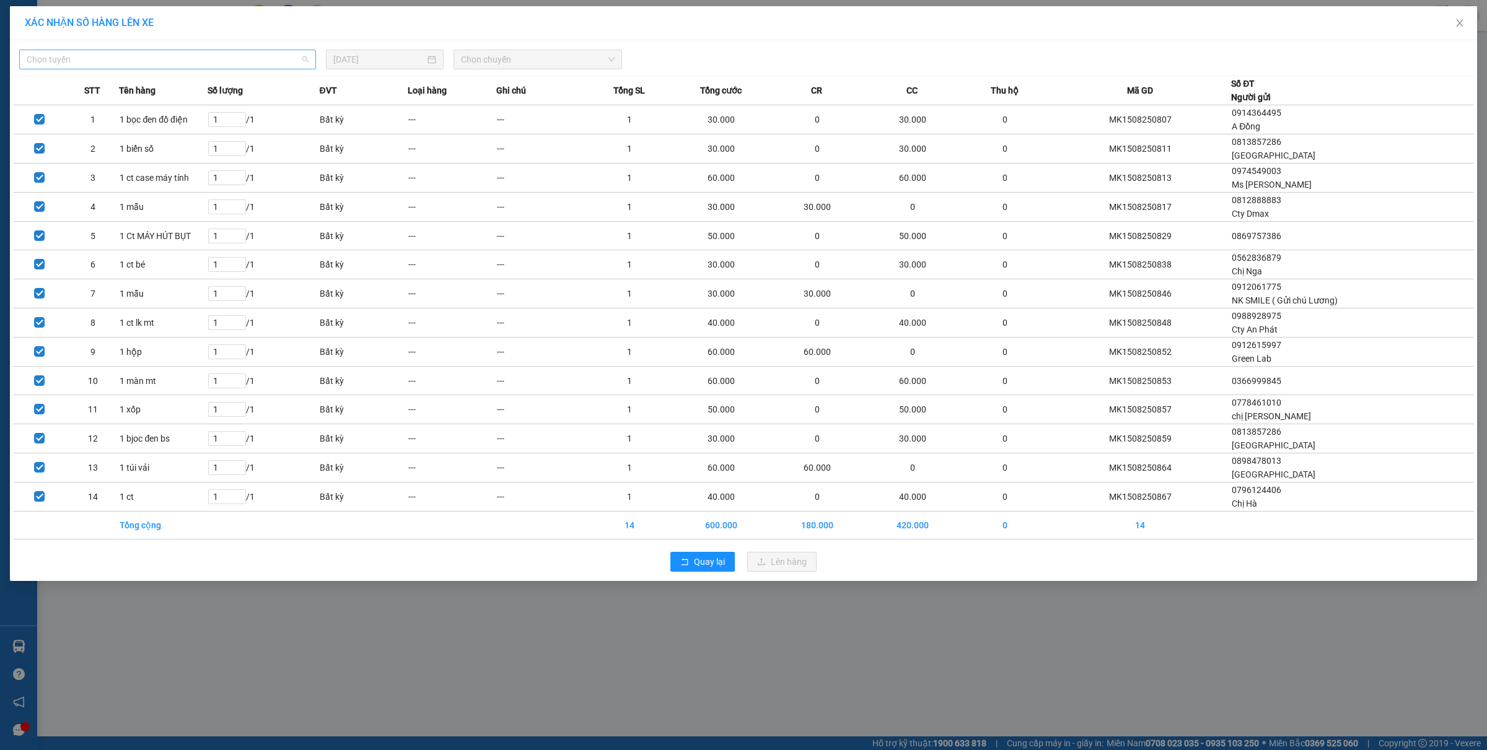
click at [94, 62] on span "Chọn tuyến" at bounding box center [168, 59] width 282 height 19
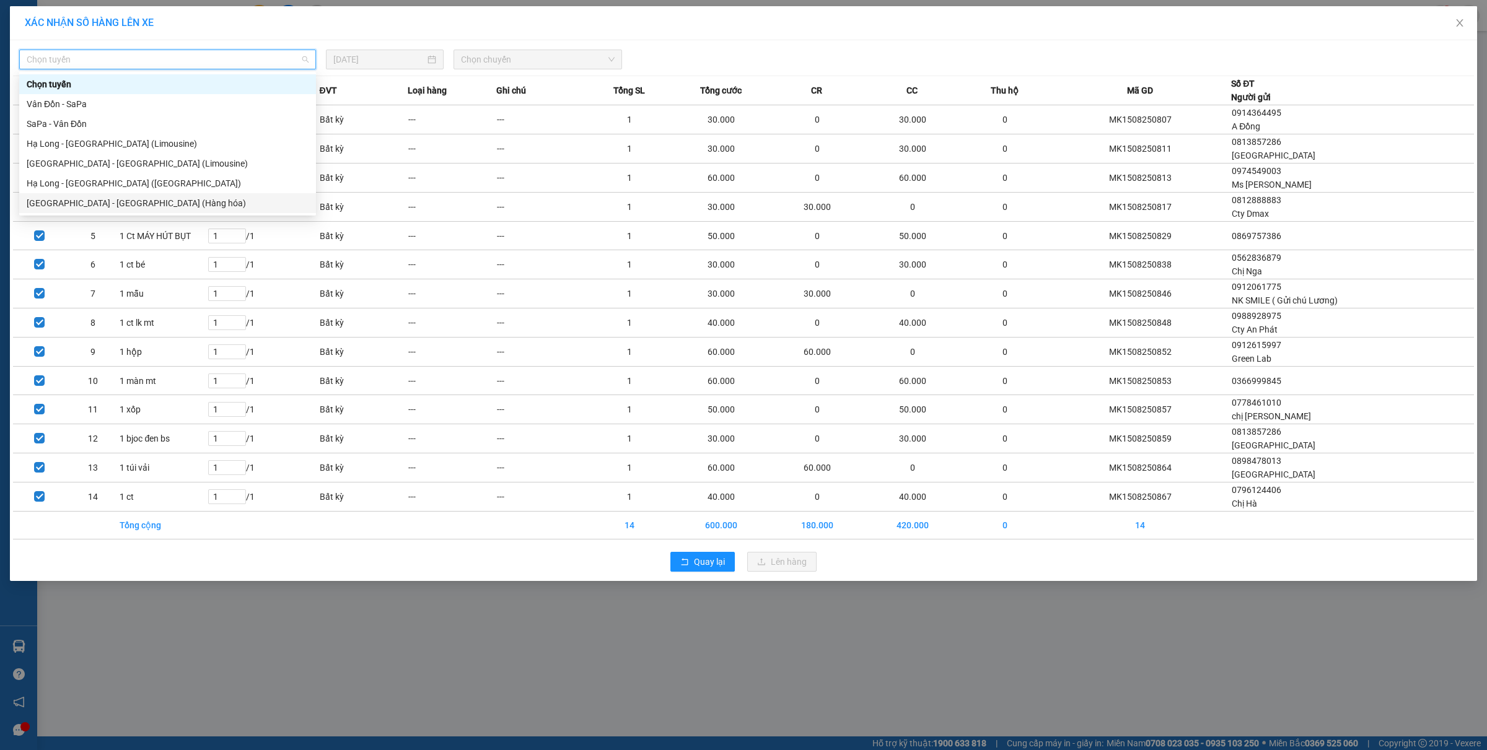
click at [126, 198] on div "Hà Nội - Hạ Long (Hàng hóa)" at bounding box center [168, 203] width 282 height 14
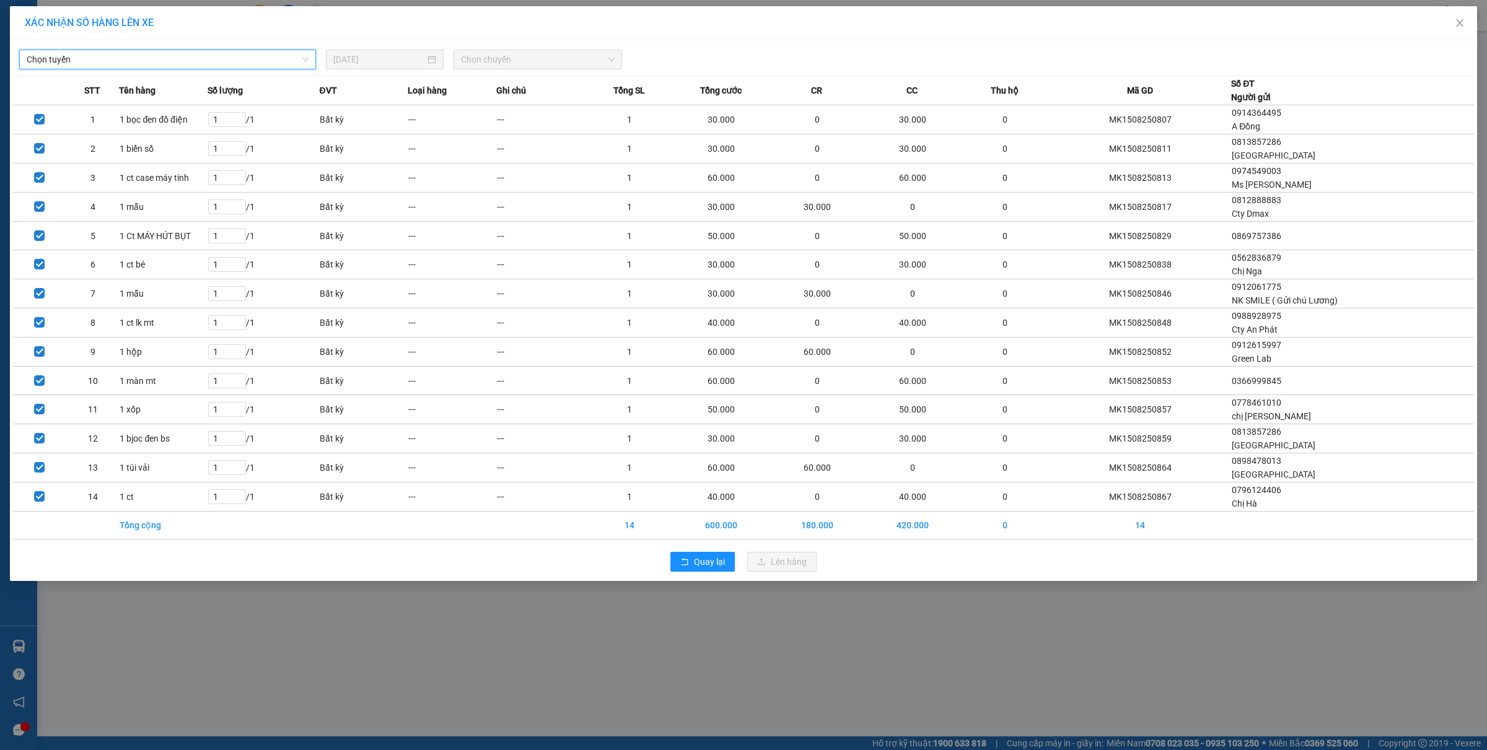
click at [517, 66] on span "Chọn chuyến" at bounding box center [538, 59] width 154 height 19
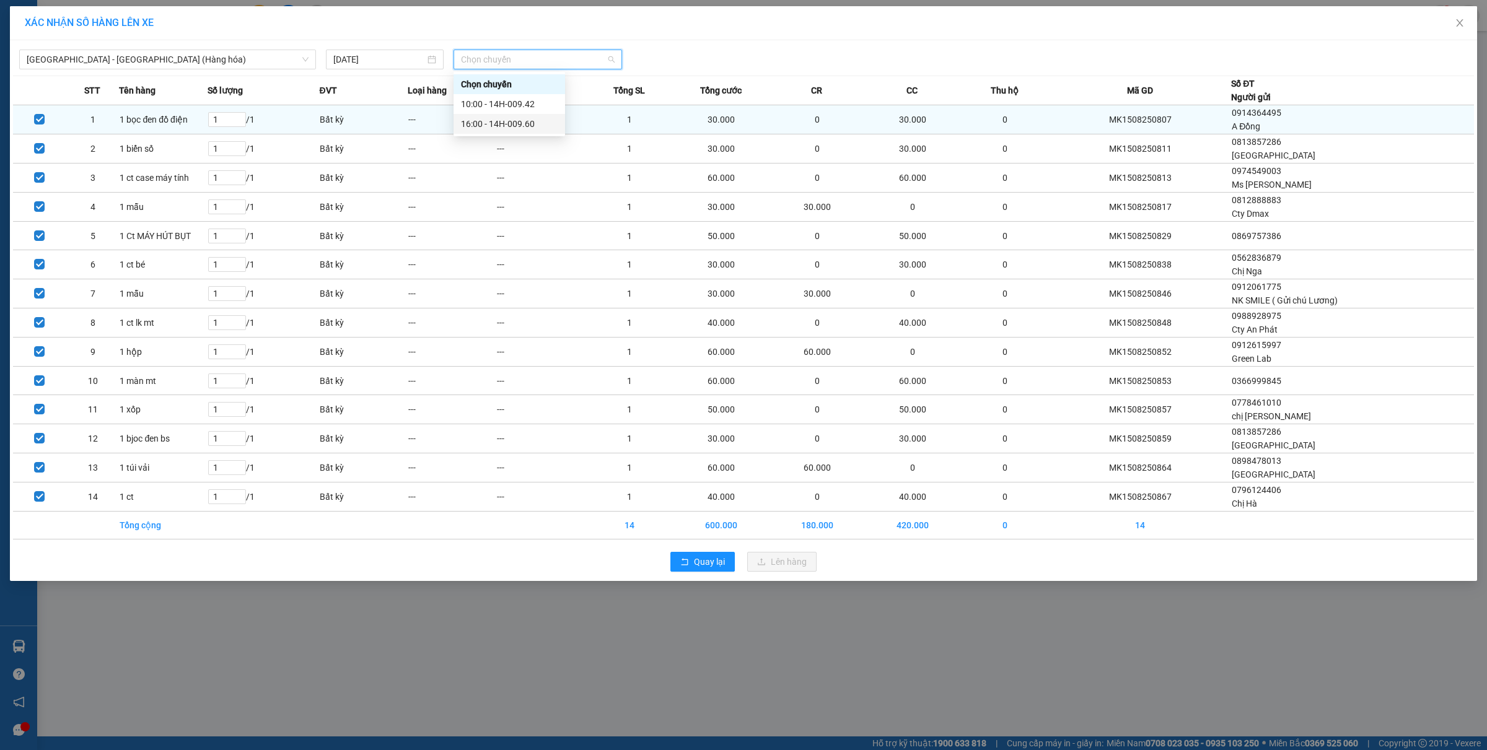
click at [506, 119] on div "16:00 - 14H-009.60" at bounding box center [509, 124] width 97 height 14
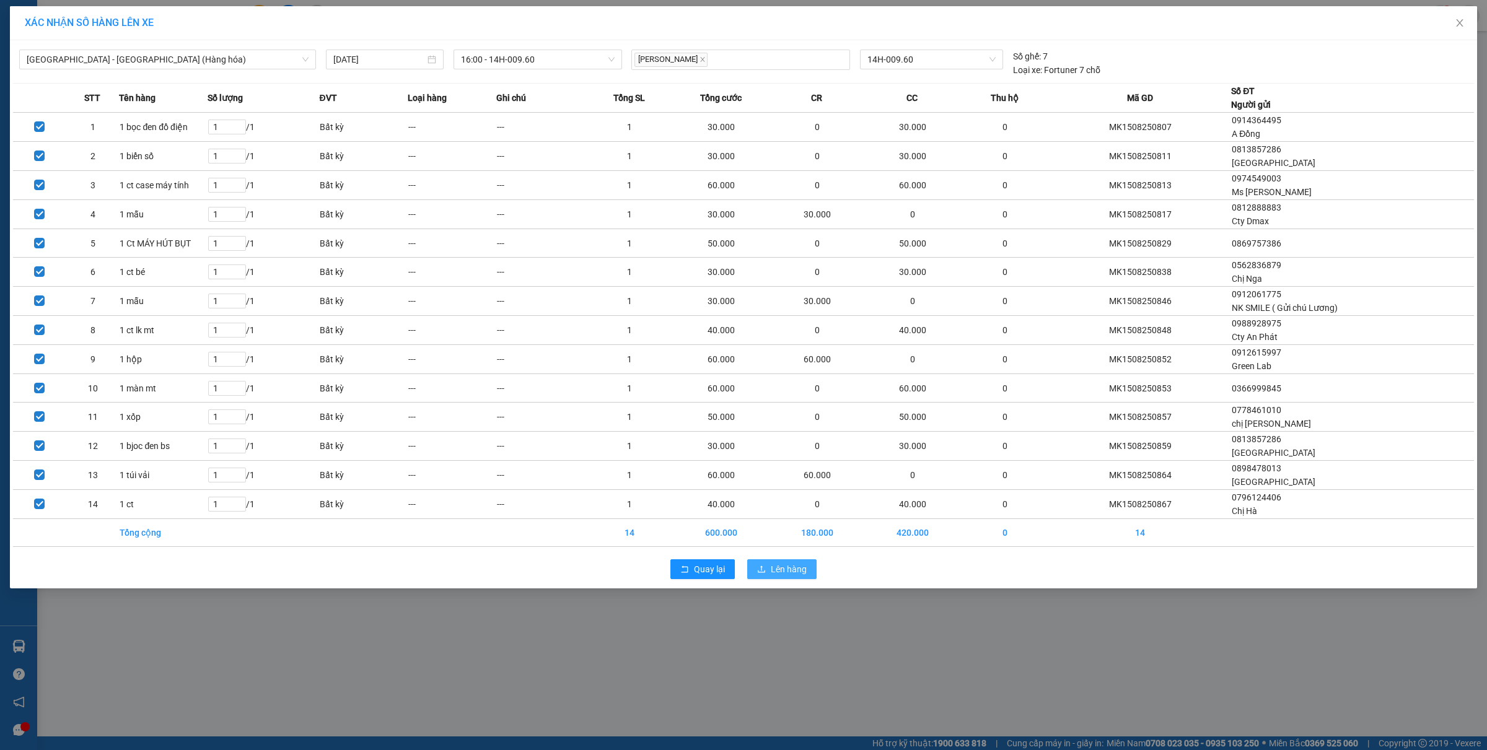
click at [790, 576] on span "Lên hàng" at bounding box center [789, 570] width 36 height 14
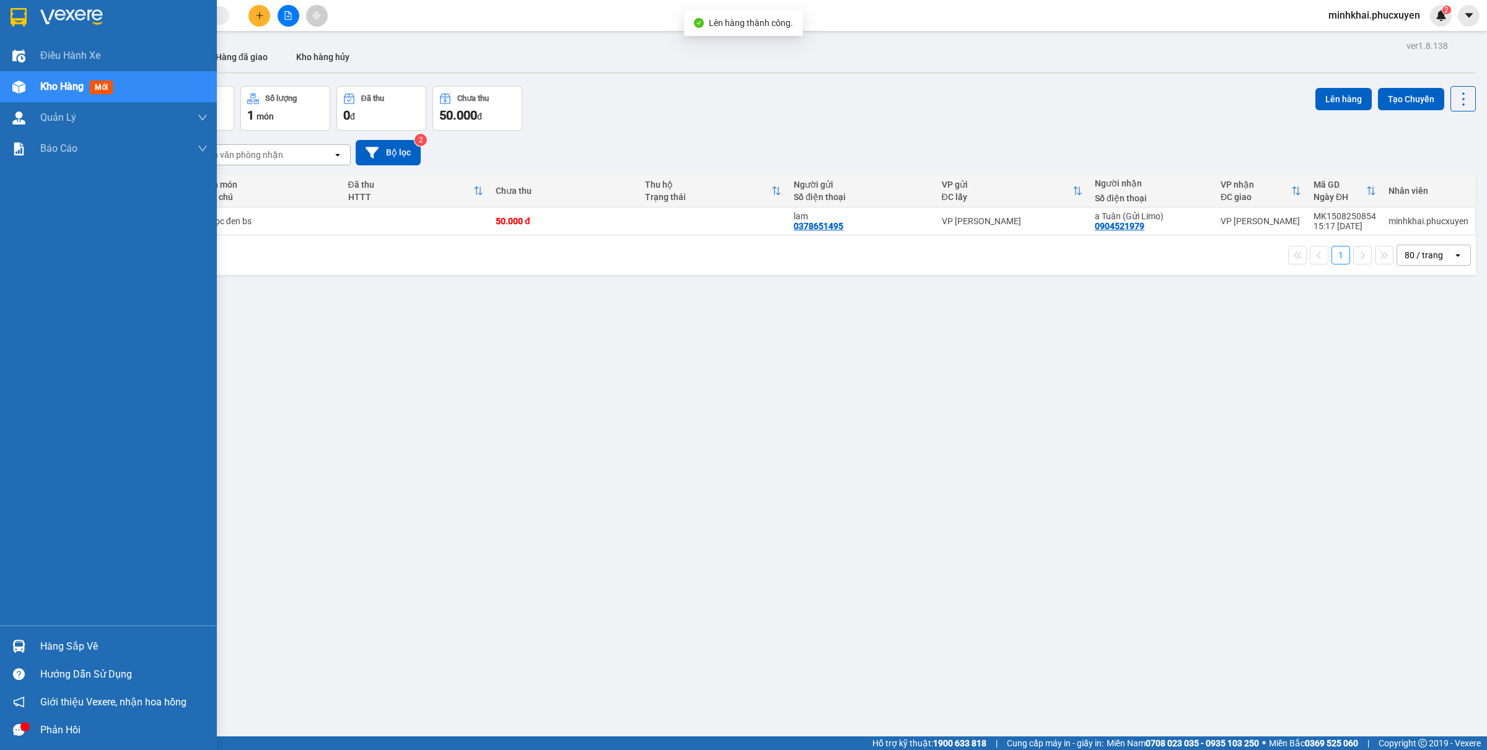
click at [0, 649] on div "Hàng sắp về" at bounding box center [108, 647] width 217 height 28
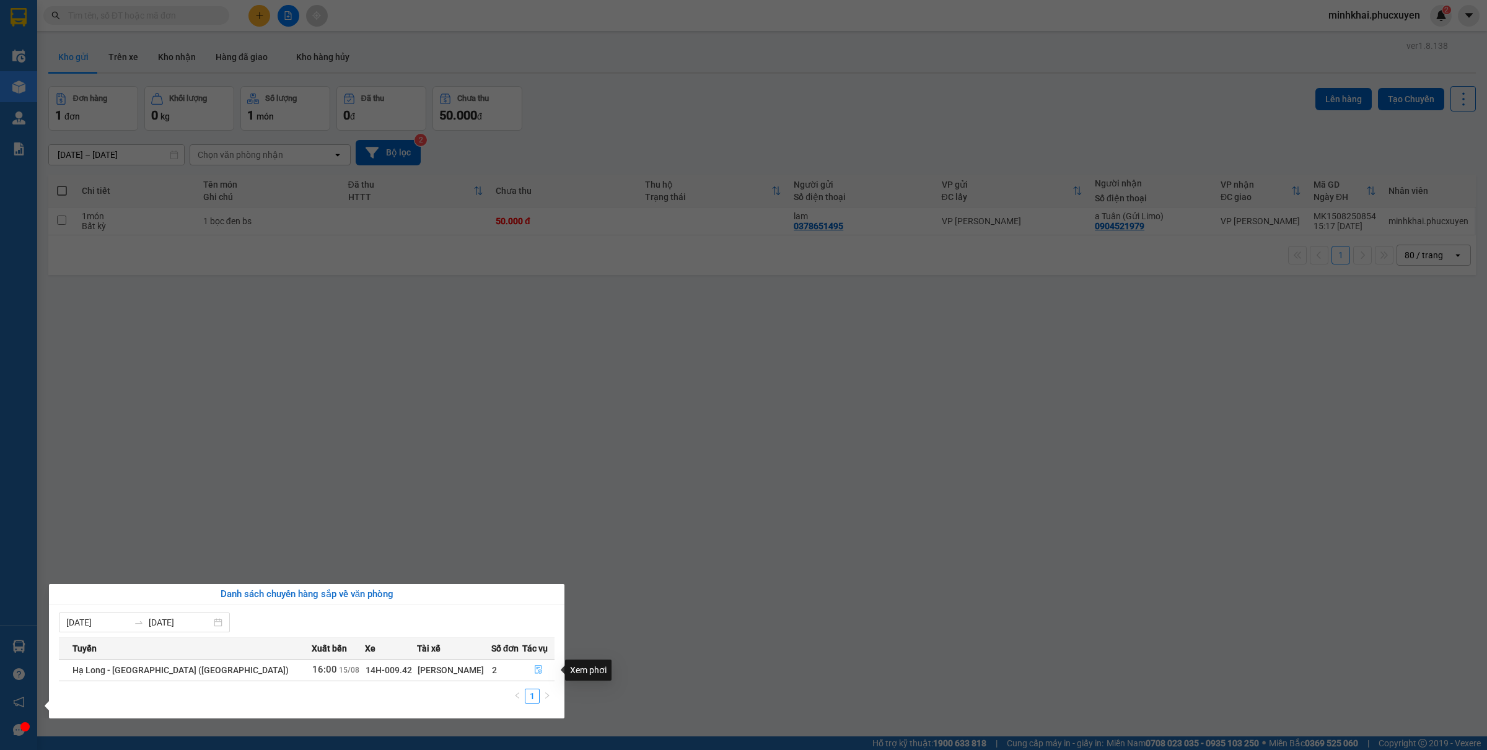
click at [534, 670] on icon "file-done" at bounding box center [538, 670] width 9 height 9
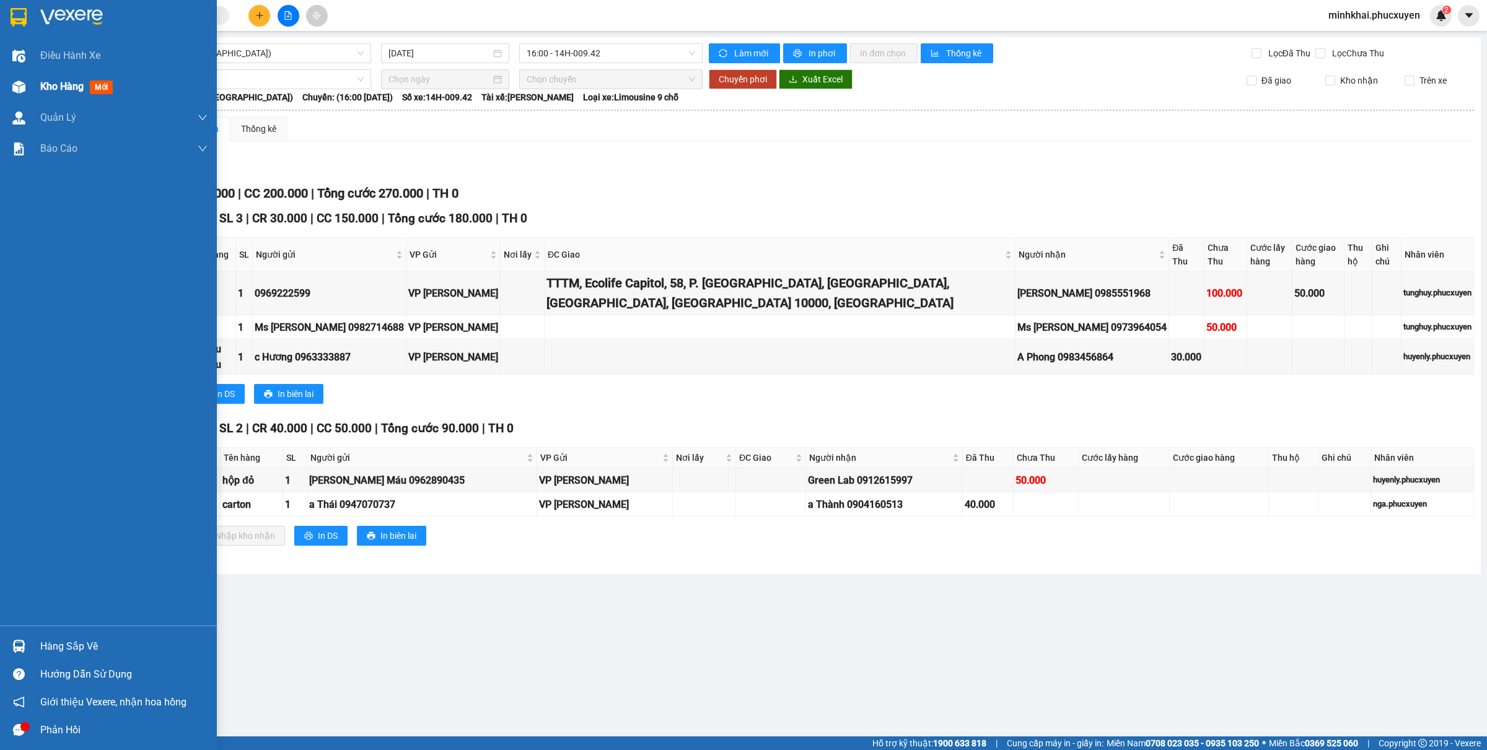
click at [25, 87] on img at bounding box center [18, 87] width 13 height 13
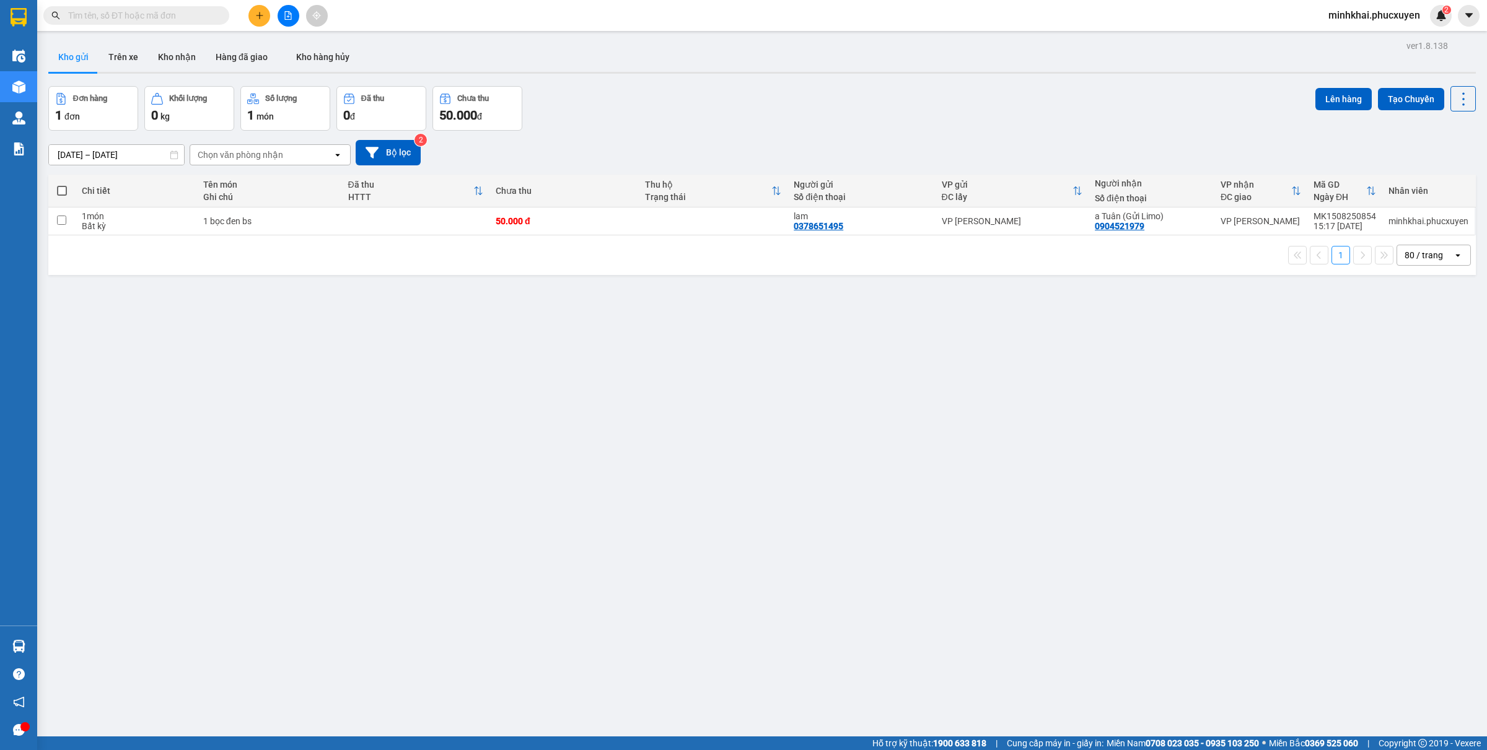
click at [288, 10] on button at bounding box center [289, 16] width 22 height 22
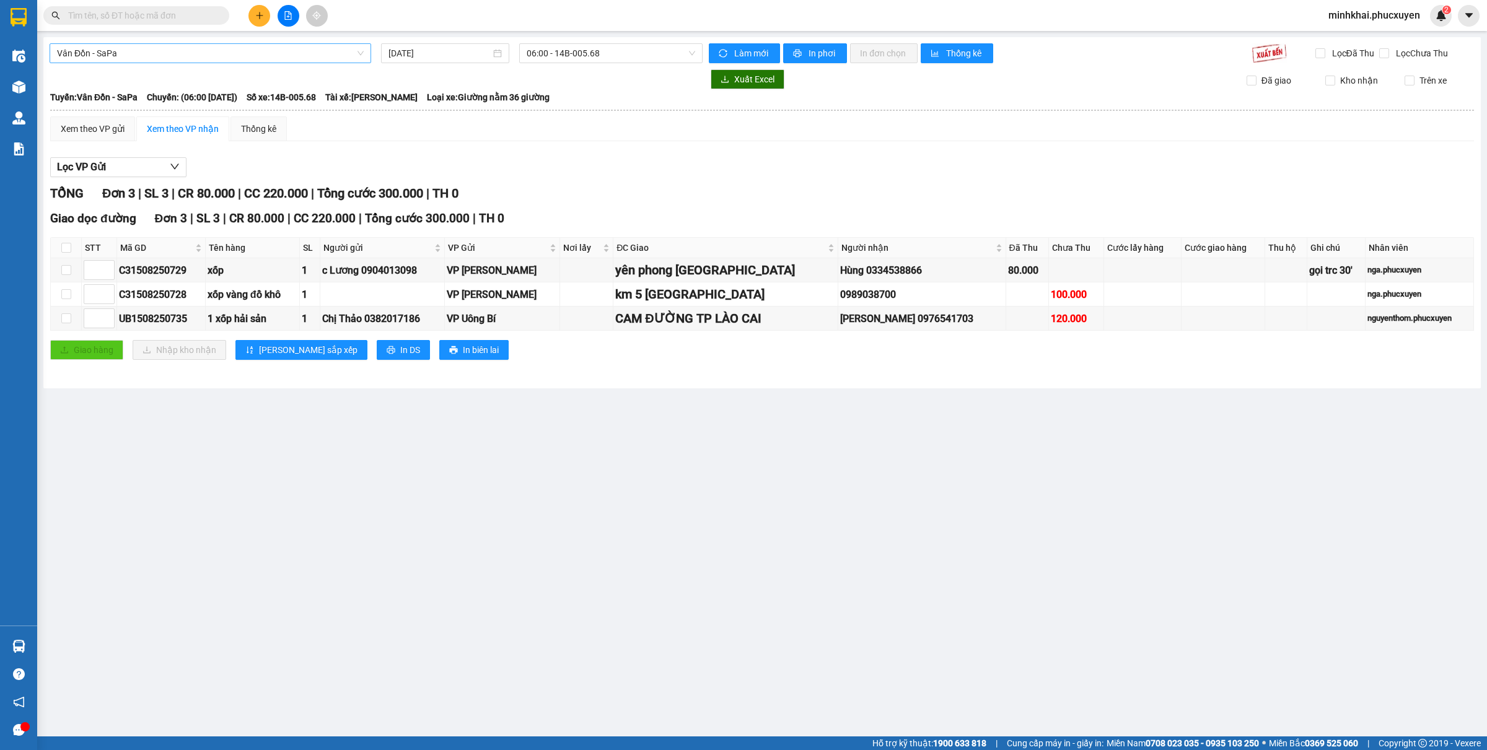
click at [190, 51] on span "Vân Đồn - SaPa" at bounding box center [210, 53] width 307 height 19
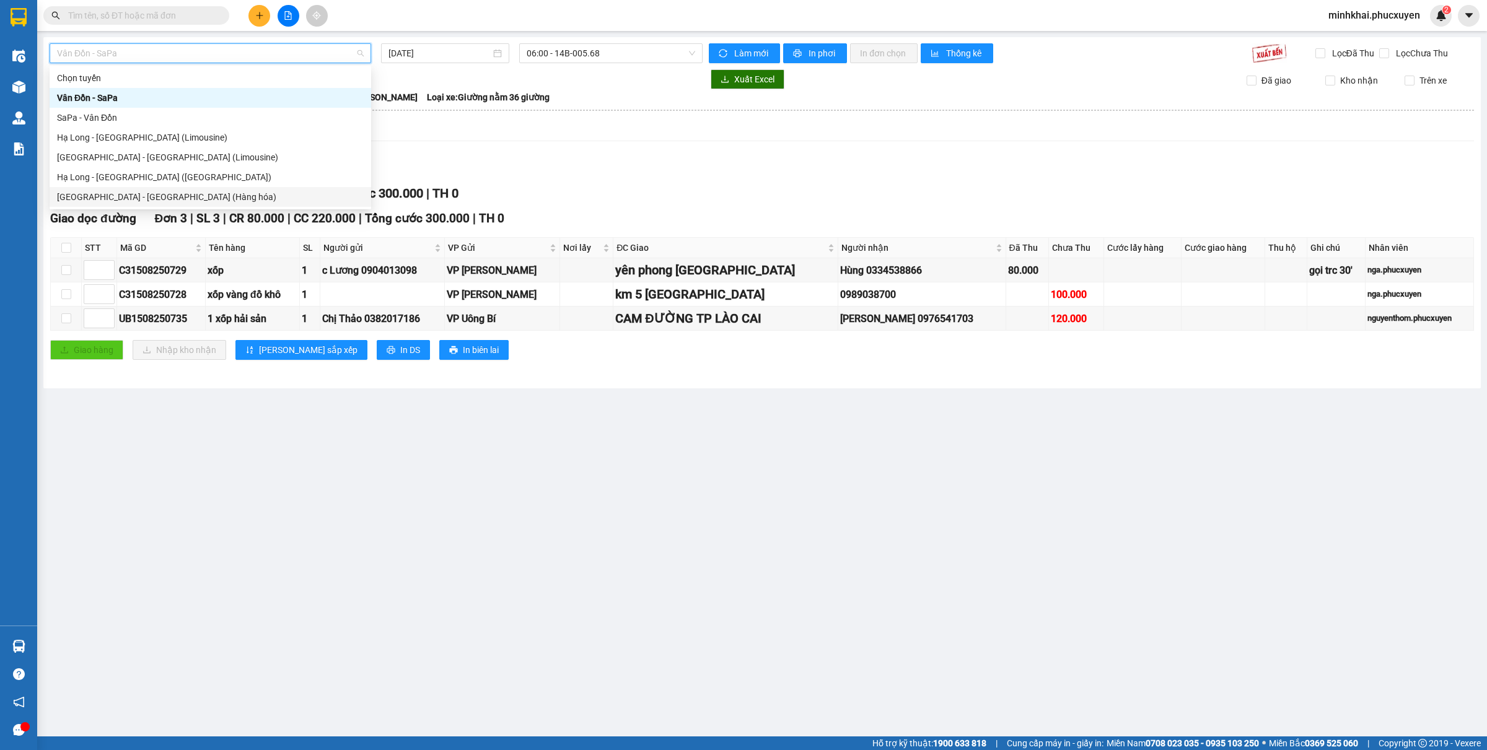
click at [147, 196] on div "Hà Nội - Hạ Long (Hàng hóa)" at bounding box center [210, 197] width 307 height 14
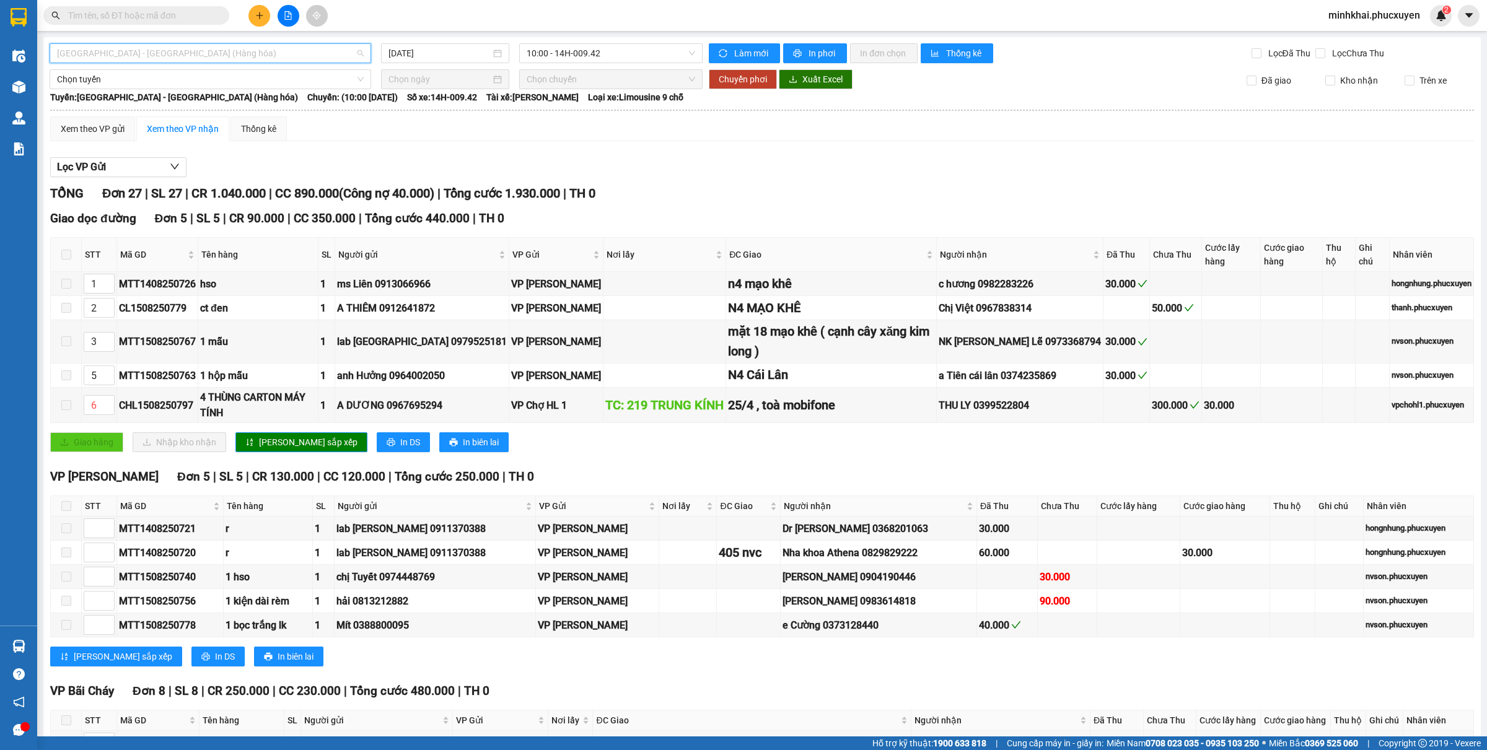
click at [137, 50] on span "Hà Nội - Hạ Long (Hàng hóa)" at bounding box center [210, 53] width 307 height 19
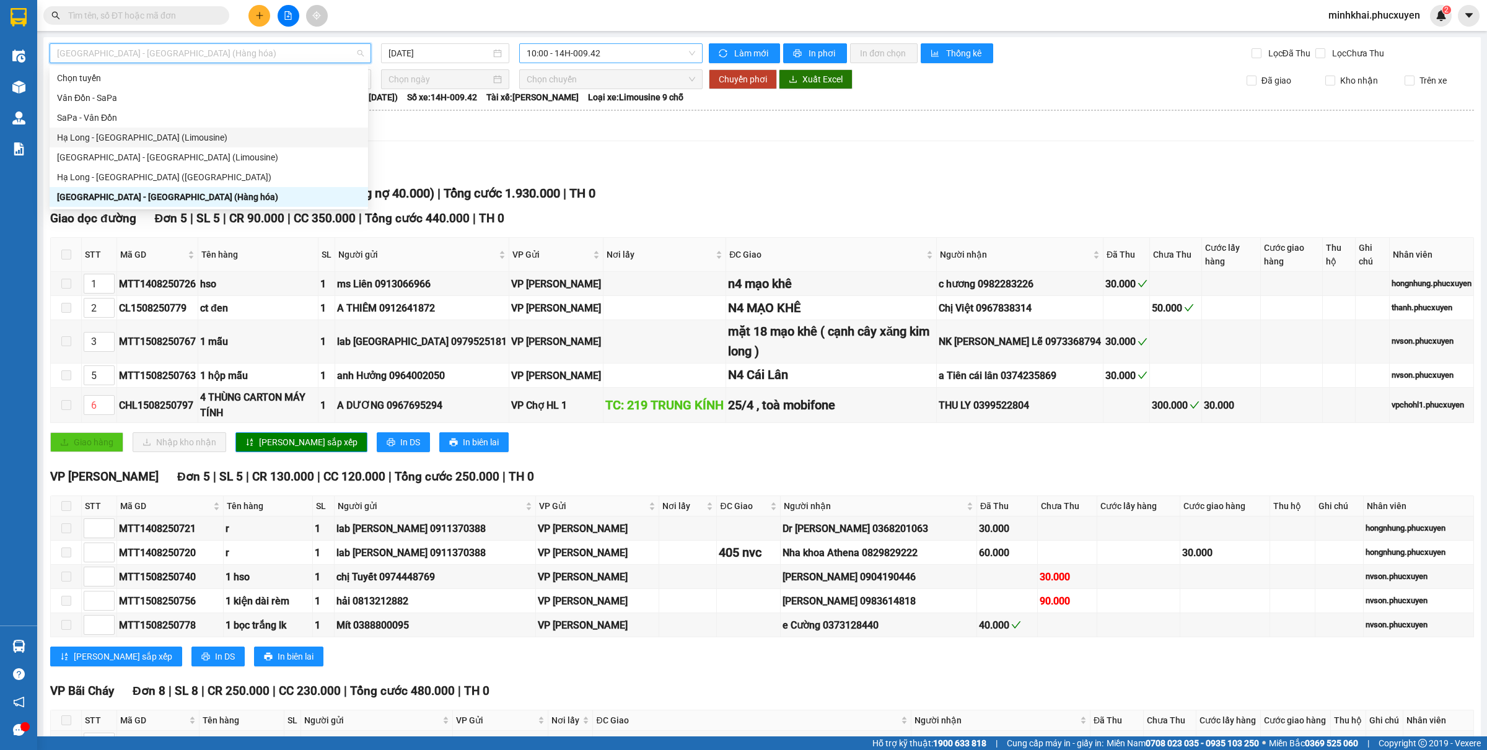
click at [581, 58] on span "10:00 - 14H-009.42" at bounding box center [611, 53] width 169 height 19
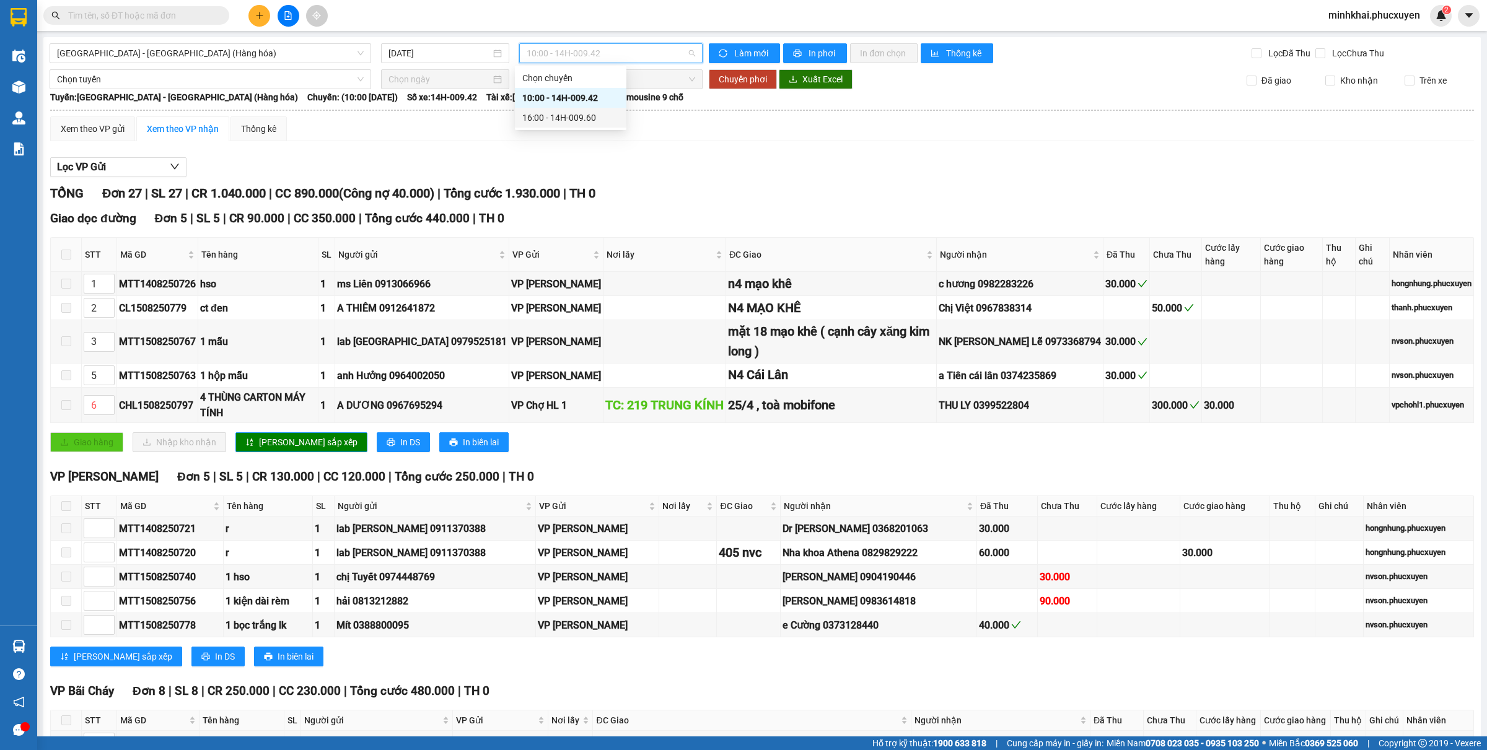
click at [583, 111] on div "16:00 - 14H-009.60" at bounding box center [570, 118] width 97 height 14
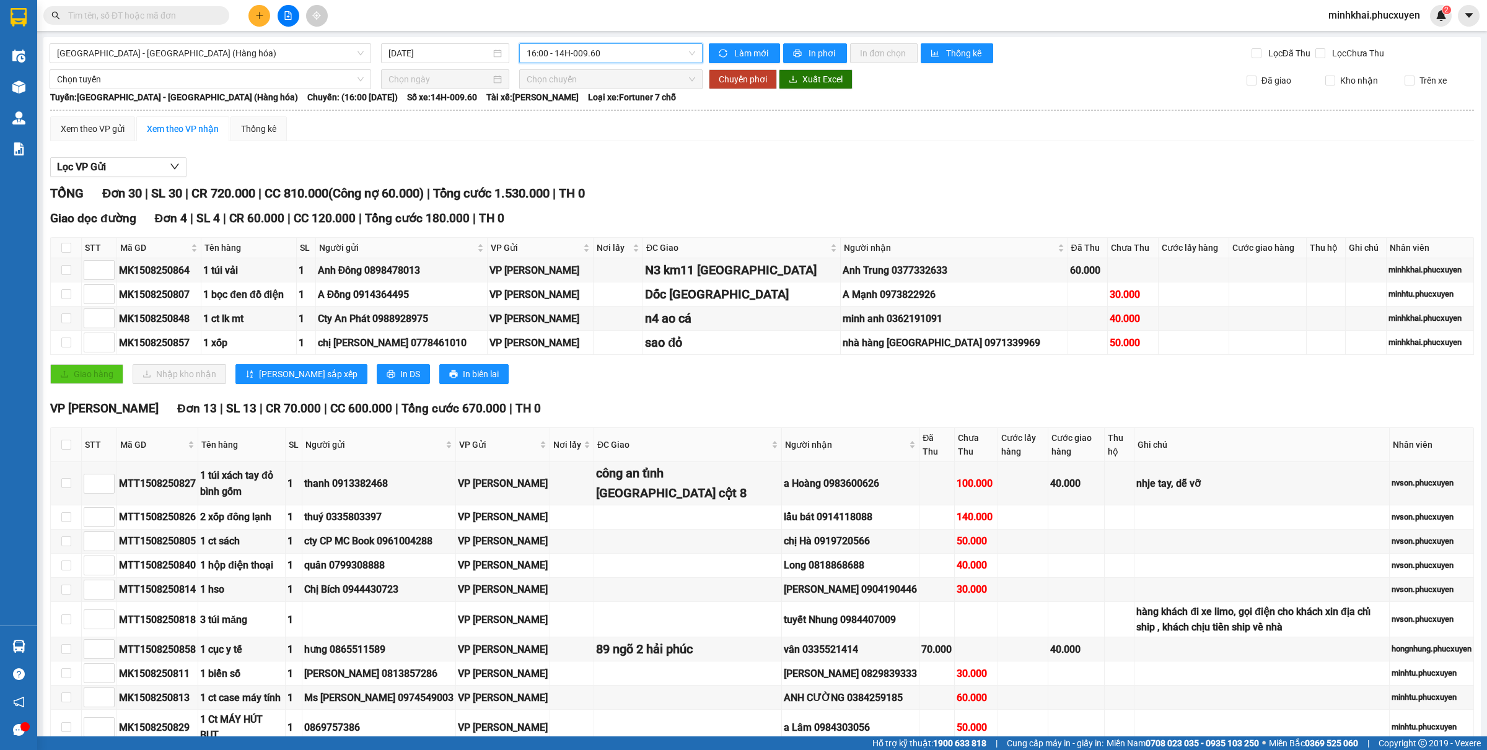
click at [258, 14] on icon "plus" at bounding box center [259, 15] width 9 height 9
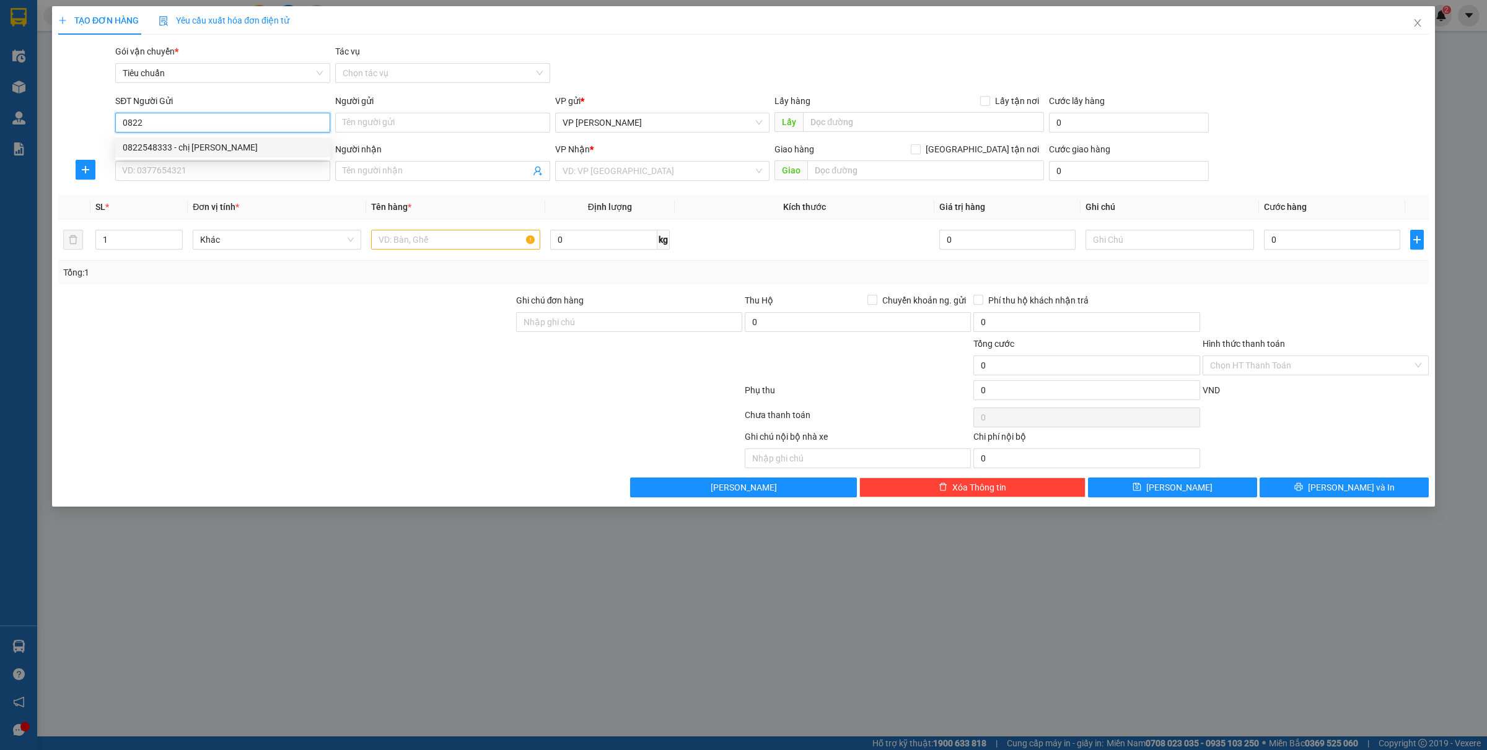
click at [182, 144] on div "0822548333 - chị Duyên" at bounding box center [223, 148] width 200 height 14
click at [177, 167] on input "SĐT Người Nhận *" at bounding box center [222, 171] width 215 height 20
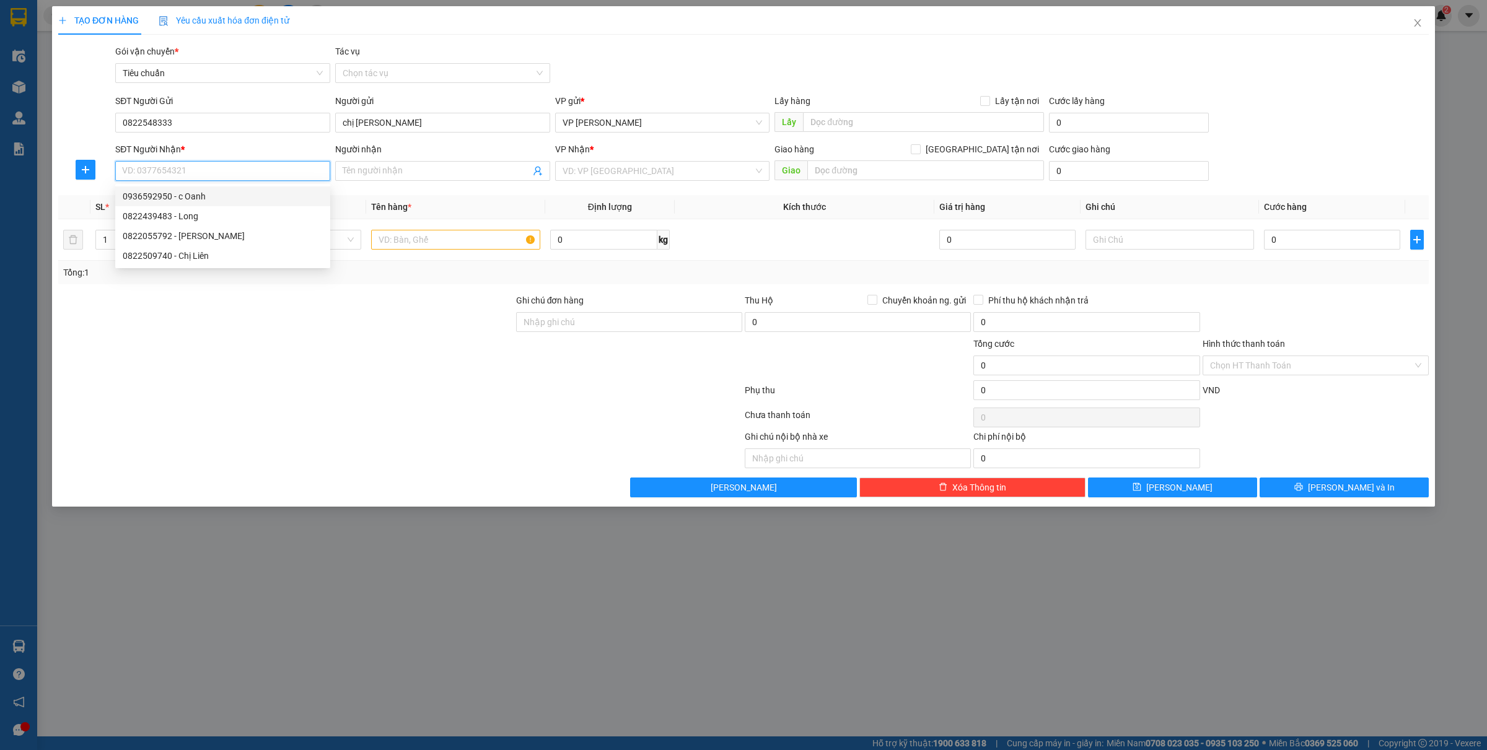
click at [190, 193] on div "0936592950 - c Oanh" at bounding box center [223, 197] width 200 height 14
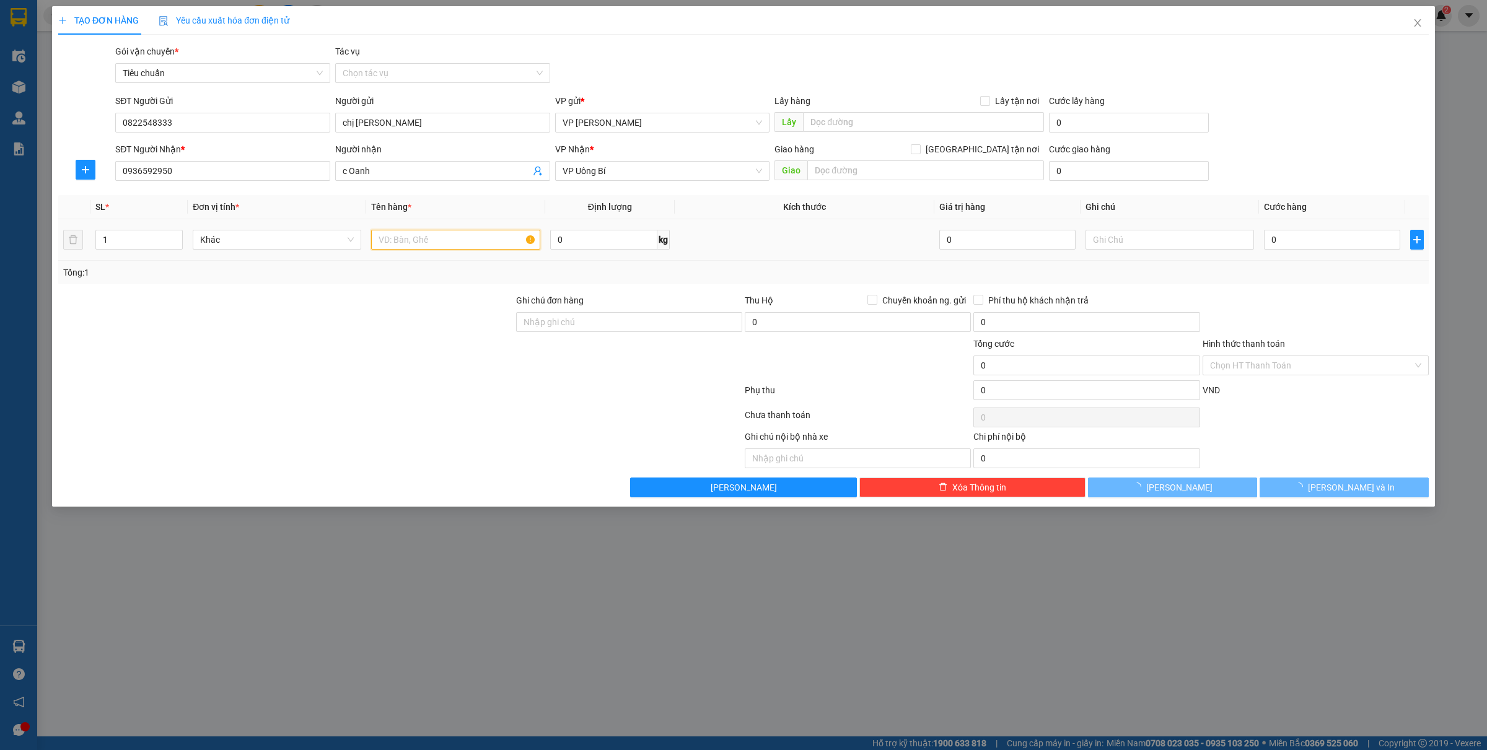
click at [406, 240] on input "text" at bounding box center [455, 240] width 169 height 20
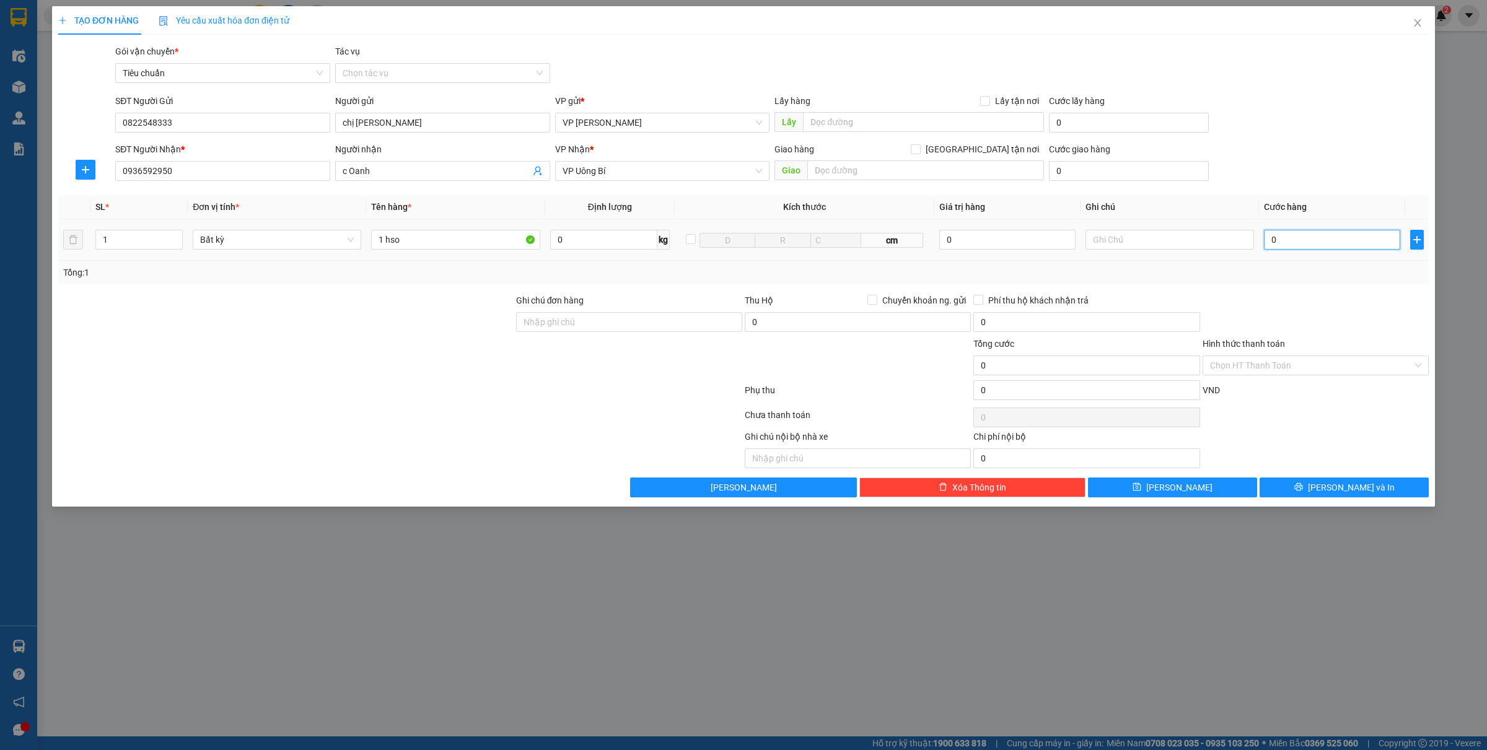
click at [1319, 240] on input "0" at bounding box center [1332, 240] width 136 height 20
click at [1301, 425] on div "Chọn HT Thanh Toán" at bounding box center [1316, 417] width 229 height 25
click at [1322, 484] on button "[PERSON_NAME] và In" at bounding box center [1344, 488] width 169 height 20
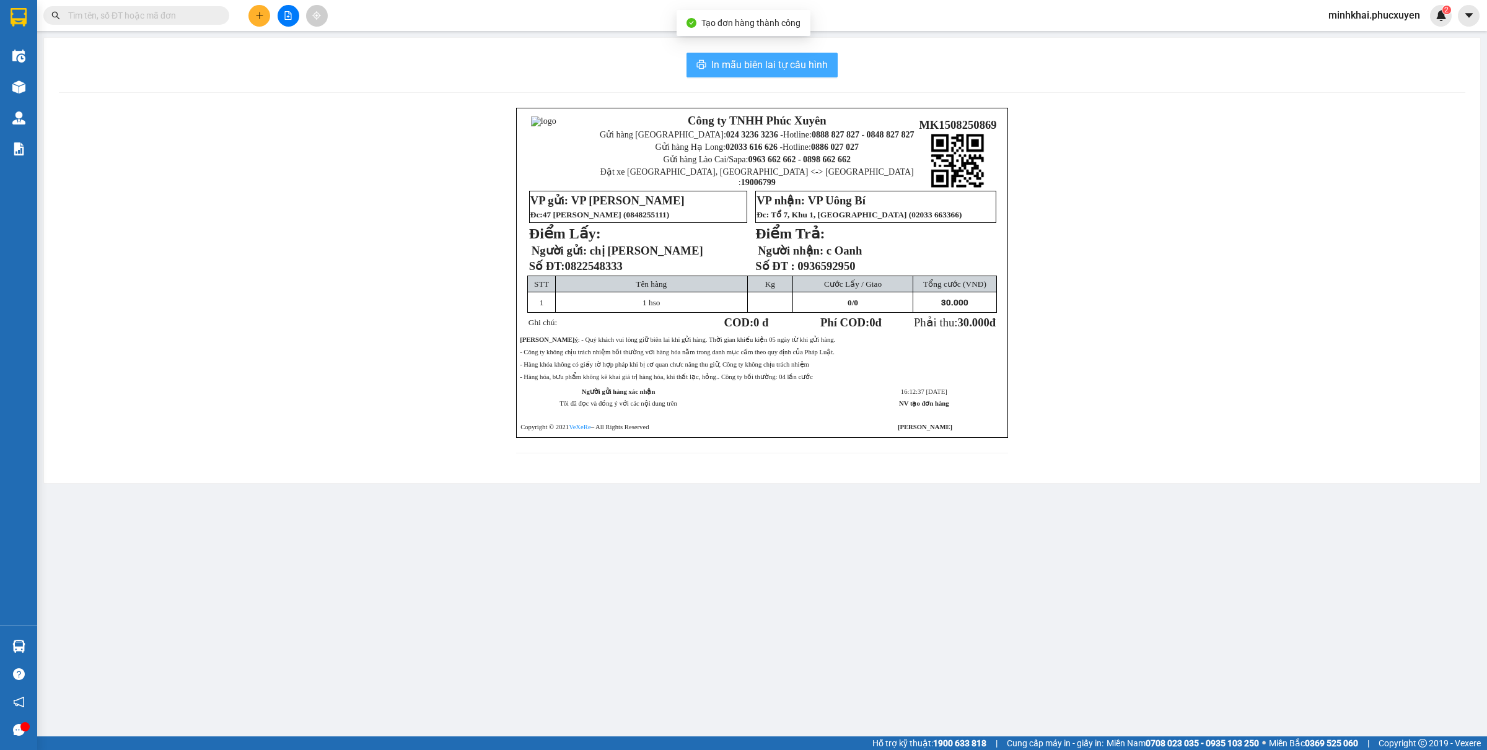
click at [745, 61] on span "In mẫu biên lai tự cấu hình" at bounding box center [769, 64] width 117 height 15
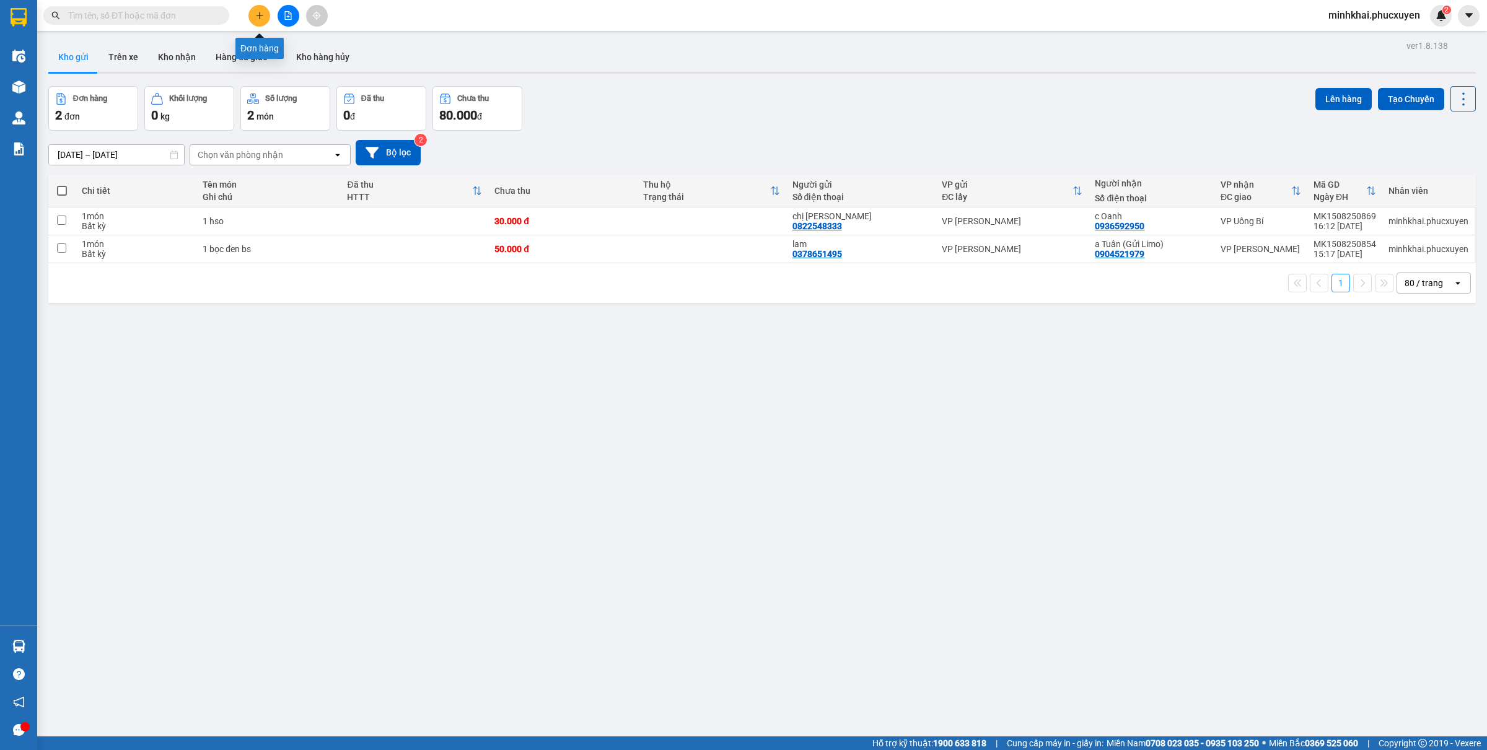
click at [260, 17] on icon "plus" at bounding box center [259, 15] width 9 height 9
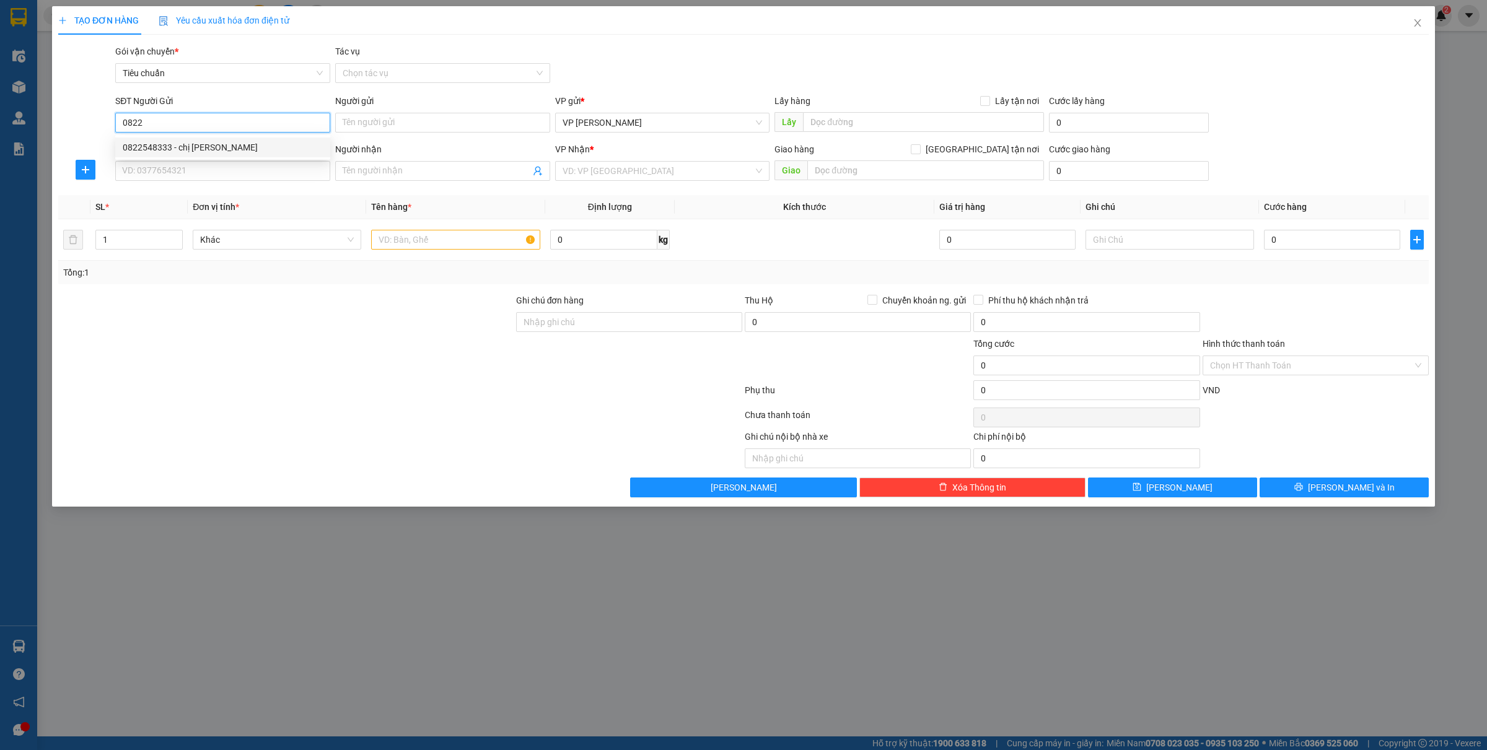
click at [175, 144] on div "0822548333 - chị Duyên" at bounding box center [223, 148] width 200 height 14
click at [172, 175] on input "SĐT Người Nhận *" at bounding box center [222, 171] width 215 height 20
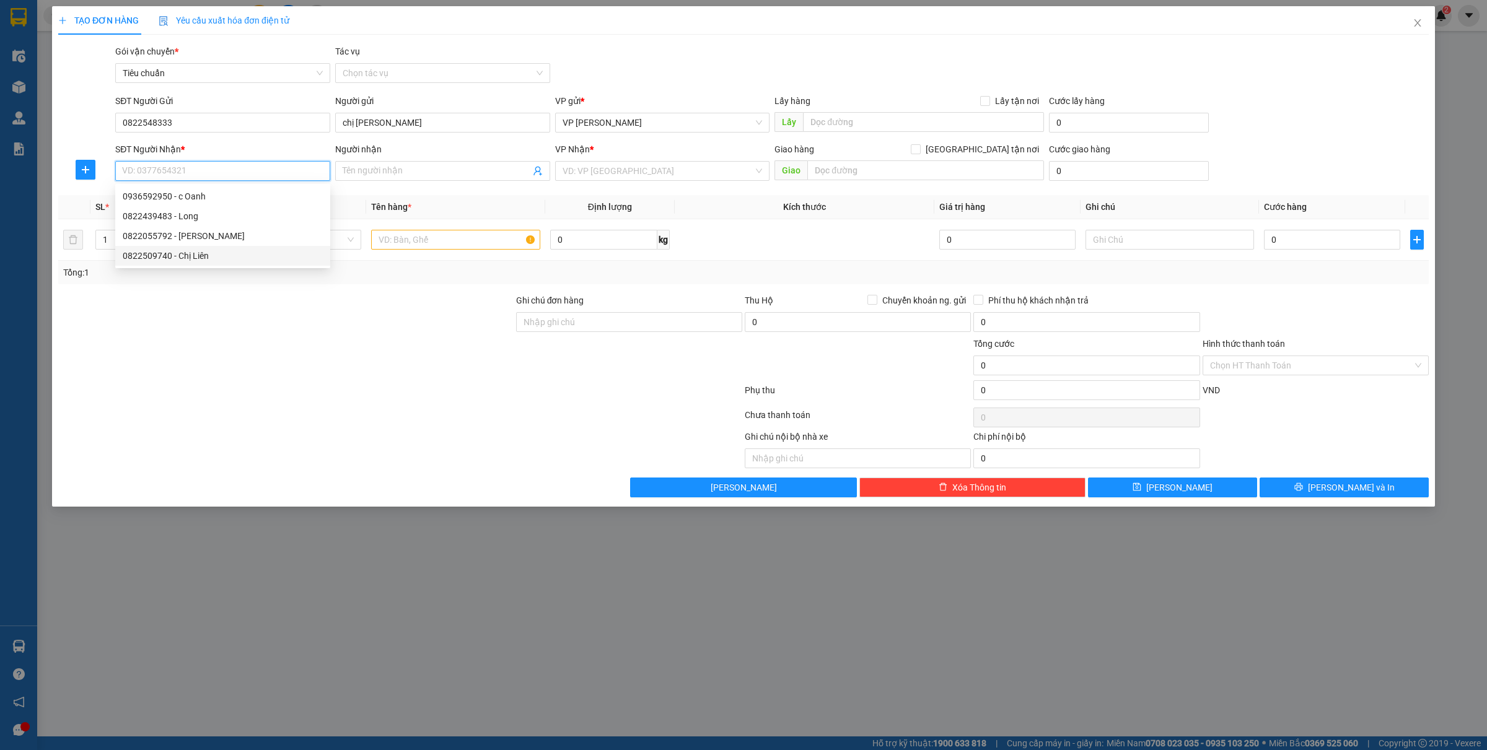
click at [198, 257] on div "0822509740 - Chị Liên" at bounding box center [223, 256] width 200 height 14
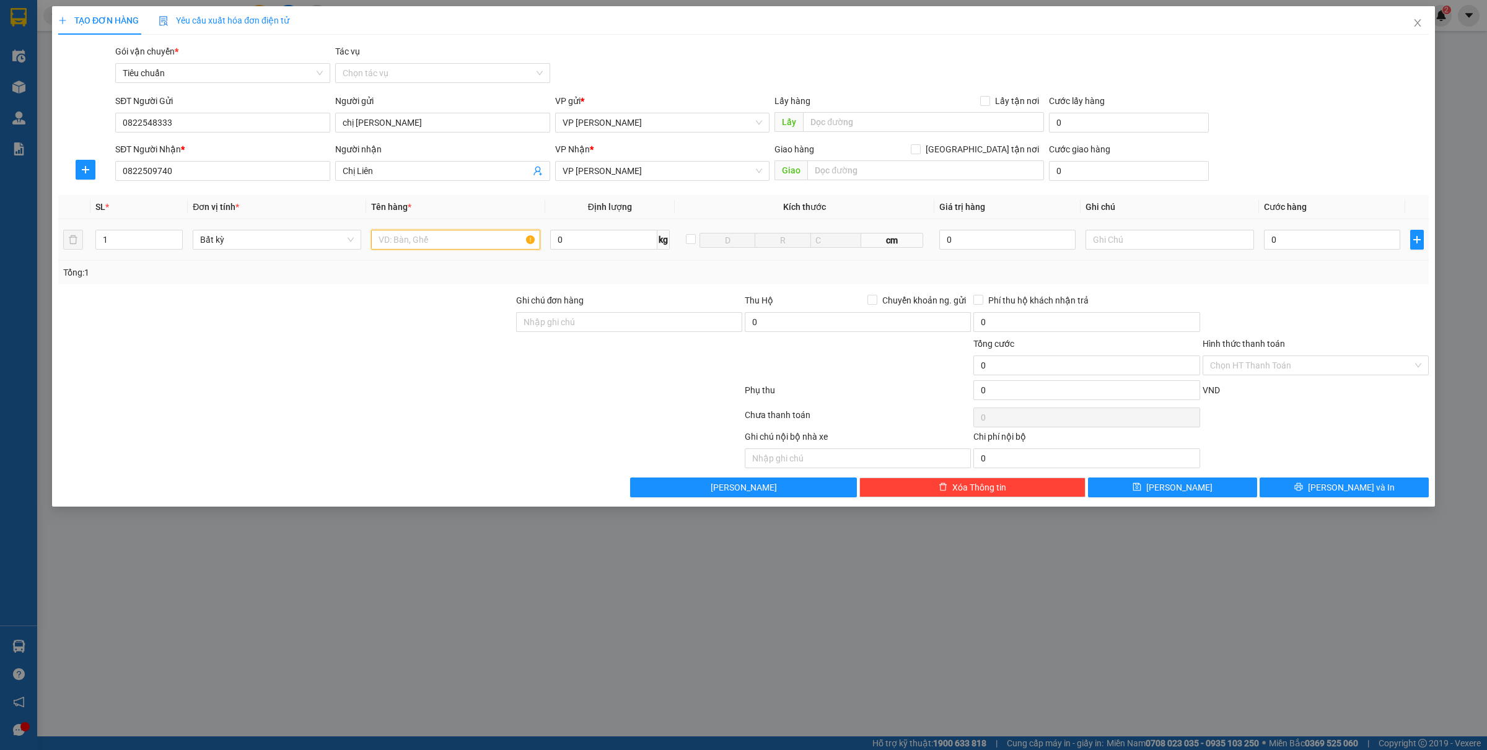
click at [447, 235] on input "text" at bounding box center [455, 240] width 169 height 20
click at [1316, 245] on input "0" at bounding box center [1332, 240] width 136 height 20
click at [1303, 485] on icon "printer" at bounding box center [1299, 487] width 8 height 8
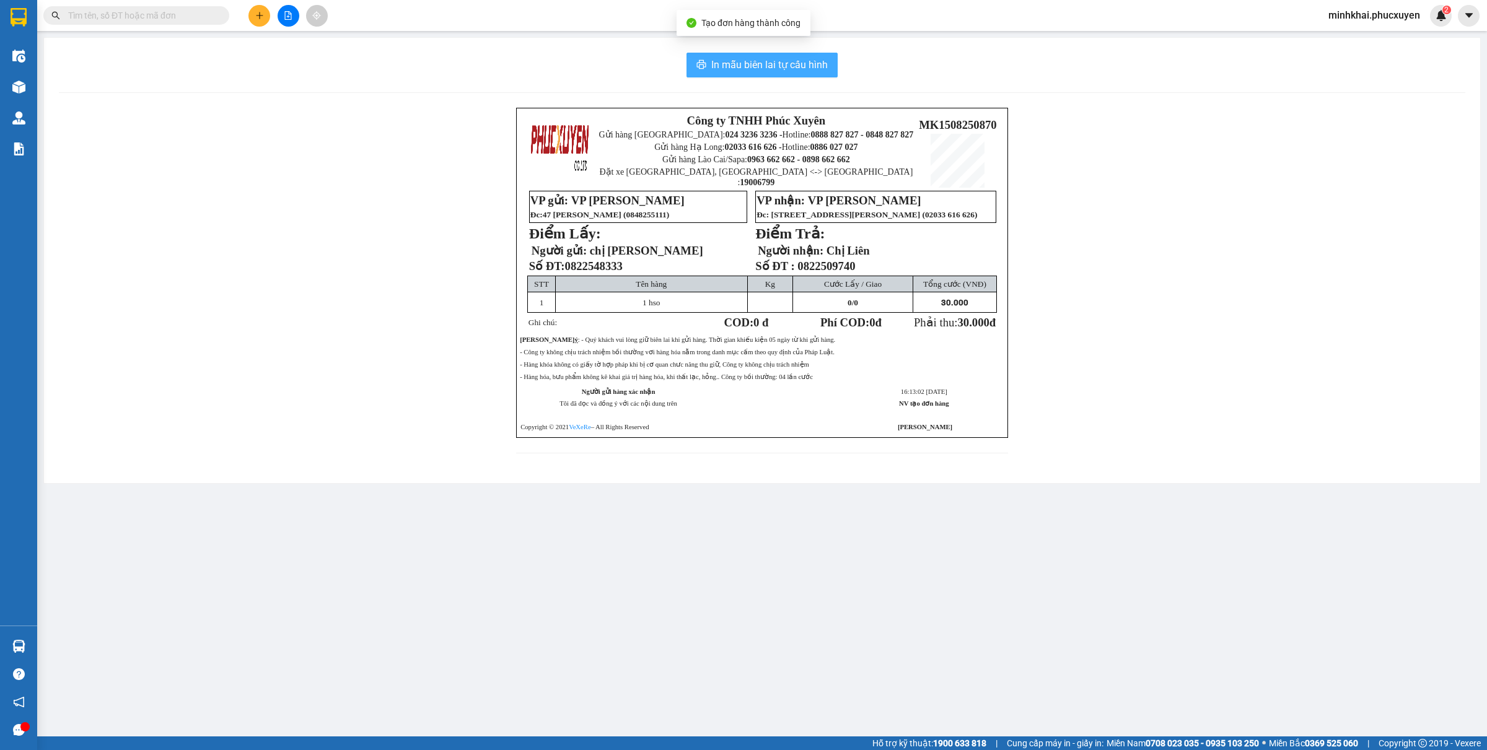
click at [741, 54] on button "In mẫu biên lai tự cấu hình" at bounding box center [762, 65] width 151 height 25
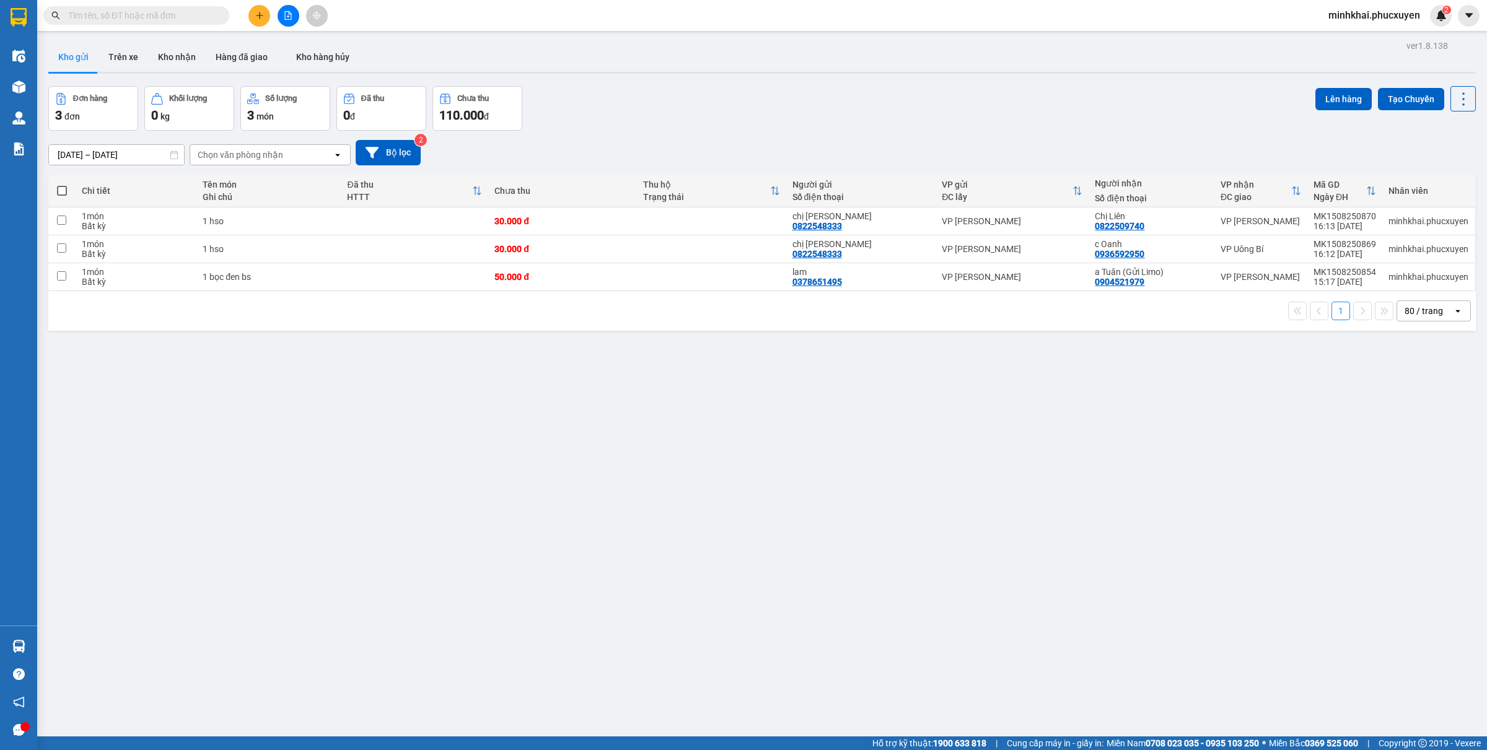
click at [65, 187] on span at bounding box center [62, 191] width 10 height 10
click at [62, 185] on input "checkbox" at bounding box center [62, 185] width 0 height 0
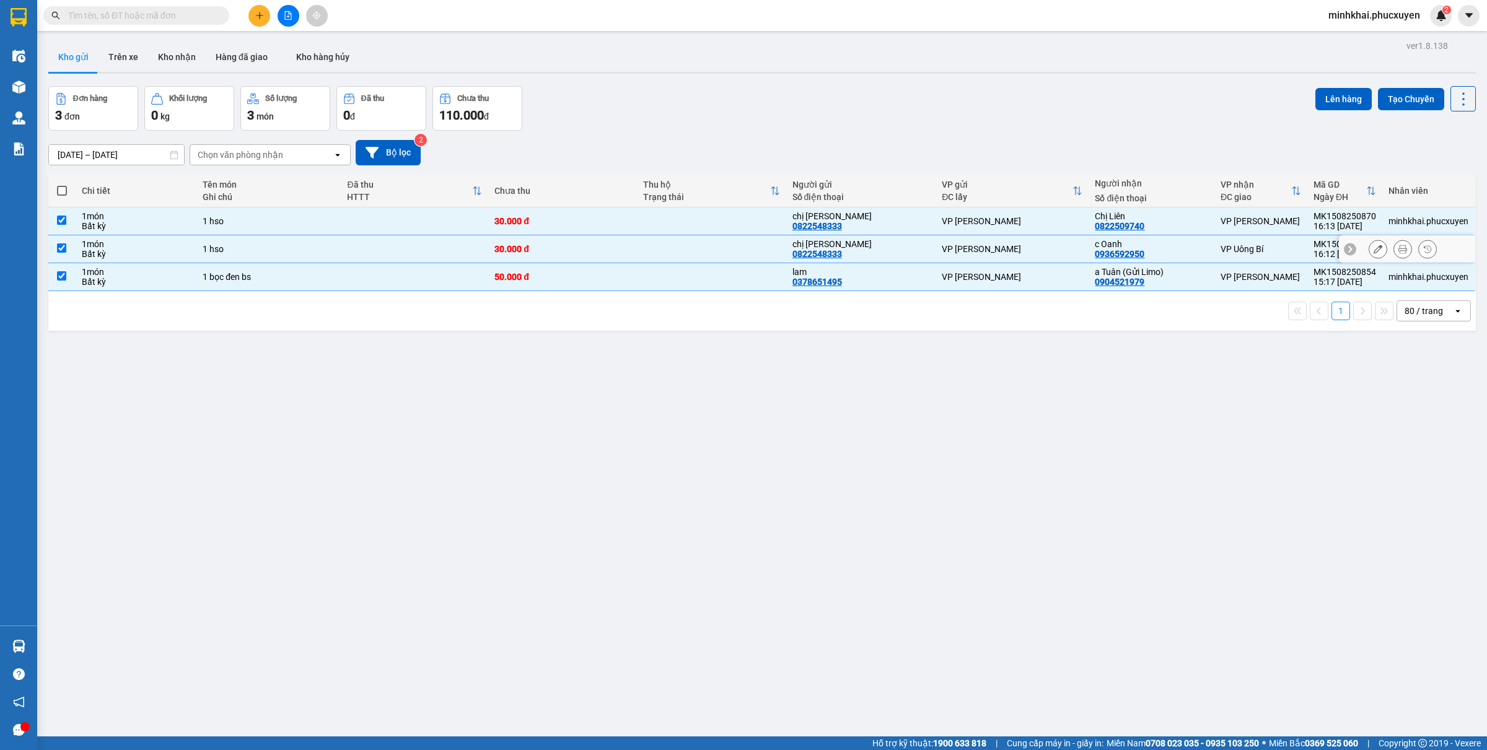
click at [63, 236] on td at bounding box center [61, 249] width 27 height 28
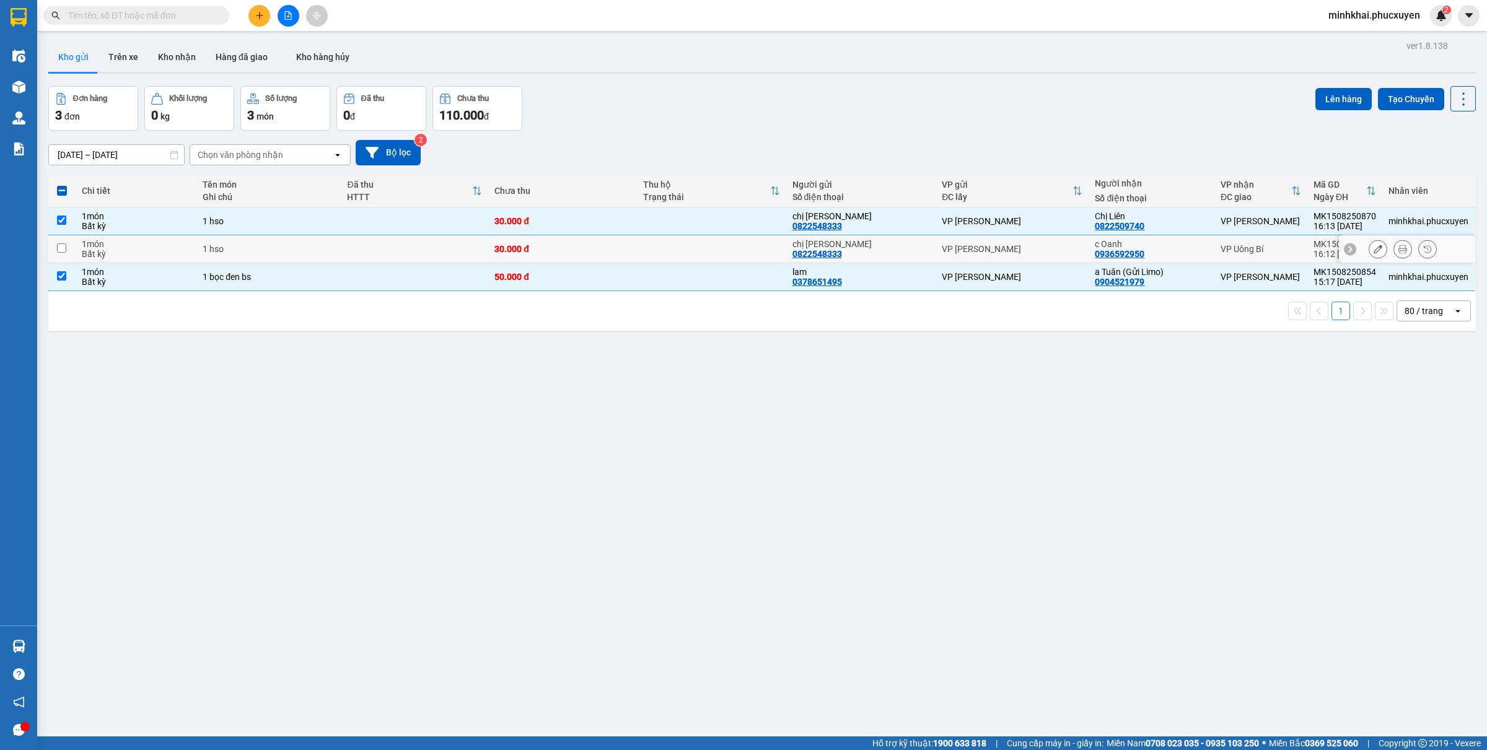
click at [60, 252] on input "checkbox" at bounding box center [61, 248] width 9 height 9
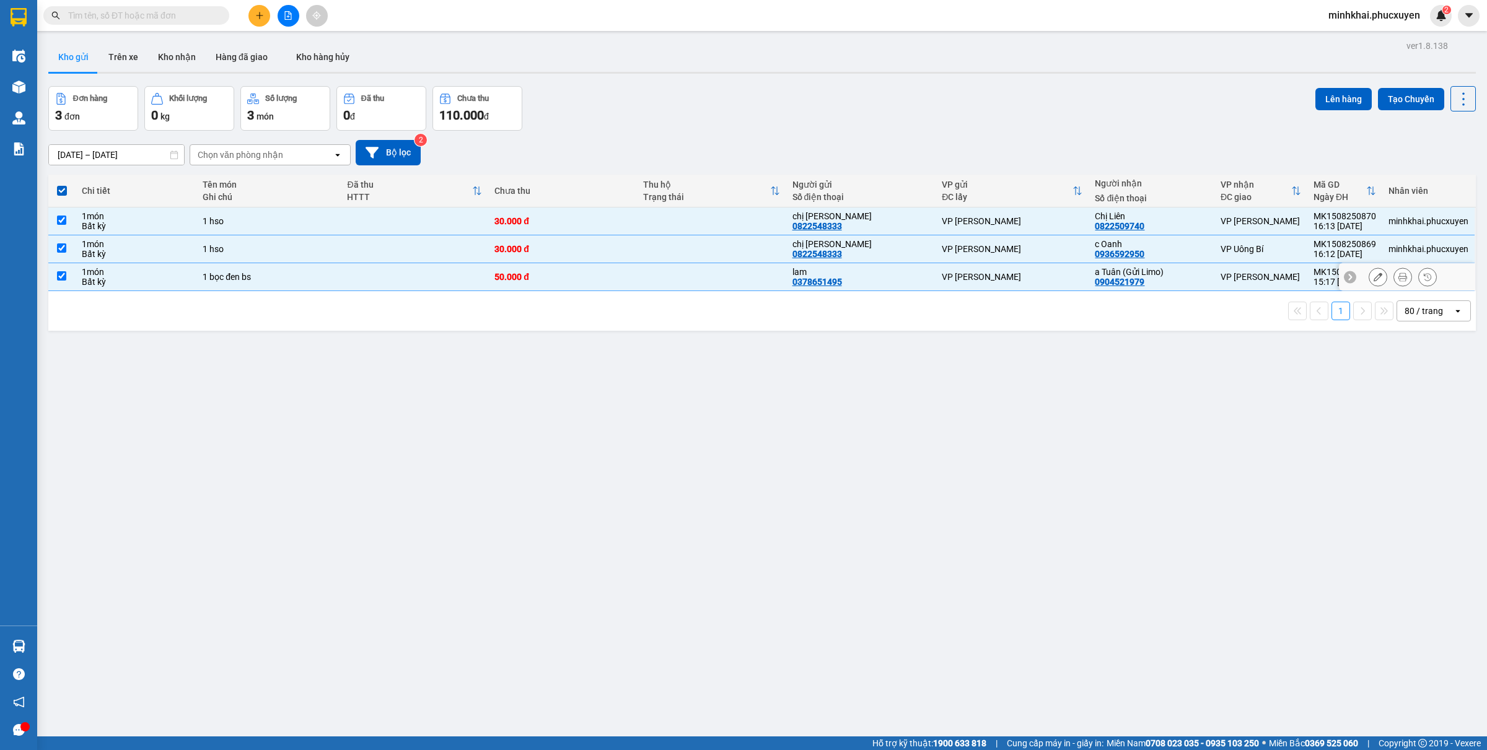
click at [62, 276] on input "checkbox" at bounding box center [61, 275] width 9 height 9
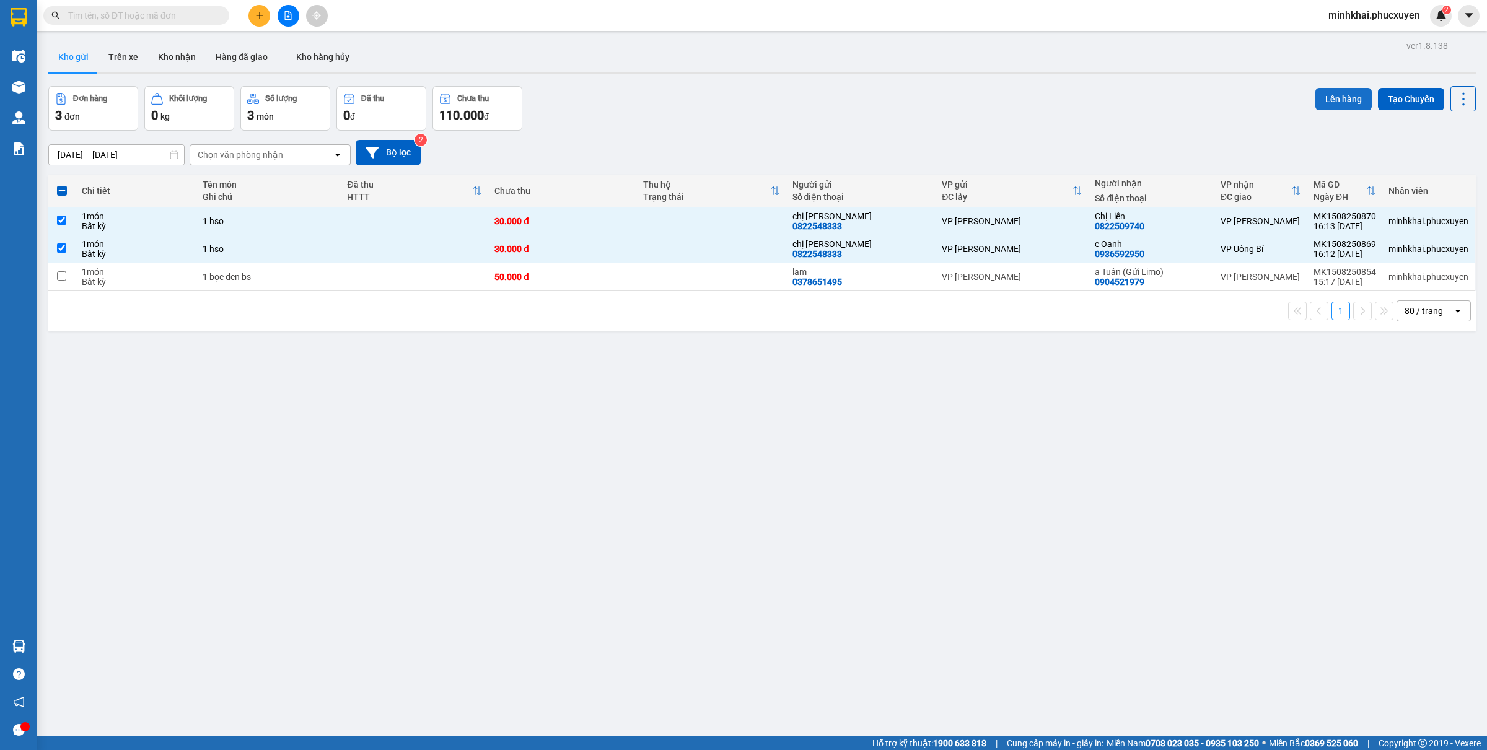
click at [1334, 94] on button "Lên hàng" at bounding box center [1344, 99] width 56 height 22
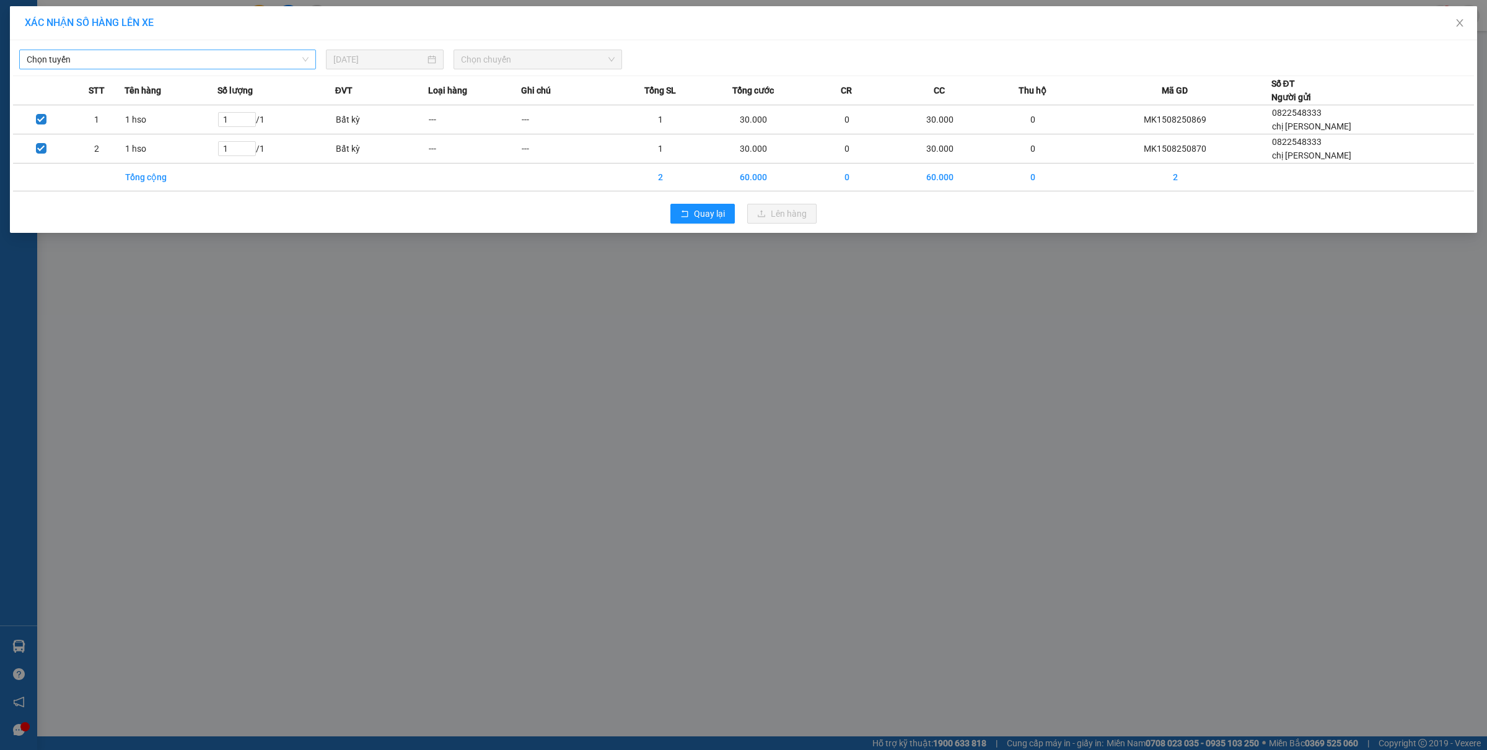
click at [200, 60] on span "Chọn tuyến" at bounding box center [168, 59] width 282 height 19
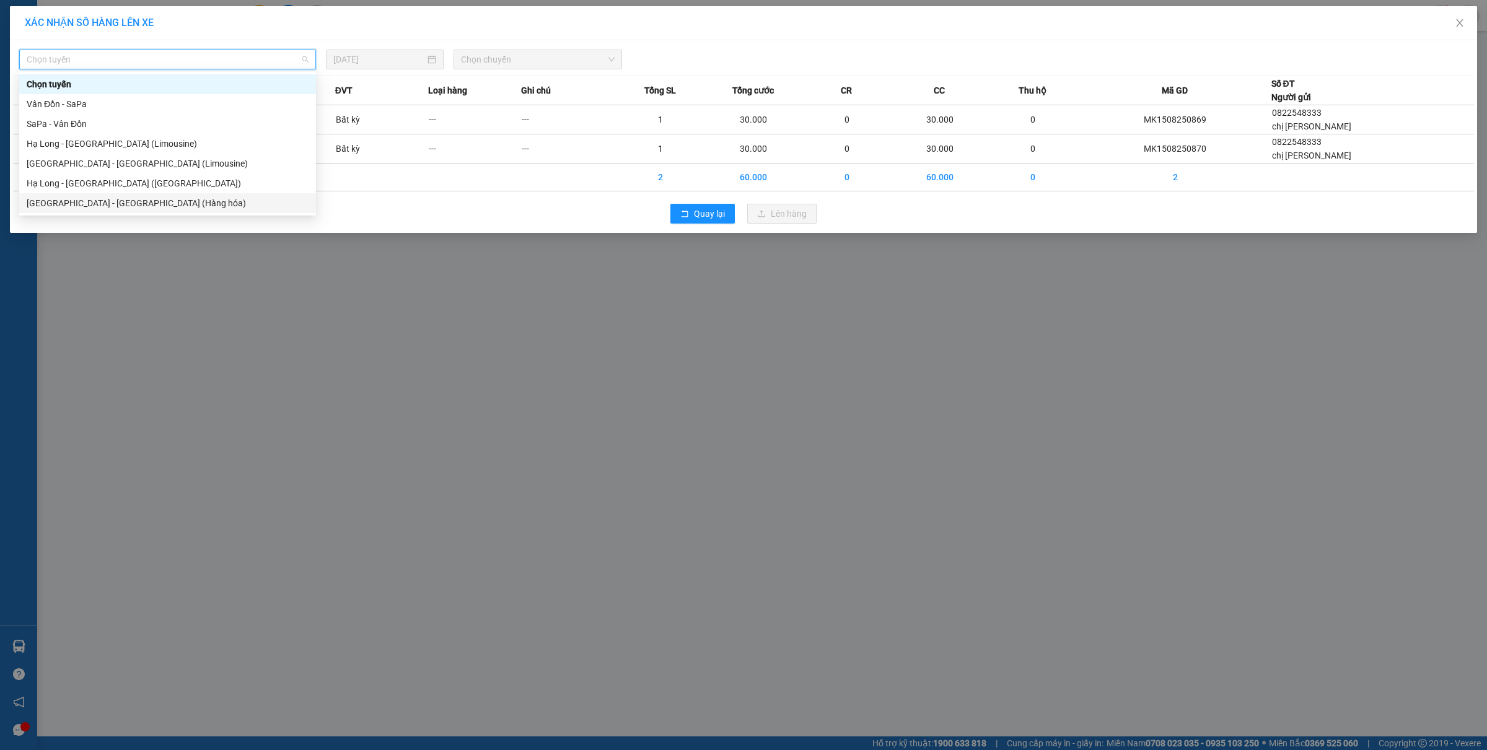
click at [41, 197] on div "Hà Nội - Hạ Long (Hàng hóa)" at bounding box center [168, 203] width 282 height 14
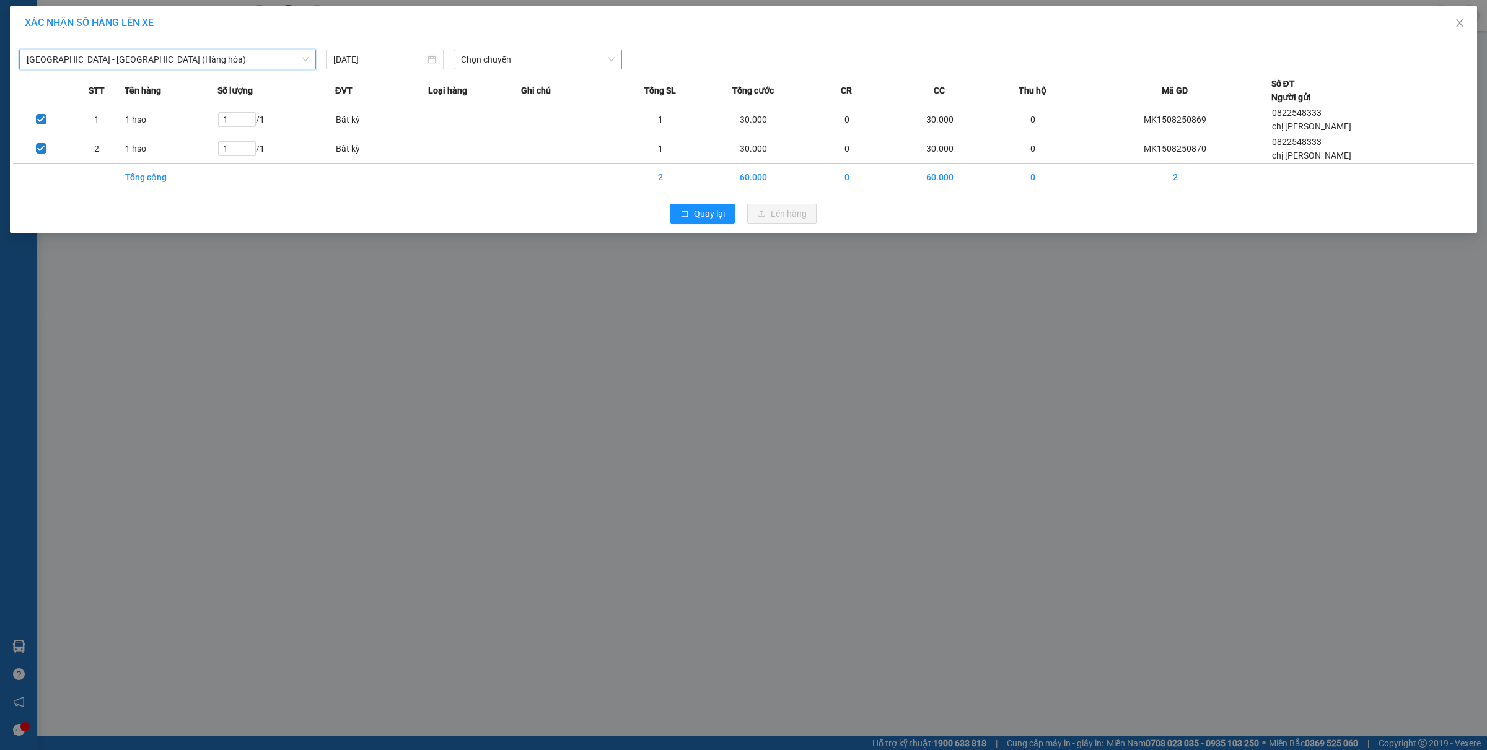
click at [526, 59] on span "Chọn chuyến" at bounding box center [538, 59] width 154 height 19
click at [508, 122] on div "16:00 - 14H-009.60" at bounding box center [509, 124] width 97 height 14
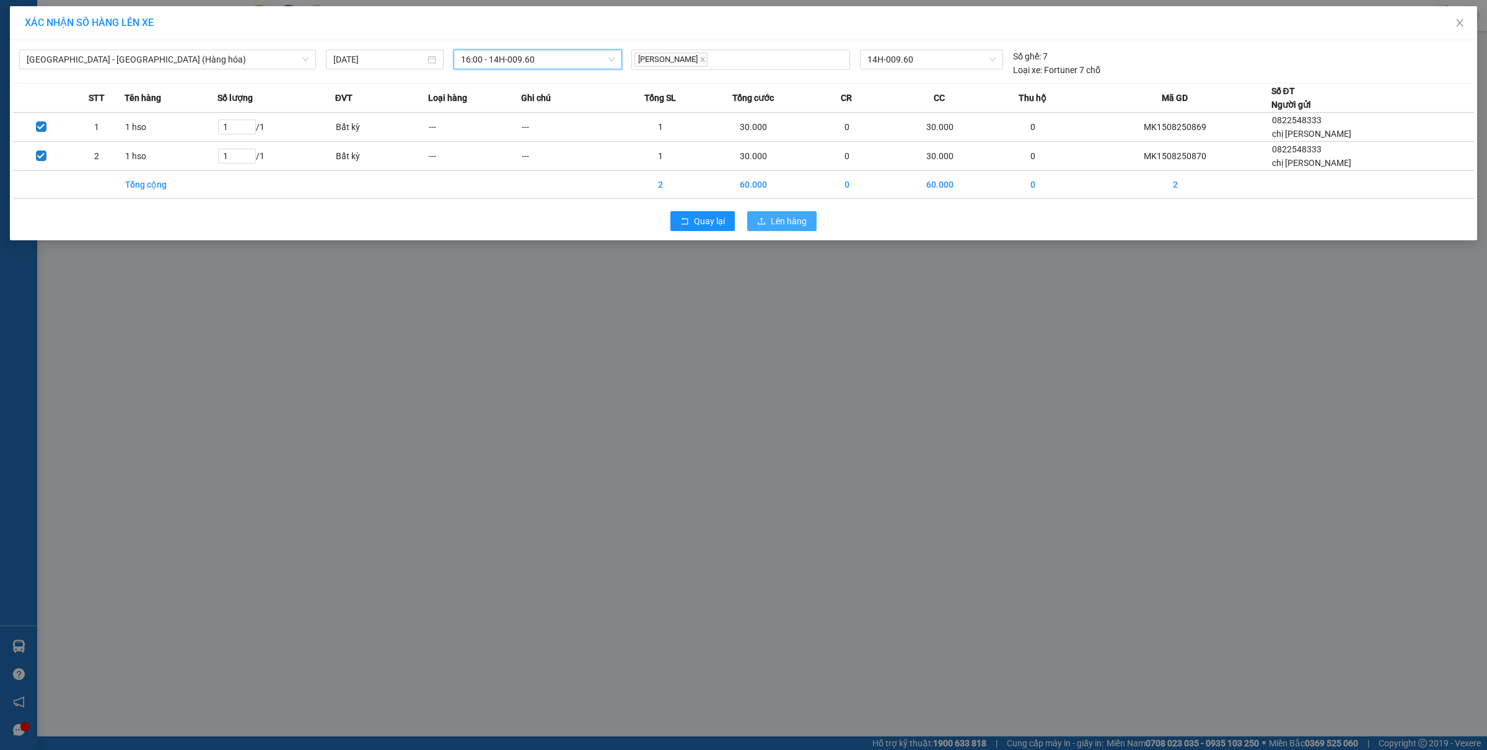
click at [782, 224] on span "Lên hàng" at bounding box center [789, 221] width 36 height 14
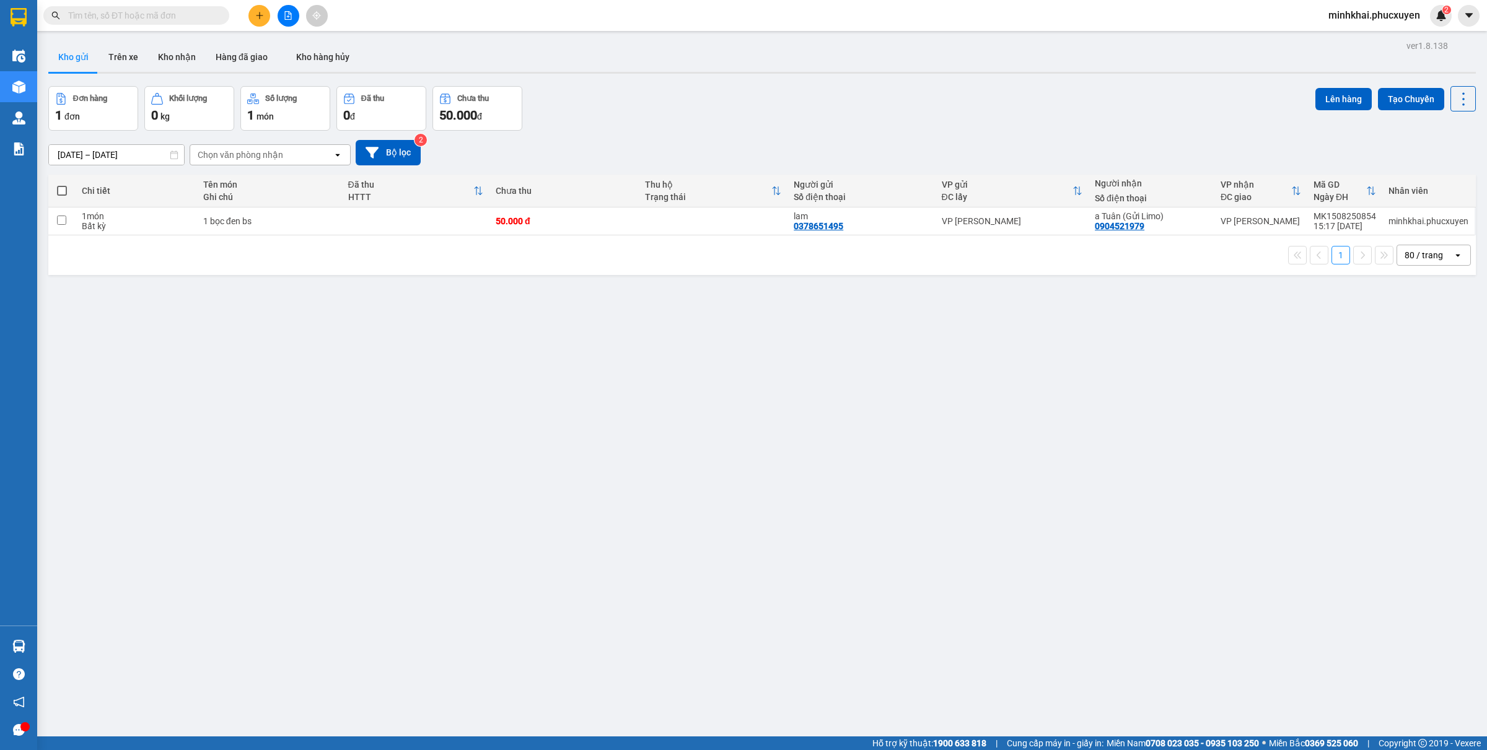
click at [288, 19] on icon "file-add" at bounding box center [288, 15] width 9 height 9
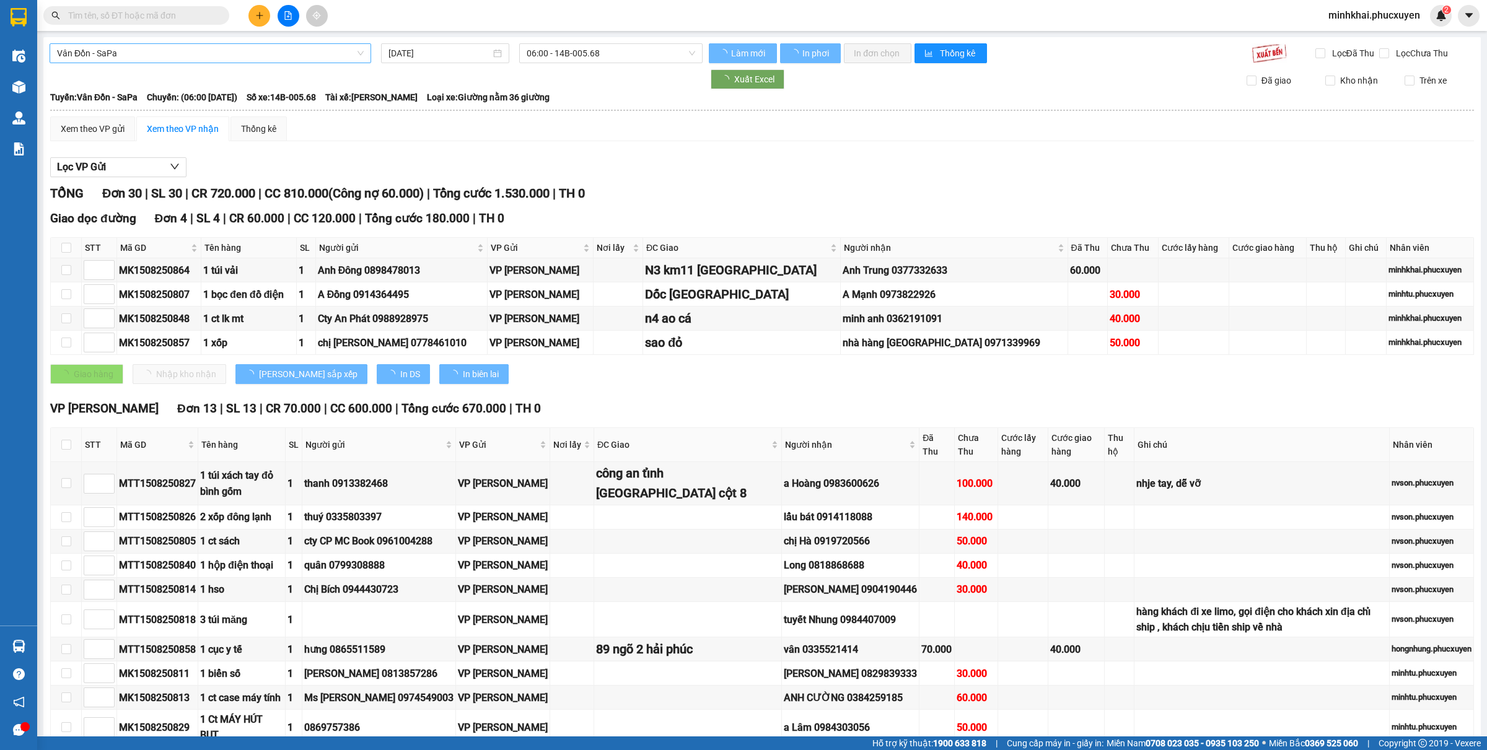
click at [143, 51] on span "Vân Đồn - SaPa" at bounding box center [210, 53] width 307 height 19
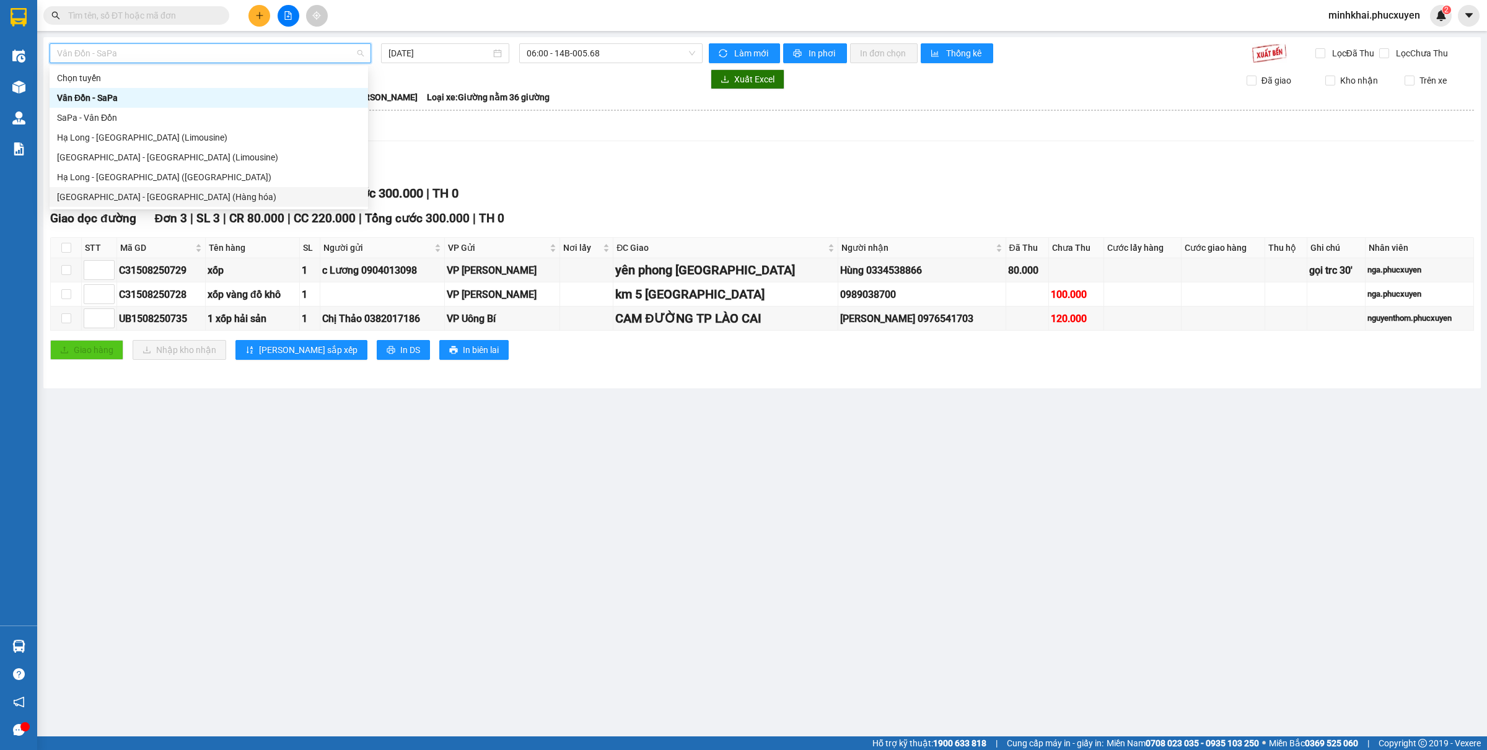
click at [136, 198] on div "Hà Nội - Hạ Long (Hàng hóa)" at bounding box center [209, 197] width 304 height 14
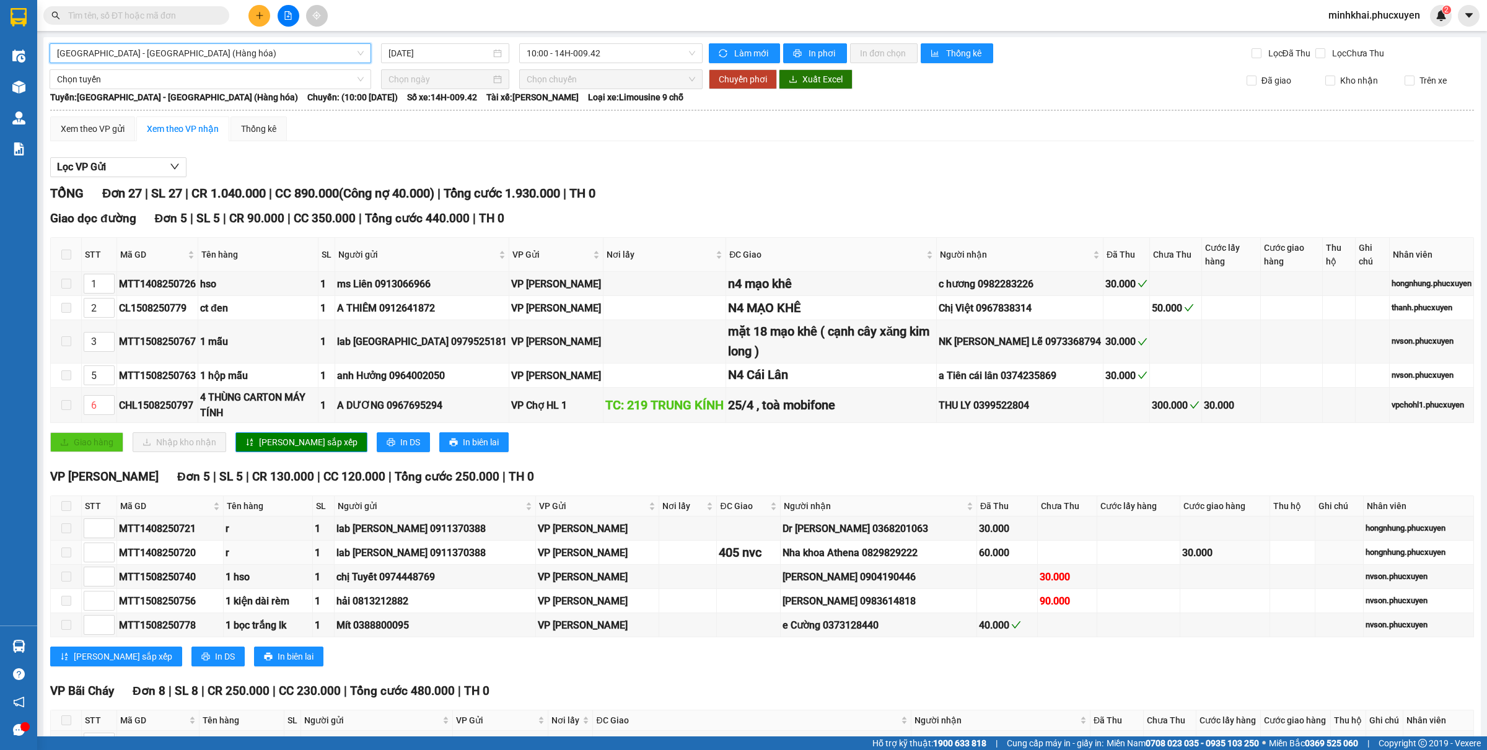
scroll to position [346, 0]
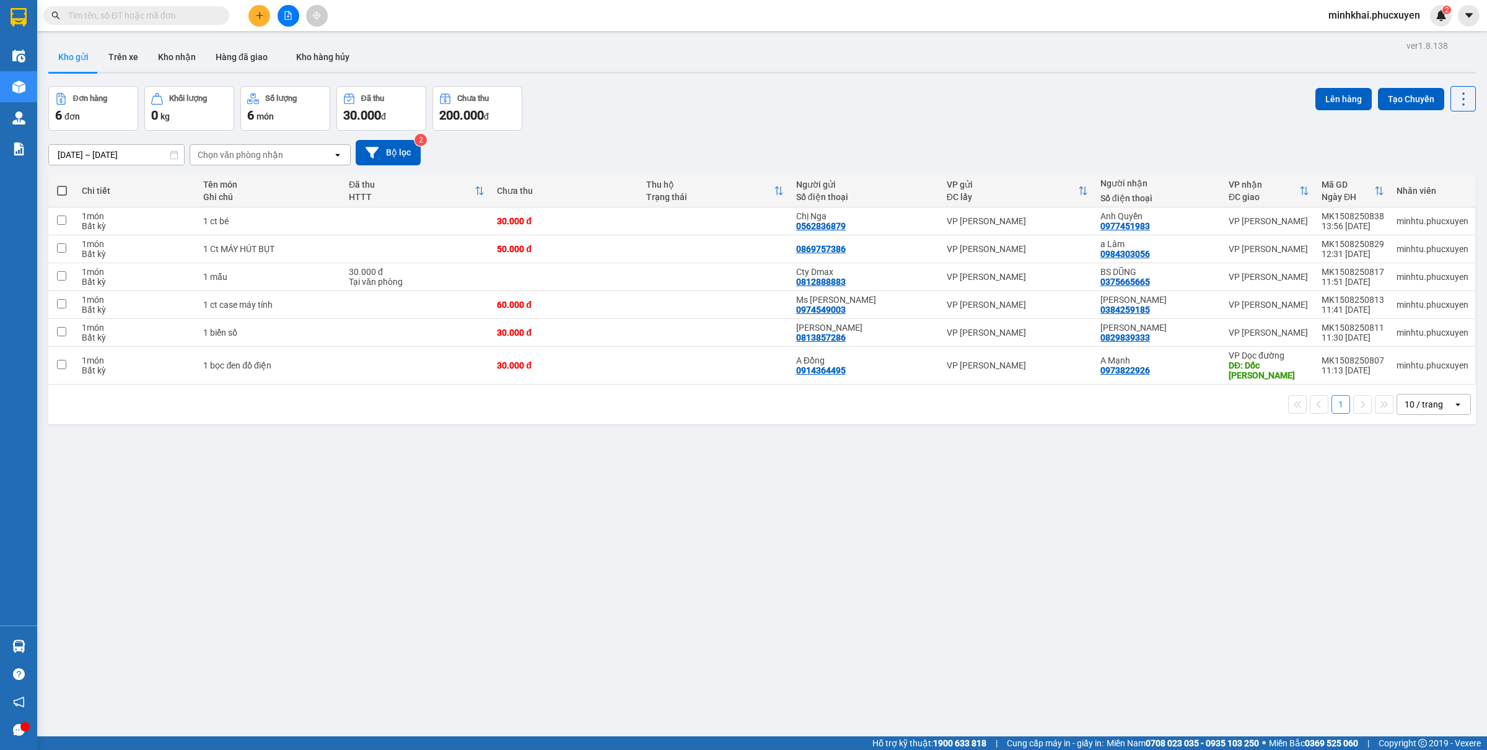
click at [121, 15] on input "text" at bounding box center [141, 16] width 146 height 14
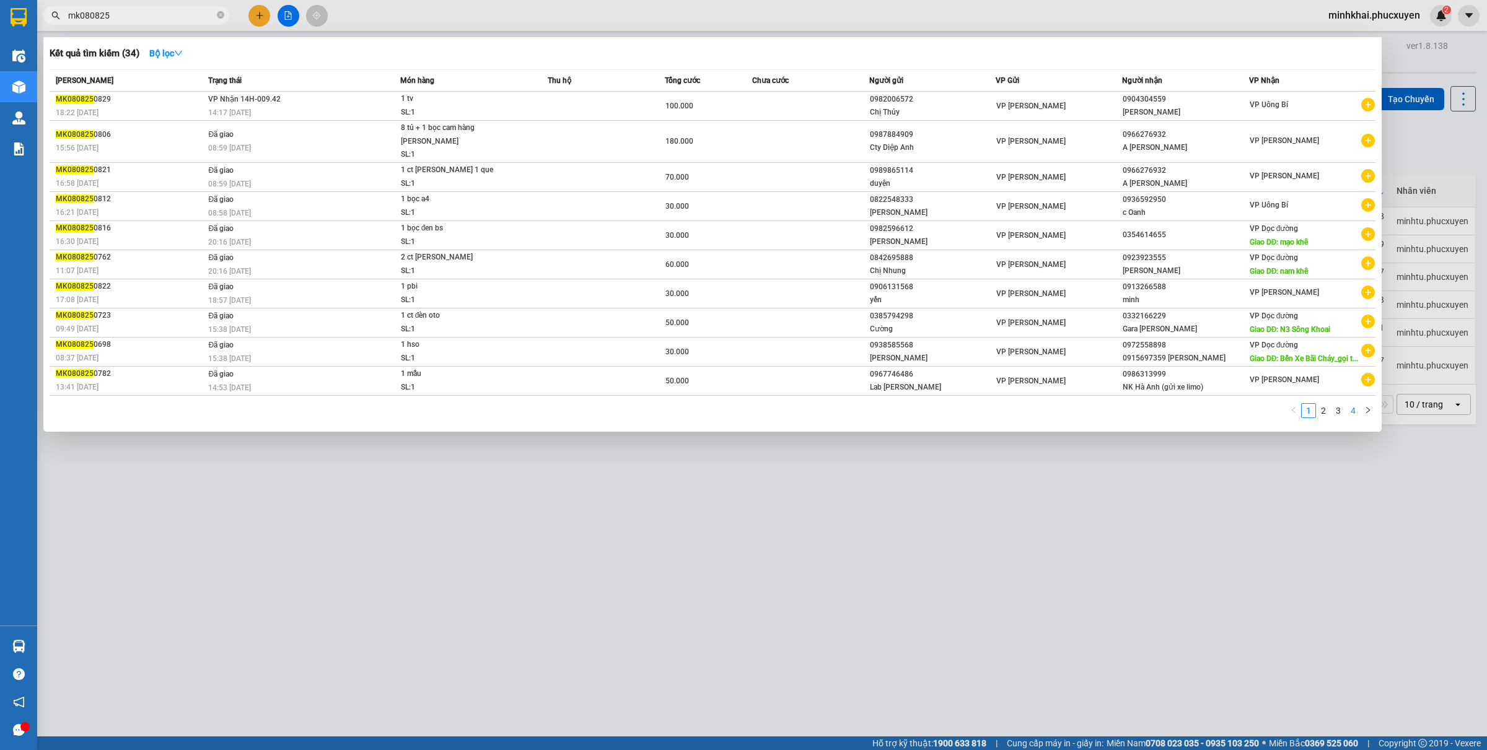
click at [1352, 404] on link "4" at bounding box center [1354, 411] width 14 height 14
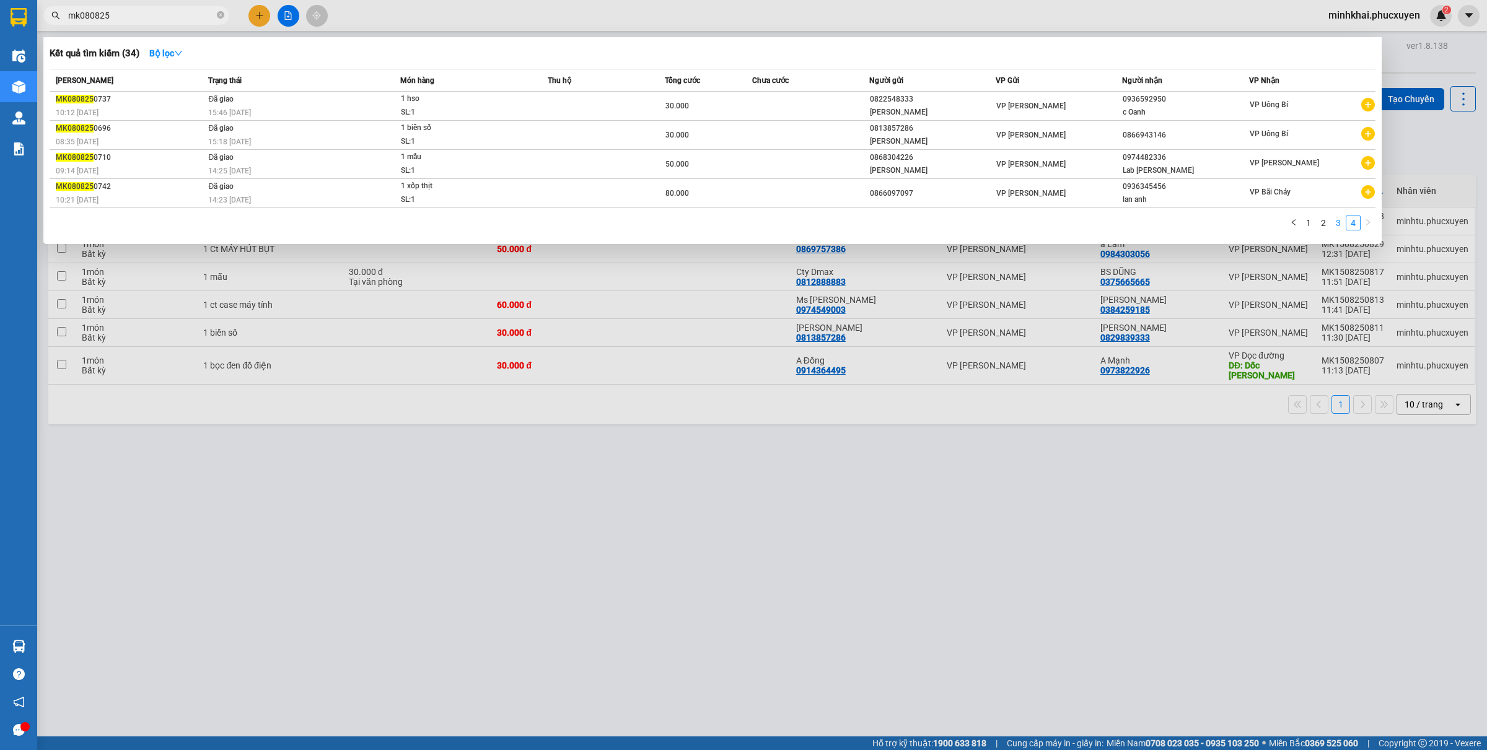
click at [1340, 223] on link "3" at bounding box center [1339, 223] width 14 height 14
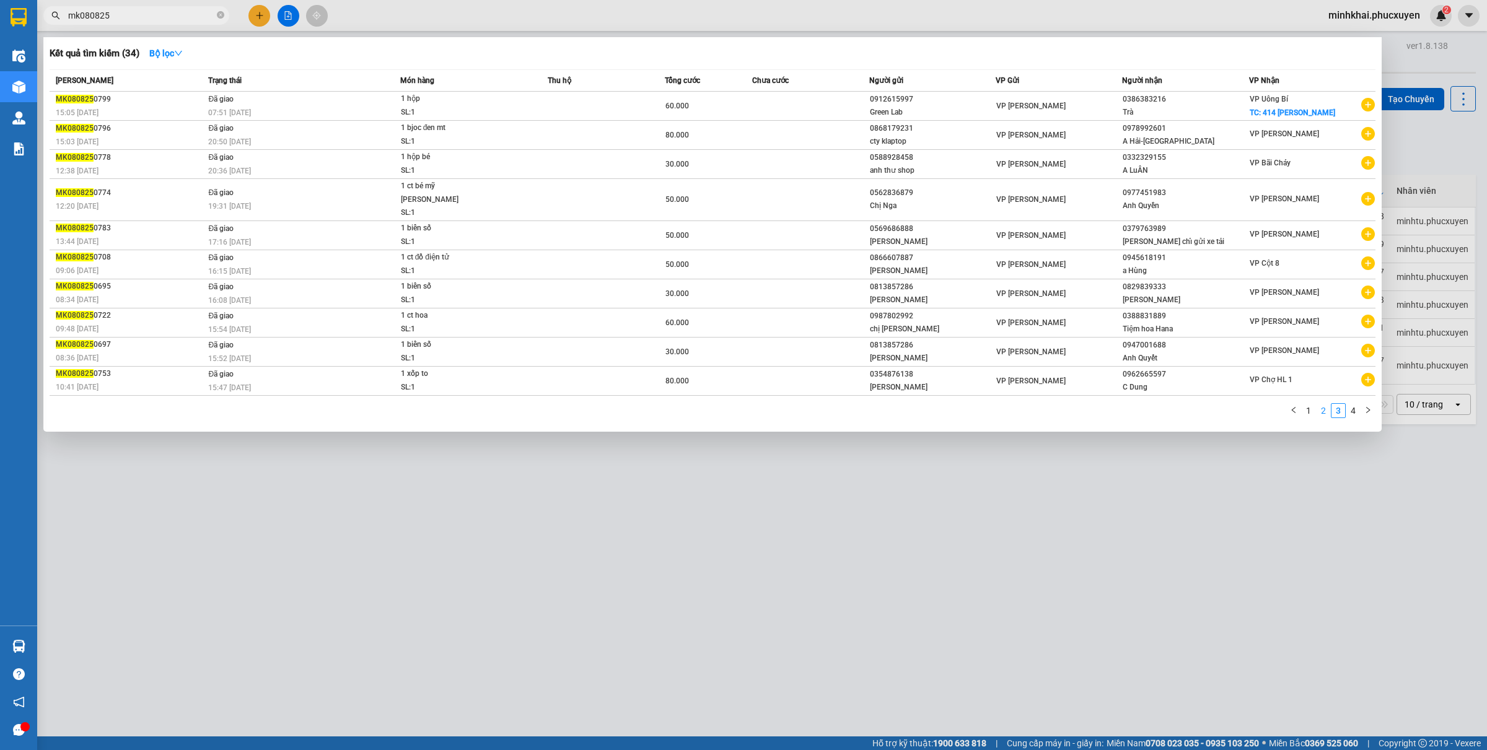
click at [1320, 404] on link "2" at bounding box center [1324, 411] width 14 height 14
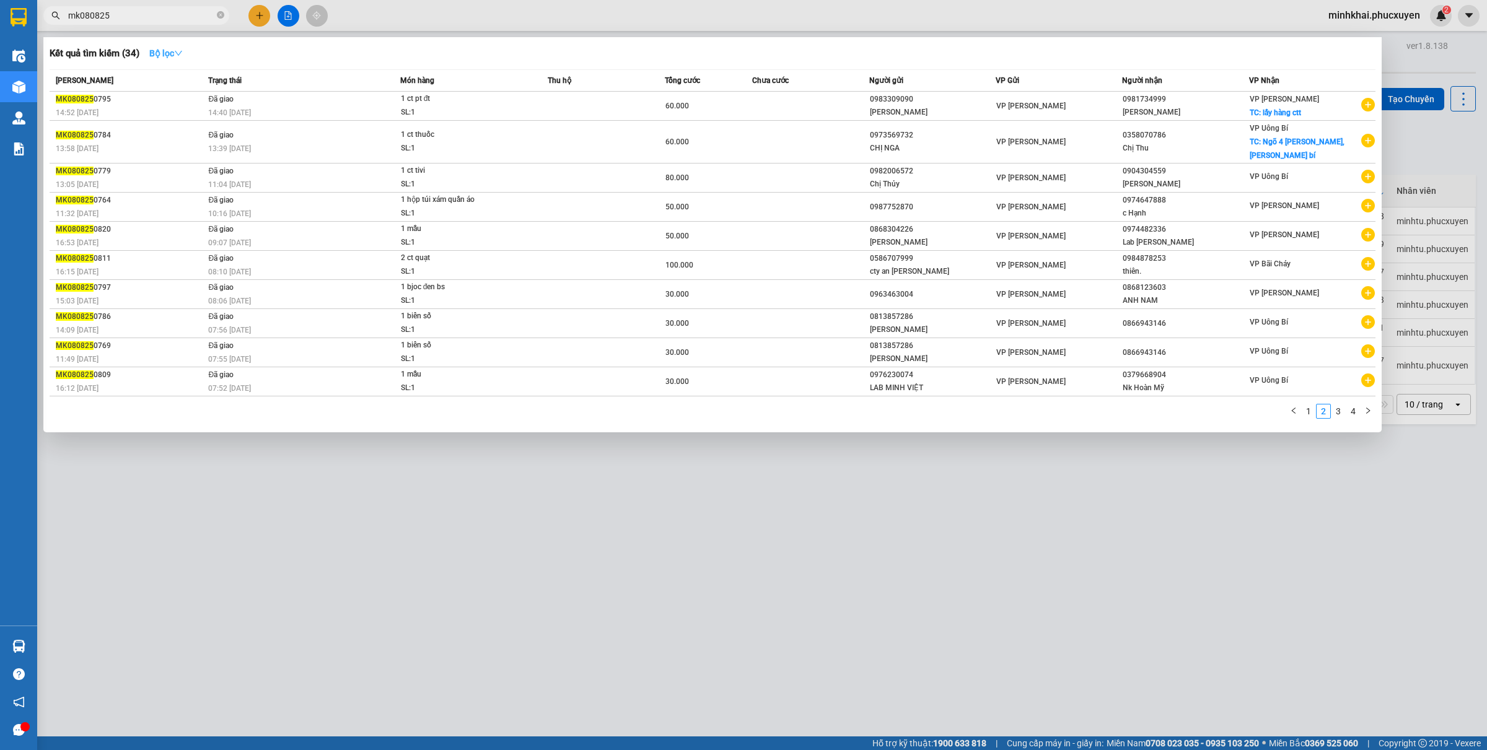
click at [161, 46] on button "Bộ lọc" at bounding box center [165, 53] width 53 height 20
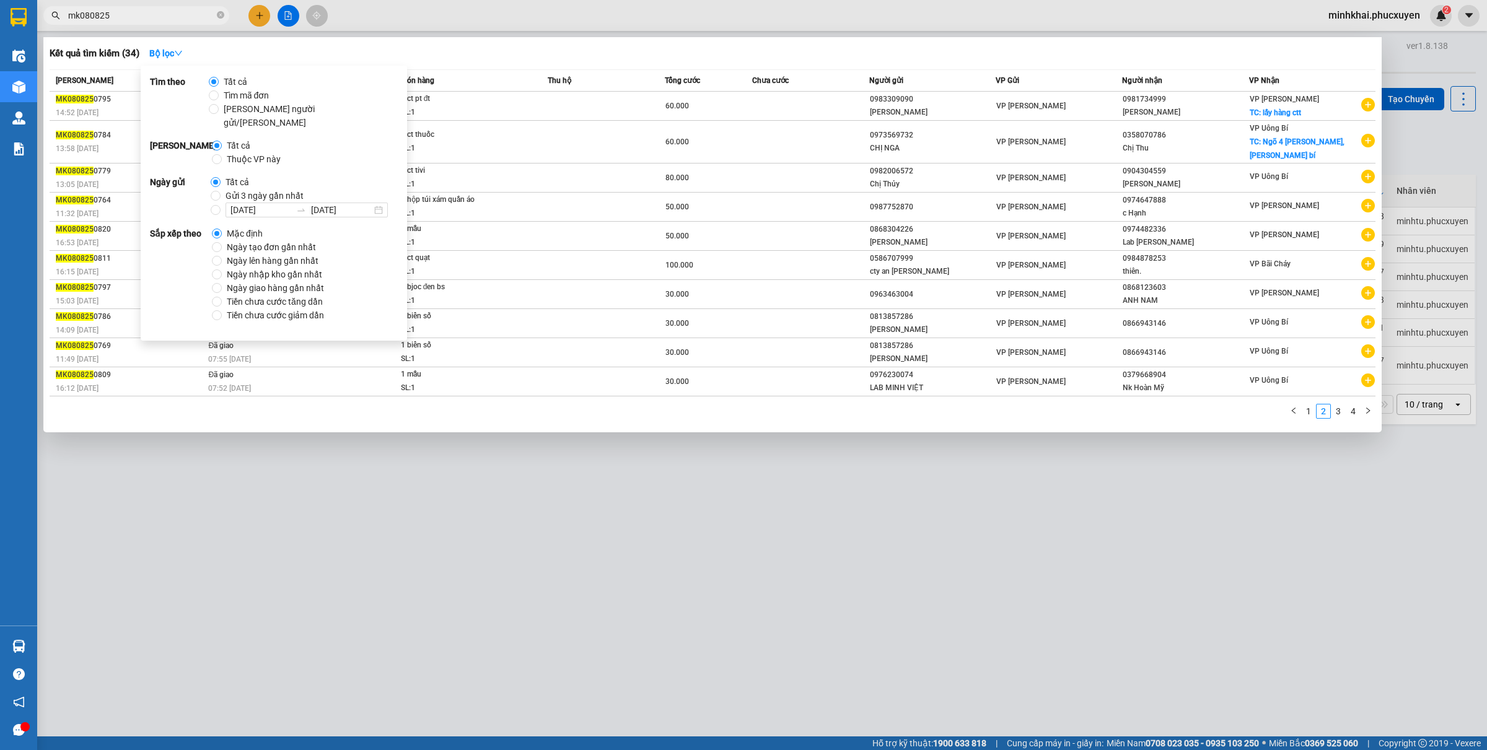
click at [278, 423] on div at bounding box center [743, 375] width 1487 height 750
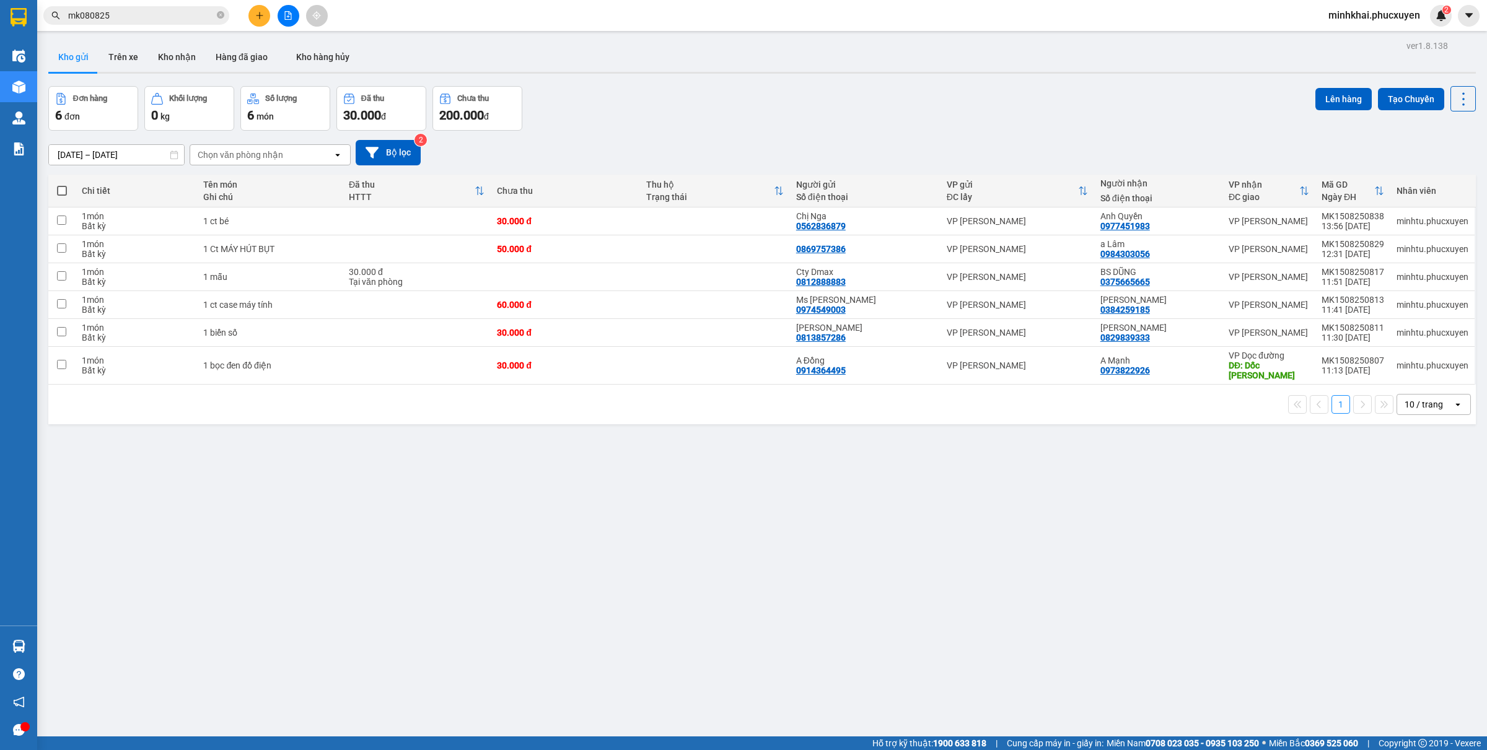
click at [87, 14] on input "mk080825" at bounding box center [141, 16] width 146 height 14
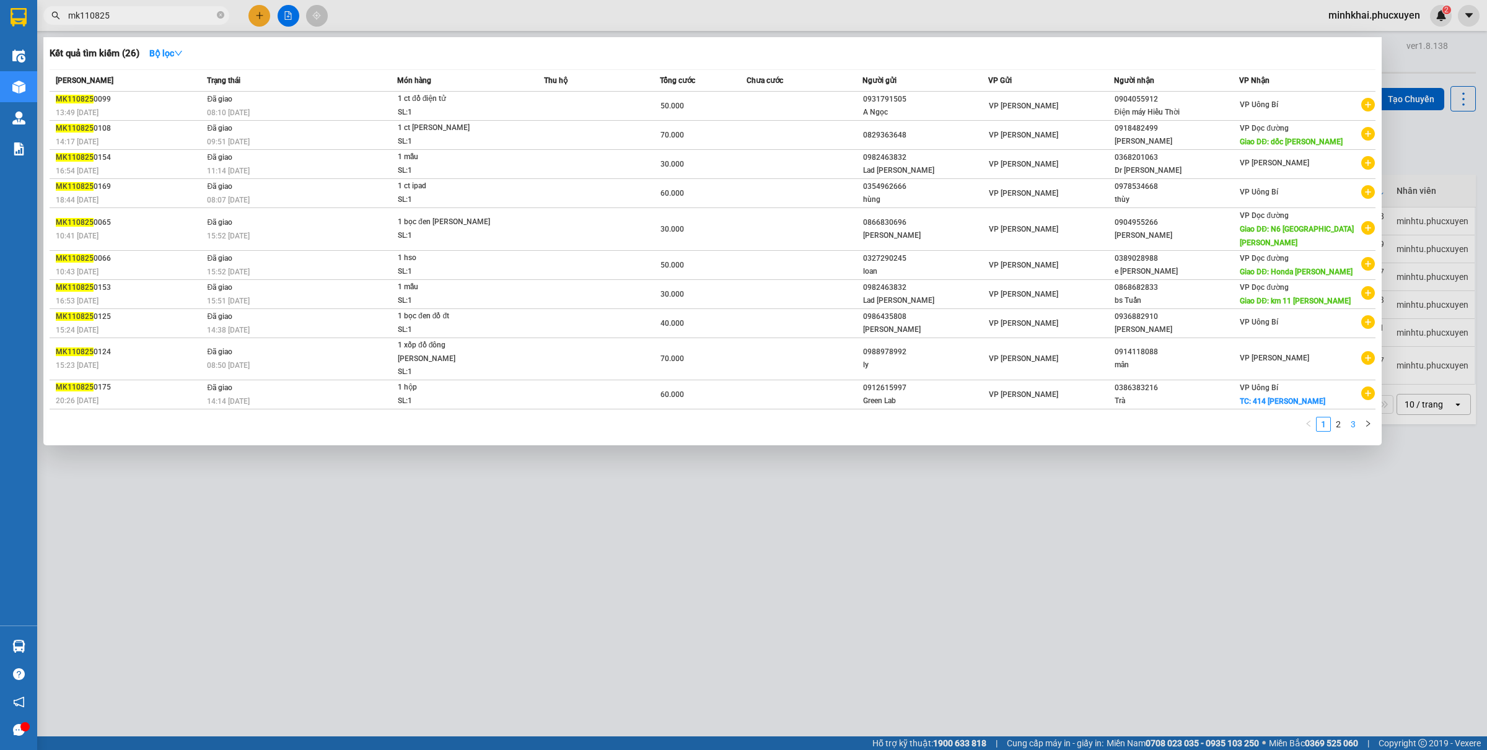
type input "mk110825"
click at [1351, 418] on link "3" at bounding box center [1354, 425] width 14 height 14
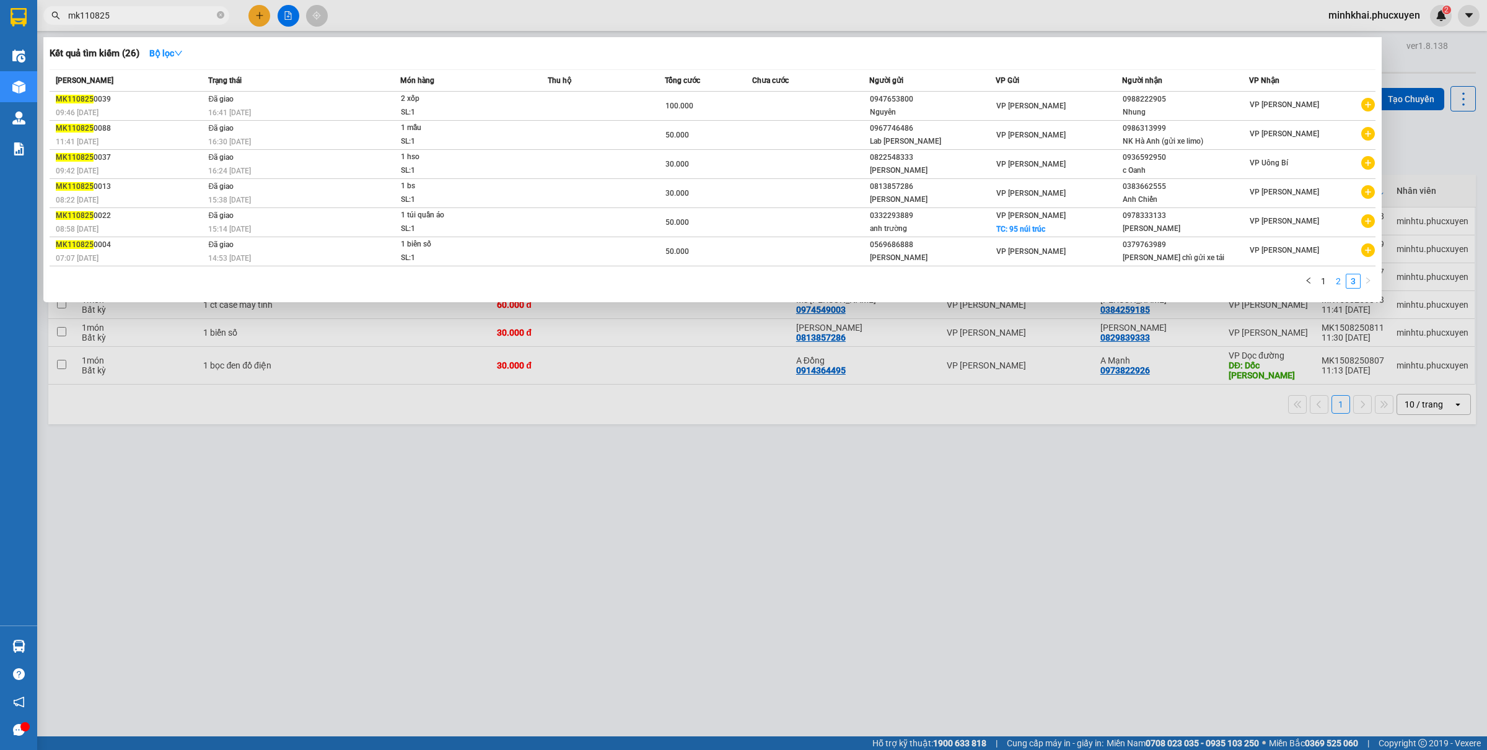
click at [1339, 281] on link "2" at bounding box center [1339, 282] width 14 height 14
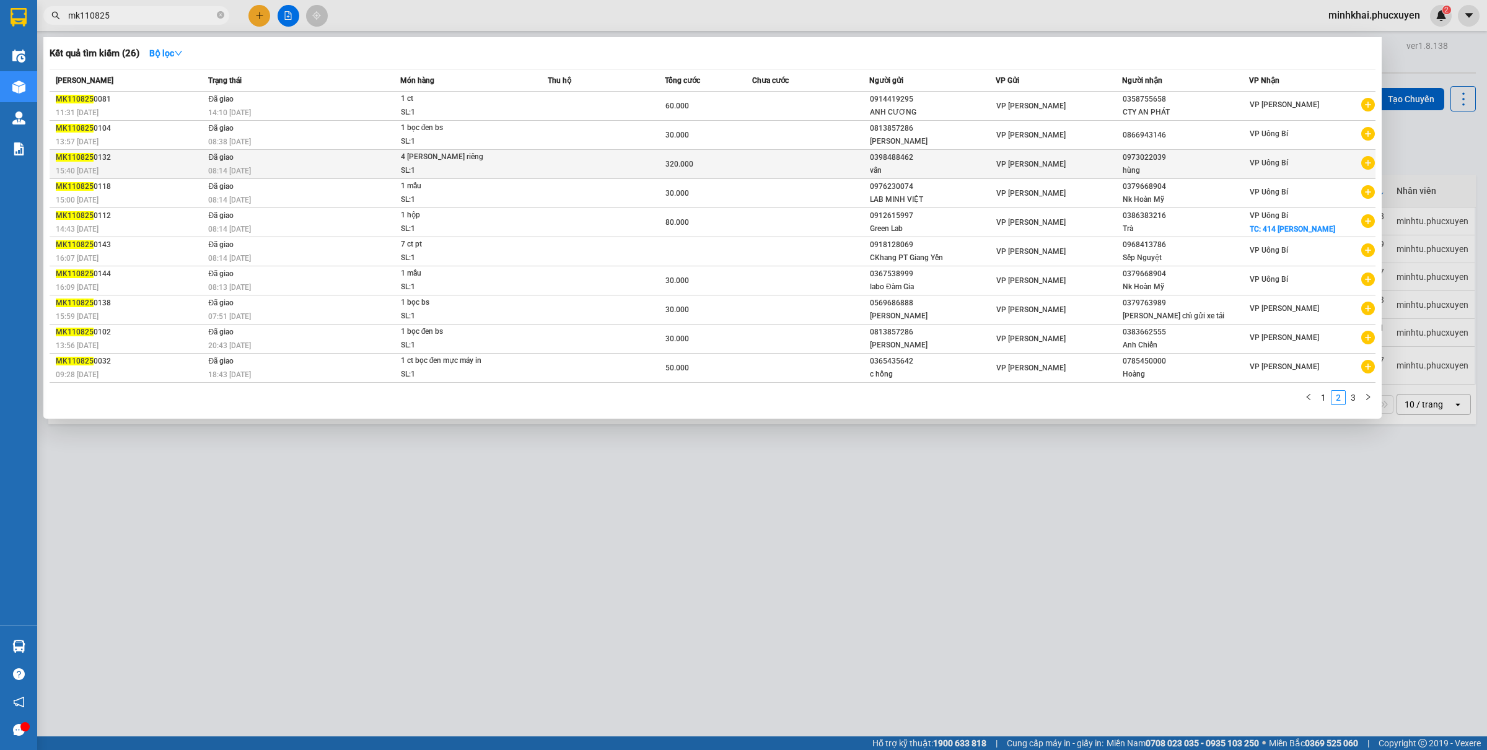
click at [1187, 172] on div "hùng" at bounding box center [1185, 170] width 125 height 13
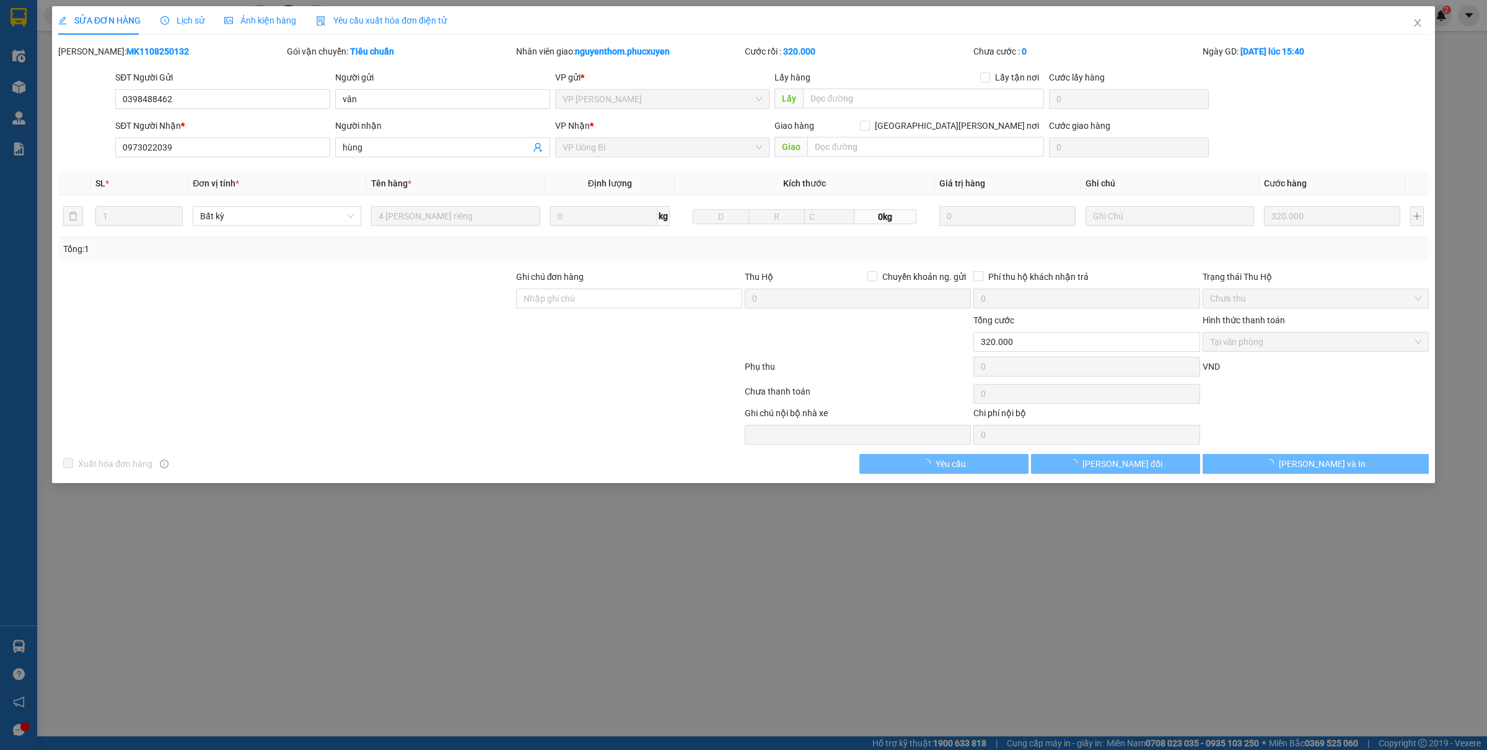
click at [169, 23] on span "Lịch sử" at bounding box center [183, 20] width 44 height 10
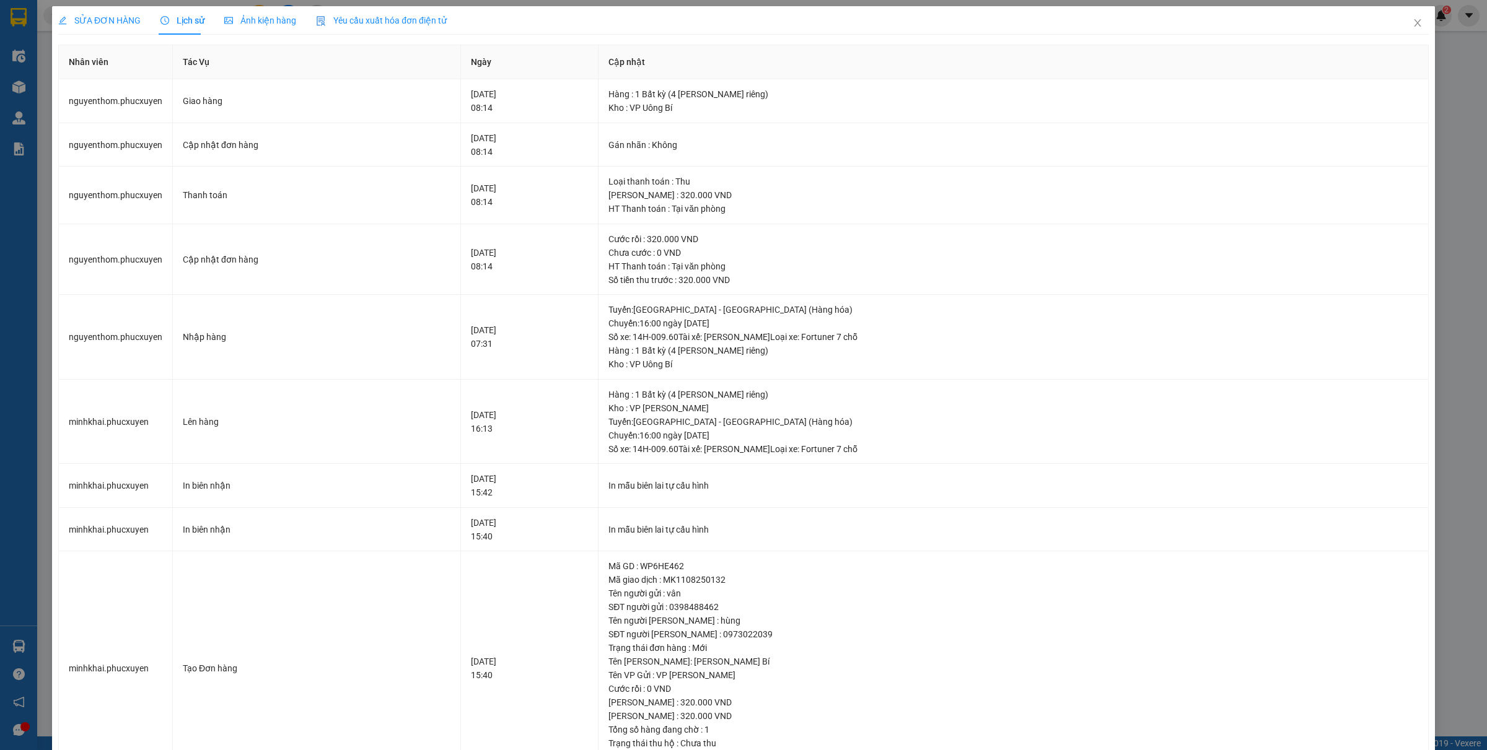
click at [119, 22] on span "SỬA ĐƠN HÀNG" at bounding box center [99, 20] width 82 height 10
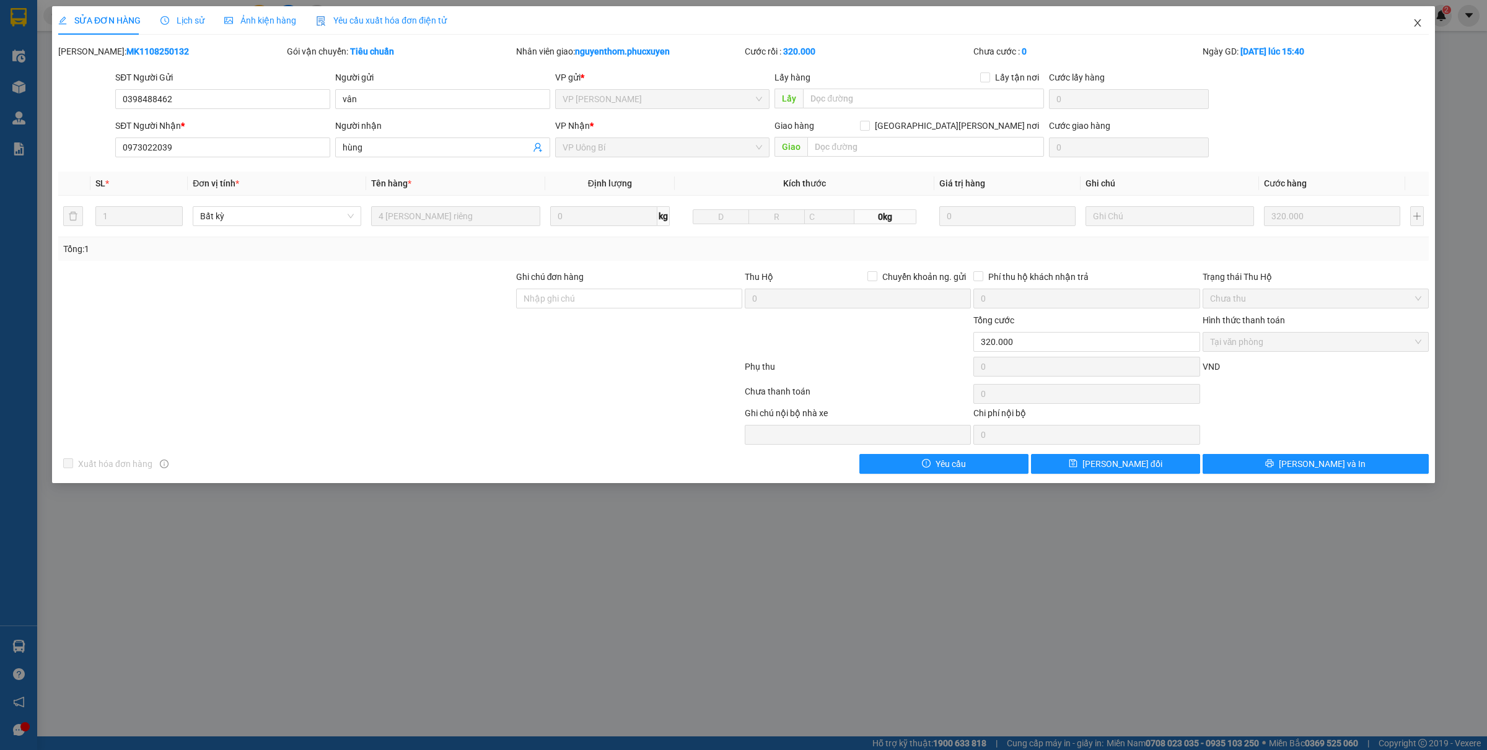
click at [1420, 22] on icon "close" at bounding box center [1418, 23] width 10 height 10
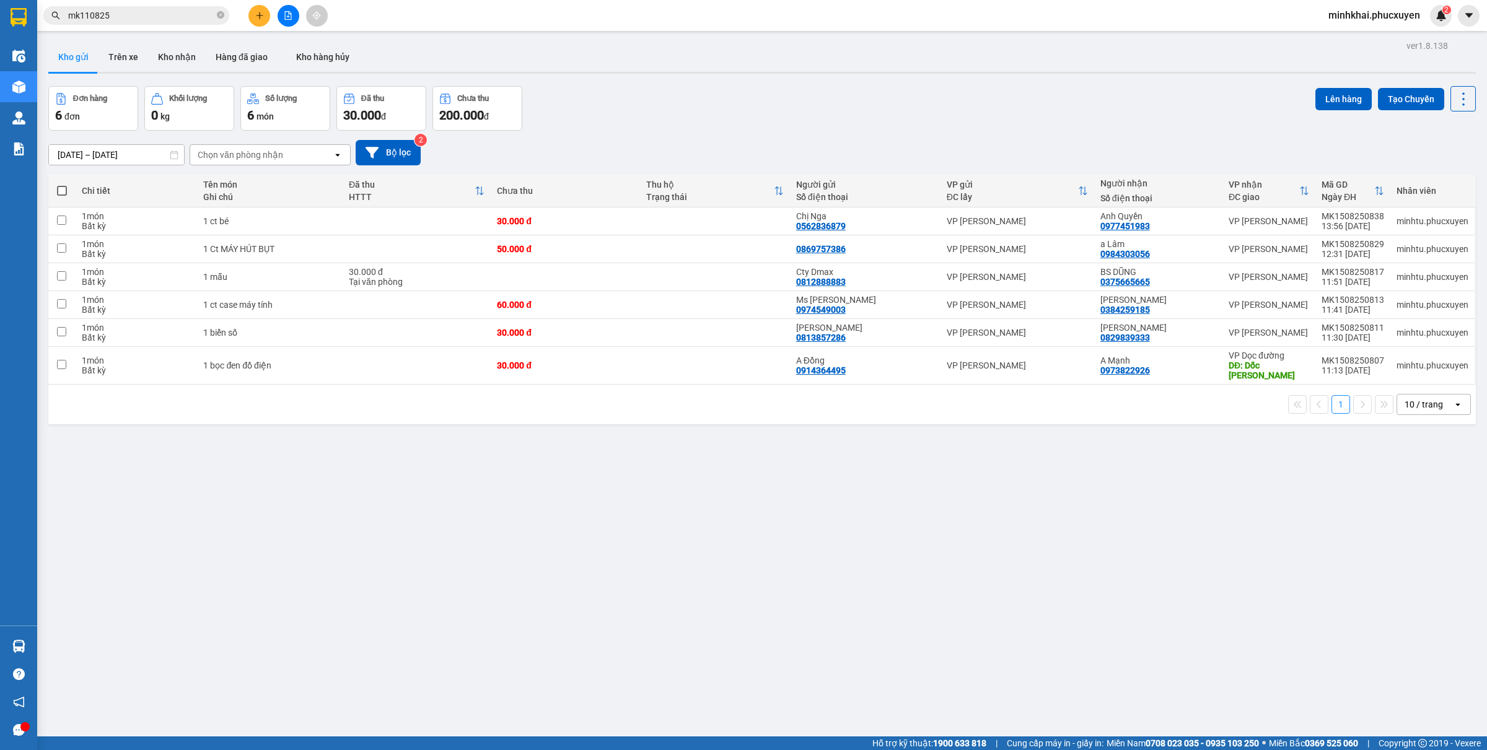
click at [128, 10] on input "mk110825" at bounding box center [141, 16] width 146 height 14
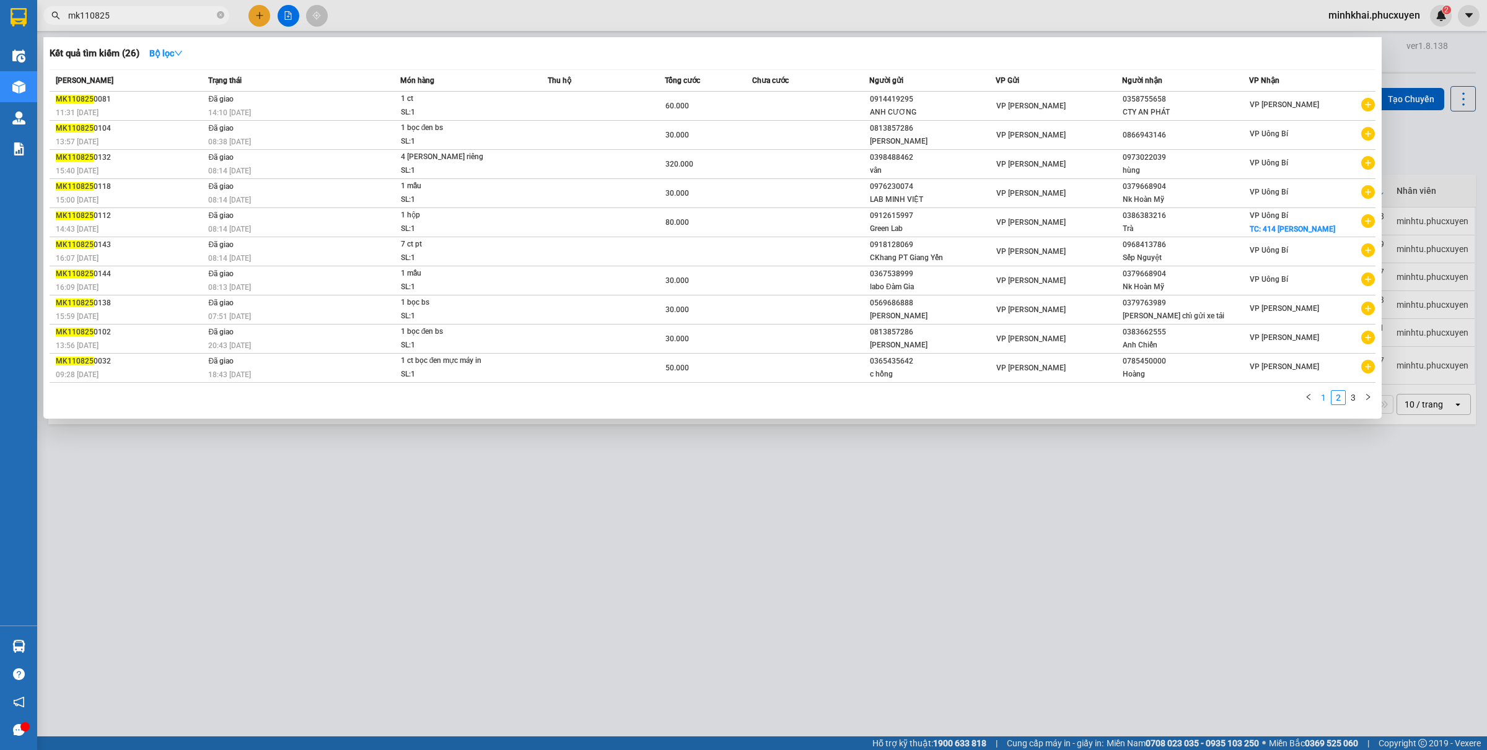
click at [1321, 391] on link "1" at bounding box center [1324, 398] width 14 height 14
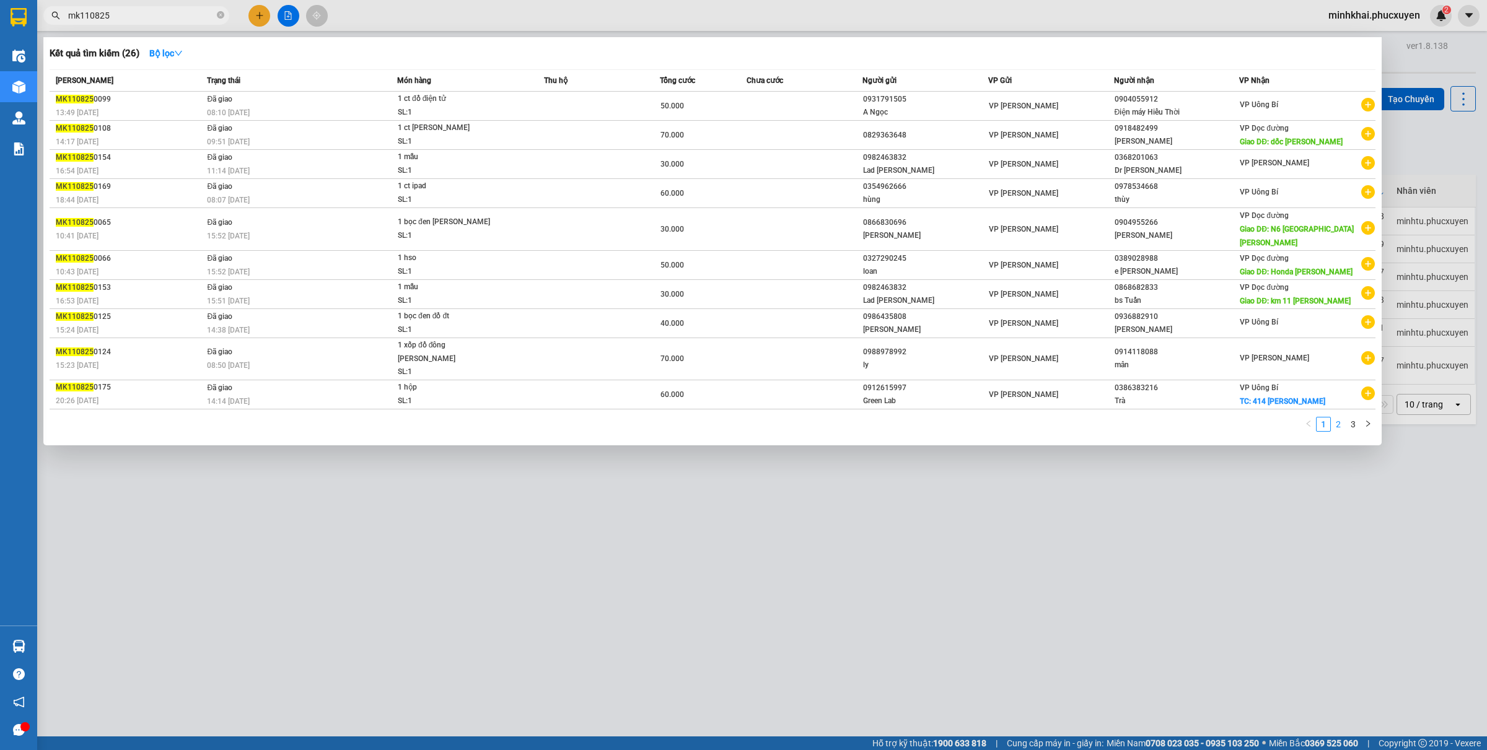
click at [1339, 418] on link "2" at bounding box center [1339, 425] width 14 height 14
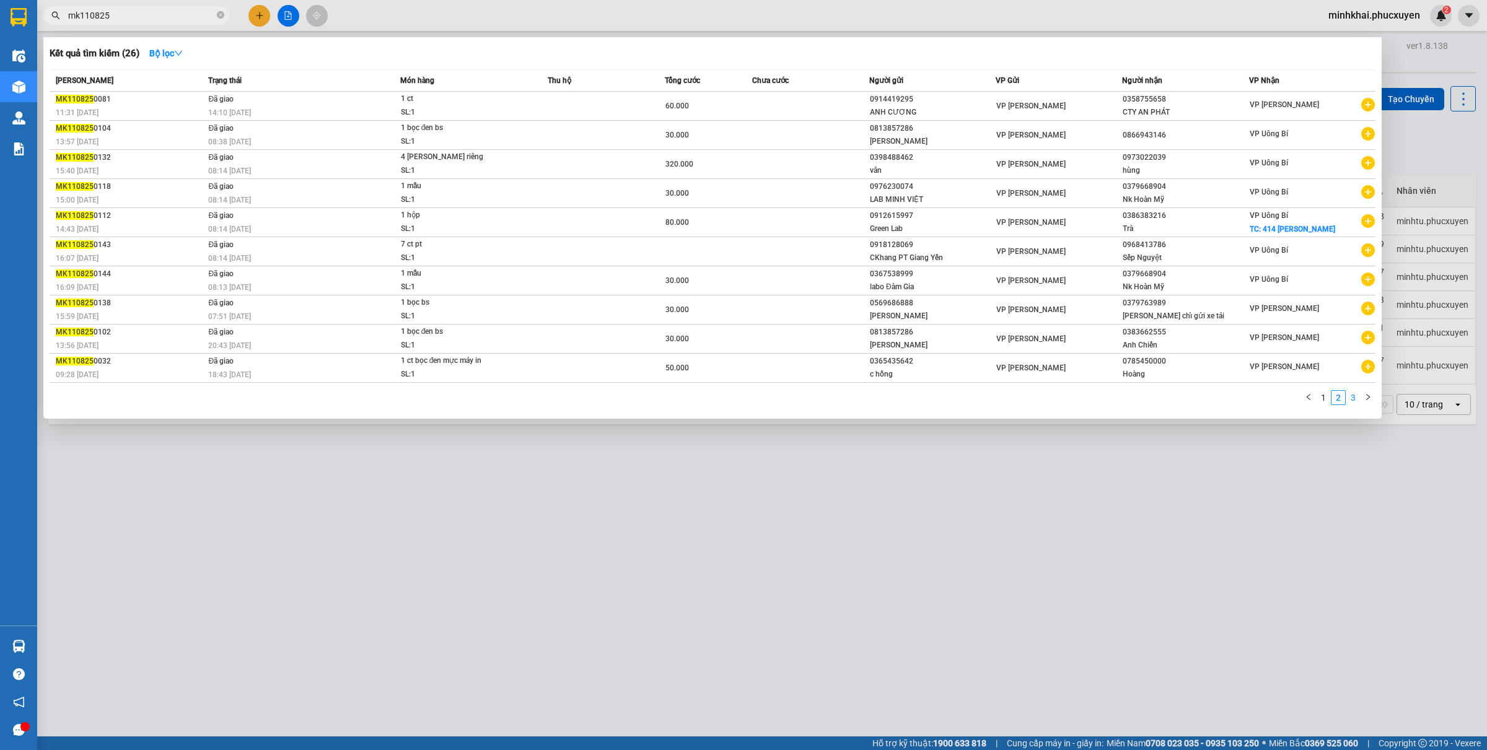
click at [1354, 398] on link "3" at bounding box center [1354, 398] width 14 height 14
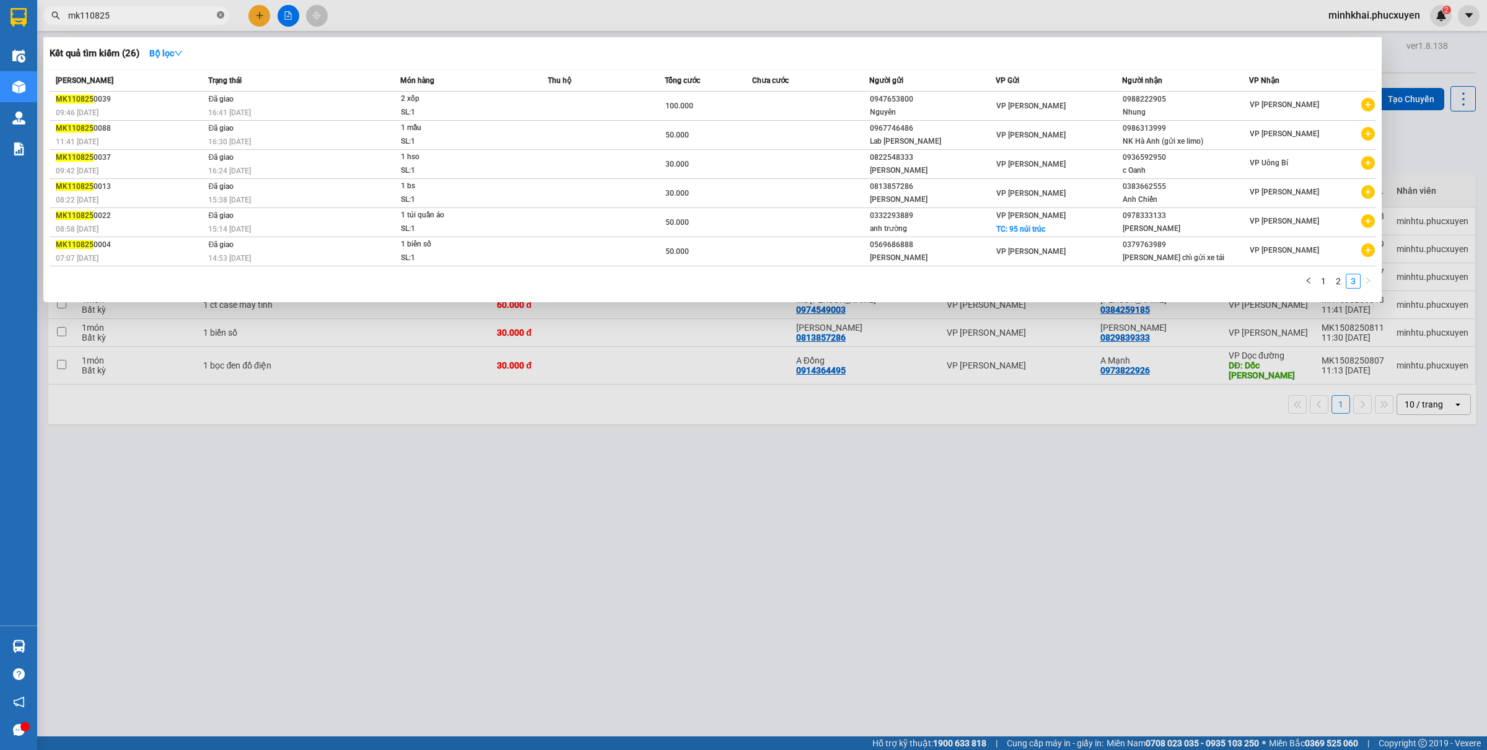
click at [219, 17] on icon "close-circle" at bounding box center [220, 14] width 7 height 7
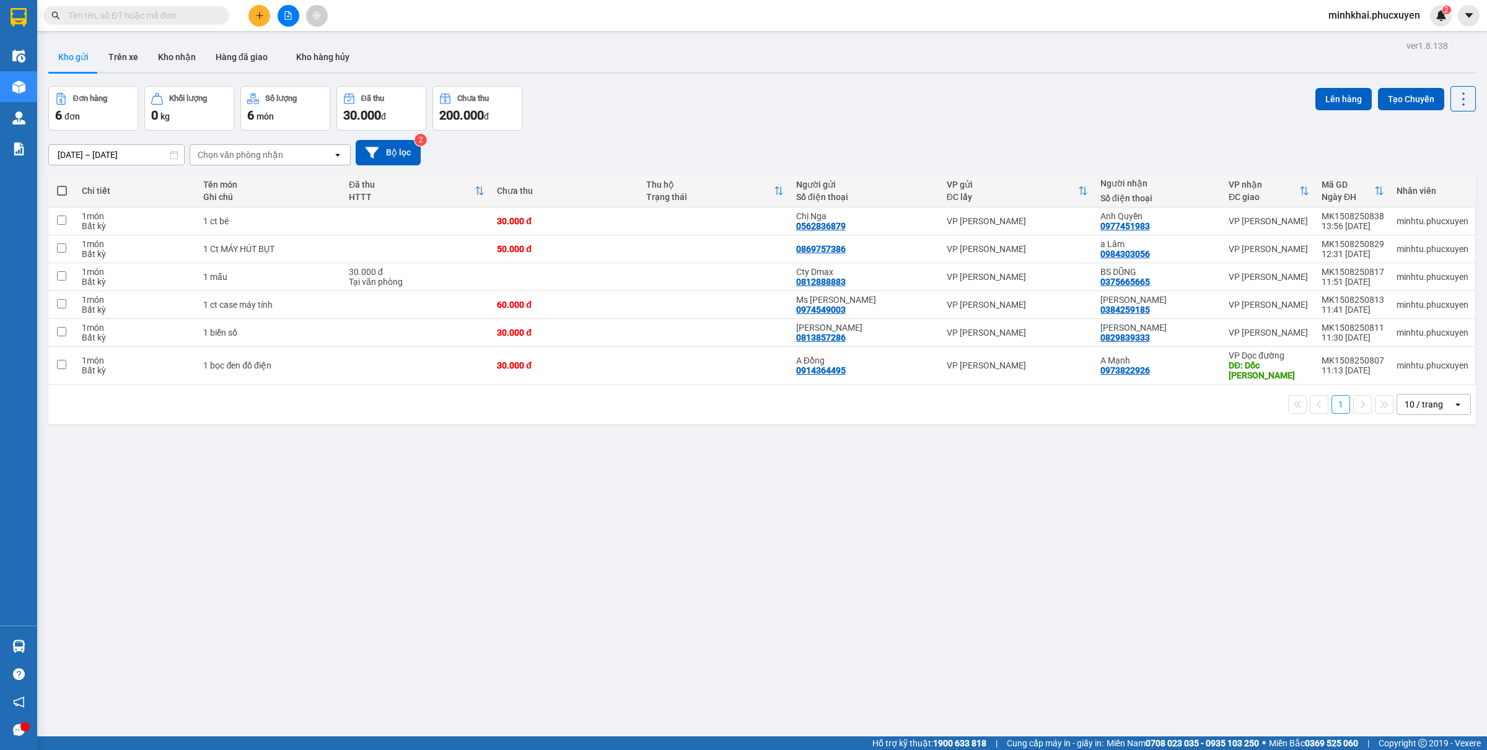
click at [155, 17] on input "text" at bounding box center [141, 16] width 146 height 14
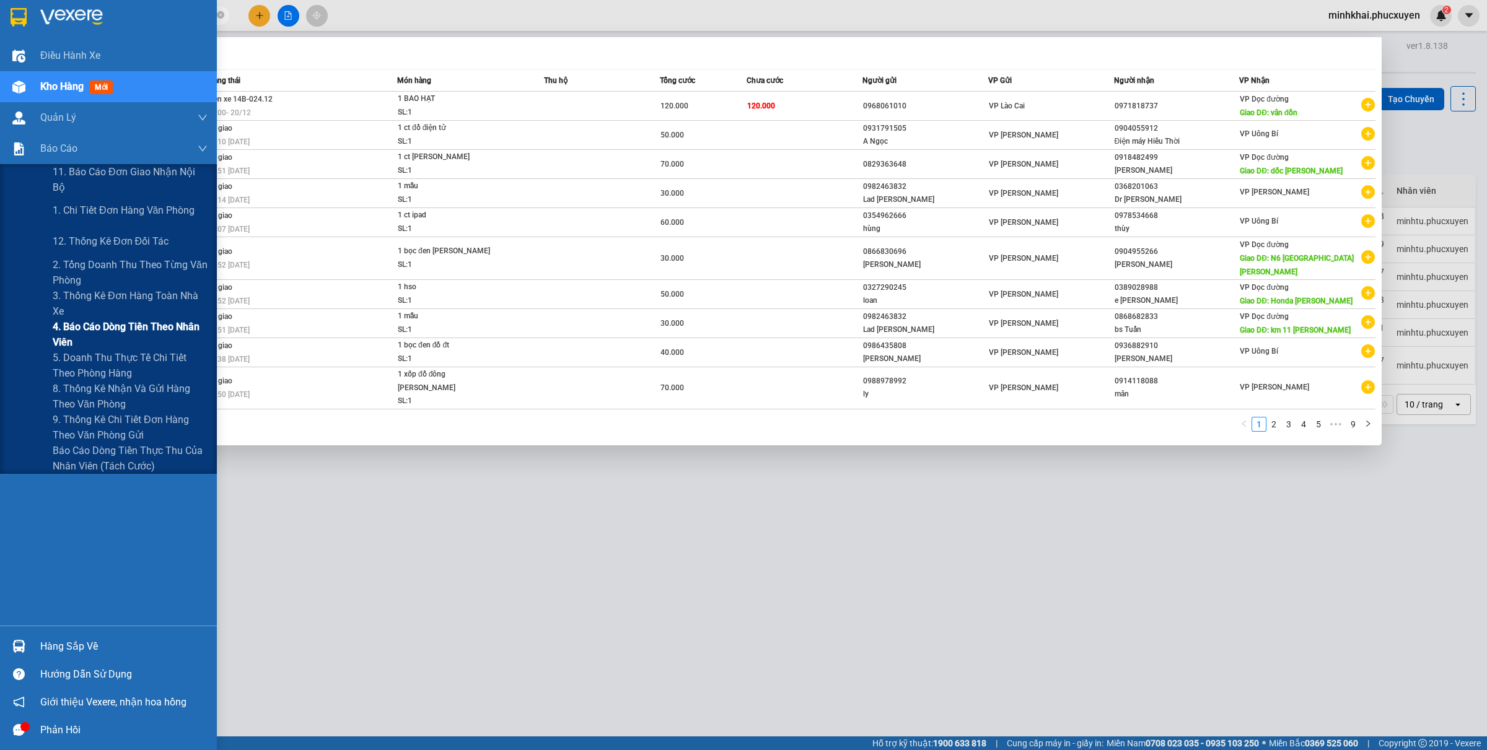
type input "mk11"
click at [105, 333] on span "4. Báo cáo dòng tiền theo nhân viên" at bounding box center [130, 334] width 155 height 31
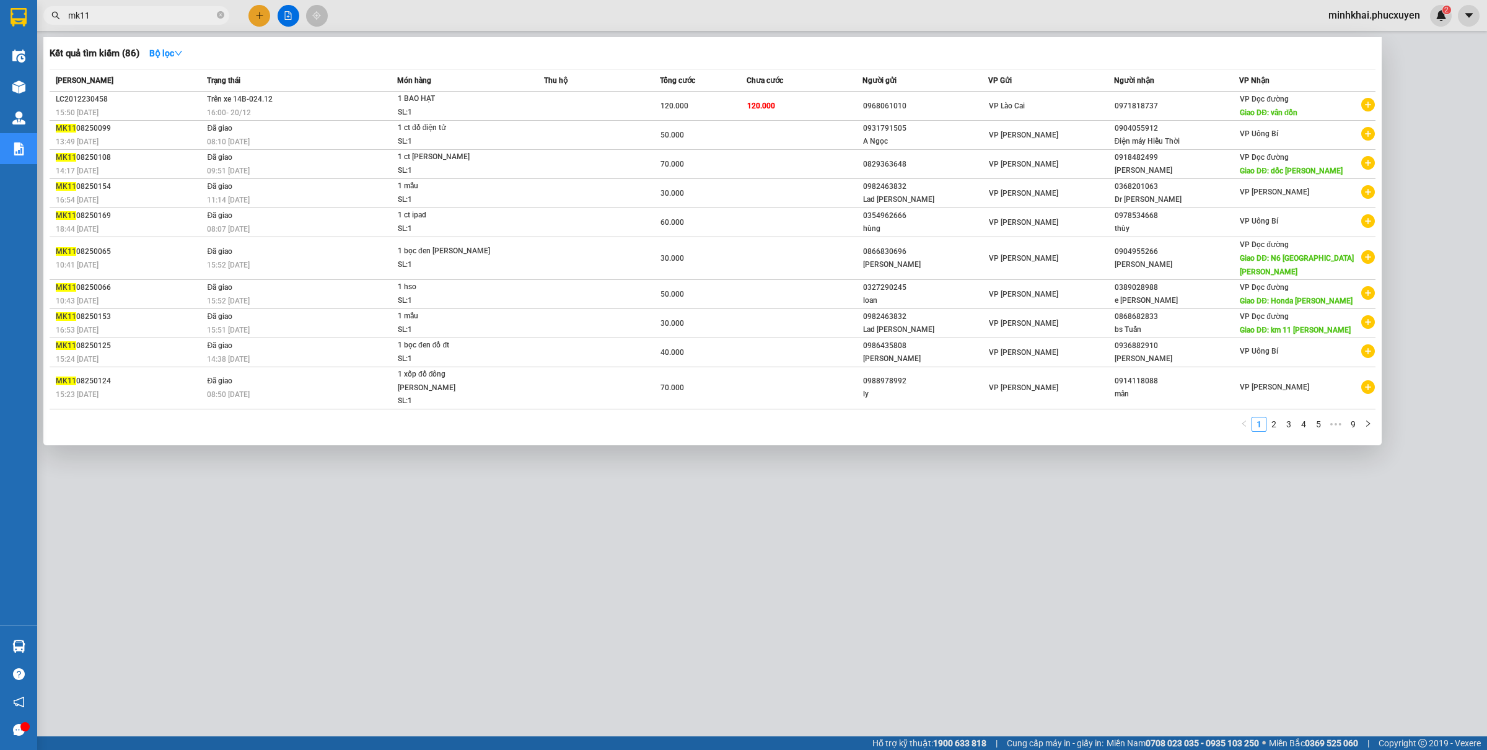
click at [223, 14] on icon "close-circle" at bounding box center [220, 14] width 7 height 7
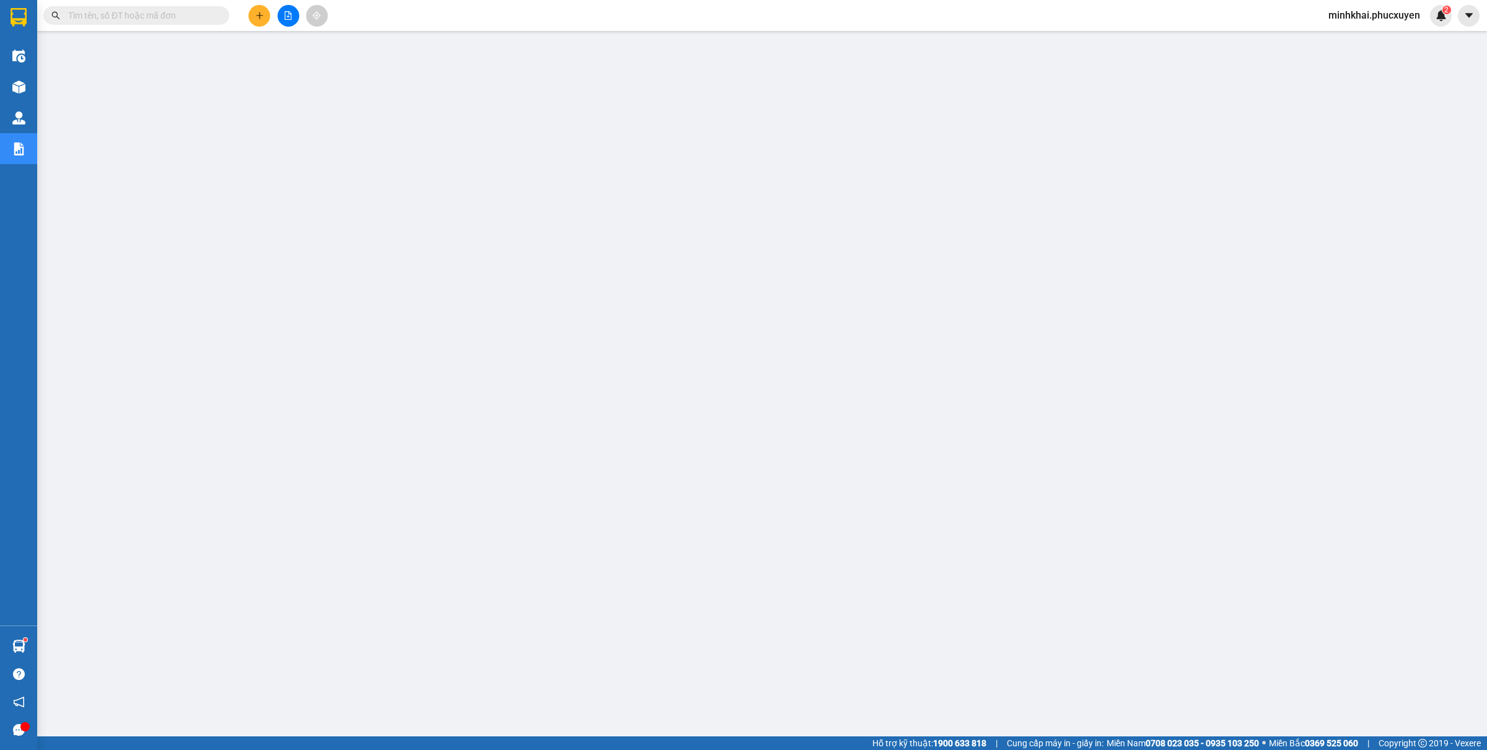
click at [259, 6] on button at bounding box center [260, 16] width 22 height 22
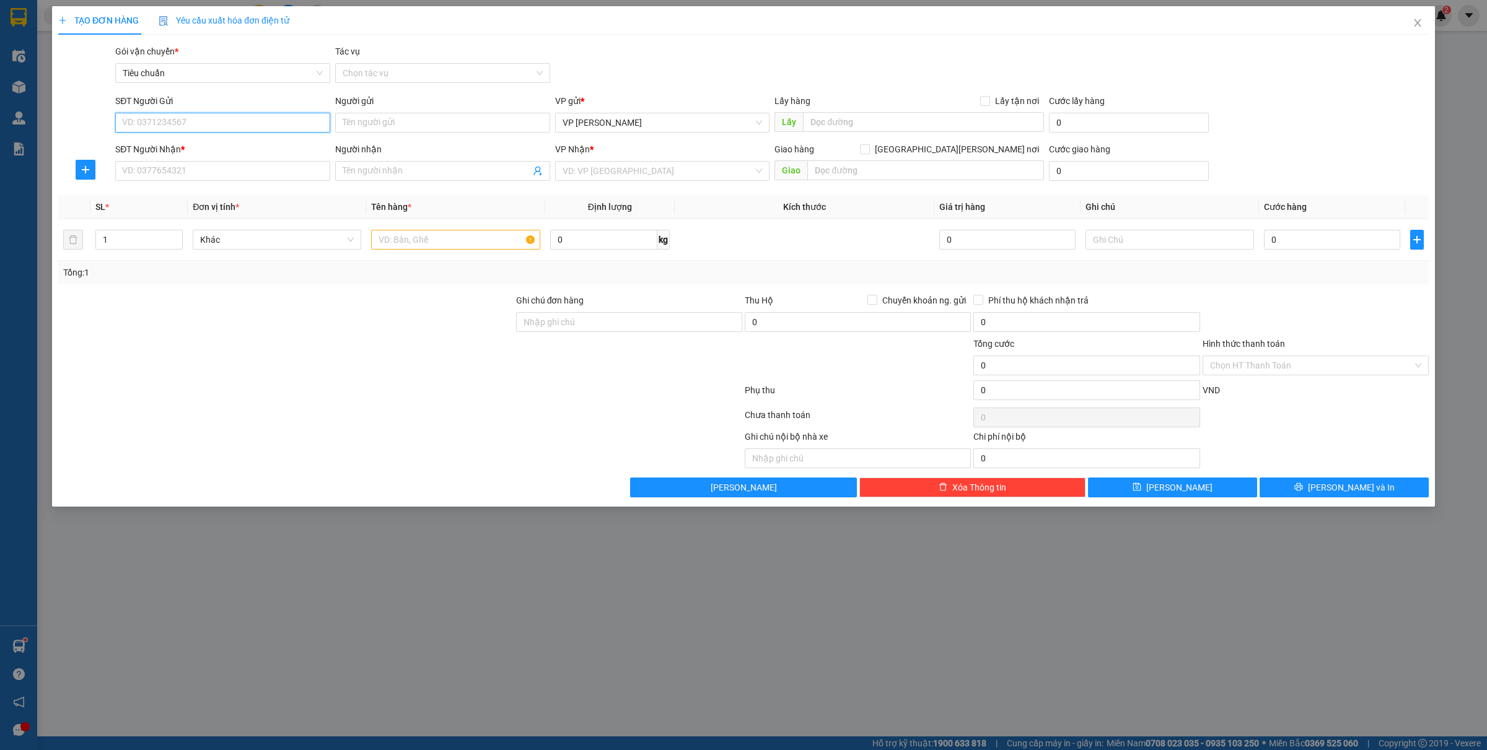
click at [185, 124] on input "SĐT Người Gửi" at bounding box center [222, 123] width 215 height 20
type input "0366999845"
click at [166, 169] on input "SĐT Người Nhận *" at bounding box center [222, 171] width 215 height 20
type input "0968155996"
click at [418, 161] on span at bounding box center [442, 171] width 215 height 20
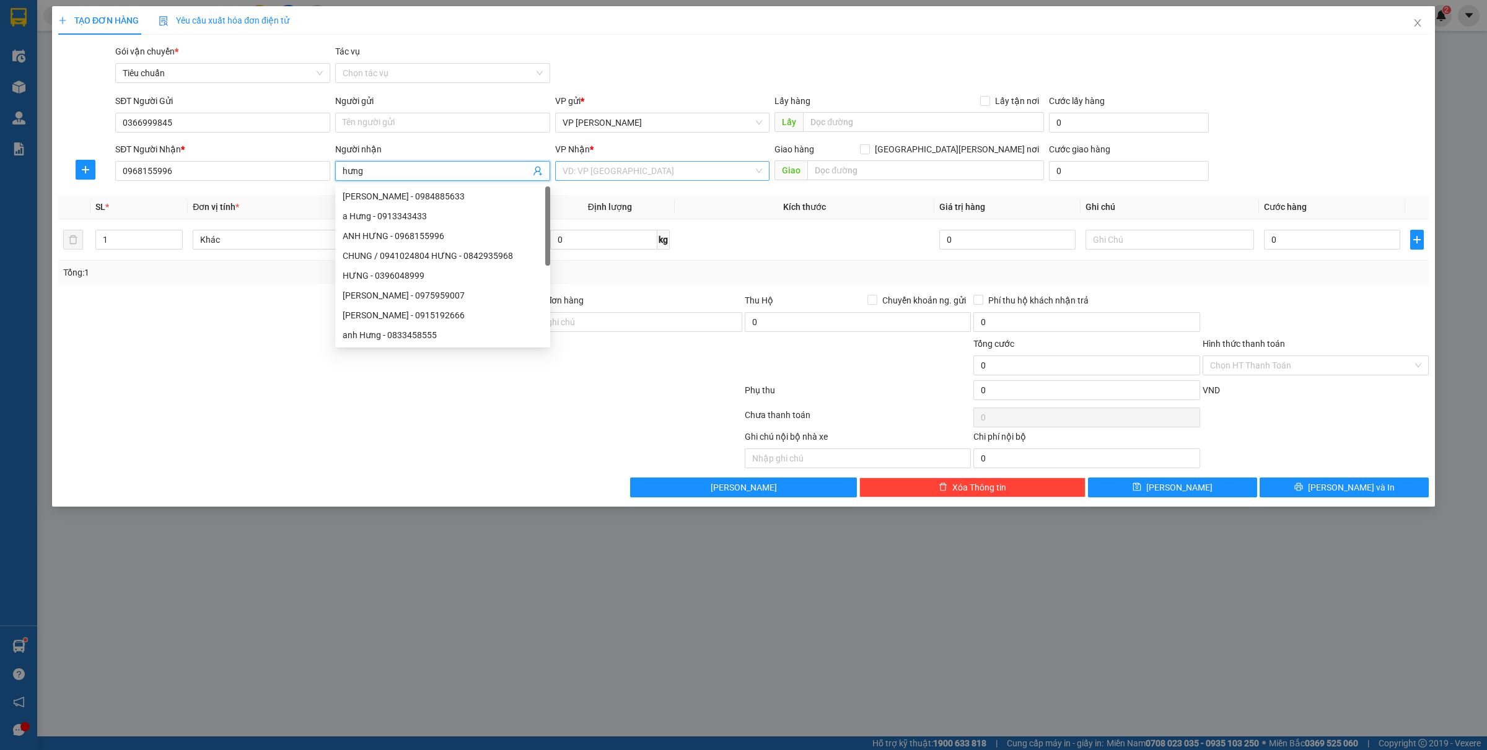
type input "hưng"
click at [584, 168] on input "search" at bounding box center [658, 171] width 191 height 19
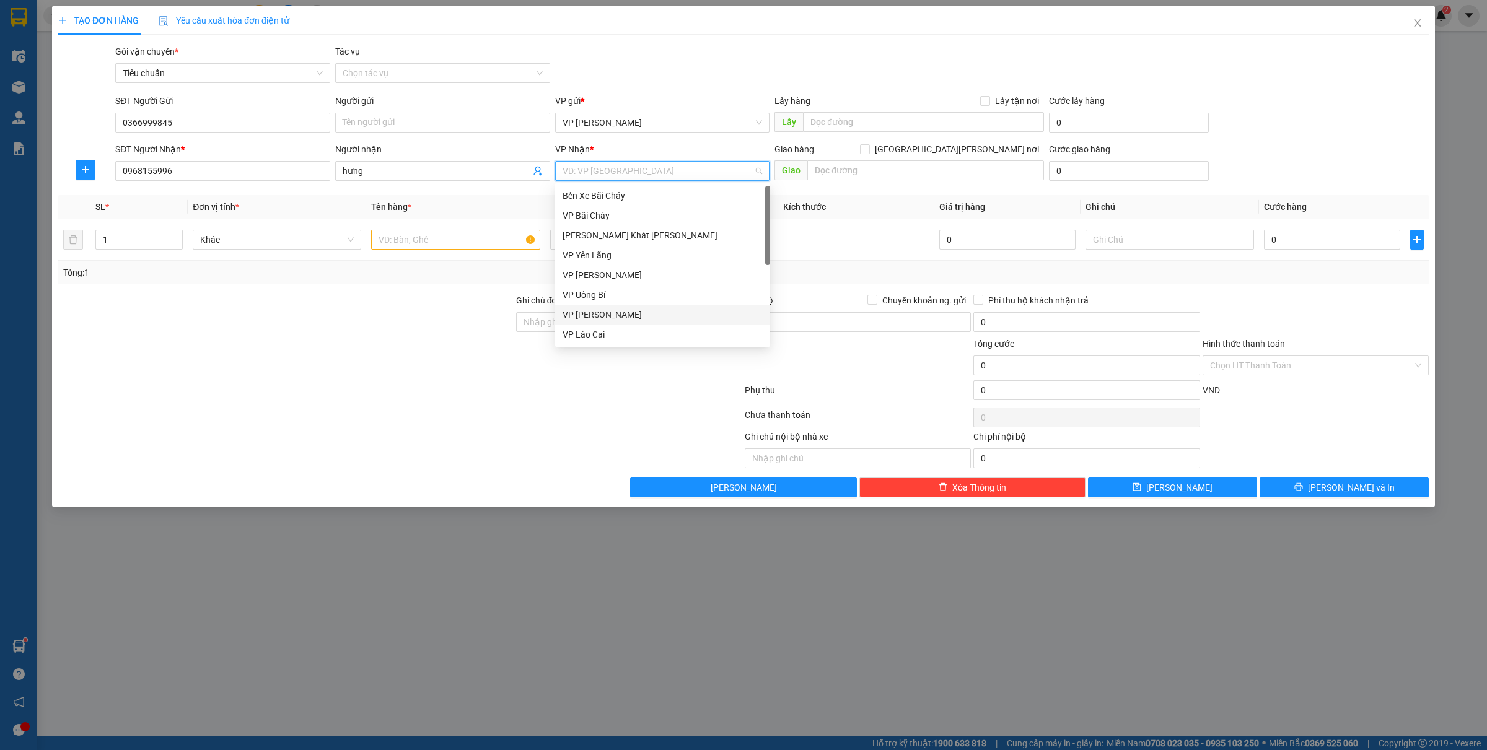
scroll to position [198, 0]
click at [608, 220] on div "VP Chợ HL 1" at bounding box center [663, 216] width 200 height 14
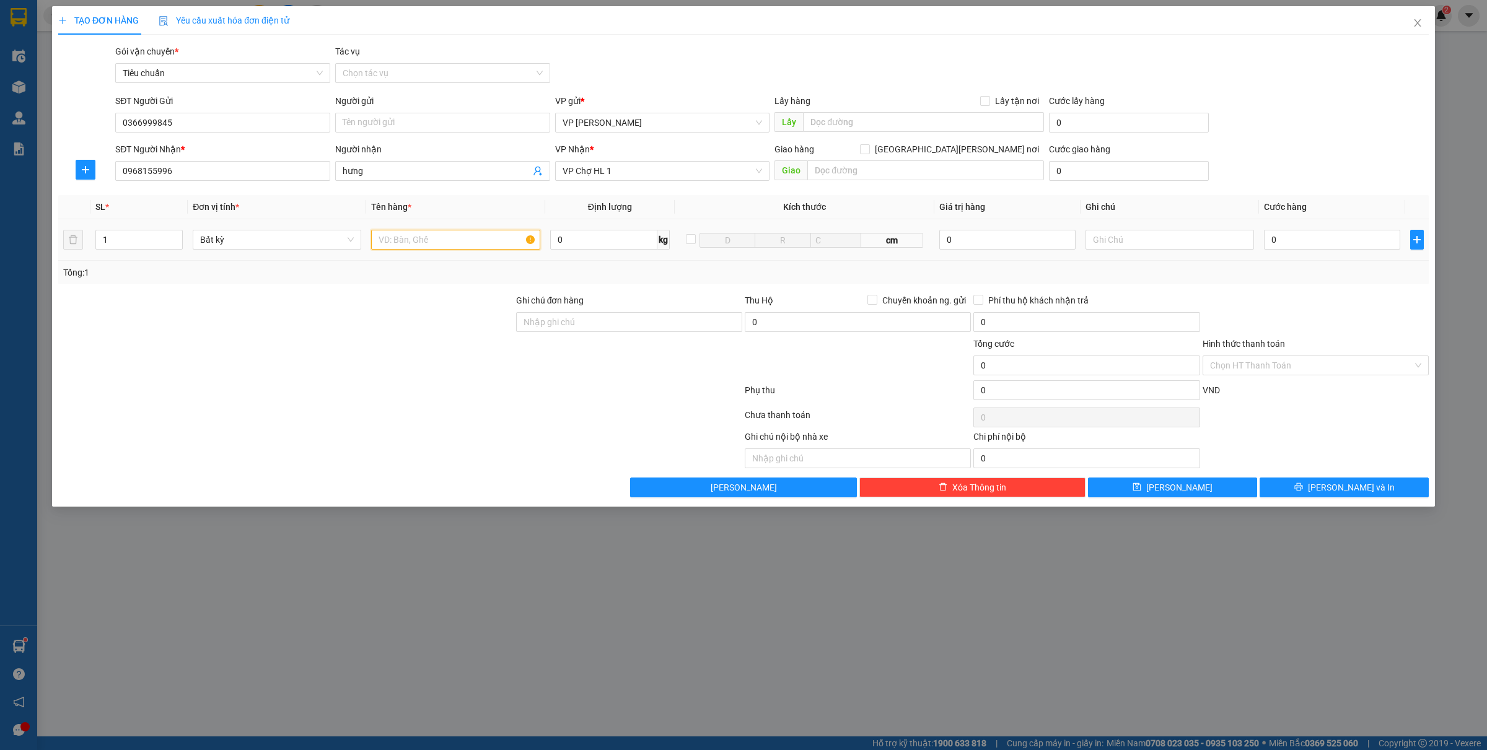
click at [438, 234] on input "text" at bounding box center [455, 240] width 169 height 20
type input "1 màn mt"
click at [1311, 234] on input "0" at bounding box center [1332, 240] width 136 height 20
type input "6"
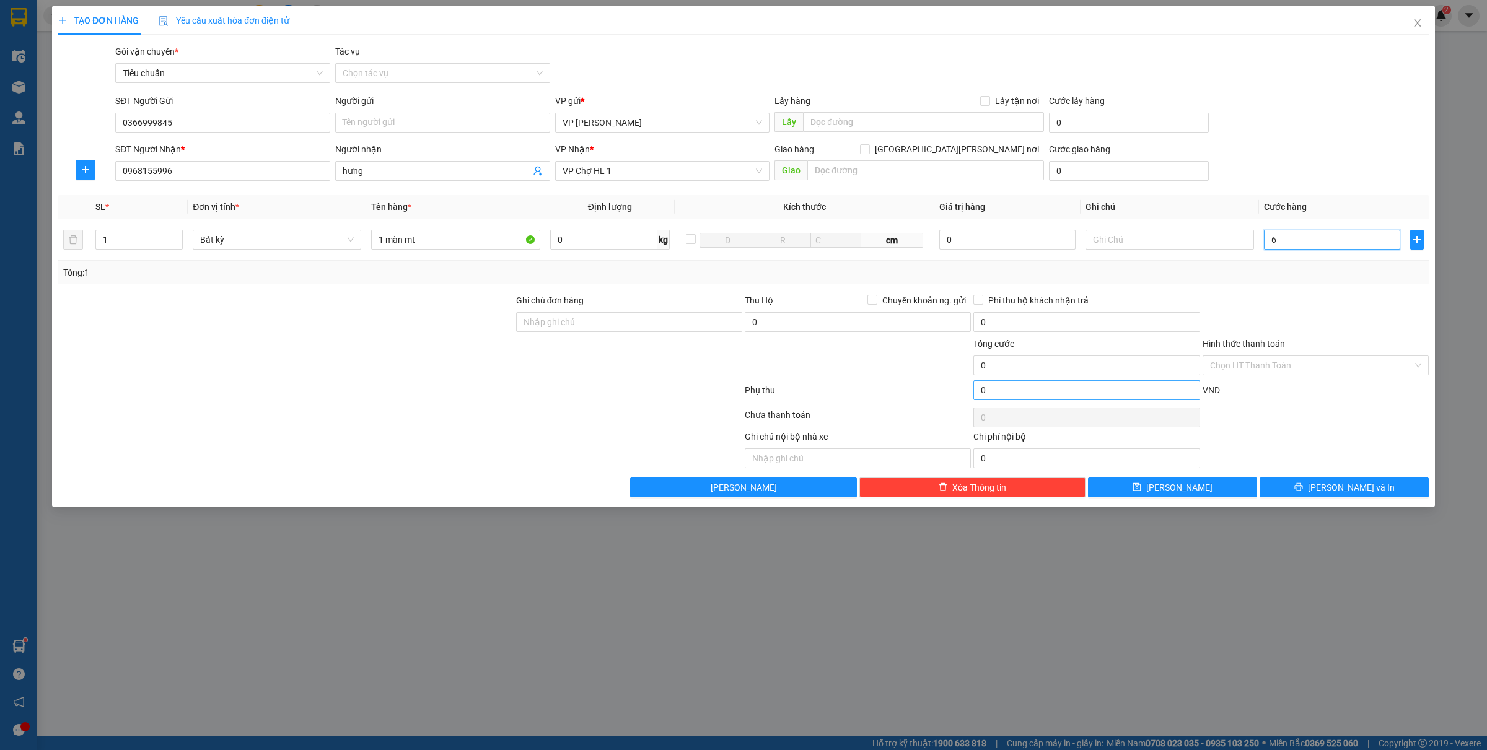
type input "6"
type input "0"
type input "06"
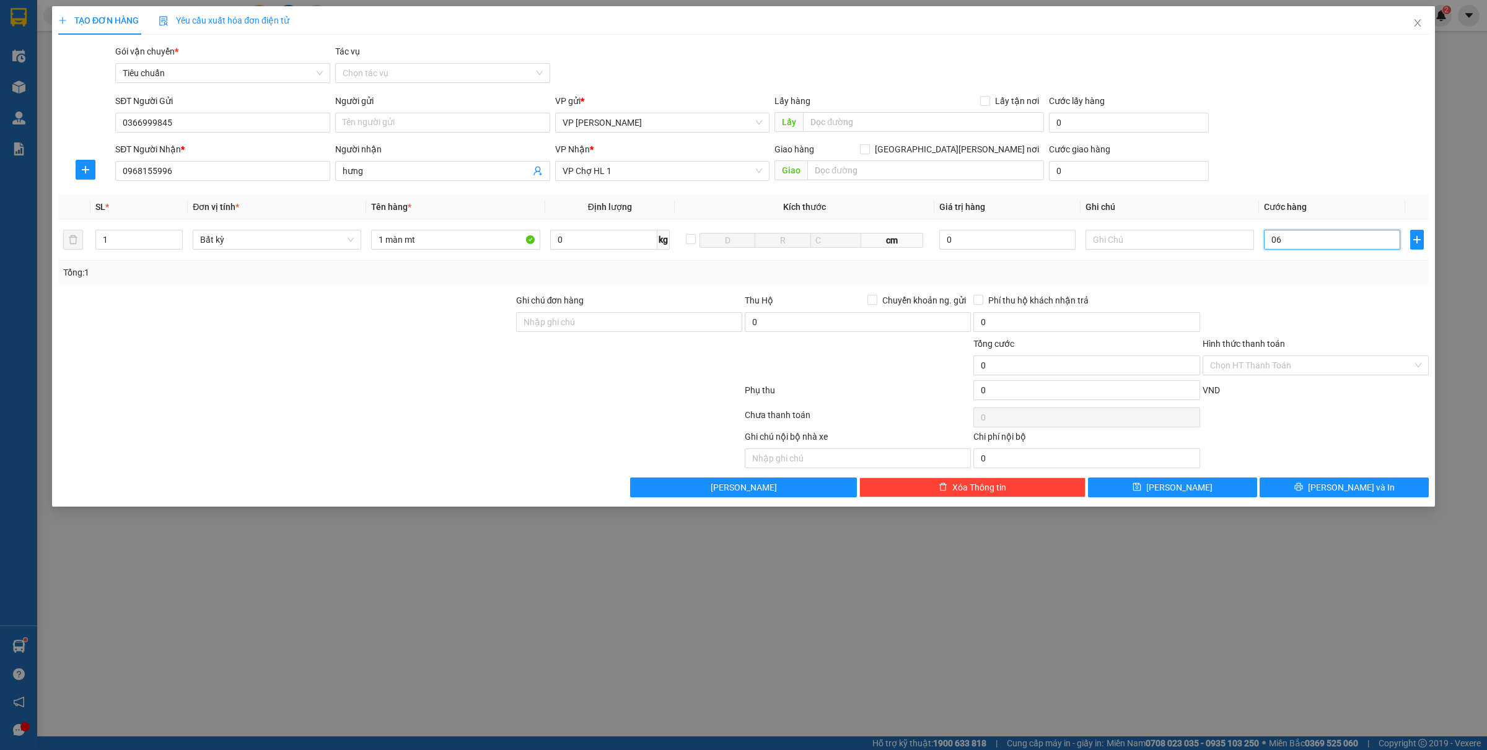
type input "6"
type input "060"
type input "60"
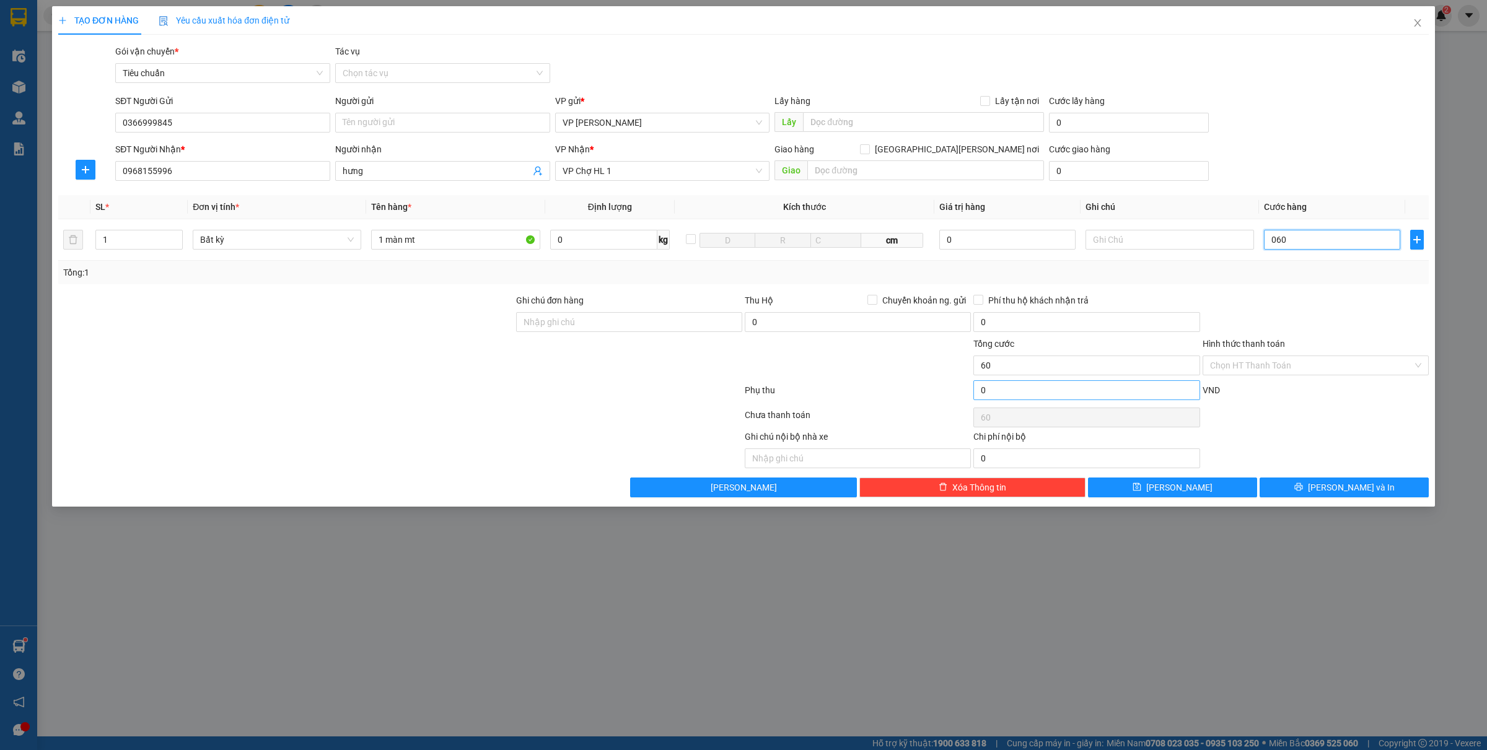
type input "0.600"
type input "600"
type input "060.000"
type input "60.000"
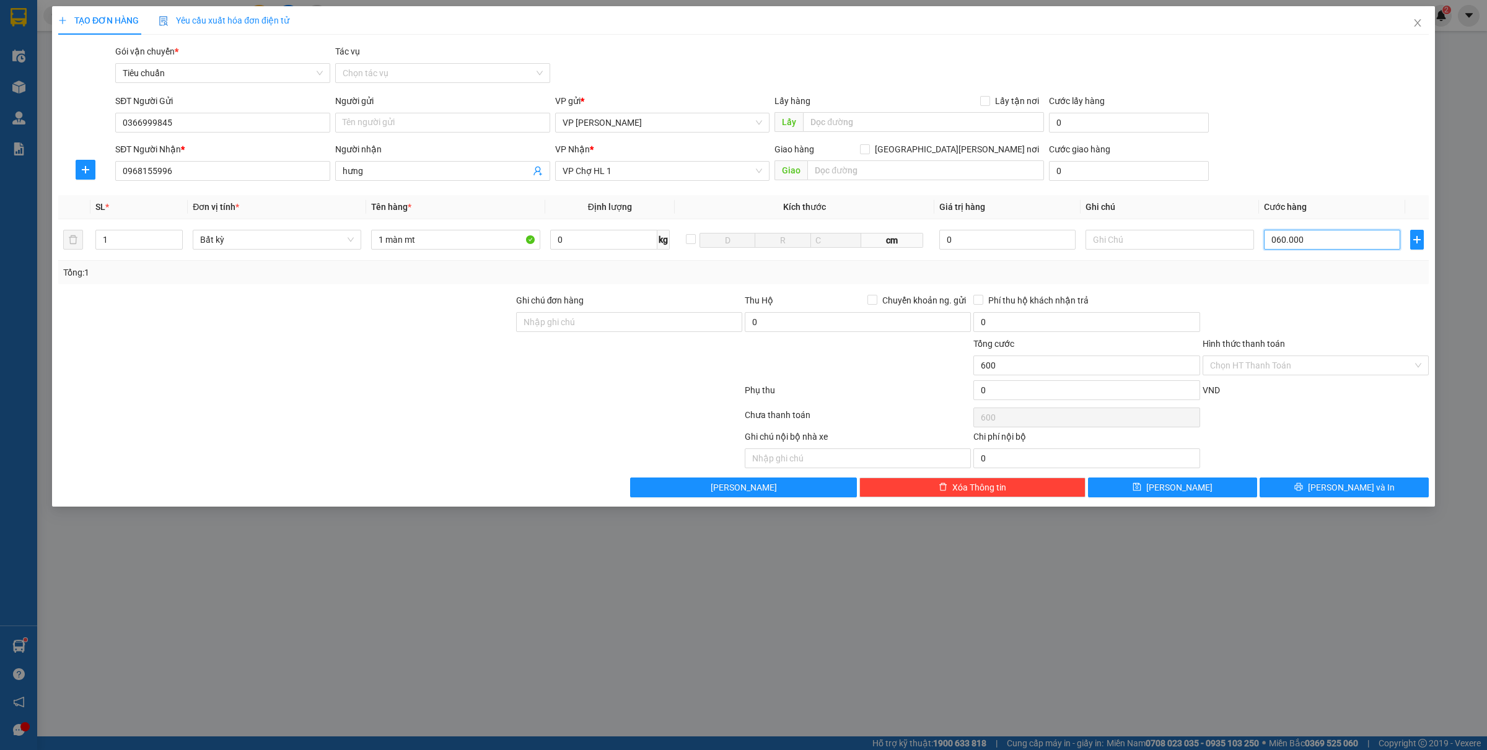
type input "60.000"
click at [1303, 485] on icon "printer" at bounding box center [1299, 487] width 8 height 8
type input "60.000"
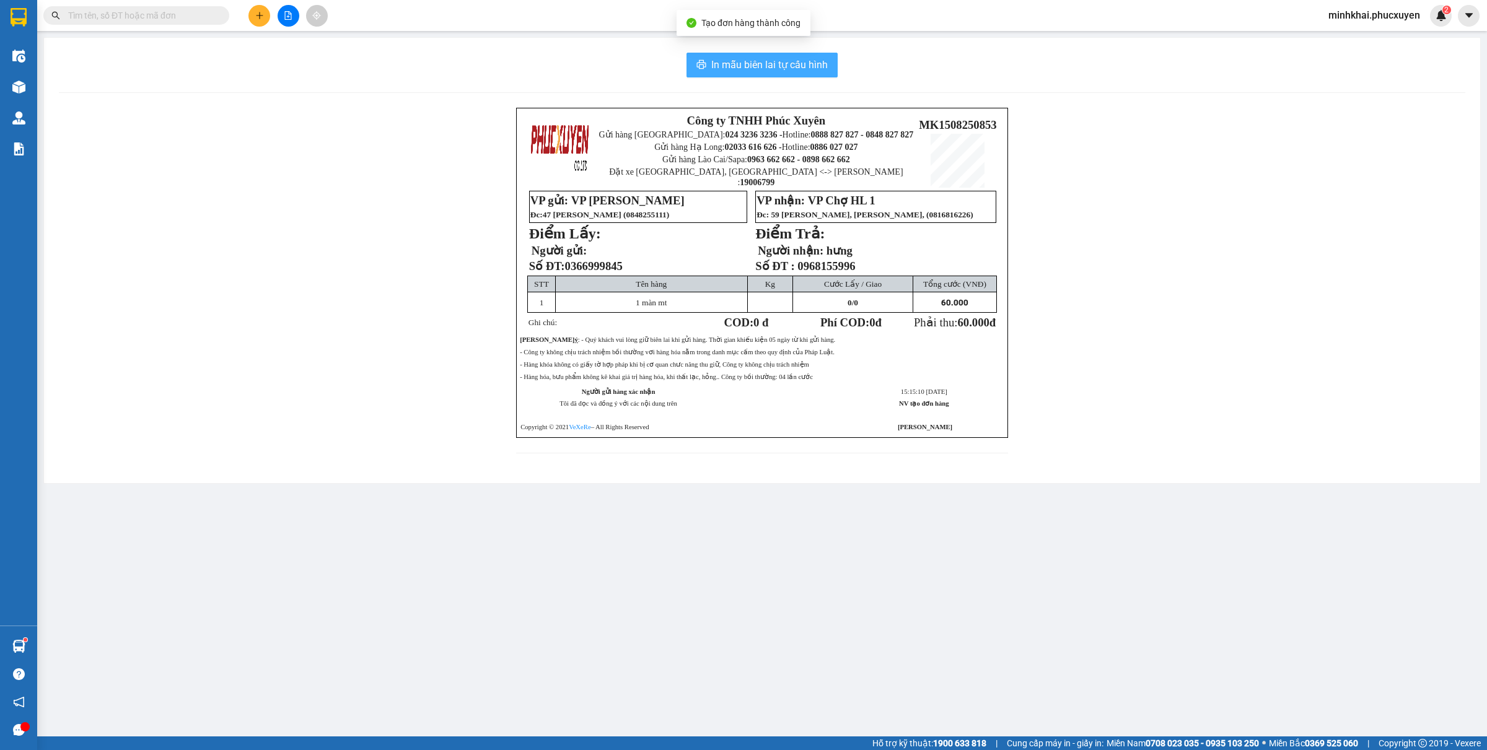
click at [820, 71] on span "In mẫu biên lai tự cấu hình" at bounding box center [769, 64] width 117 height 15
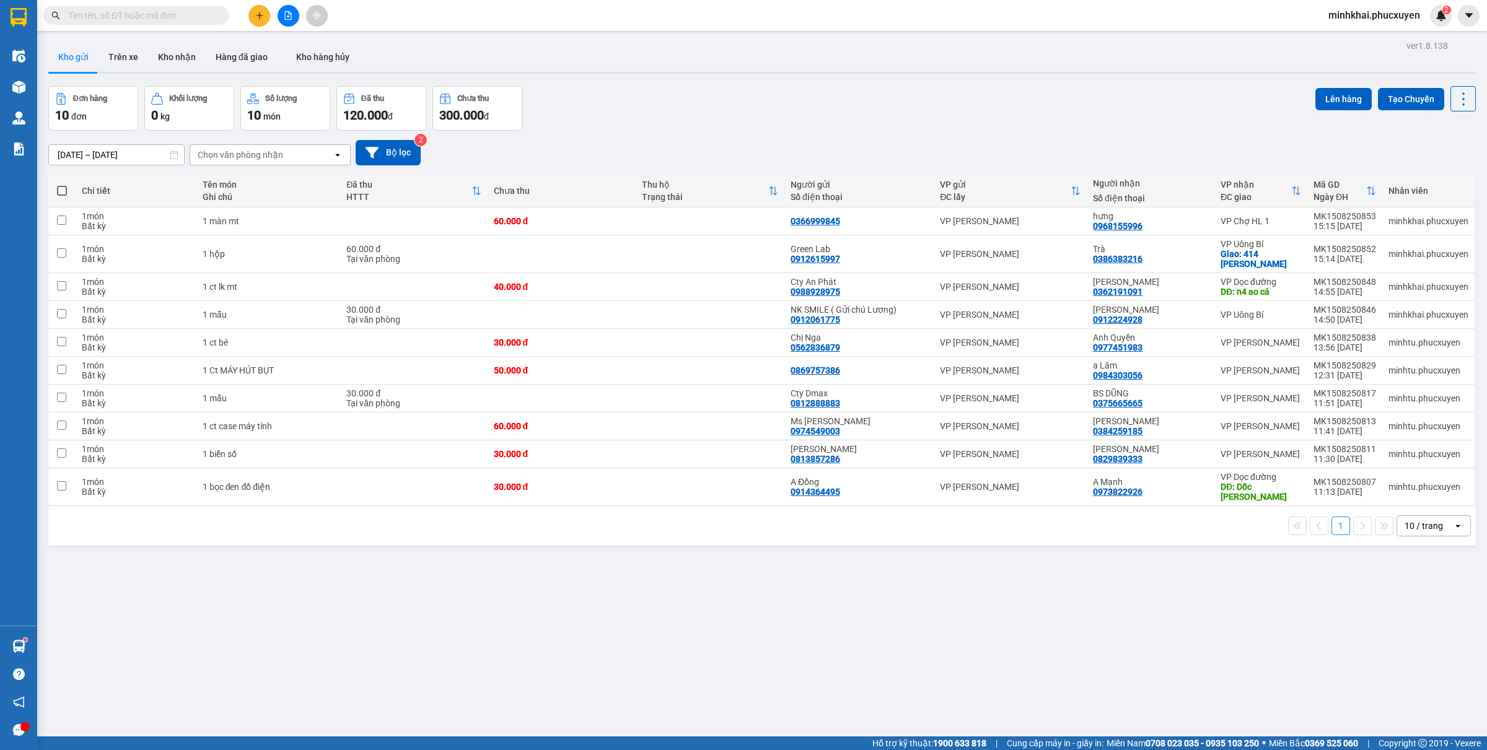
click at [182, 10] on input "text" at bounding box center [141, 16] width 146 height 14
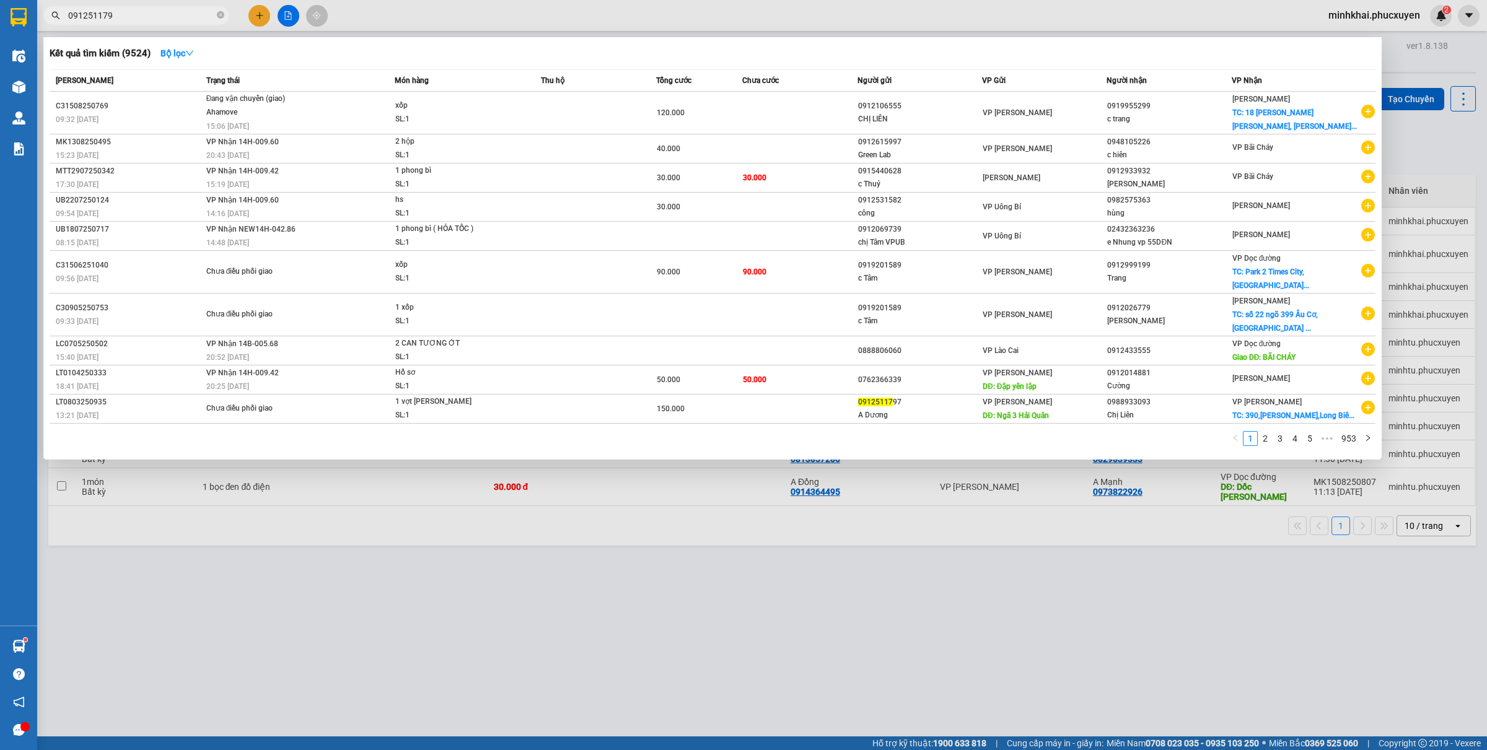
type input "0912511797"
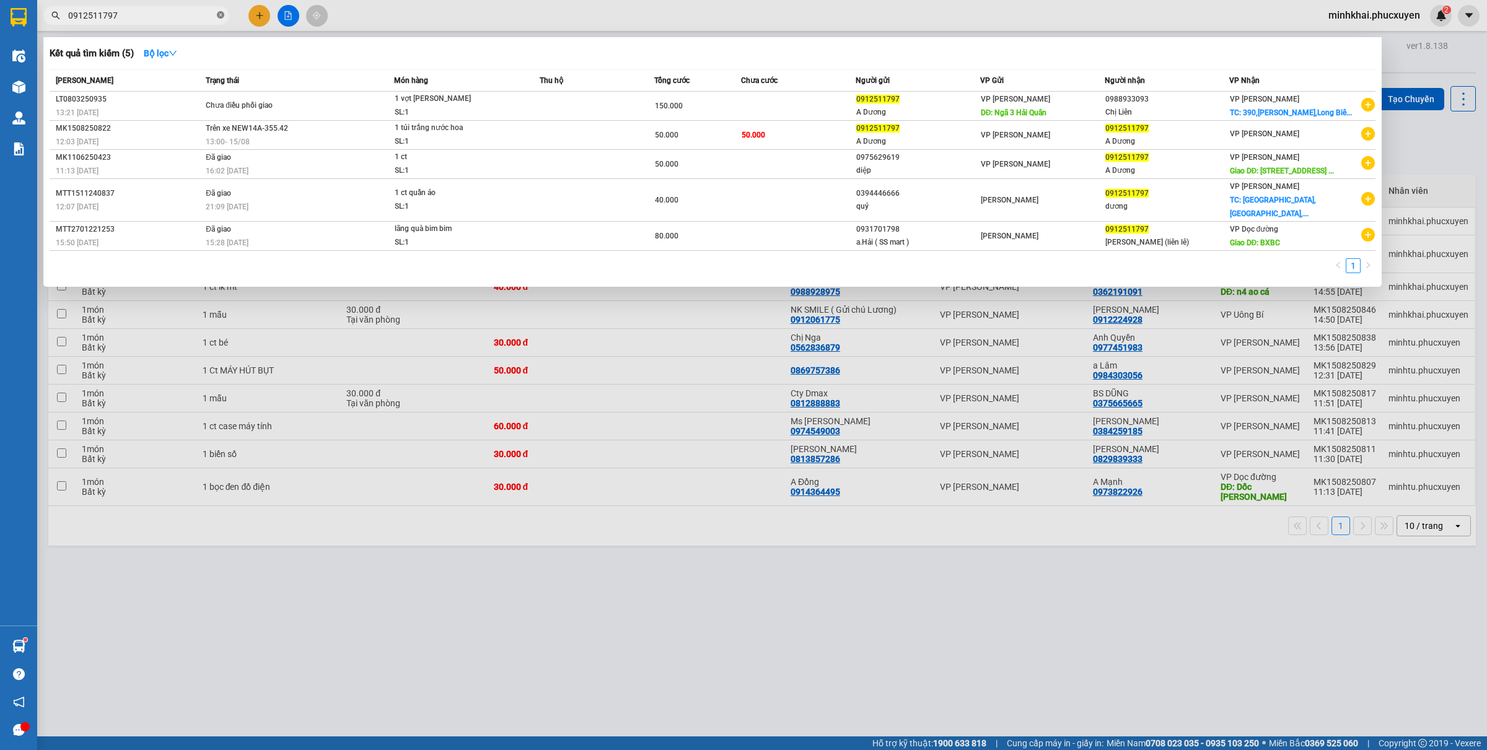
click at [222, 15] on icon "close-circle" at bounding box center [220, 14] width 7 height 7
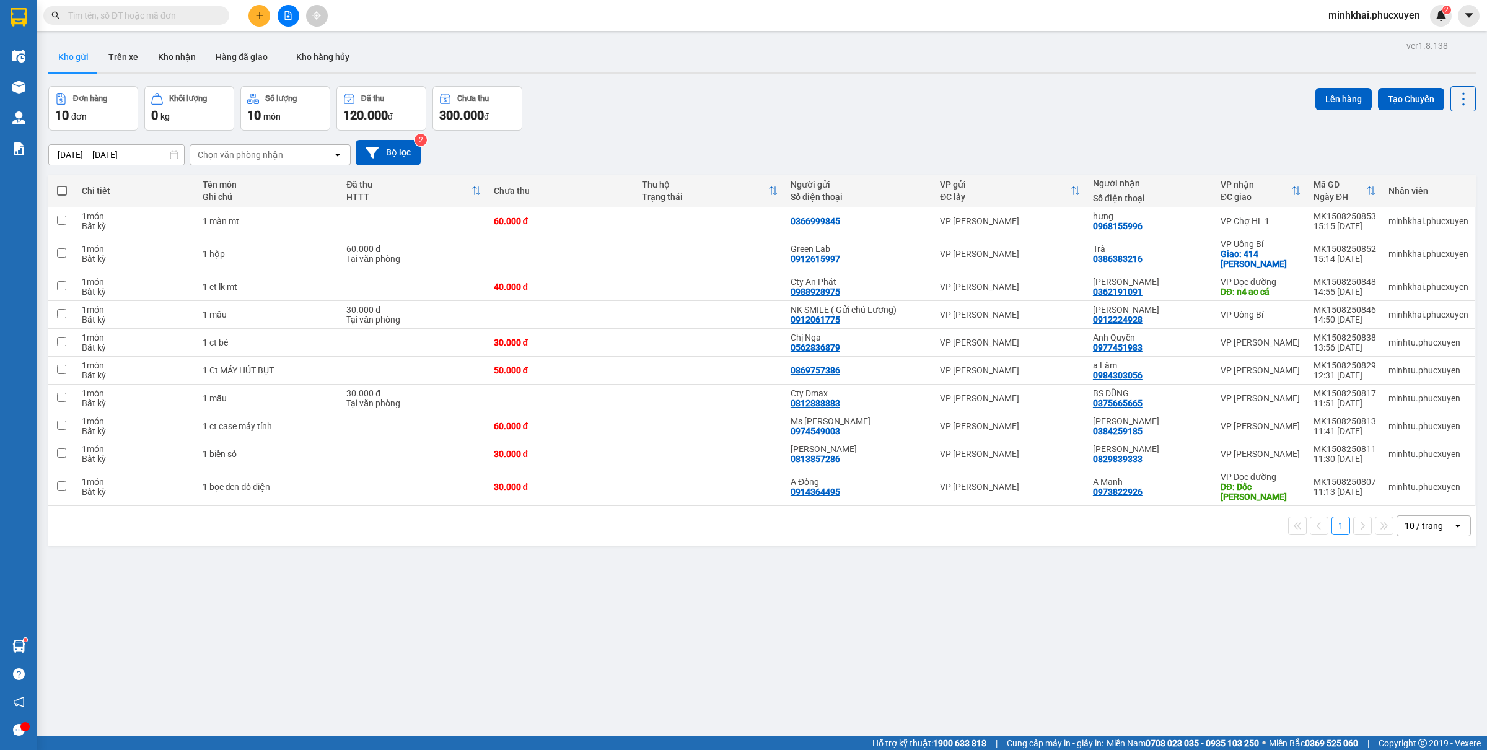
click at [128, 12] on input "text" at bounding box center [141, 16] width 146 height 14
click at [137, 20] on input "text" at bounding box center [141, 16] width 146 height 14
click at [265, 16] on button at bounding box center [260, 16] width 22 height 22
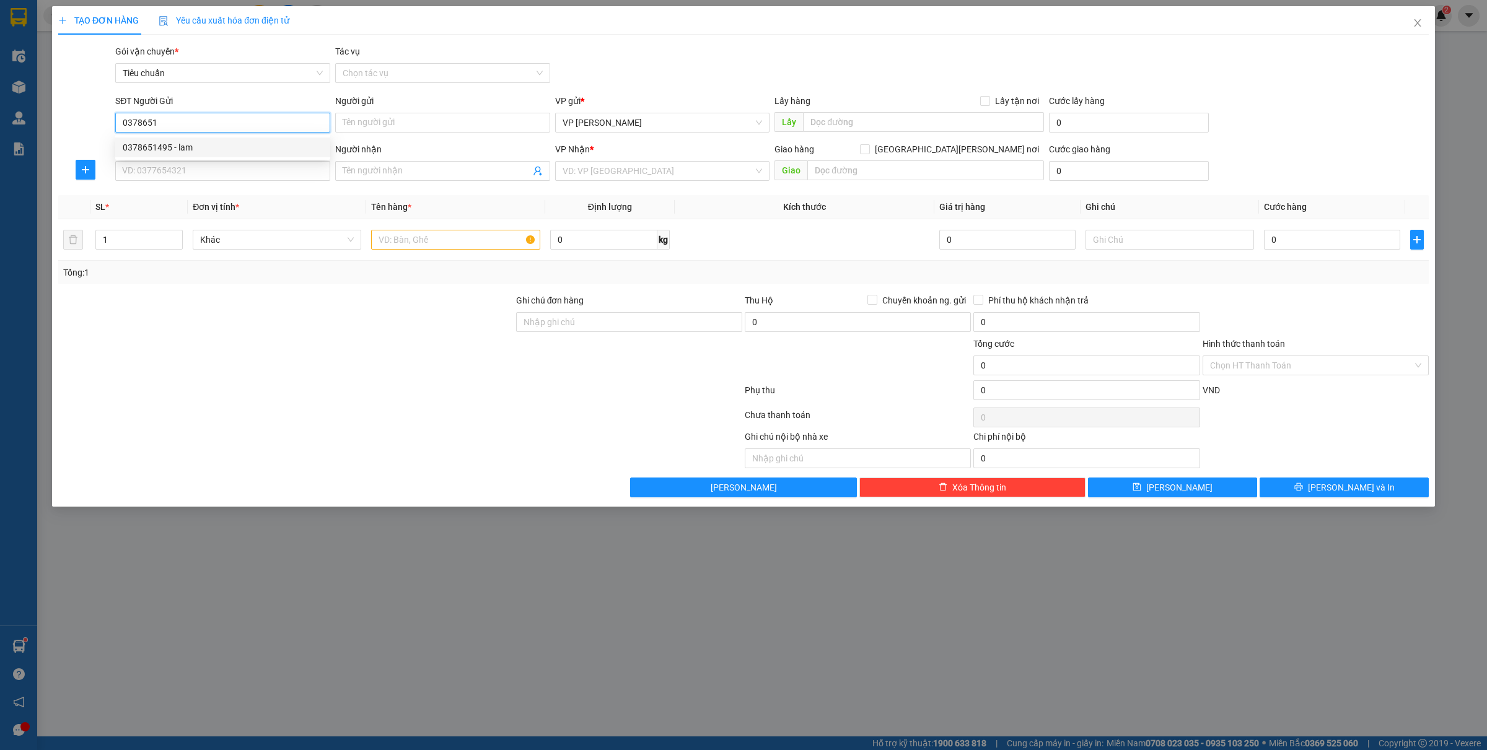
click at [174, 149] on div "0378651495 - lam" at bounding box center [223, 148] width 200 height 14
type input "0378651495"
type input "lam"
type input "0378651495"
click at [177, 175] on input "SĐT Người Nhận *" at bounding box center [222, 171] width 215 height 20
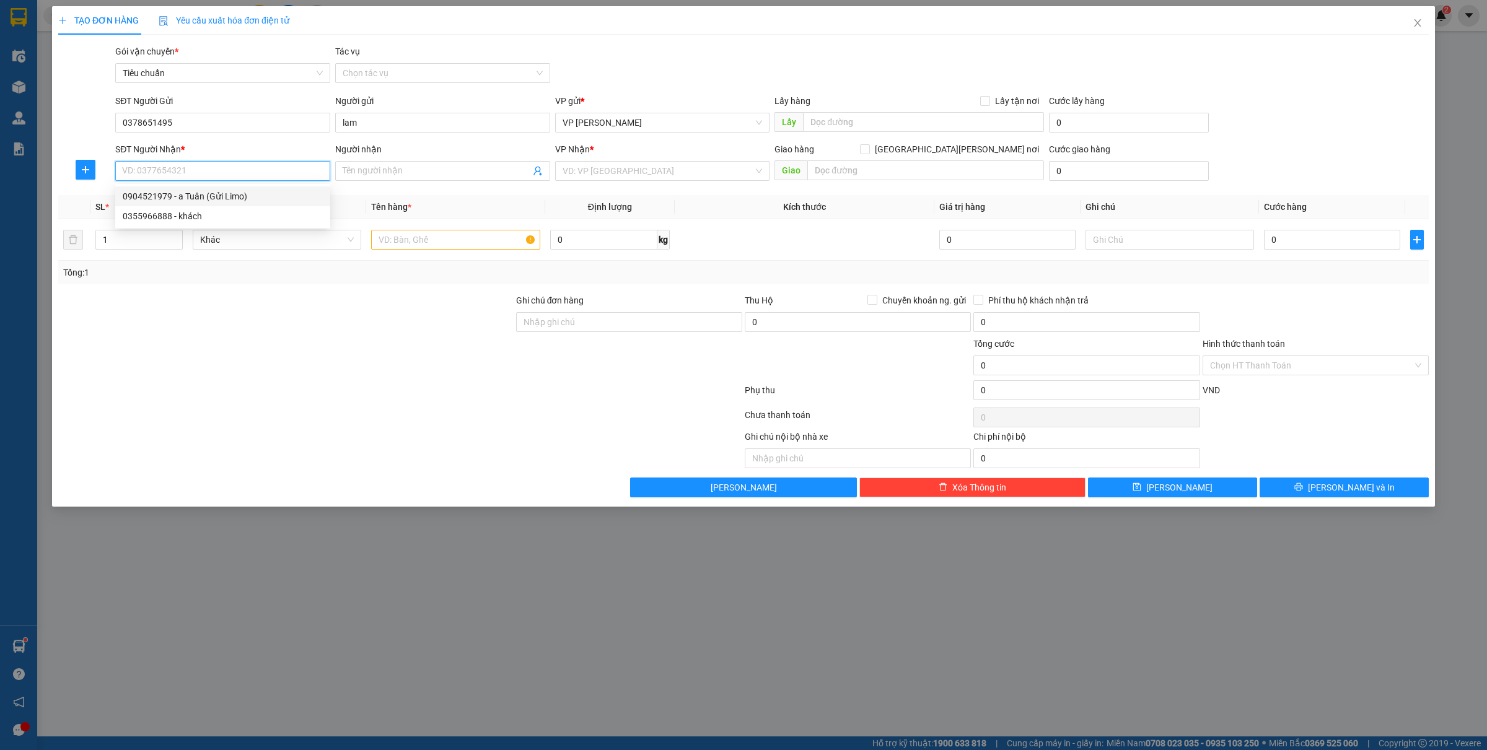
drag, startPoint x: 214, startPoint y: 197, endPoint x: 351, endPoint y: 215, distance: 138.1
click at [214, 197] on div "0904521979 - a Tuân (Gửi Limo)" at bounding box center [223, 197] width 200 height 14
type input "0904521979"
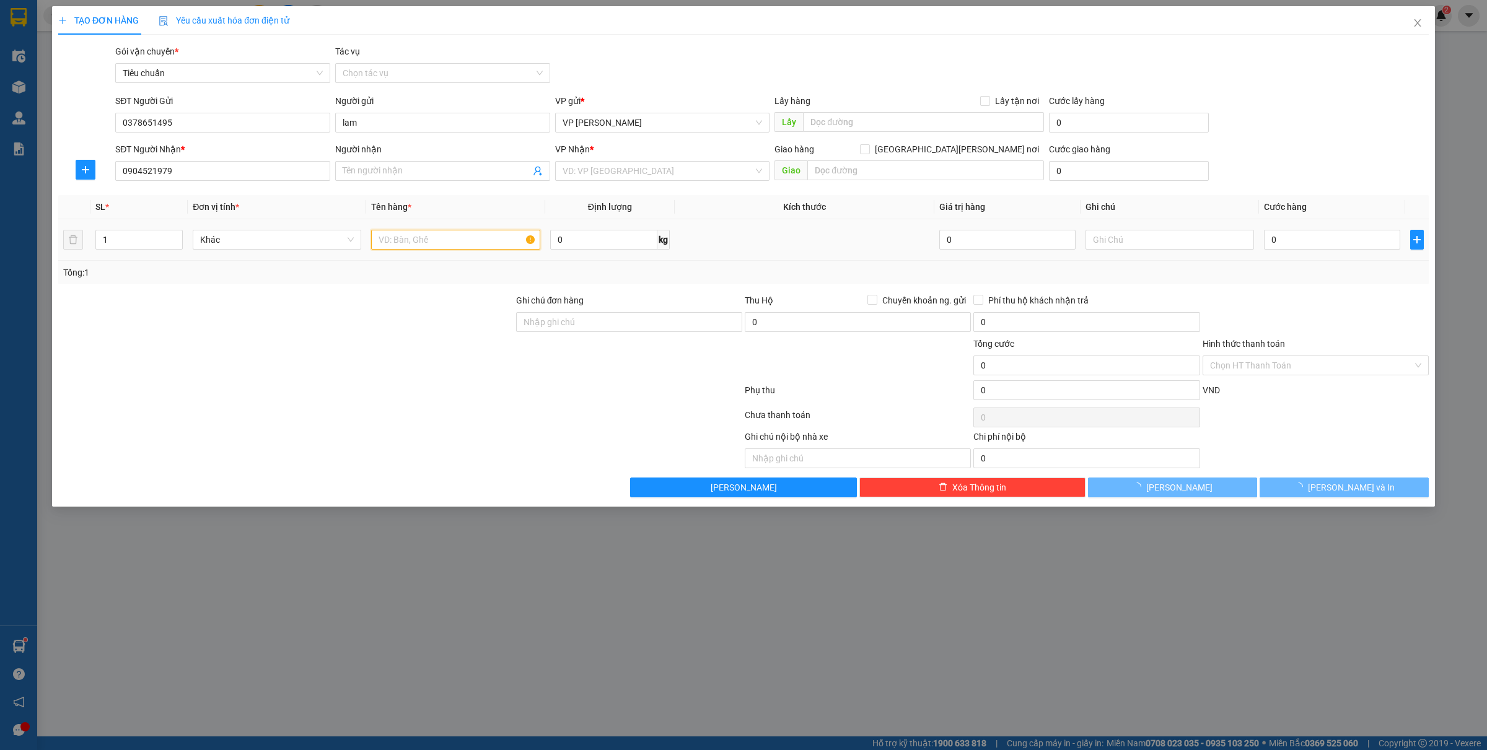
click at [444, 236] on input "text" at bounding box center [455, 240] width 169 height 20
type input "a Tuân (Gửi Limo)"
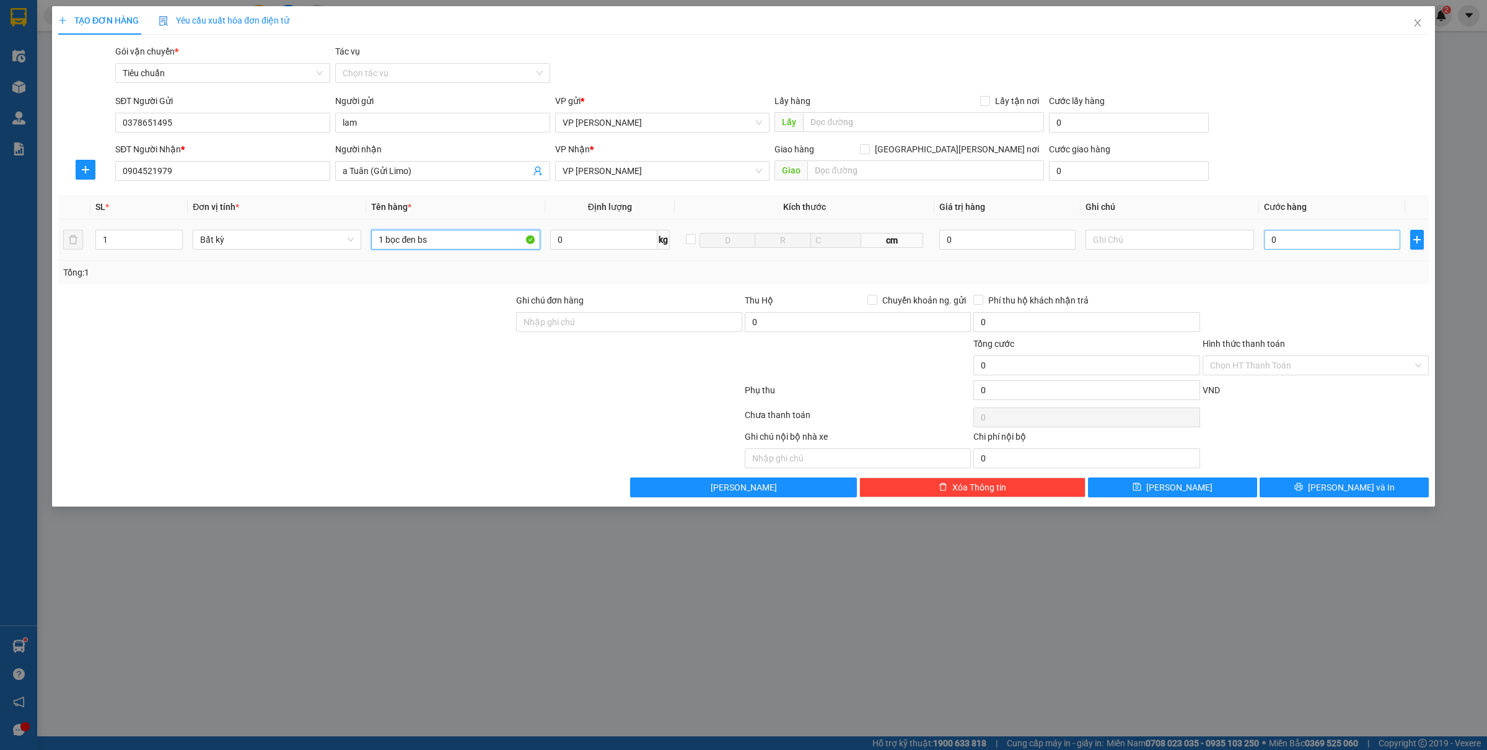
type input "1 bọc đen bs"
click at [1296, 247] on input "0" at bounding box center [1332, 240] width 136 height 20
type input "5"
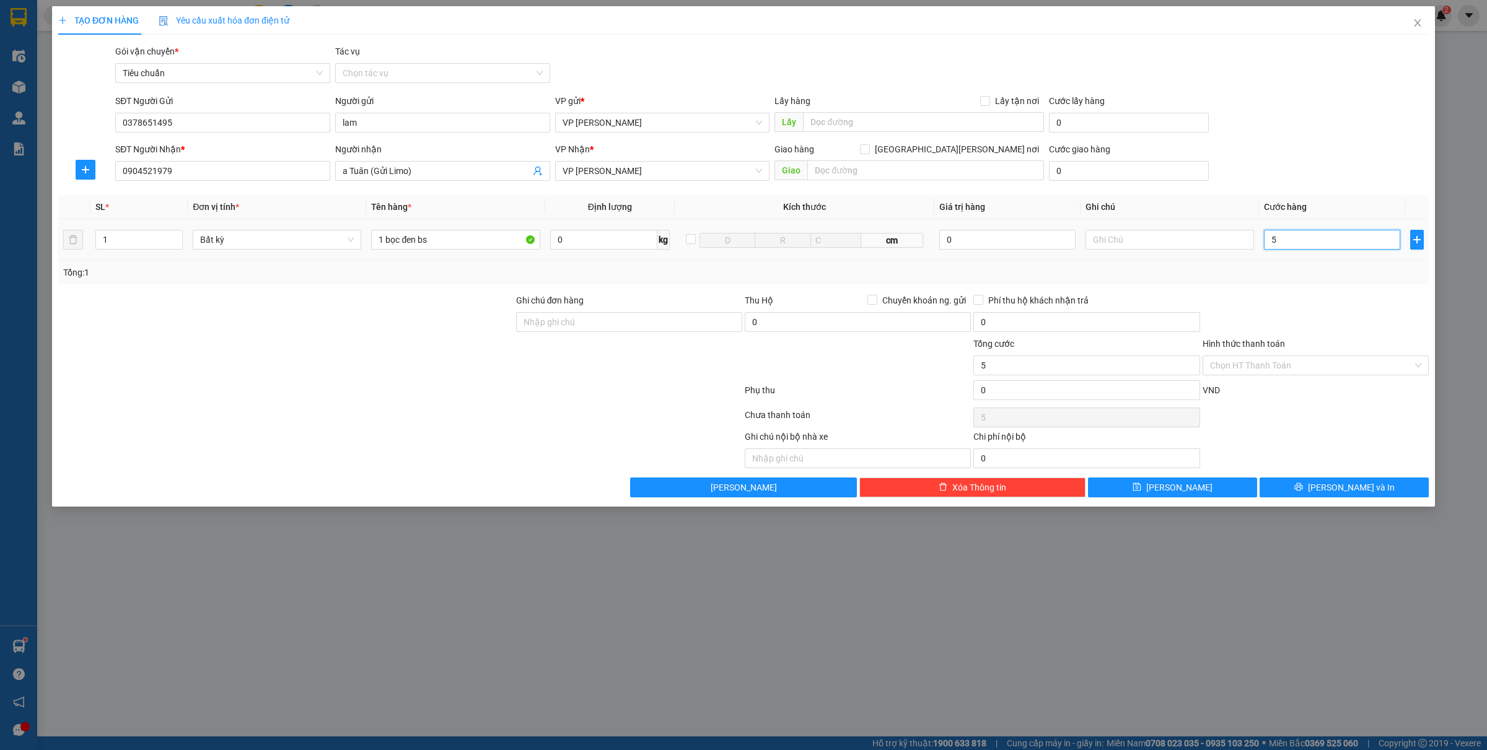
type input "50"
type input "500"
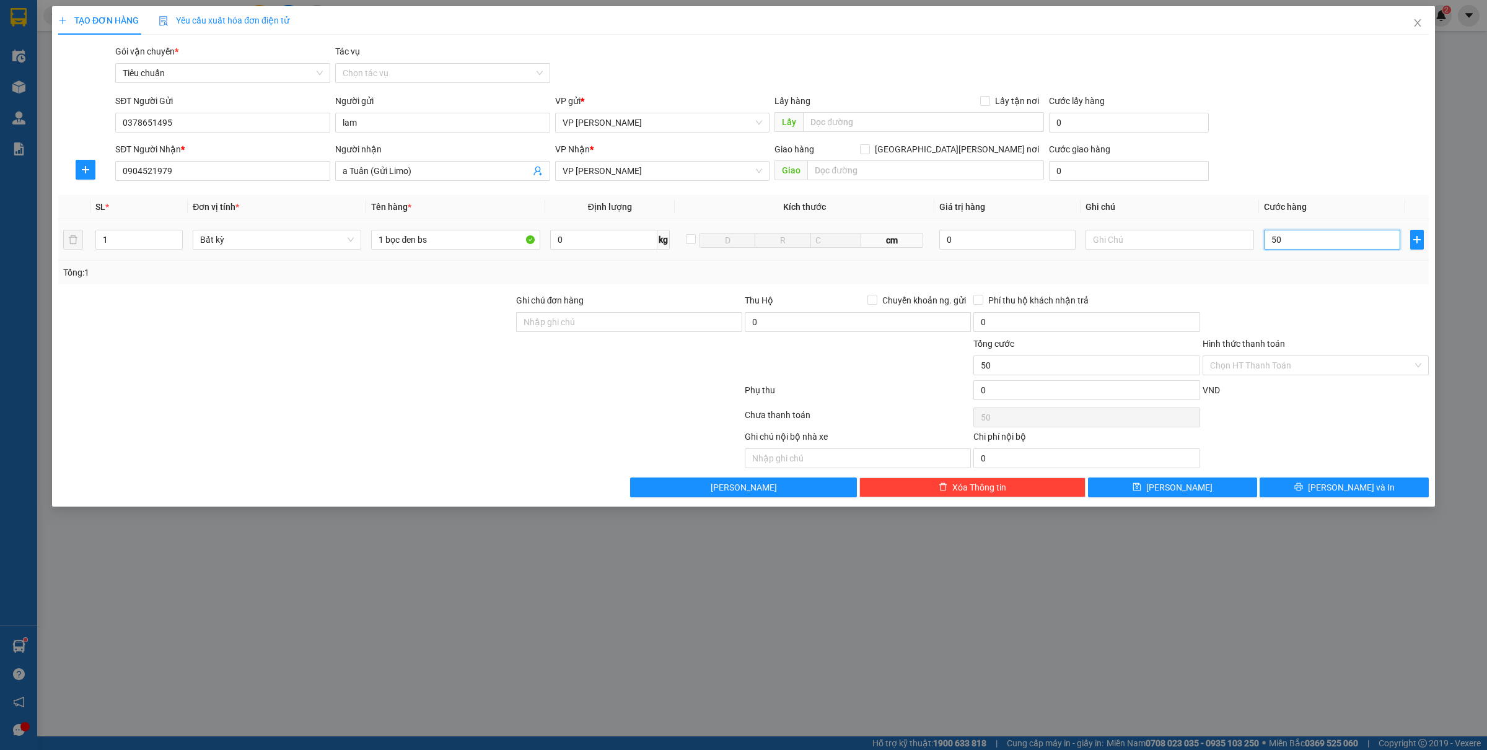
type input "500"
type input "5.000"
type input "50.000"
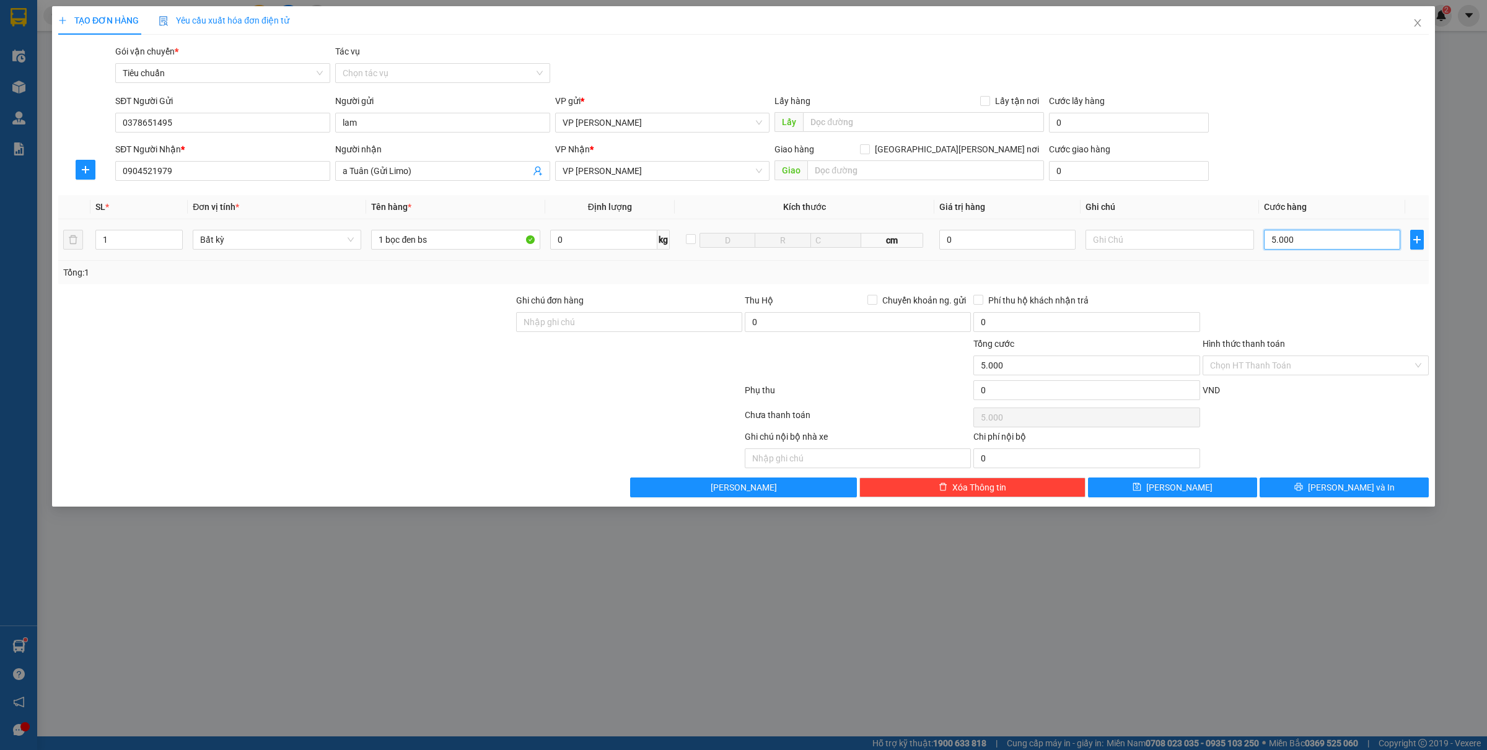
type input "50.000"
click at [1330, 490] on button "[PERSON_NAME] và In" at bounding box center [1344, 488] width 169 height 20
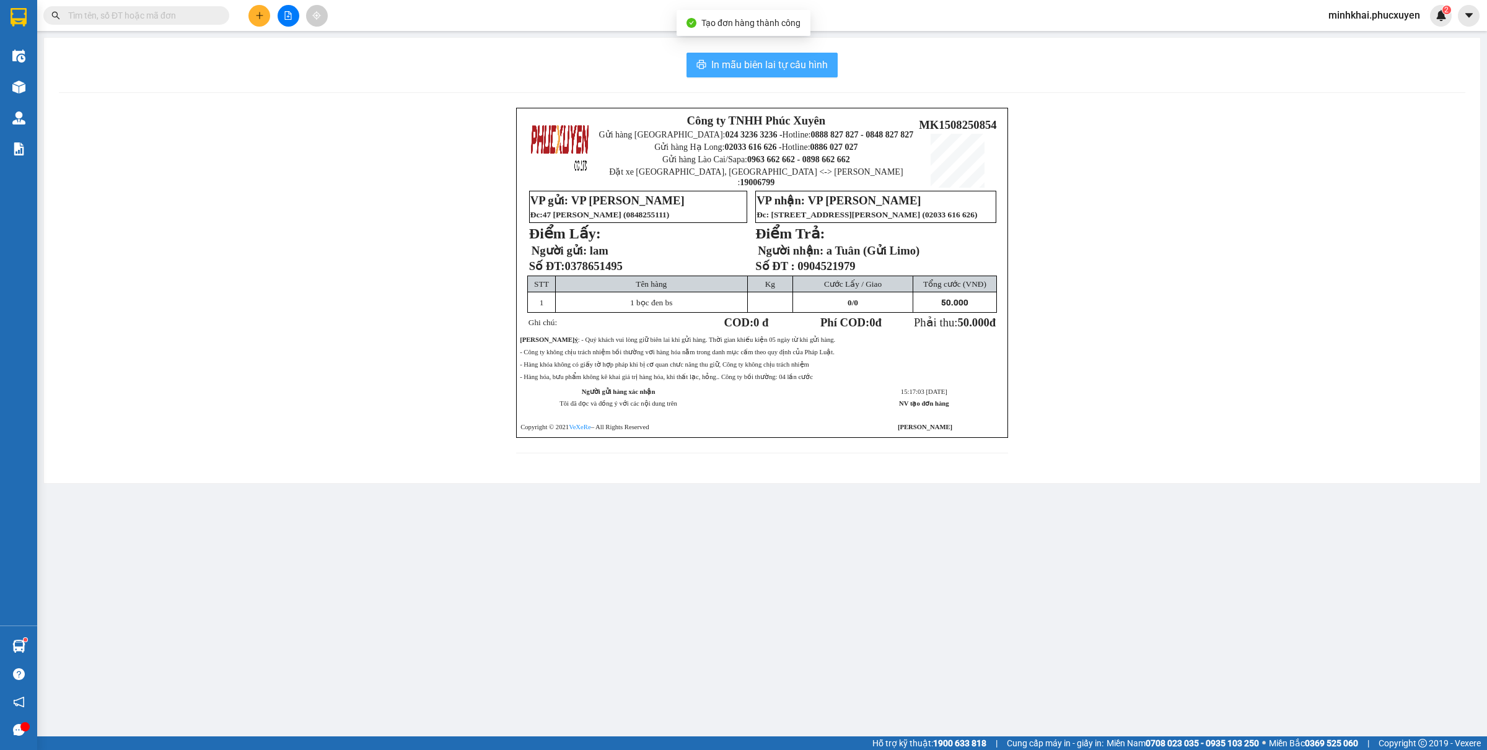
click at [706, 63] on icon "printer" at bounding box center [702, 64] width 10 height 10
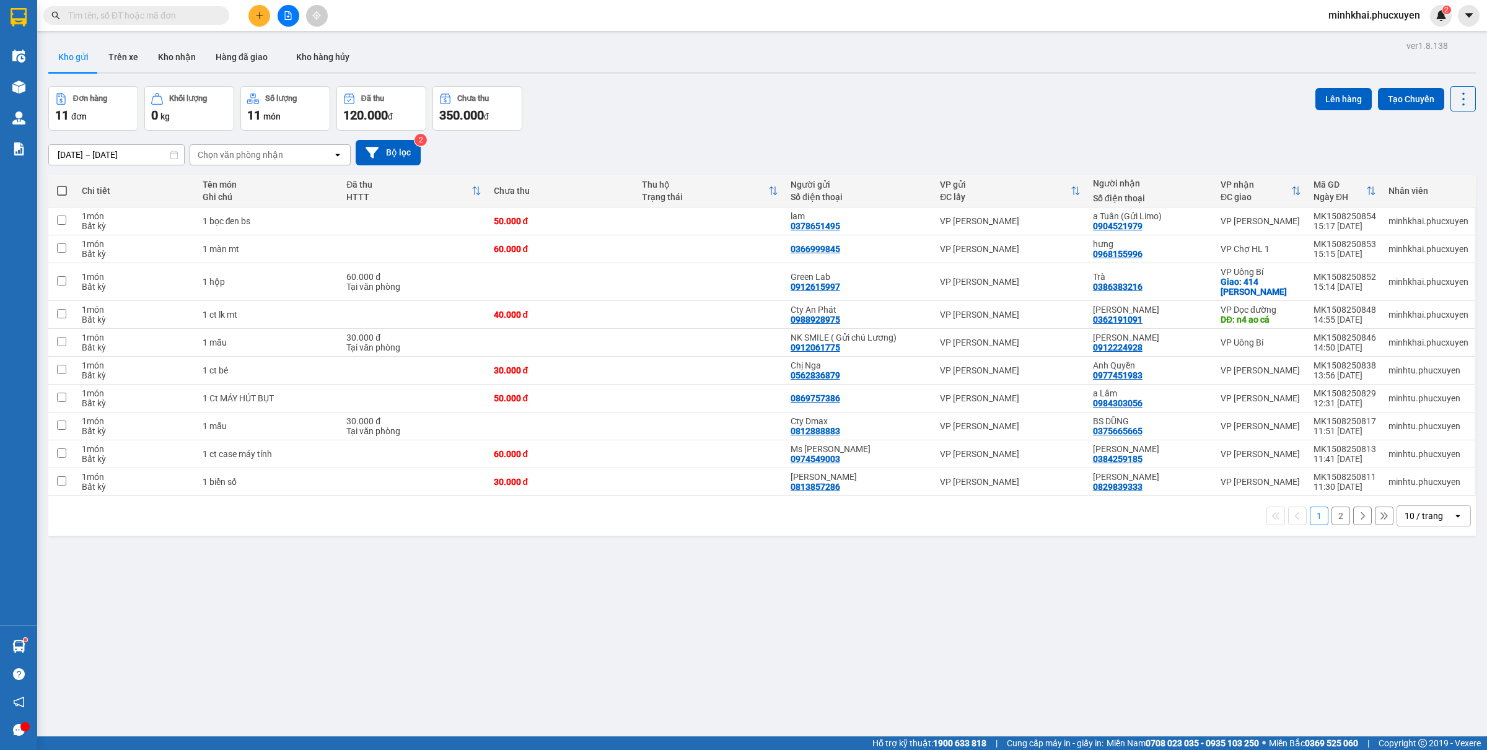
click at [1405, 515] on div "10 / trang" at bounding box center [1424, 516] width 38 height 12
click at [1412, 623] on div "80 / trang" at bounding box center [1420, 634] width 74 height 22
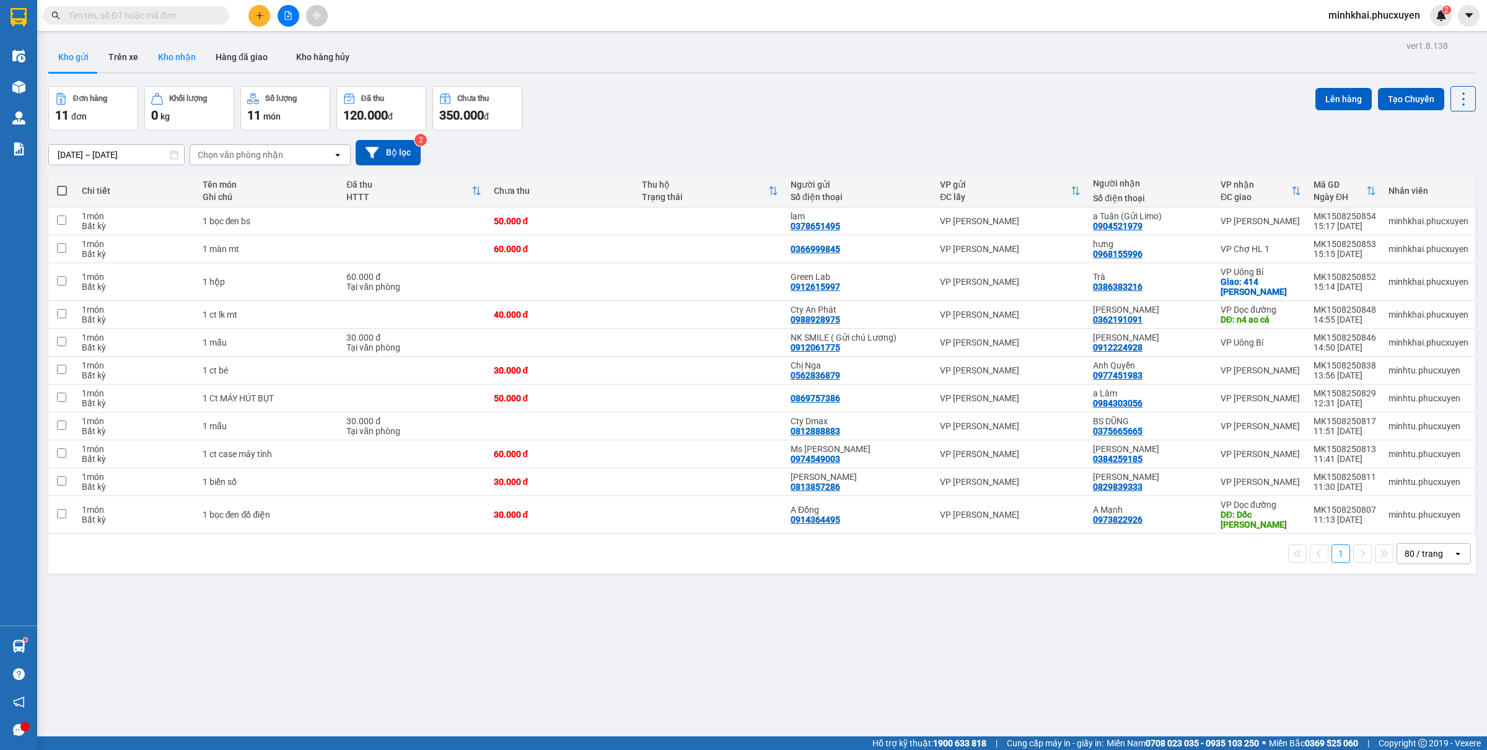
click at [175, 63] on button "Kho nhận" at bounding box center [177, 57] width 58 height 30
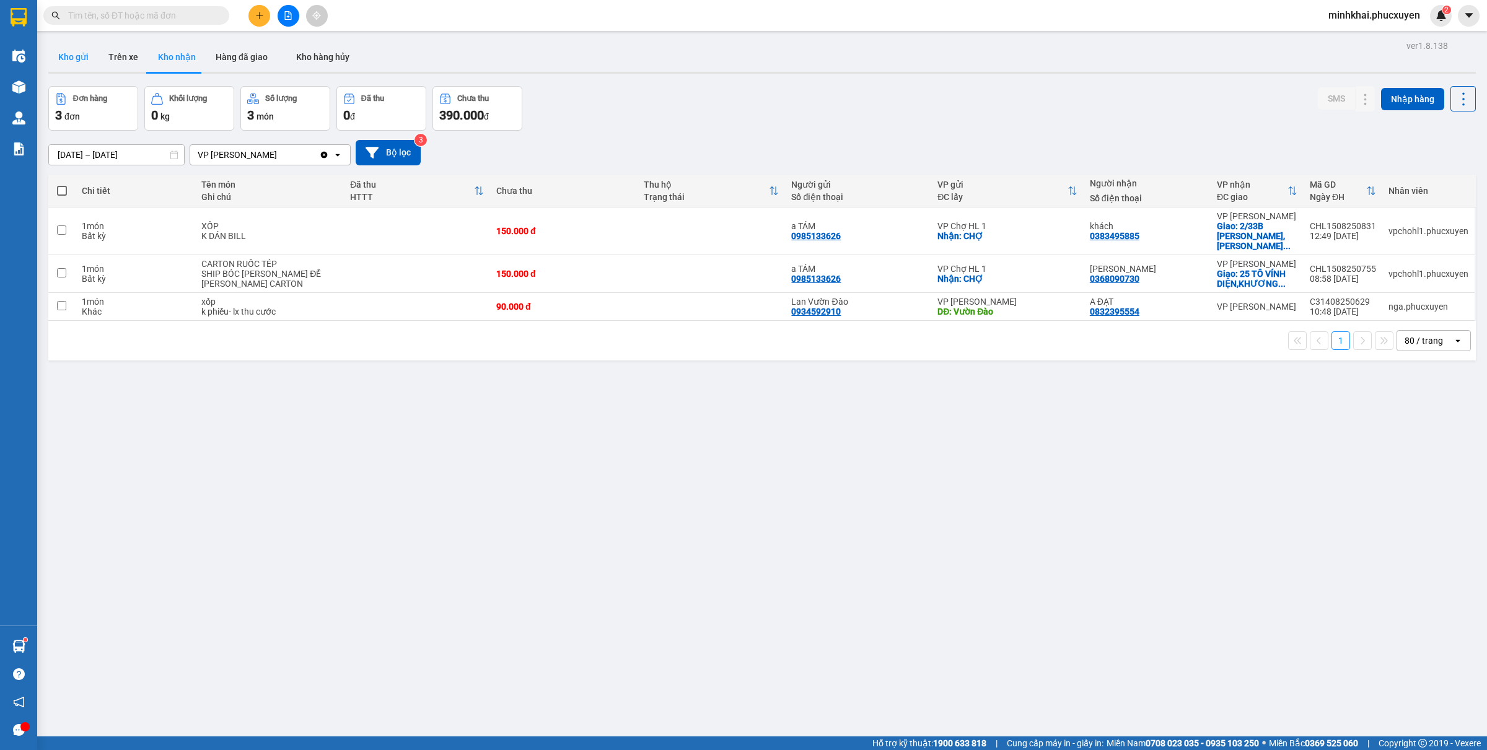
click at [68, 63] on button "Kho gửi" at bounding box center [73, 57] width 50 height 30
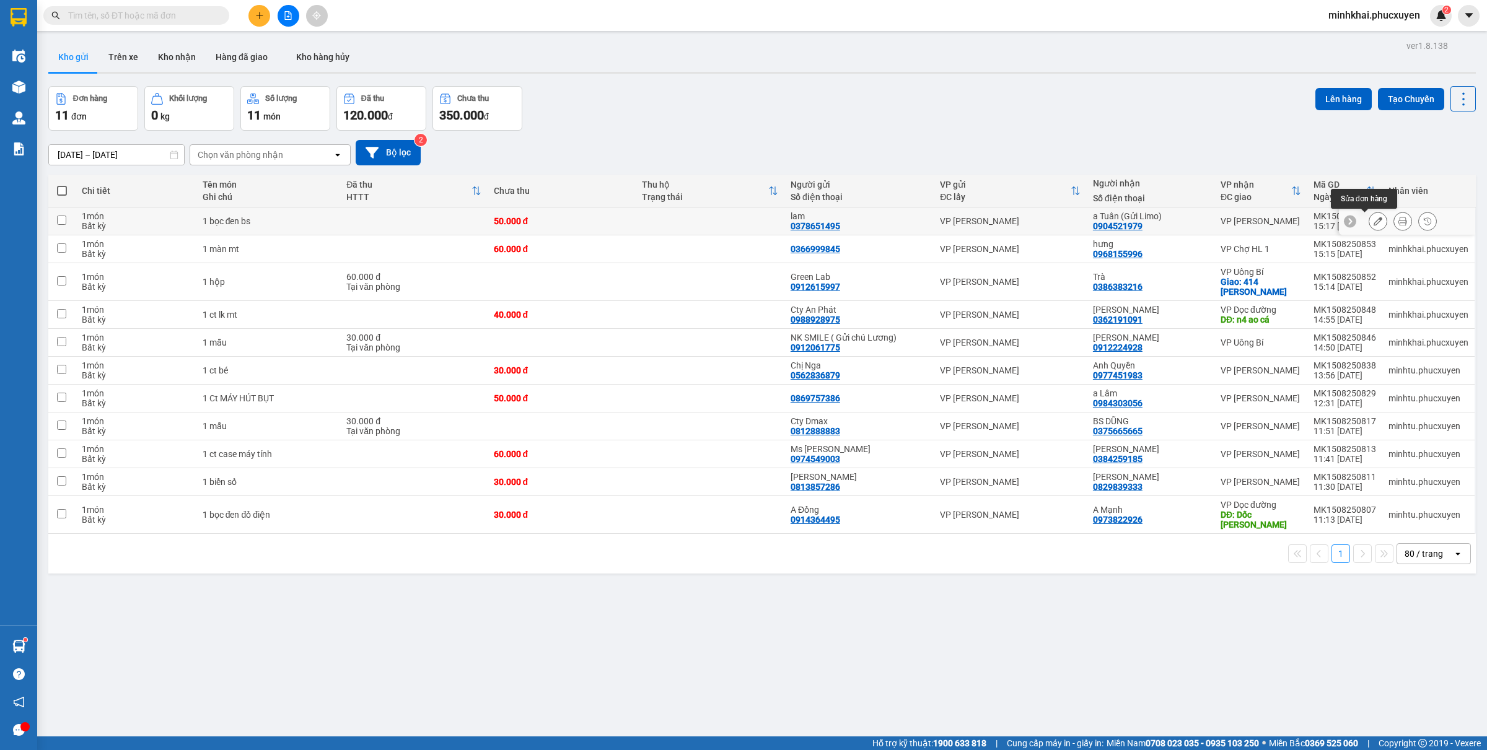
click at [1399, 222] on icon at bounding box center [1403, 221] width 9 height 9
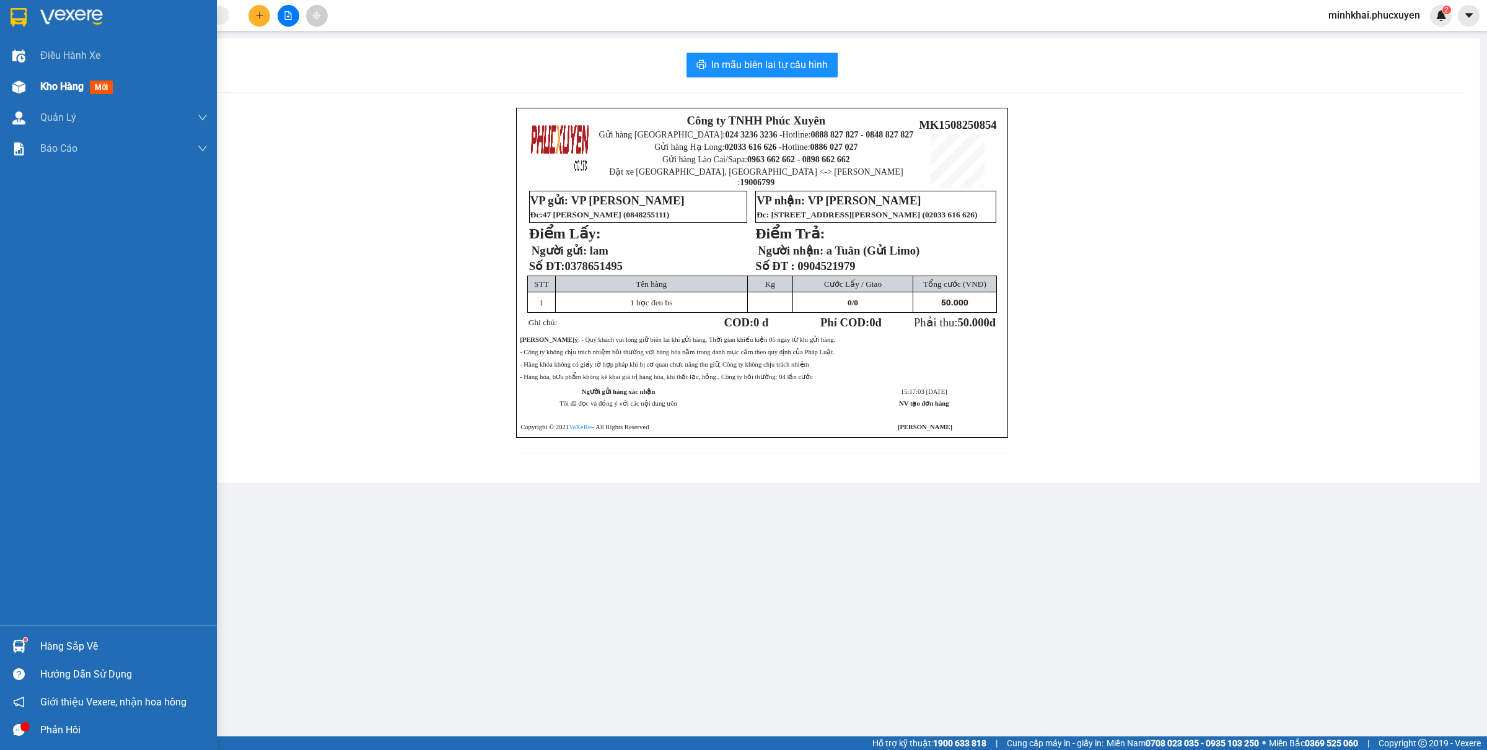
click at [38, 76] on div "Kho hàng mới" at bounding box center [108, 86] width 217 height 31
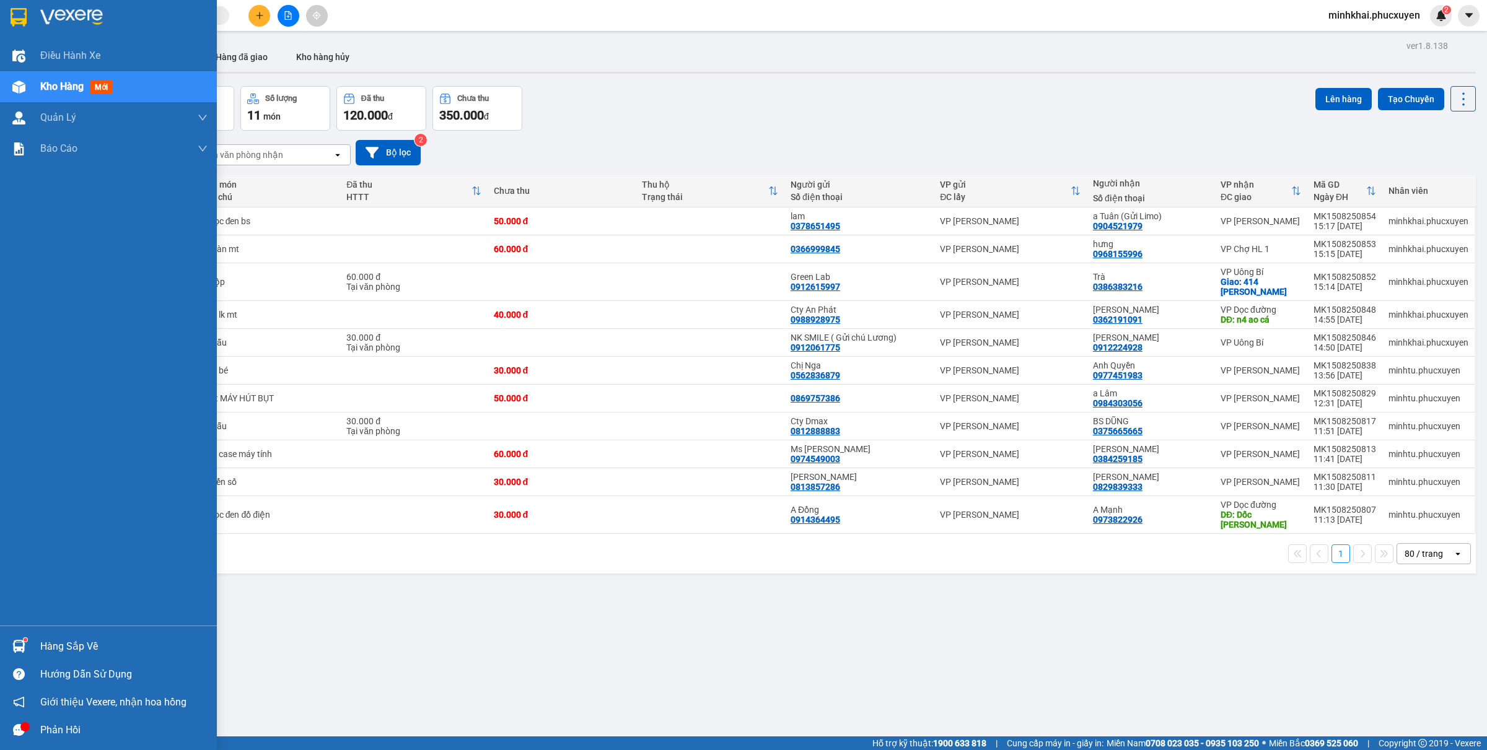
click at [20, 640] on img at bounding box center [18, 646] width 13 height 13
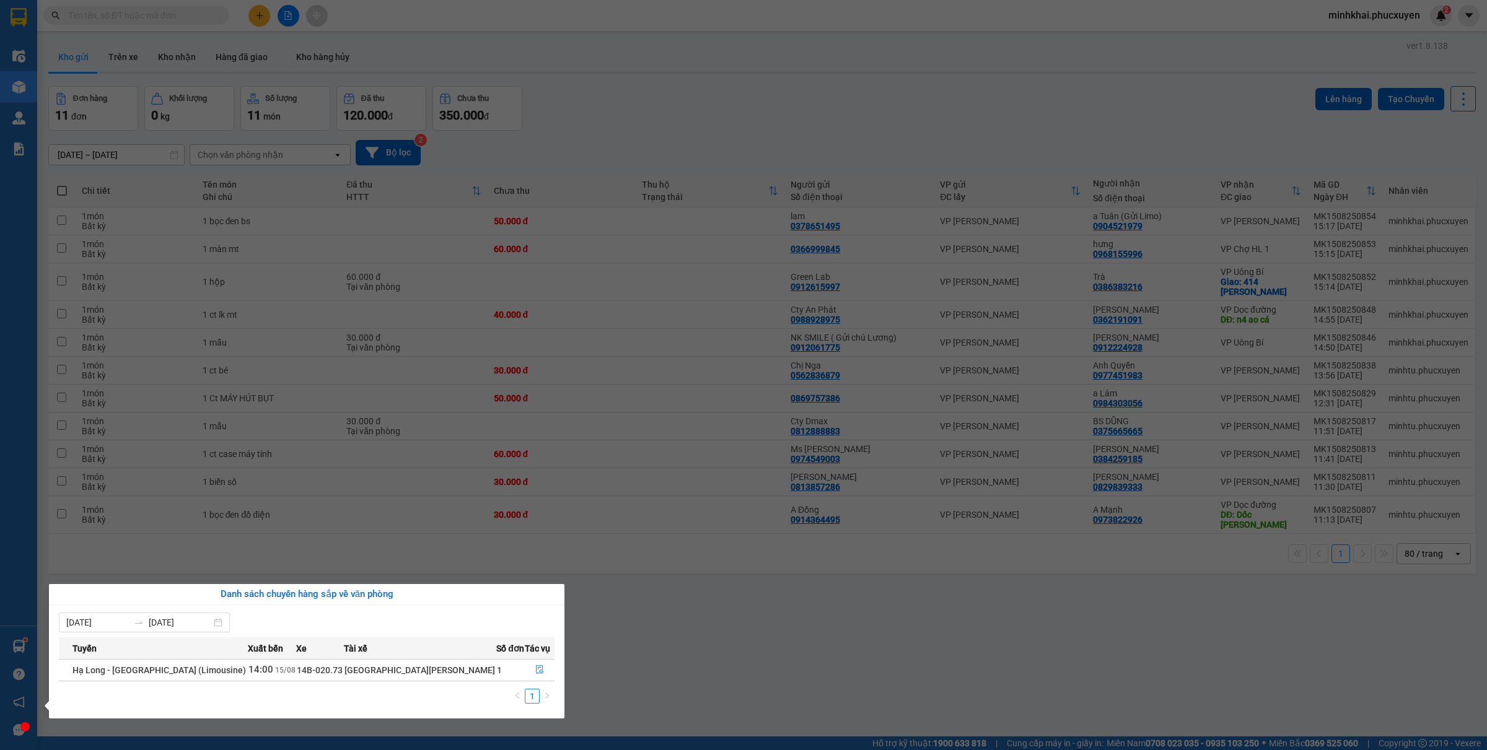
click at [658, 664] on section "Kết quả tìm kiếm ( 5 ) Bộ lọc Mã ĐH Trạng thái Món hàng Thu hộ Tổng cước Chưa c…" at bounding box center [743, 375] width 1487 height 750
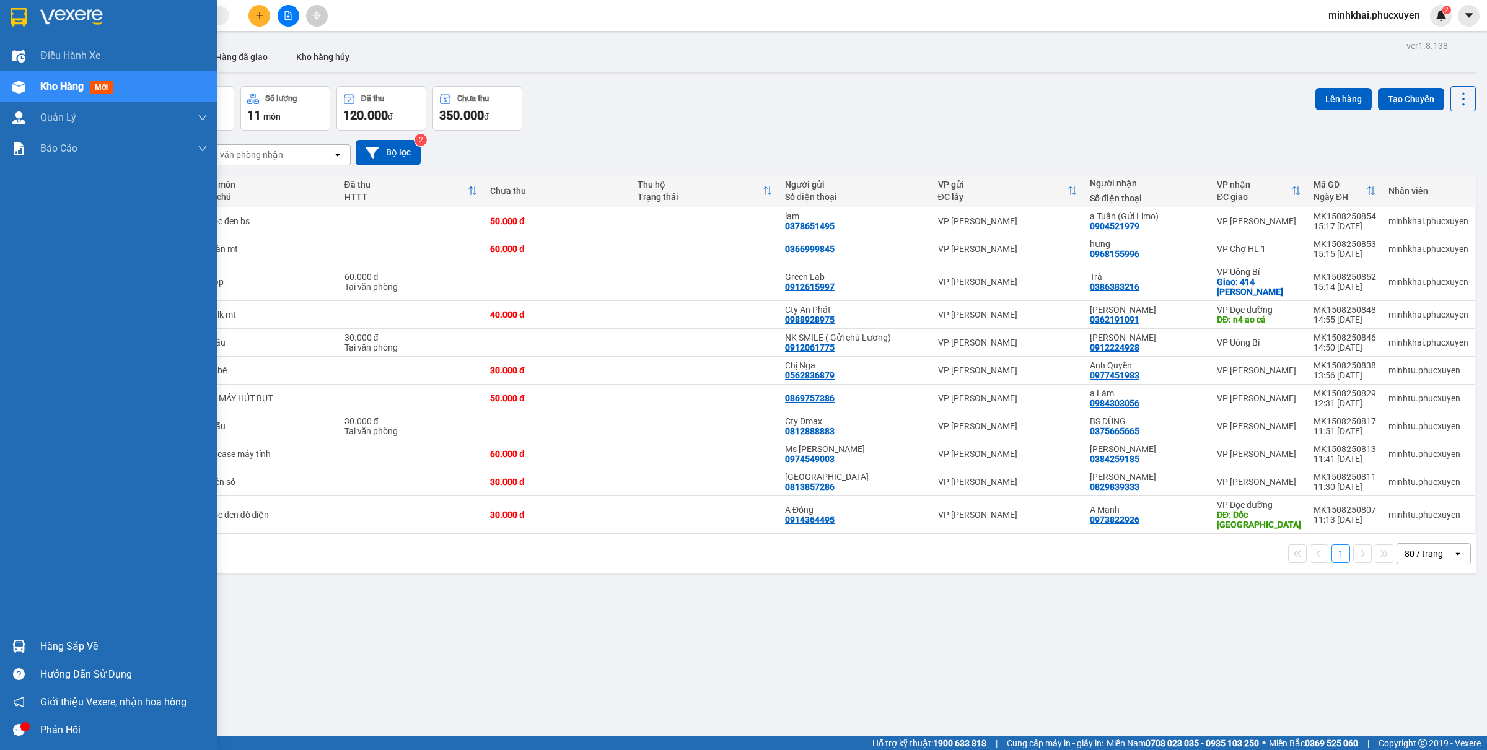
click at [48, 642] on div "Hàng sắp về" at bounding box center [123, 647] width 167 height 19
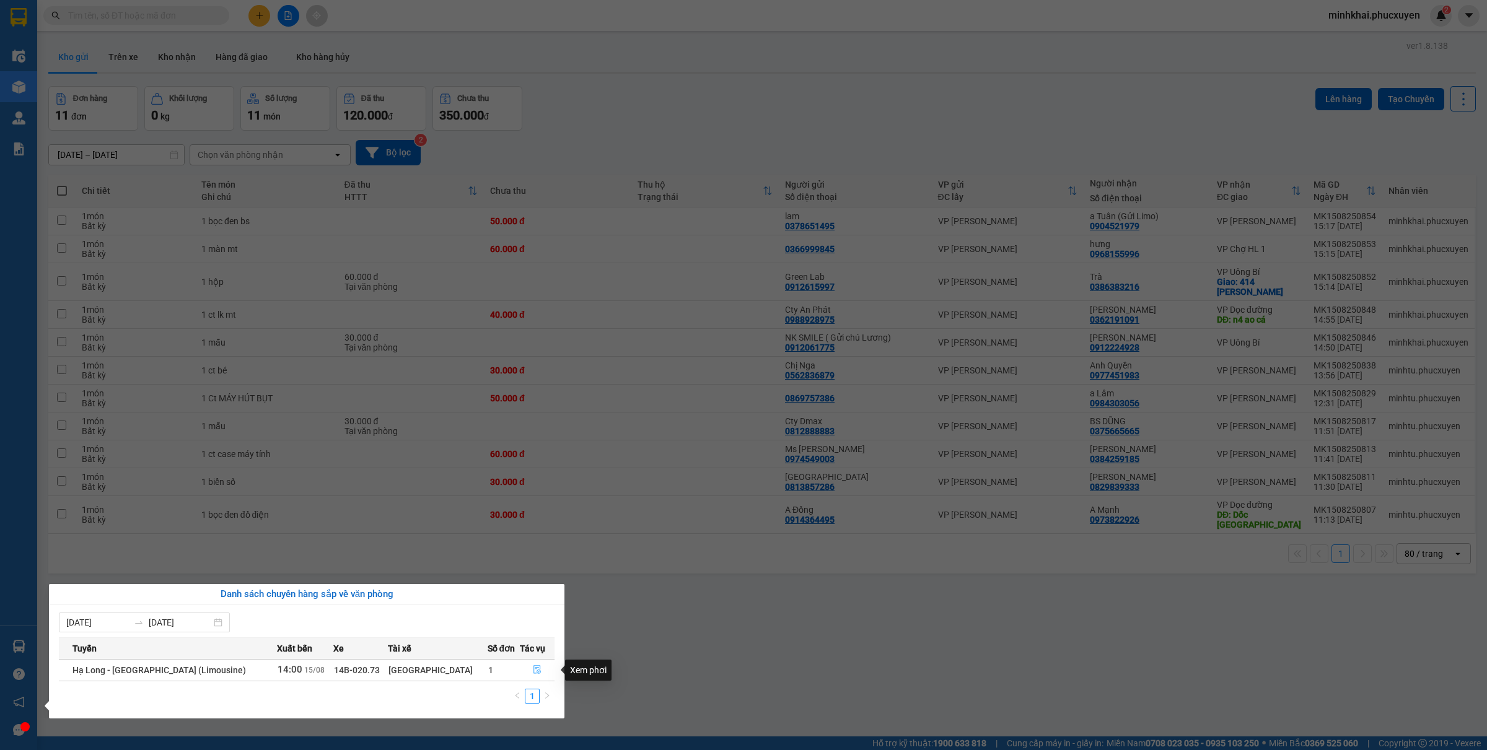
click at [533, 674] on icon "file-done" at bounding box center [537, 670] width 9 height 9
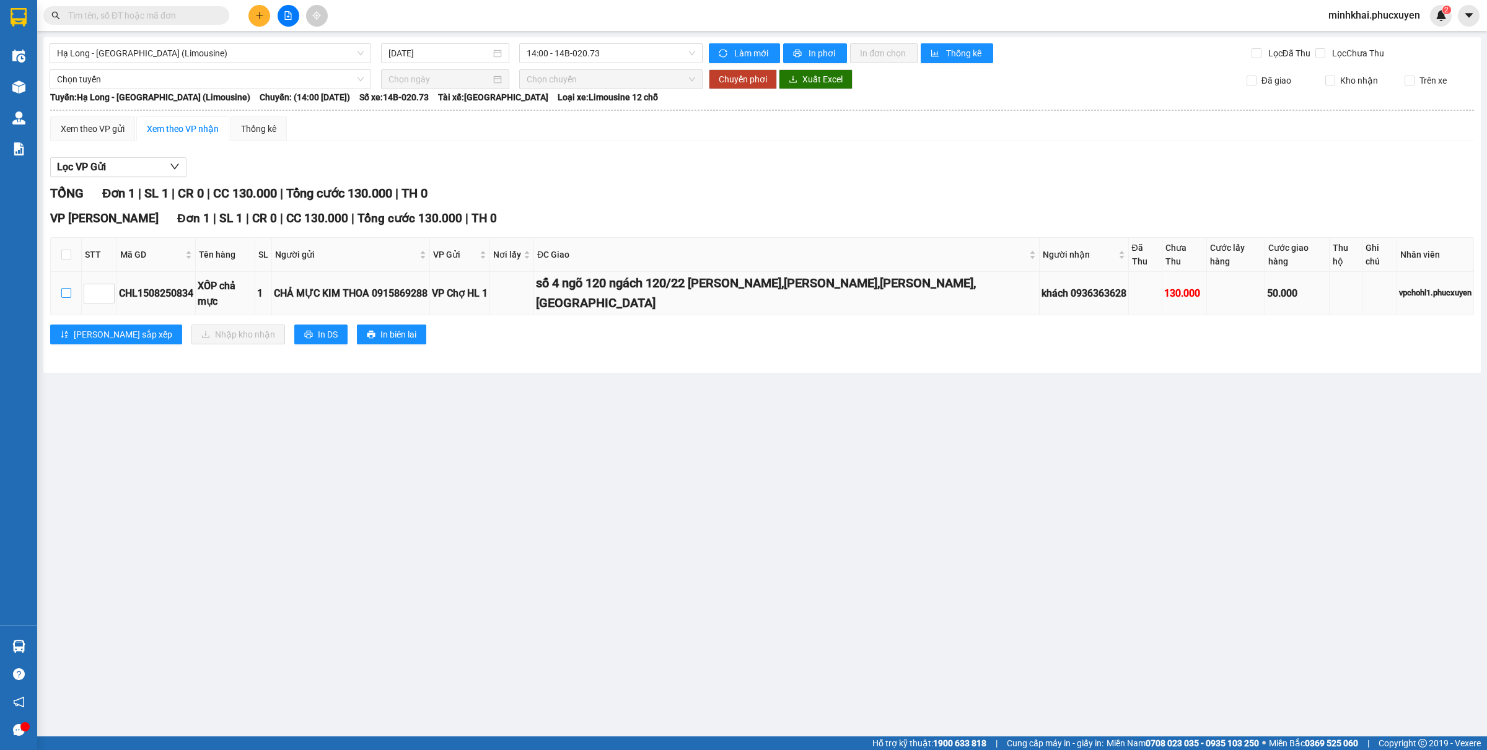
click at [64, 288] on input "checkbox" at bounding box center [66, 293] width 10 height 10
checkbox input "true"
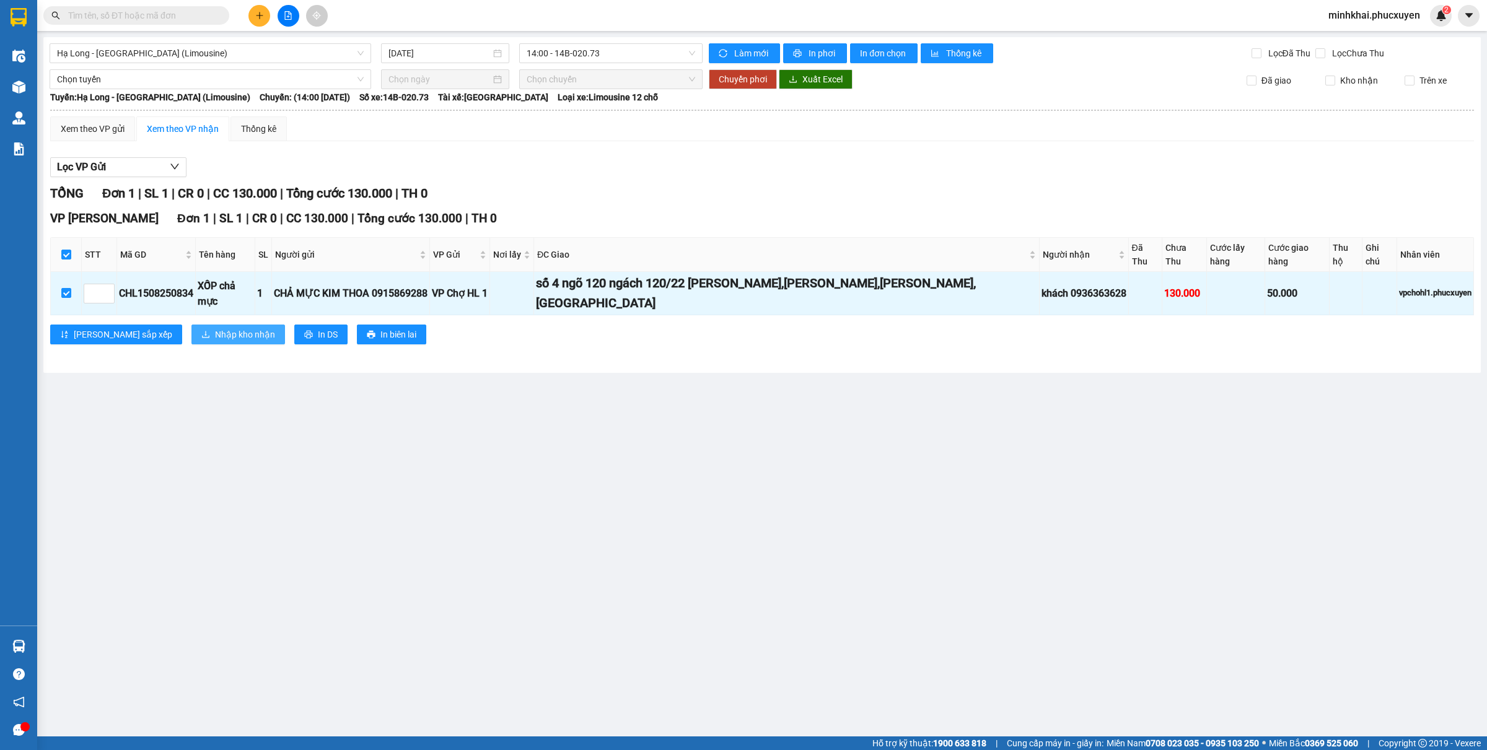
click at [215, 328] on span "Nhập kho nhận" at bounding box center [245, 335] width 60 height 14
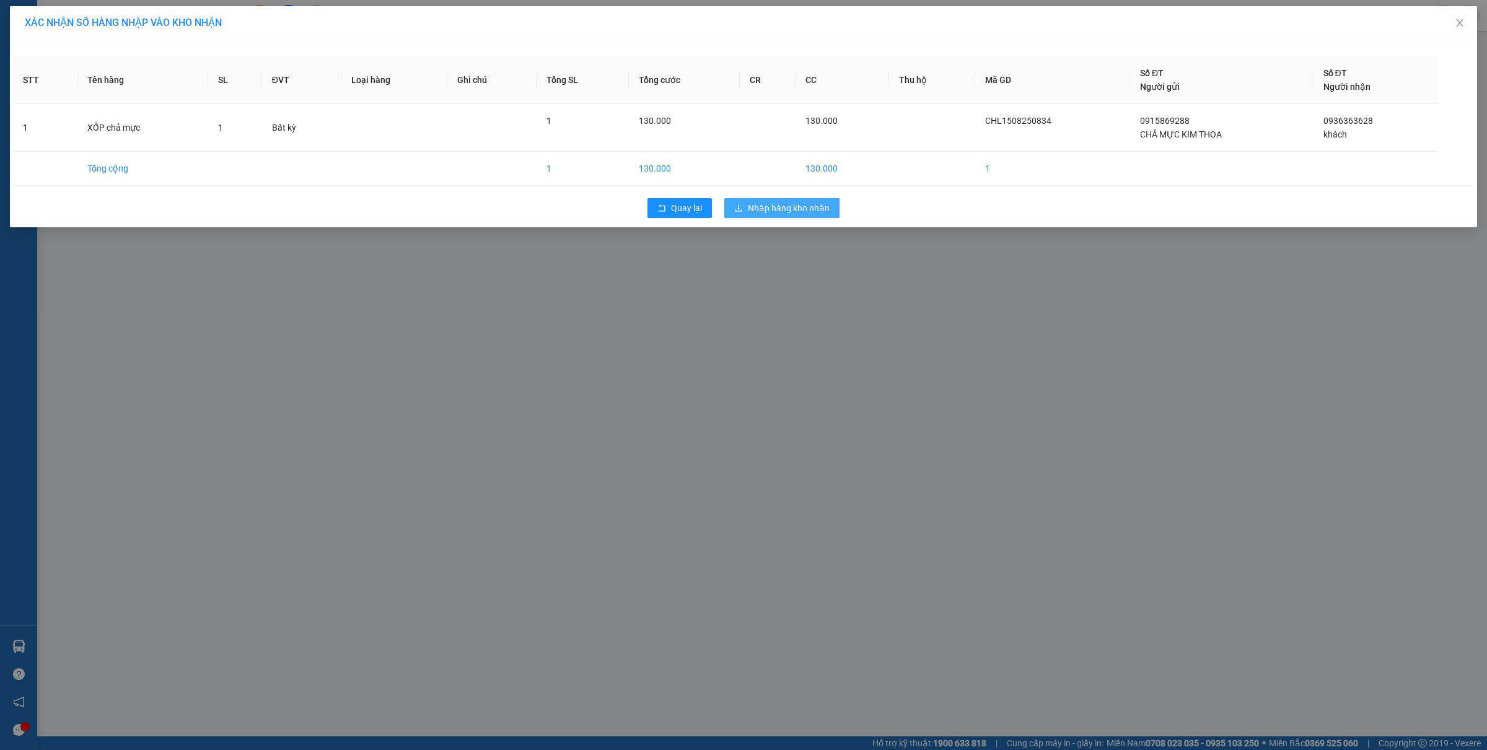
click at [794, 200] on button "Nhập hàng kho nhận" at bounding box center [781, 208] width 115 height 20
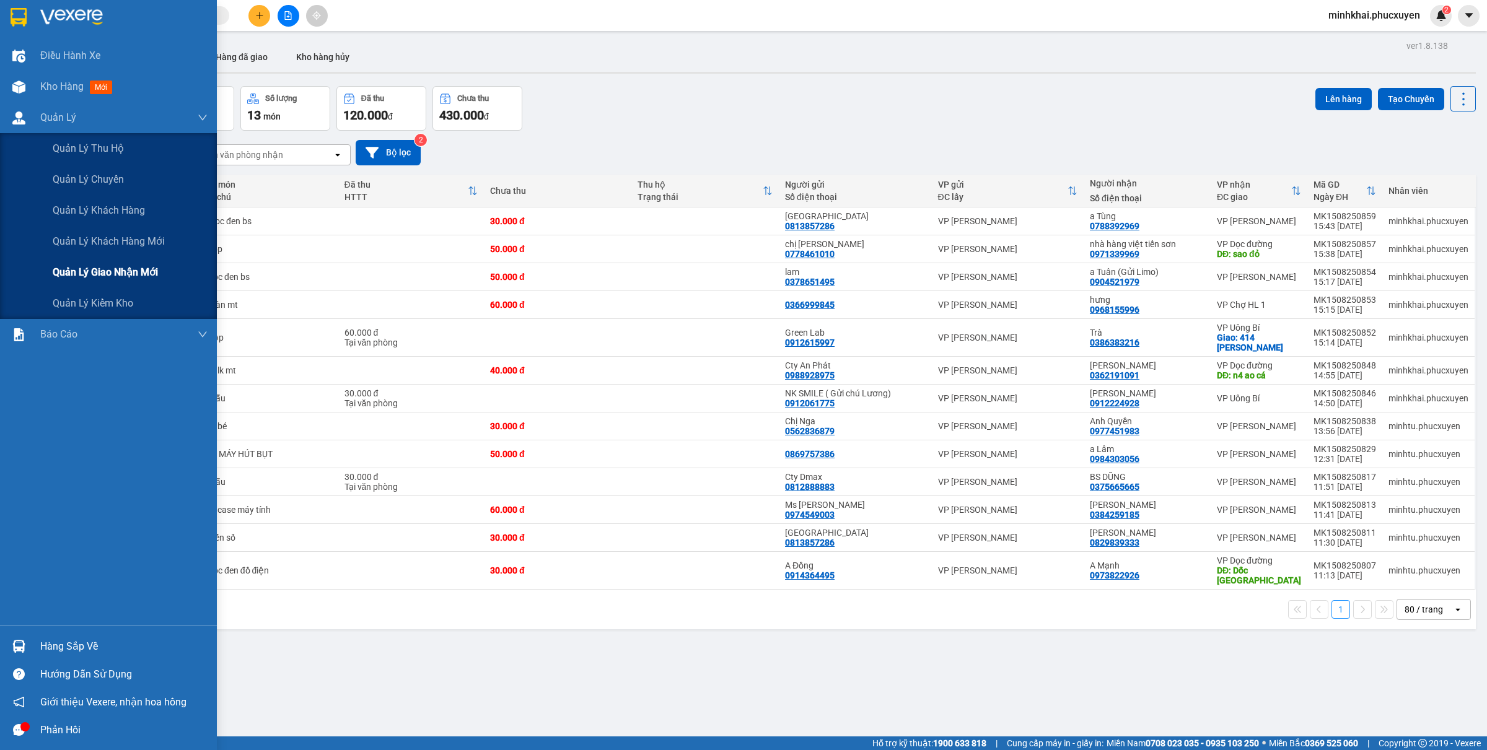
click at [75, 276] on span "Quản lý giao nhận mới" at bounding box center [105, 272] width 105 height 15
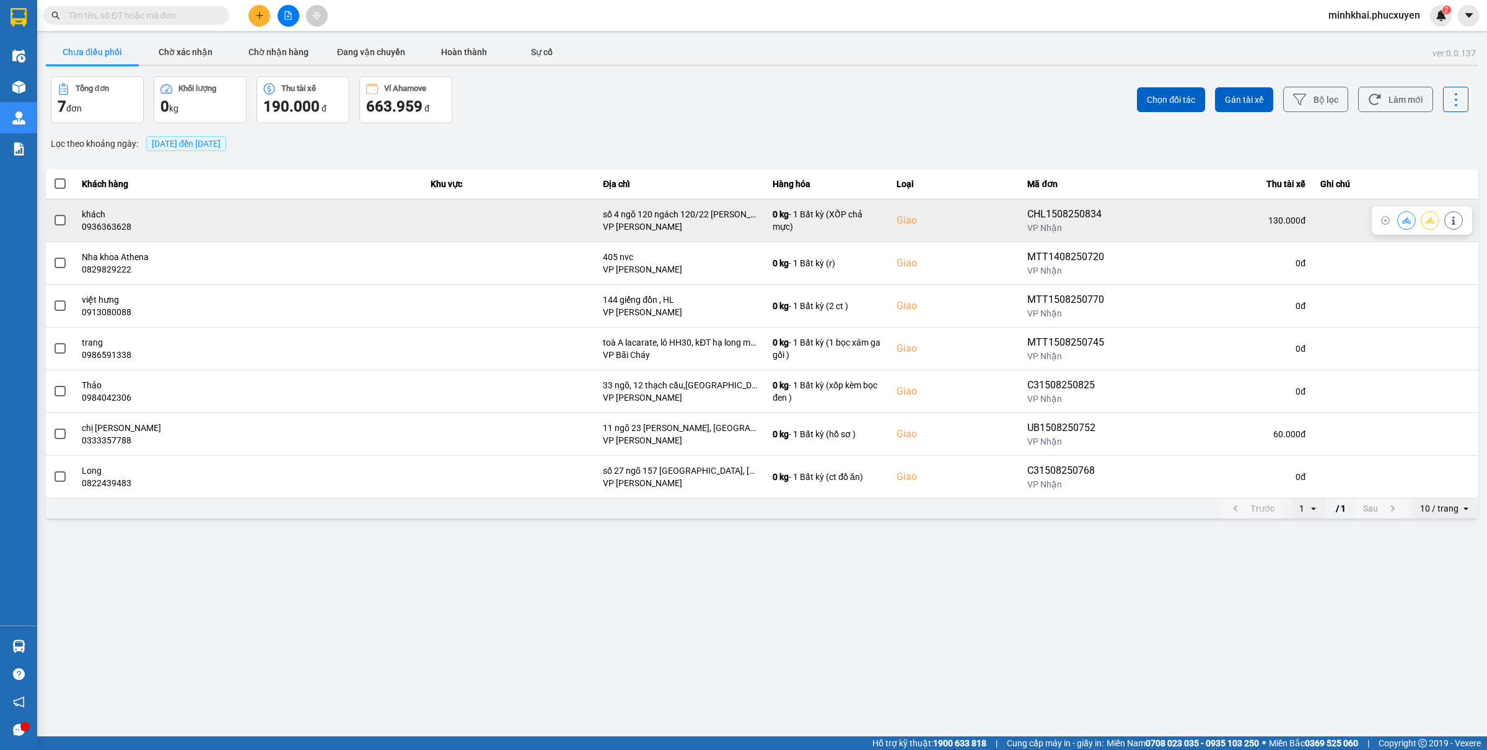
click at [1410, 218] on icon at bounding box center [1406, 220] width 9 height 9
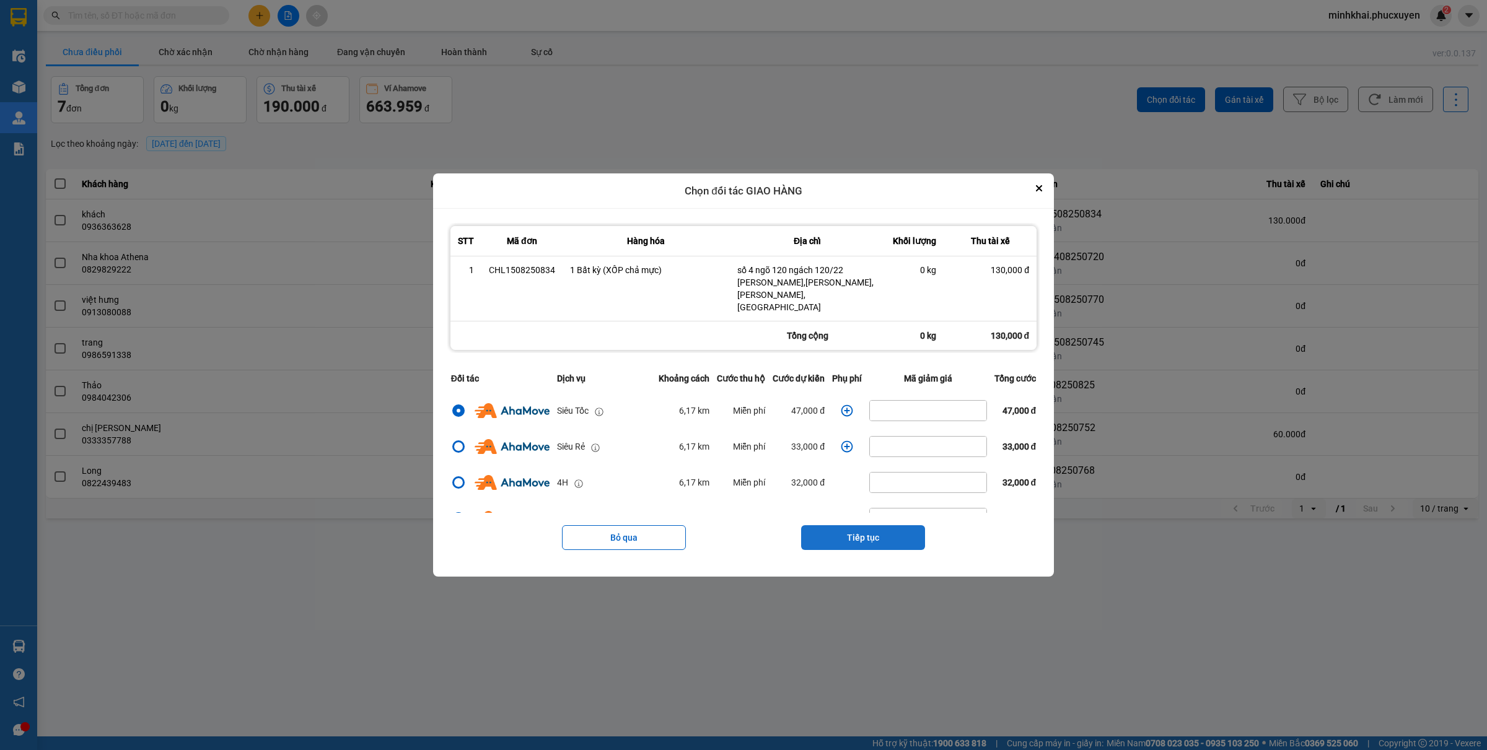
click at [852, 526] on button "Tiếp tục" at bounding box center [863, 538] width 124 height 25
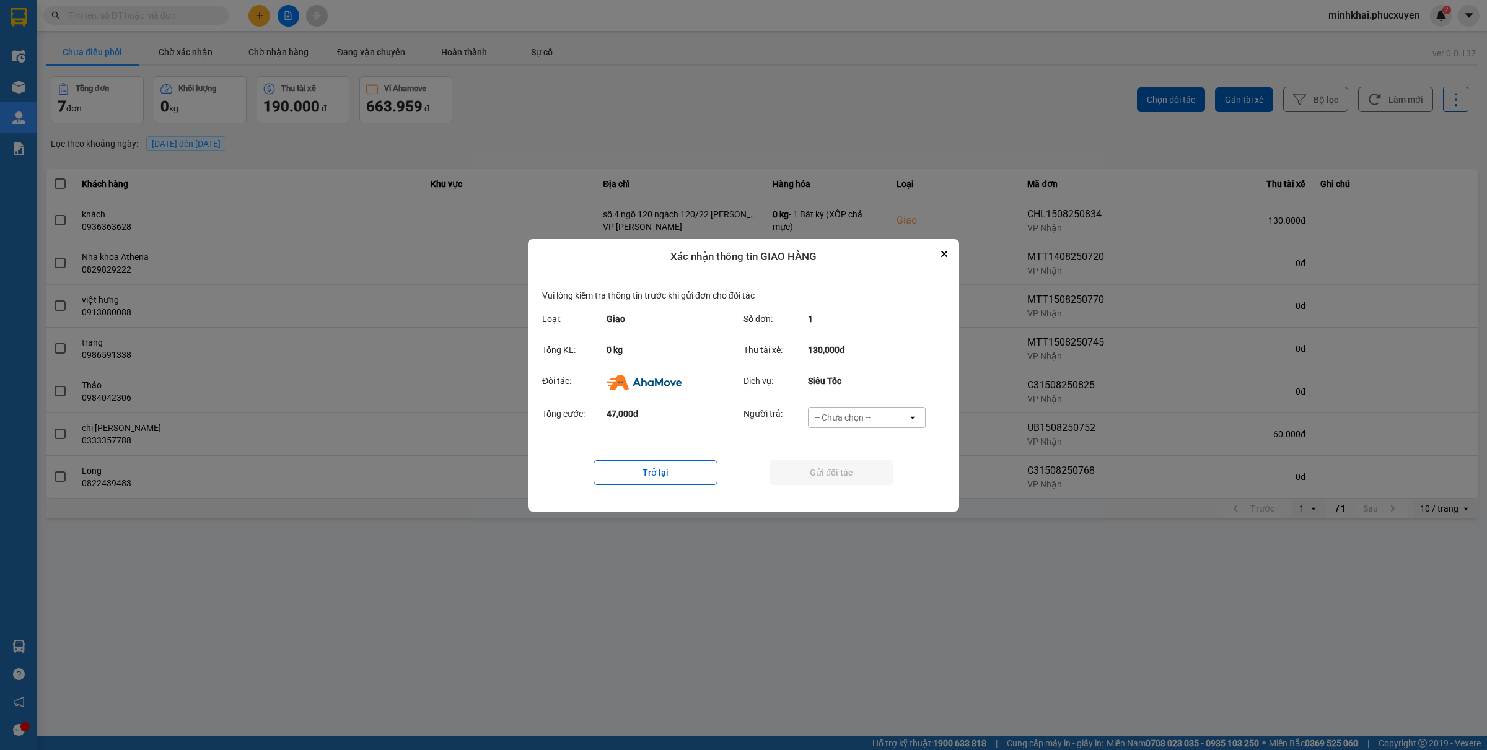
click at [881, 409] on div "-- Chưa chọn --" at bounding box center [858, 418] width 99 height 20
click at [844, 497] on div "Ví Ahamove" at bounding box center [867, 488] width 118 height 22
click at [828, 467] on button "Gửi đối tác" at bounding box center [832, 472] width 124 height 25
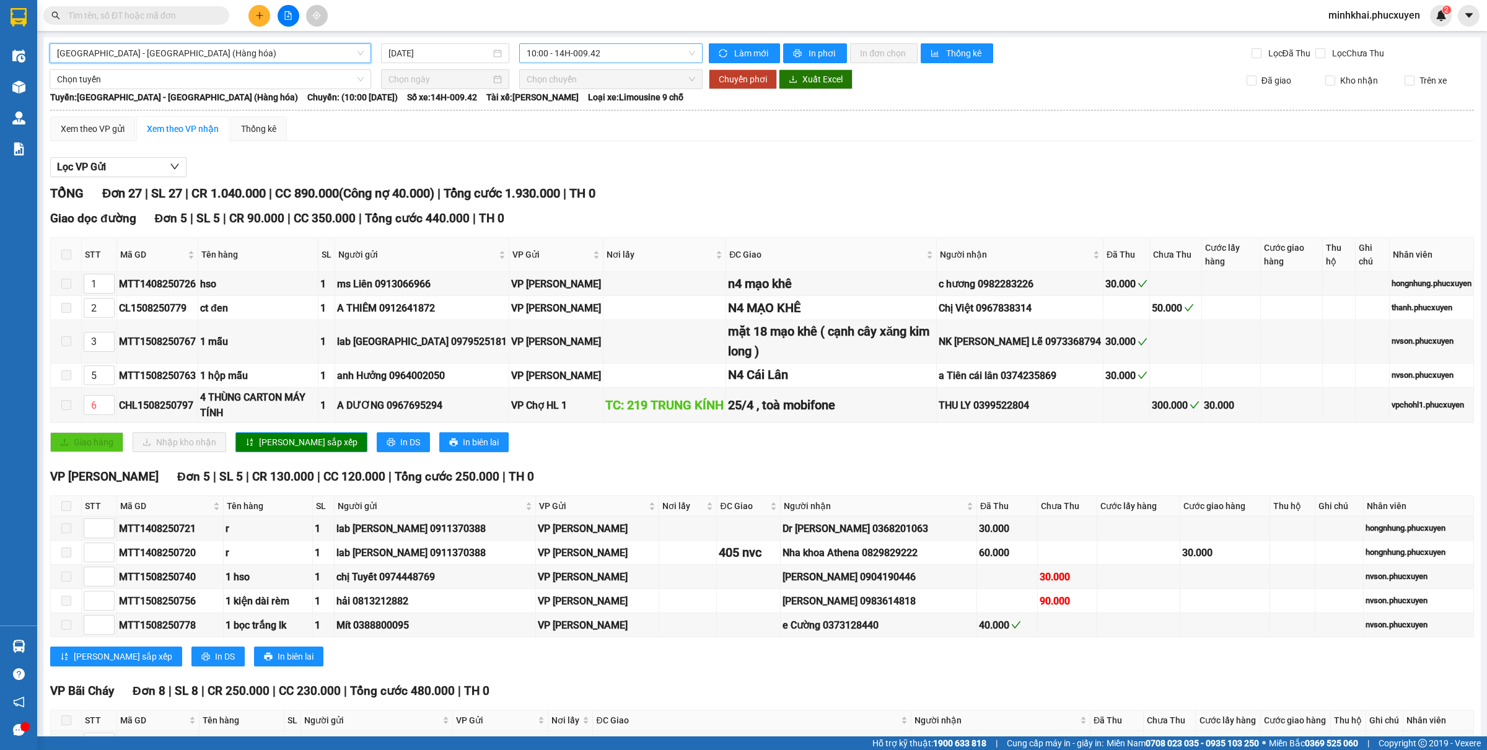
click at [590, 59] on span "10:00 - 14H-009.42" at bounding box center [611, 53] width 169 height 19
click at [558, 121] on div "16:00 - 14H-009.60" at bounding box center [570, 118] width 97 height 14
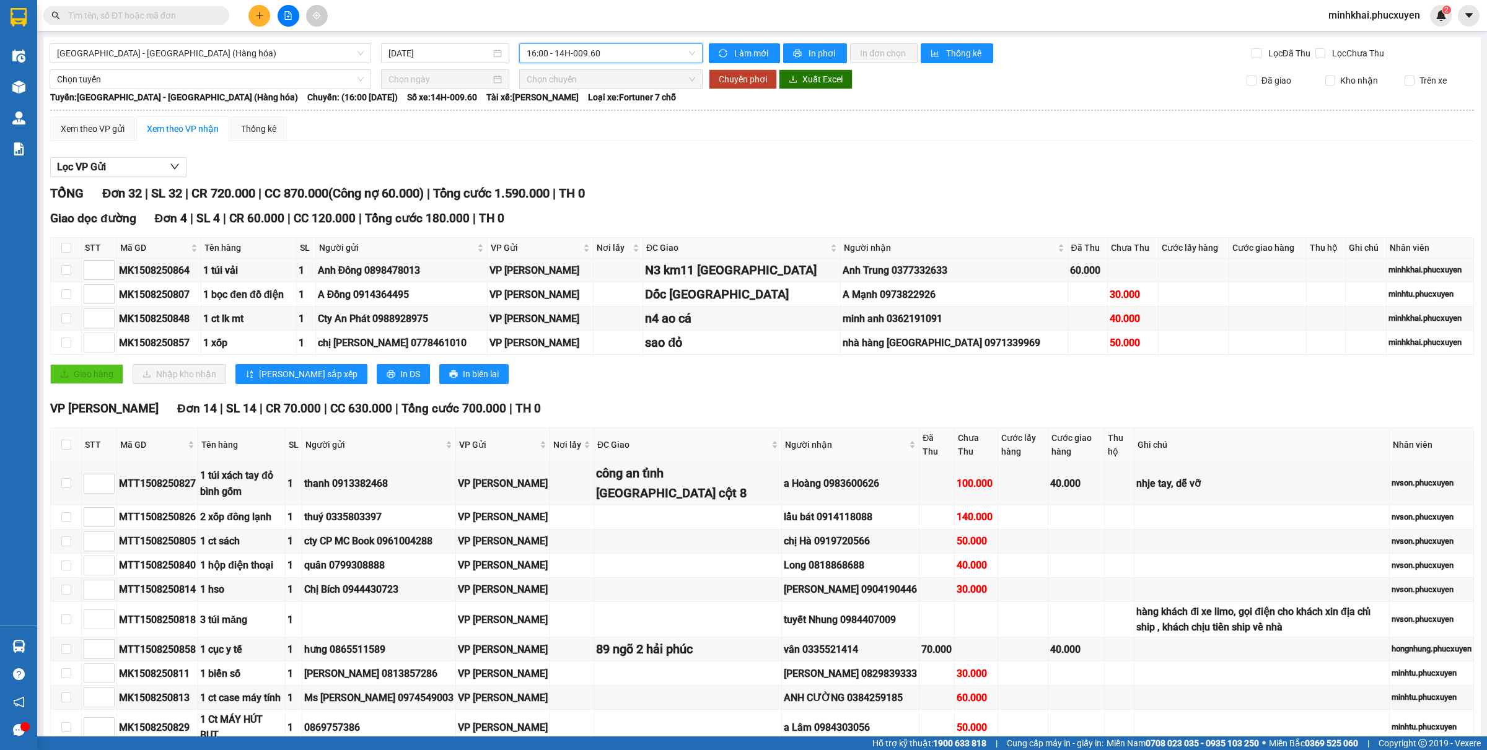
scroll to position [232, 0]
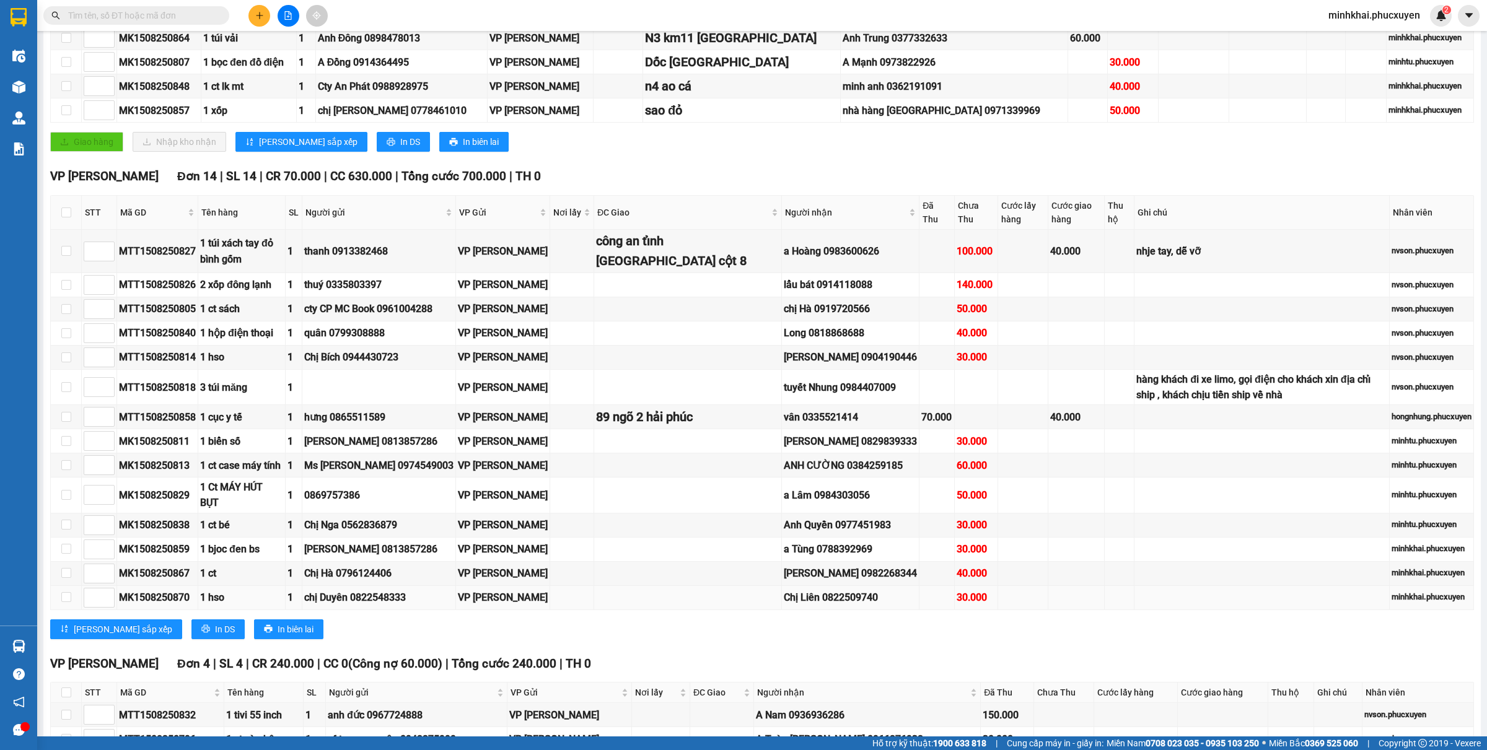
click at [156, 592] on div "MK1508250870" at bounding box center [157, 597] width 77 height 15
copy div "MK1508250870"
click at [162, 23] on span at bounding box center [136, 15] width 186 height 19
click at [165, 14] on input "text" at bounding box center [141, 16] width 146 height 14
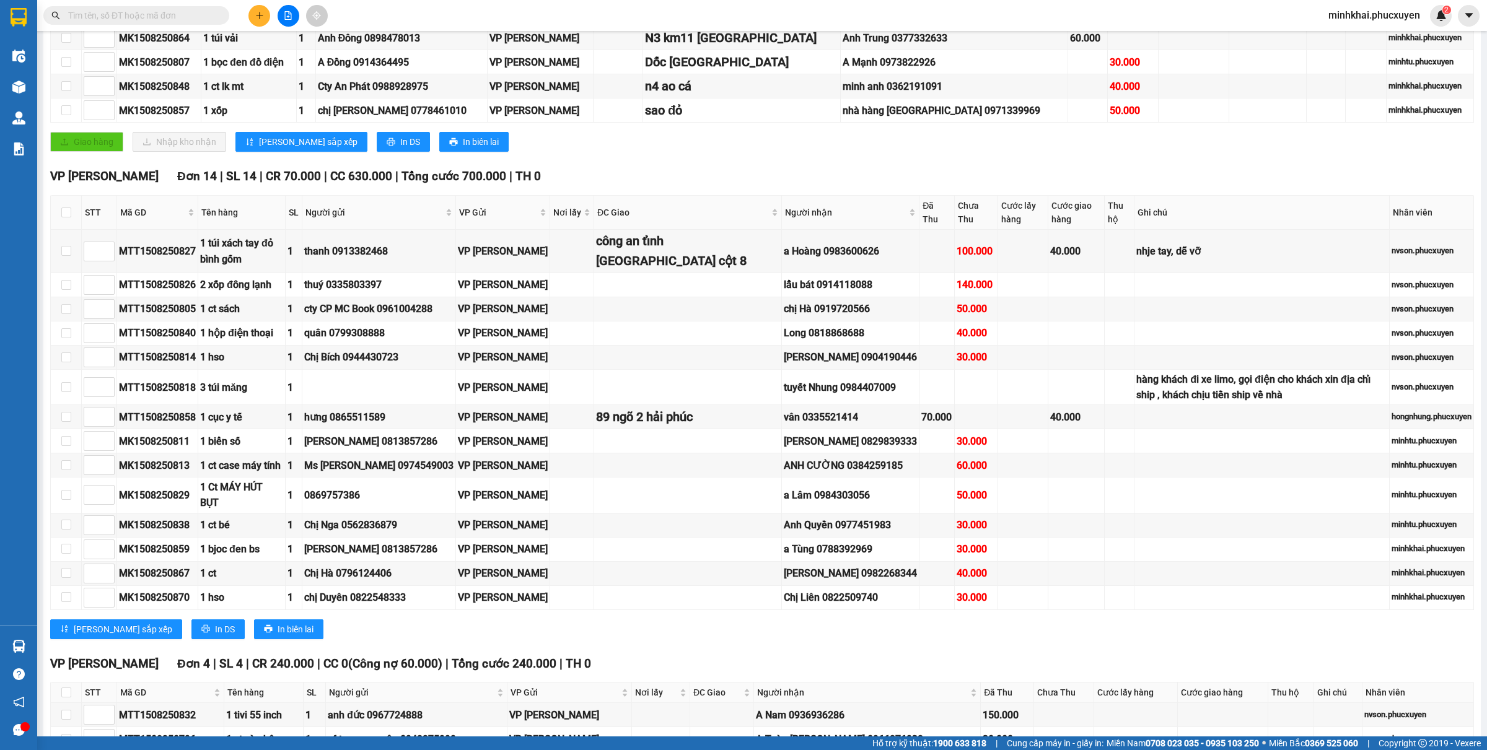
paste input "MK1508250870"
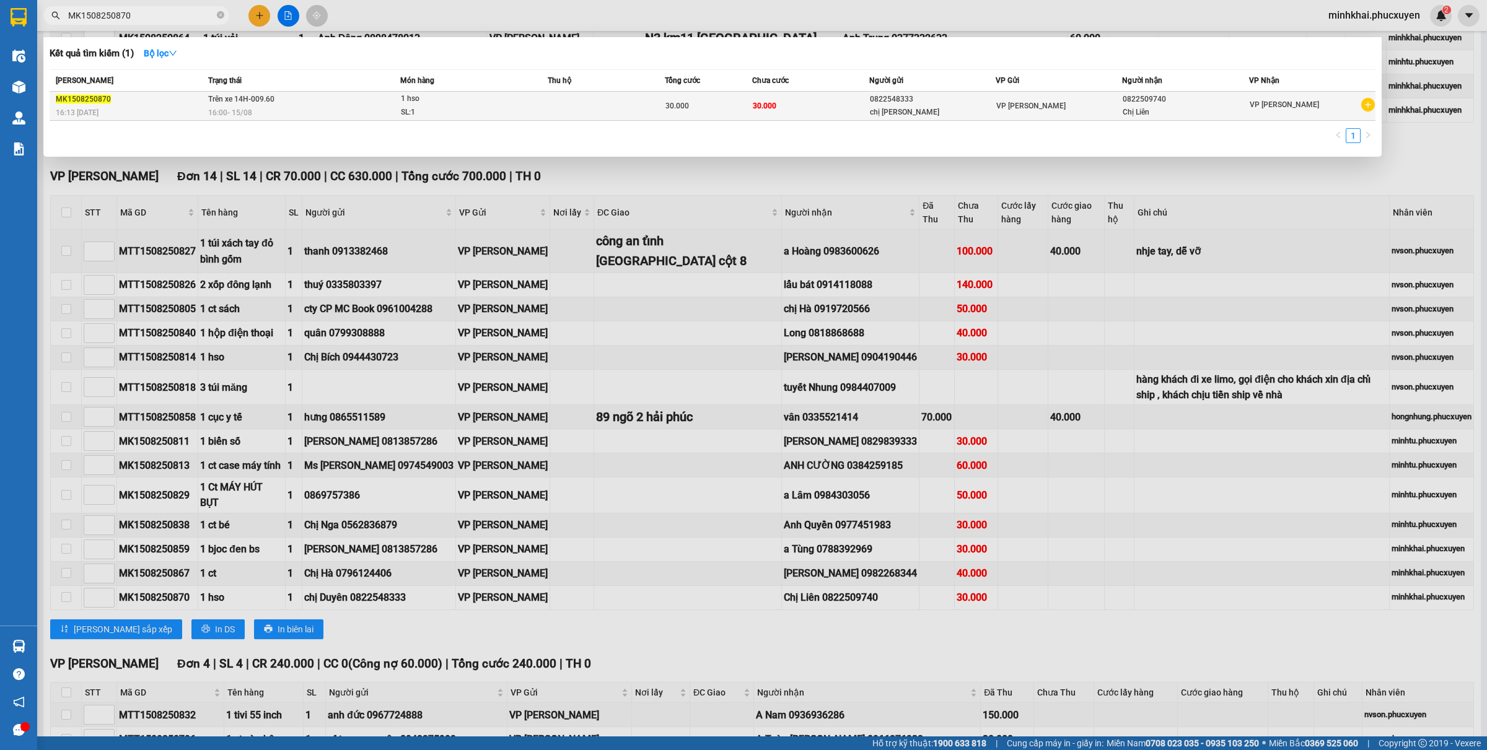
type input "MK1508250870"
click at [739, 112] on div "30.000" at bounding box center [709, 106] width 86 height 14
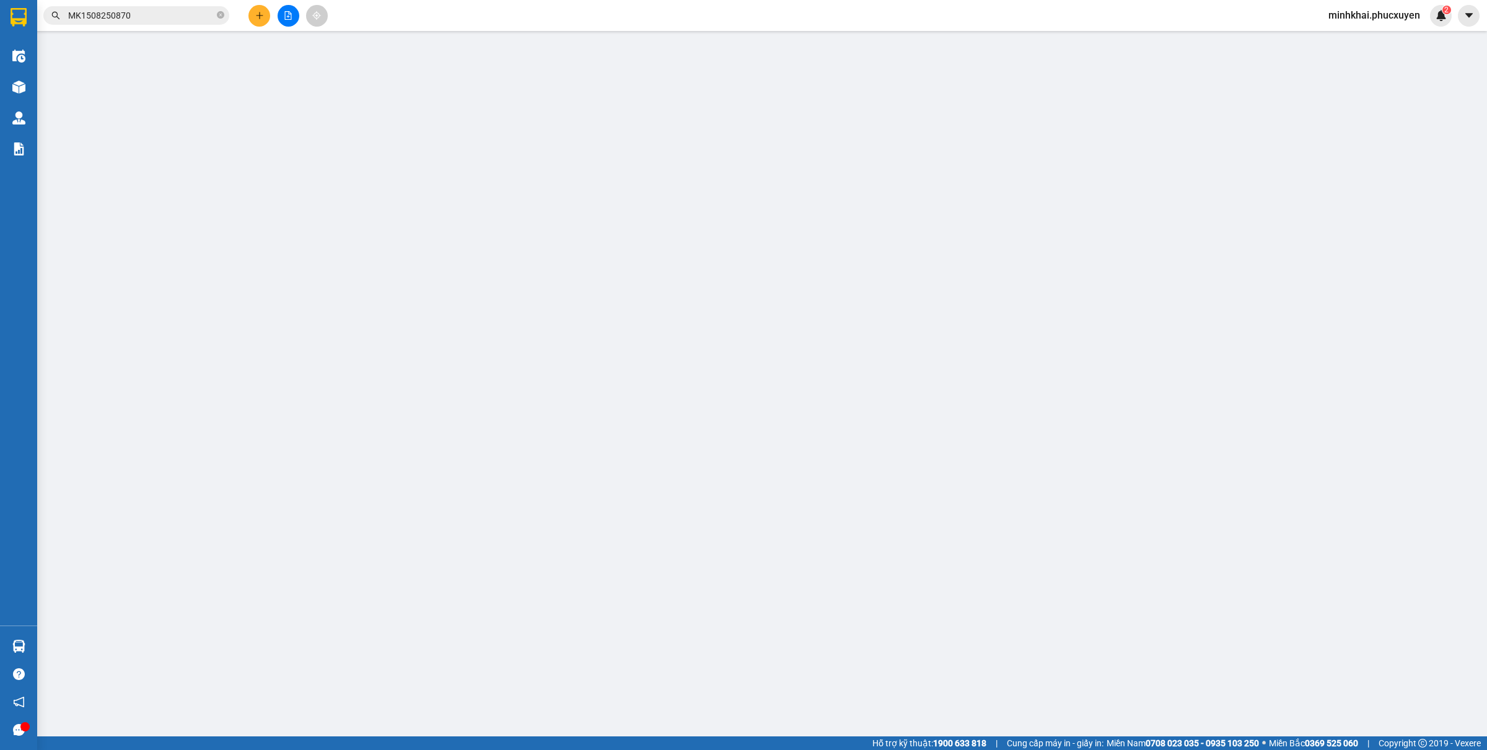
type input "0822548333"
type input "chị [PERSON_NAME]"
type input "0822509740"
type input "Chị Liên"
type input "30.000"
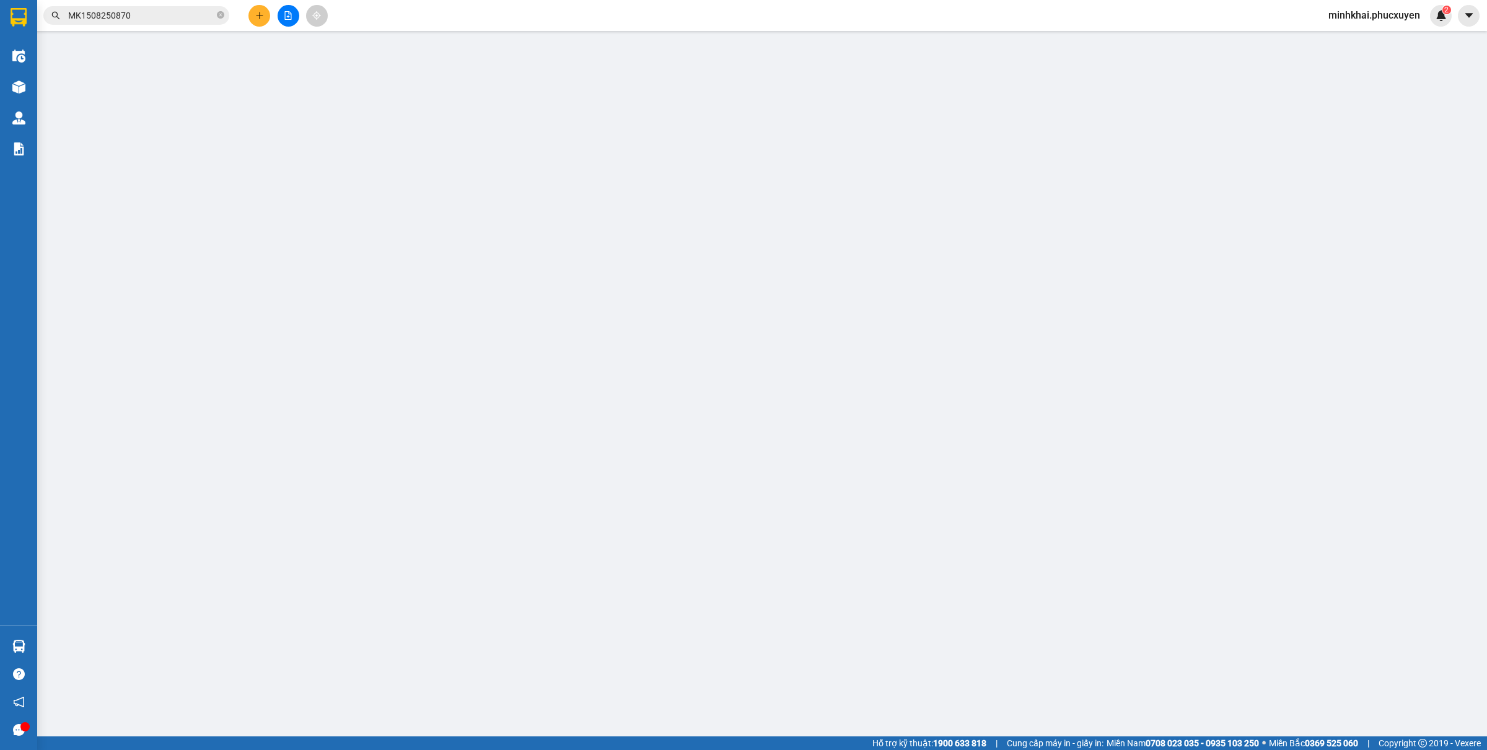
type input "30.000"
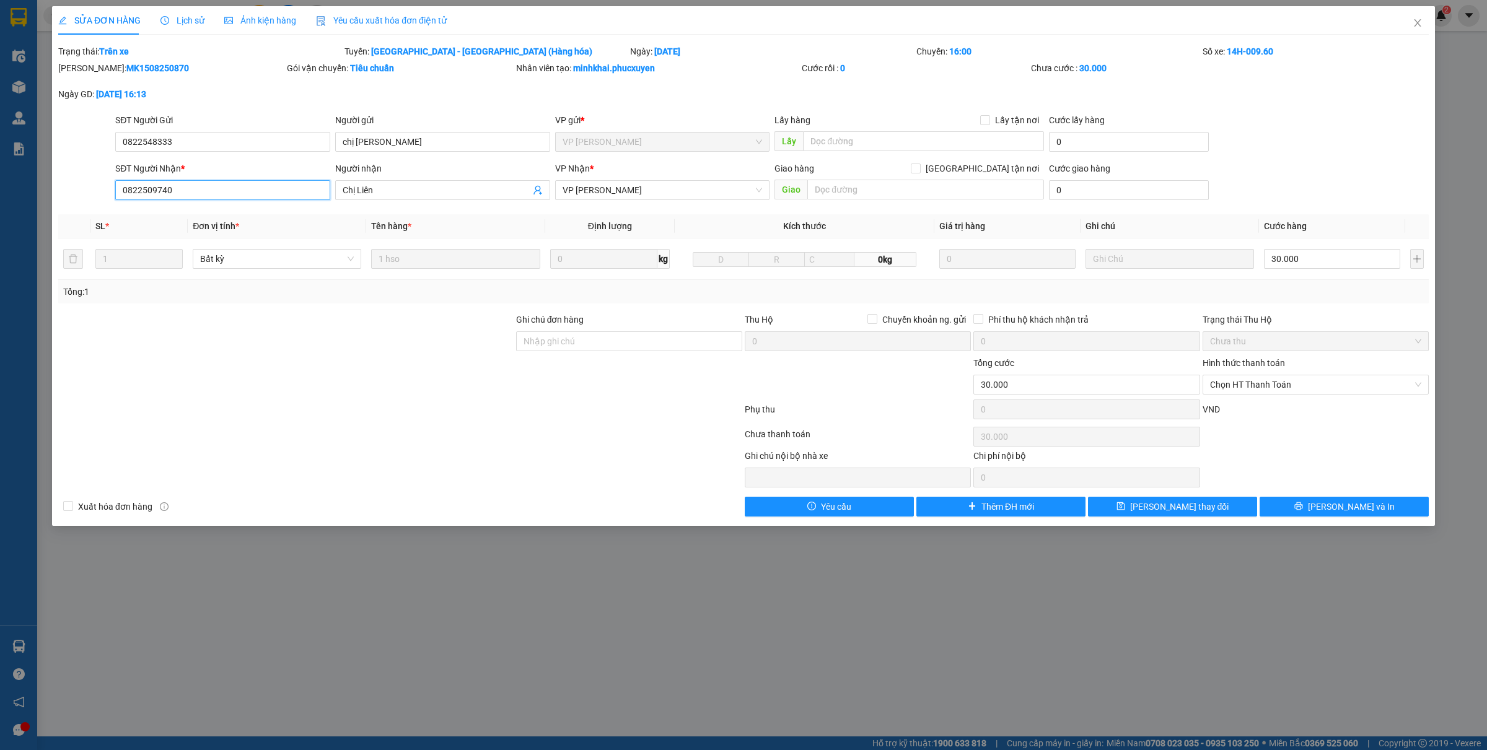
click at [211, 193] on input "0822509740" at bounding box center [222, 190] width 215 height 20
click at [691, 193] on span "VP [PERSON_NAME]" at bounding box center [663, 190] width 200 height 19
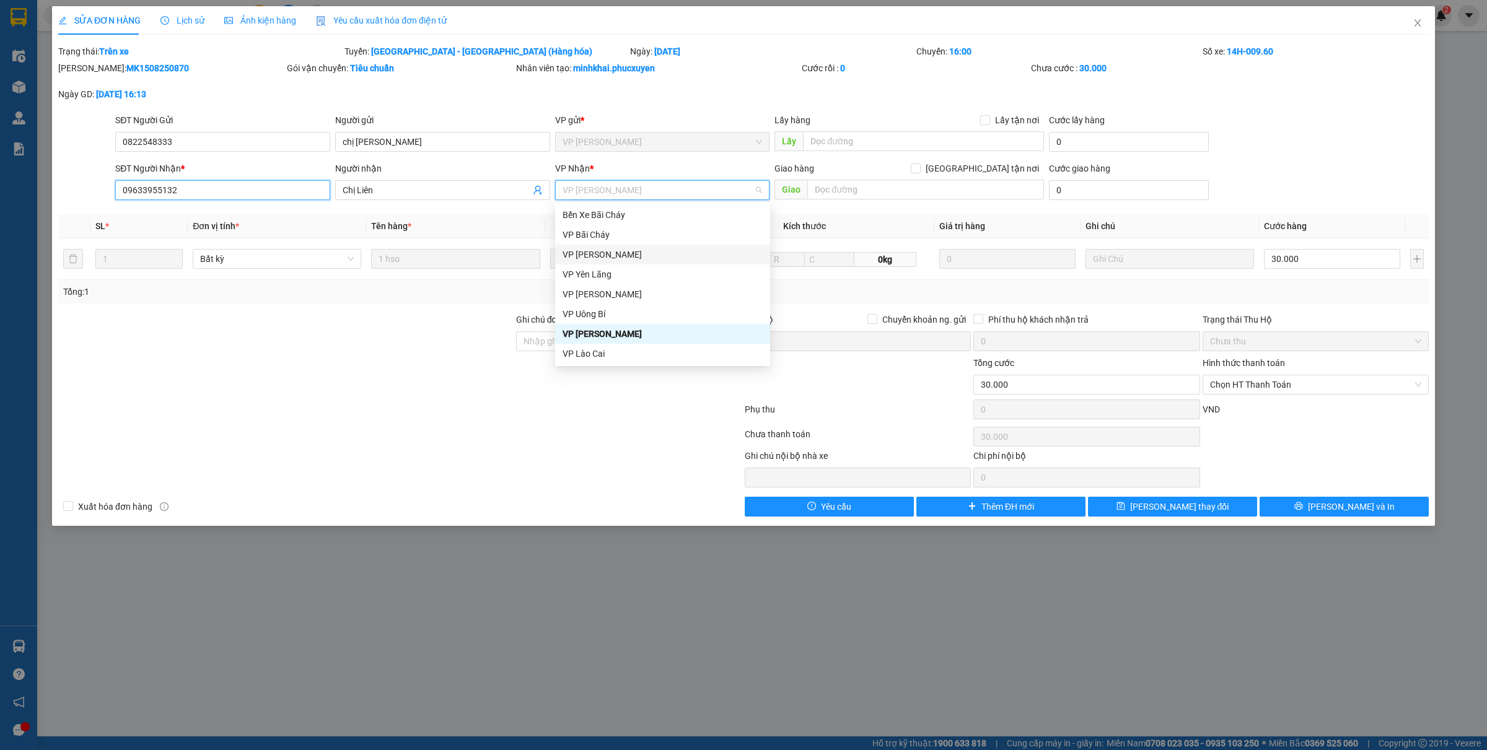
click at [143, 187] on input "09633955132" at bounding box center [222, 190] width 215 height 20
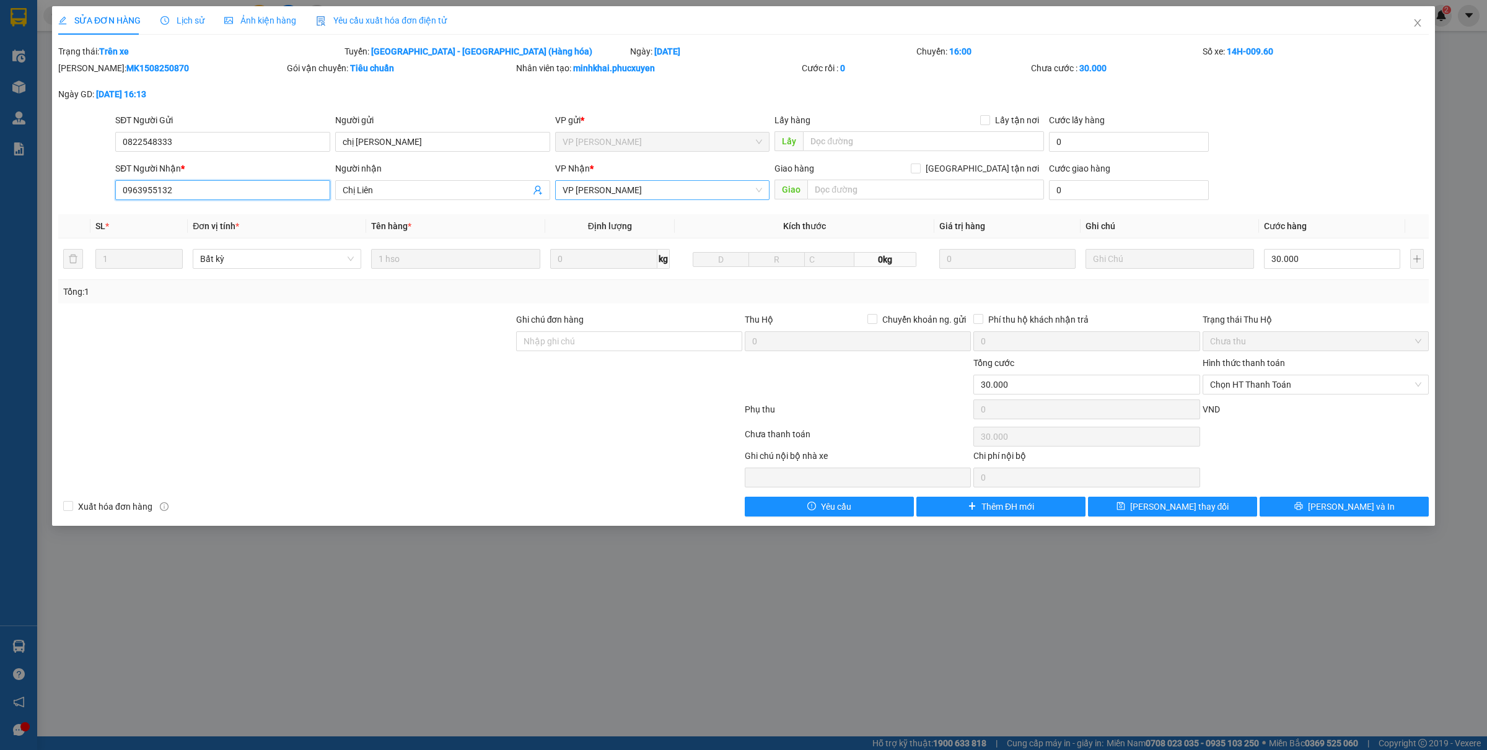
click at [617, 190] on span "VP [PERSON_NAME]" at bounding box center [663, 190] width 200 height 19
type input "0963955132"
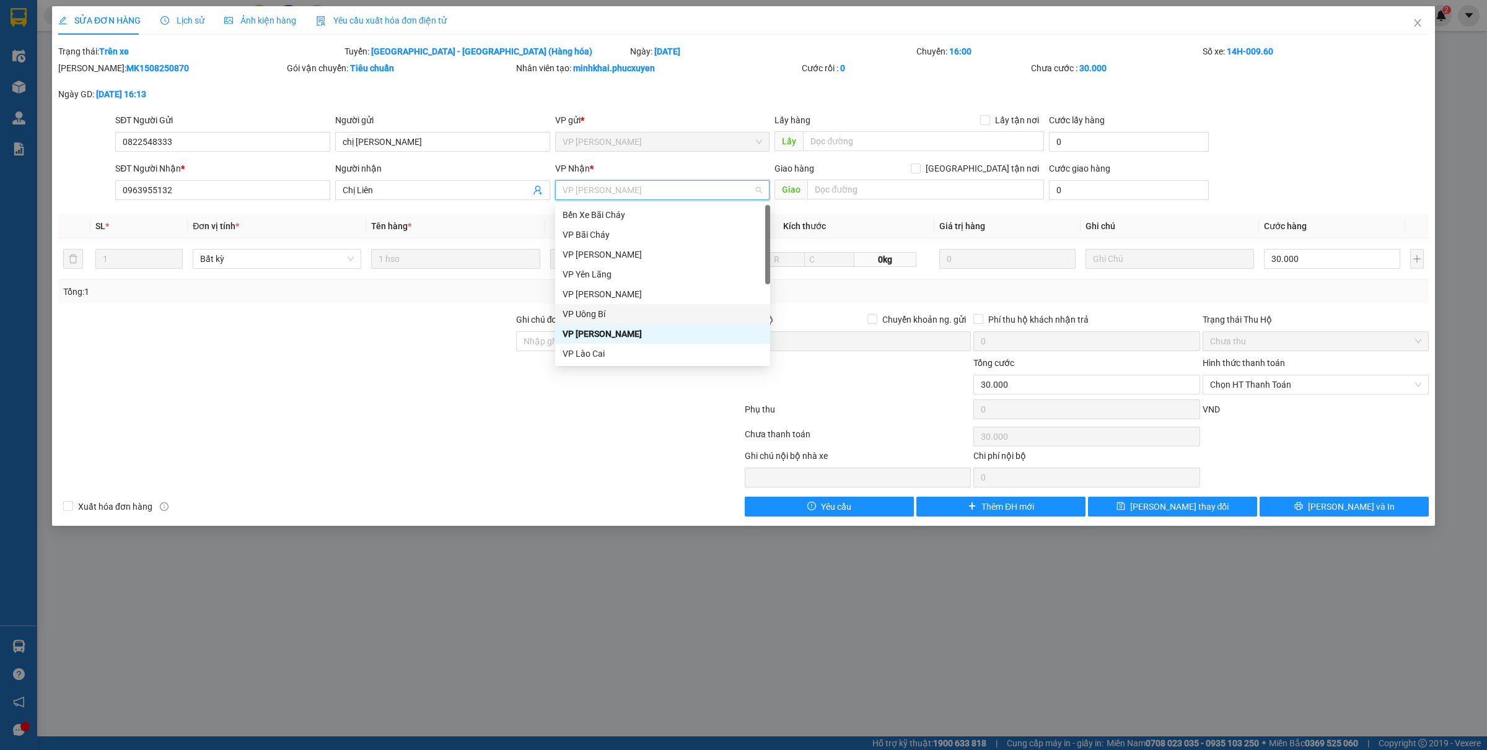
click at [623, 311] on div "VP Uông Bí" at bounding box center [663, 314] width 200 height 14
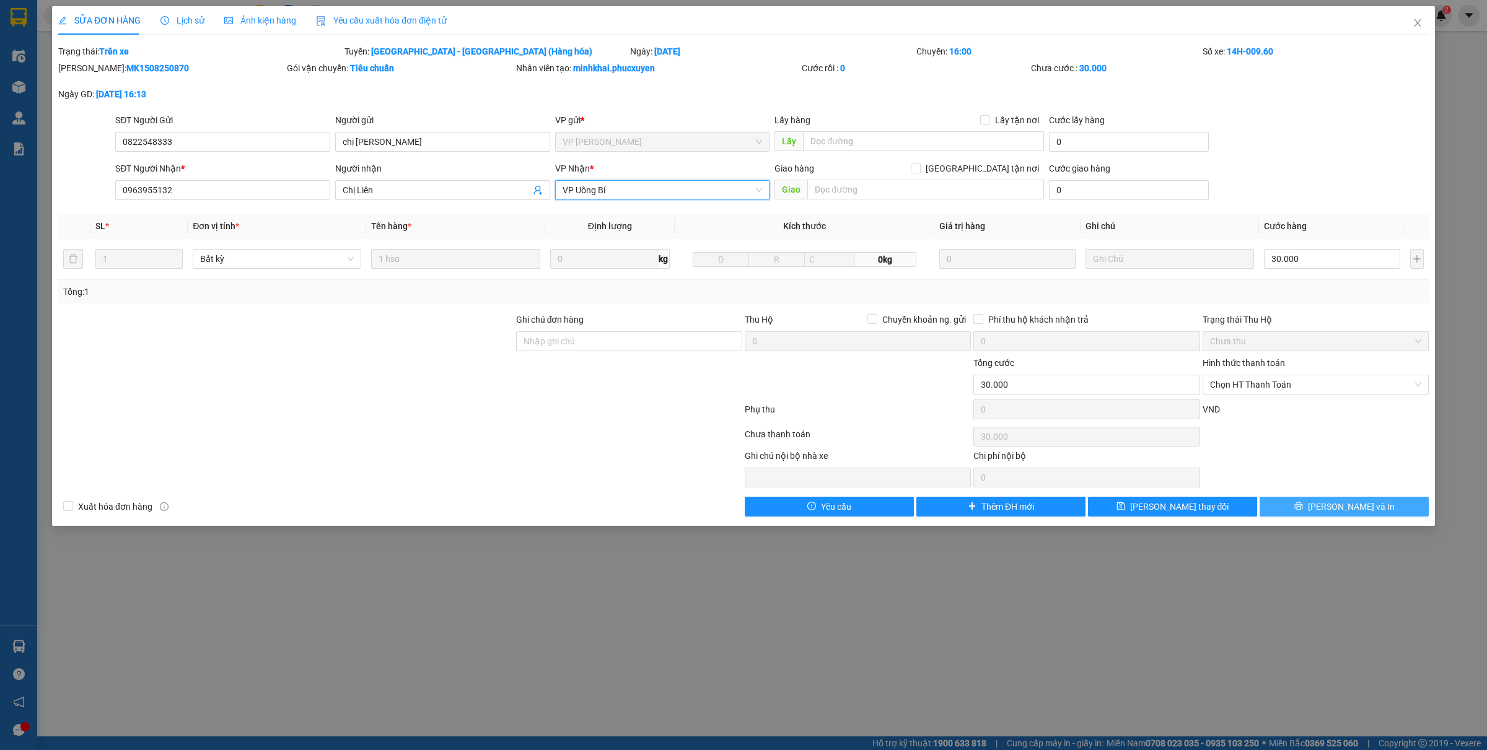
click at [1303, 508] on icon "printer" at bounding box center [1299, 507] width 8 height 8
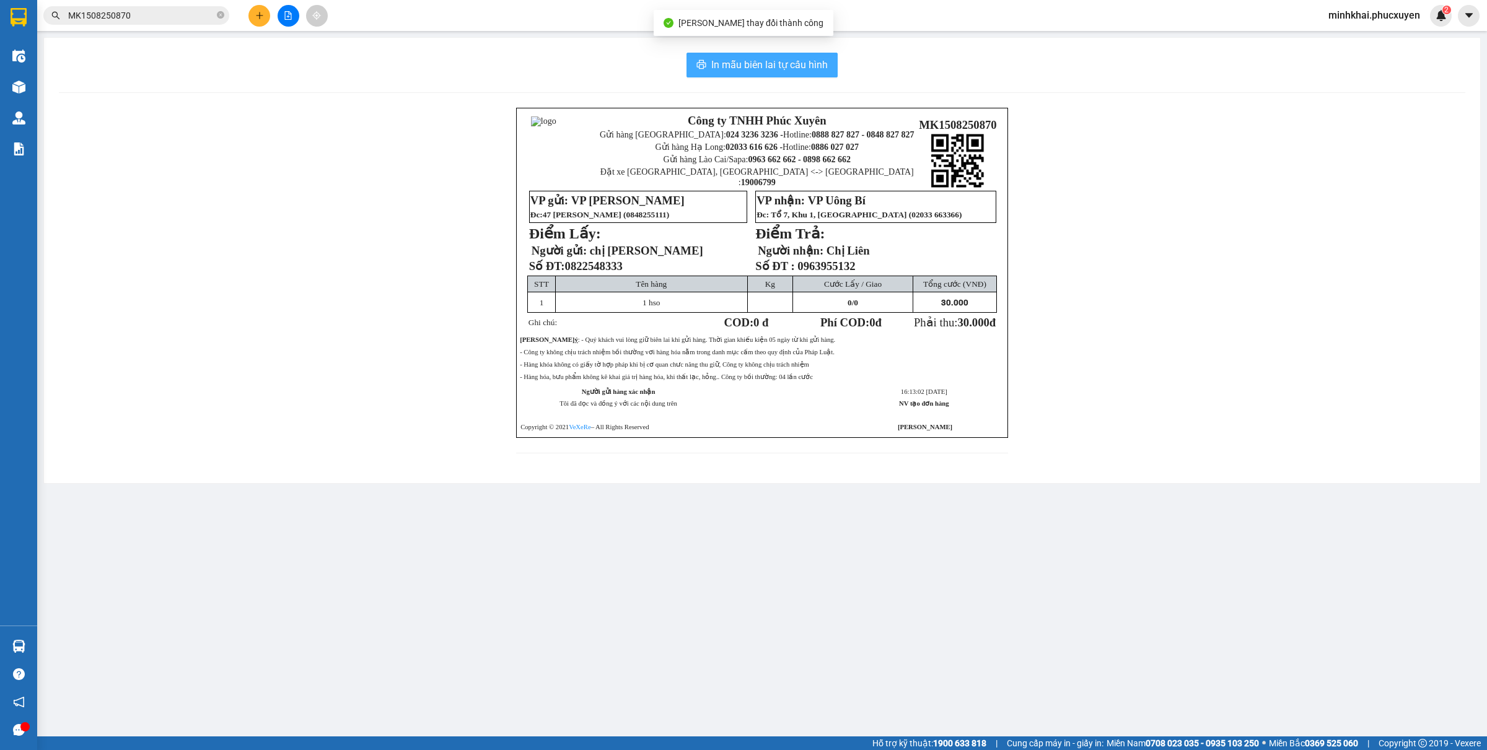
click at [770, 53] on button "In mẫu biên lai tự cấu hình" at bounding box center [762, 65] width 151 height 25
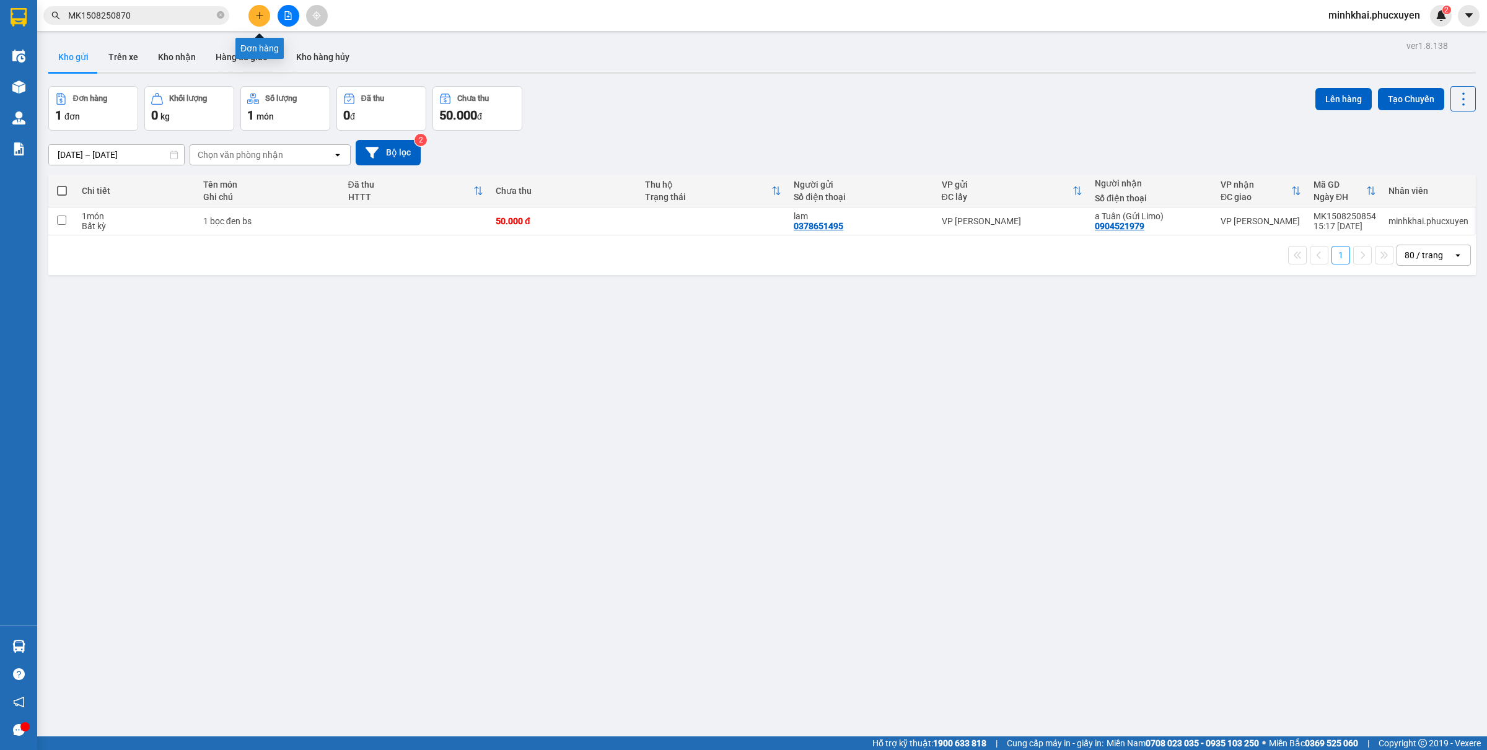
click at [251, 20] on button at bounding box center [260, 16] width 22 height 22
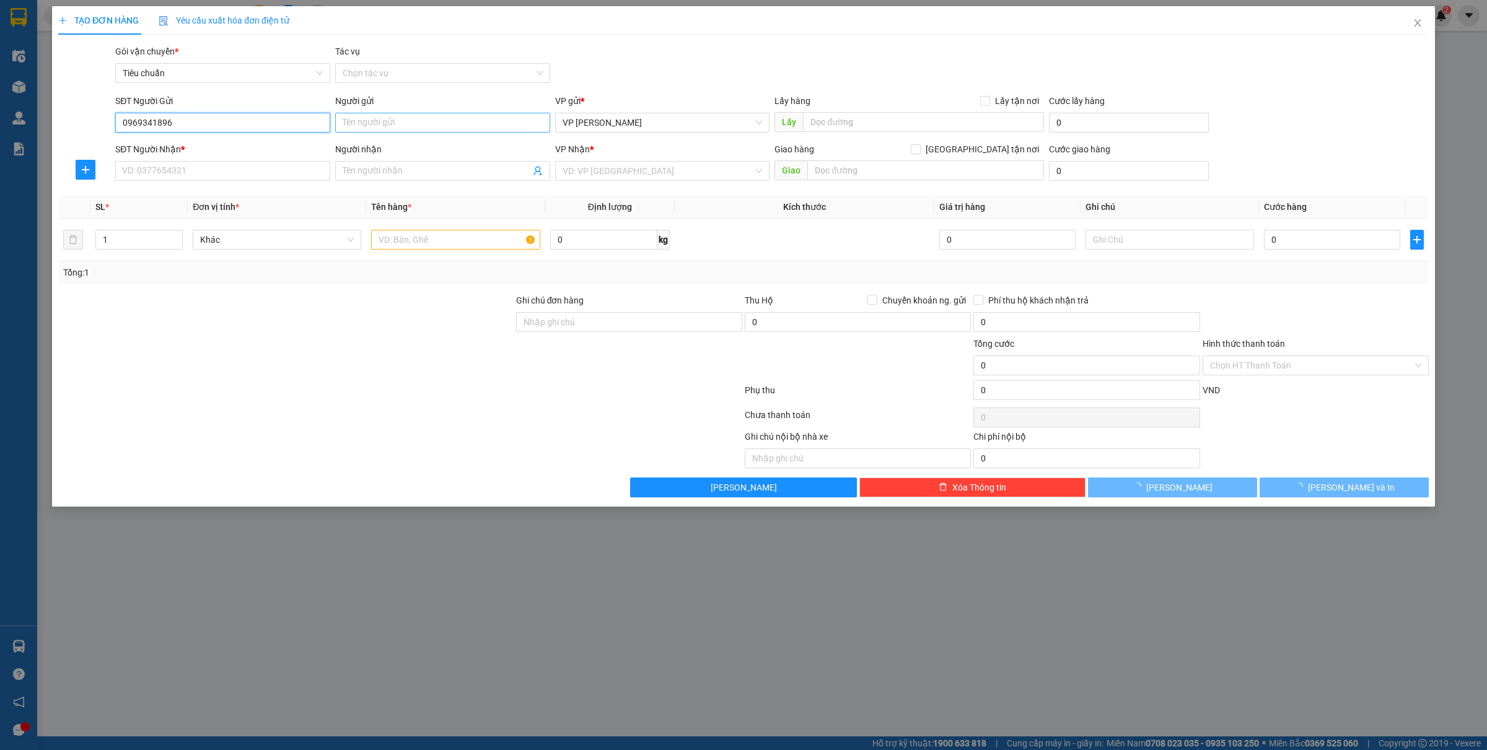
type input "0969341896"
click at [380, 122] on input "Người gửi" at bounding box center [442, 123] width 215 height 20
click at [203, 131] on input "0969341896" at bounding box center [222, 123] width 215 height 20
click at [199, 149] on div "0969341896 - Dương" at bounding box center [223, 148] width 200 height 14
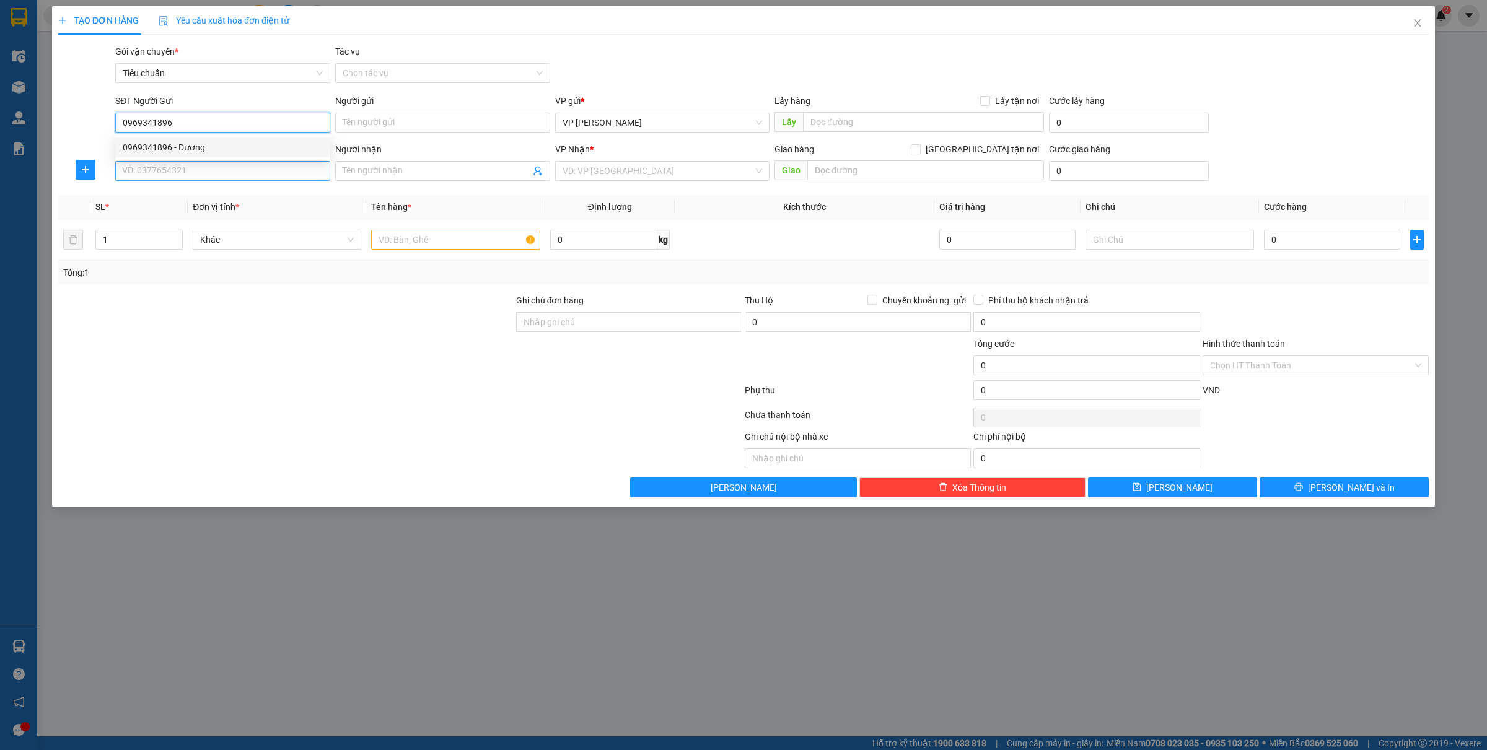
type input "Dương"
drag, startPoint x: 185, startPoint y: 172, endPoint x: 211, endPoint y: 194, distance: 33.9
click at [184, 172] on input "SĐT Người Nhận *" at bounding box center [222, 171] width 215 height 20
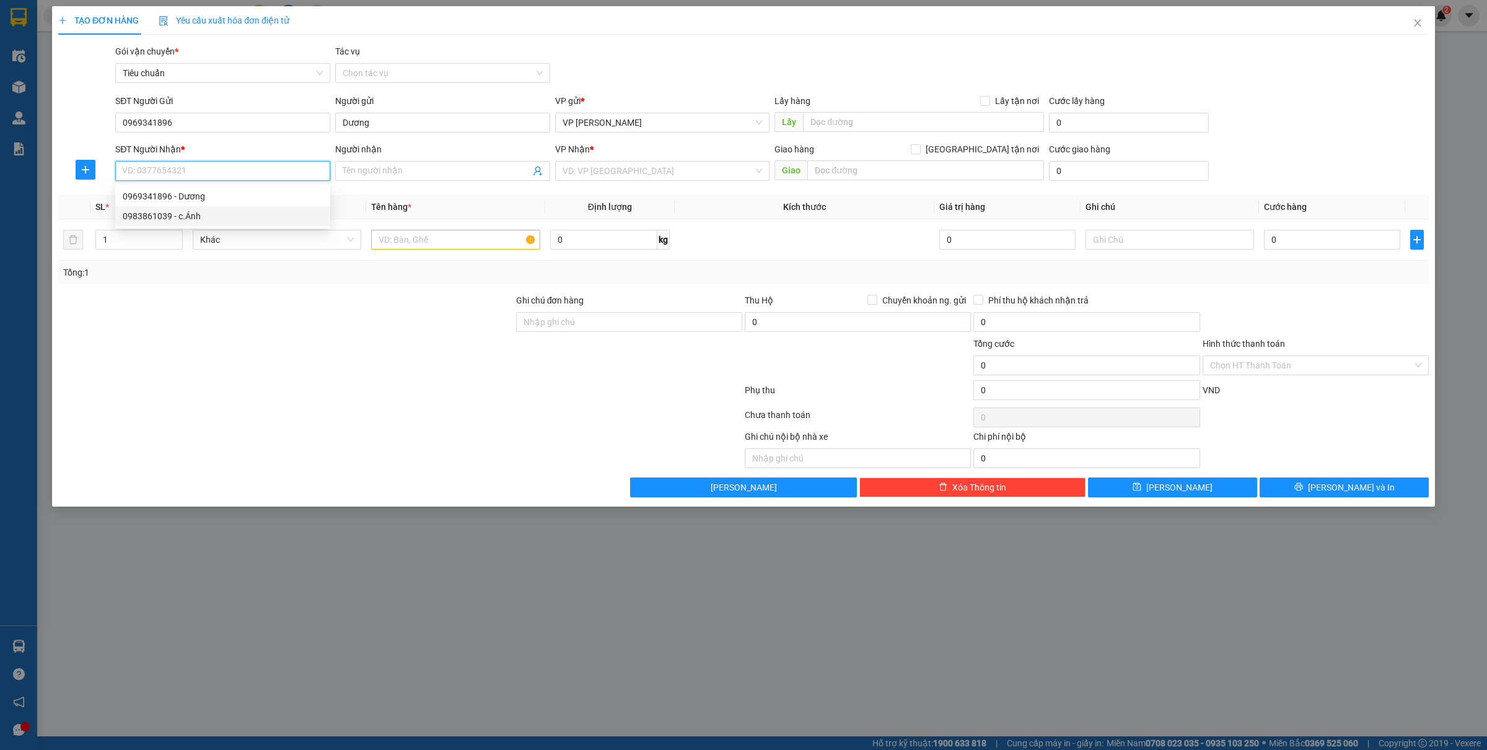
click at [143, 223] on div "0983861039 - c.Ánh" at bounding box center [222, 216] width 215 height 20
type input "0983861039"
type input "c.Ánh"
type input "Ga Hạ Long"
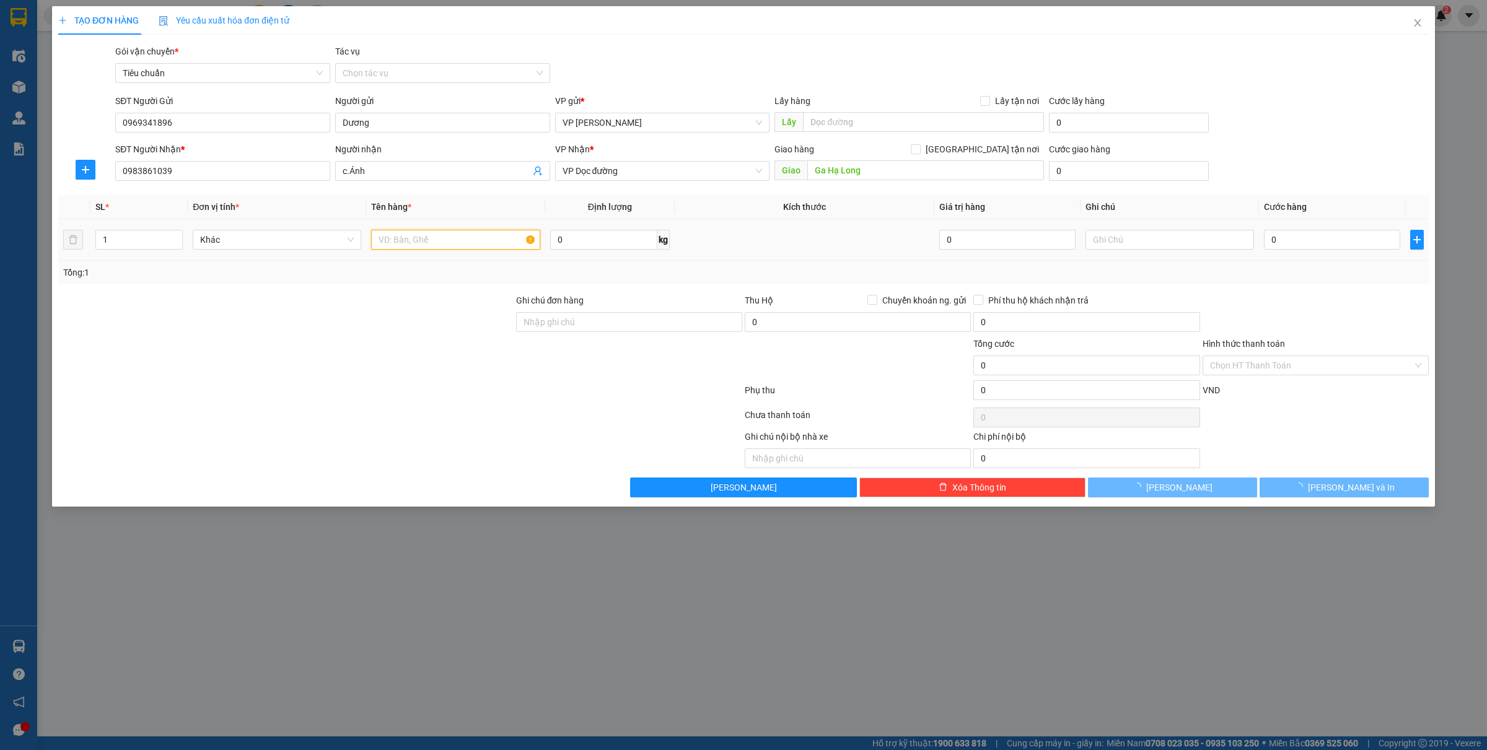
click at [428, 249] on input "text" at bounding box center [455, 240] width 169 height 20
type input "1 túi máy tiệt trùng"
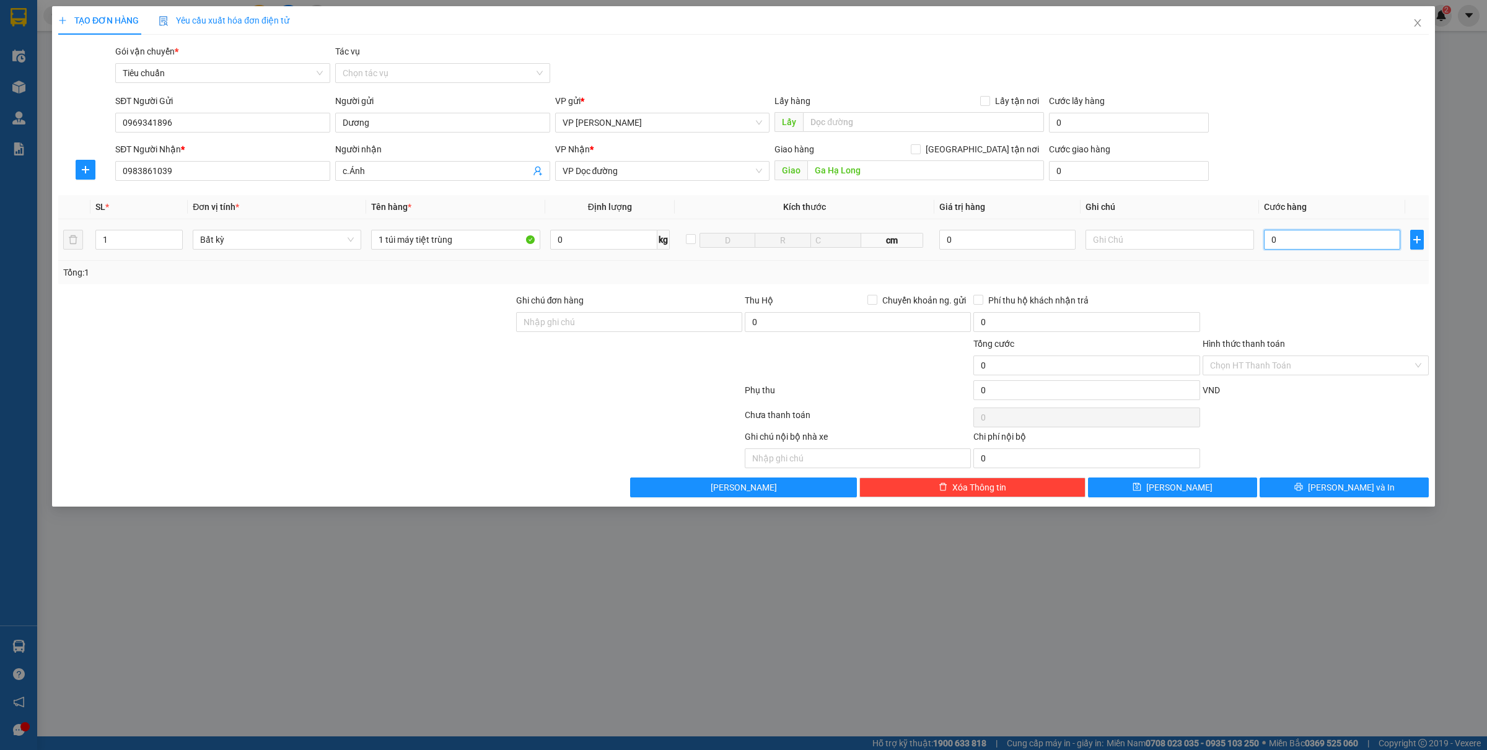
click at [1283, 242] on input "0" at bounding box center [1332, 240] width 136 height 20
type input "6"
type input "60"
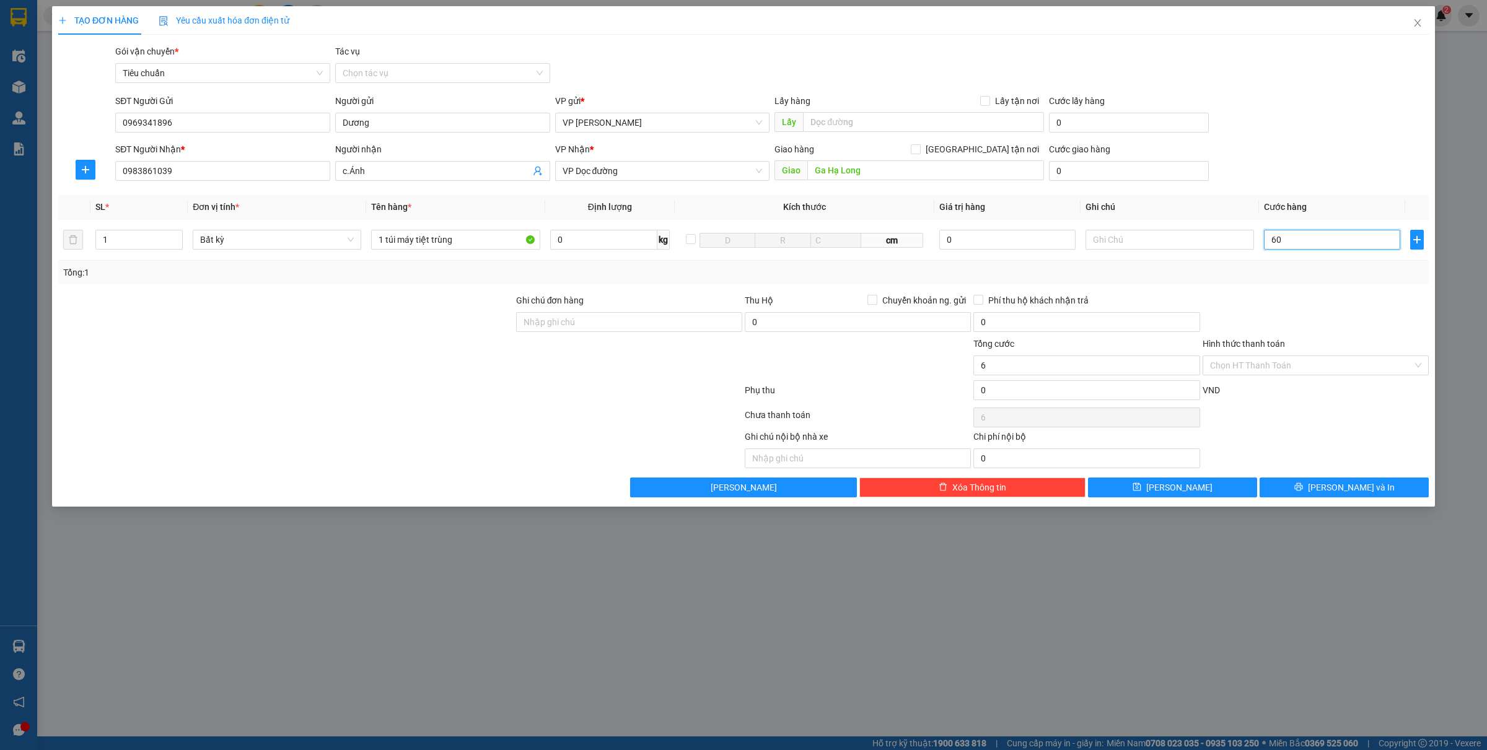
type input "60"
type input "600"
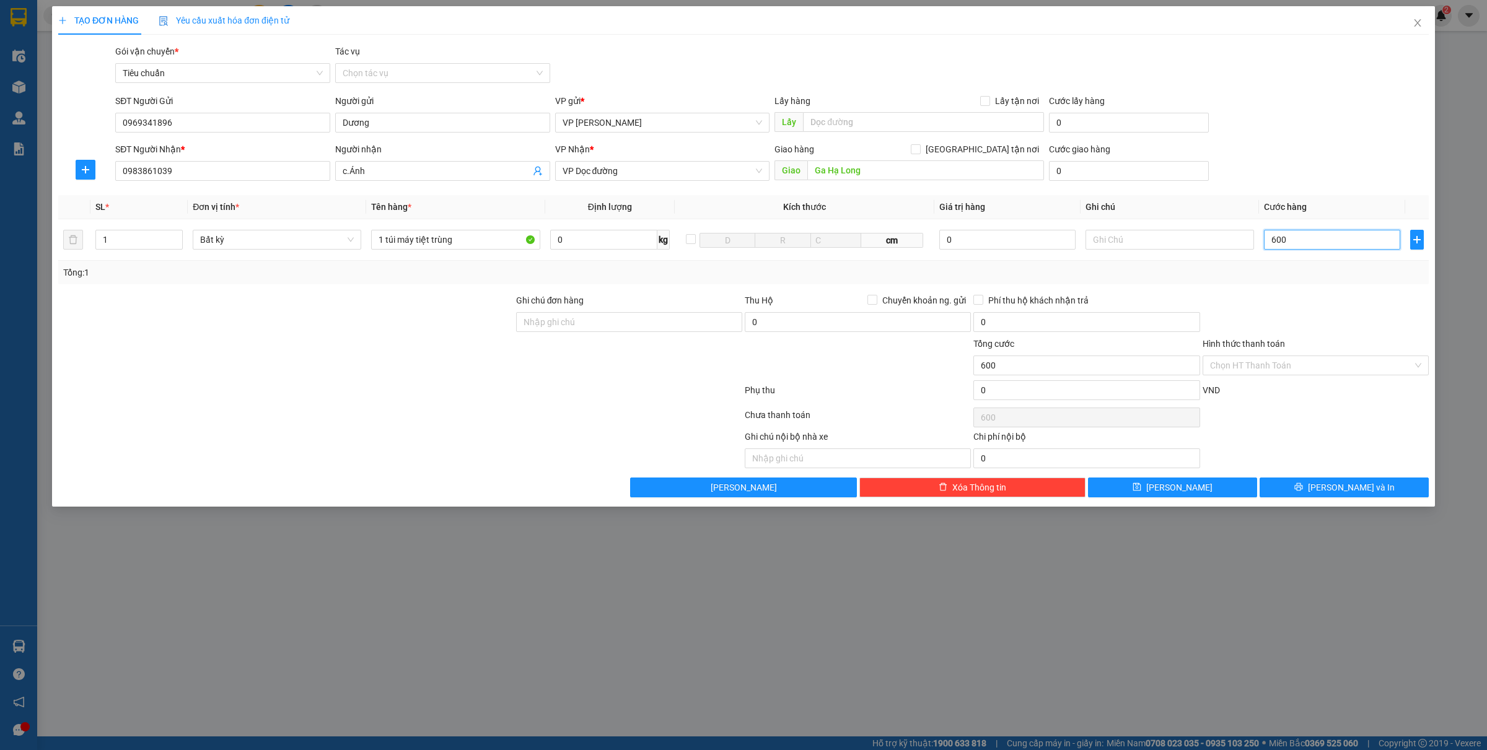
type input "6.000"
type input "60.000"
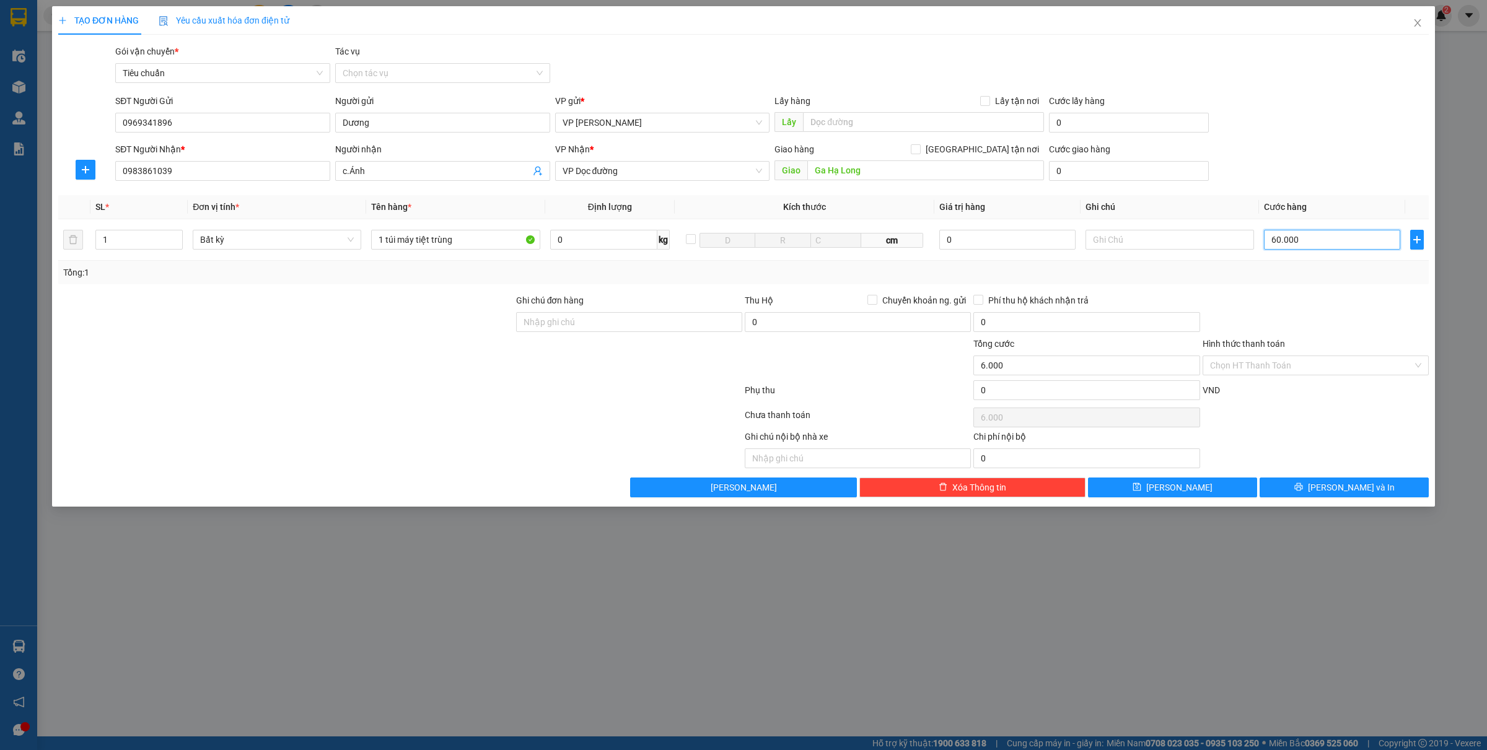
type input "60.000"
click at [1247, 364] on input "Hình thức thanh toán" at bounding box center [1311, 365] width 203 height 19
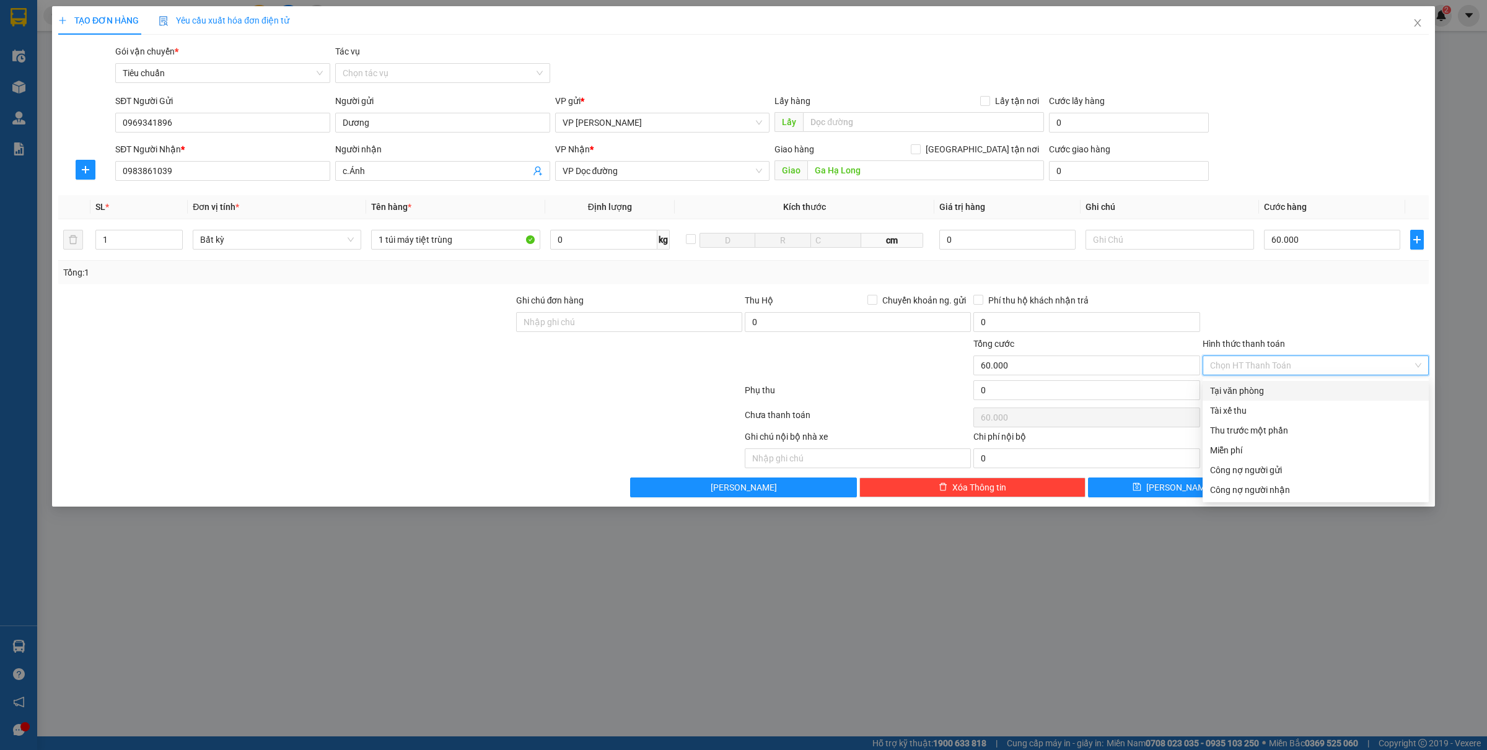
click at [1247, 394] on div "Tại văn phòng" at bounding box center [1315, 391] width 211 height 14
type input "0"
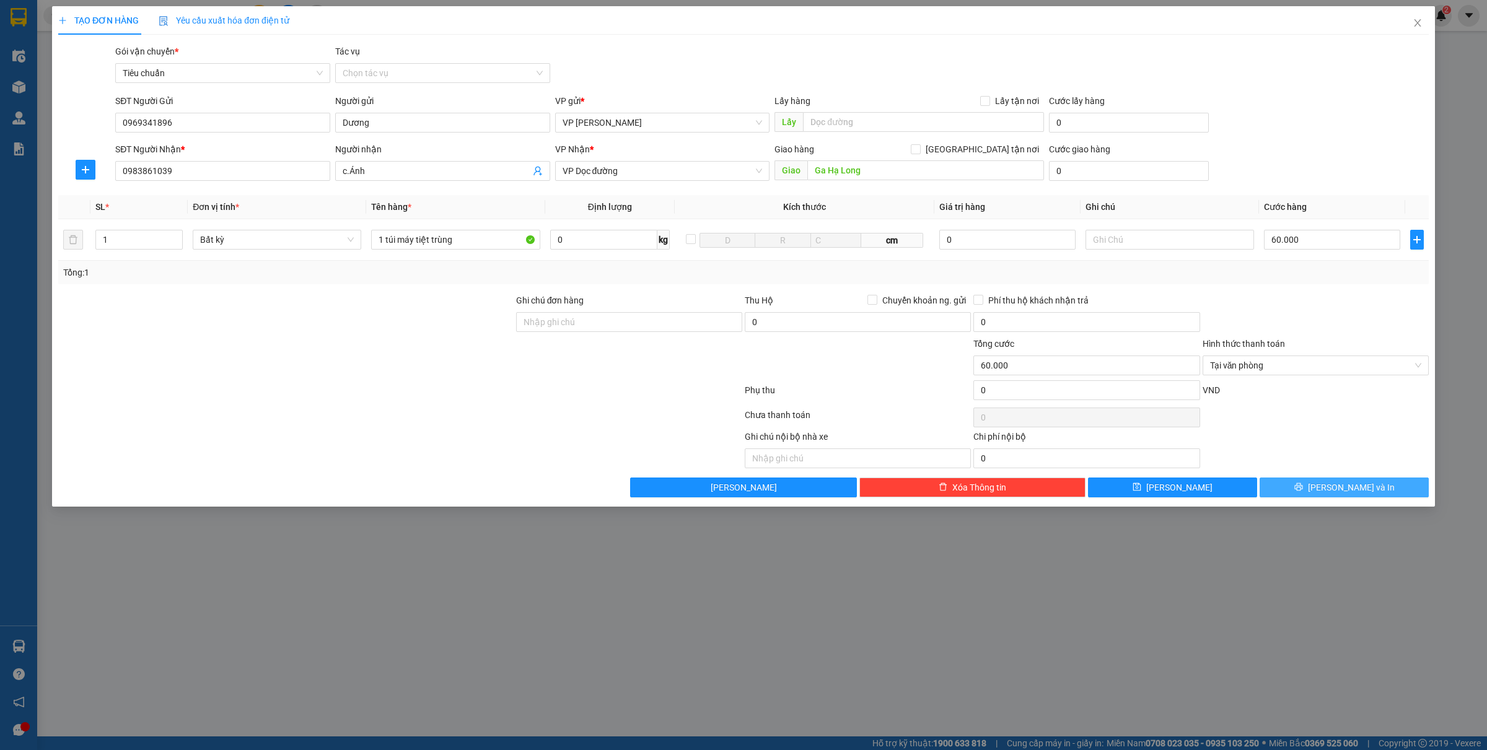
click at [1312, 482] on button "[PERSON_NAME] và In" at bounding box center [1344, 488] width 169 height 20
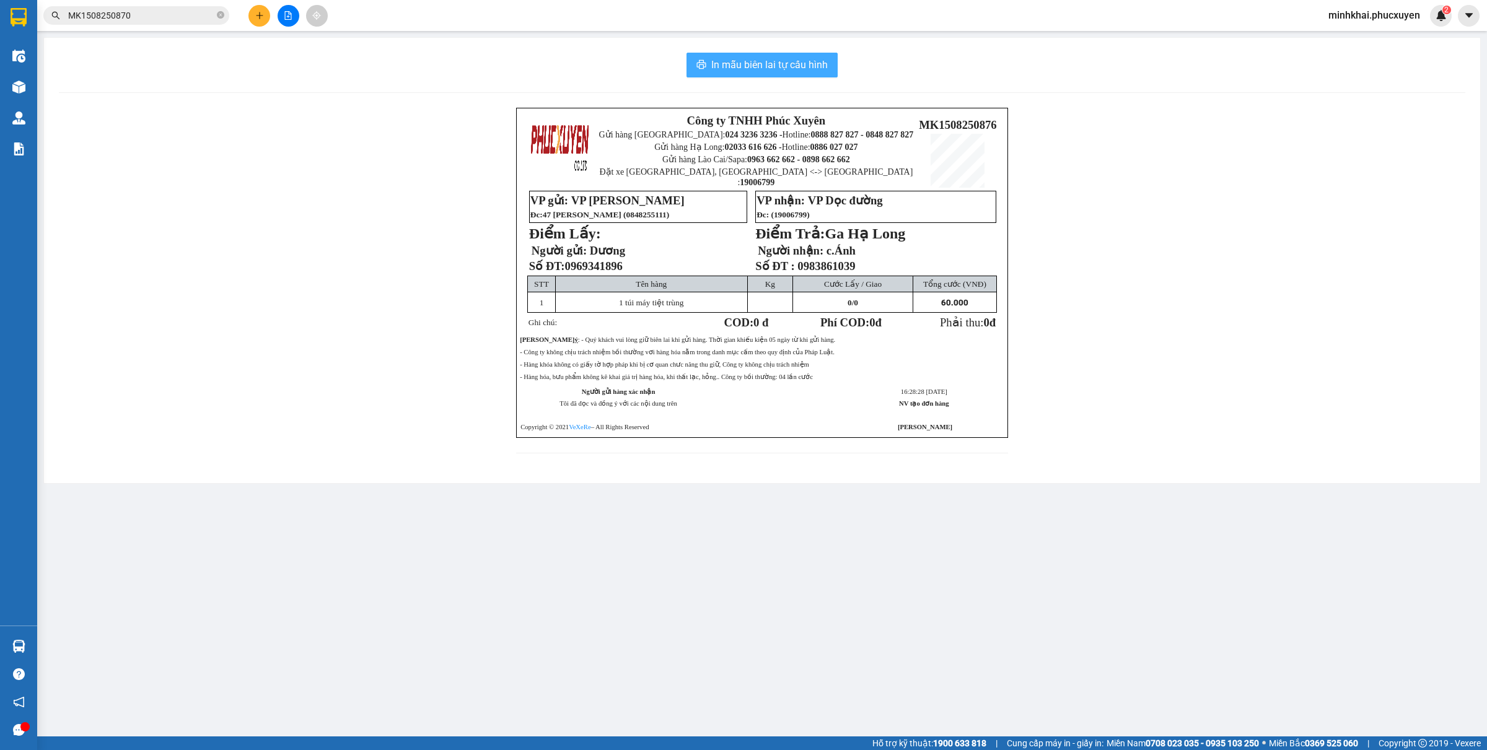
click at [765, 64] on span "In mẫu biên lai tự cấu hình" at bounding box center [769, 64] width 117 height 15
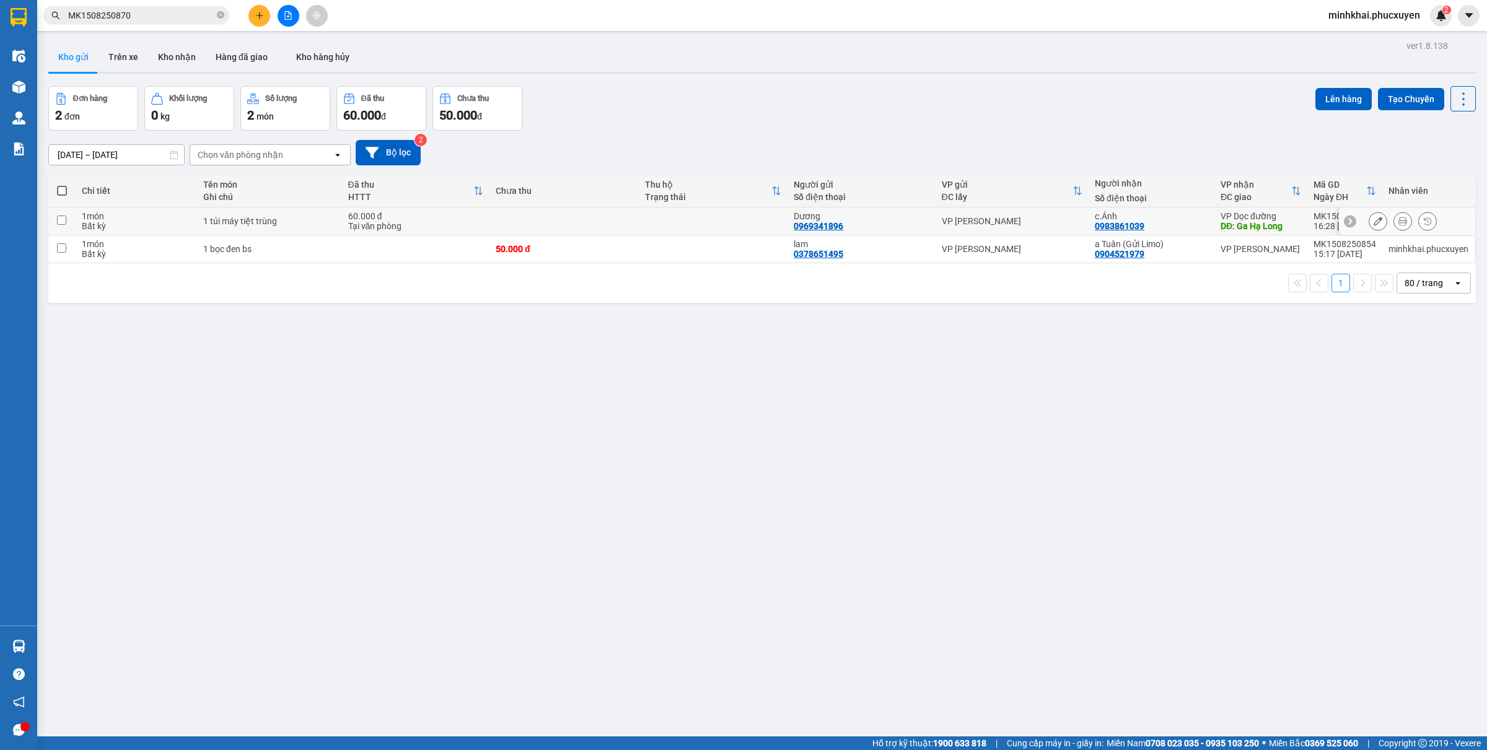
click at [58, 226] on td at bounding box center [61, 222] width 27 height 28
checkbox input "true"
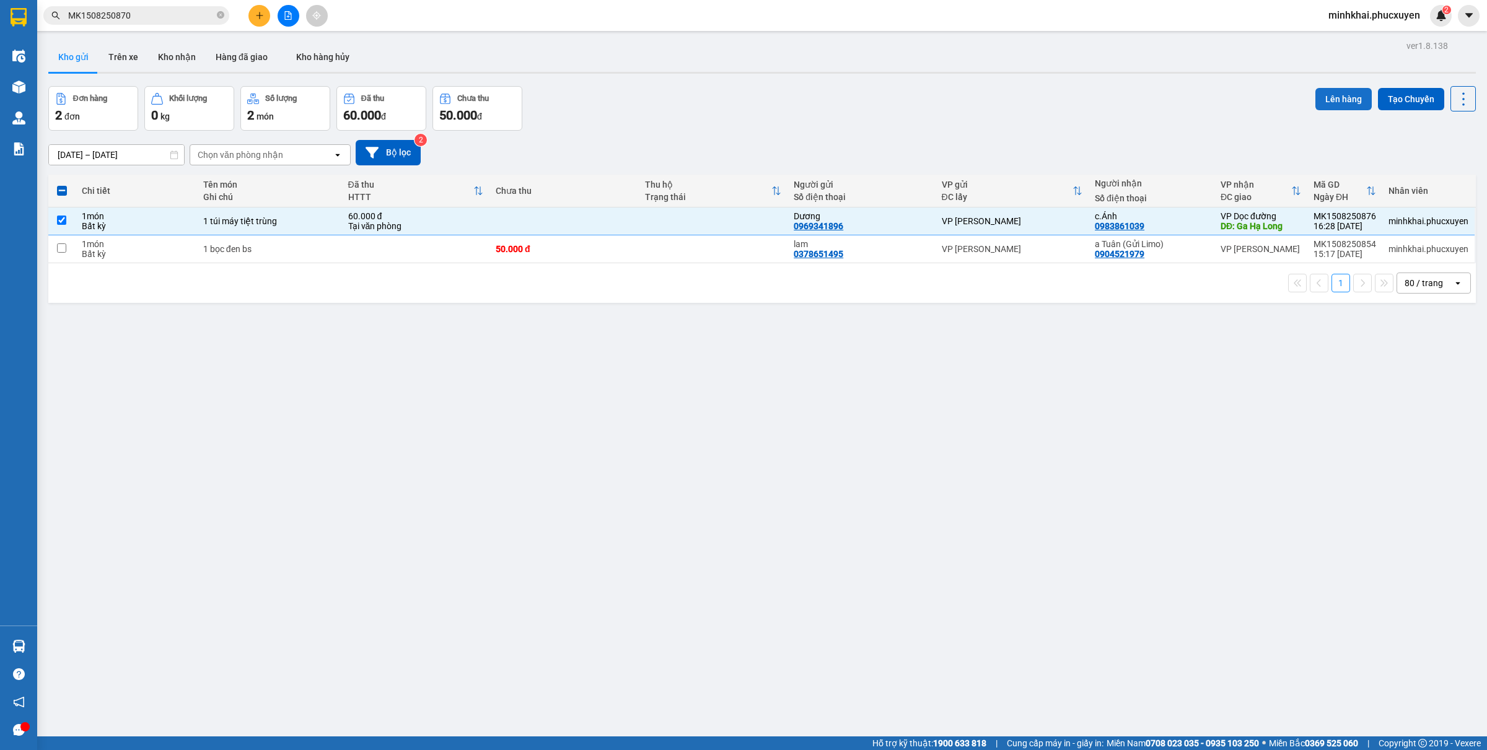
click at [1324, 97] on button "Lên hàng" at bounding box center [1344, 99] width 56 height 22
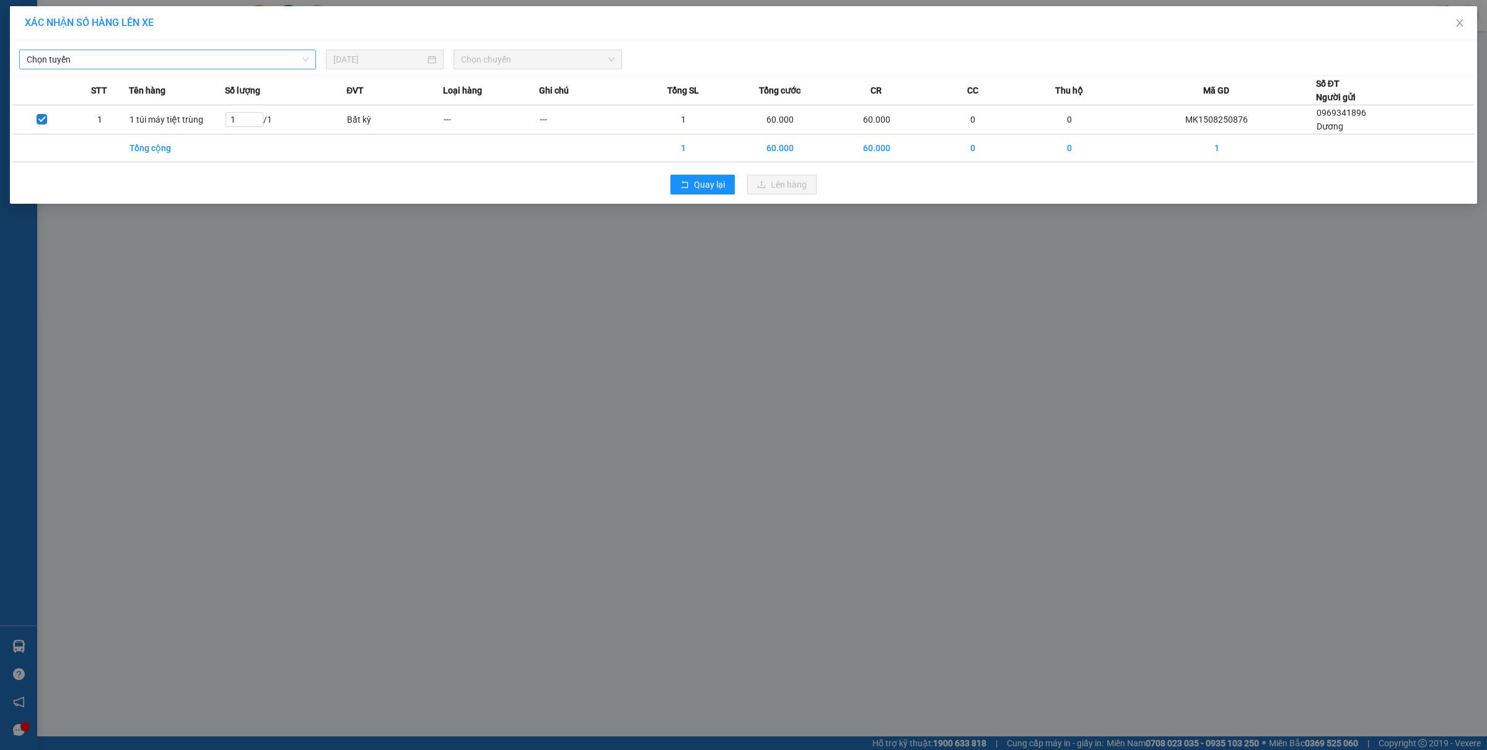
click at [117, 51] on span "Chọn tuyến" at bounding box center [168, 59] width 282 height 19
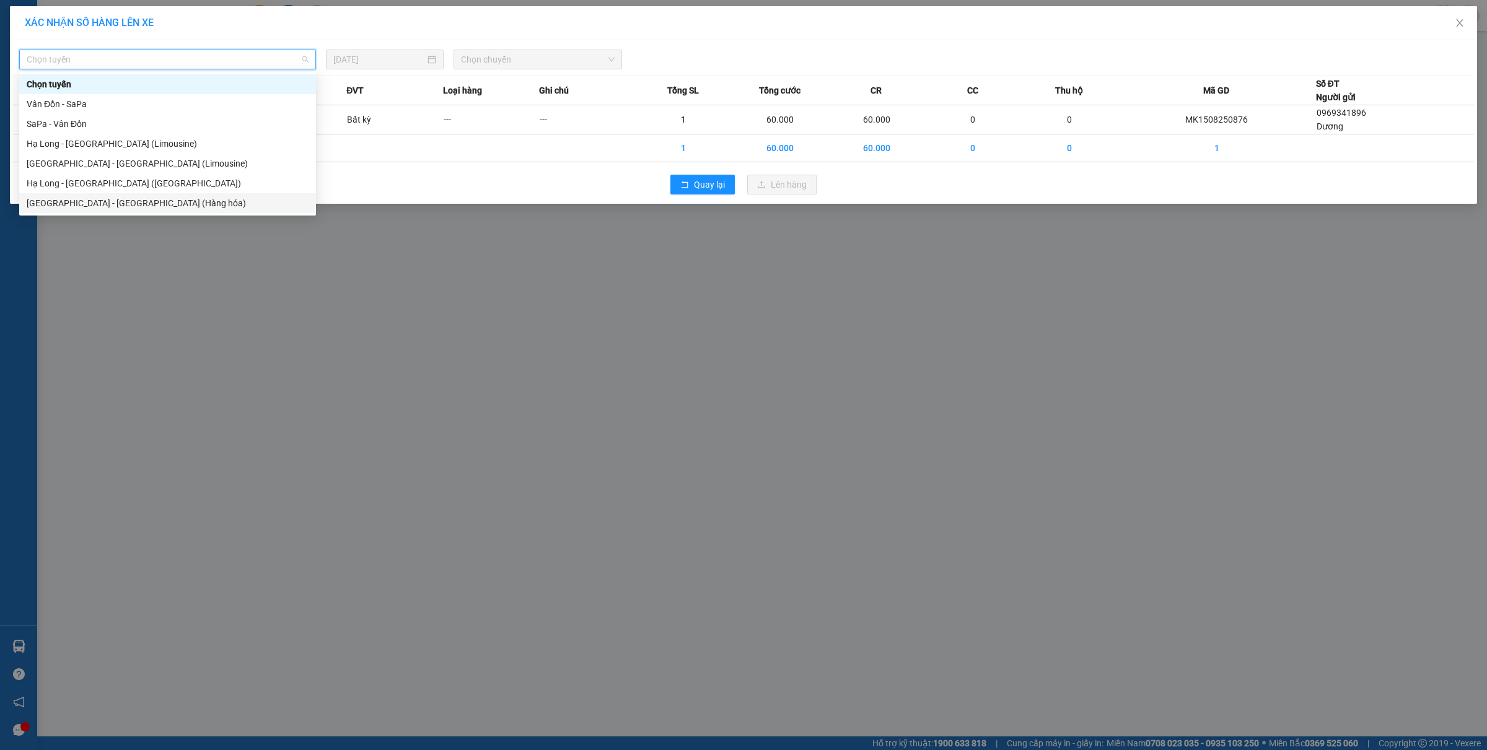
click at [137, 203] on div "[GEOGRAPHIC_DATA] - [GEOGRAPHIC_DATA] (Hàng hóa)" at bounding box center [168, 203] width 282 height 14
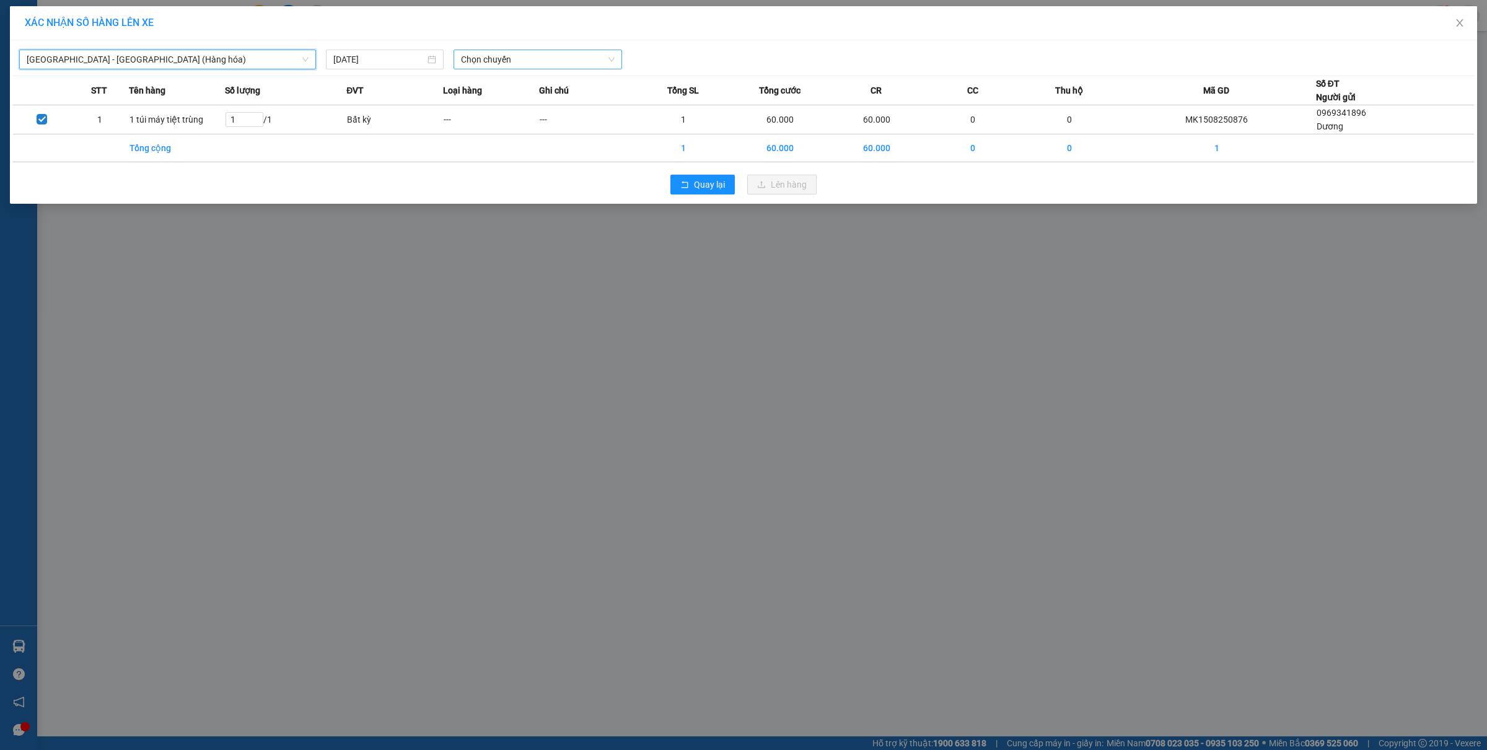
click at [568, 51] on span "Chọn chuyến" at bounding box center [538, 59] width 154 height 19
click at [509, 127] on div "16:00 - 14H-009.60" at bounding box center [509, 124] width 97 height 14
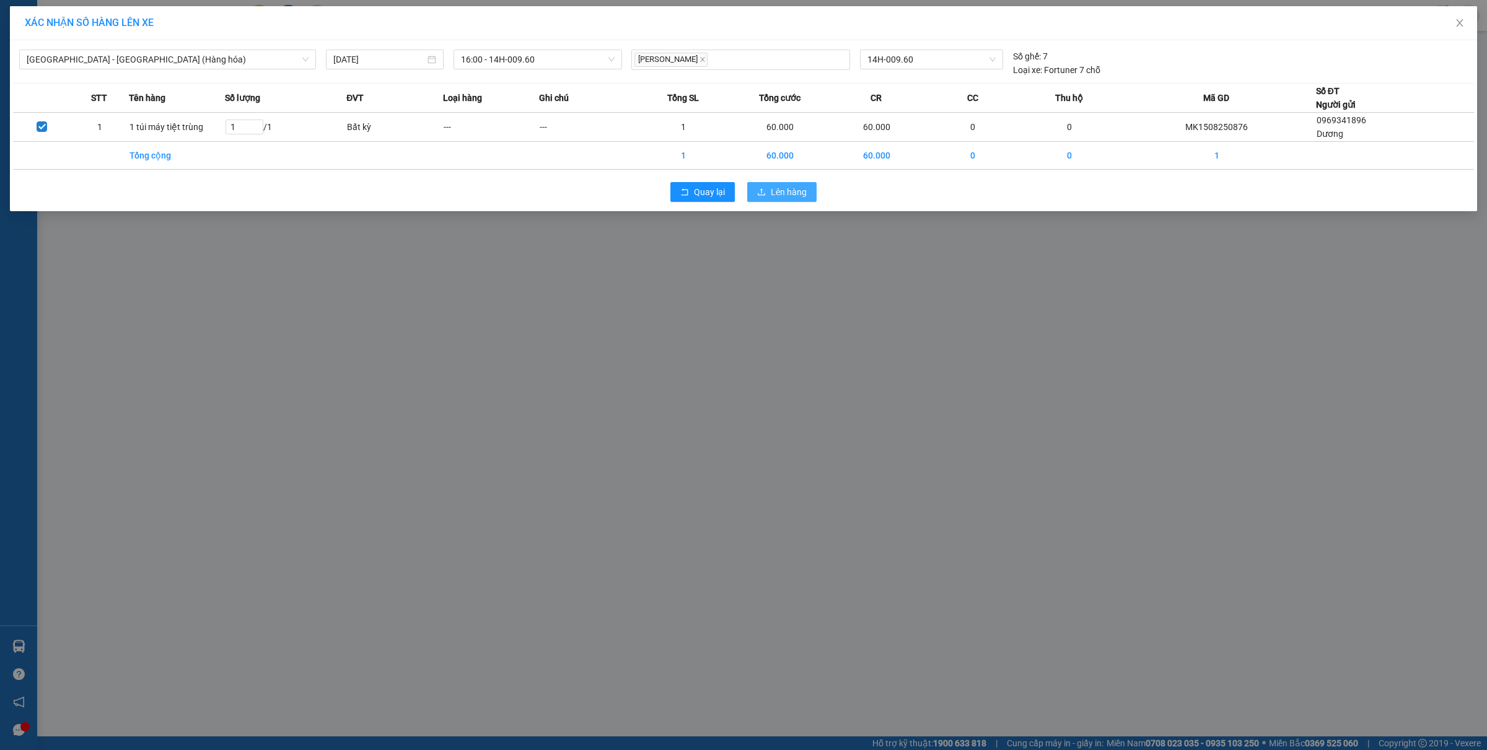
click at [788, 190] on span "Lên hàng" at bounding box center [789, 192] width 36 height 14
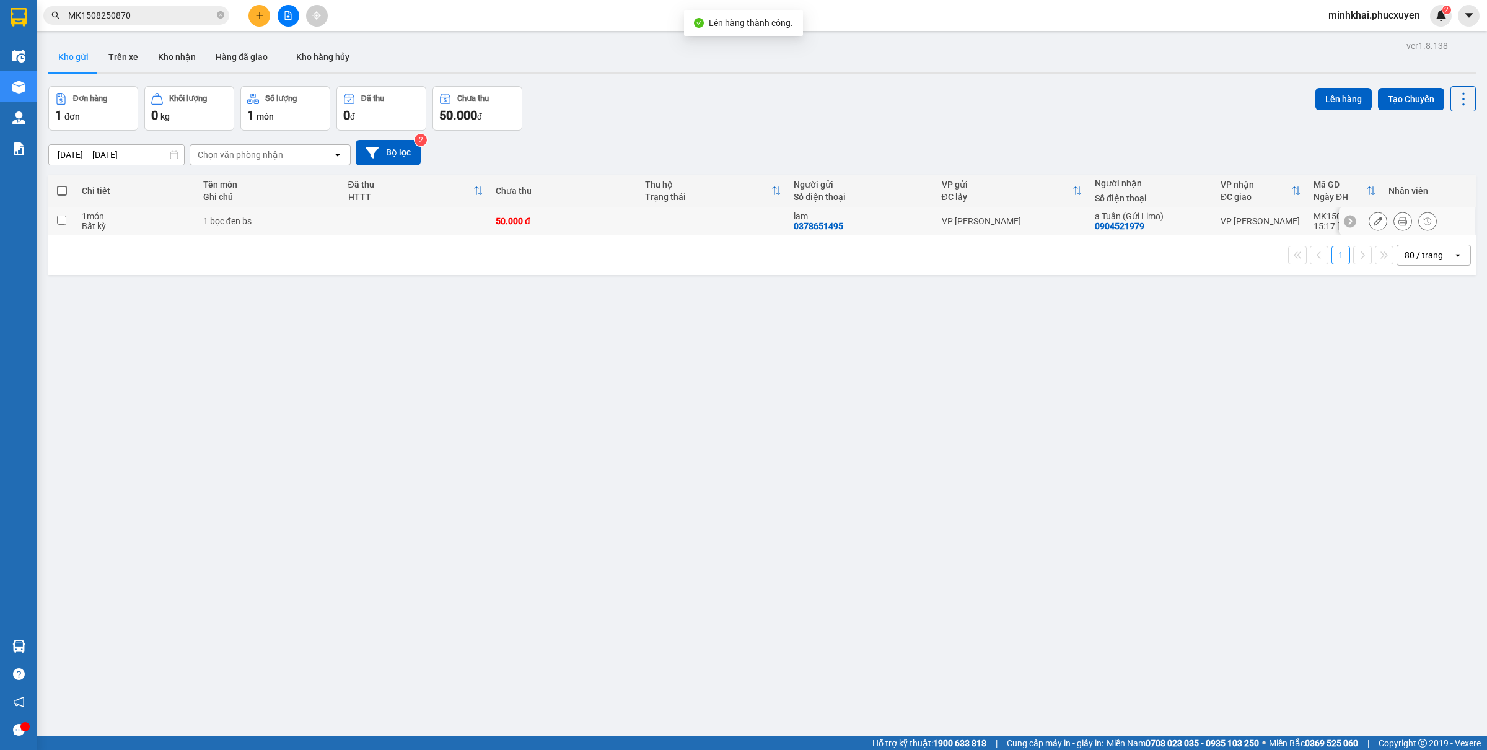
click at [61, 224] on input "checkbox" at bounding box center [61, 220] width 9 height 9
checkbox input "true"
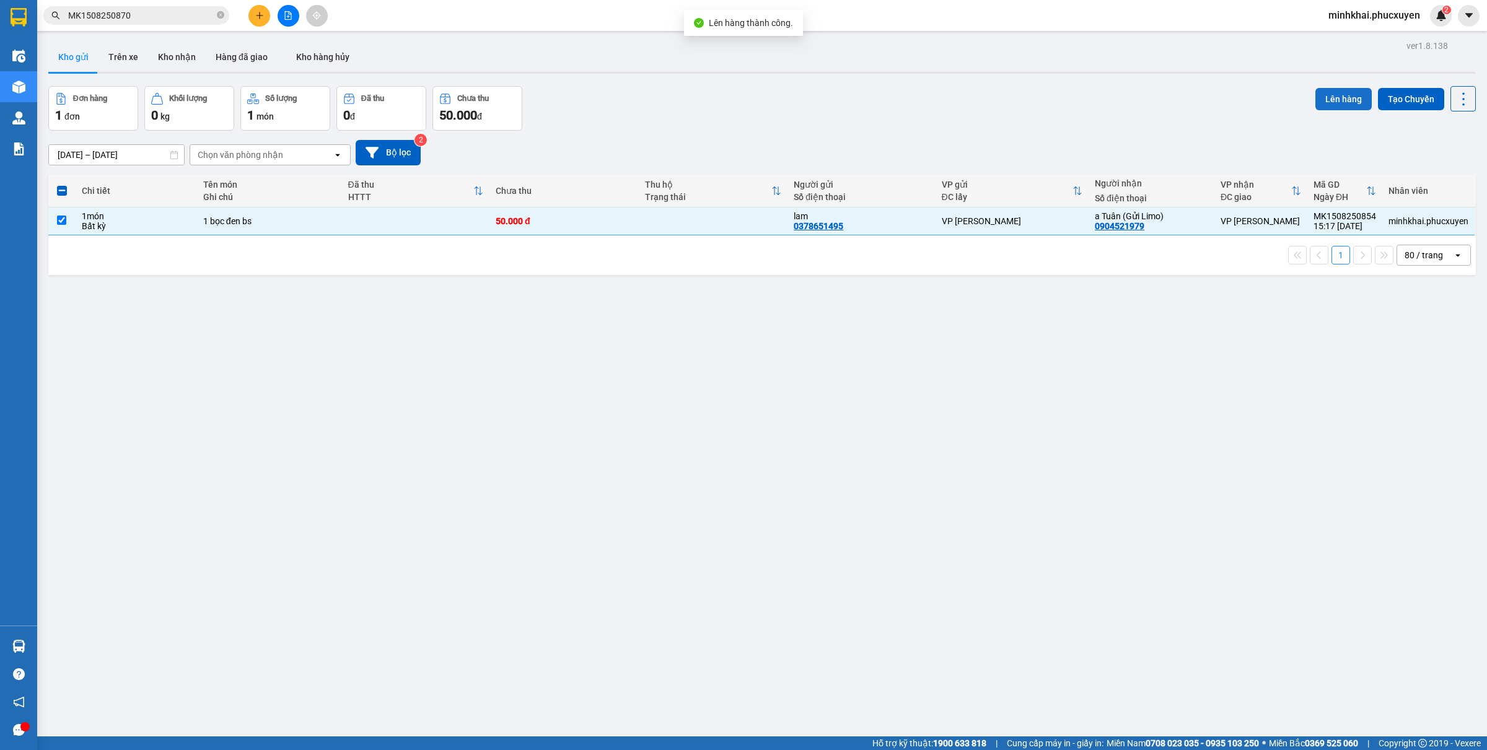
click at [1318, 97] on button "Lên hàng" at bounding box center [1344, 99] width 56 height 22
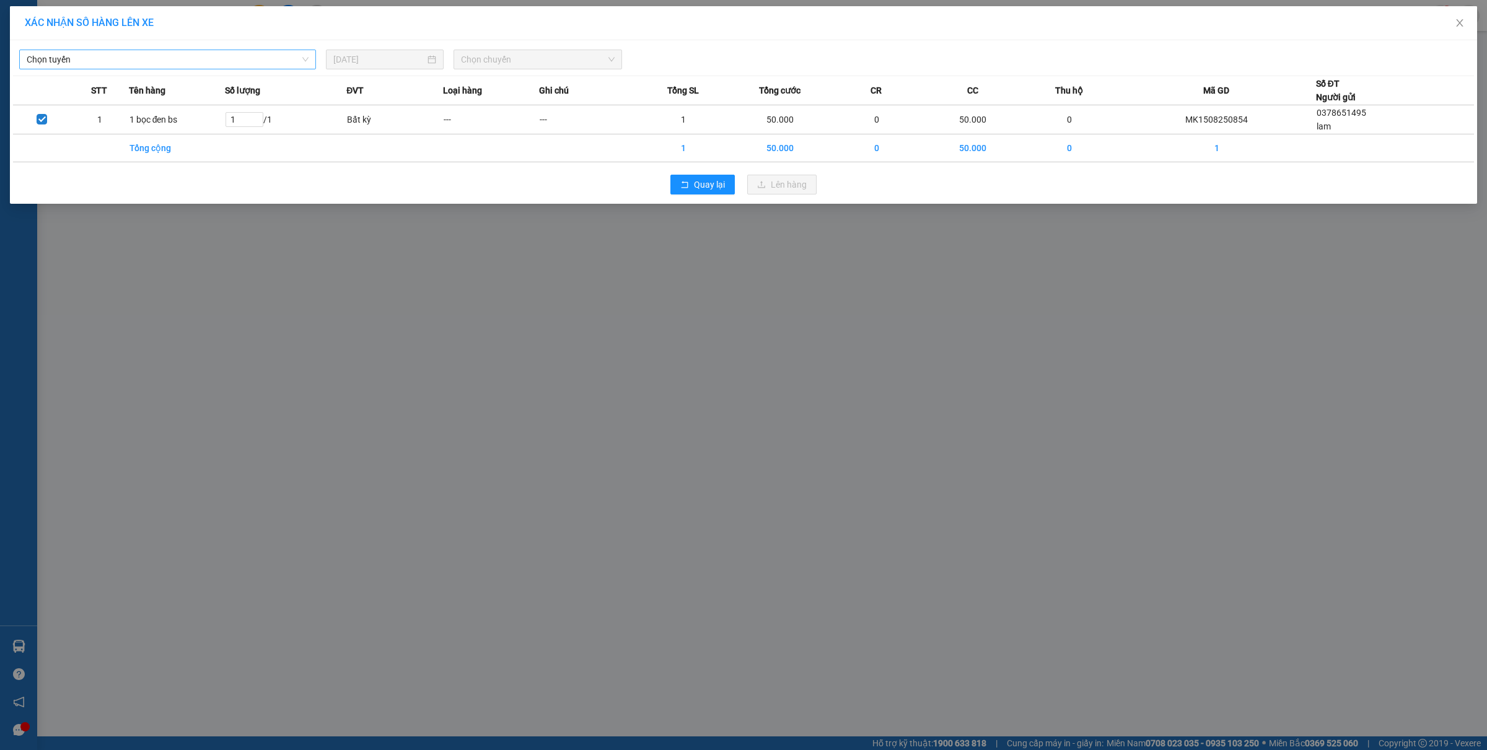
click at [99, 55] on span "Chọn tuyến" at bounding box center [168, 59] width 282 height 19
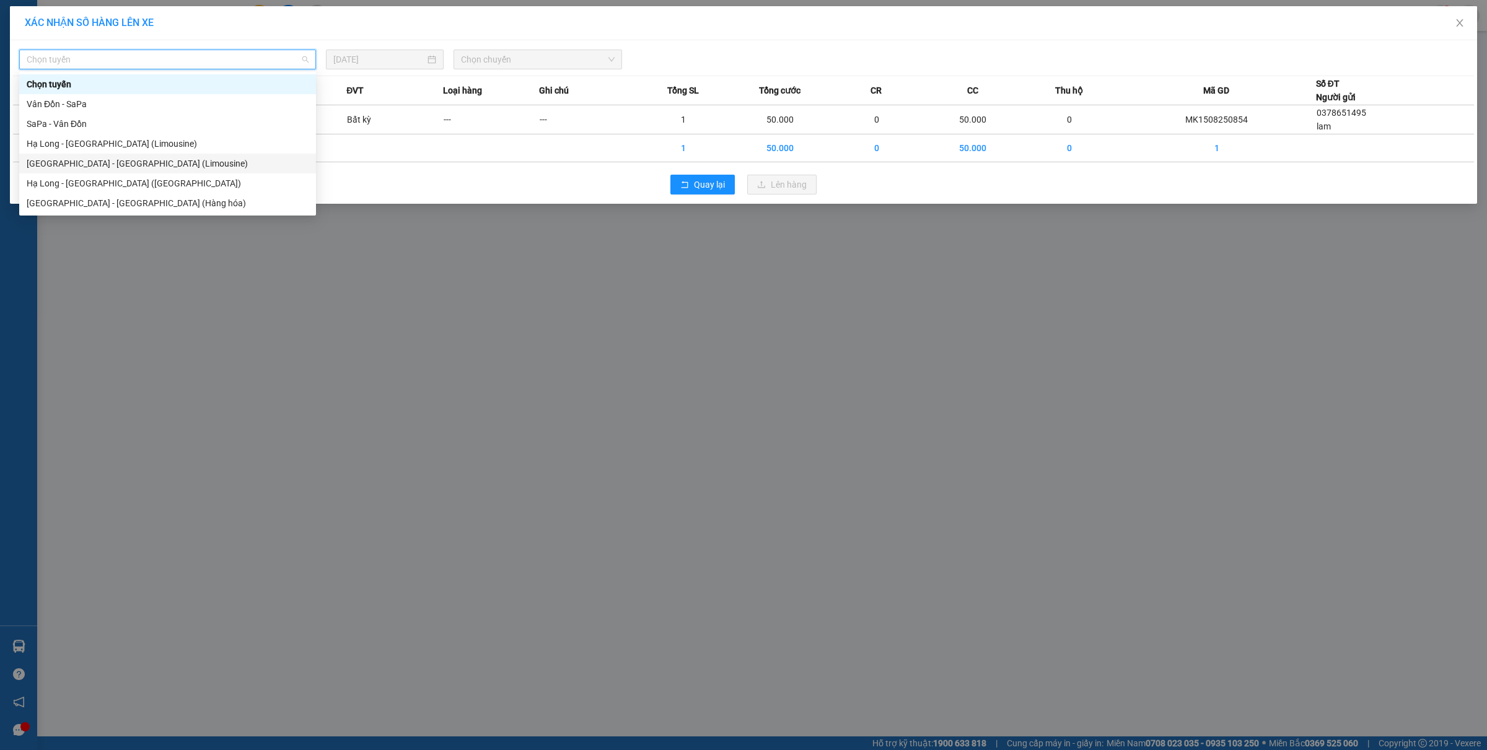
click at [103, 164] on div "[GEOGRAPHIC_DATA] - [GEOGRAPHIC_DATA] (Limousine)" at bounding box center [168, 164] width 282 height 14
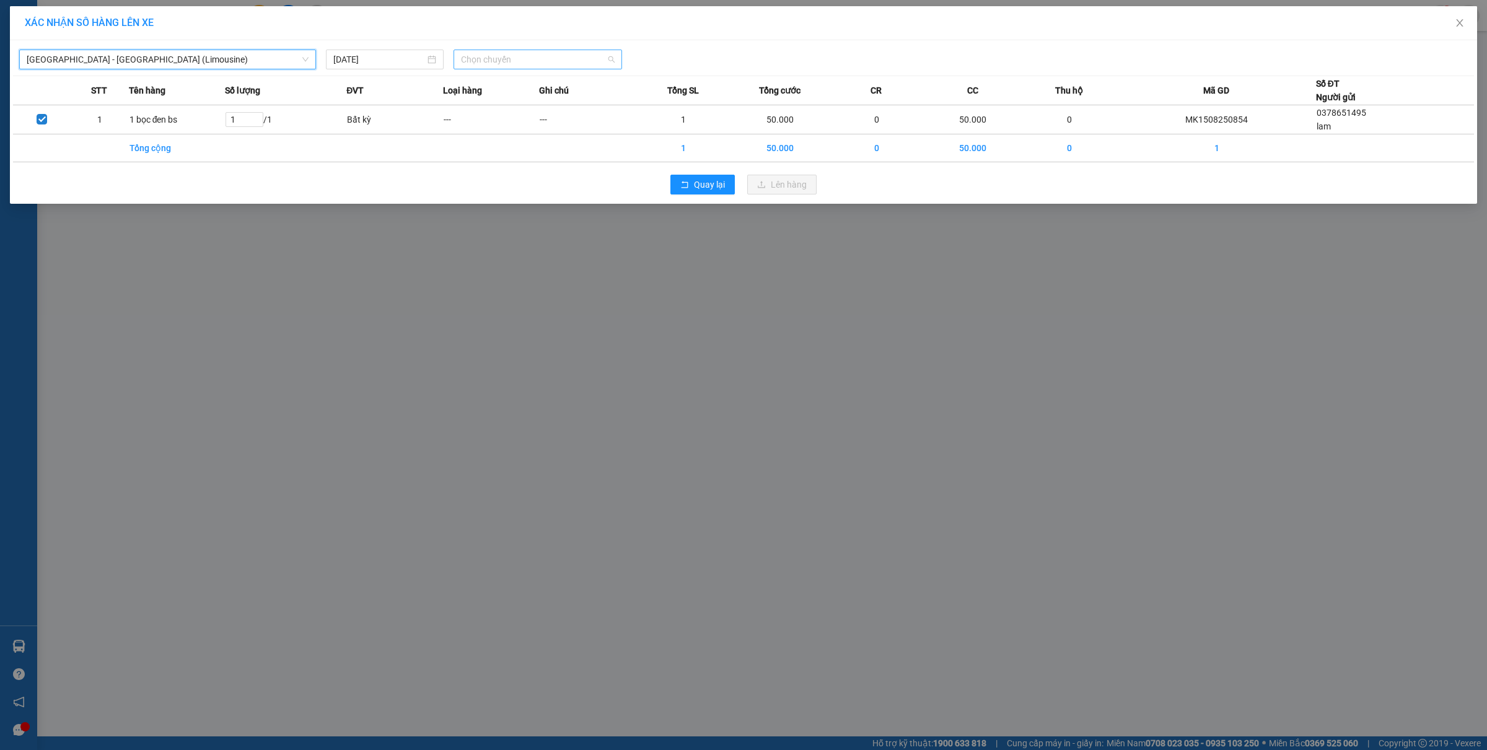
click at [505, 56] on span "Chọn chuyến" at bounding box center [538, 59] width 154 height 19
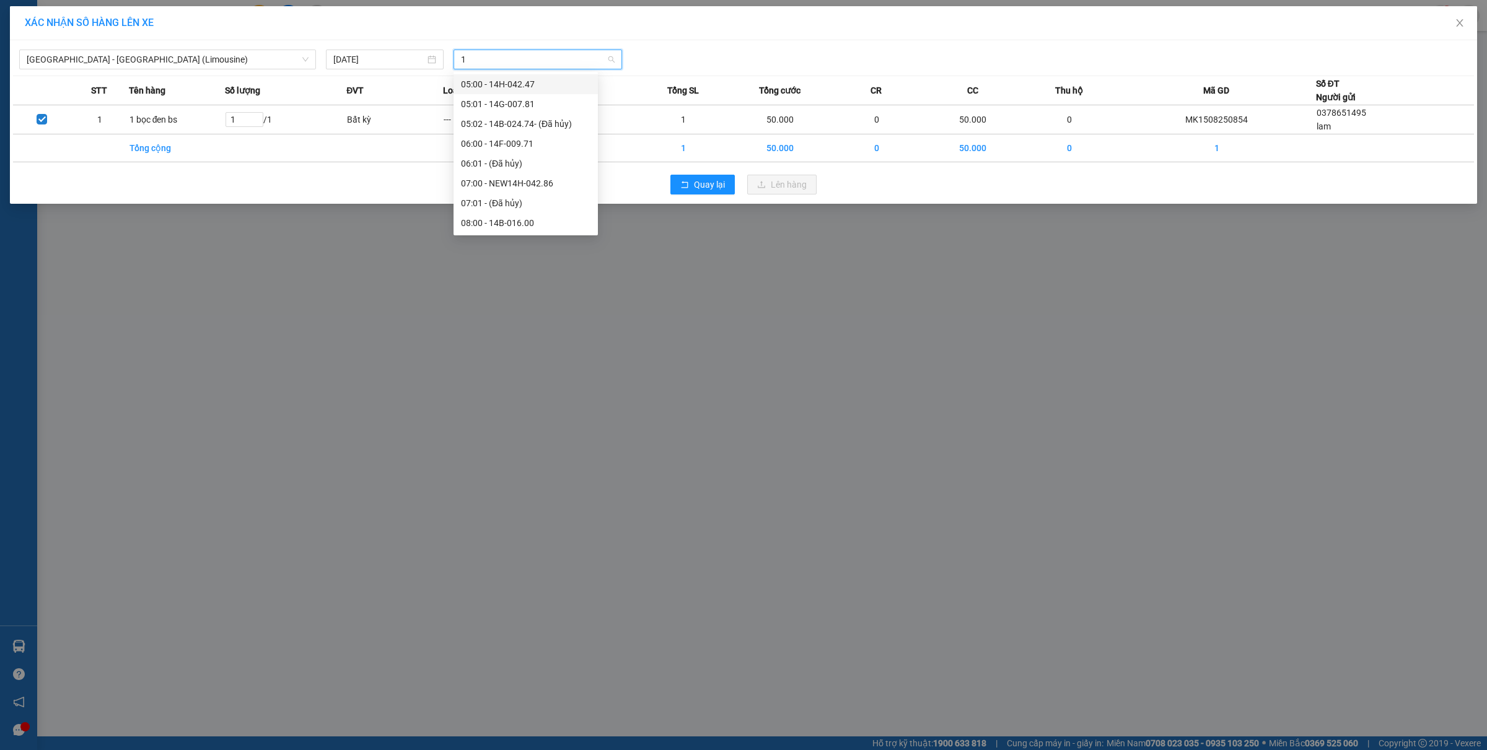
type input "16"
click at [543, 146] on div "16:02 (TC) - 14H-092.58" at bounding box center [509, 144] width 97 height 14
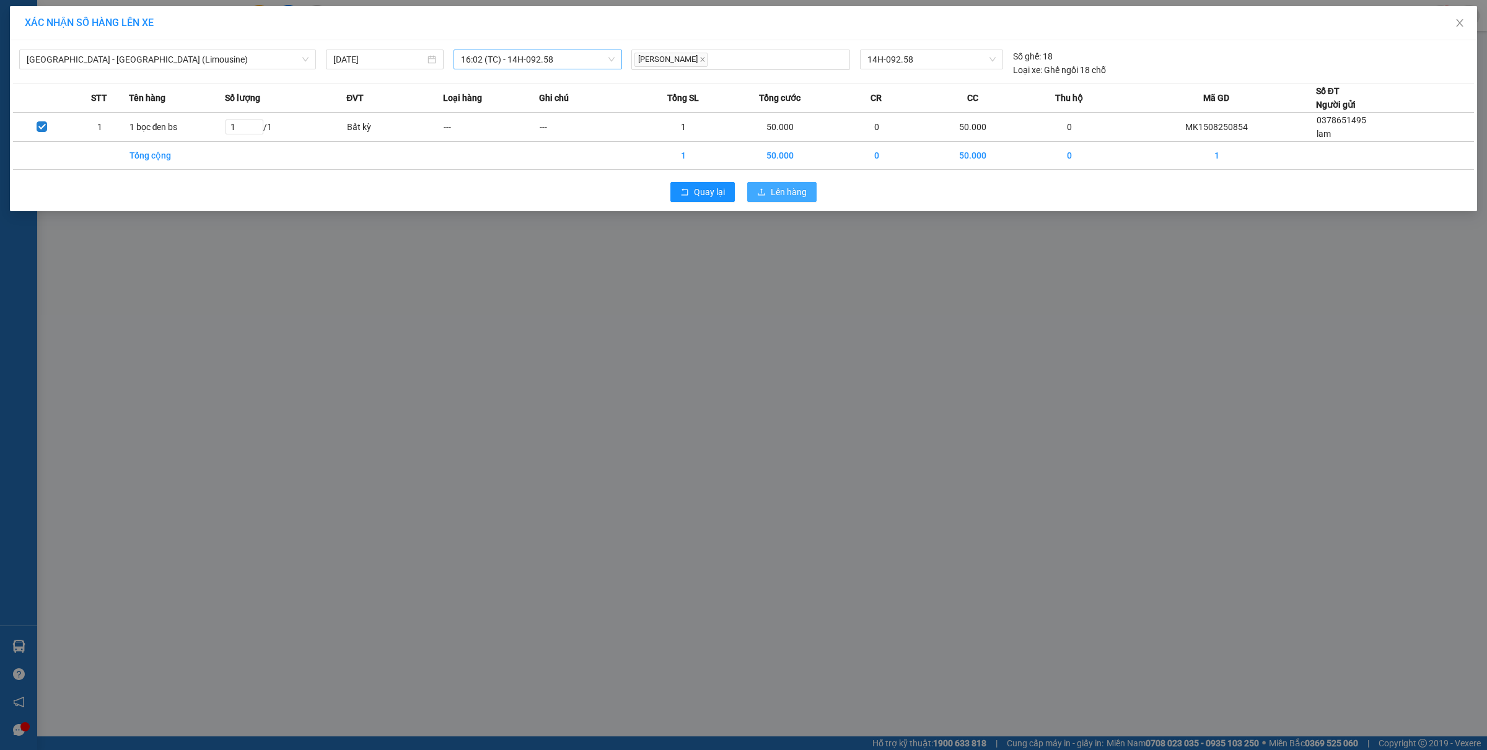
click at [801, 187] on span "Lên hàng" at bounding box center [789, 192] width 36 height 14
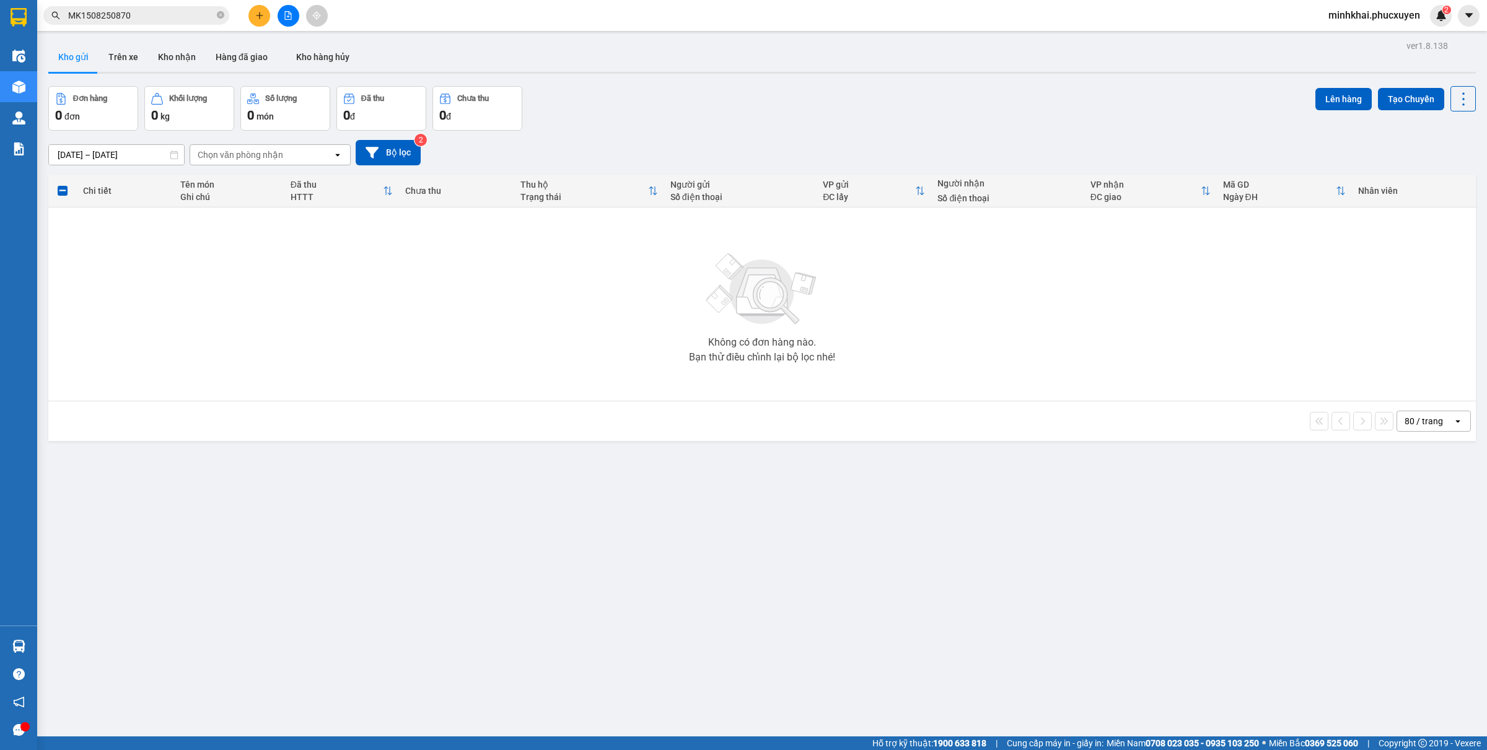
click at [278, 9] on button at bounding box center [289, 16] width 22 height 22
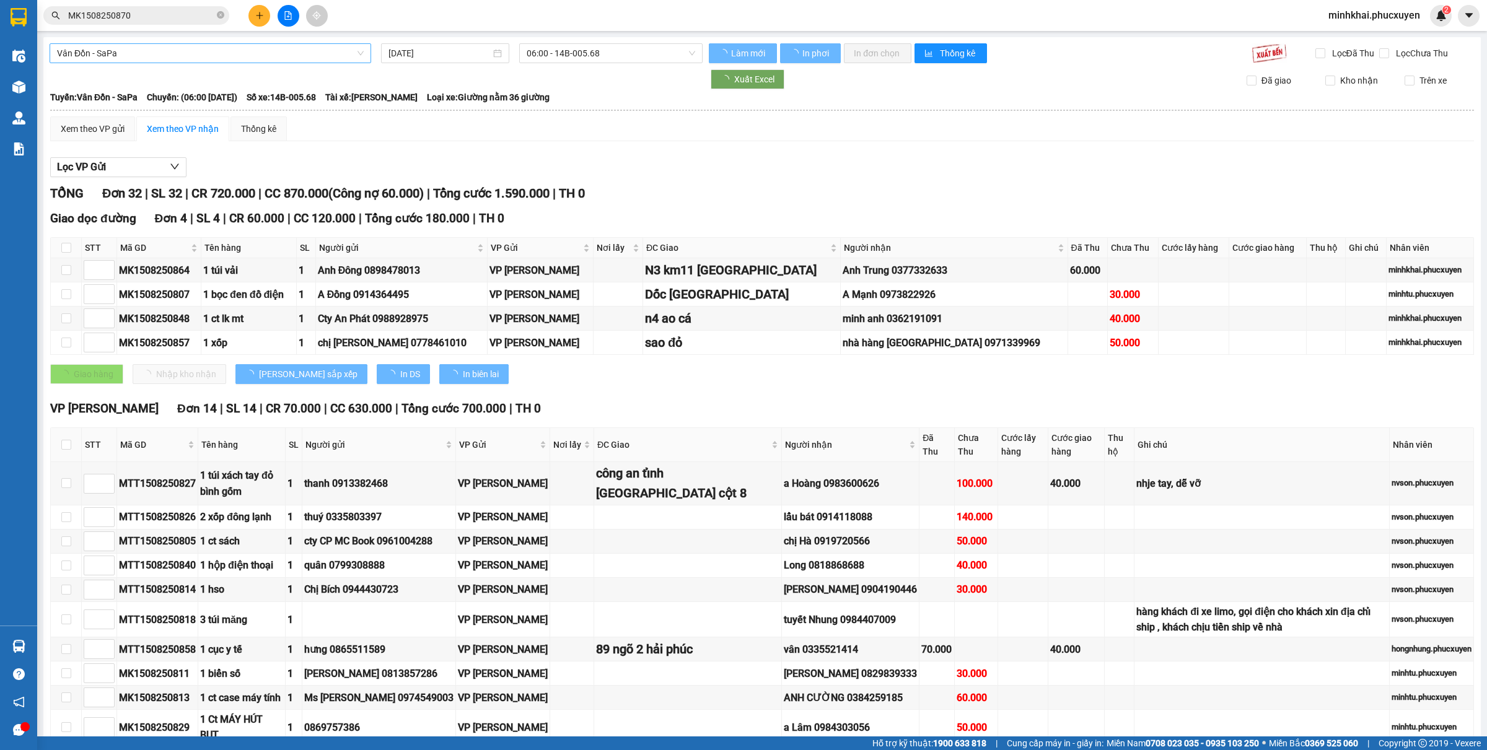
click at [221, 55] on span "Vân Đồn - SaPa" at bounding box center [210, 53] width 307 height 19
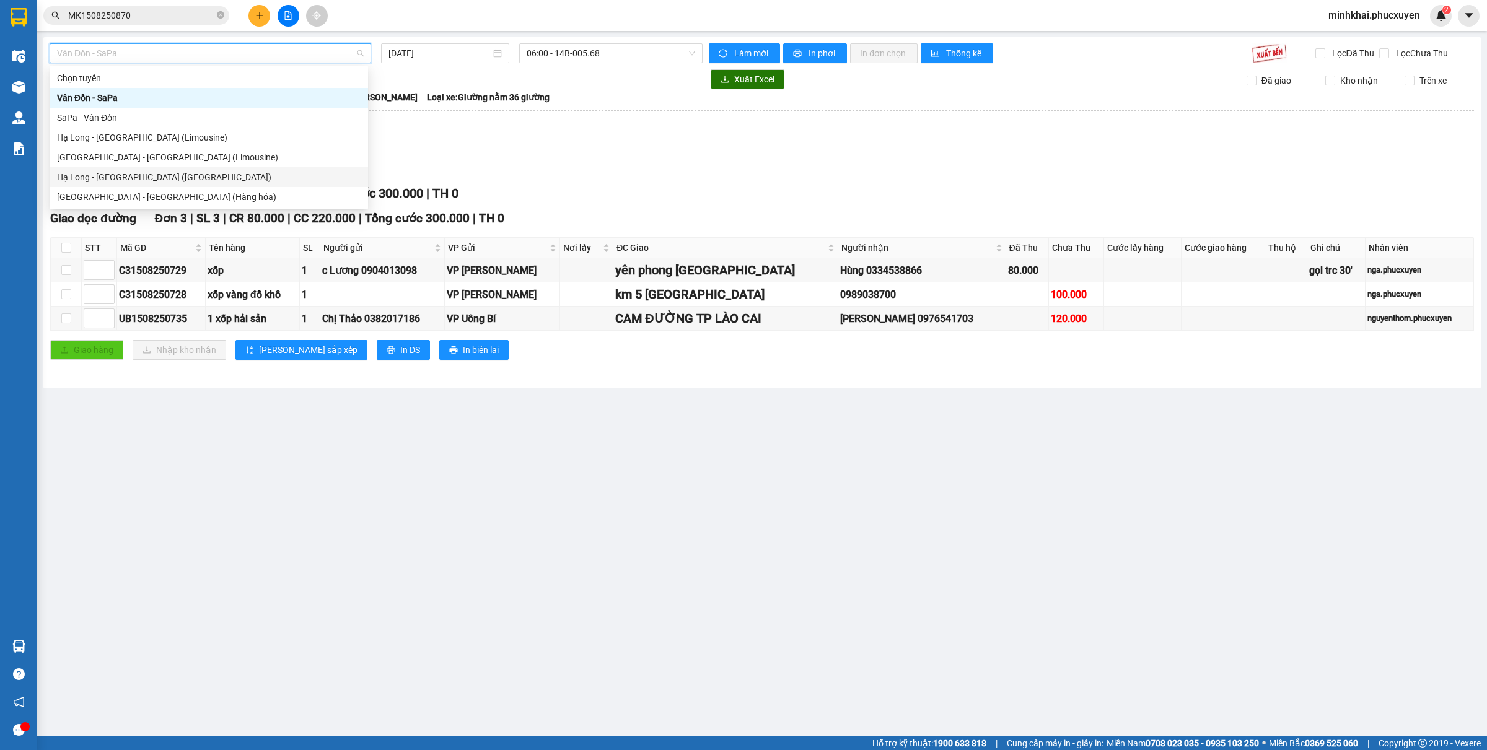
click at [211, 184] on div "Hạ Long - [GEOGRAPHIC_DATA] ([GEOGRAPHIC_DATA])" at bounding box center [209, 177] width 319 height 20
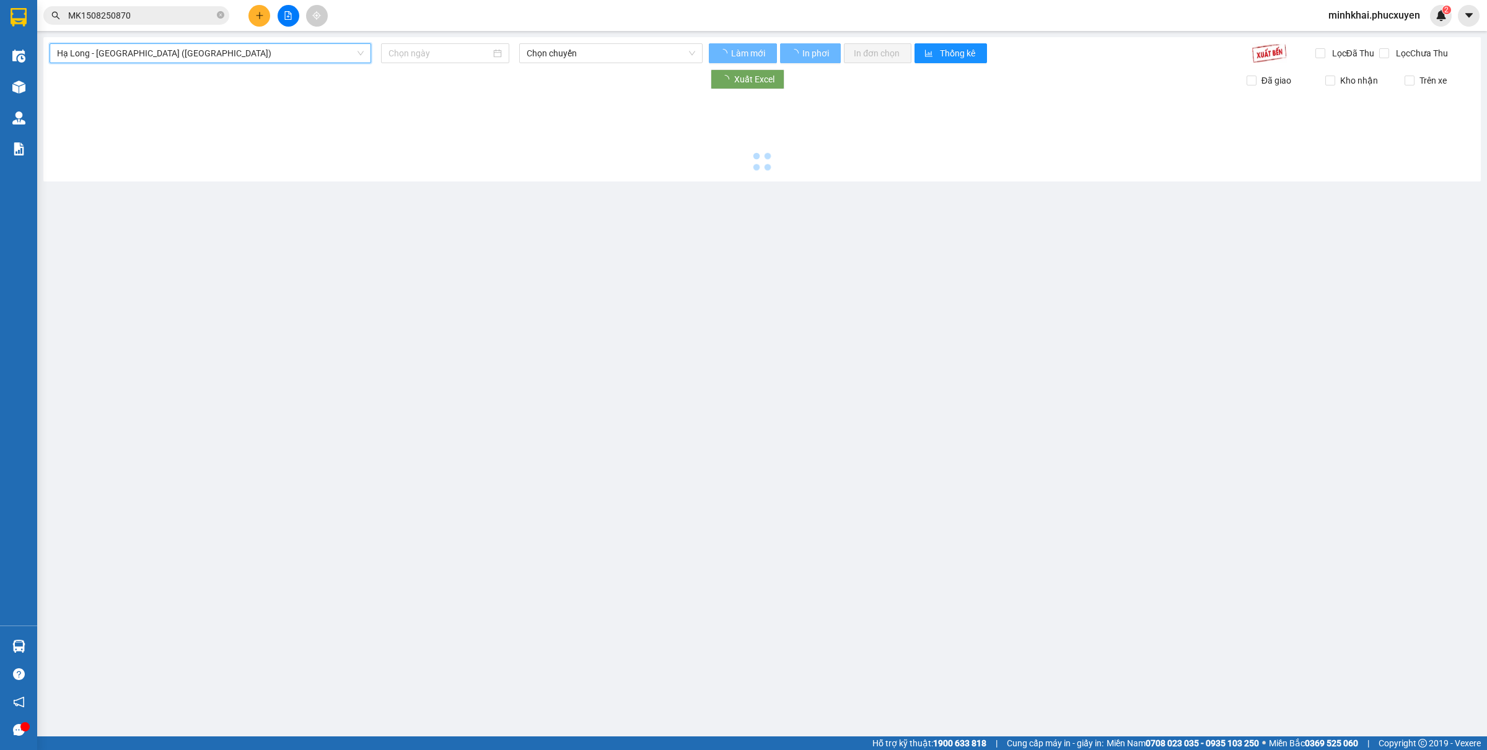
type input "[DATE]"
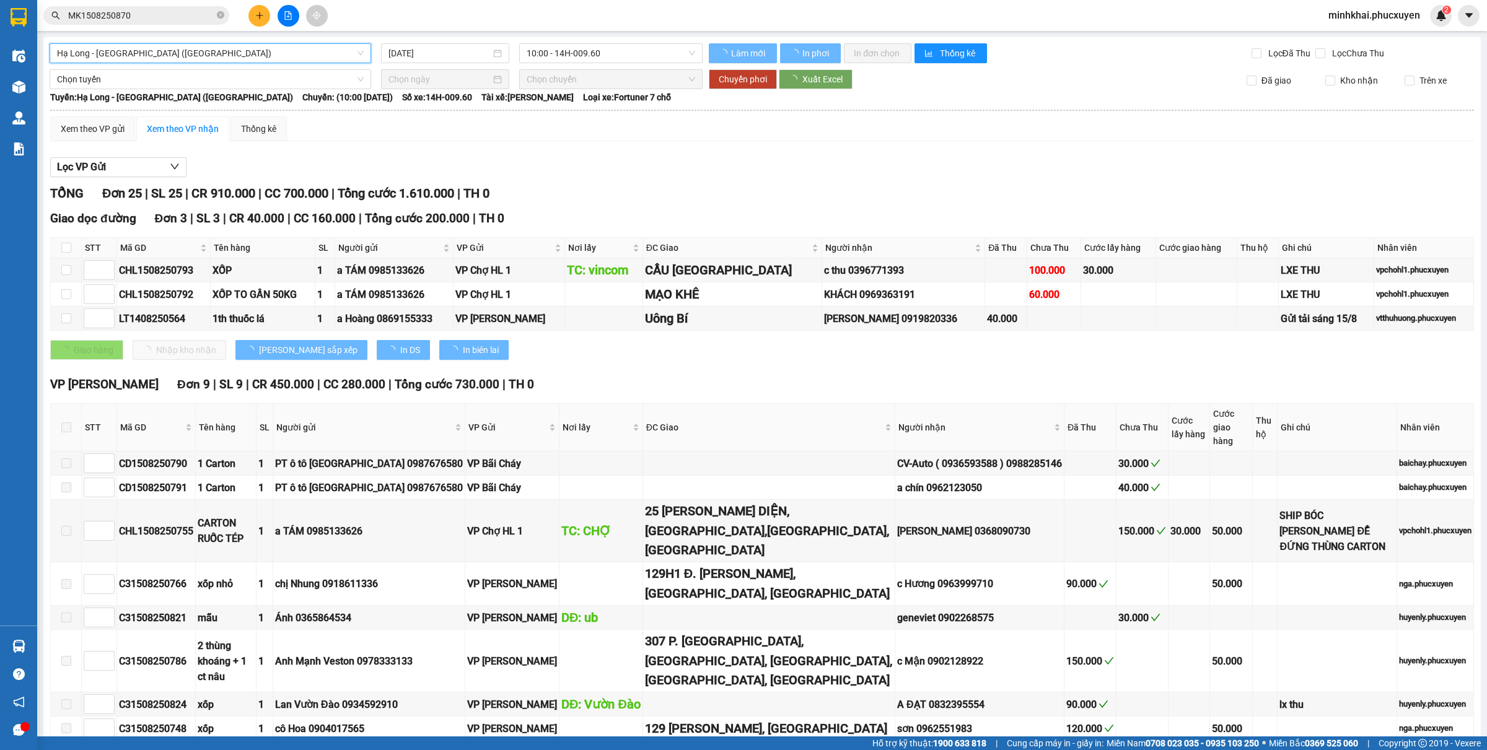
drag, startPoint x: 257, startPoint y: 62, endPoint x: 243, endPoint y: 156, distance: 95.3
click at [257, 62] on span "Hạ Long - [GEOGRAPHIC_DATA] ([GEOGRAPHIC_DATA])" at bounding box center [210, 53] width 307 height 19
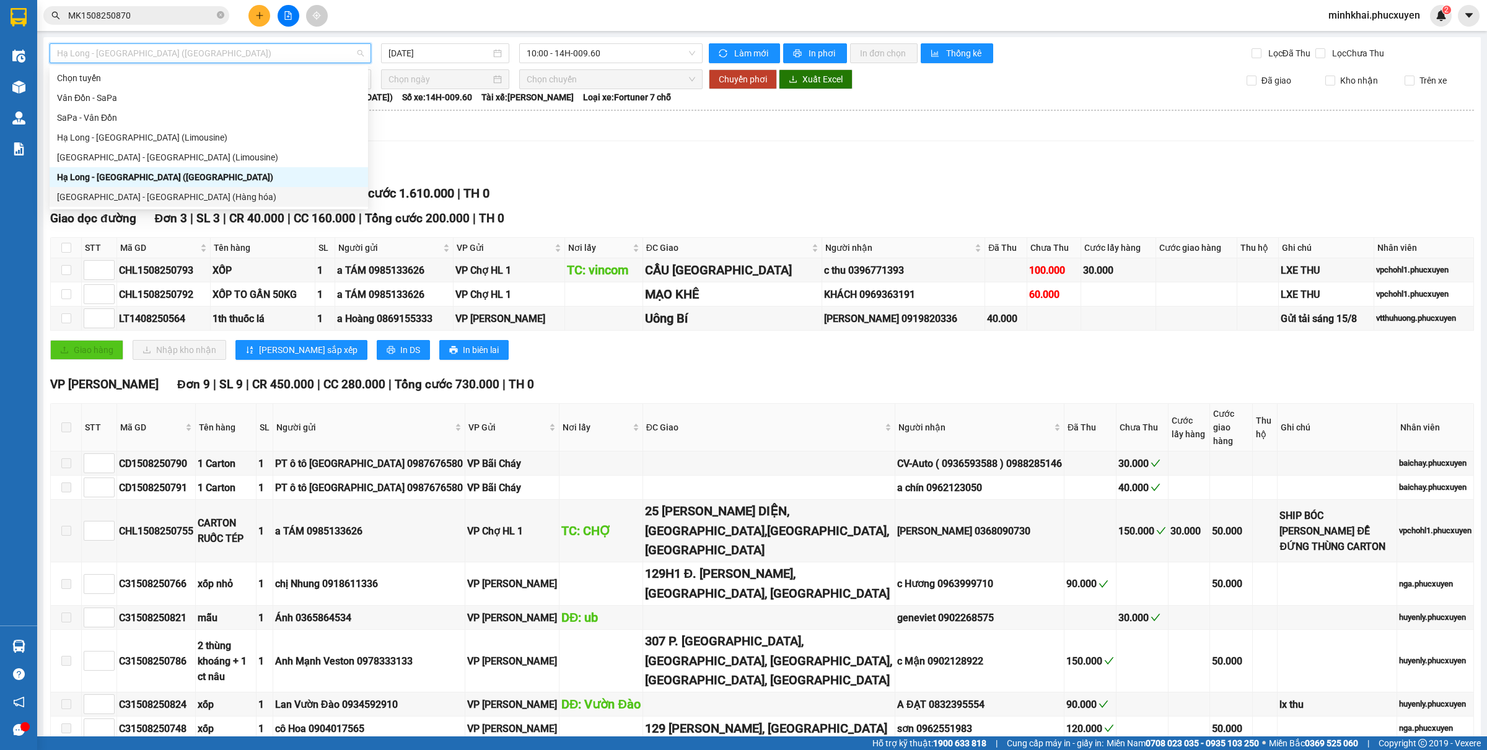
click at [248, 199] on div "[GEOGRAPHIC_DATA] - [GEOGRAPHIC_DATA] (Hàng hóa)" at bounding box center [209, 197] width 304 height 14
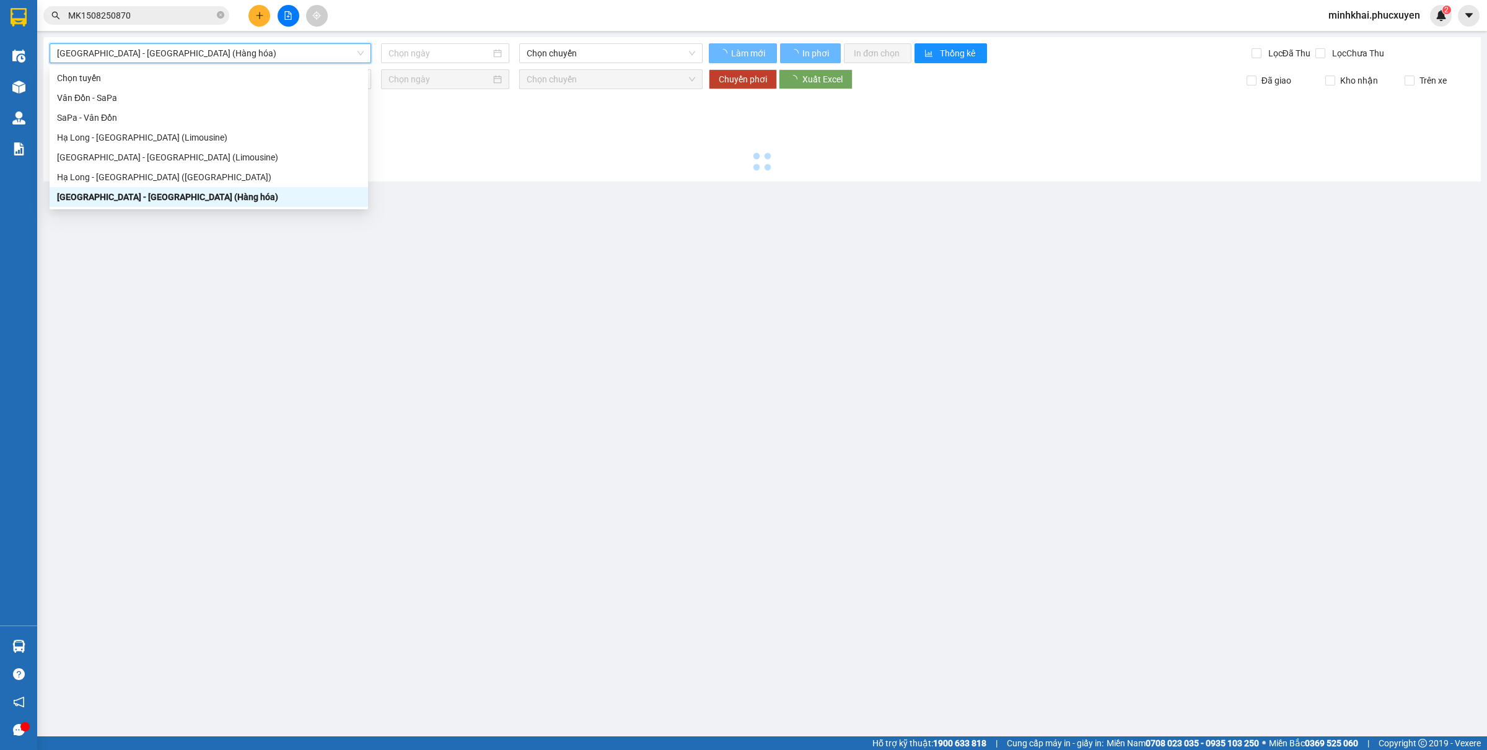
type input "[DATE]"
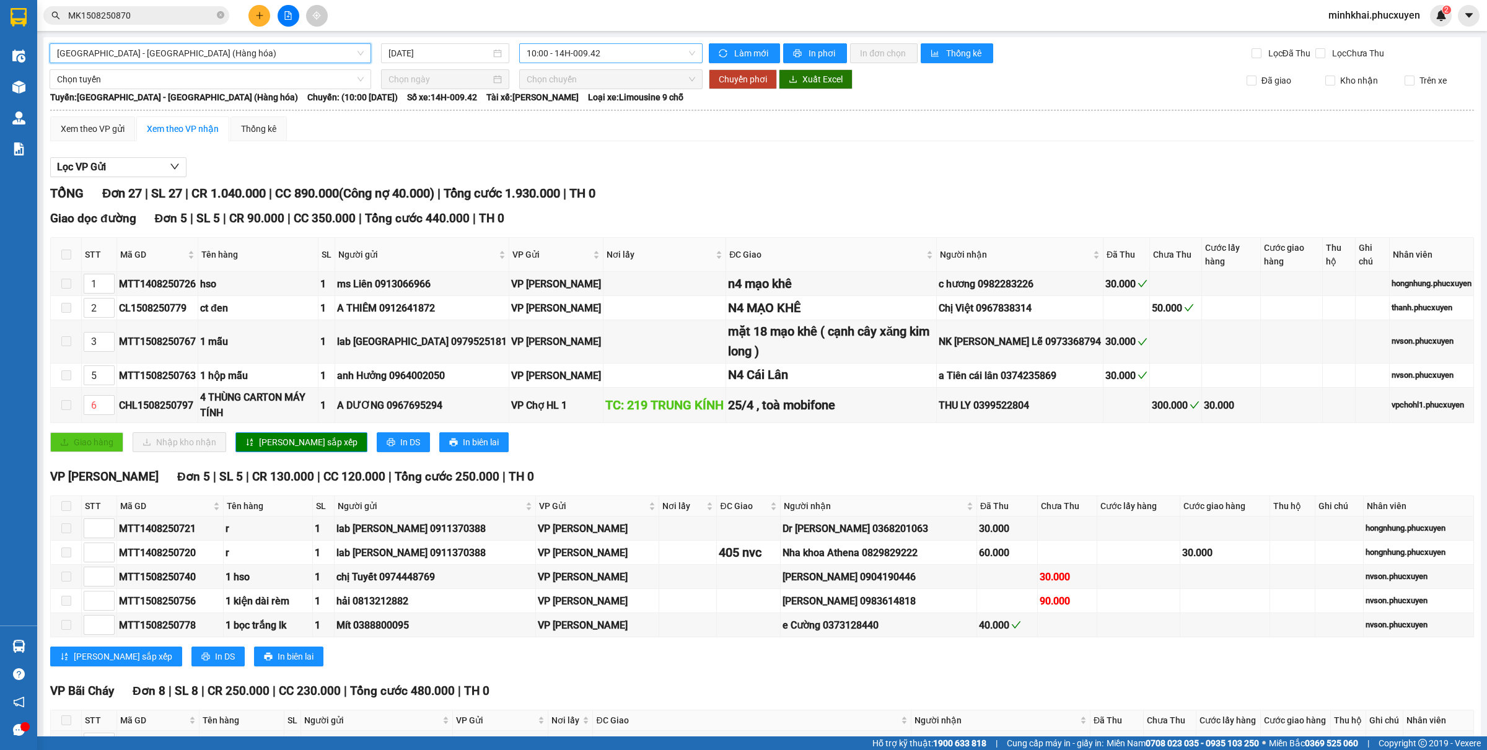
click at [565, 50] on span "10:00 - 14H-009.42" at bounding box center [611, 53] width 169 height 19
click at [579, 121] on div "16:00 - 14H-009.60" at bounding box center [570, 118] width 97 height 14
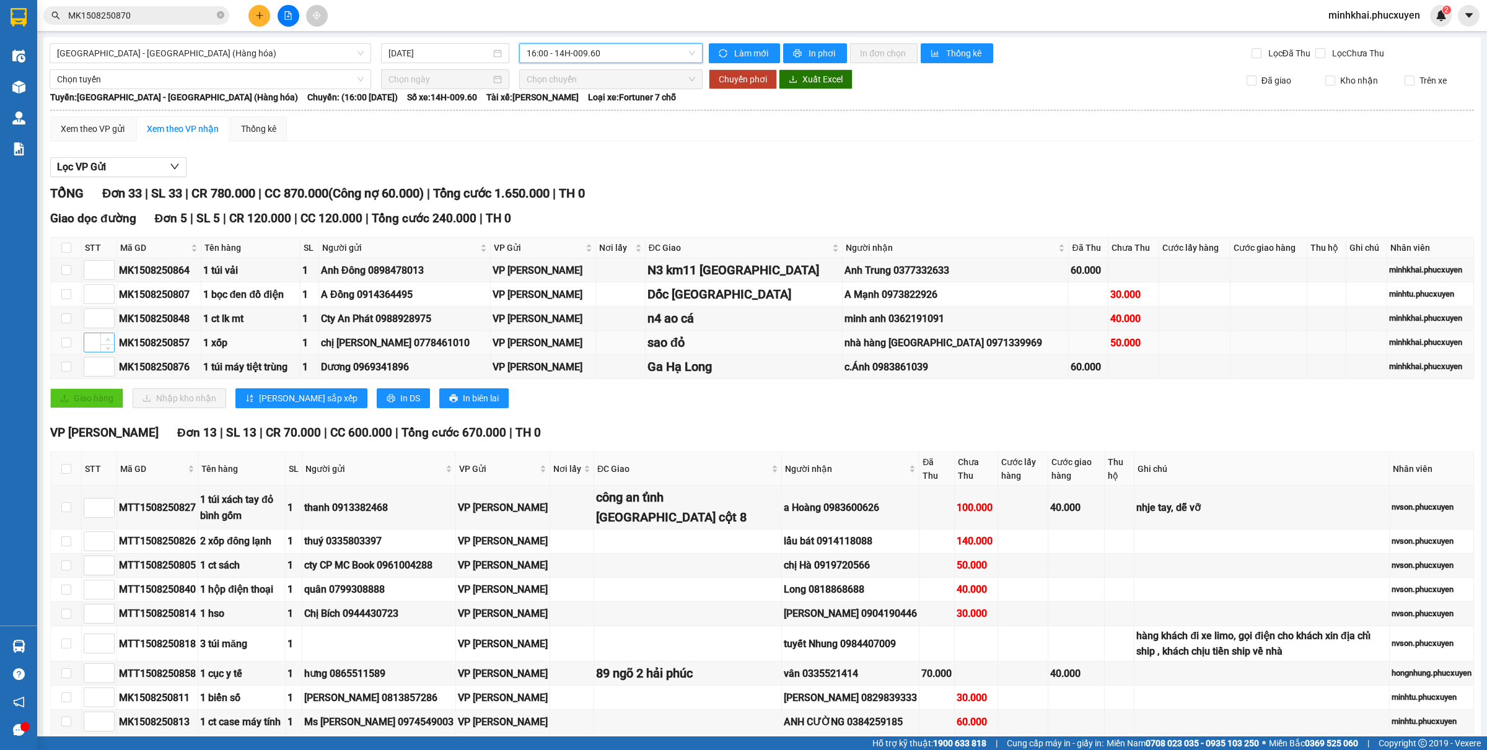
click at [101, 342] on span "Increase Value" at bounding box center [107, 338] width 14 height 11
type input "1"
click at [108, 365] on icon "up" at bounding box center [108, 364] width 4 height 2
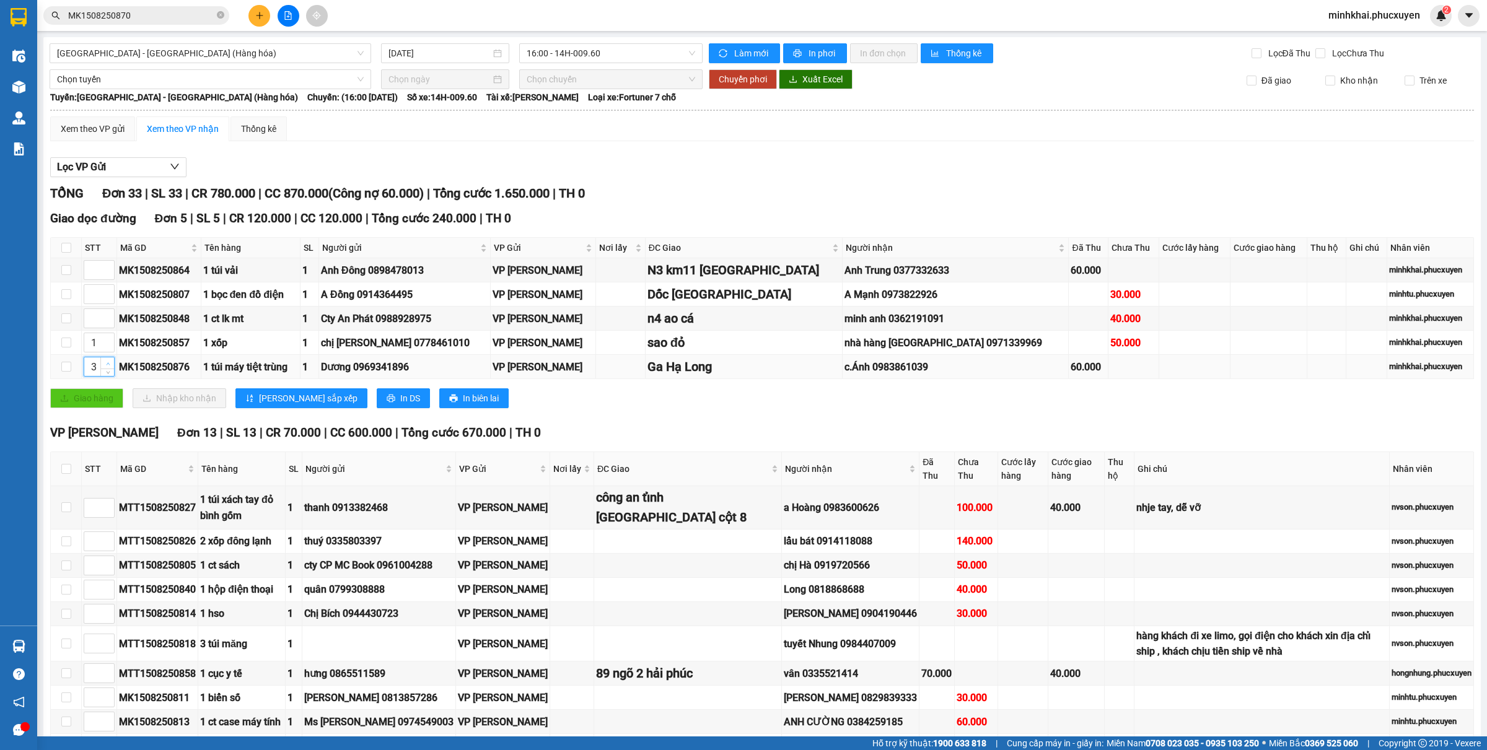
type input "4"
click at [108, 365] on icon "up" at bounding box center [108, 364] width 4 height 2
click at [103, 319] on span "Decrease Value" at bounding box center [107, 322] width 14 height 11
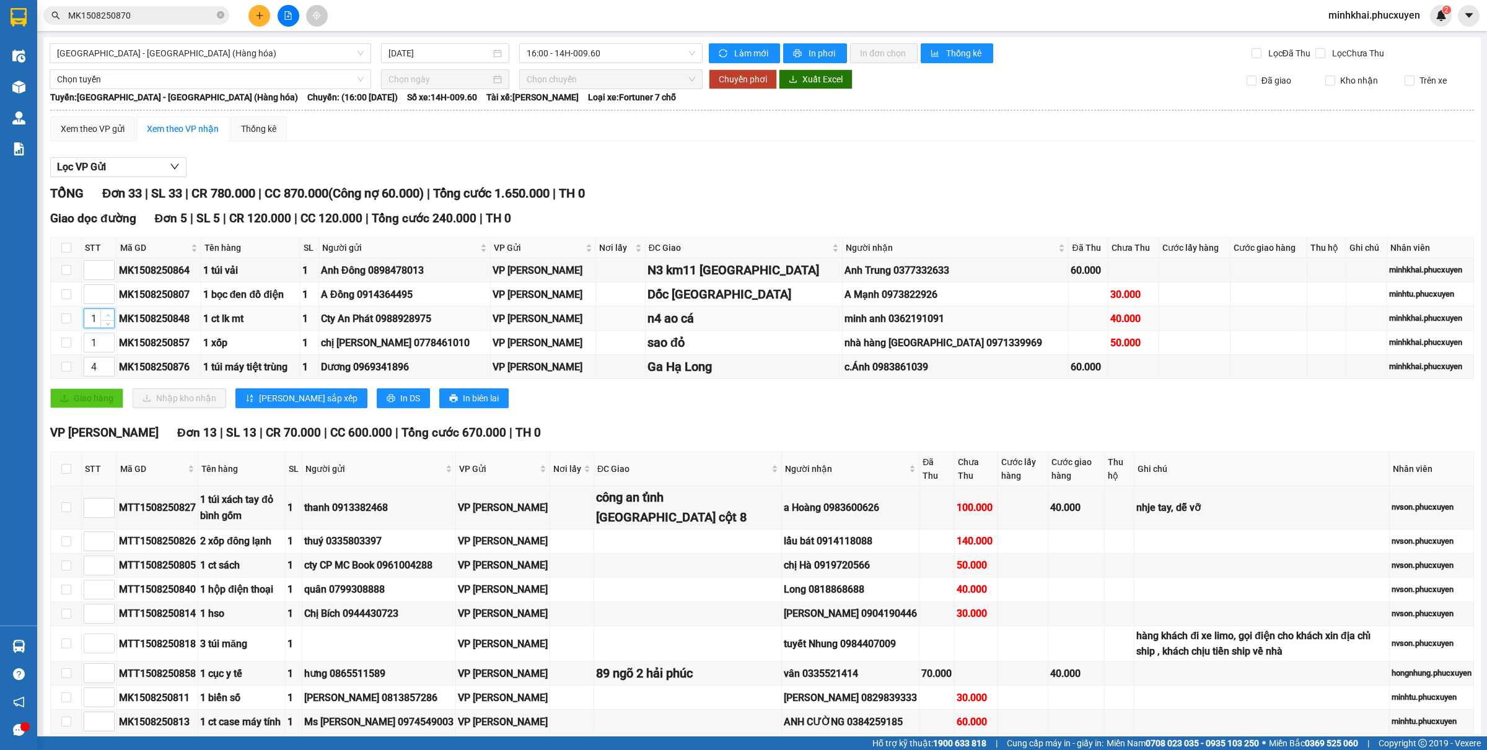
click at [104, 318] on span "up" at bounding box center [107, 315] width 7 height 7
click at [106, 318] on span "up" at bounding box center [107, 315] width 7 height 7
type input "5"
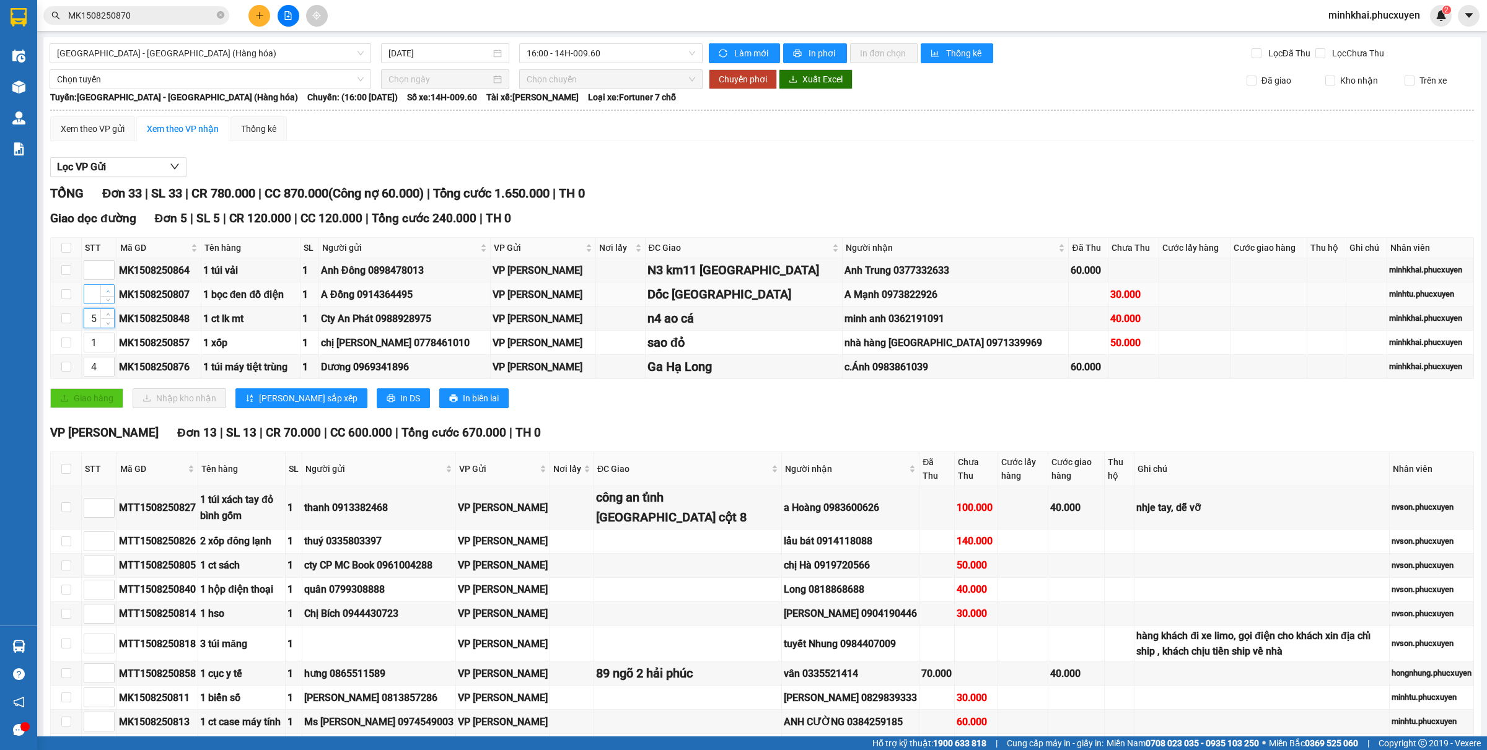
click at [102, 292] on span "Increase Value" at bounding box center [107, 290] width 14 height 11
type input "2"
click at [102, 292] on span "Increase Value" at bounding box center [107, 290] width 14 height 11
click at [99, 267] on input at bounding box center [99, 270] width 30 height 19
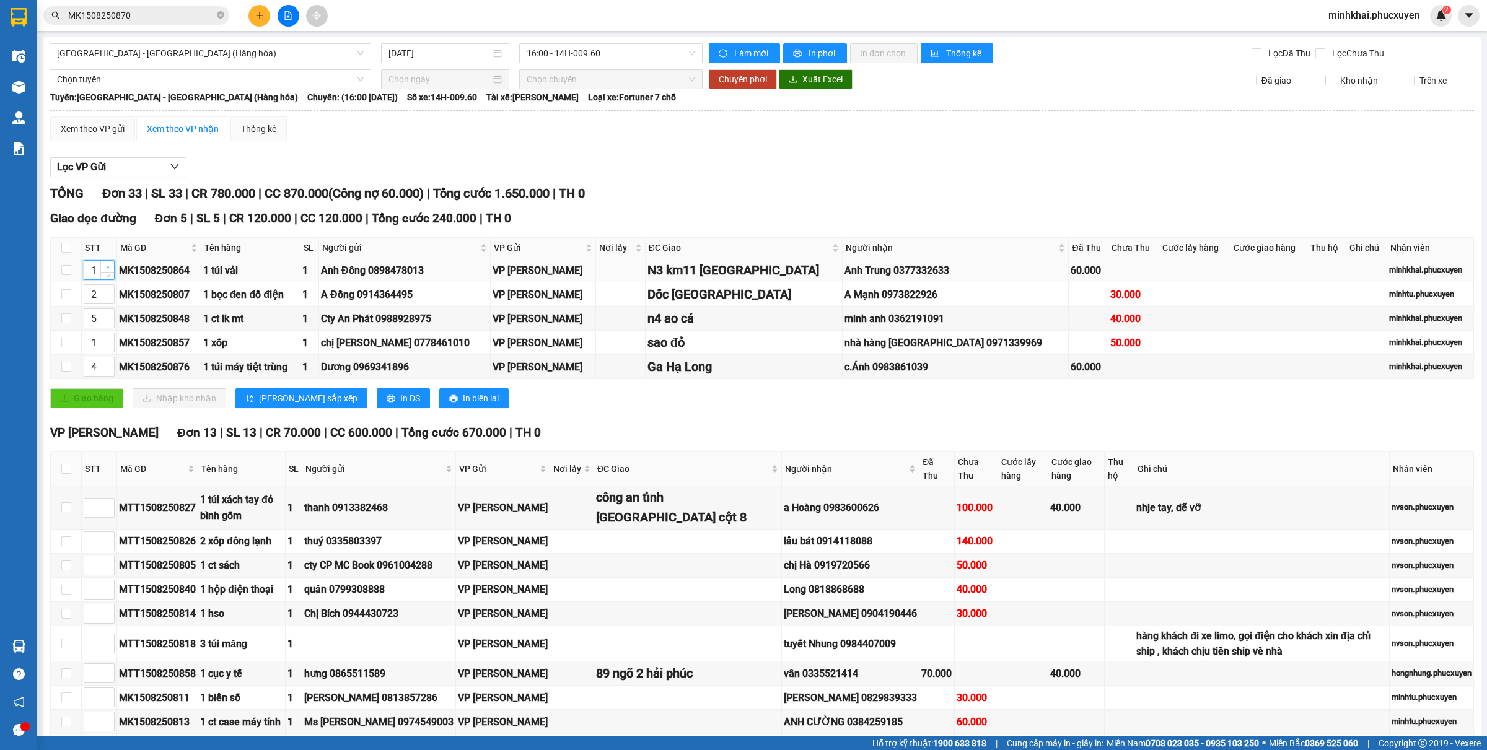
click at [101, 268] on span "Increase Value" at bounding box center [107, 266] width 14 height 11
type input "3"
click at [101, 268] on span "Increase Value" at bounding box center [107, 266] width 14 height 11
click at [274, 394] on button "Lưu sắp xếp" at bounding box center [301, 399] width 132 height 20
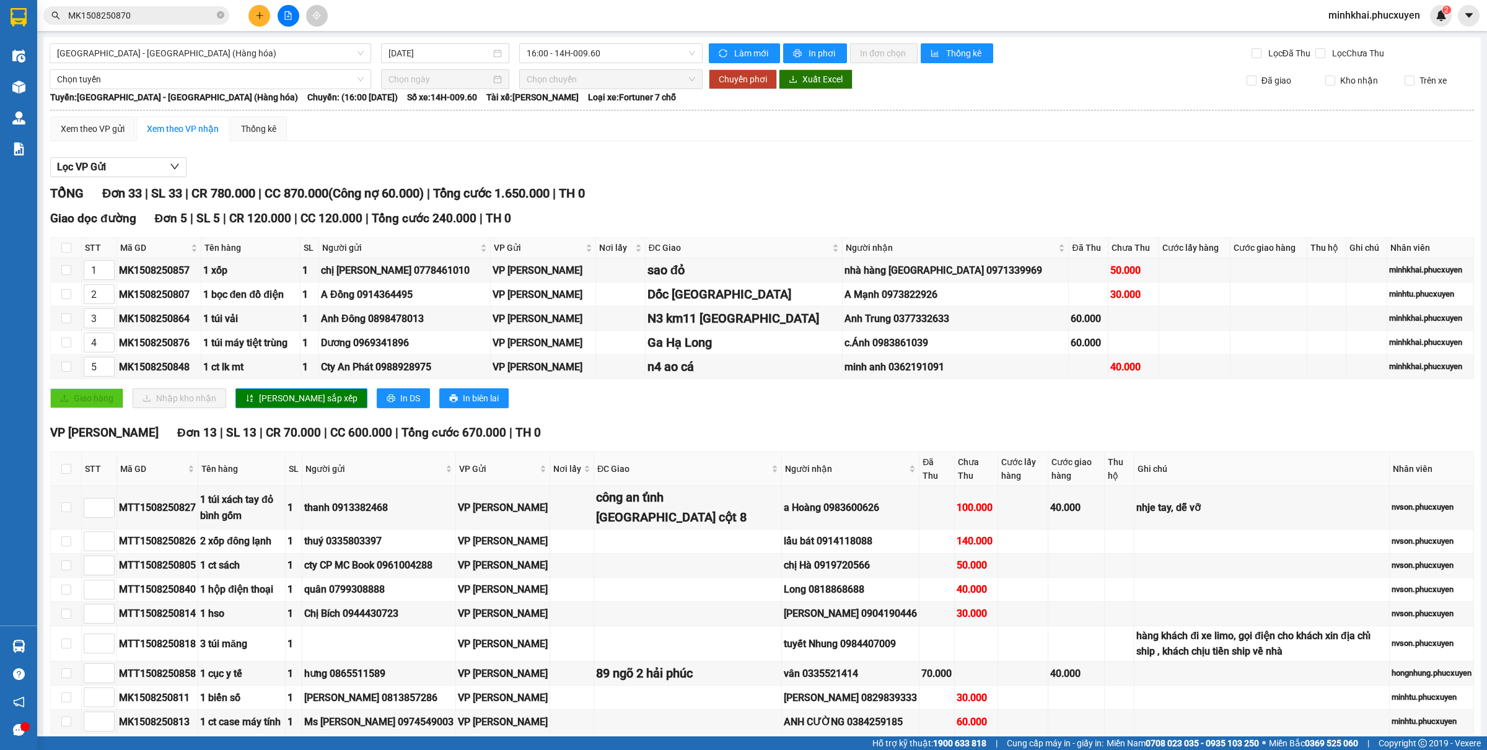
click at [252, 15] on button at bounding box center [260, 16] width 22 height 22
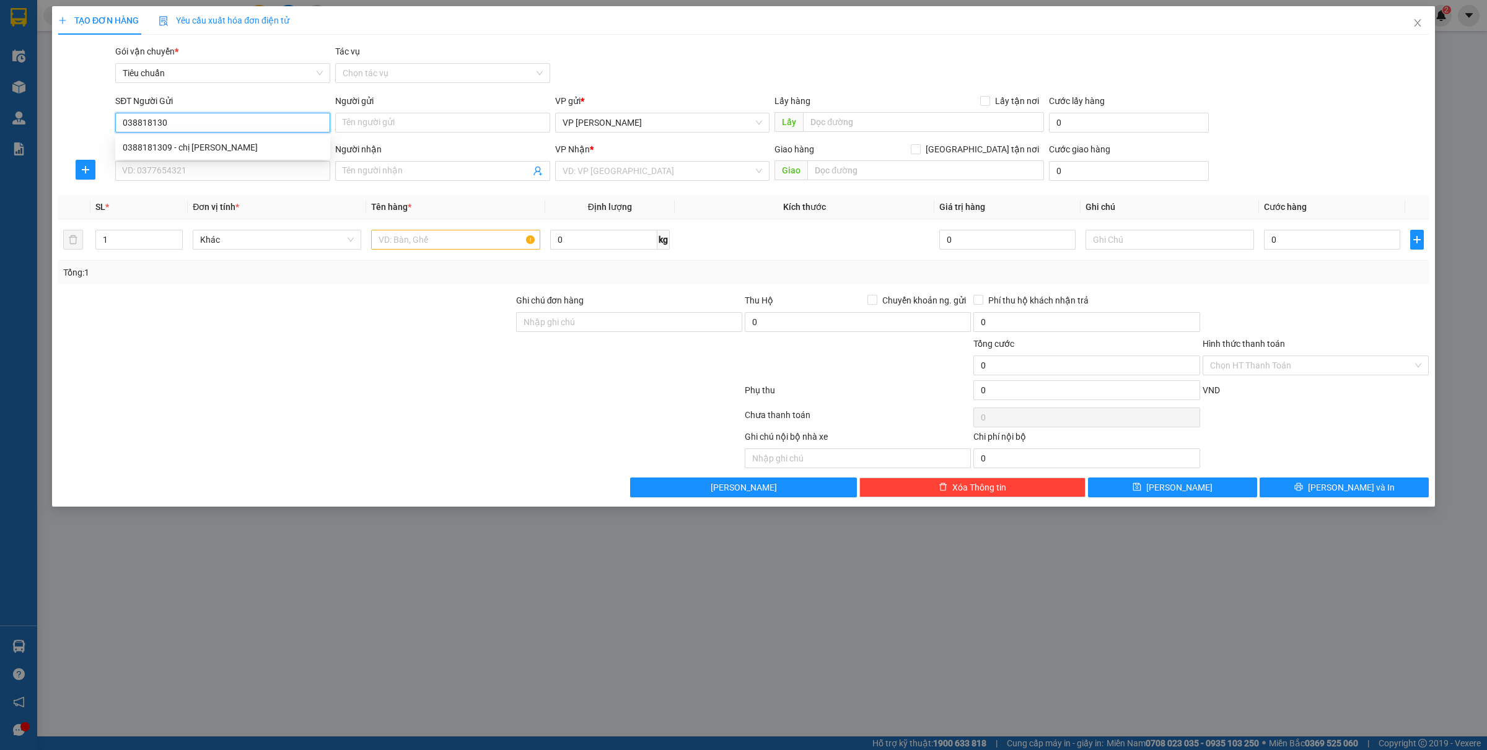
type input "0388181309"
click at [216, 146] on div "0388181309 - chị Thu" at bounding box center [223, 148] width 200 height 14
type input "chị Thu"
type input "0388181309"
click at [213, 182] on div "SĐT Người Nhận * VD: 0377654321" at bounding box center [222, 164] width 215 height 43
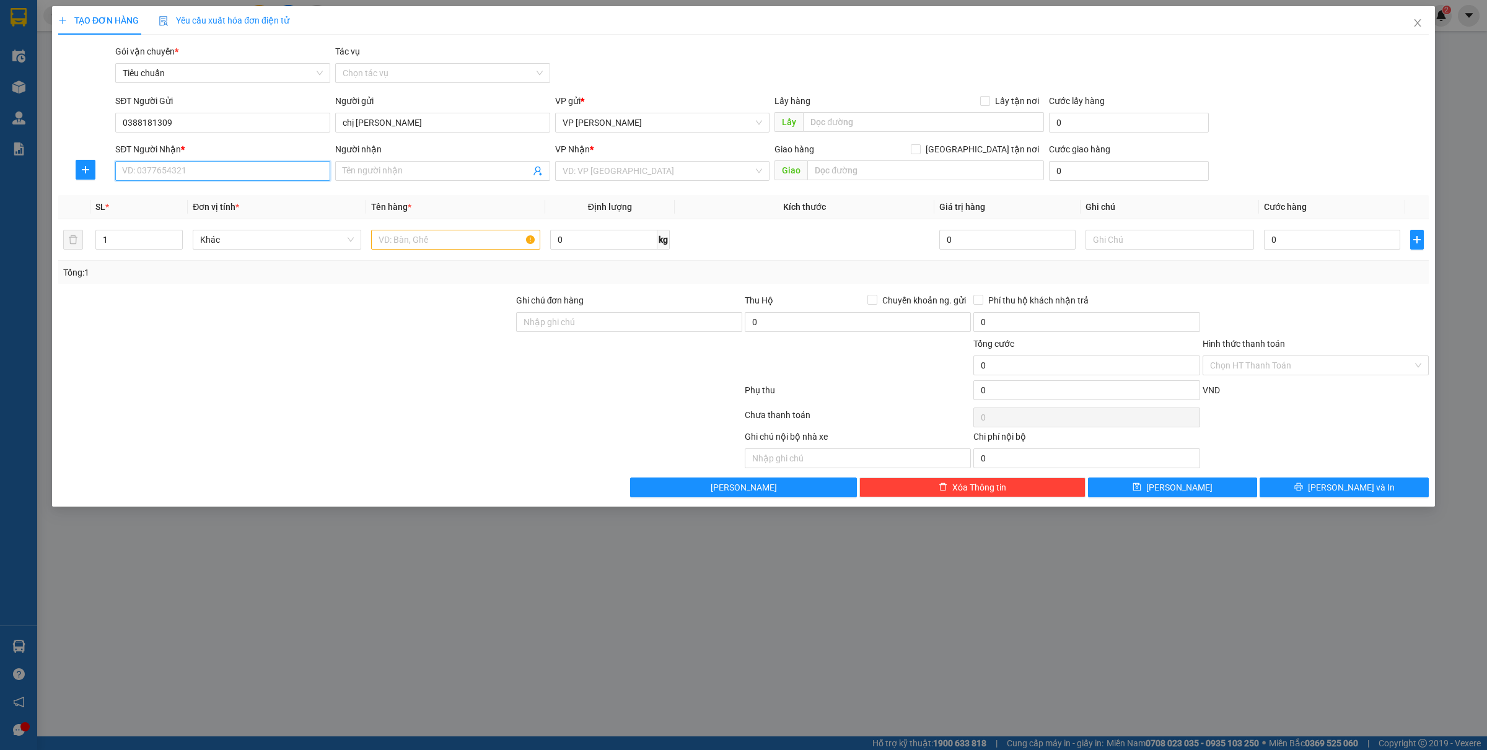
click at [214, 171] on input "SĐT Người Nhận *" at bounding box center [222, 171] width 215 height 20
click at [206, 196] on div "0365175859 - em Hà" at bounding box center [223, 197] width 200 height 14
type input "0365175859"
type input "em Hà"
click at [437, 237] on input "text" at bounding box center [455, 240] width 169 height 20
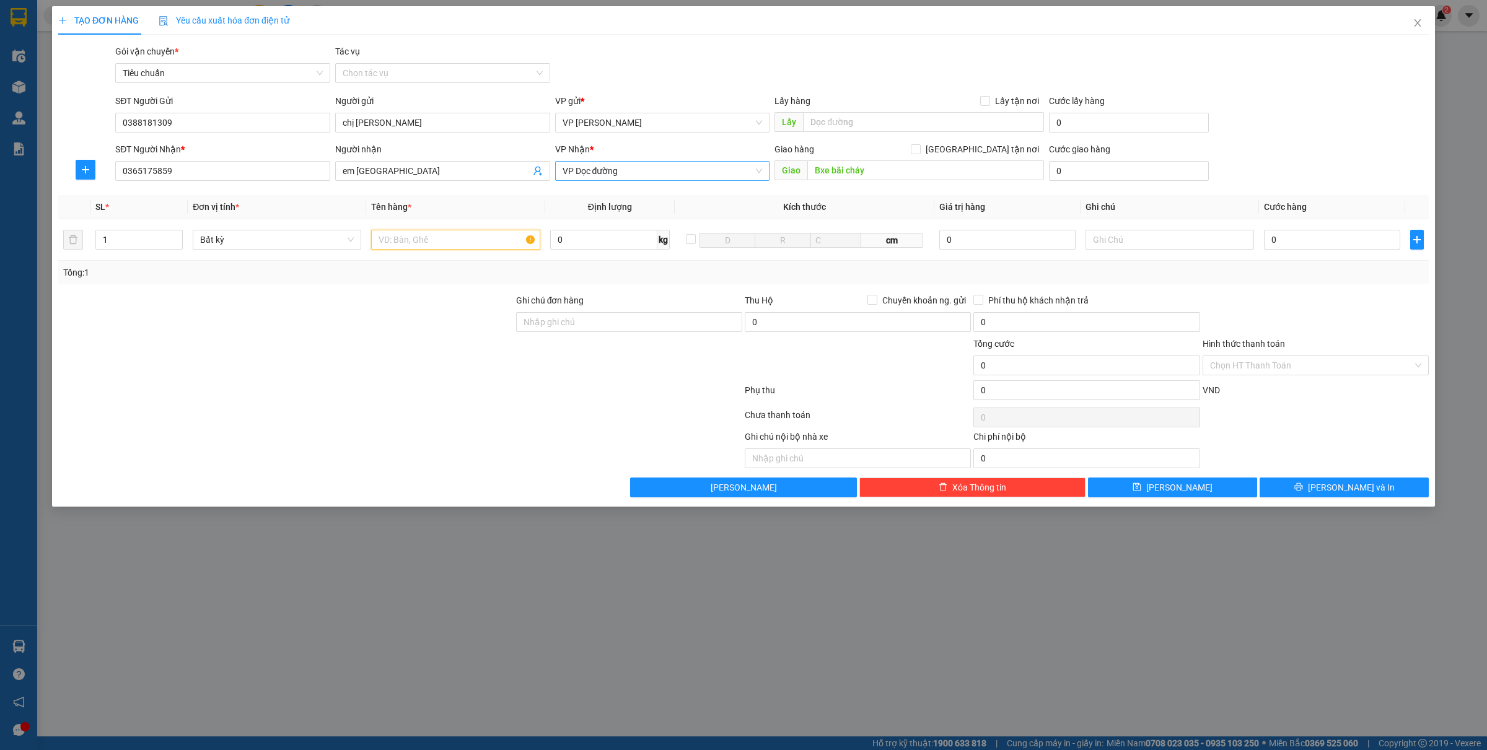
click at [725, 171] on span "VP Dọc đường" at bounding box center [663, 171] width 200 height 19
click at [618, 209] on div "VP Bãi Cháy" at bounding box center [663, 216] width 200 height 14
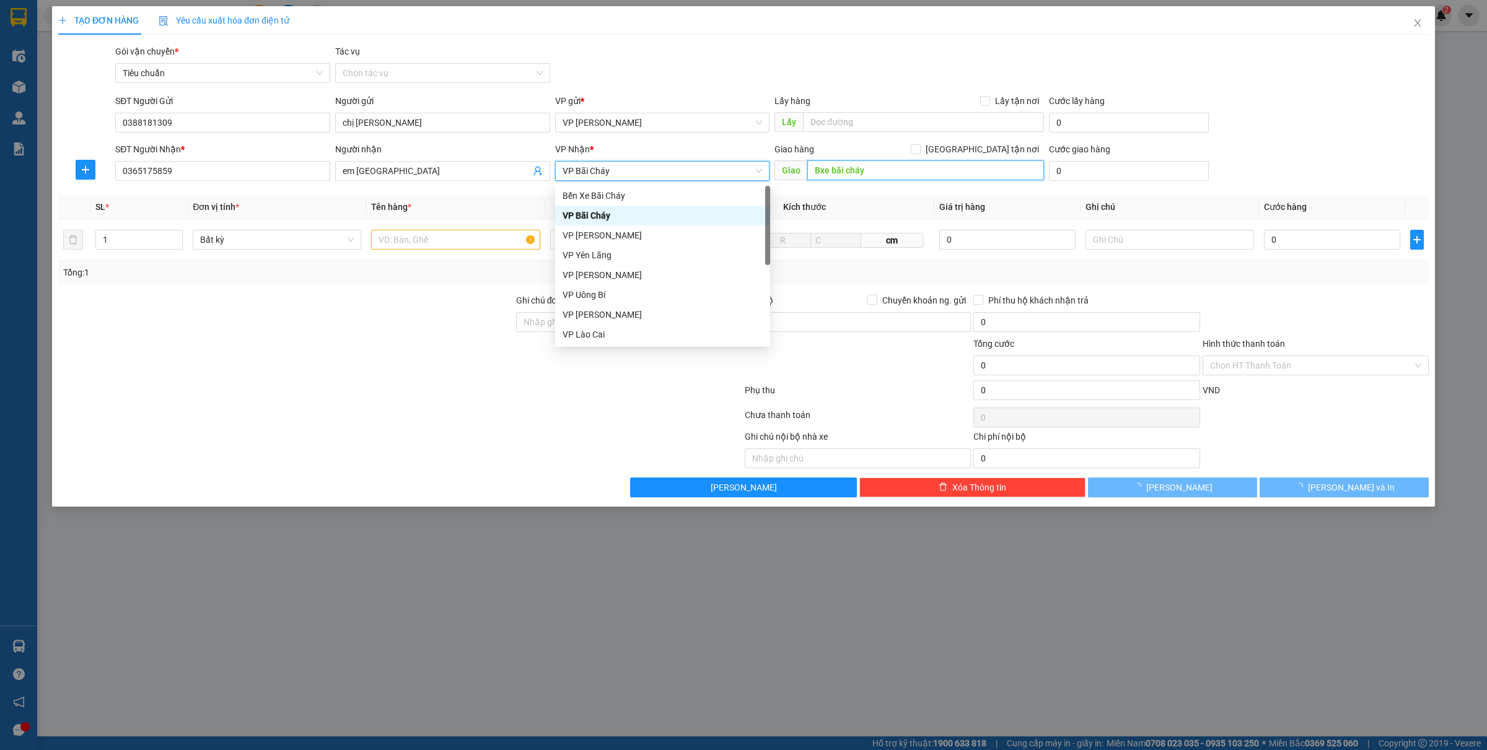
click at [900, 171] on input "Bxe bãi cháy" at bounding box center [926, 171] width 237 height 20
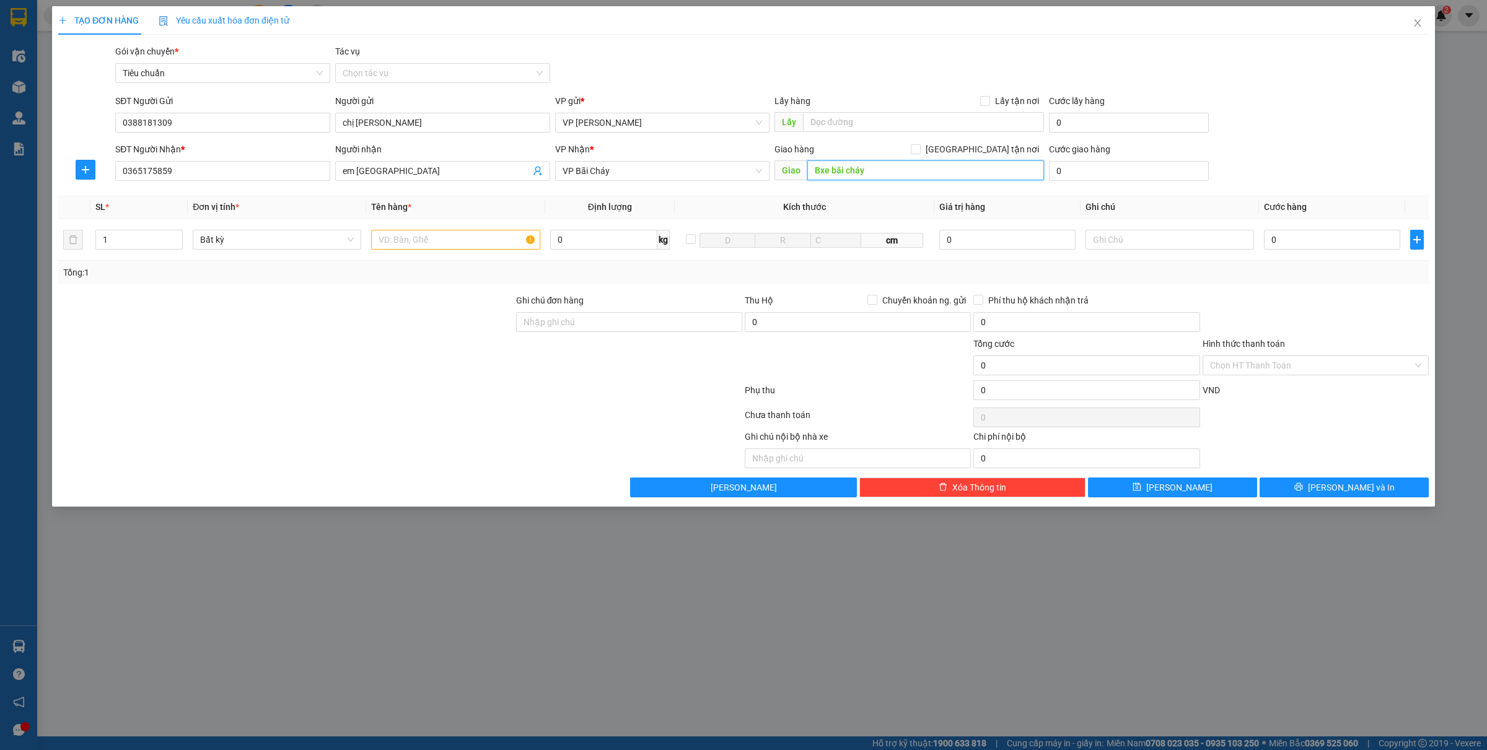
type input "="
click at [476, 239] on input "text" at bounding box center [455, 240] width 169 height 20
type input "1 ct mp"
click at [1308, 249] on input "0" at bounding box center [1332, 240] width 136 height 20
type input "50"
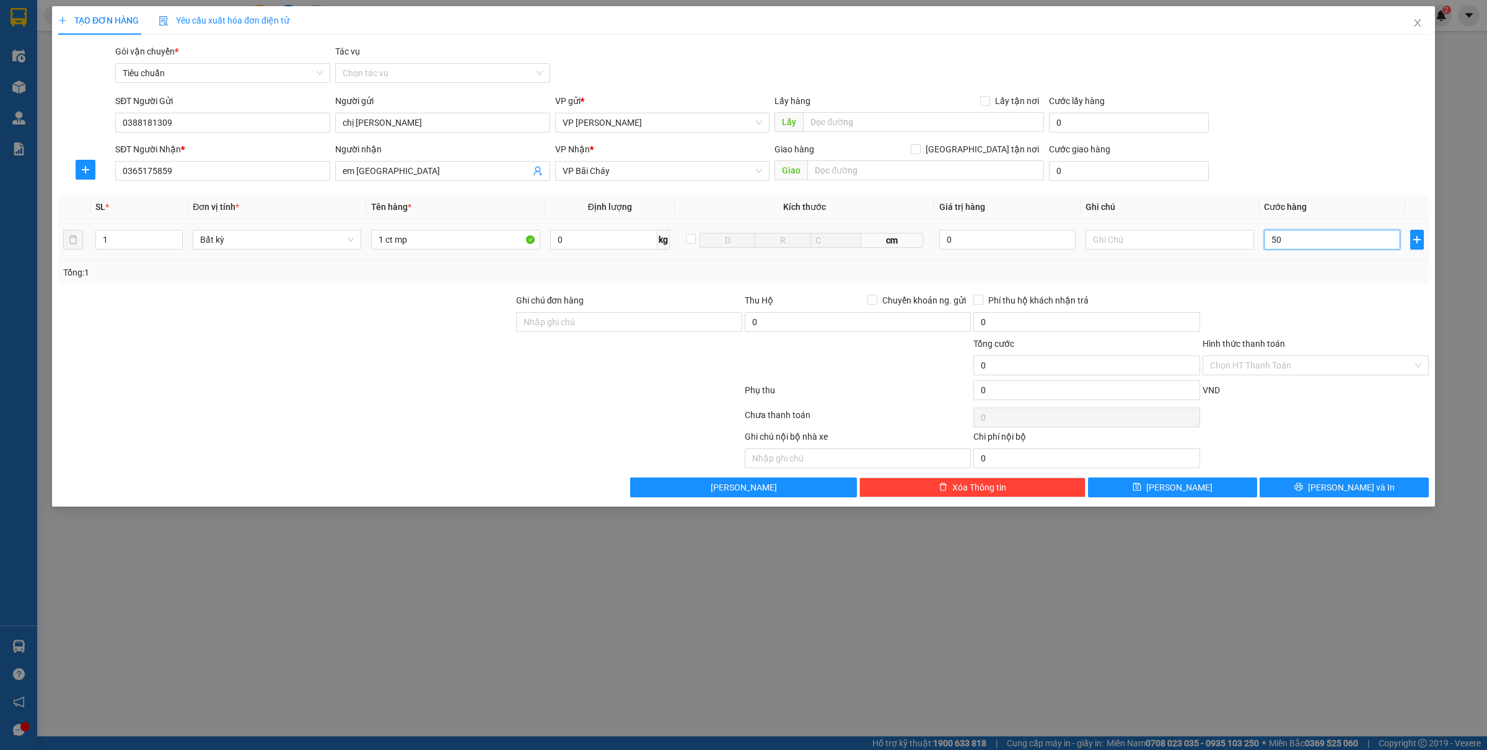
type input "50"
type input "50.000"
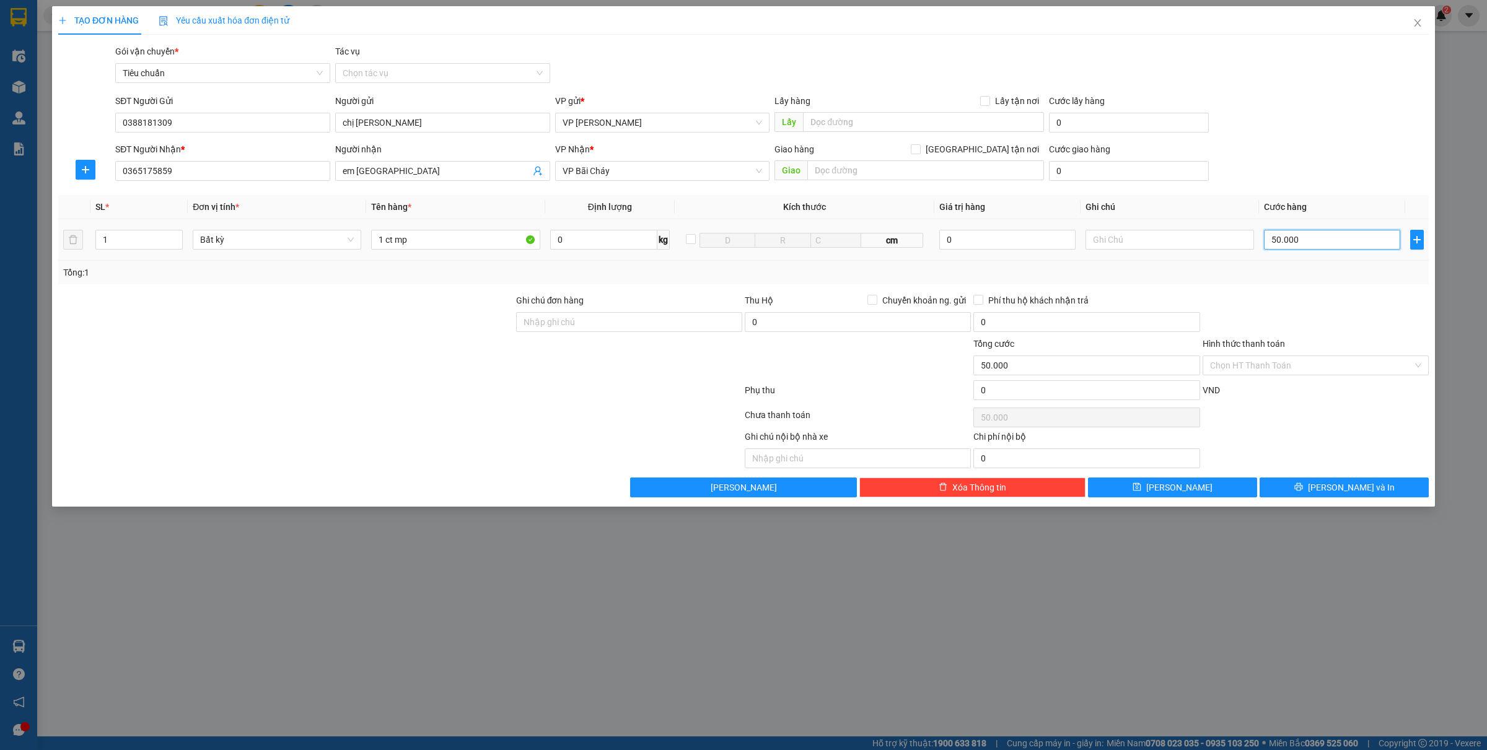
click at [1311, 246] on input "50.000" at bounding box center [1332, 240] width 136 height 20
type input "4"
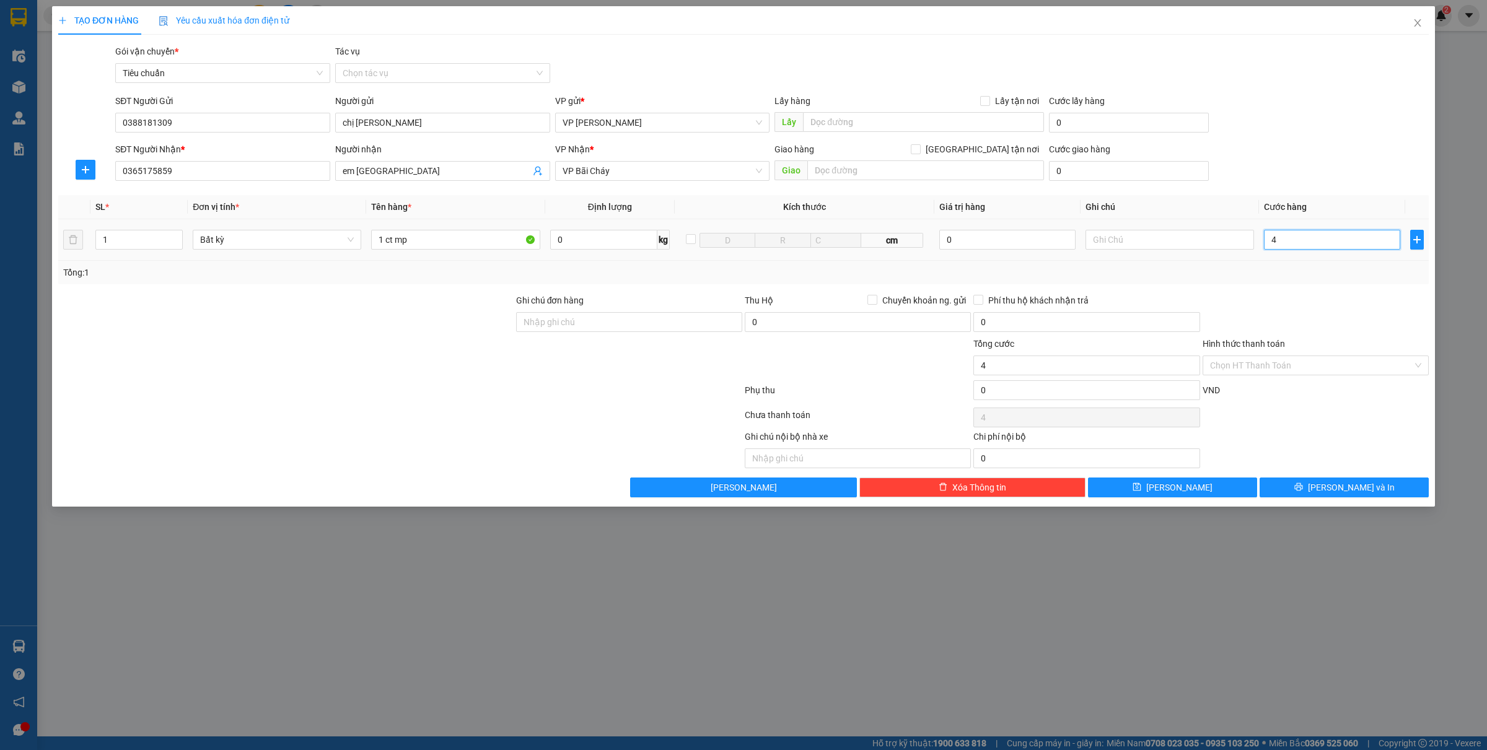
type input "40"
type input "400"
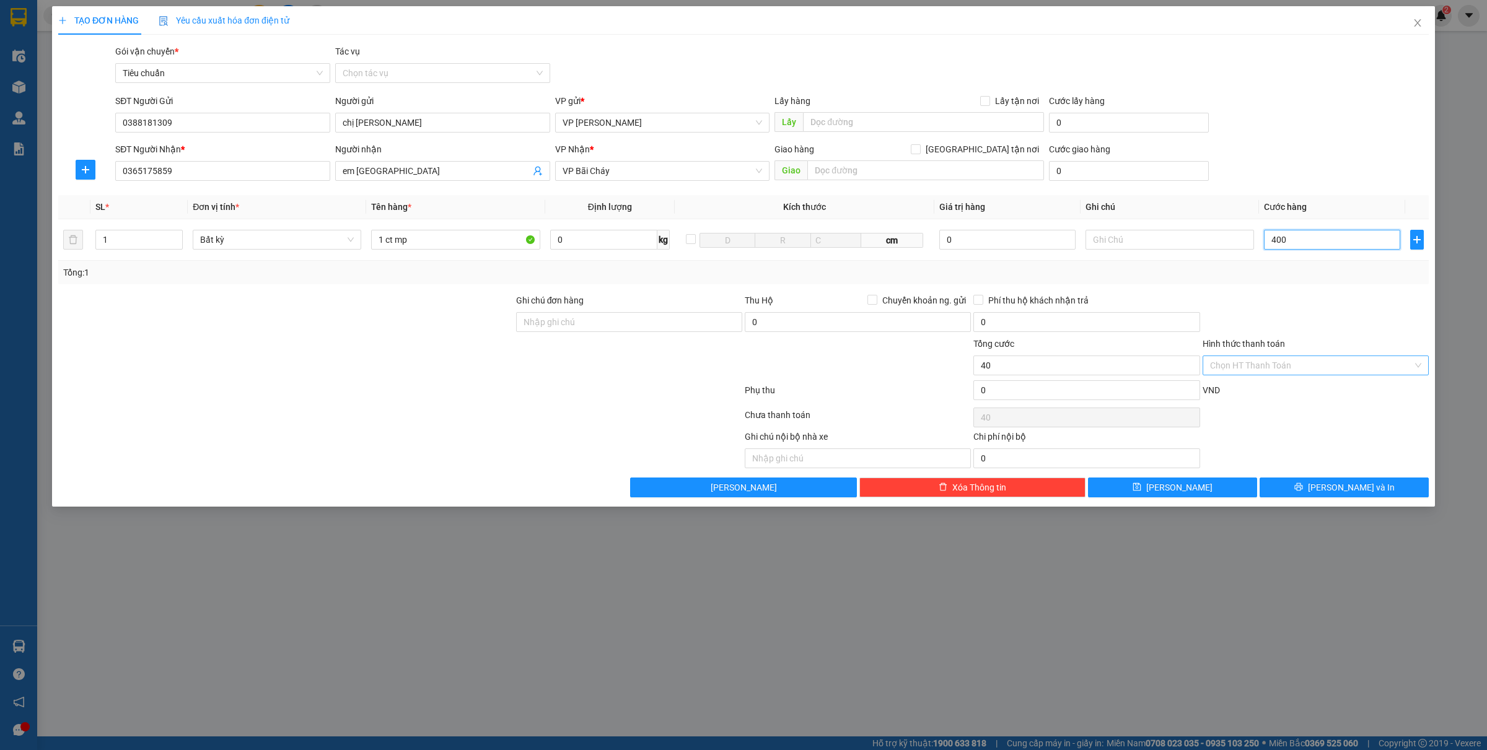
type input "400"
type input "4.000"
type input "40.000"
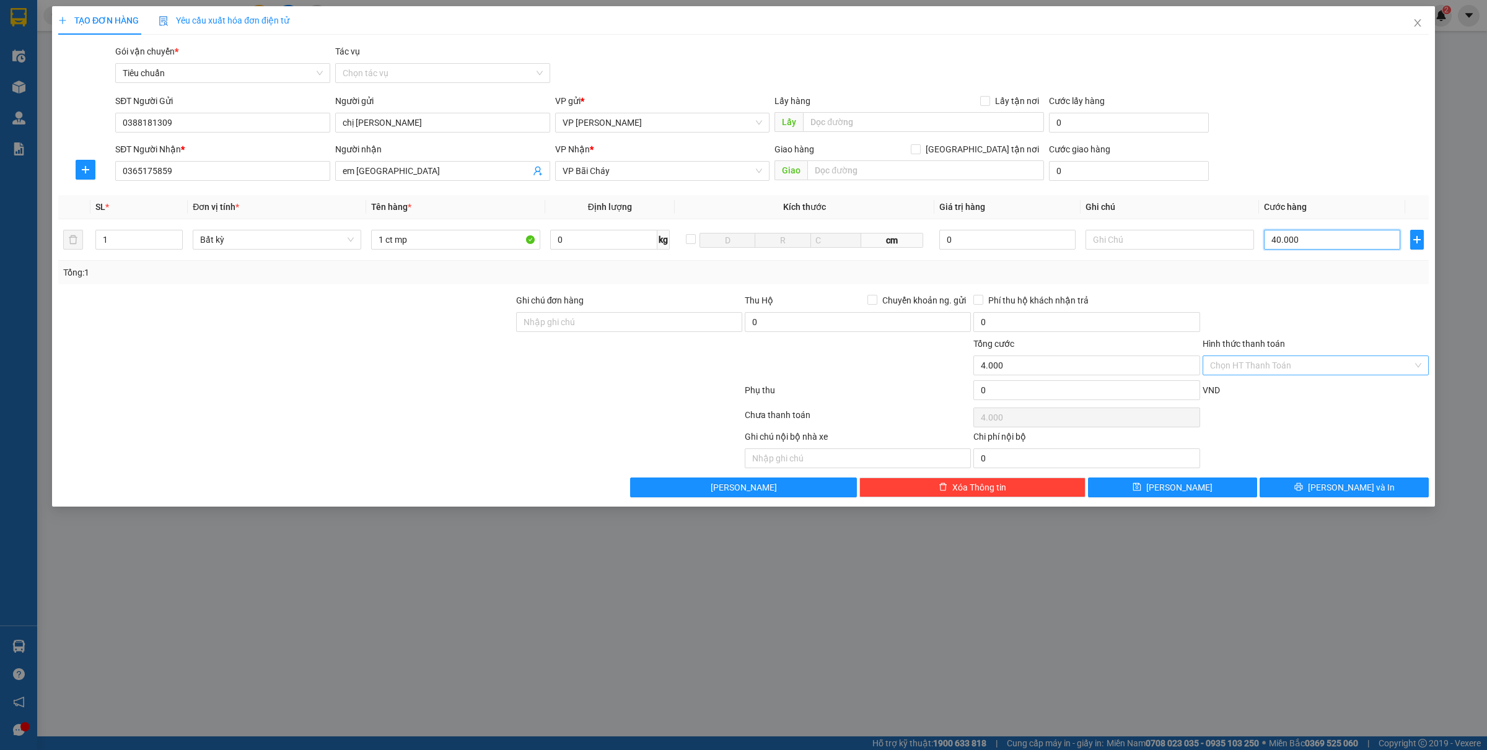
type input "40.000"
click at [1314, 482] on button "[PERSON_NAME] và In" at bounding box center [1344, 488] width 169 height 20
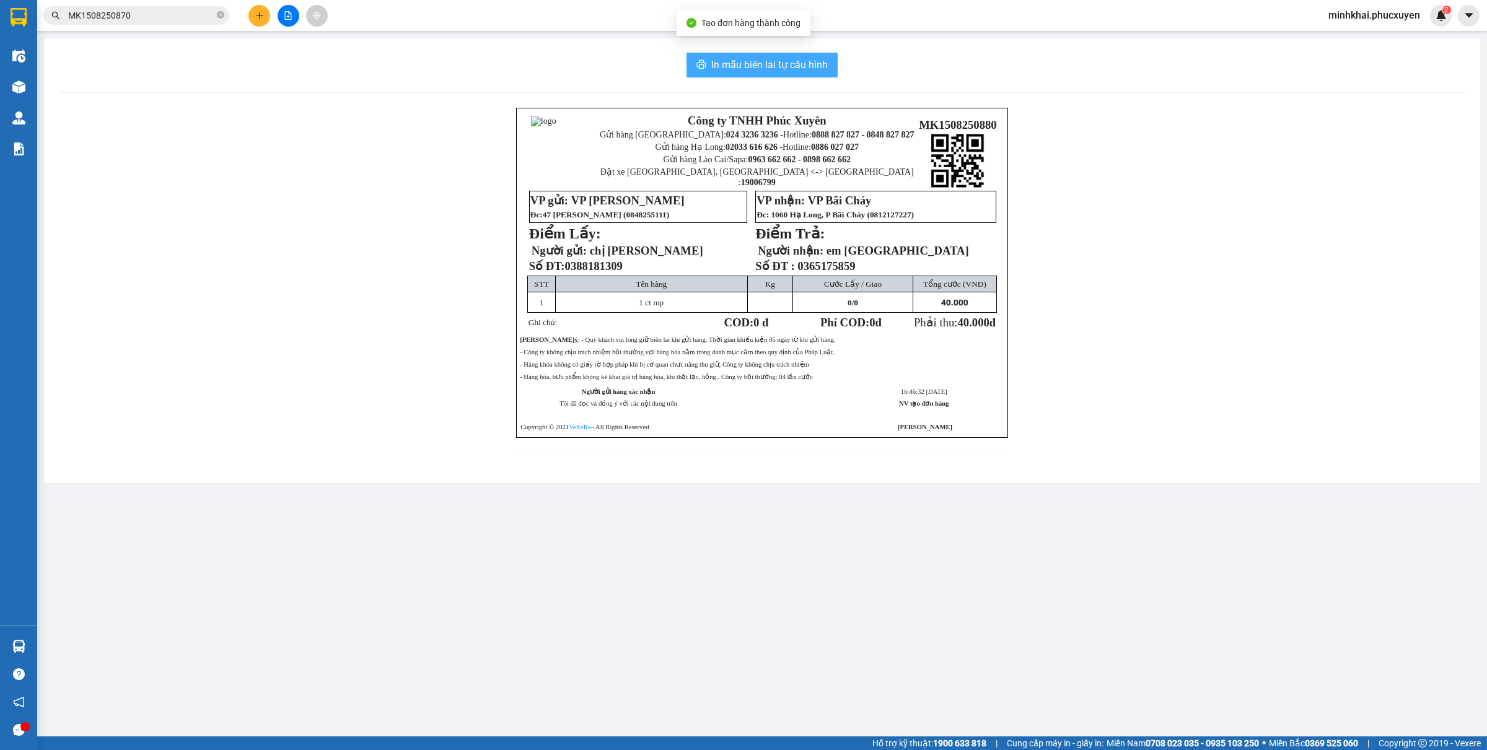
click at [776, 61] on span "In mẫu biên lai tự cấu hình" at bounding box center [769, 64] width 117 height 15
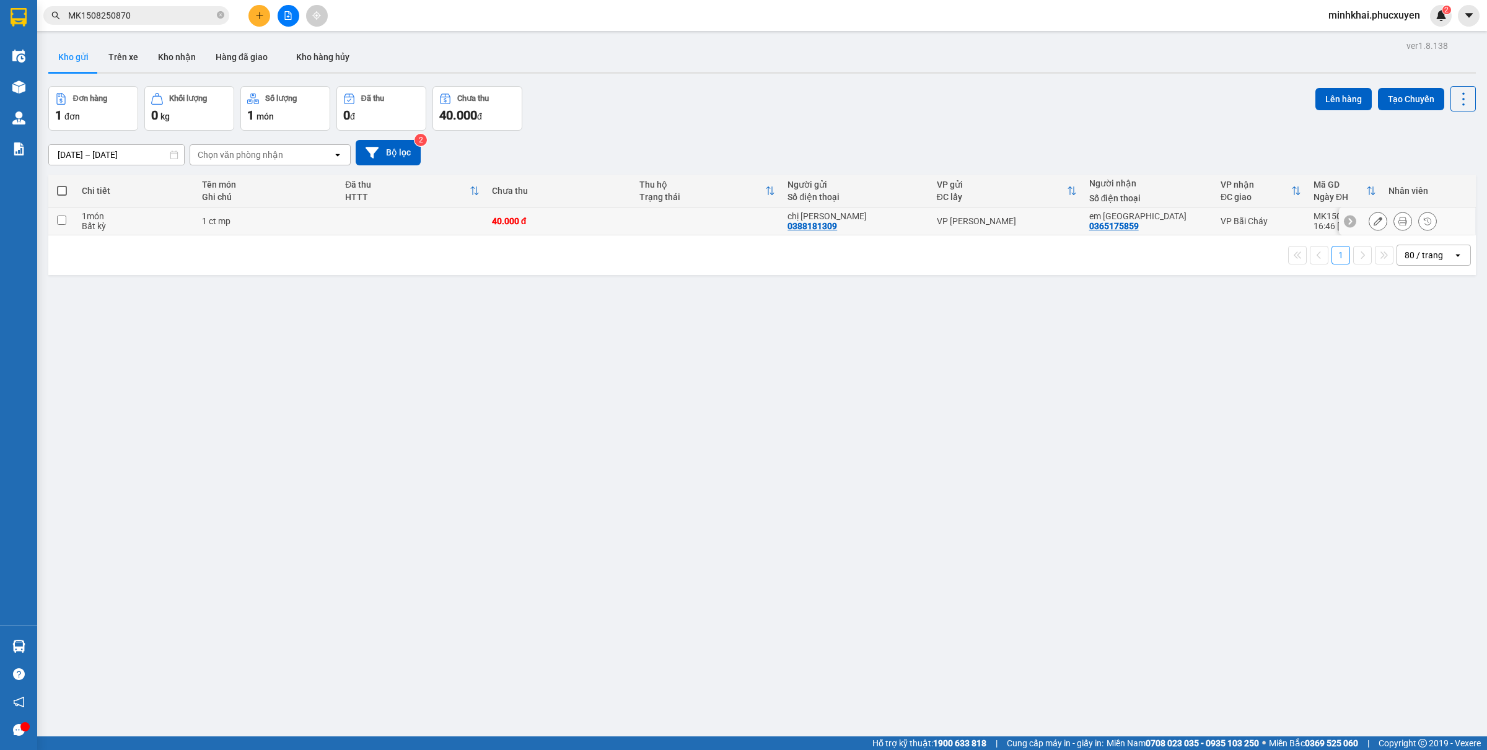
click at [56, 220] on td at bounding box center [61, 222] width 27 height 28
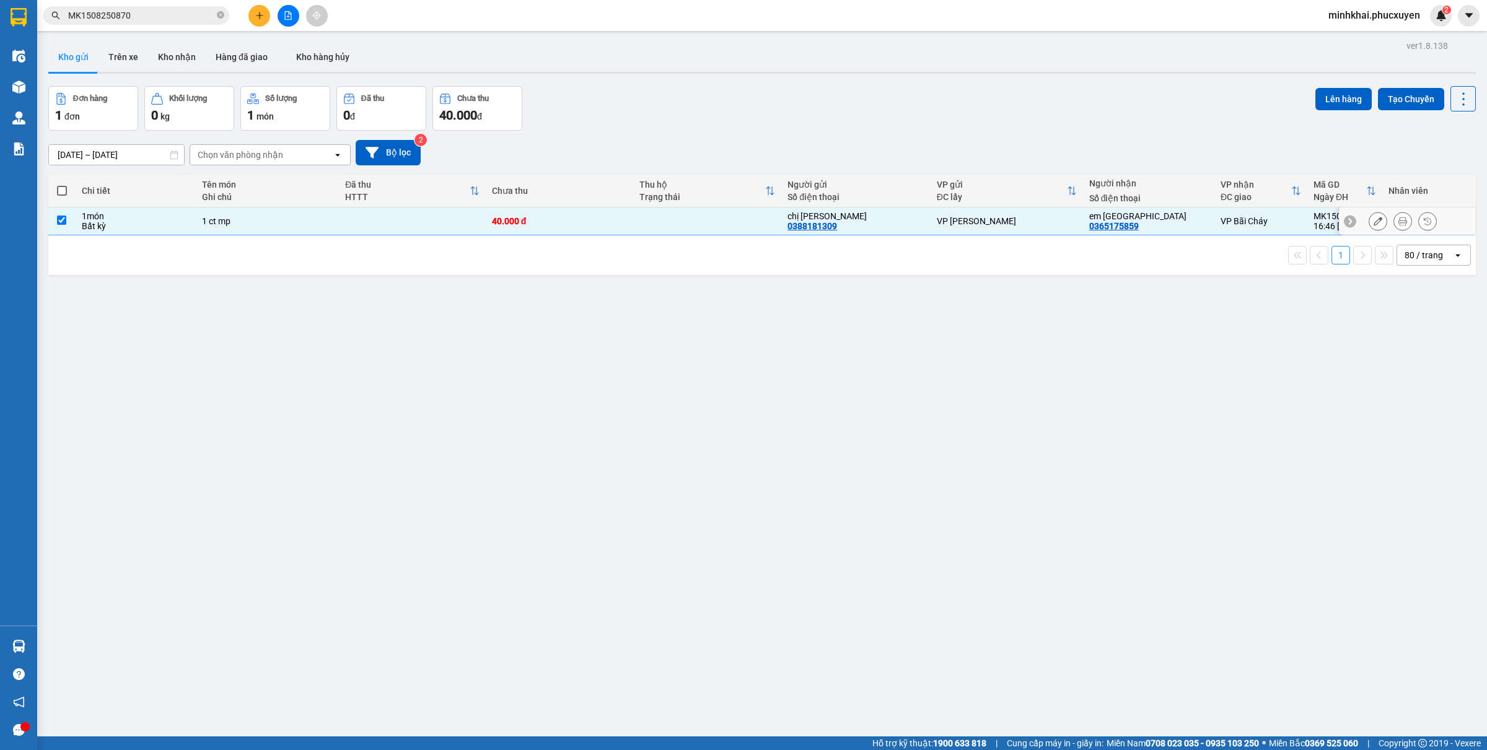
checkbox input "true"
click at [1316, 103] on button "Lên hàng" at bounding box center [1344, 99] width 56 height 22
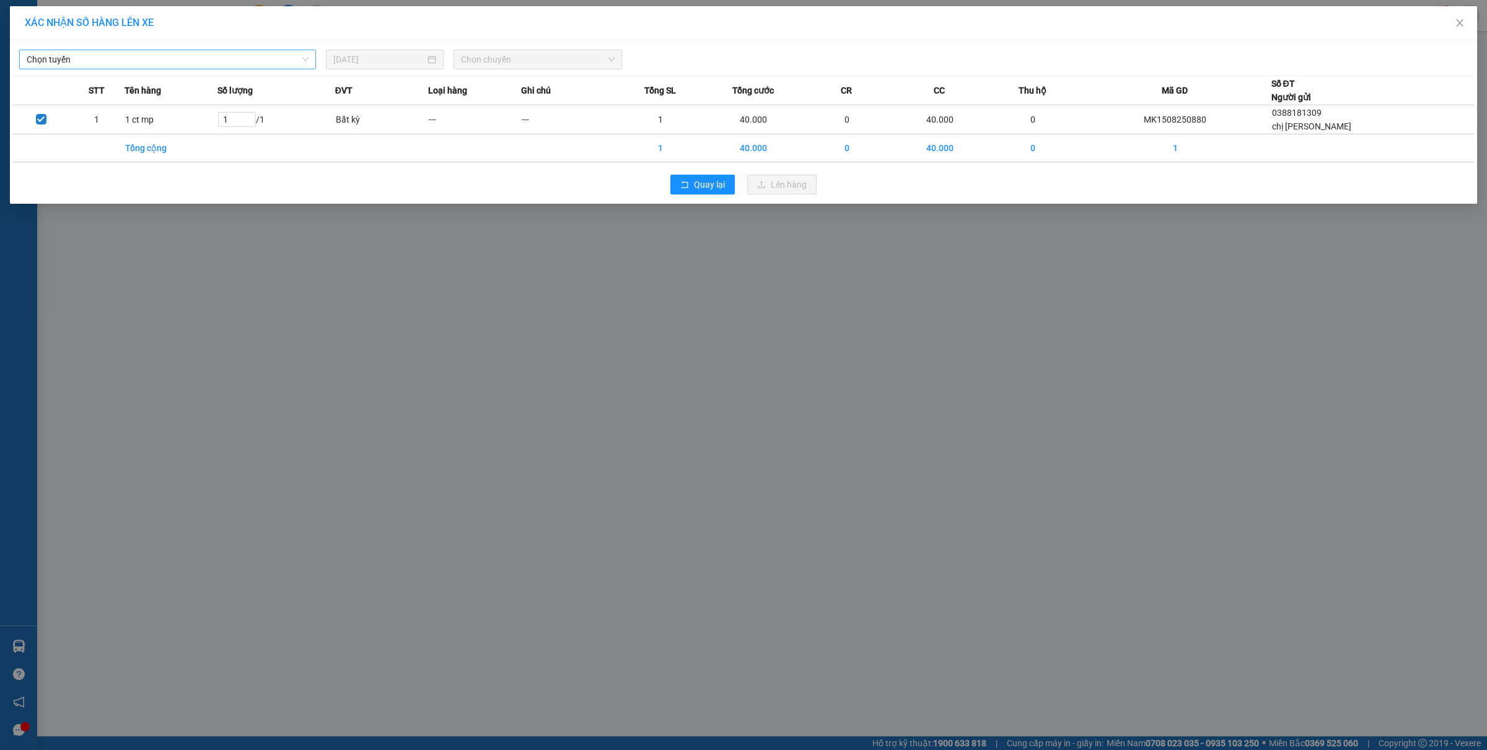
click at [192, 63] on span "Chọn tuyến" at bounding box center [168, 59] width 282 height 19
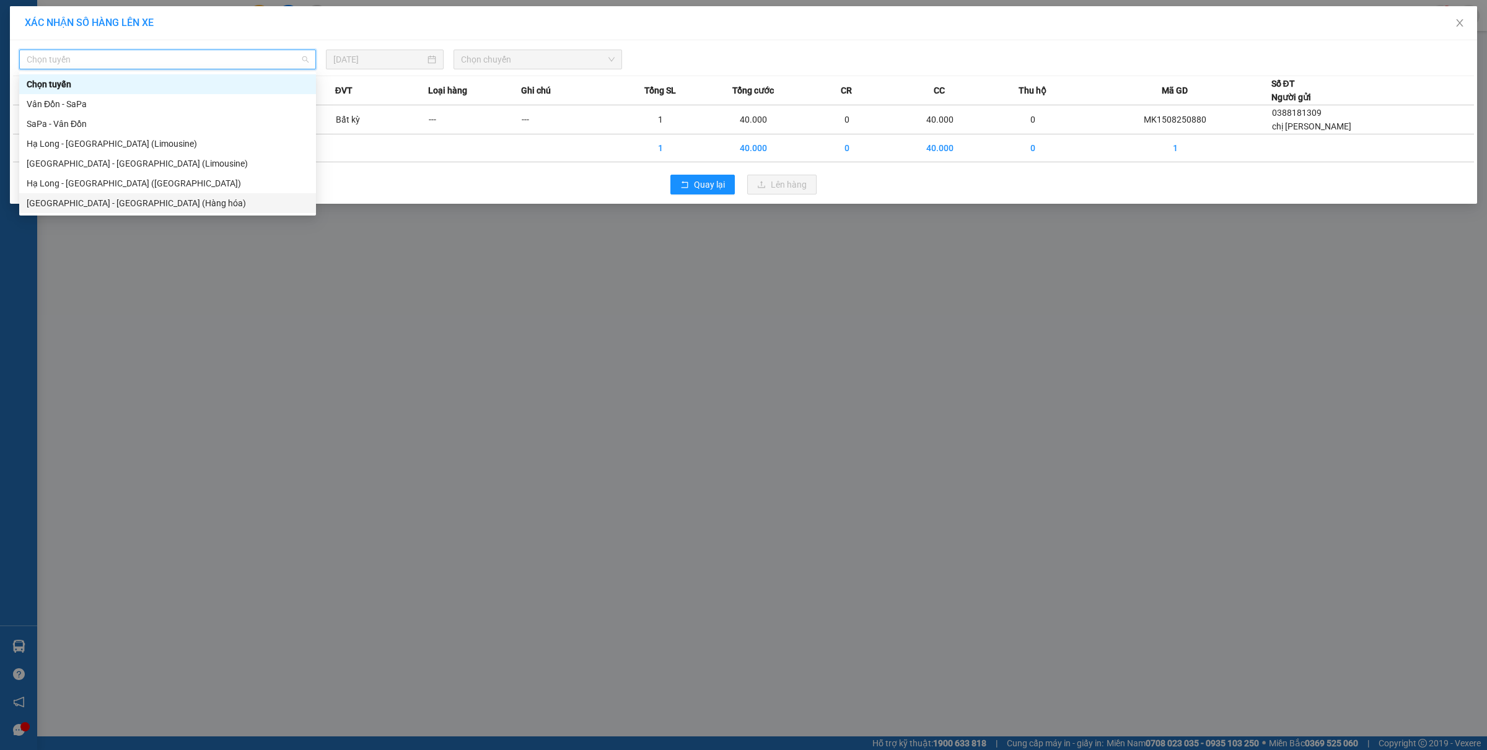
click at [165, 200] on div "Hà Nội - Hạ Long (Hàng hóa)" at bounding box center [168, 203] width 282 height 14
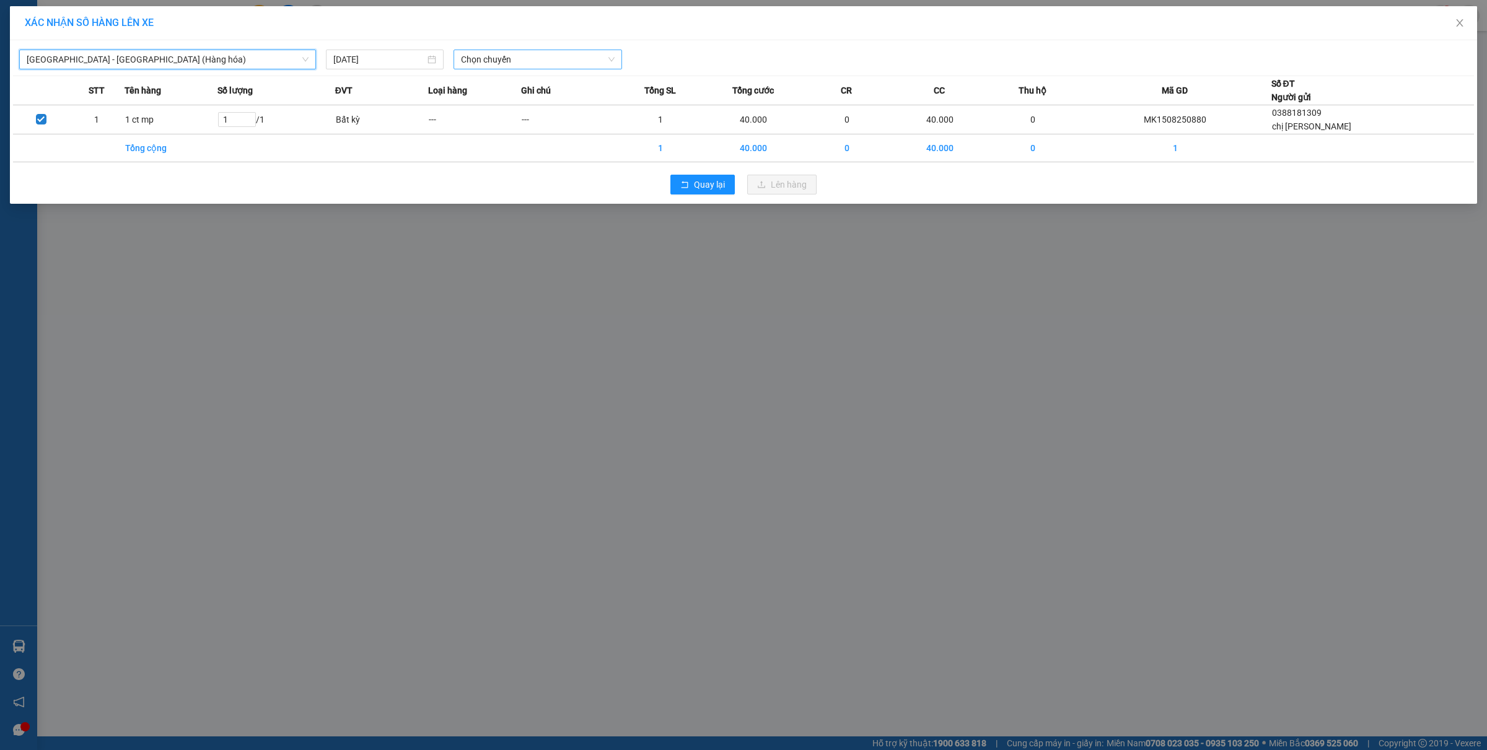
click at [527, 57] on span "Chọn chuyến" at bounding box center [538, 59] width 154 height 19
click at [521, 118] on div "16:00 - 14H-009.60" at bounding box center [509, 124] width 97 height 14
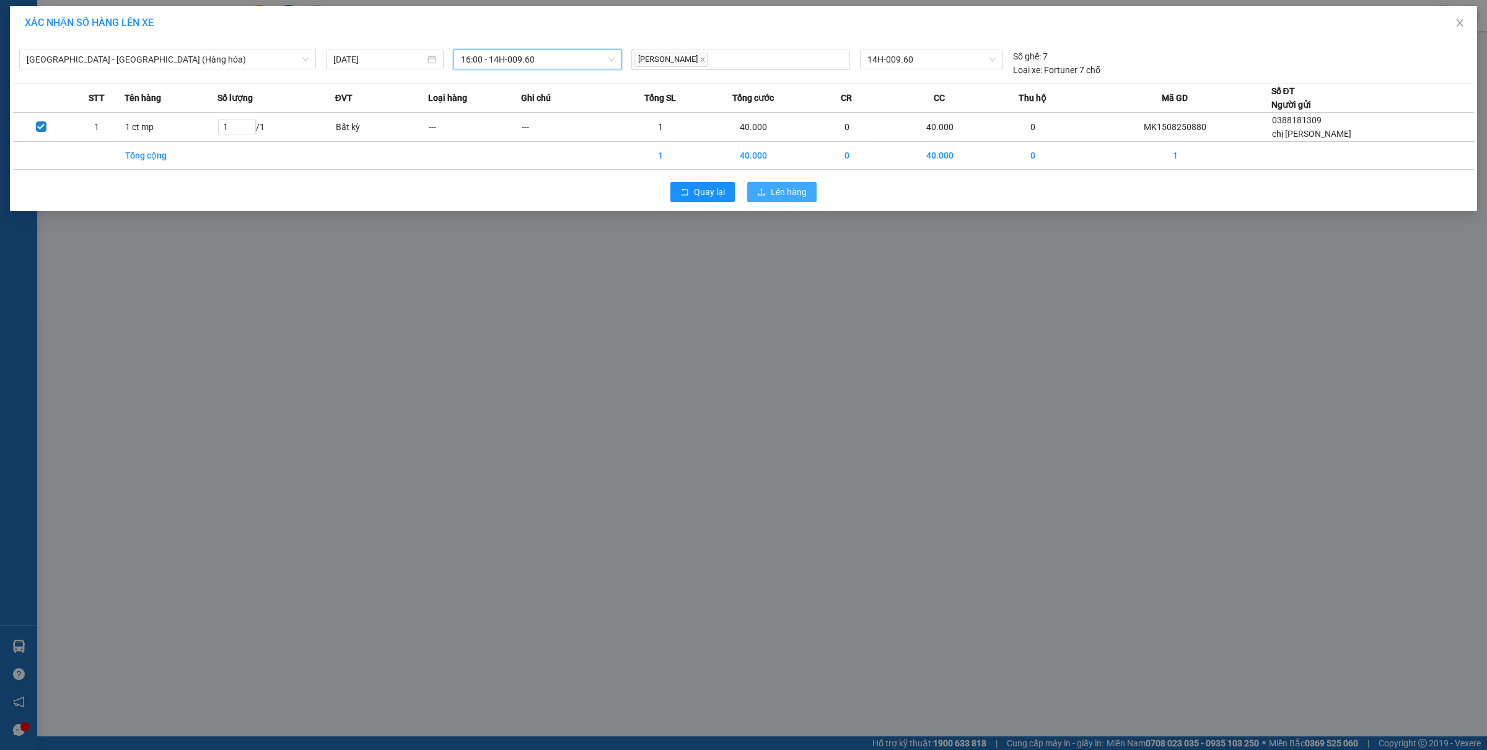
click at [775, 199] on span "Lên hàng" at bounding box center [789, 192] width 36 height 14
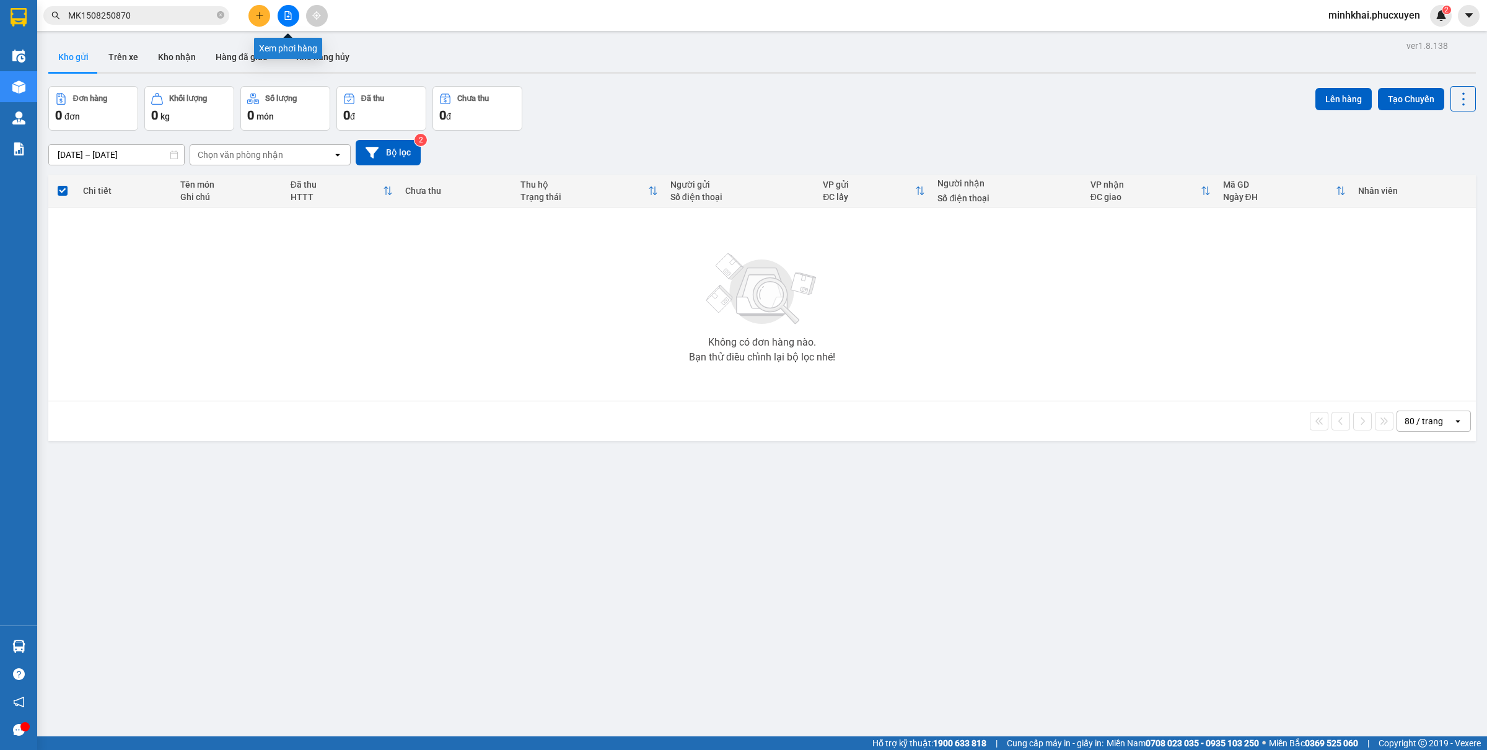
click at [282, 14] on button at bounding box center [289, 16] width 22 height 22
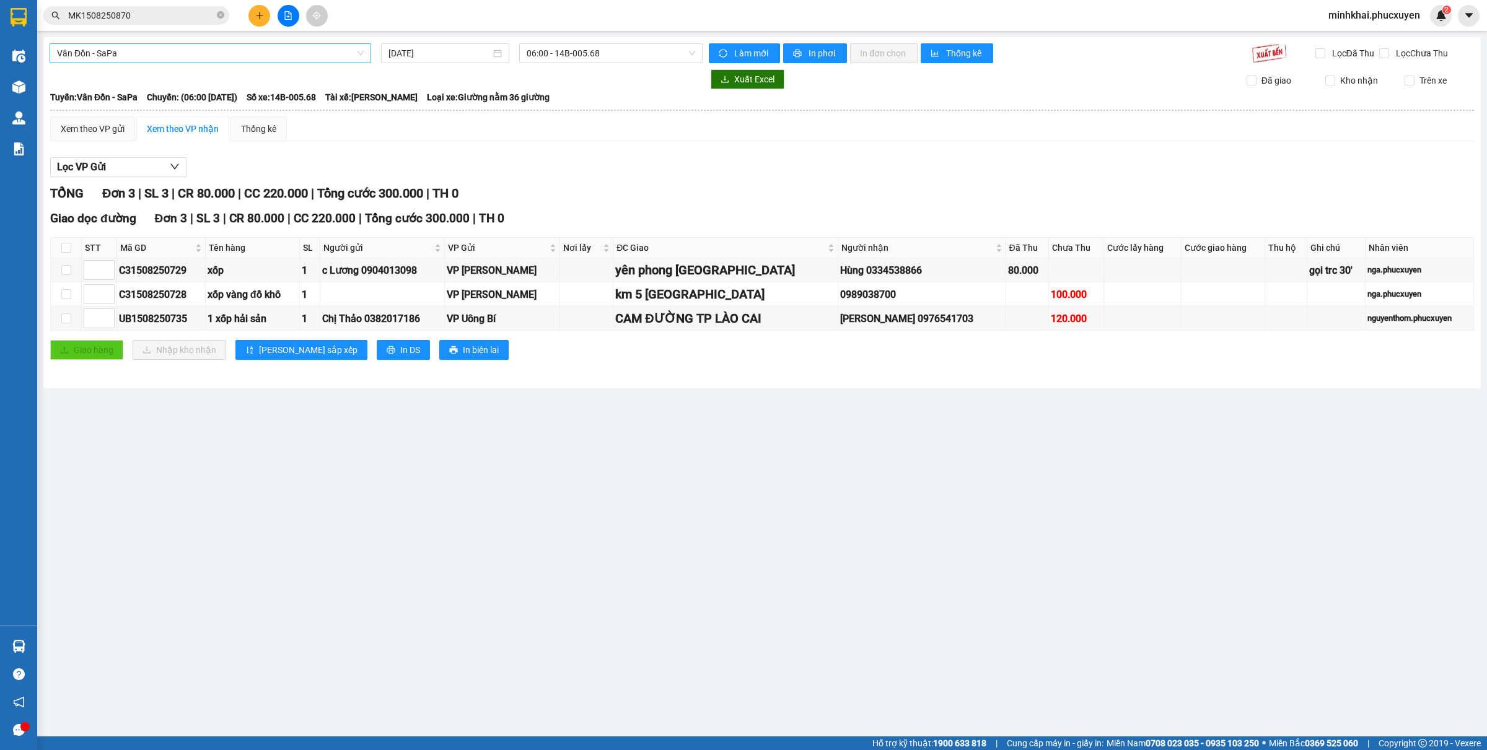
click at [221, 61] on span "Vân Đồn - SaPa" at bounding box center [210, 53] width 307 height 19
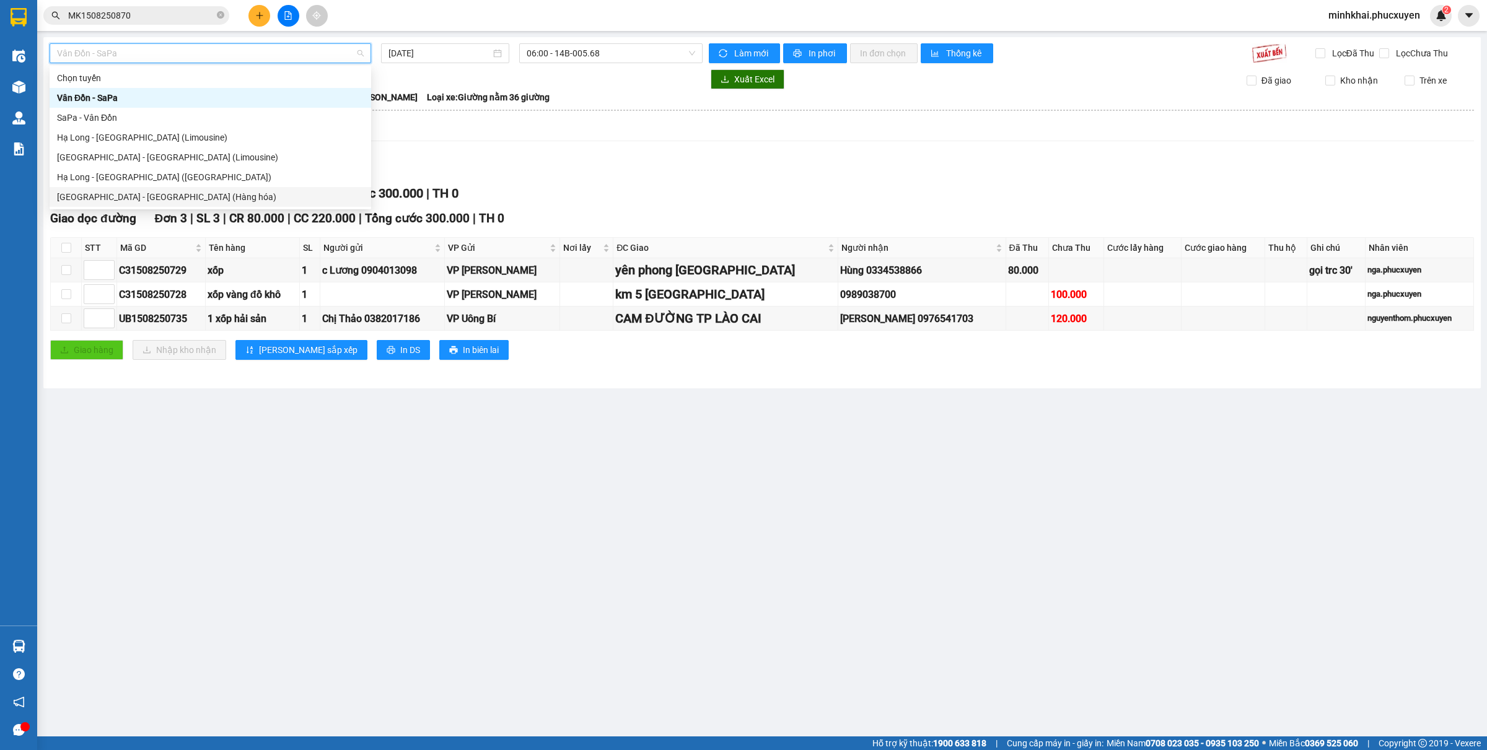
click at [198, 193] on div "Hà Nội - Hạ Long (Hàng hóa)" at bounding box center [210, 197] width 307 height 14
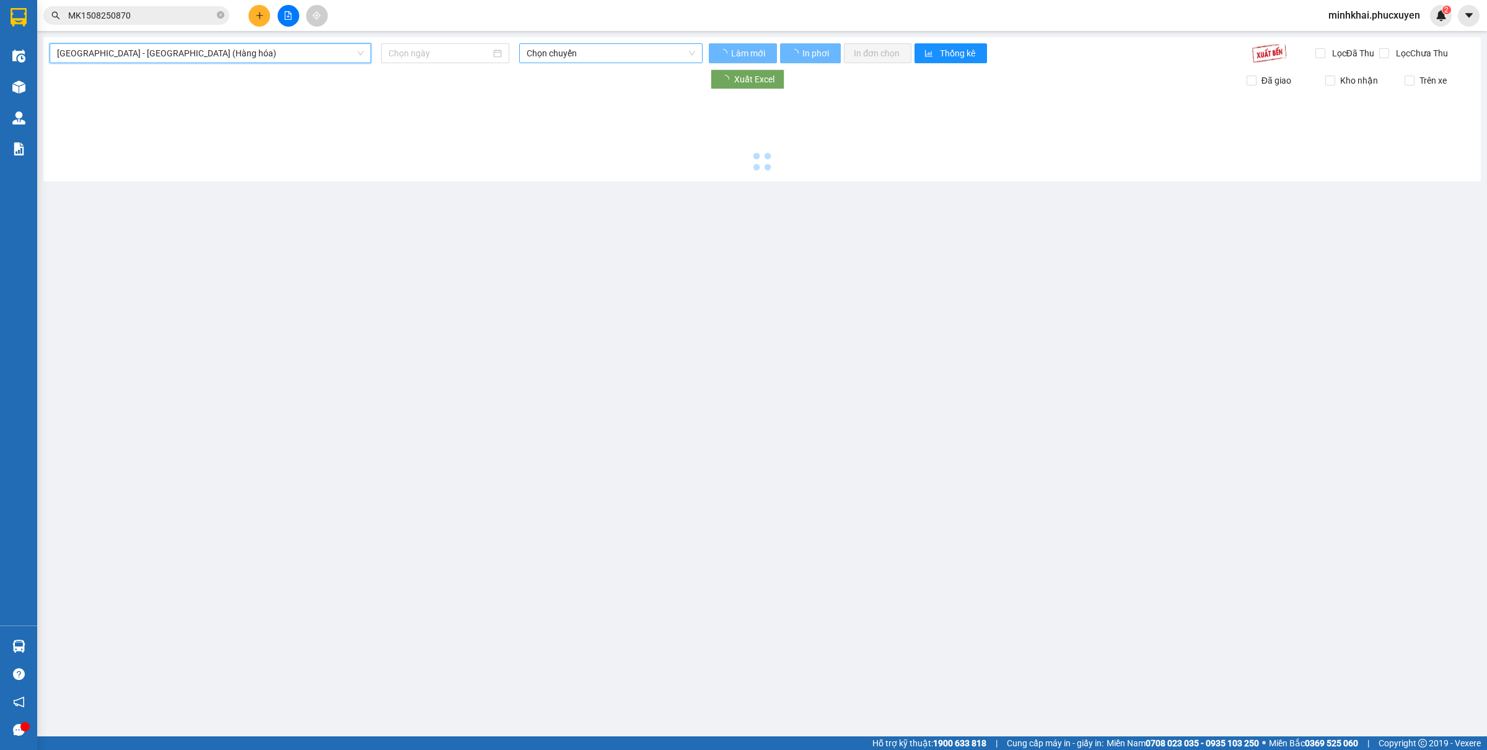
type input "[DATE]"
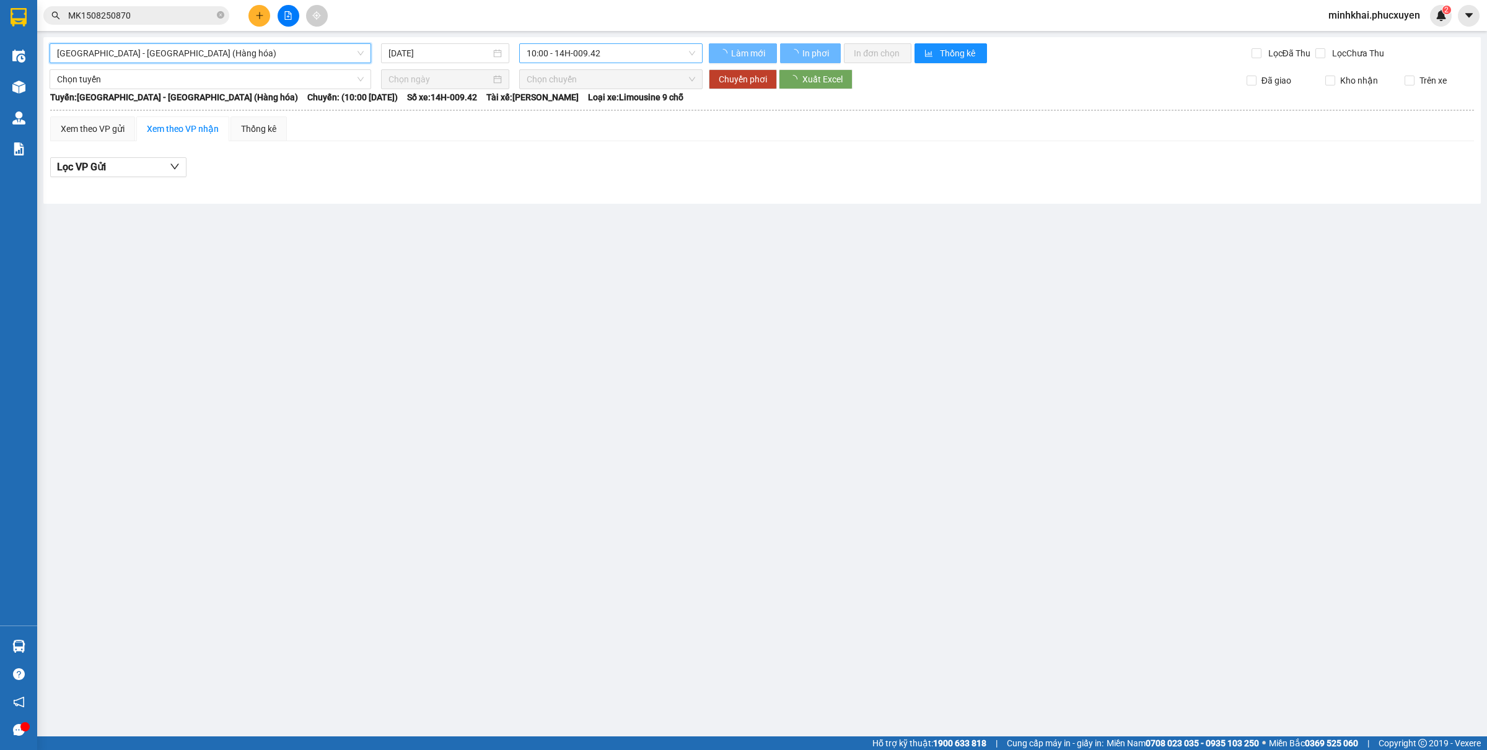
click at [562, 53] on span "10:00 - 14H-009.42" at bounding box center [611, 53] width 169 height 19
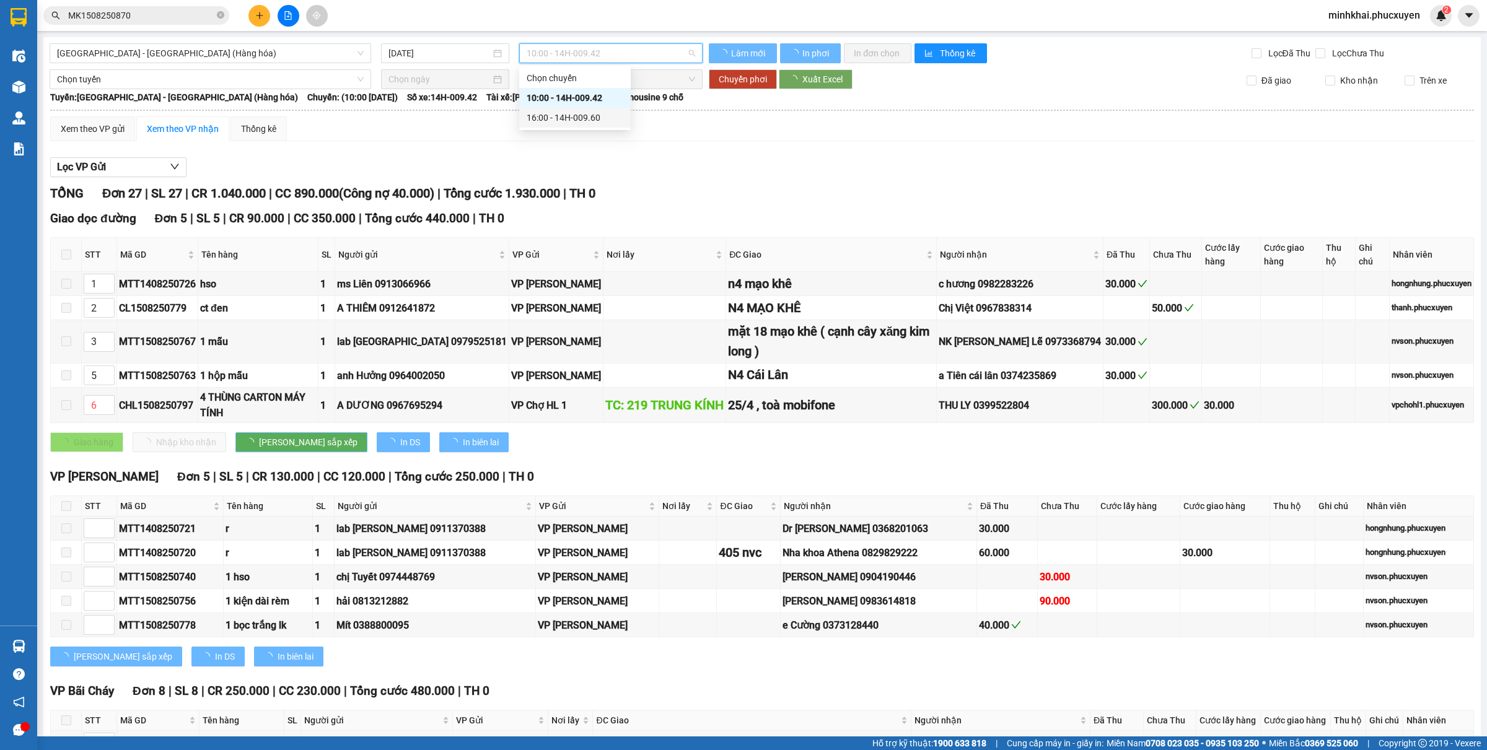
click at [592, 119] on div "16:00 - 14H-009.60" at bounding box center [575, 118] width 97 height 14
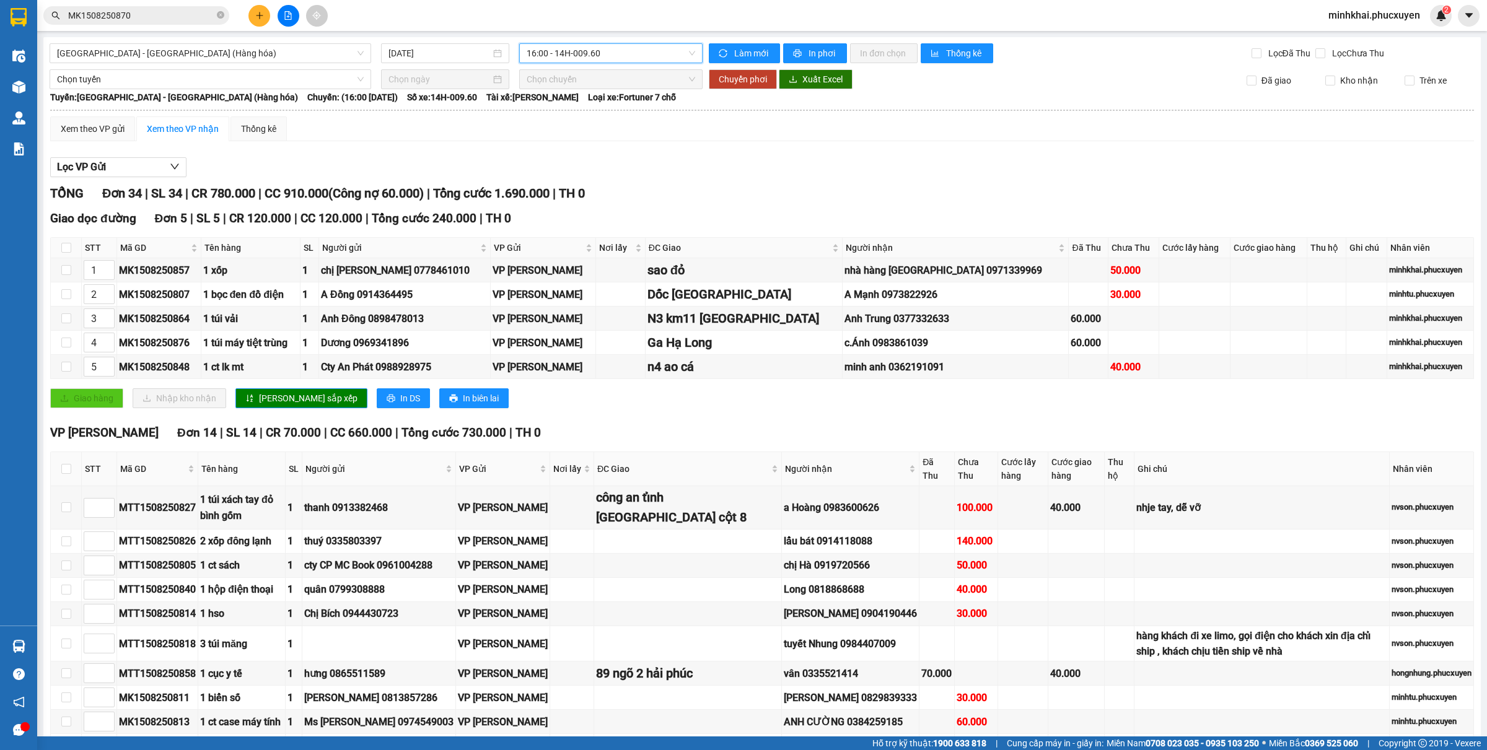
click at [552, 45] on span "16:00 - 14H-009.60" at bounding box center [611, 53] width 169 height 19
click at [571, 121] on div "16:00 - 14H-009.60" at bounding box center [570, 118] width 97 height 14
click at [400, 401] on span "In DS" at bounding box center [410, 399] width 20 height 14
drag, startPoint x: 354, startPoint y: 398, endPoint x: 350, endPoint y: 406, distance: 8.3
click at [400, 405] on span "In DS" at bounding box center [410, 399] width 20 height 14
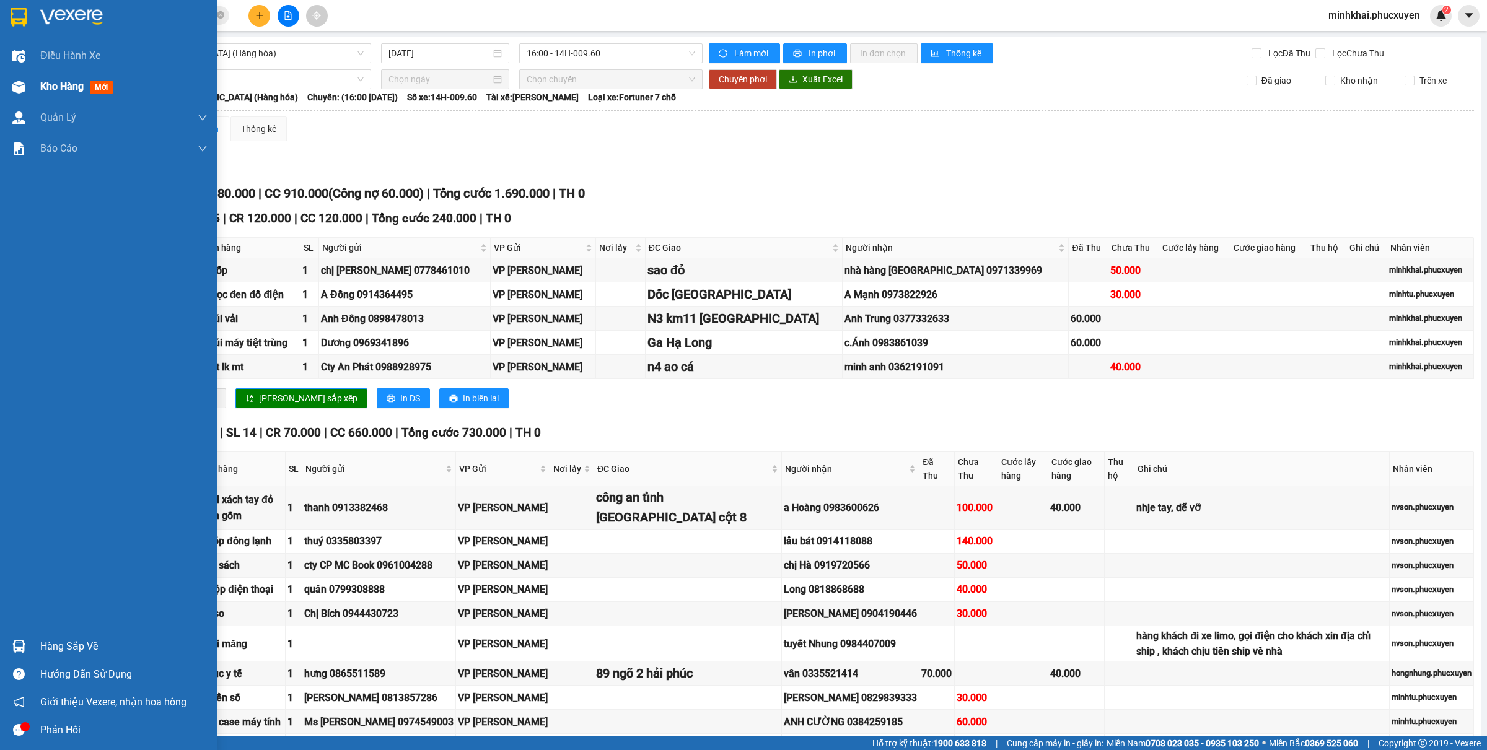
click at [25, 82] on img at bounding box center [18, 87] width 13 height 13
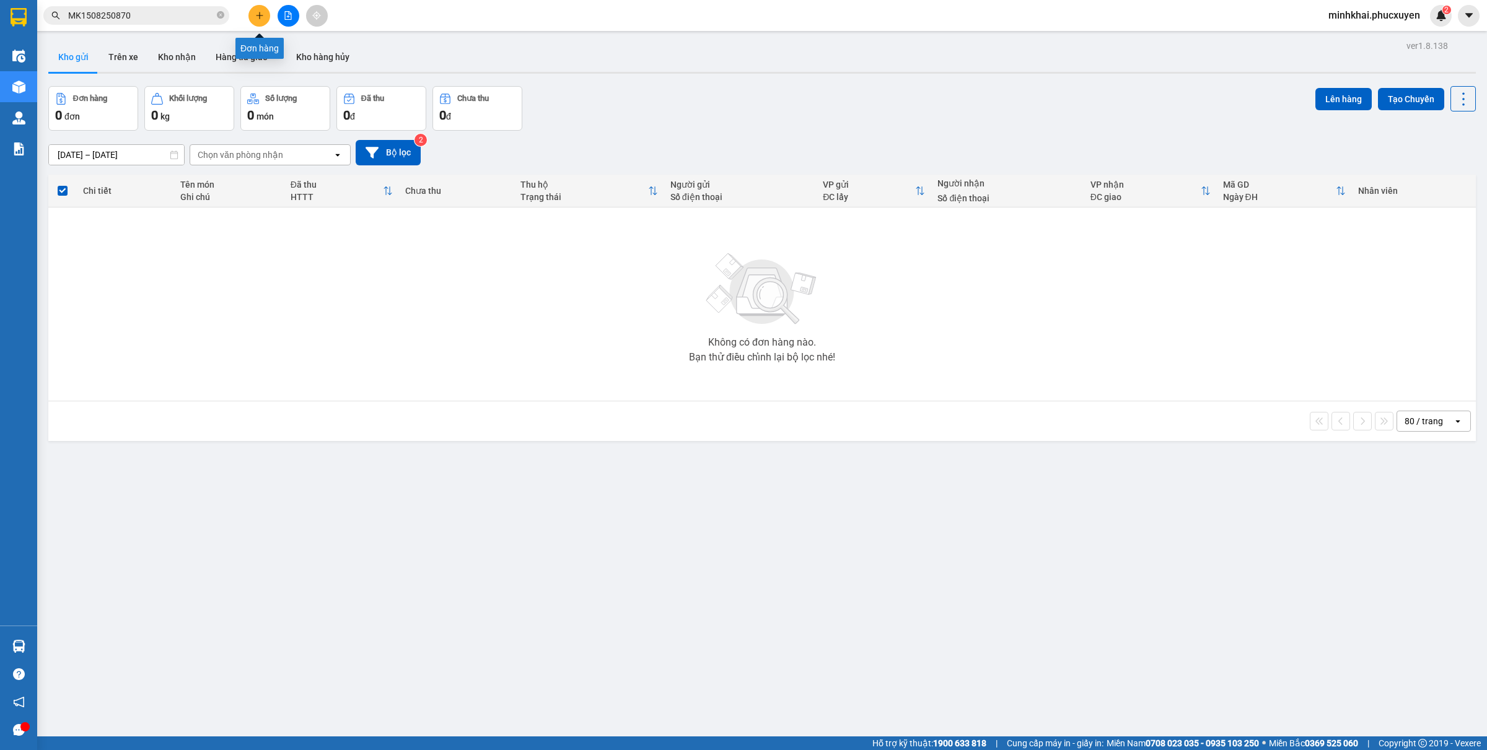
click at [265, 10] on button at bounding box center [260, 16] width 22 height 22
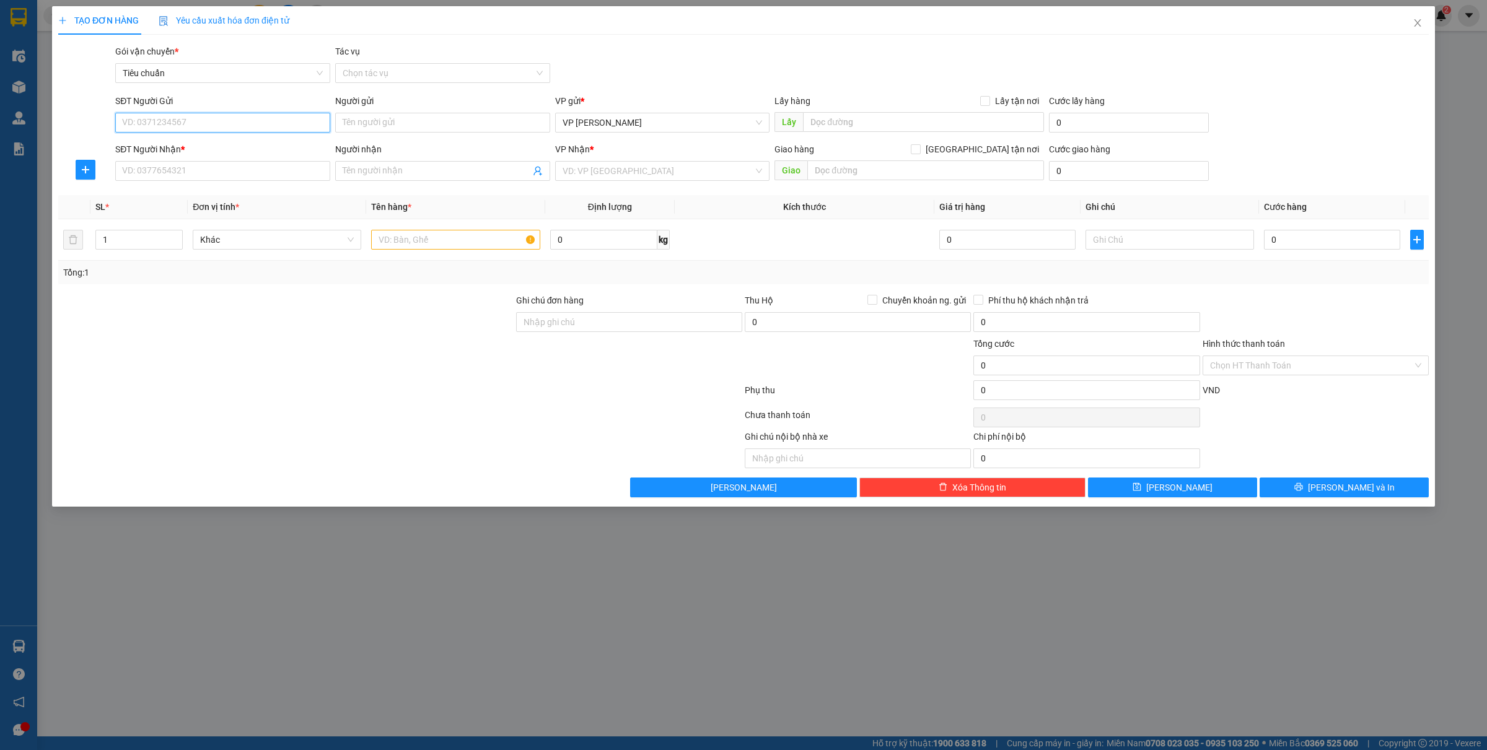
paste input "0367538999"
type input "0367538999"
click at [193, 143] on div "0367538999 - labo Đàm Gia" at bounding box center [223, 148] width 200 height 14
type input "labo Đàm Gia"
type input "0367538999"
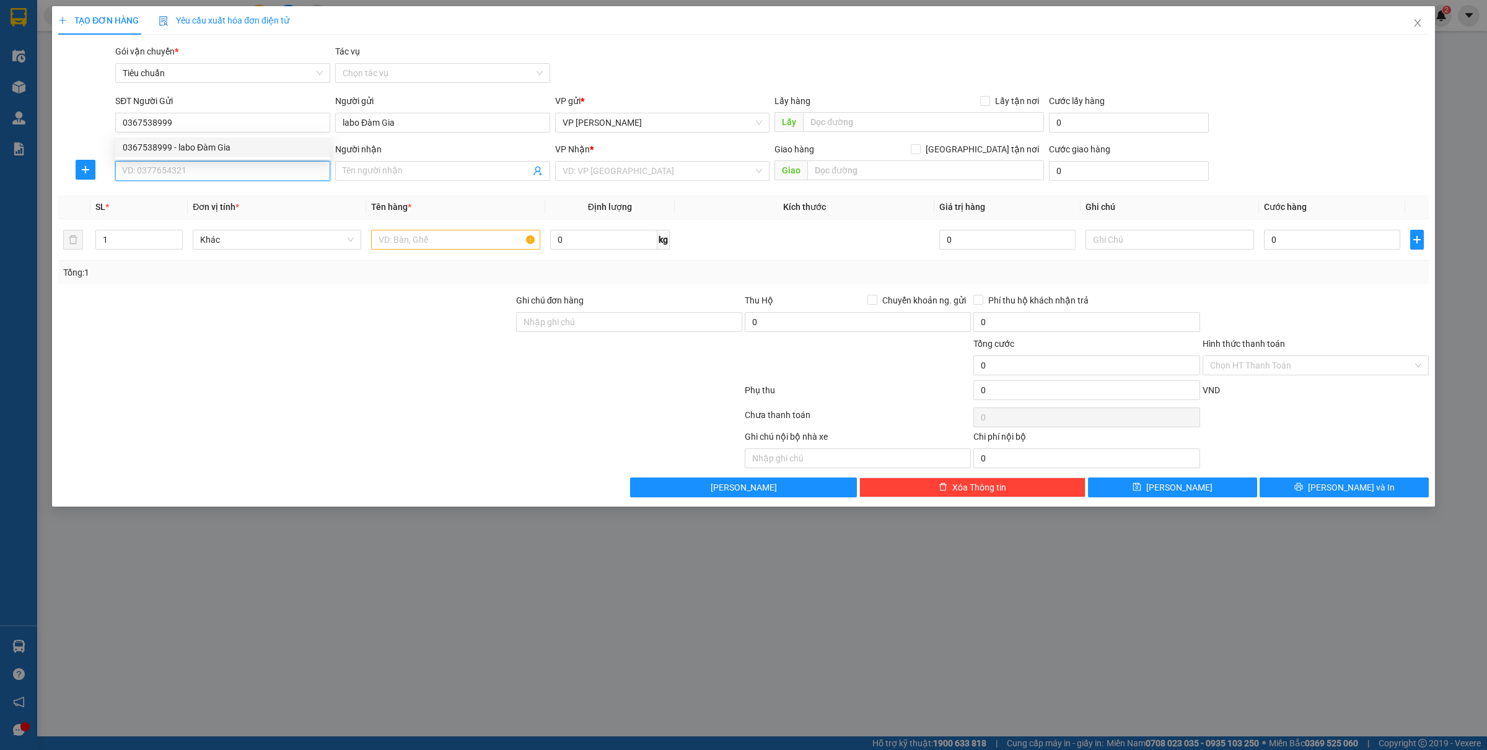
click at [175, 172] on input "SĐT Người Nhận *" at bounding box center [222, 171] width 215 height 20
click at [192, 196] on div "0379668904 - Nk Hoàn Mỹ" at bounding box center [223, 197] width 200 height 14
type input "0379668904"
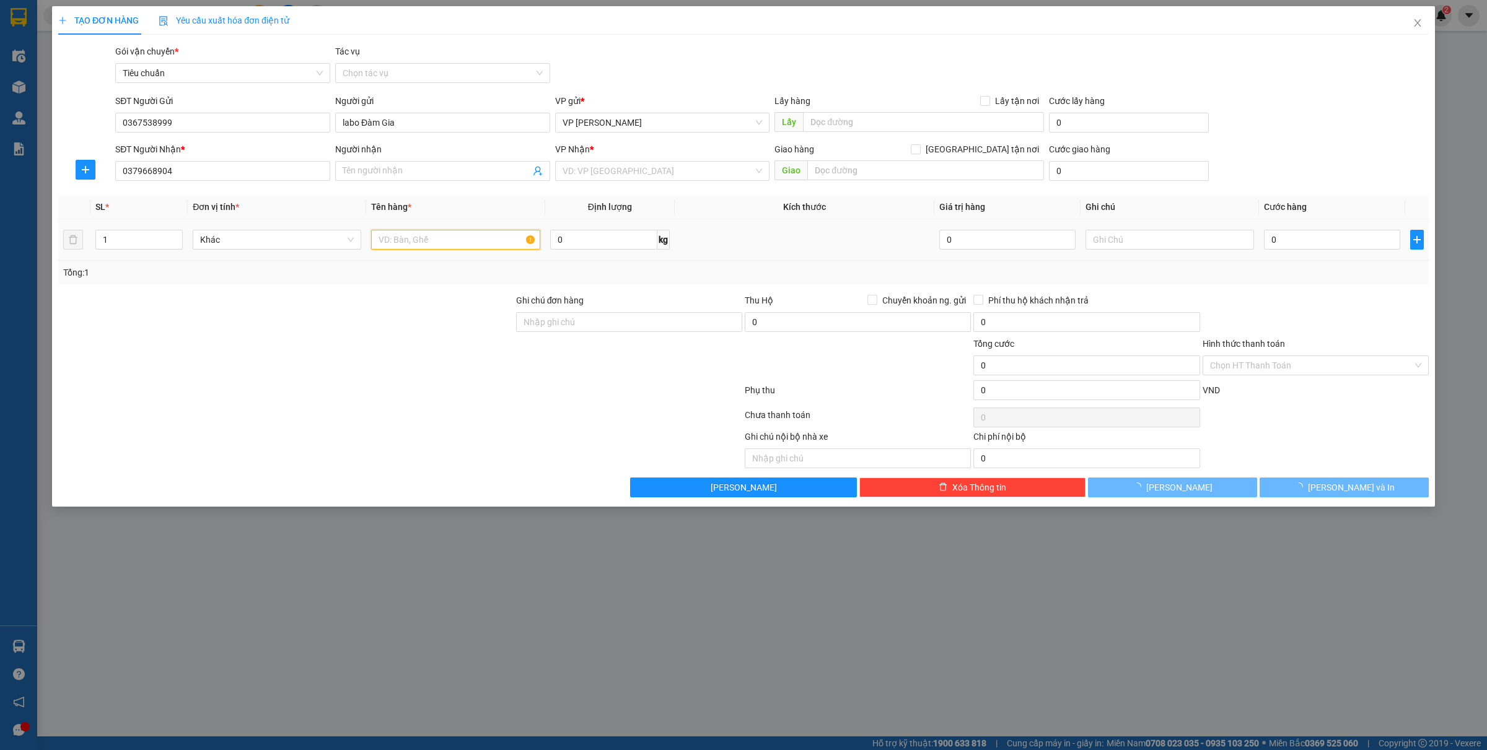
click at [450, 237] on input "text" at bounding box center [455, 240] width 169 height 20
type input "1 mẫu"
type input "Nk Hoàn Mỹ"
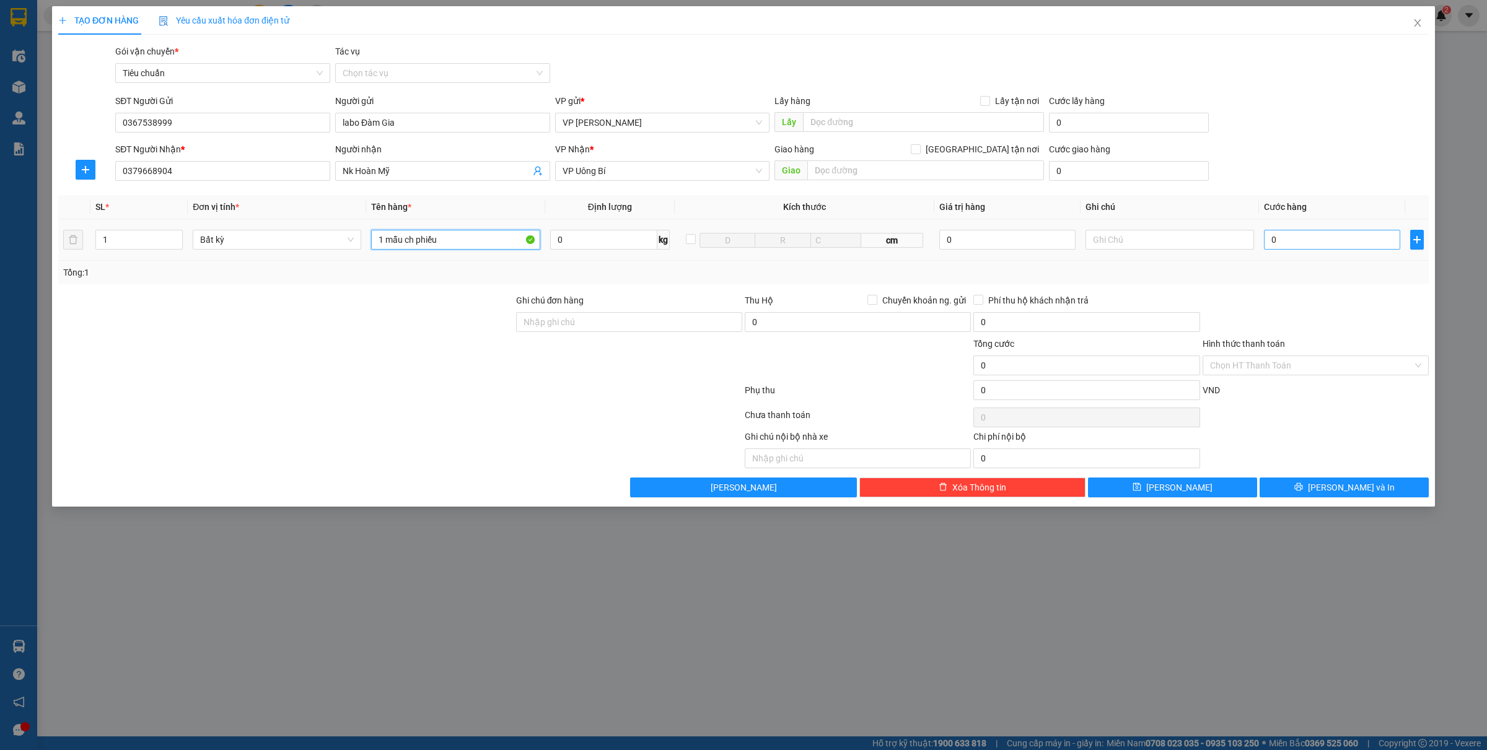
type input "1 mẫu ch phiếu"
click at [1291, 249] on input "0" at bounding box center [1332, 240] width 136 height 20
type input "3"
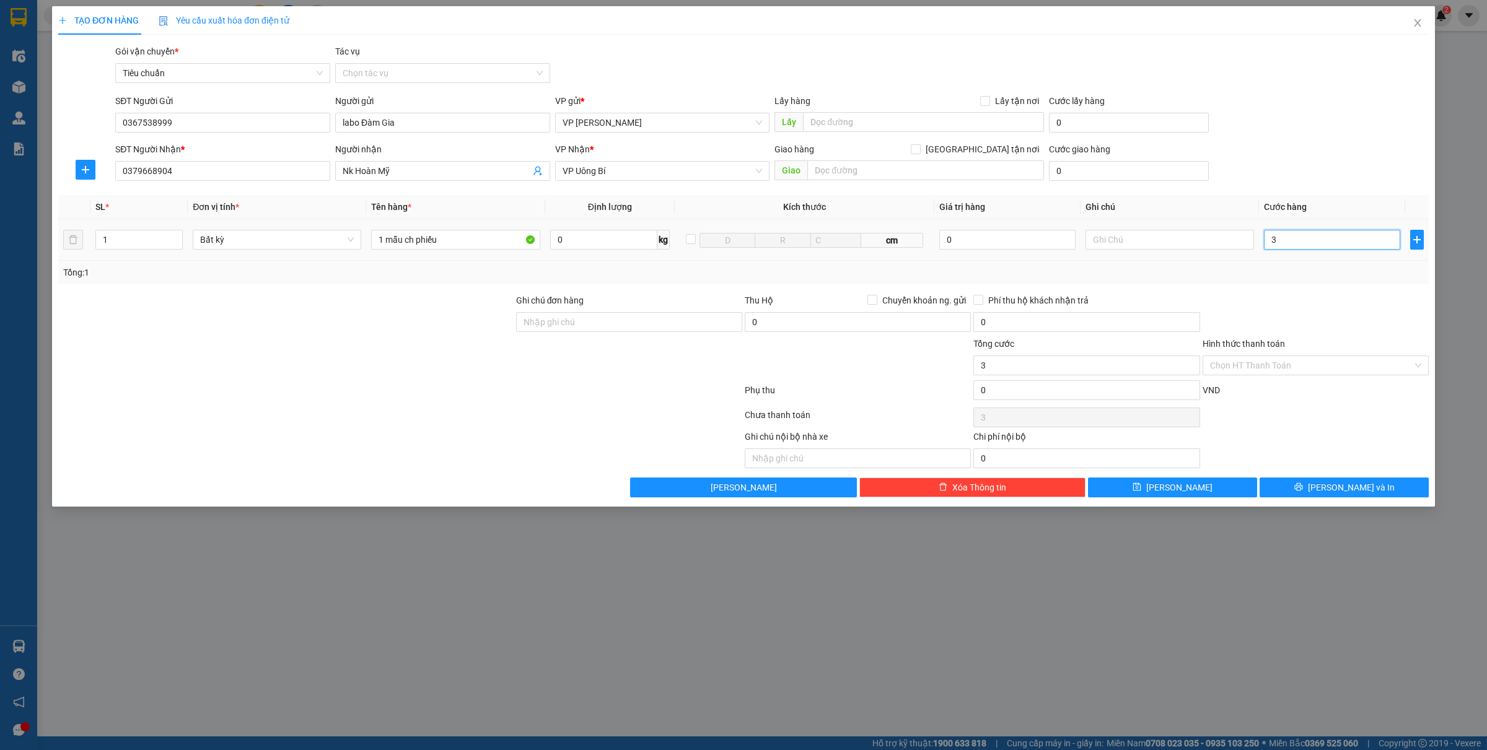
type input "30"
type input "300"
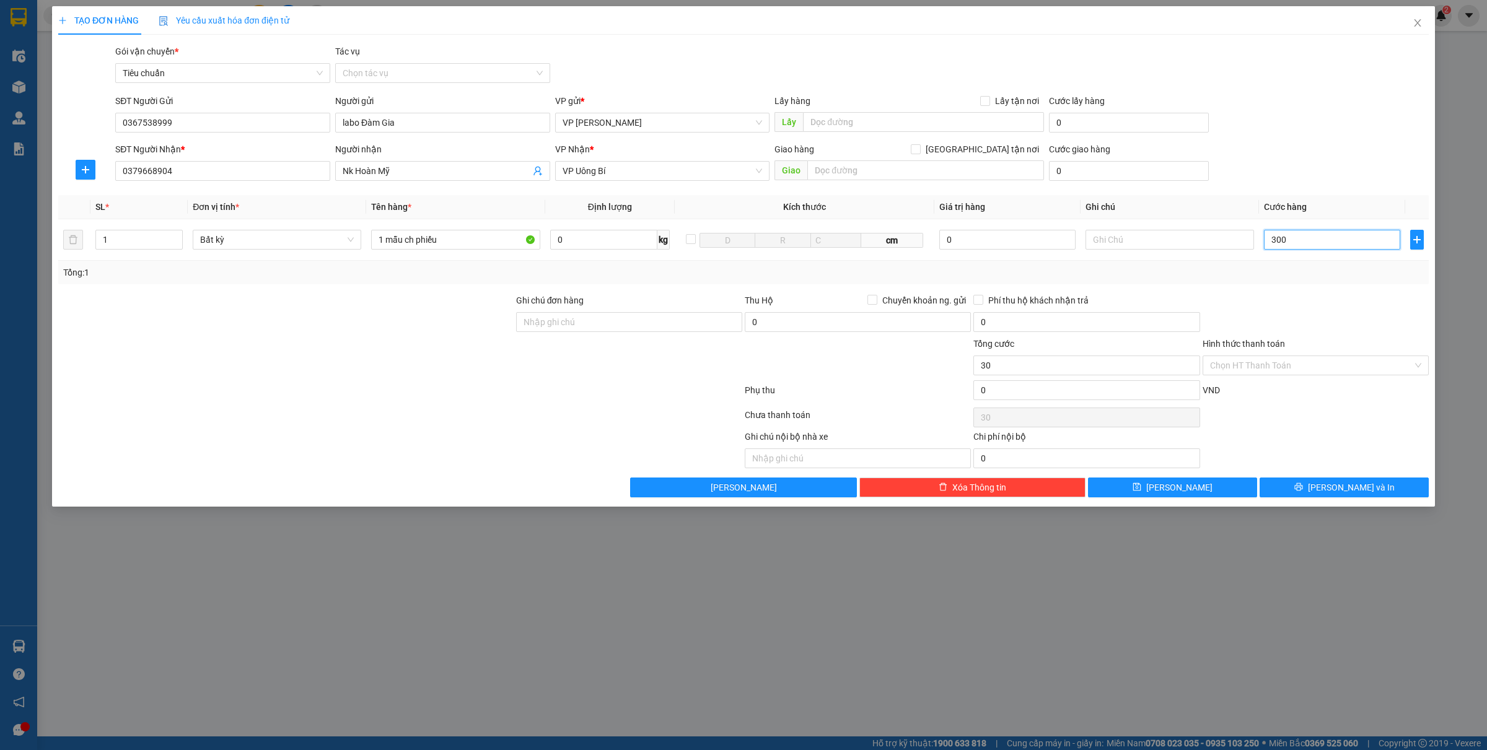
type input "300"
type input "3.000"
type input "30.000"
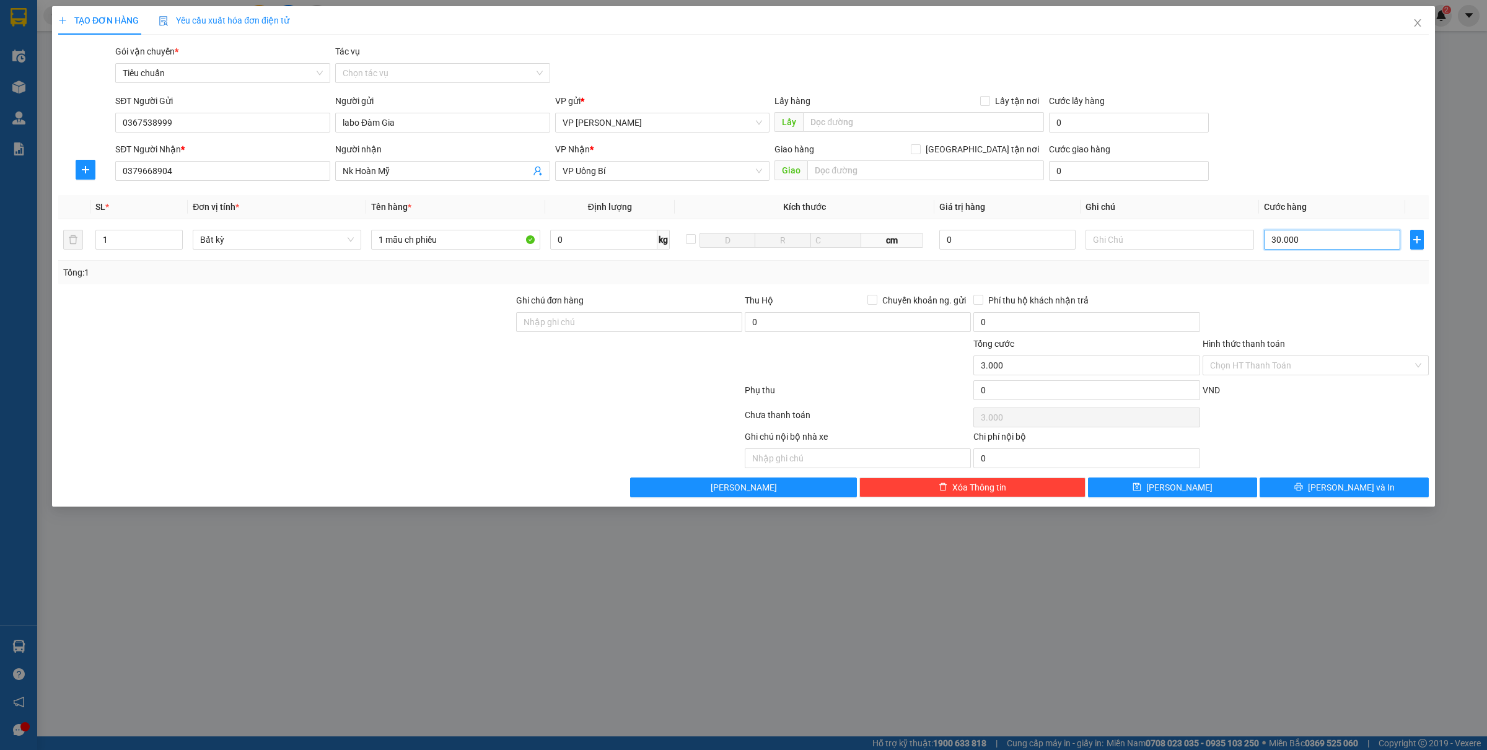
type input "30.000"
click at [1262, 369] on input "Hình thức thanh toán" at bounding box center [1311, 365] width 203 height 19
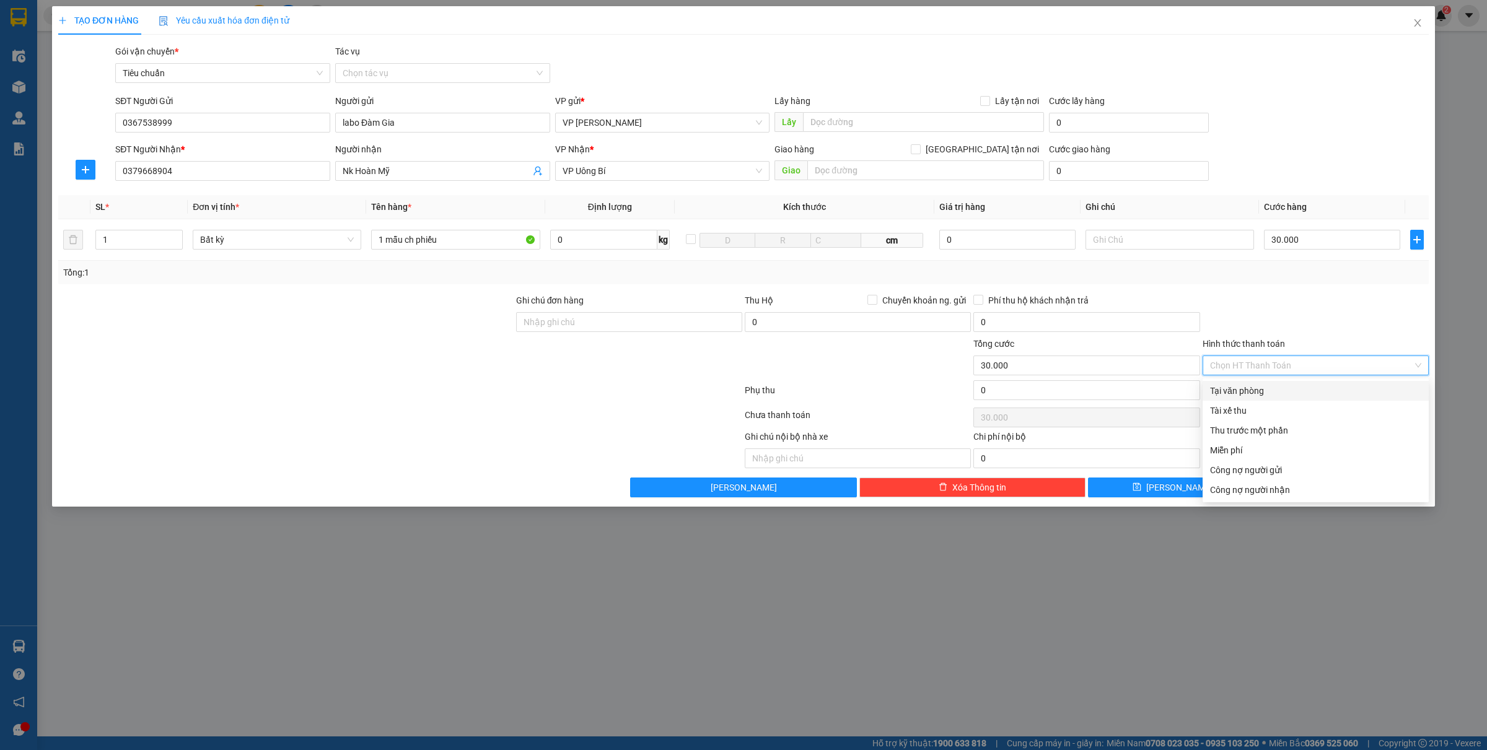
click at [1231, 395] on div "Tại văn phòng" at bounding box center [1315, 391] width 211 height 14
type input "0"
click at [1303, 485] on icon "printer" at bounding box center [1299, 487] width 8 height 8
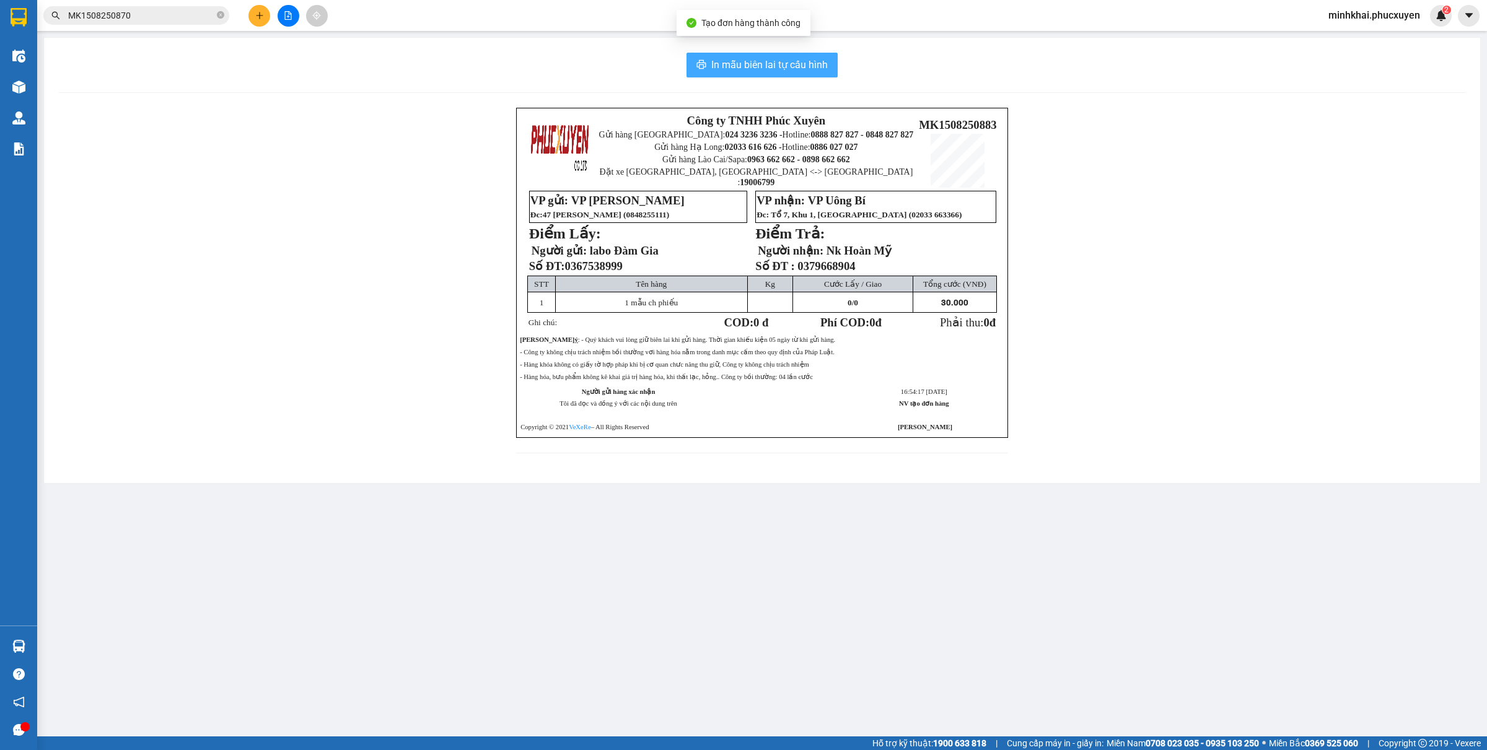
click at [787, 66] on span "In mẫu biên lai tự cấu hình" at bounding box center [769, 64] width 117 height 15
click at [17, 97] on div at bounding box center [19, 87] width 22 height 22
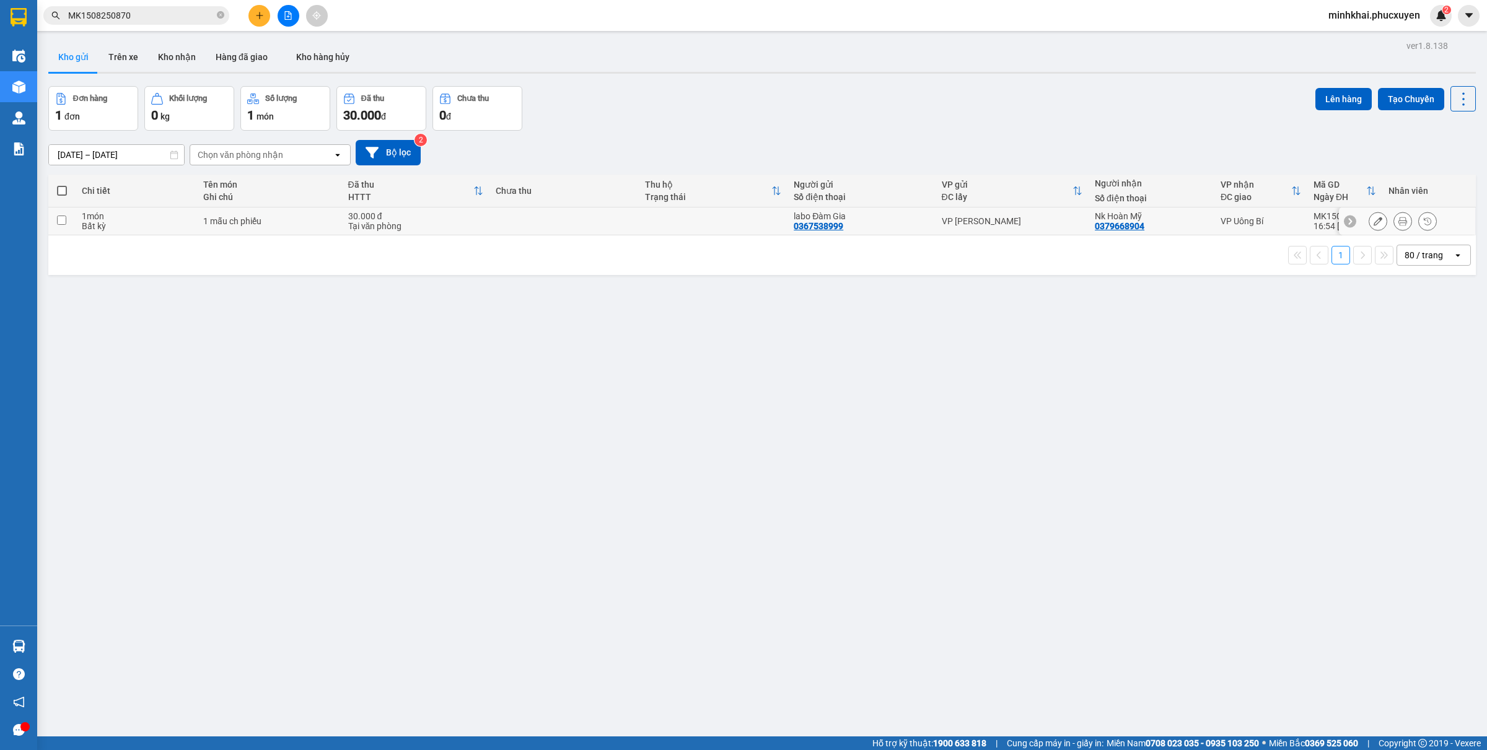
click at [61, 222] on input "checkbox" at bounding box center [61, 220] width 9 height 9
checkbox input "true"
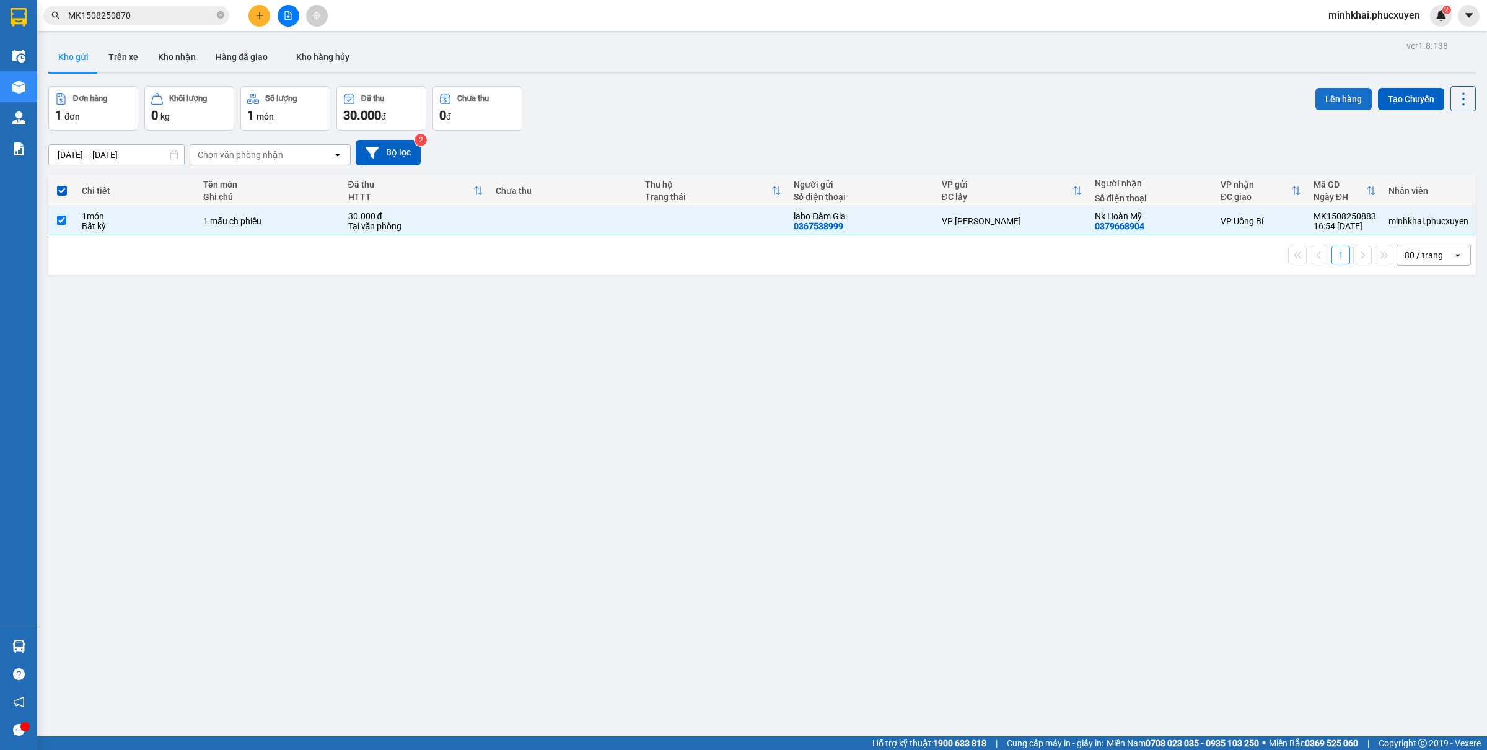
click at [1319, 100] on button "Lên hàng" at bounding box center [1344, 99] width 56 height 22
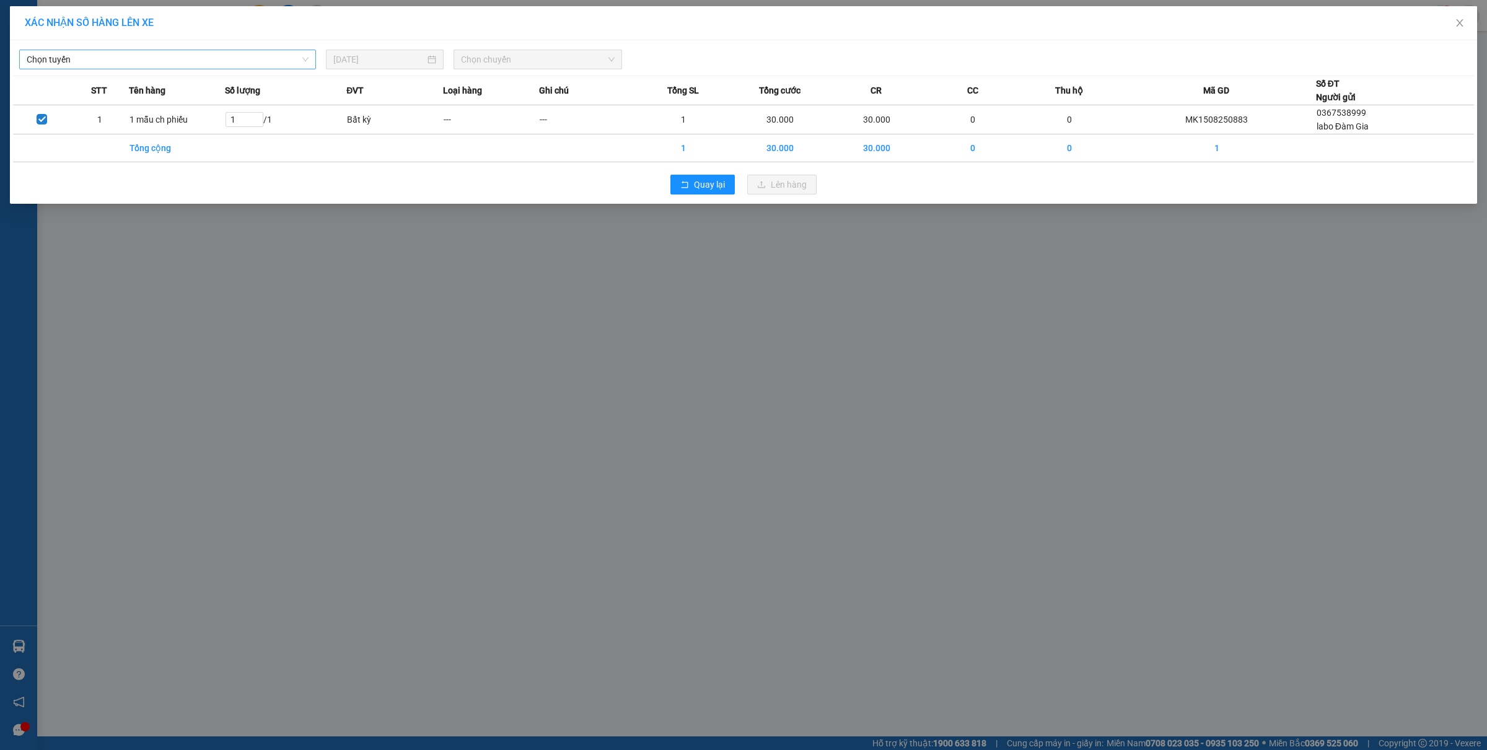
click at [162, 59] on span "Chọn tuyến" at bounding box center [168, 59] width 282 height 19
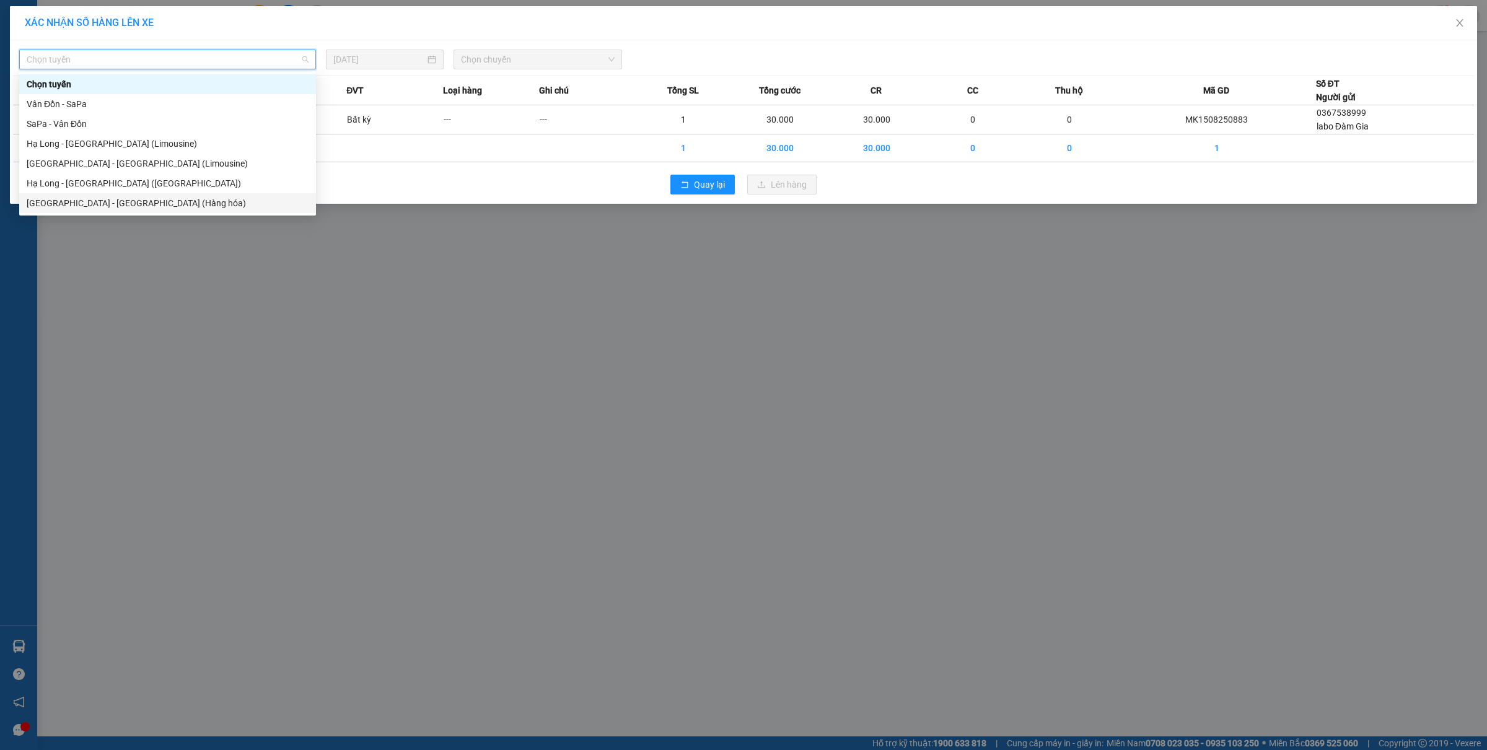
click at [137, 203] on div "Hà Nội - Hạ Long (Hàng hóa)" at bounding box center [168, 203] width 282 height 14
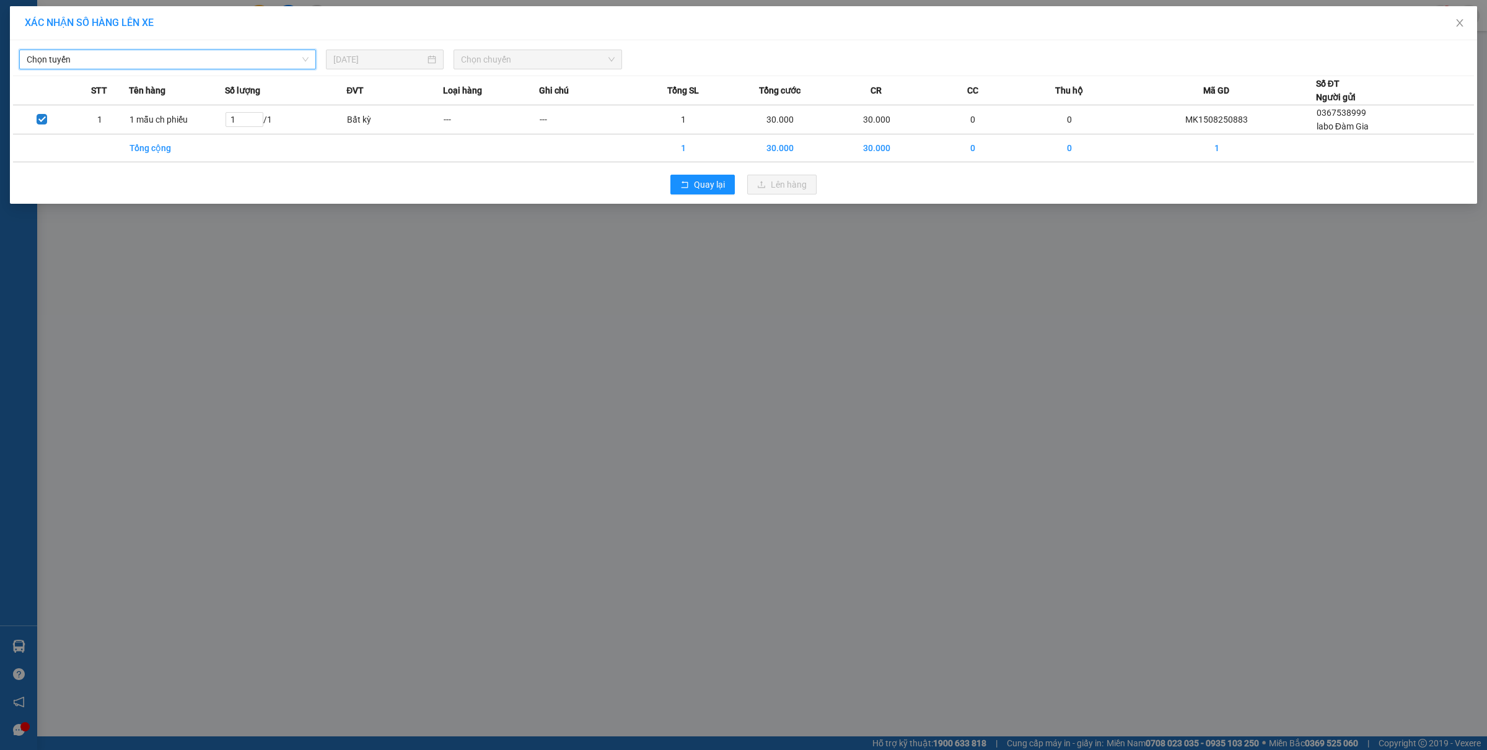
click at [536, 62] on span "Chọn chuyến" at bounding box center [538, 59] width 154 height 19
click at [521, 126] on div "16:00 - 14H-009.60" at bounding box center [509, 124] width 97 height 14
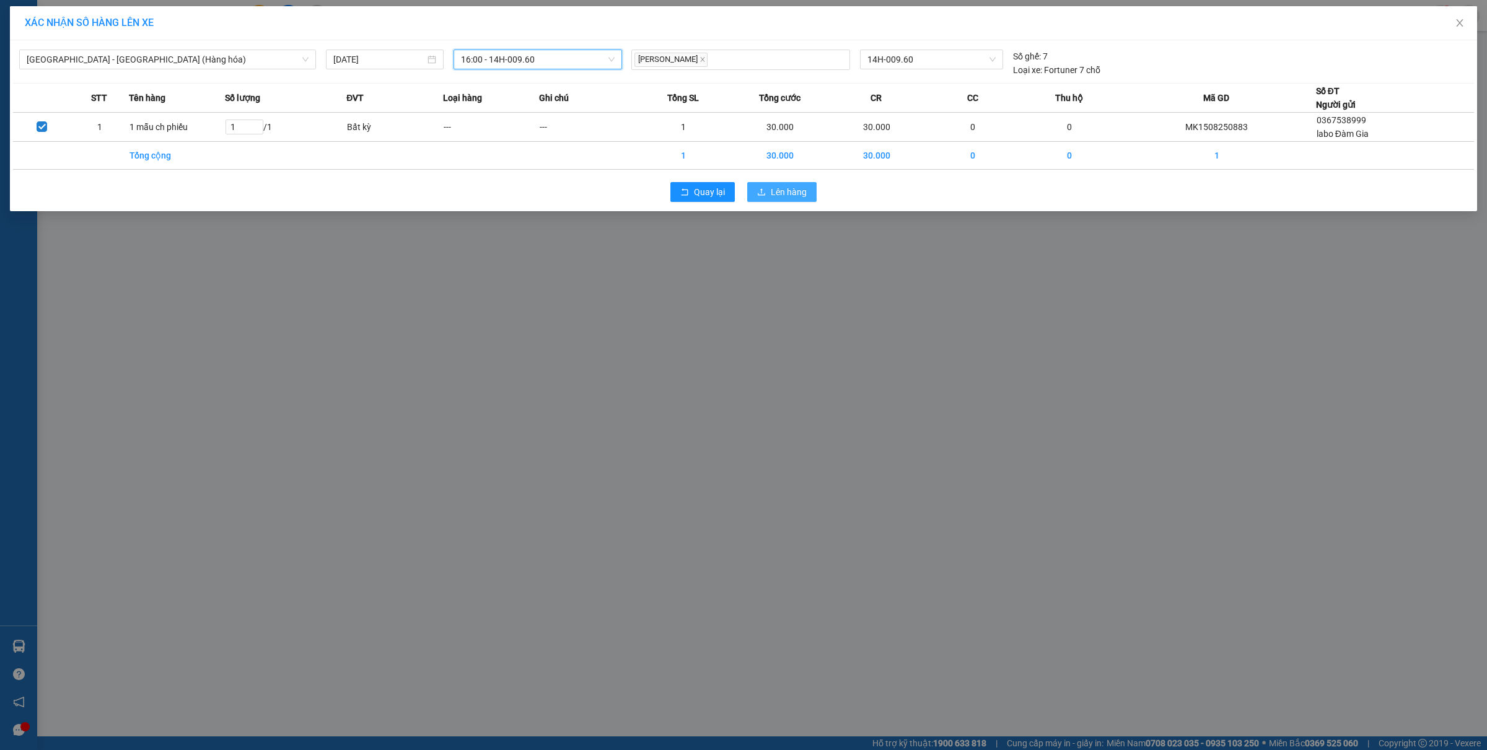
click at [799, 198] on span "Lên hàng" at bounding box center [789, 192] width 36 height 14
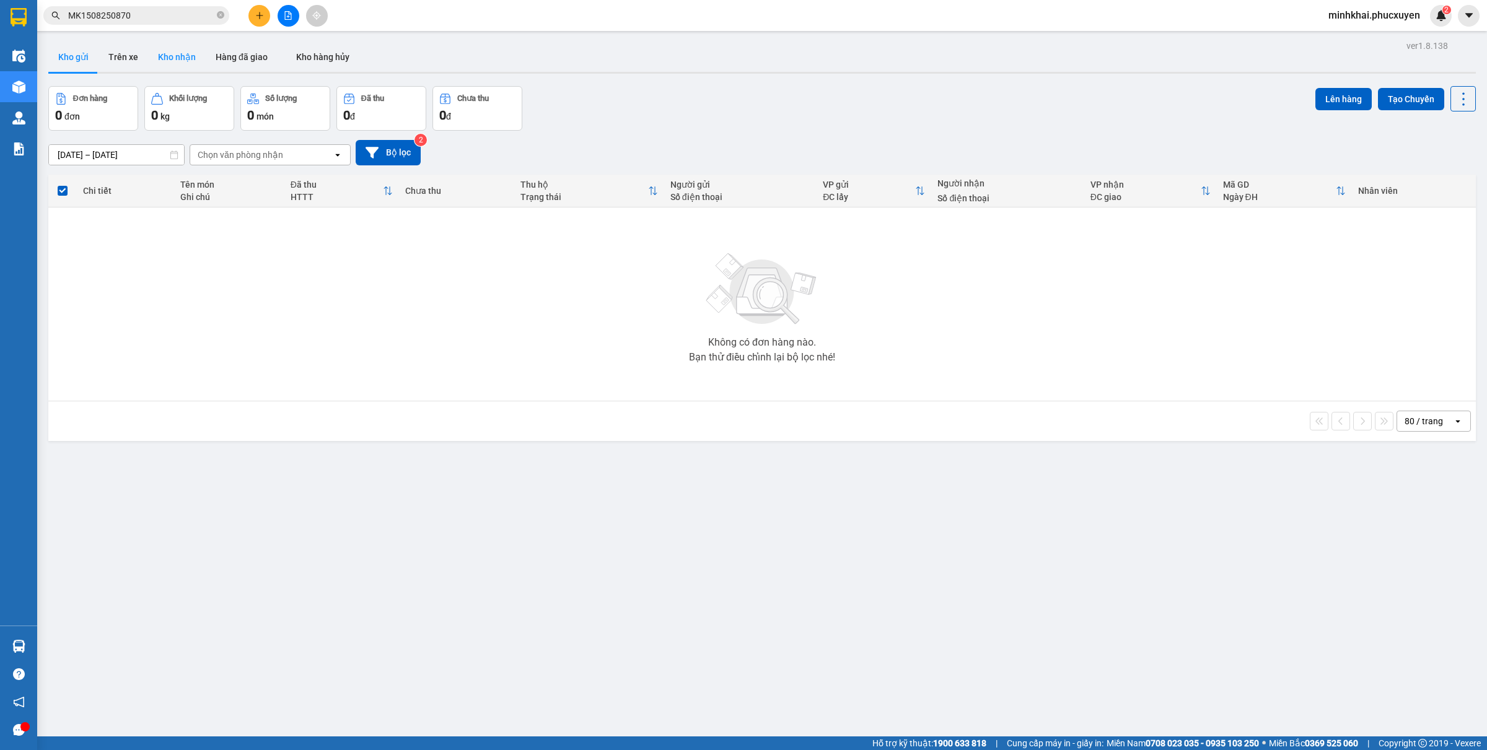
click at [168, 63] on button "Kho nhận" at bounding box center [177, 57] width 58 height 30
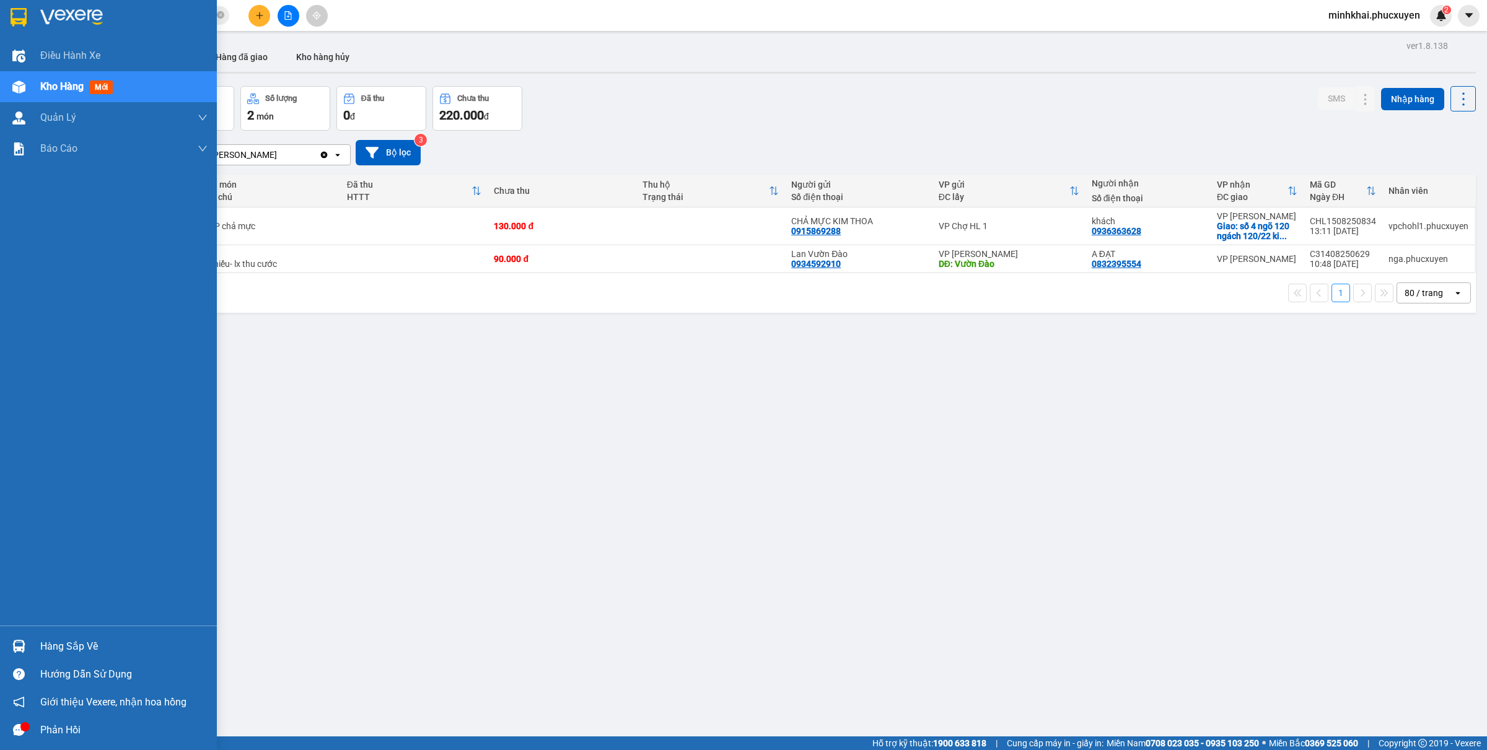
click at [34, 639] on div "Hàng sắp về" at bounding box center [108, 647] width 217 height 28
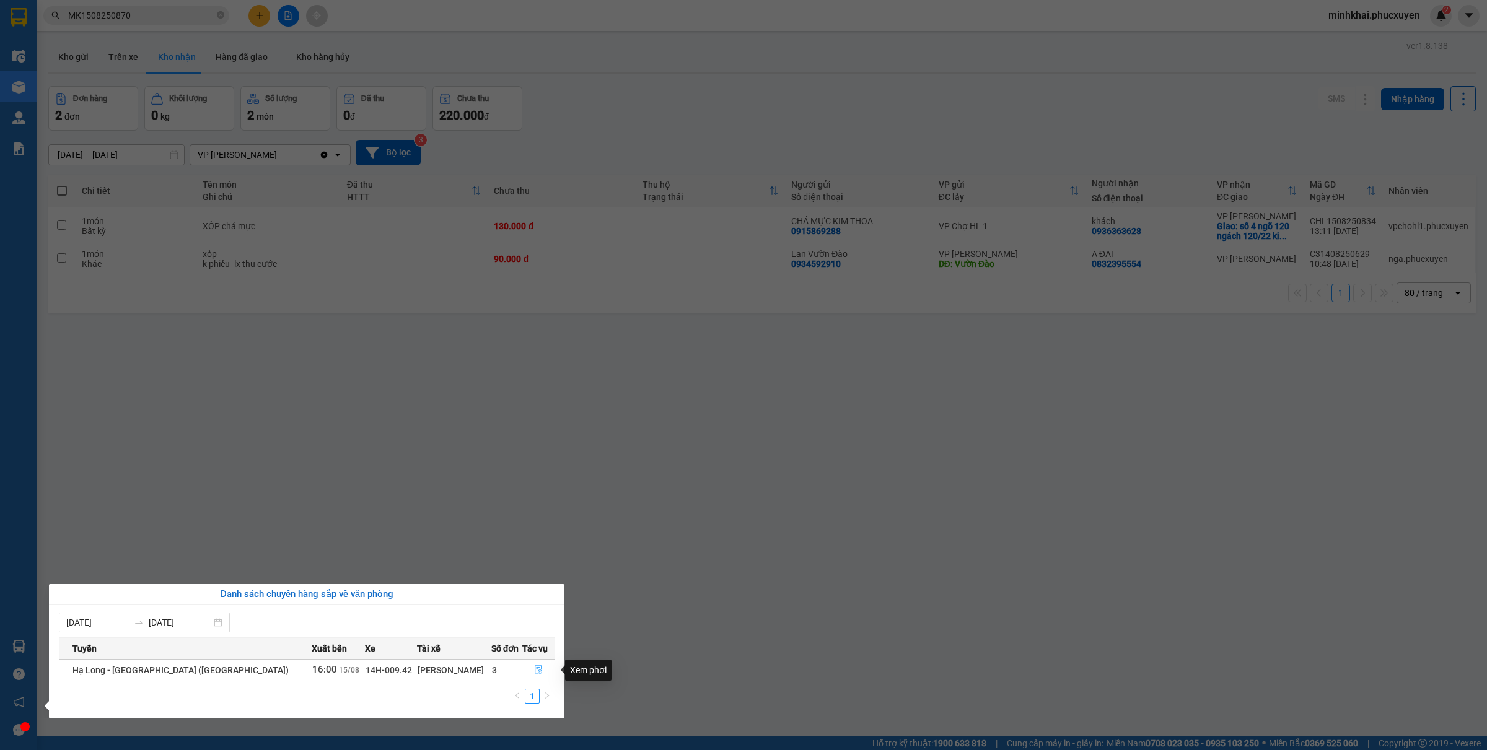
click at [537, 674] on icon "file-done" at bounding box center [538, 670] width 9 height 9
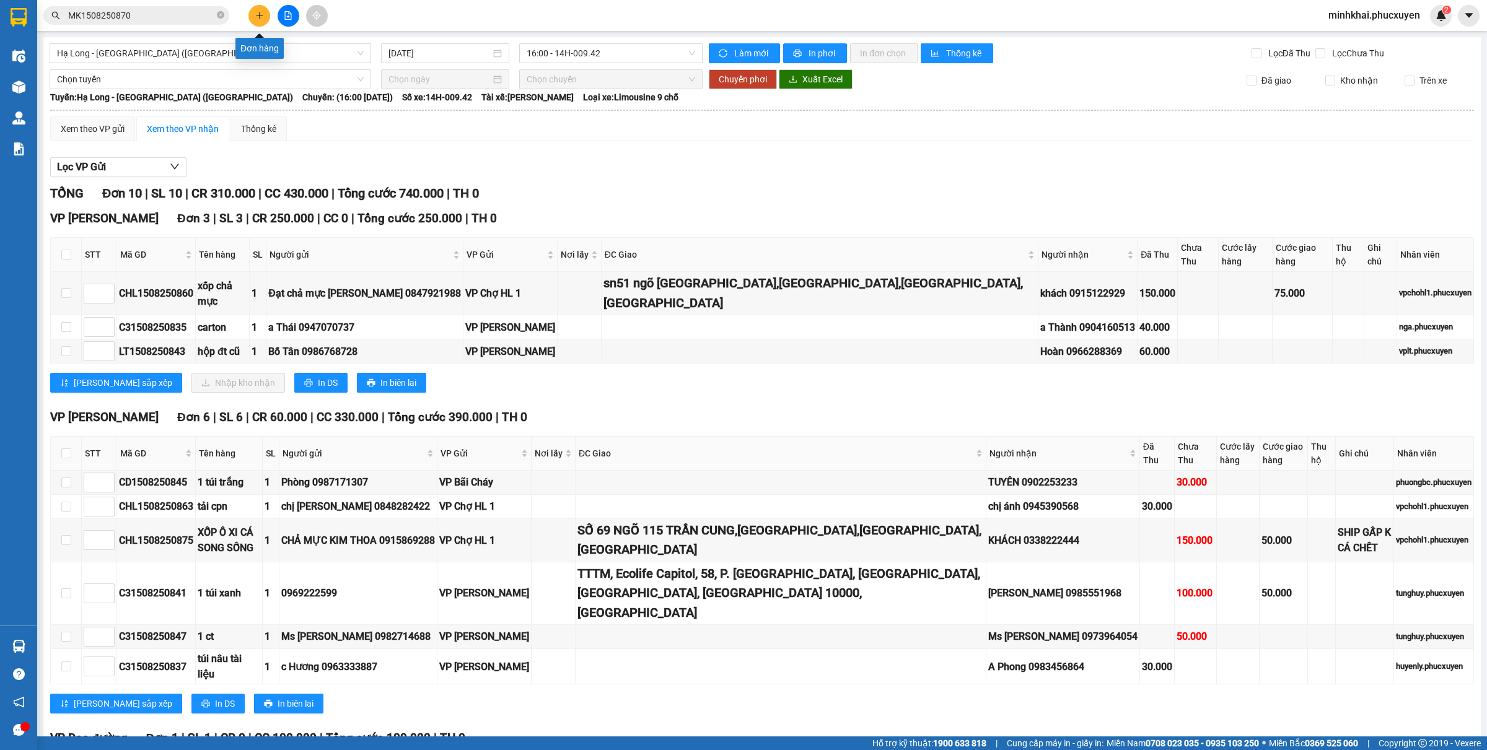
click at [258, 13] on icon "plus" at bounding box center [259, 15] width 9 height 9
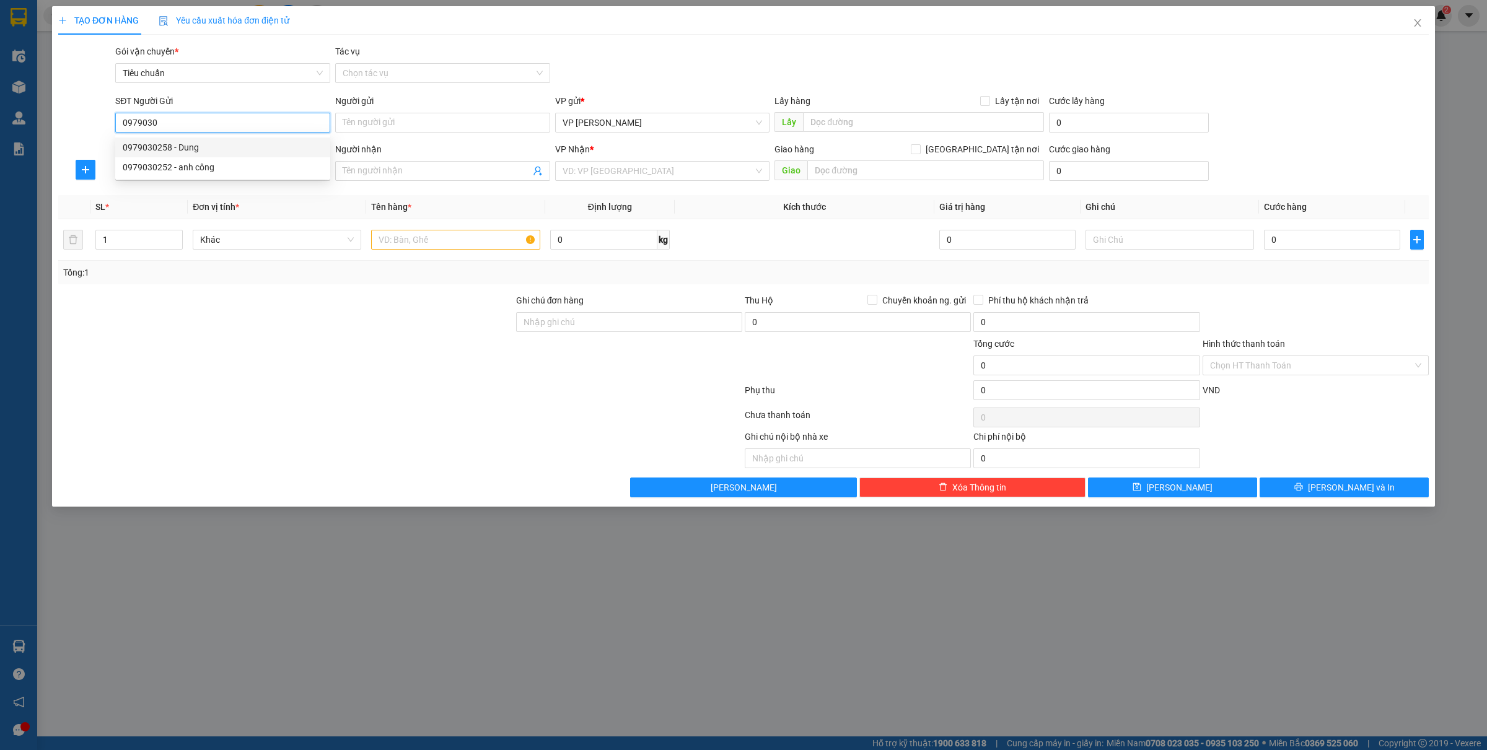
drag, startPoint x: 205, startPoint y: 149, endPoint x: 202, endPoint y: 155, distance: 6.7
click at [205, 149] on div "0979030258 - Dung" at bounding box center [223, 148] width 200 height 14
type input "0979030258"
type input "Dung"
type input "0979030258"
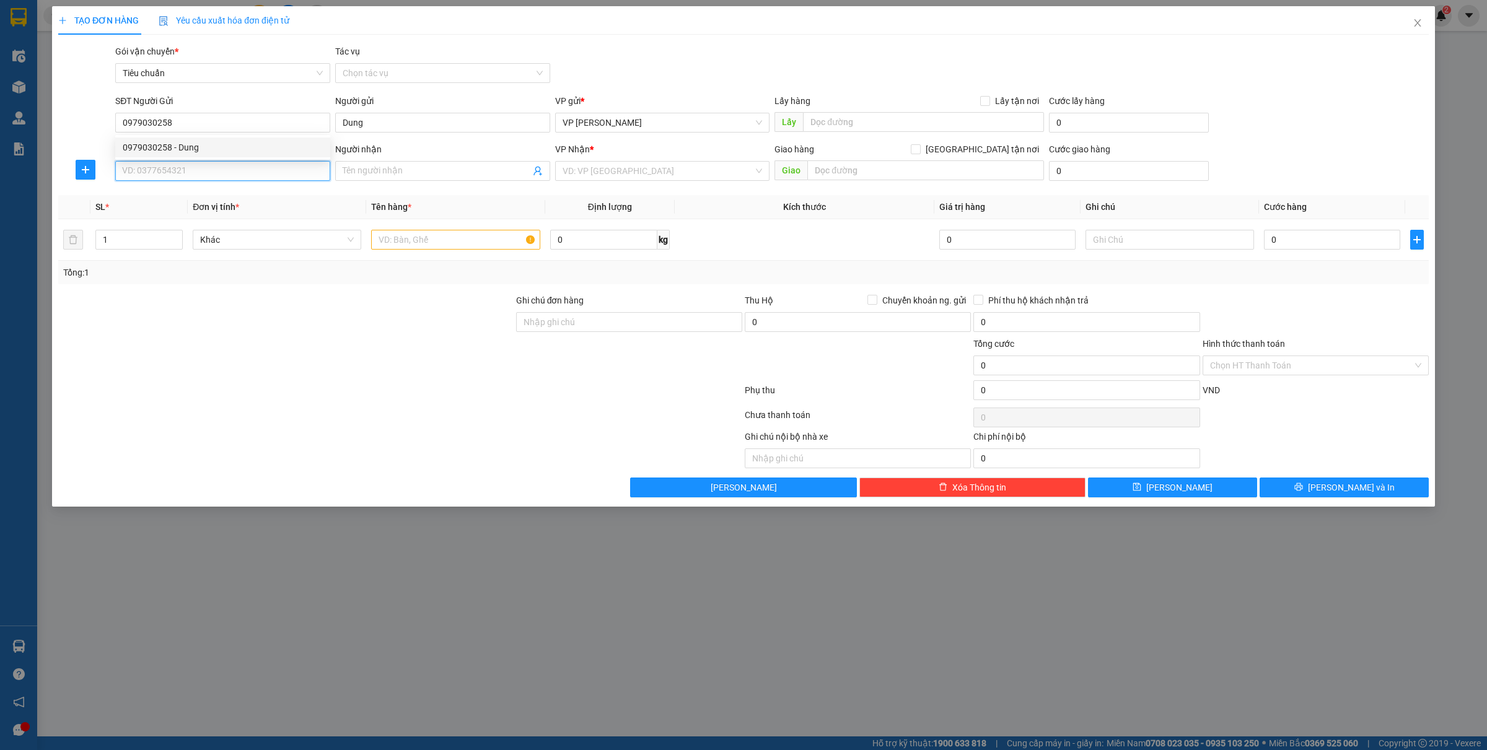
click at [187, 177] on input "SĐT Người Nhận *" at bounding box center [222, 171] width 215 height 20
click at [205, 191] on div "0947070737 - a Thái" at bounding box center [223, 197] width 200 height 14
type input "0947070737"
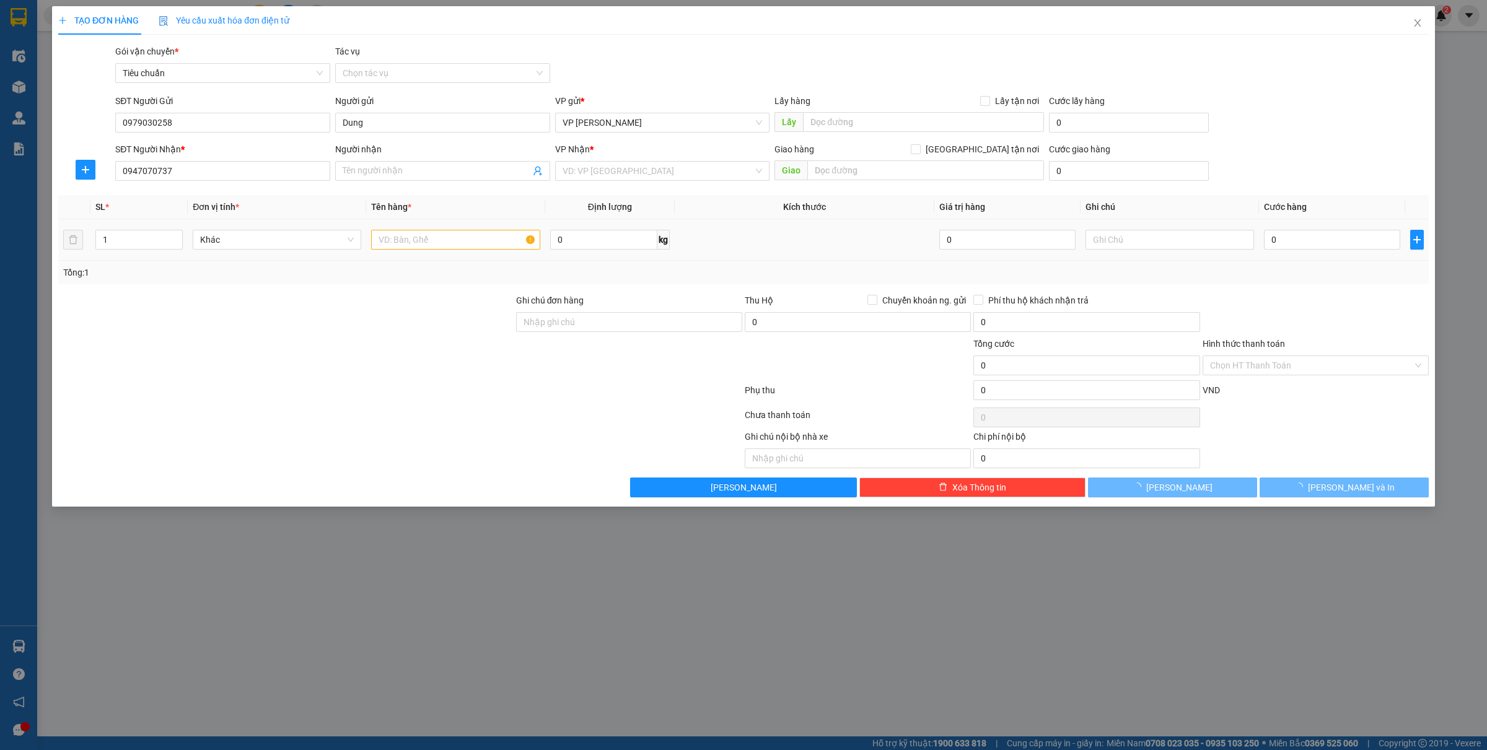
click at [397, 242] on div at bounding box center [455, 239] width 169 height 25
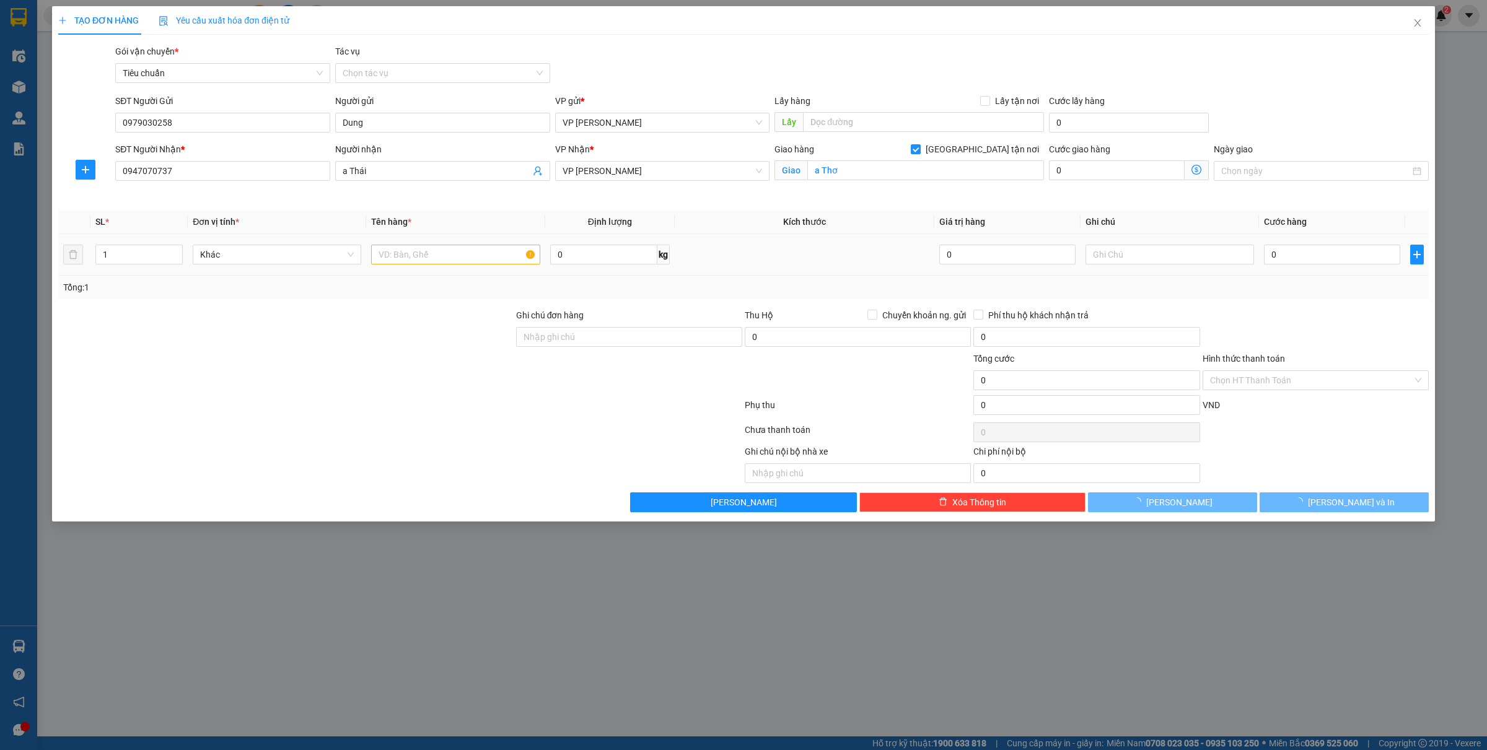
type input "a Thái"
checkbox input "true"
type input "a Thơ"
click at [431, 258] on input "text" at bounding box center [455, 255] width 169 height 20
type input "1 hso"
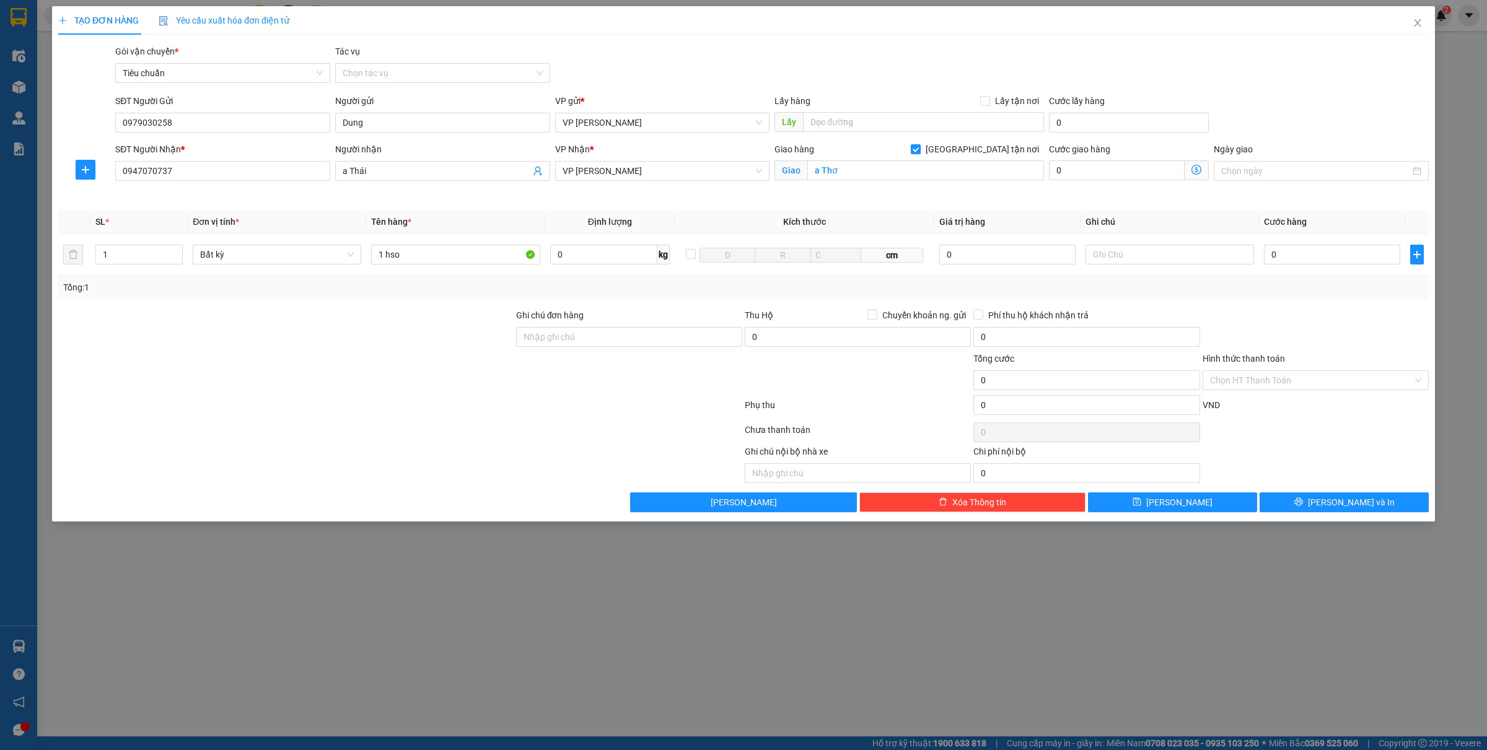
click at [987, 159] on div "Giao hàng Giao tận nơi" at bounding box center [910, 152] width 270 height 19
click at [985, 155] on label "[GEOGRAPHIC_DATA] tận nơi" at bounding box center [977, 150] width 133 height 14
click at [920, 153] on input "[GEOGRAPHIC_DATA] tận nơi" at bounding box center [915, 148] width 9 height 9
checkbox input "false"
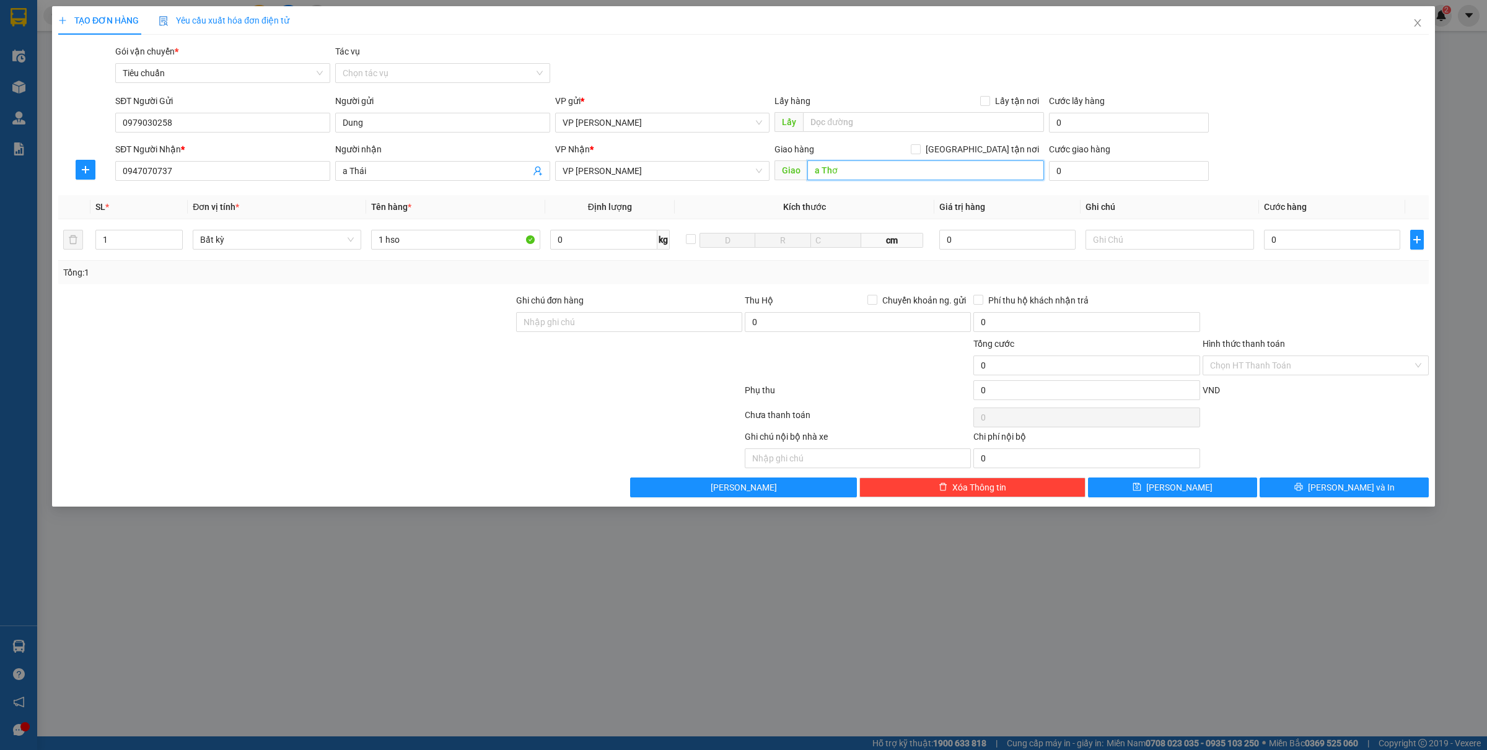
click at [936, 175] on input "a Thơ" at bounding box center [926, 171] width 237 height 20
click at [1300, 252] on div "0" at bounding box center [1332, 239] width 136 height 25
click at [1296, 245] on input "0" at bounding box center [1332, 240] width 136 height 20
type input "3"
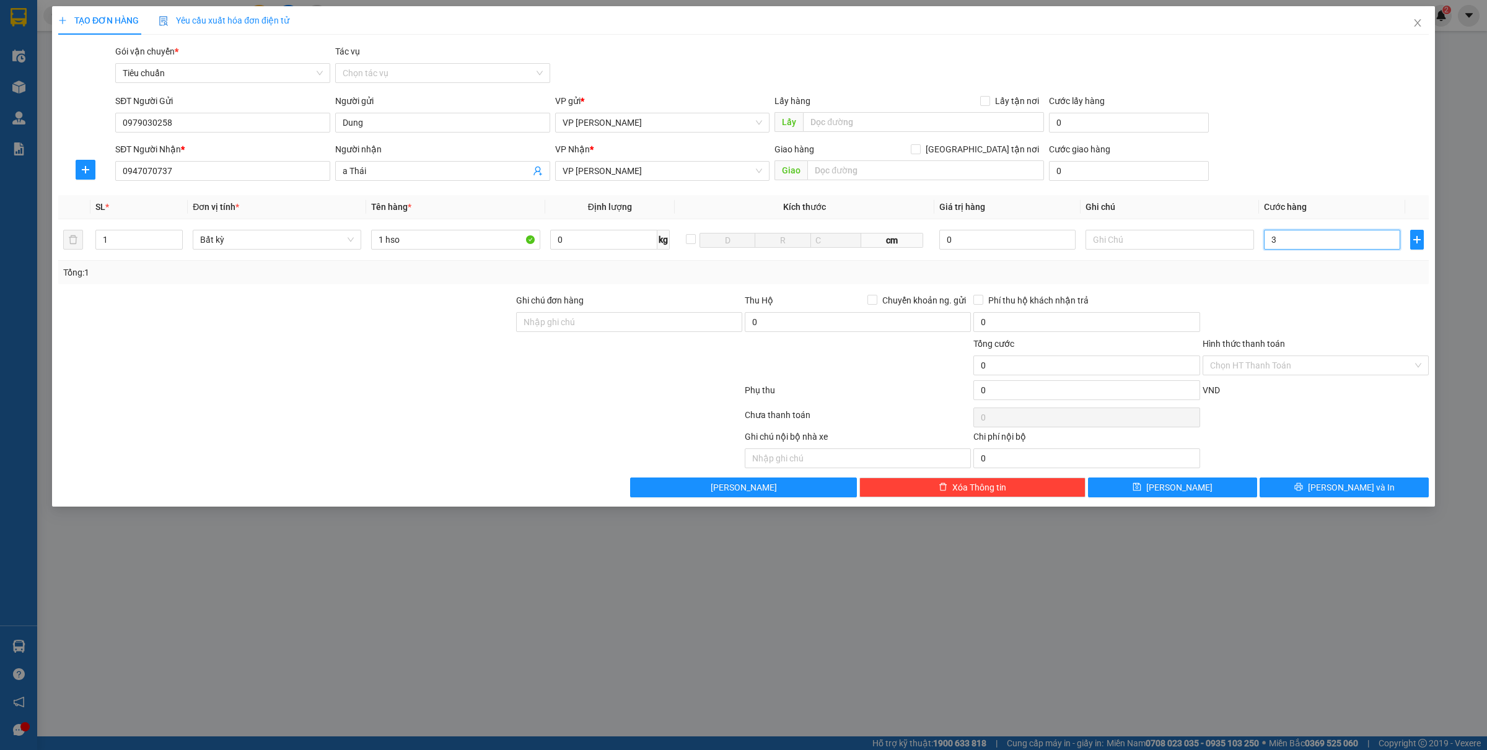
type input "3"
type input "30"
type input "300"
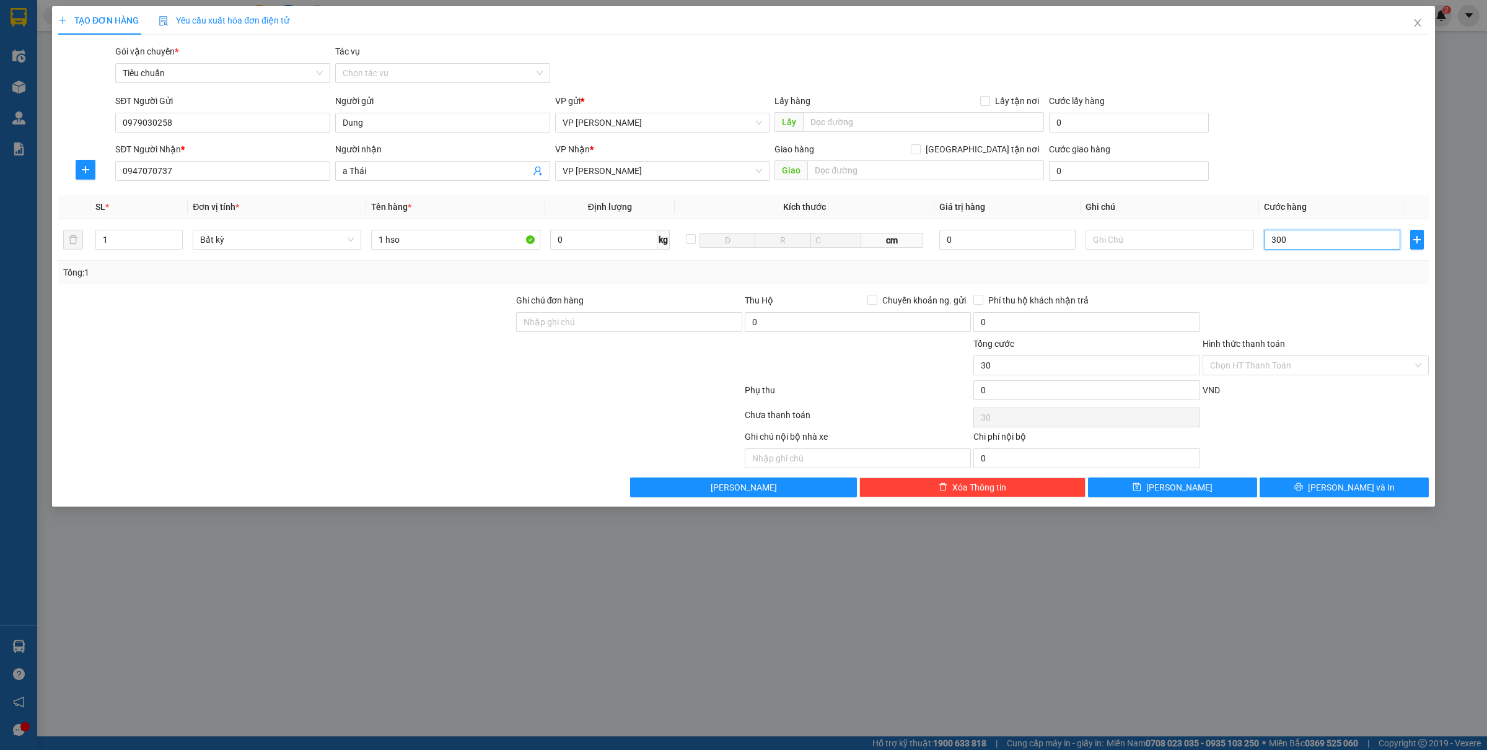
type input "300"
type input "3.000"
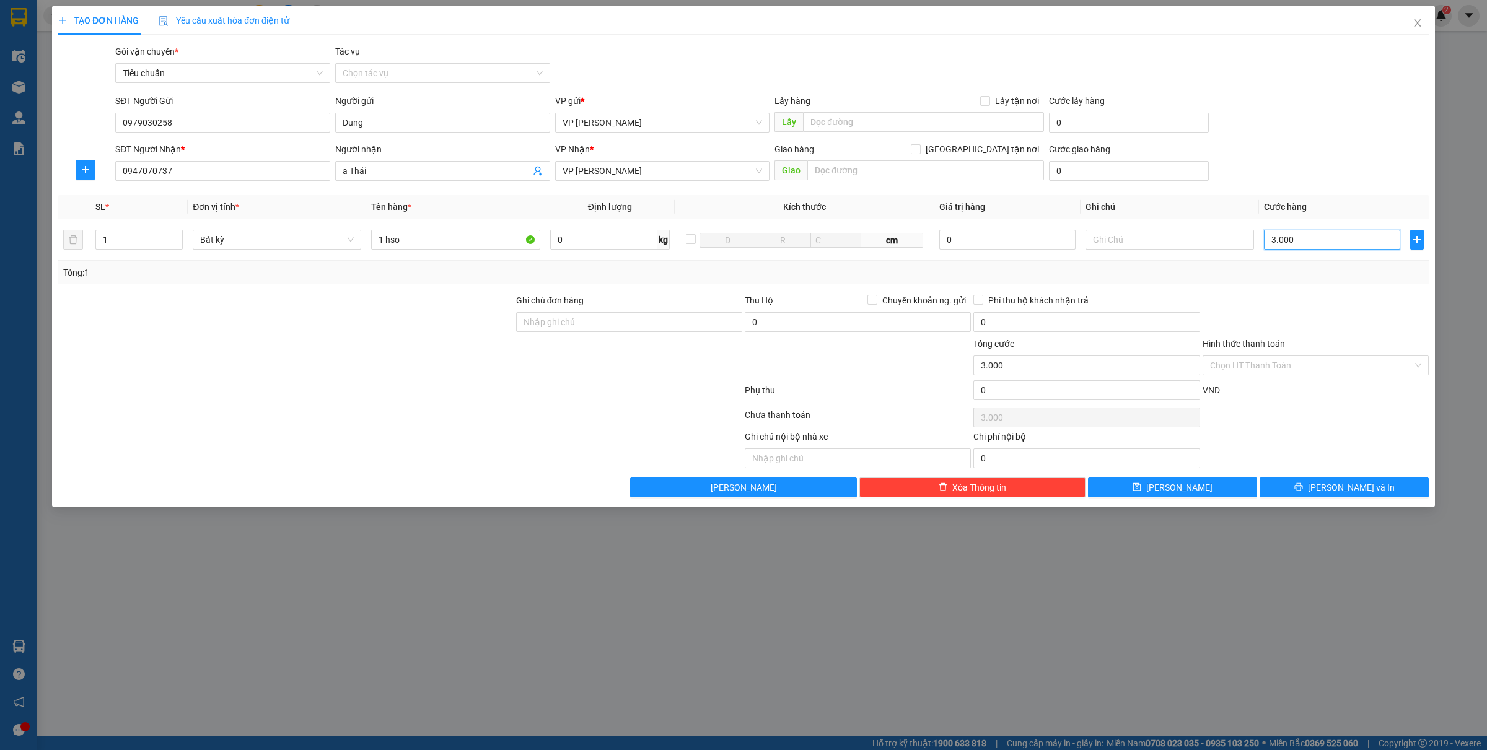
type input "30.000"
click at [1314, 497] on button "[PERSON_NAME] và In" at bounding box center [1344, 488] width 169 height 20
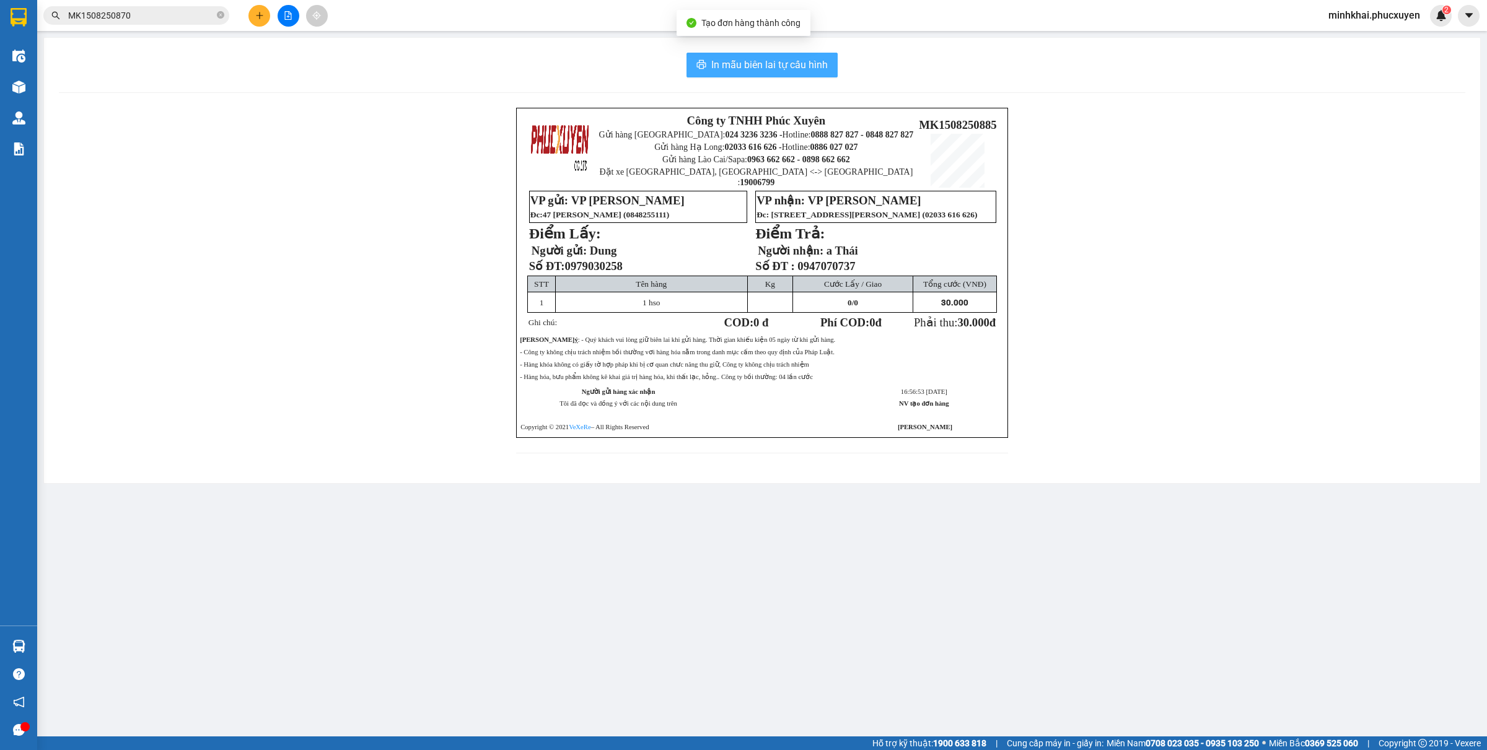
click at [749, 60] on span "In mẫu biên lai tự cấu hình" at bounding box center [769, 64] width 117 height 15
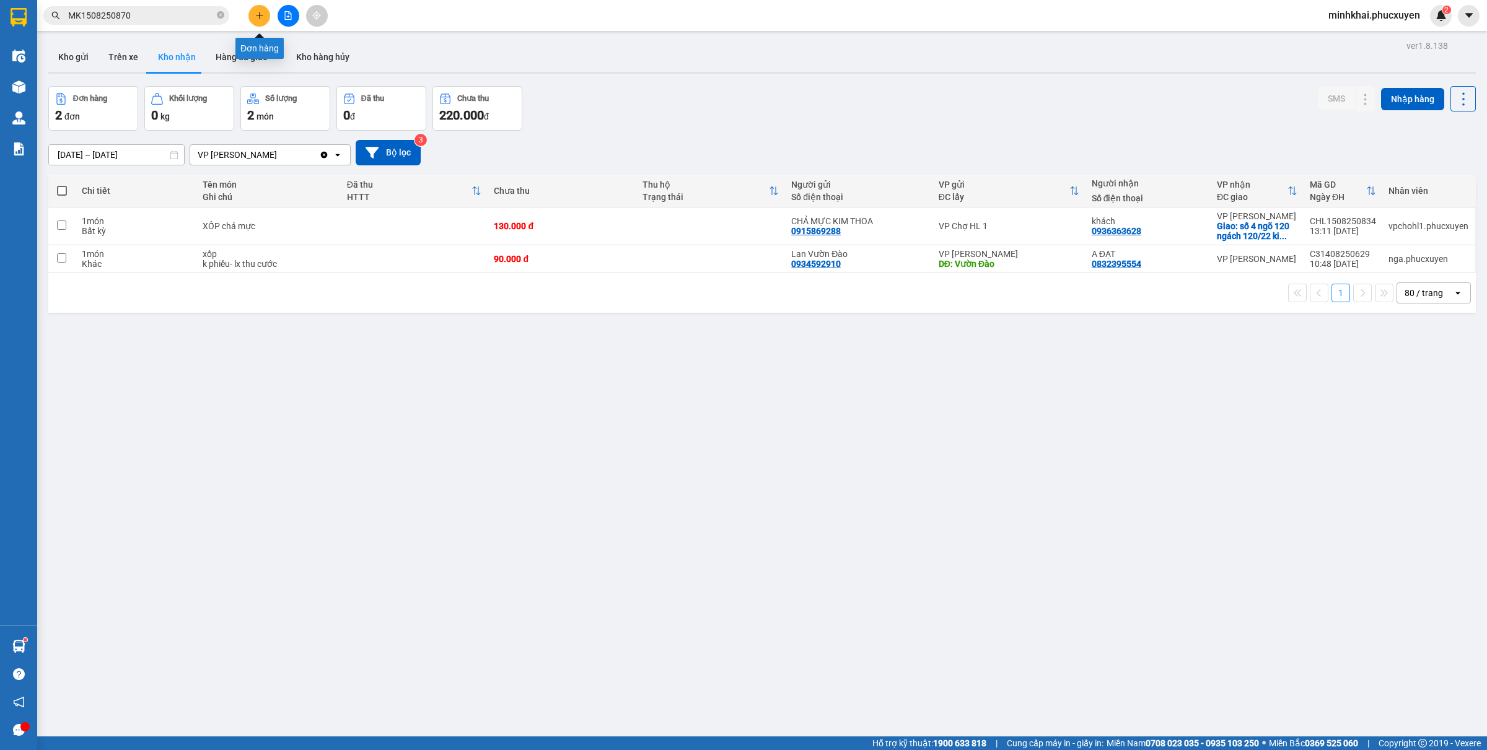
click at [262, 16] on icon "plus" at bounding box center [259, 15] width 9 height 9
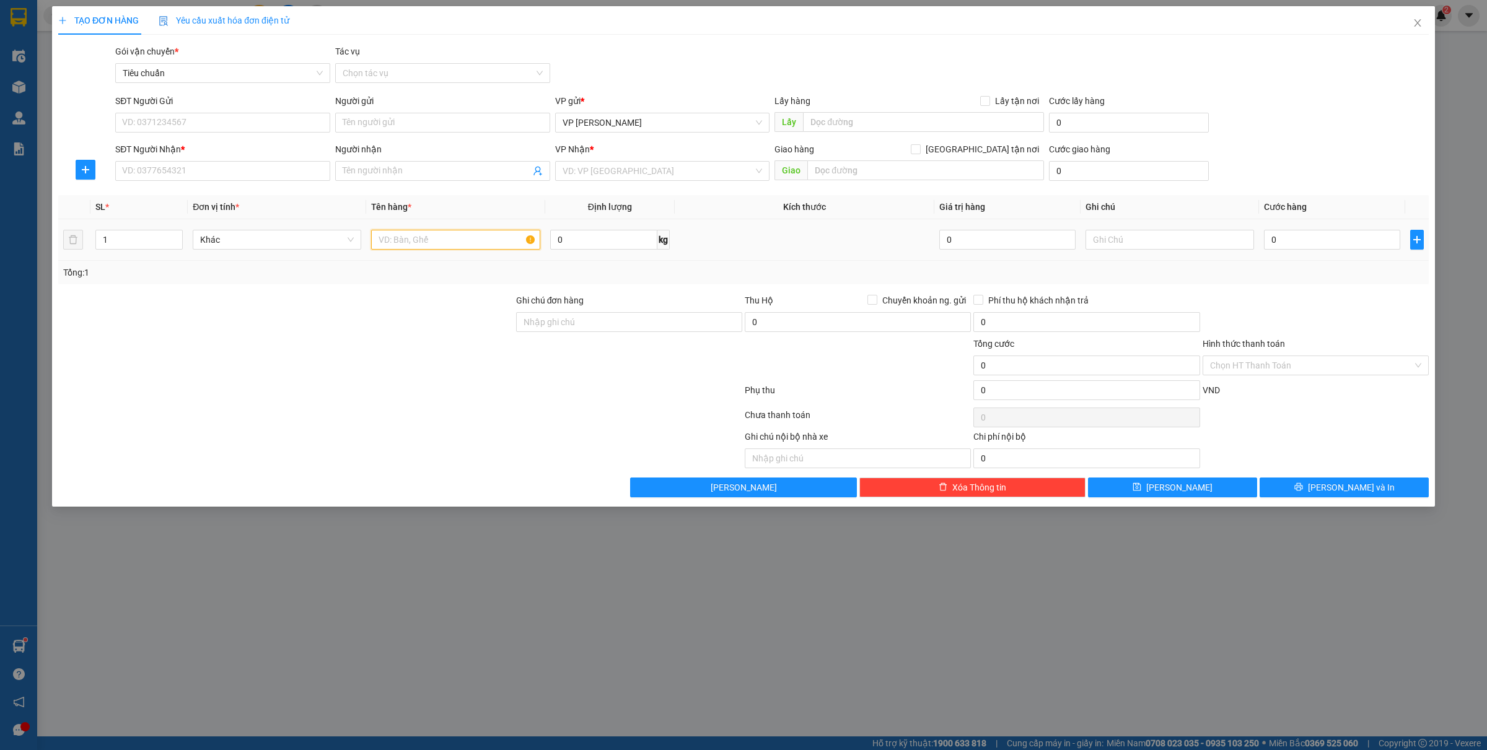
click at [456, 234] on input "text" at bounding box center [455, 240] width 169 height 20
type input "1 ct"
click at [177, 131] on input "SĐT Người Gửi" at bounding box center [222, 123] width 215 height 20
click at [1303, 237] on input "0" at bounding box center [1332, 240] width 136 height 20
type input "7"
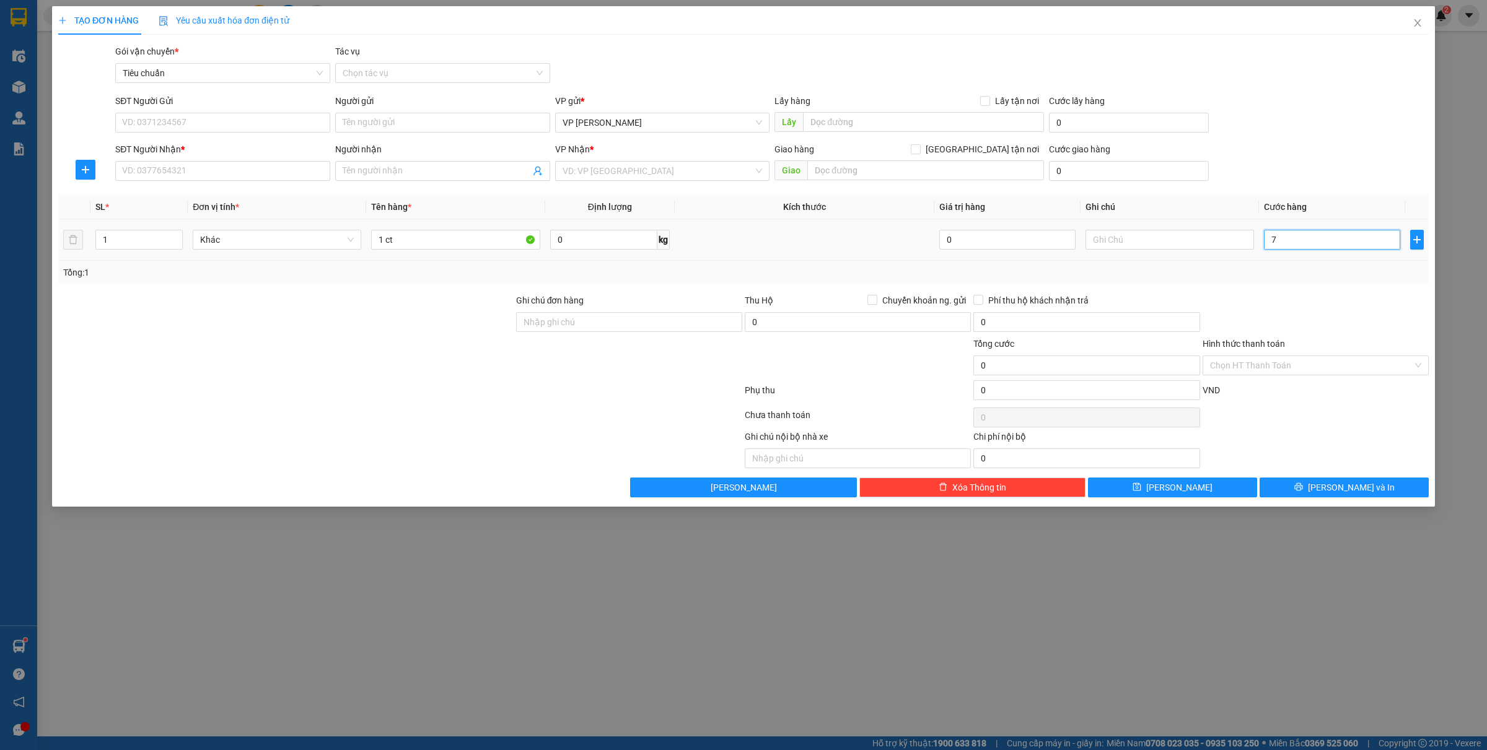
type input "7"
type input "70"
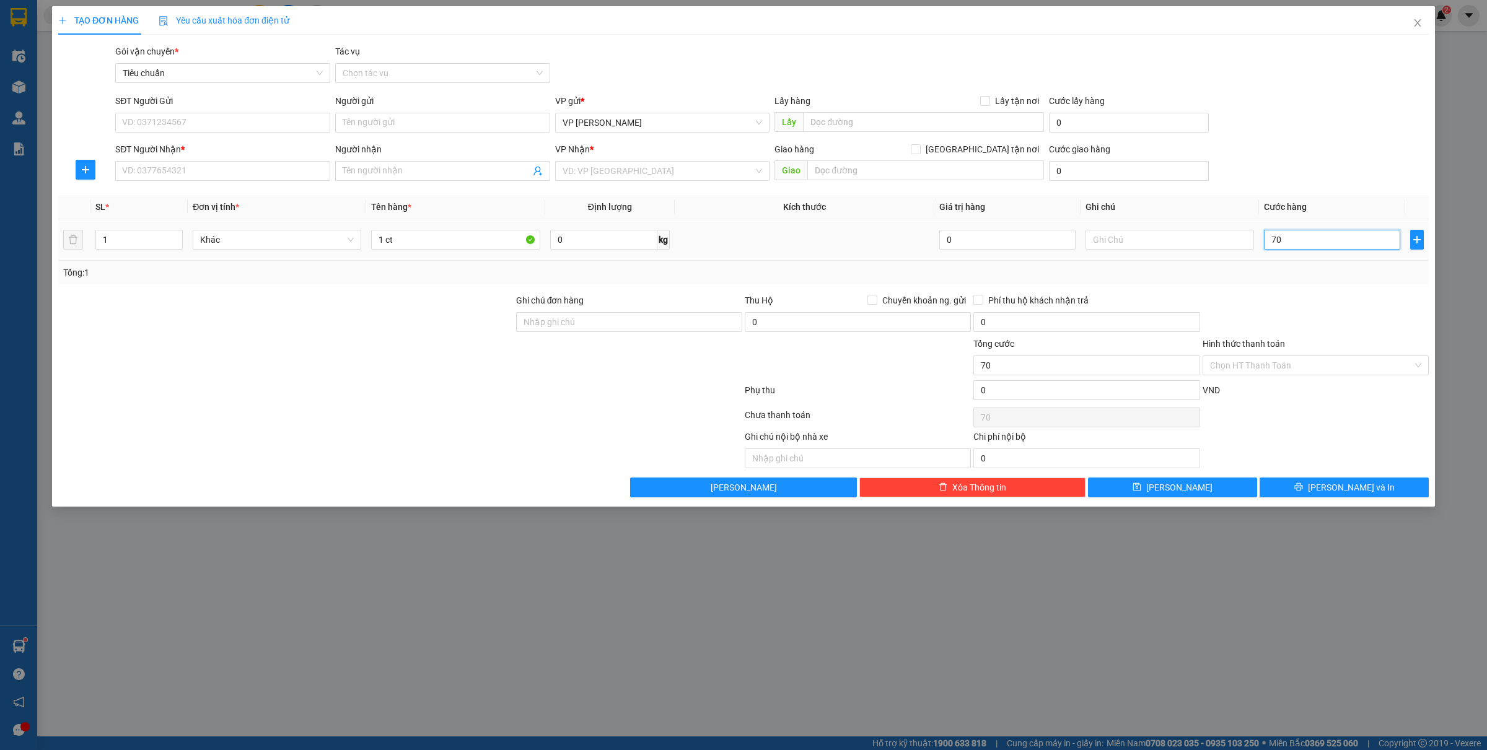
type input "700"
type input "7.000"
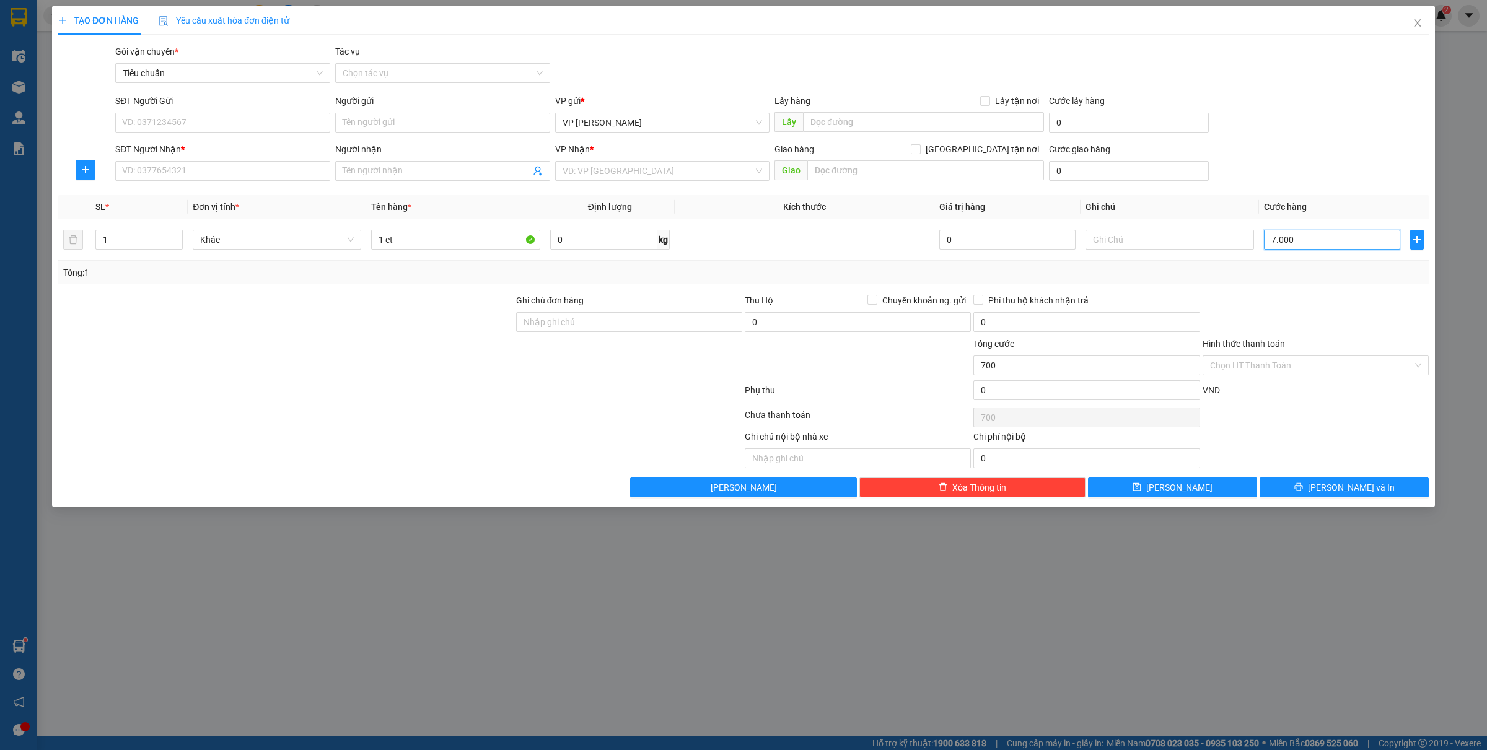
type input "7.000"
type input "70.000"
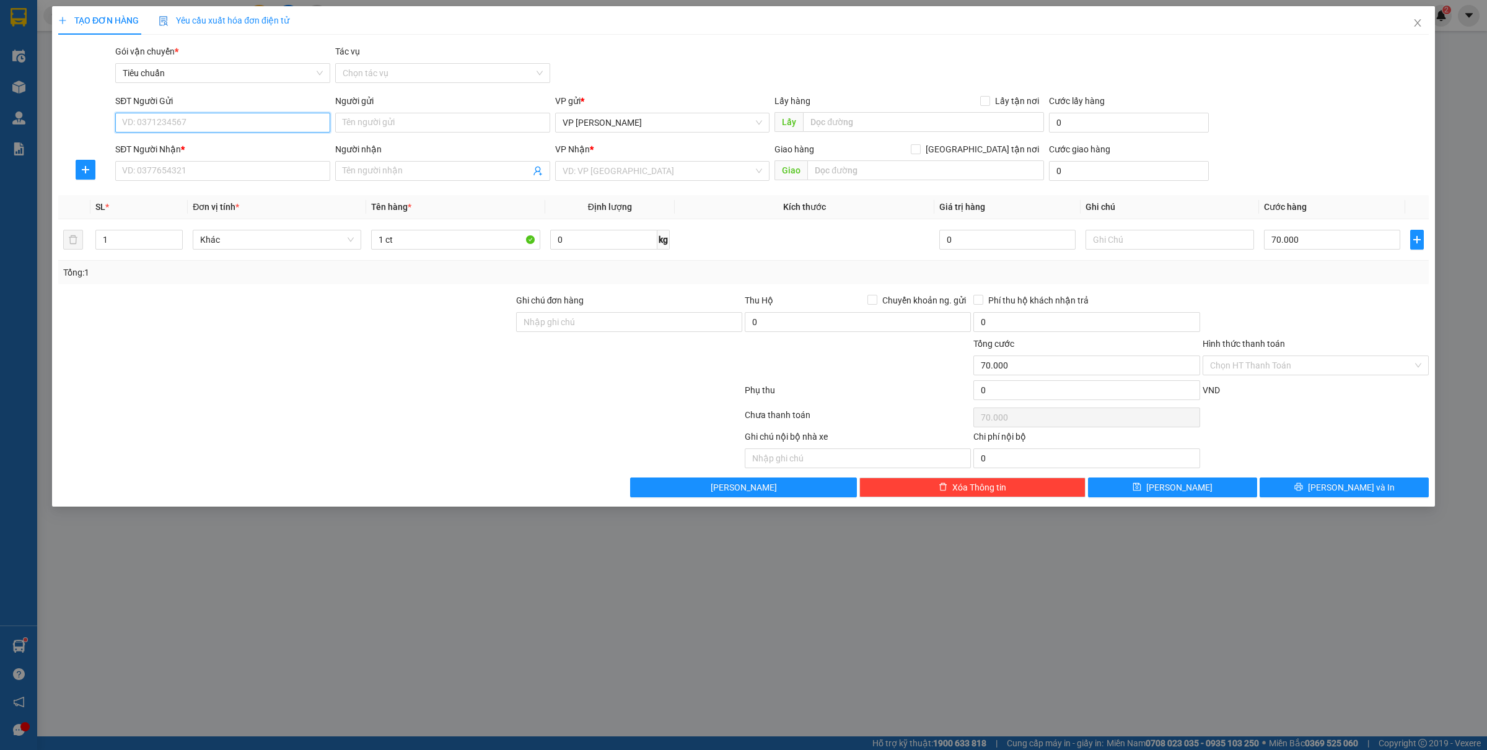
click at [164, 121] on input "SĐT Người Gửi" at bounding box center [222, 123] width 215 height 20
type input "0936637999"
click at [444, 100] on div "Người gửi" at bounding box center [442, 101] width 215 height 14
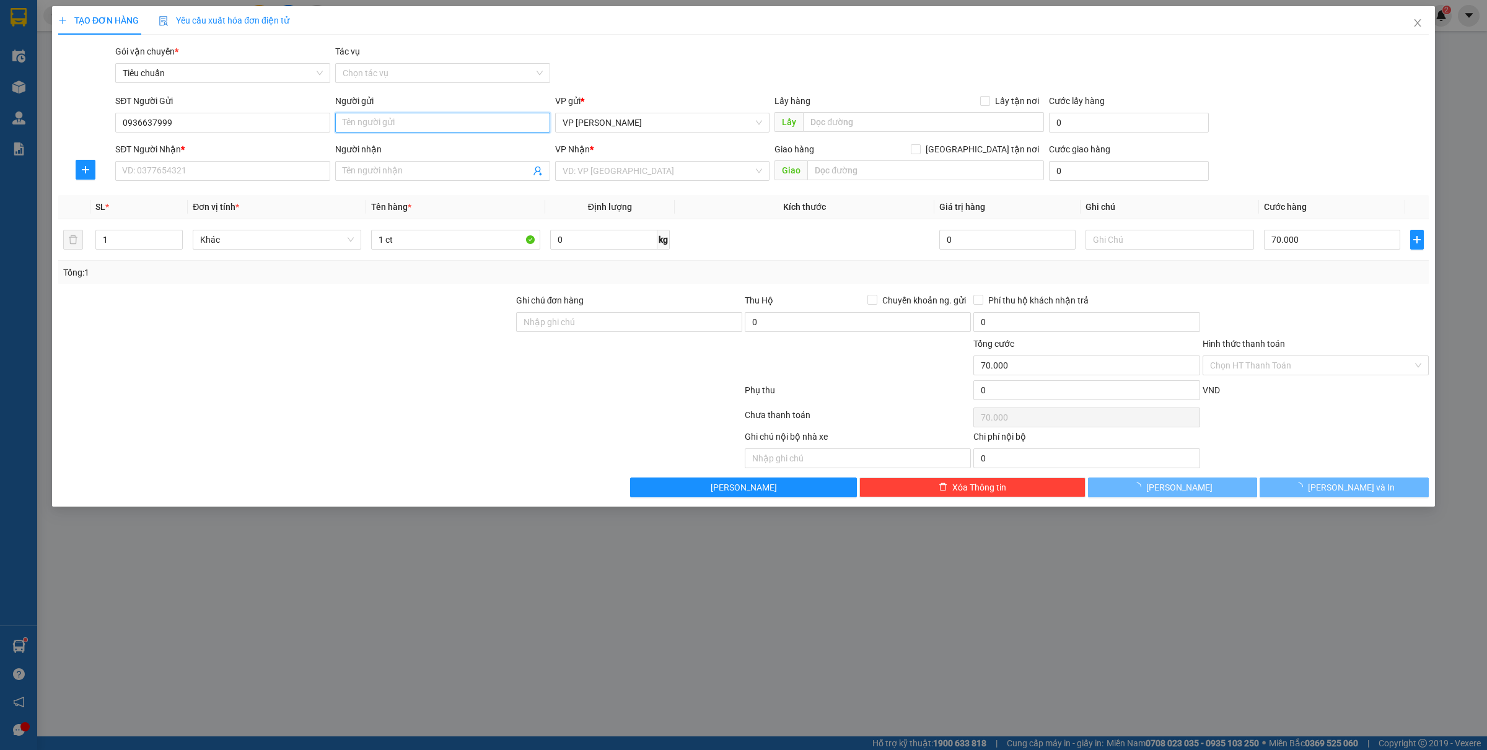
click at [444, 113] on input "Người gửi" at bounding box center [442, 123] width 215 height 20
click at [406, 119] on input "Người gửi" at bounding box center [442, 123] width 215 height 20
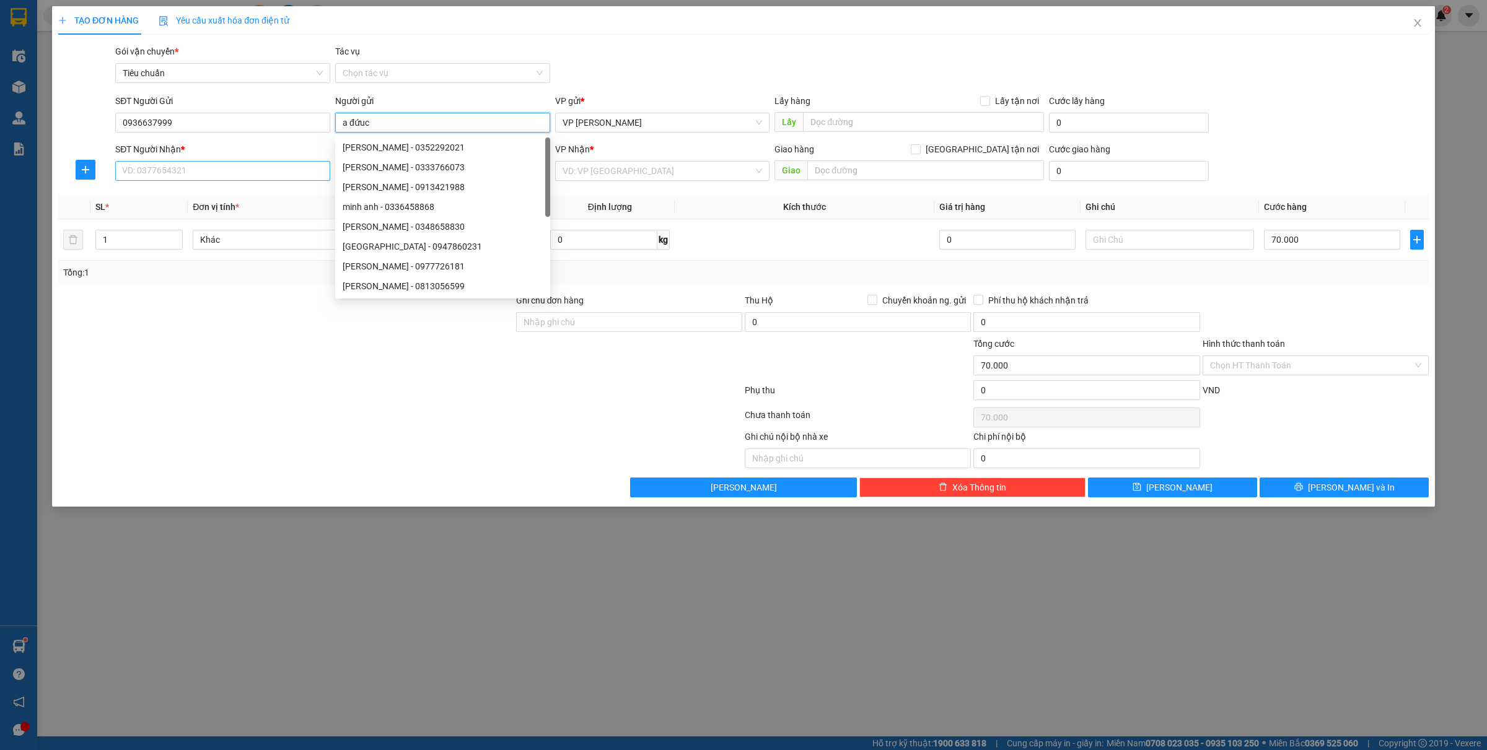
type input "a đứuc"
click at [211, 172] on input "SĐT Người Nhận *" at bounding box center [222, 171] width 215 height 20
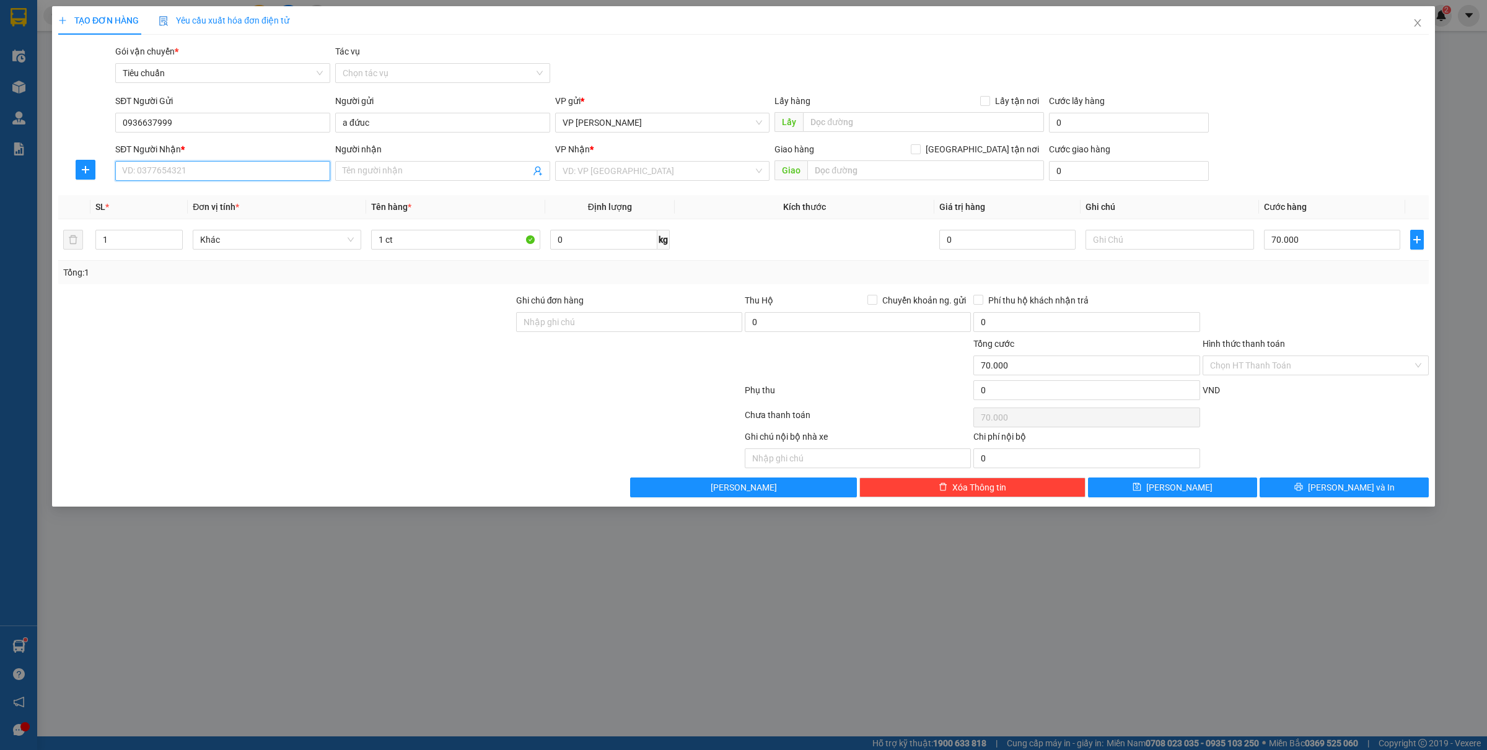
click at [211, 172] on input "SĐT Người Nhận *" at bounding box center [222, 171] width 215 height 20
click at [218, 214] on div "0966276932 - A Toàn Ngọc Hà" at bounding box center [223, 216] width 200 height 14
type input "0966276932"
type input "A Toàn Ngọc Hà"
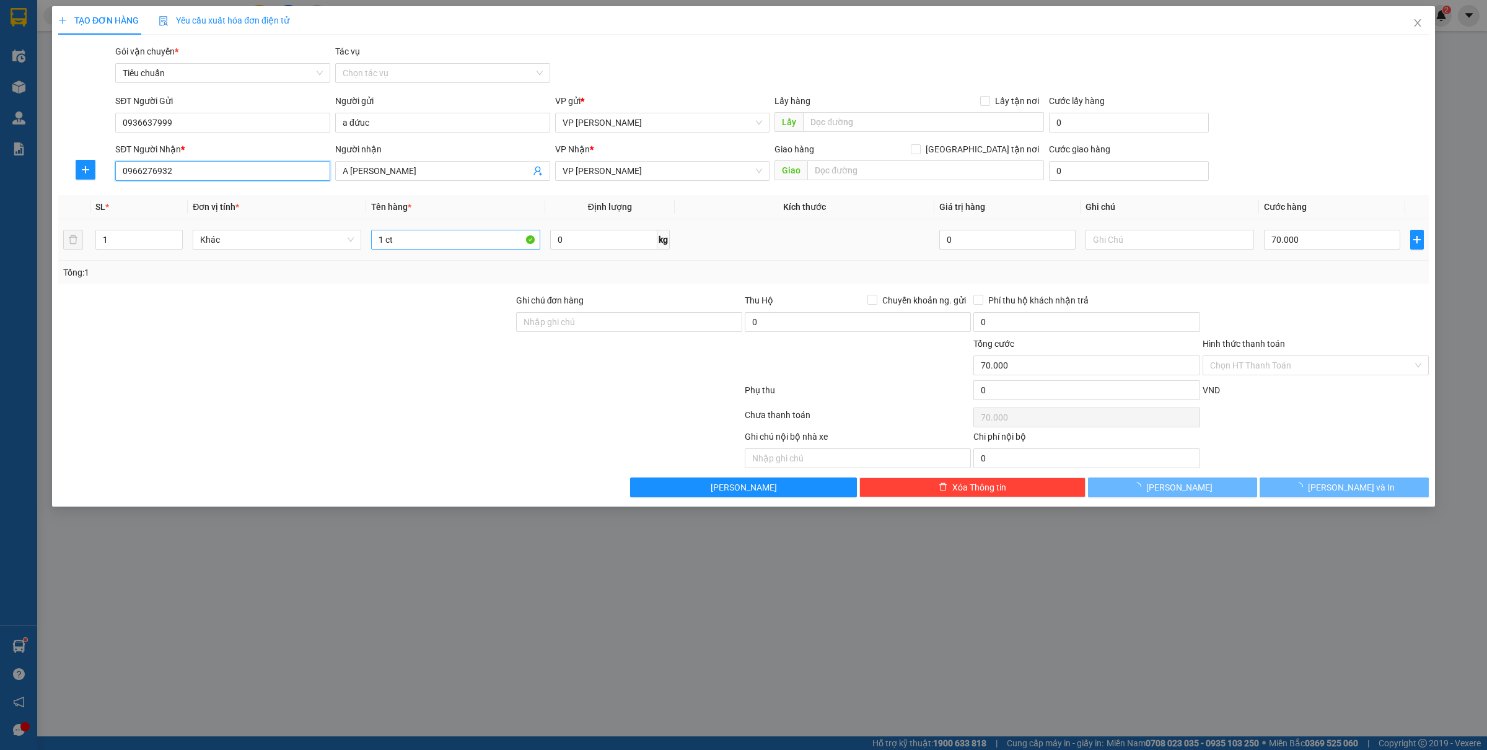
type input "0966276932"
click at [442, 242] on input "1 ct" at bounding box center [455, 240] width 169 height 20
type input "1 ct máy pha cf"
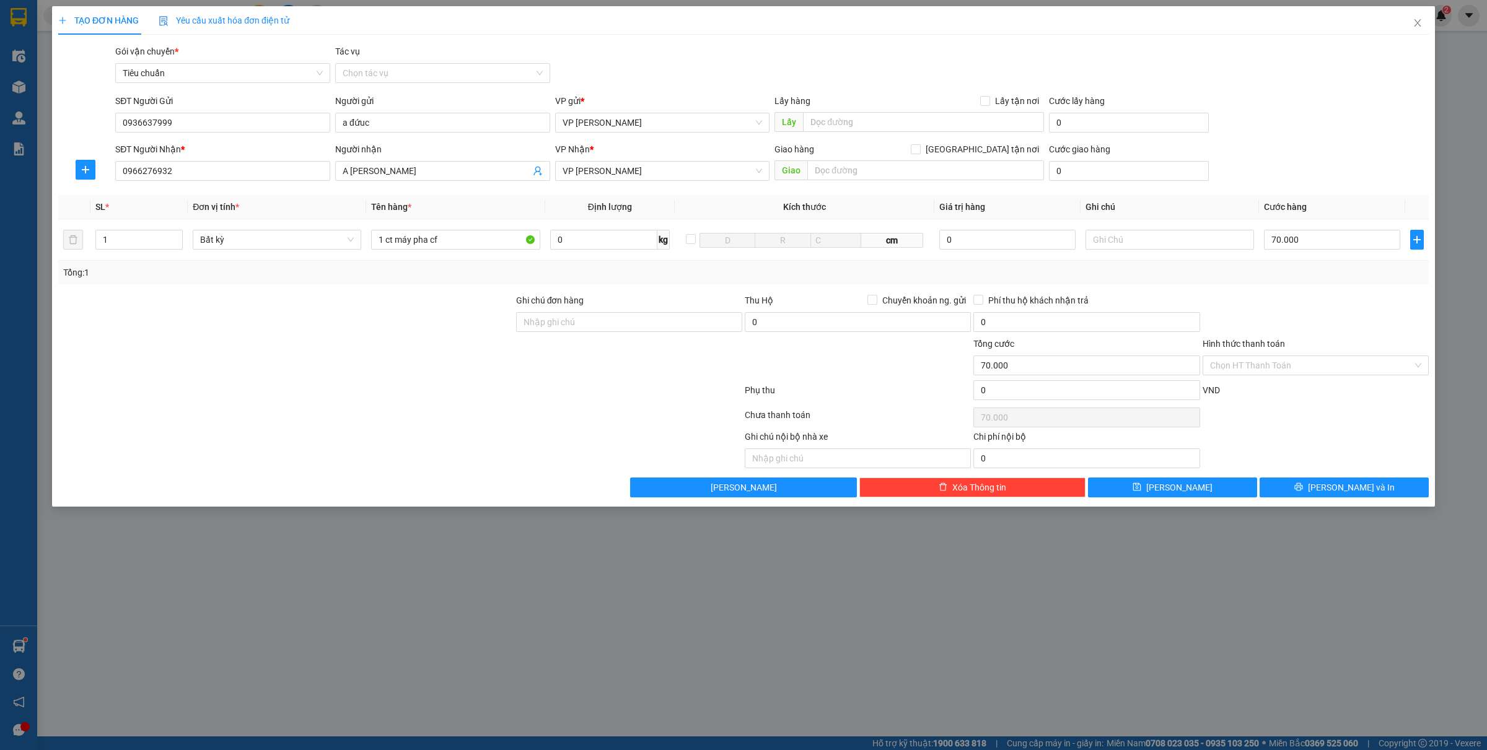
click at [1327, 367] on input "Hình thức thanh toán" at bounding box center [1311, 365] width 203 height 19
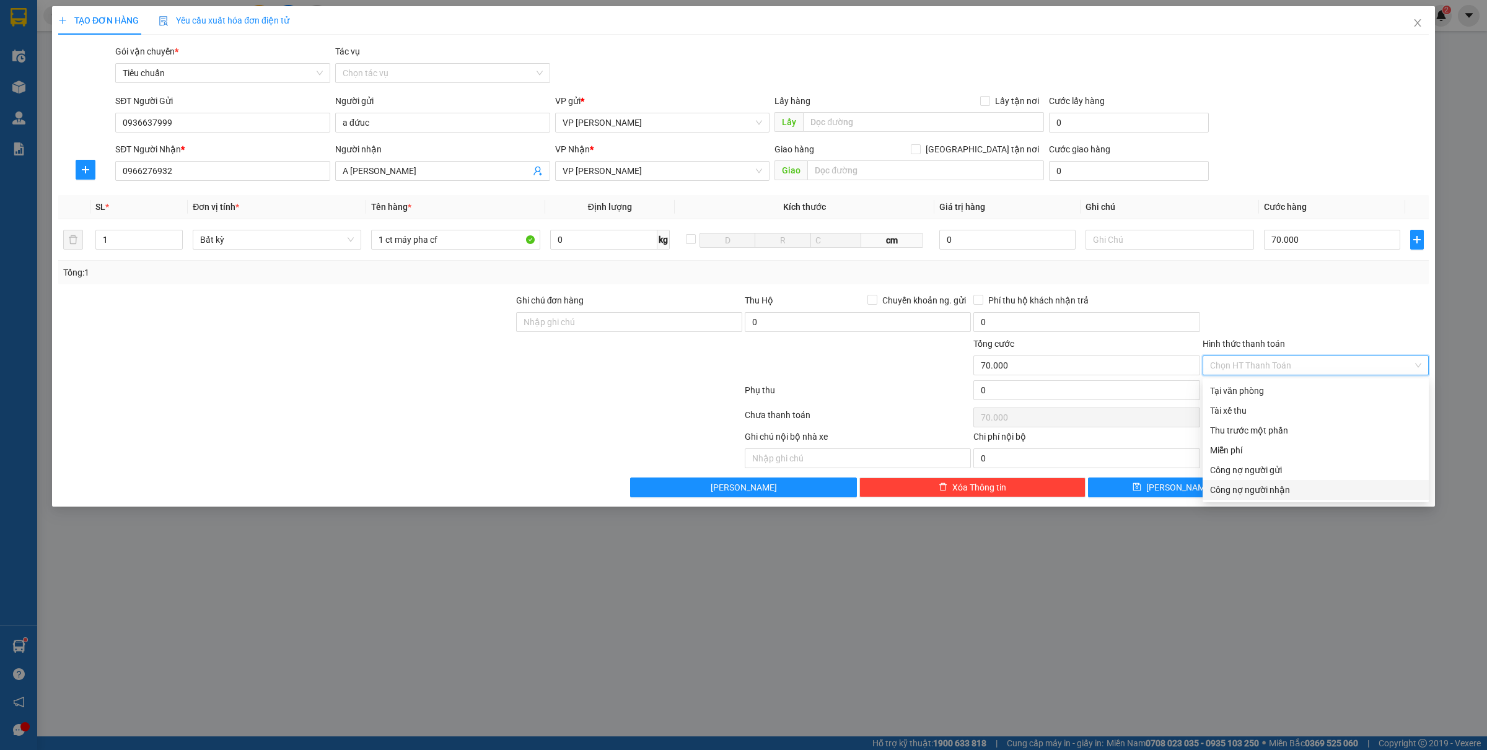
click at [1269, 488] on div "Công nợ người nhận" at bounding box center [1315, 490] width 211 height 14
type input "0"
click at [1351, 485] on span "[PERSON_NAME] và In" at bounding box center [1351, 488] width 87 height 14
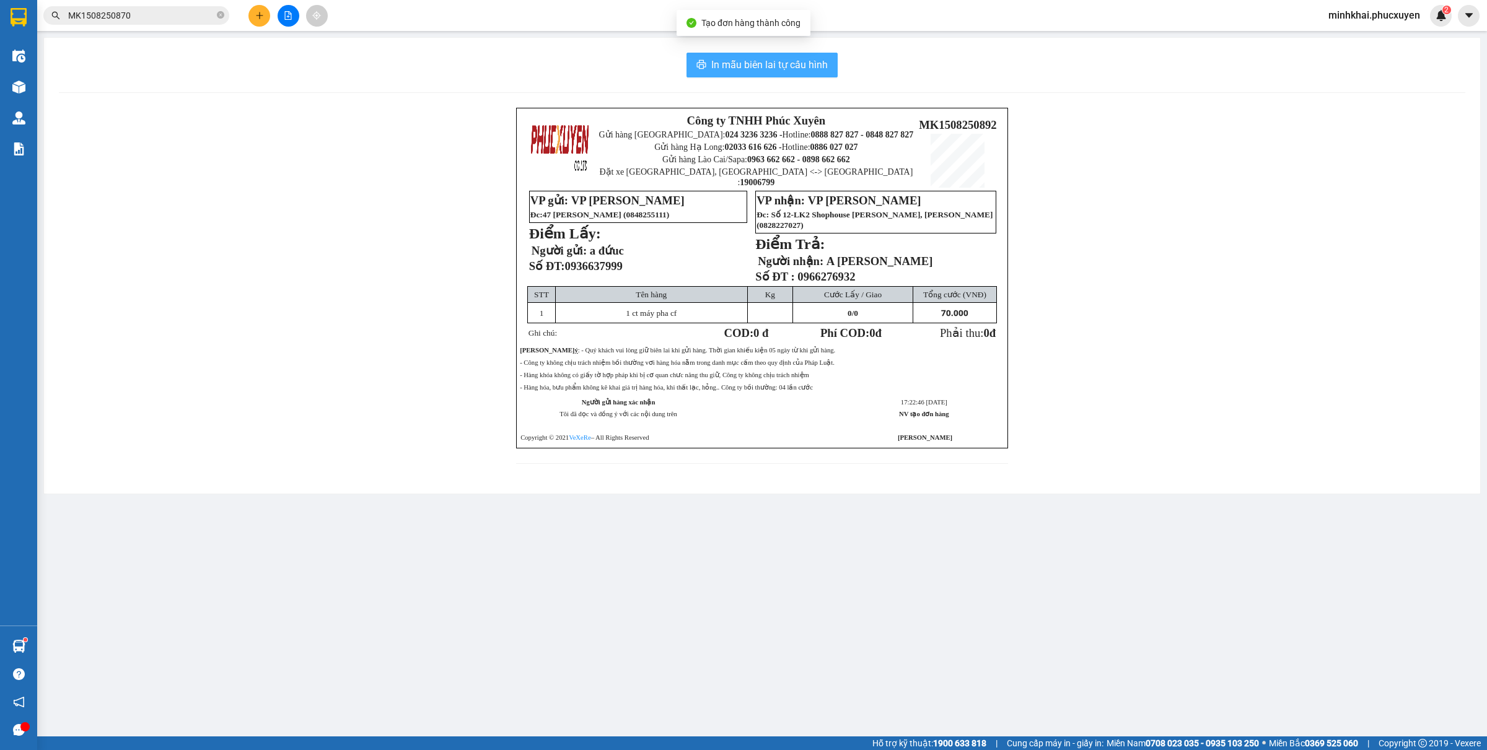
click at [772, 63] on span "In mẫu biên lai tự cấu hình" at bounding box center [769, 64] width 117 height 15
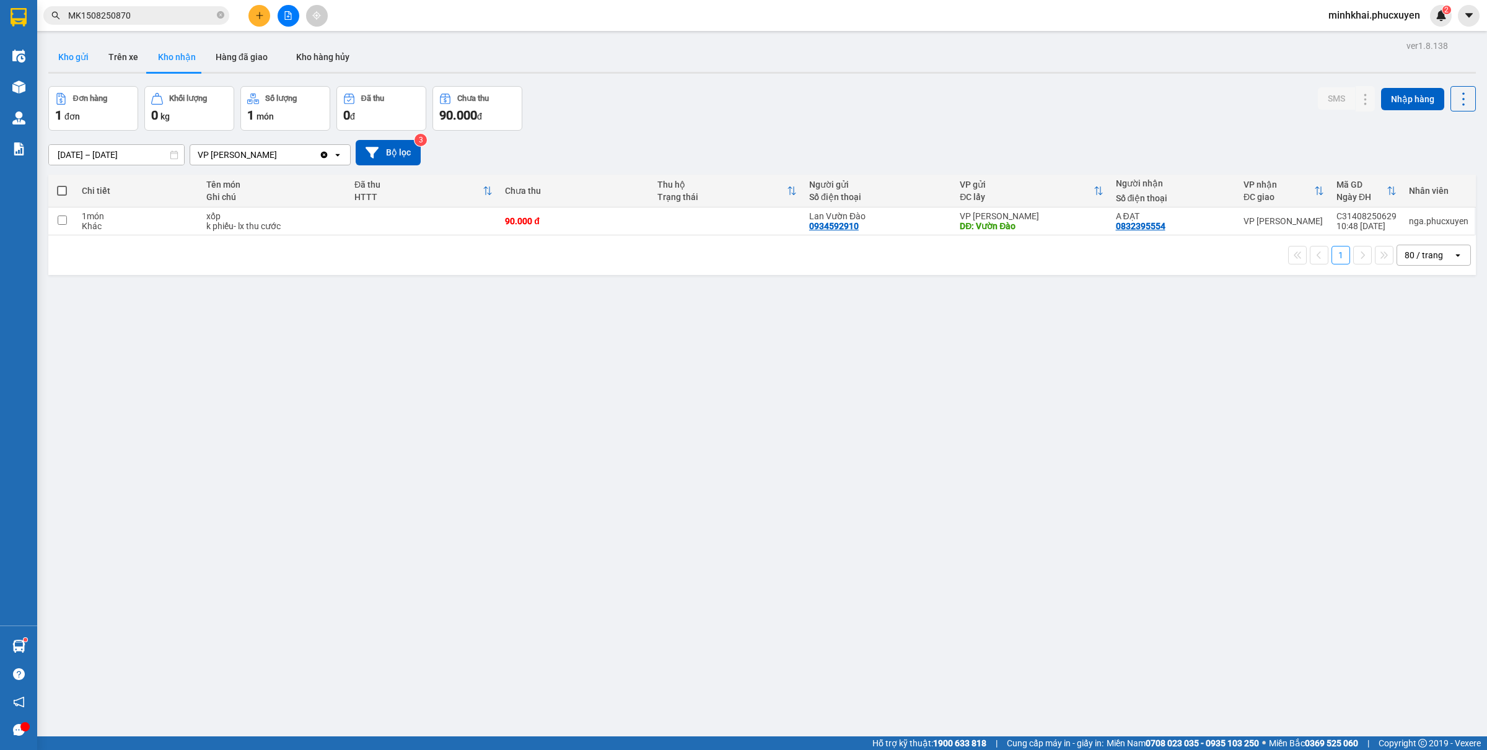
click at [85, 56] on button "Kho gửi" at bounding box center [73, 57] width 50 height 30
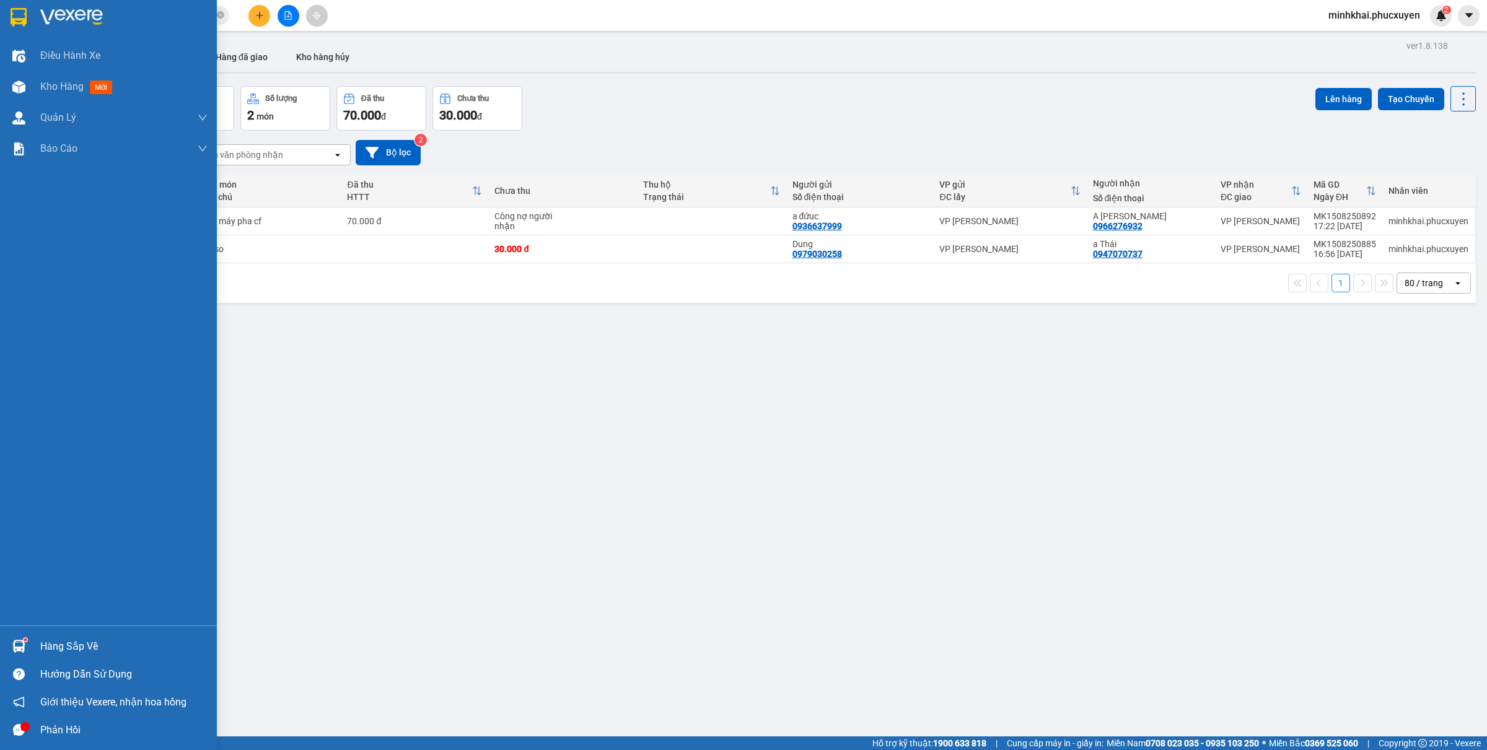
click at [28, 635] on div "Hàng sắp về" at bounding box center [108, 647] width 217 height 28
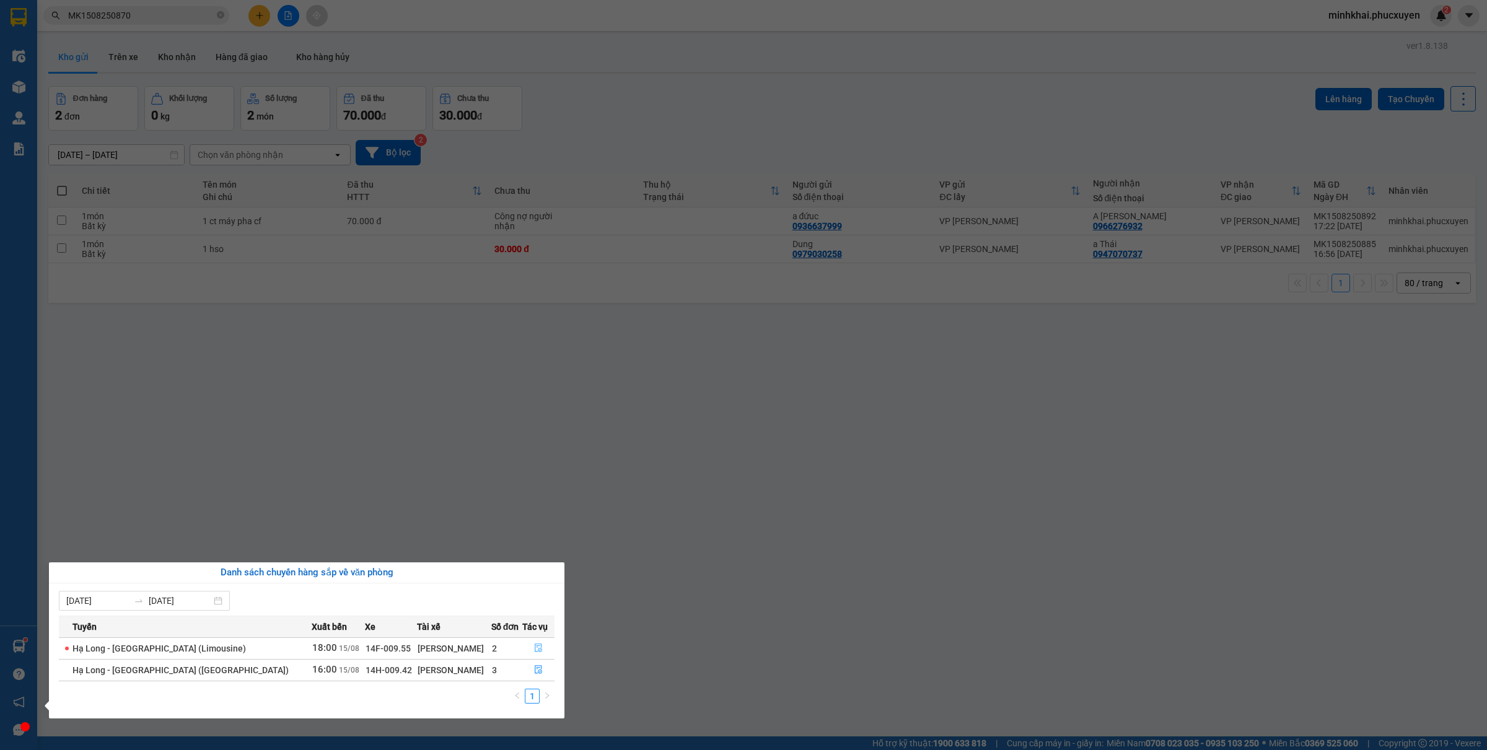
click at [543, 645] on button "button" at bounding box center [539, 649] width 32 height 20
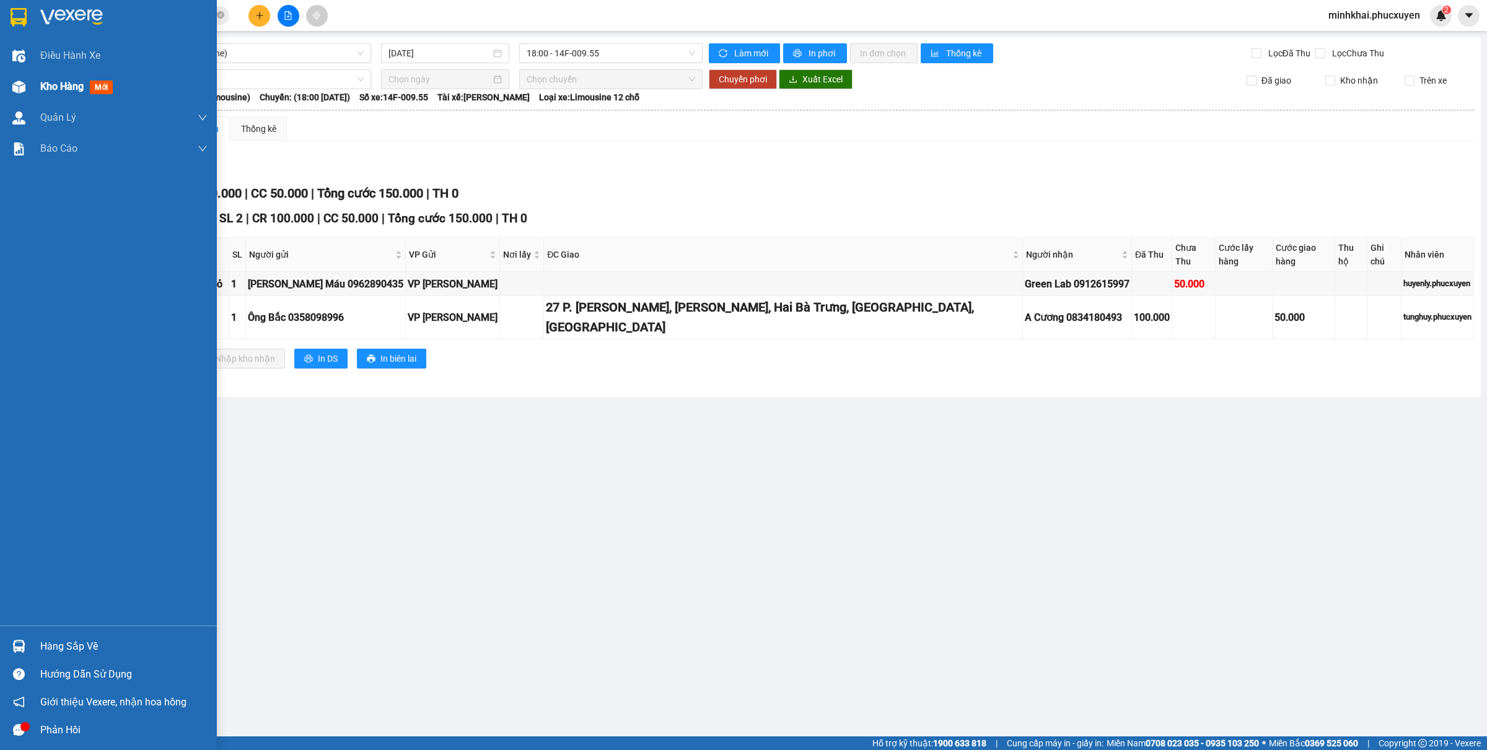
click at [30, 87] on div "Kho hàng mới" at bounding box center [108, 86] width 217 height 31
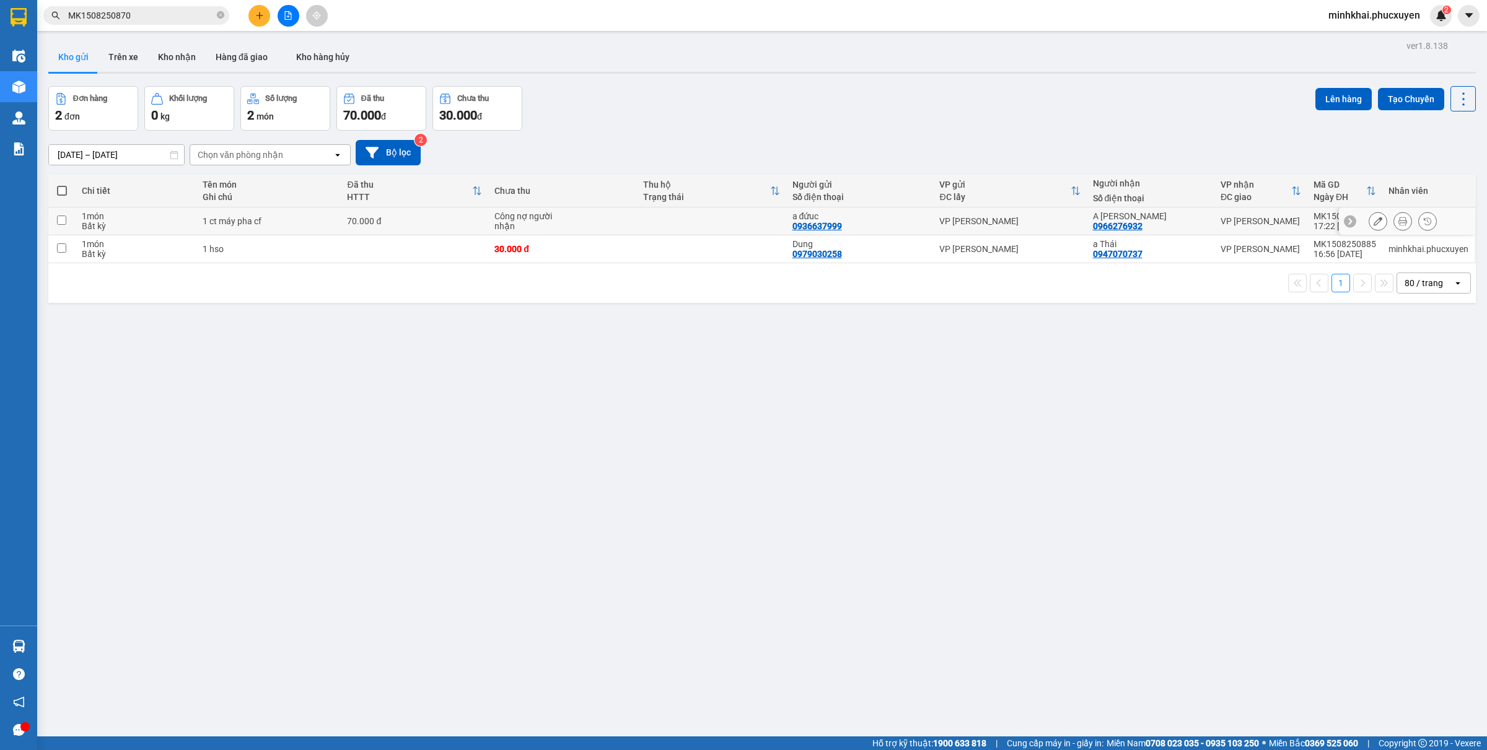
click at [1399, 224] on icon at bounding box center [1403, 221] width 9 height 9
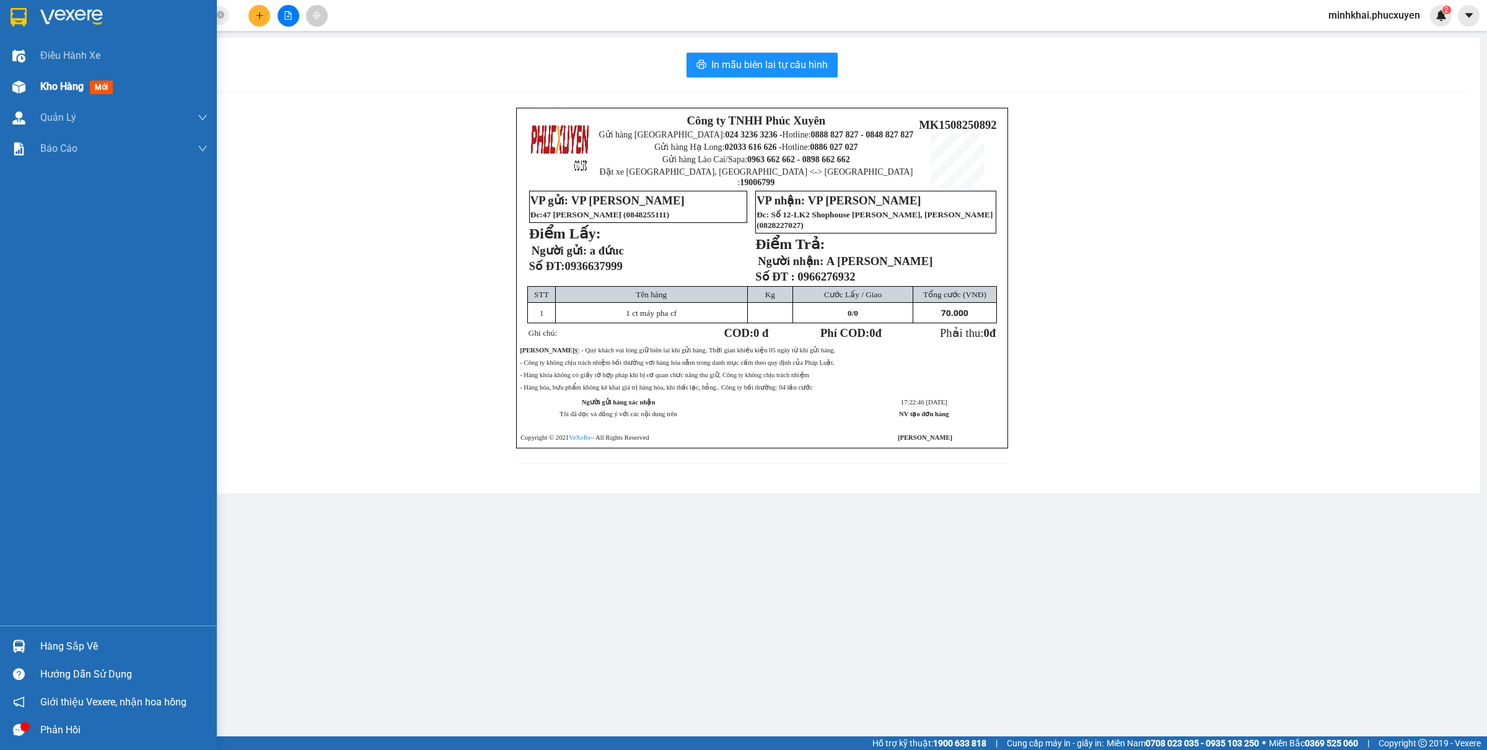
drag, startPoint x: 5, startPoint y: 79, endPoint x: 48, endPoint y: 87, distance: 43.5
click at [5, 77] on div "Kho hàng mới" at bounding box center [108, 86] width 217 height 31
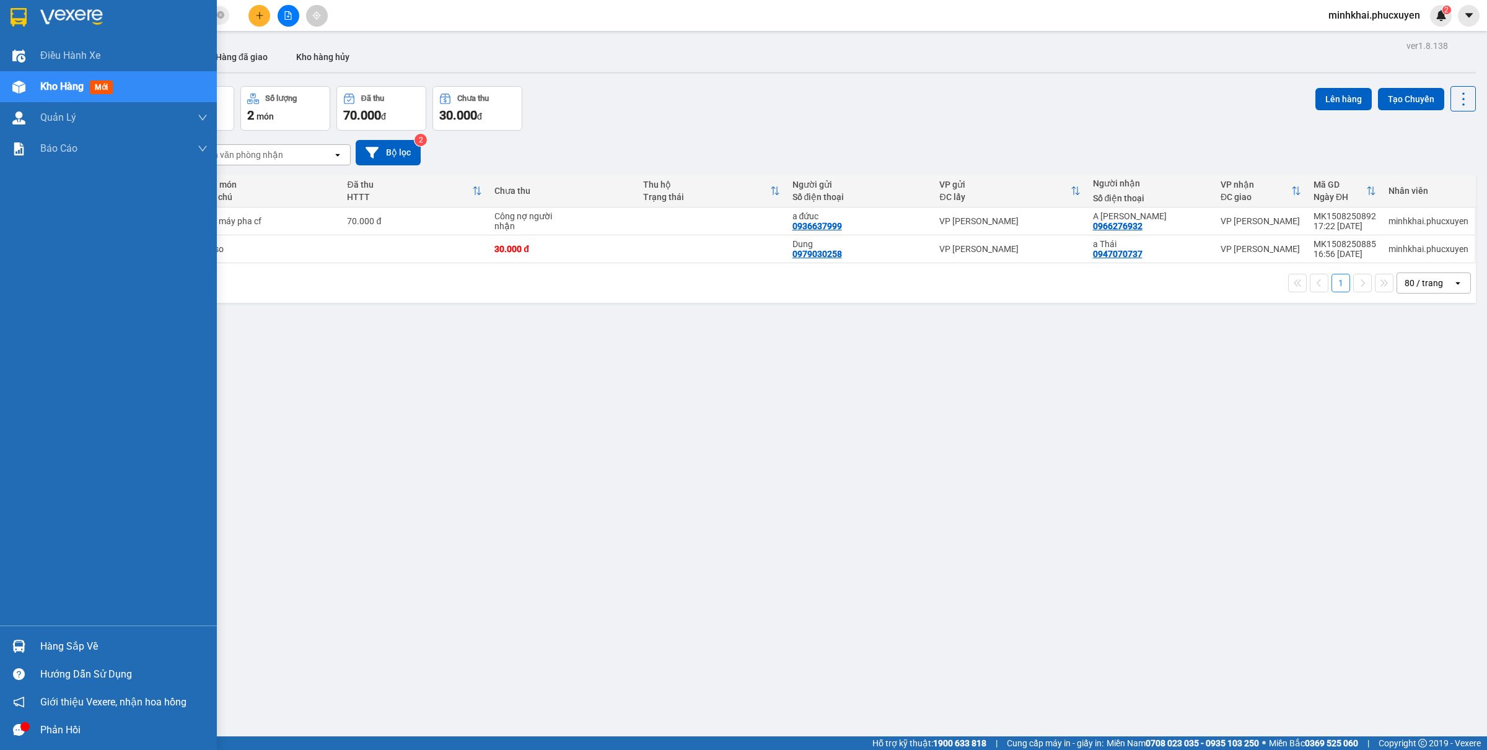
click at [29, 636] on div "Hàng sắp về" at bounding box center [108, 647] width 217 height 28
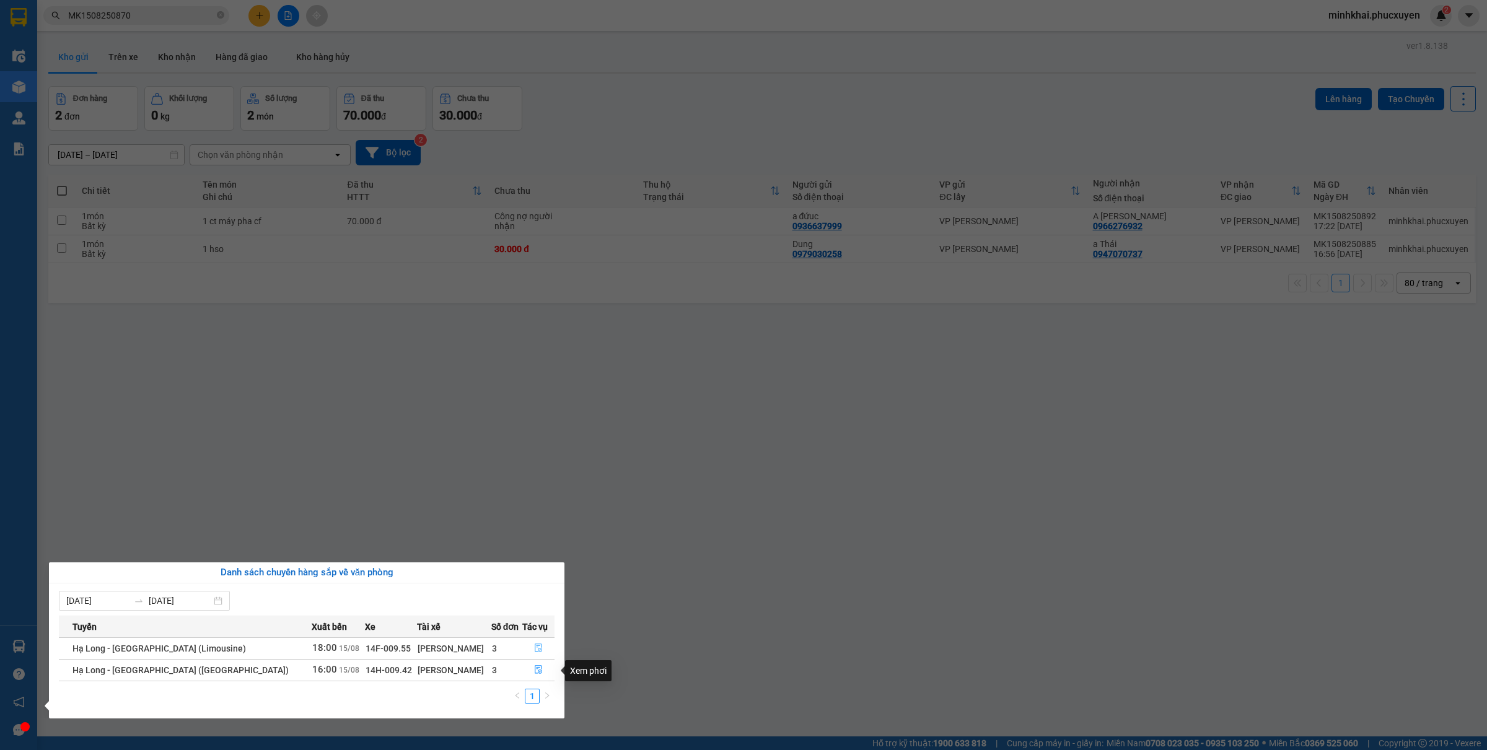
click at [534, 654] on span "file-done" at bounding box center [538, 649] width 9 height 10
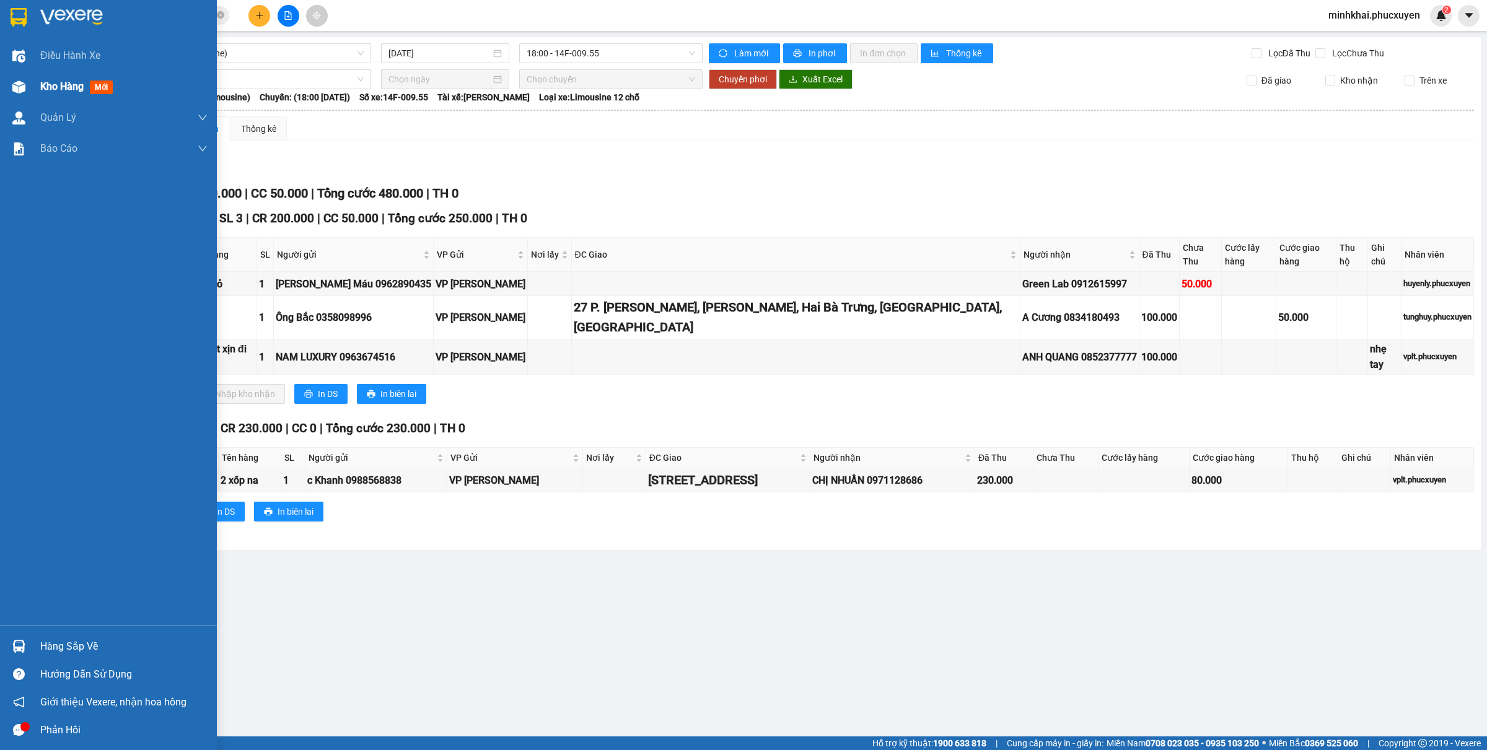
click at [36, 86] on div "Kho hàng mới" at bounding box center [108, 86] width 217 height 31
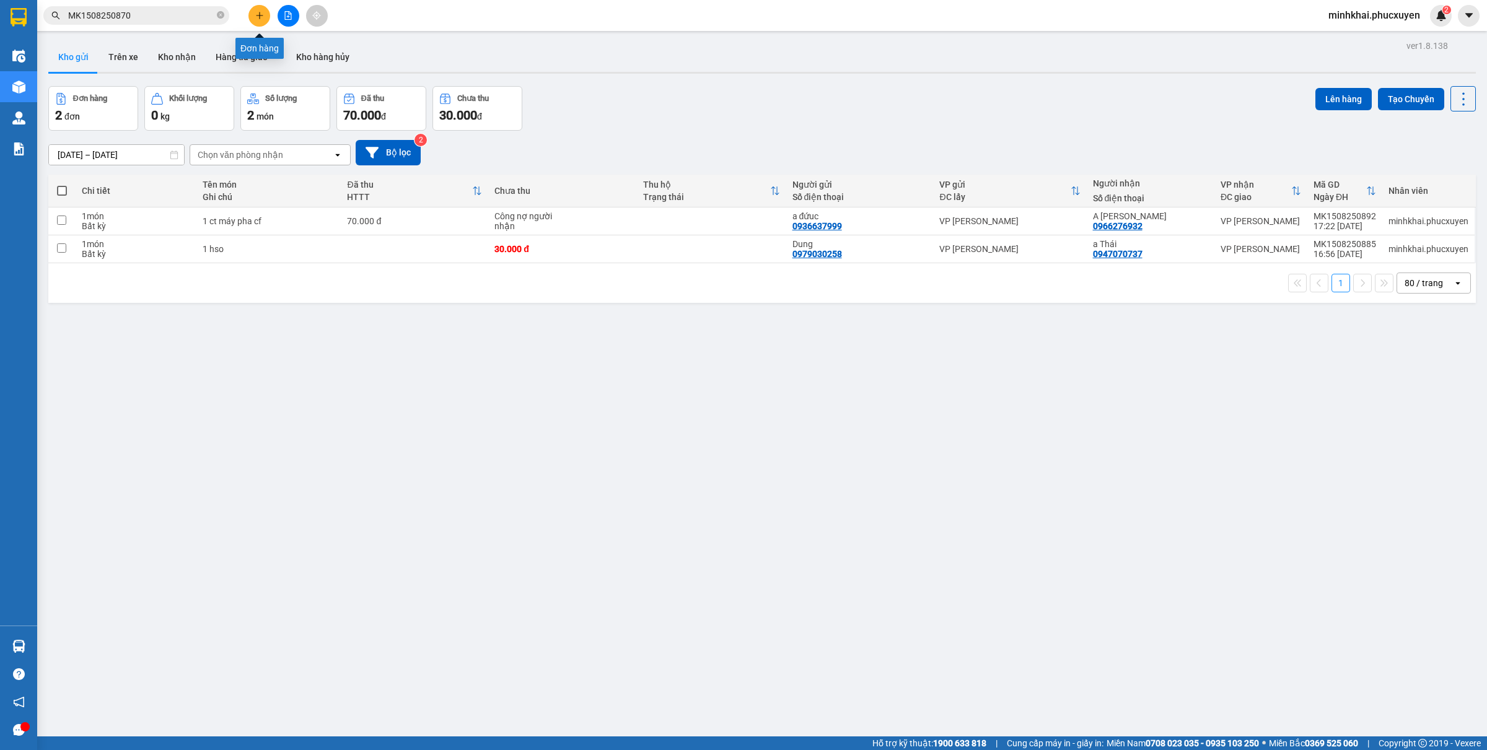
click at [261, 23] on button at bounding box center [260, 16] width 22 height 22
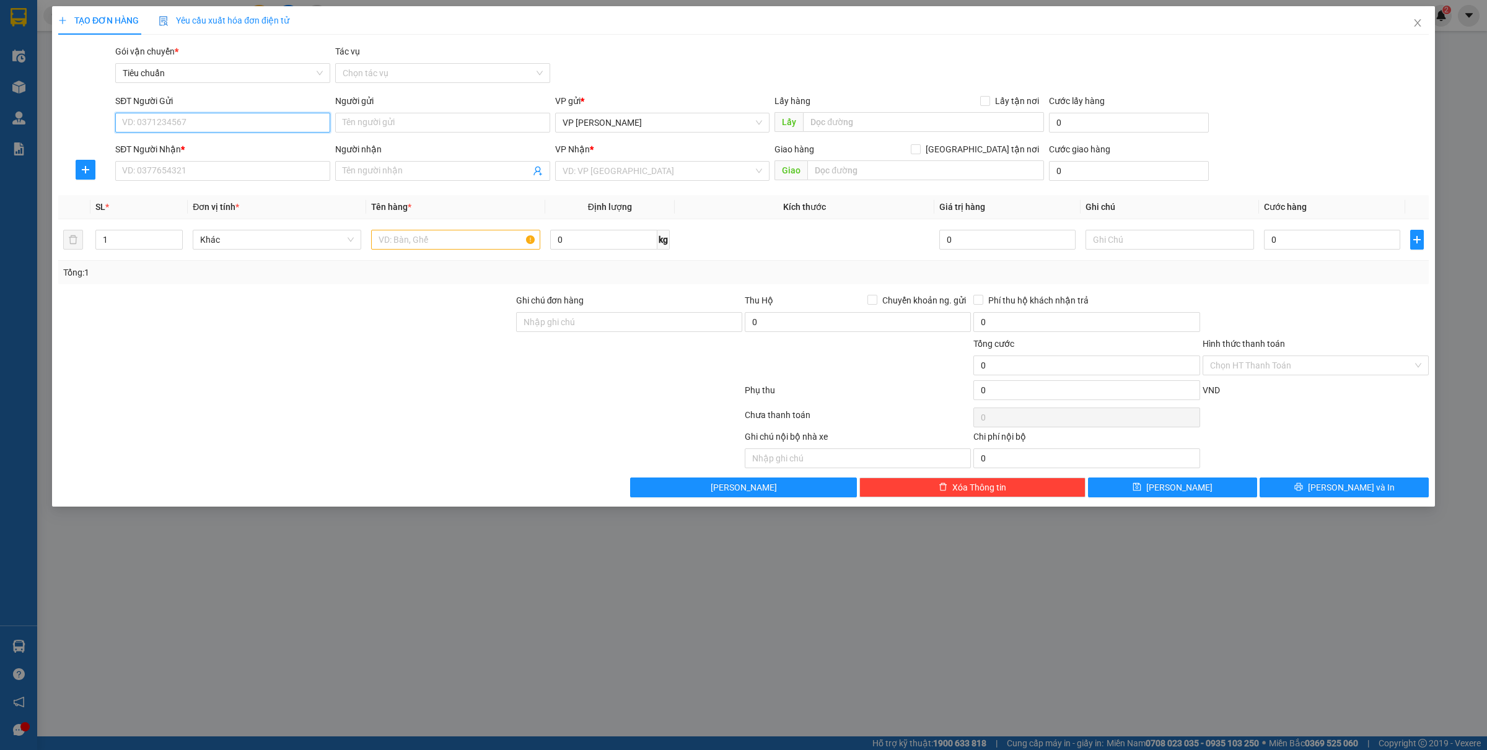
click at [153, 128] on input "SĐT Người Gửi" at bounding box center [222, 123] width 215 height 20
click at [221, 178] on input "SĐT Người Nhận *" at bounding box center [222, 171] width 215 height 20
click at [205, 196] on div "0973101646 - Anh Đức" at bounding box center [223, 197] width 200 height 14
type input "0973101646"
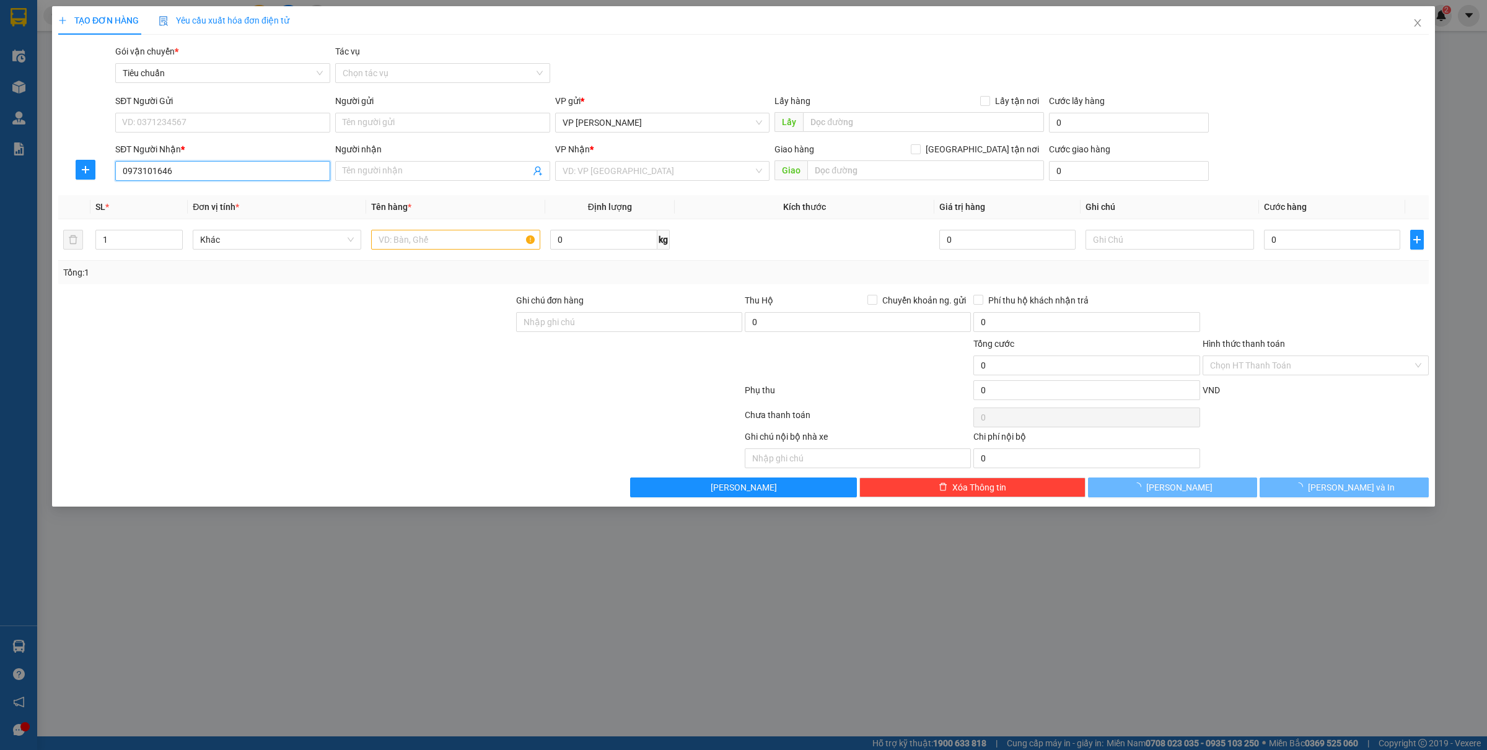
type input "Anh Đức"
type input "0973101646"
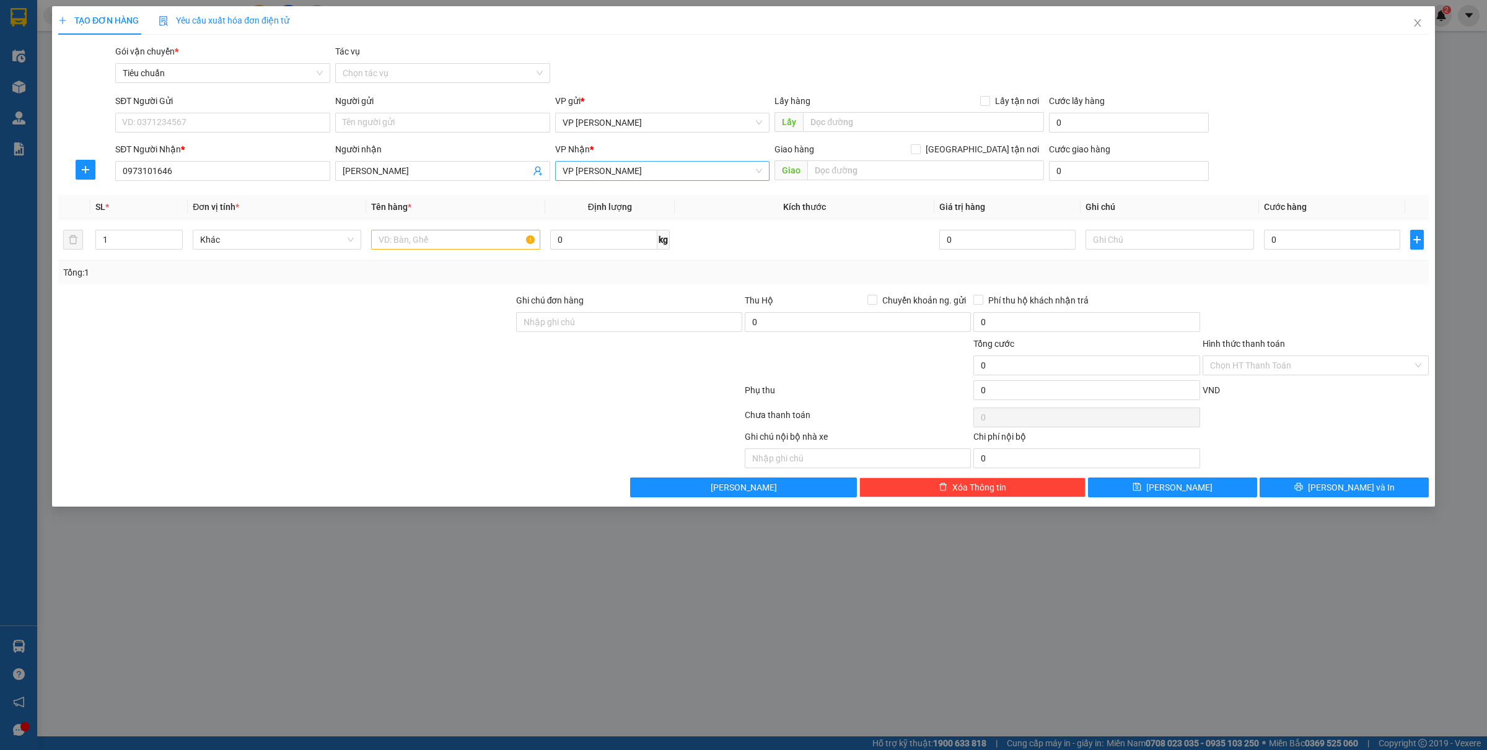
drag, startPoint x: 622, startPoint y: 156, endPoint x: 623, endPoint y: 167, distance: 11.9
click at [623, 156] on div "VP Nhận *" at bounding box center [662, 152] width 215 height 19
click at [625, 169] on span "VP [PERSON_NAME]" at bounding box center [663, 171] width 200 height 19
click at [615, 216] on div "VP Bãi Cháy" at bounding box center [663, 216] width 200 height 14
click at [417, 239] on input "text" at bounding box center [455, 240] width 169 height 20
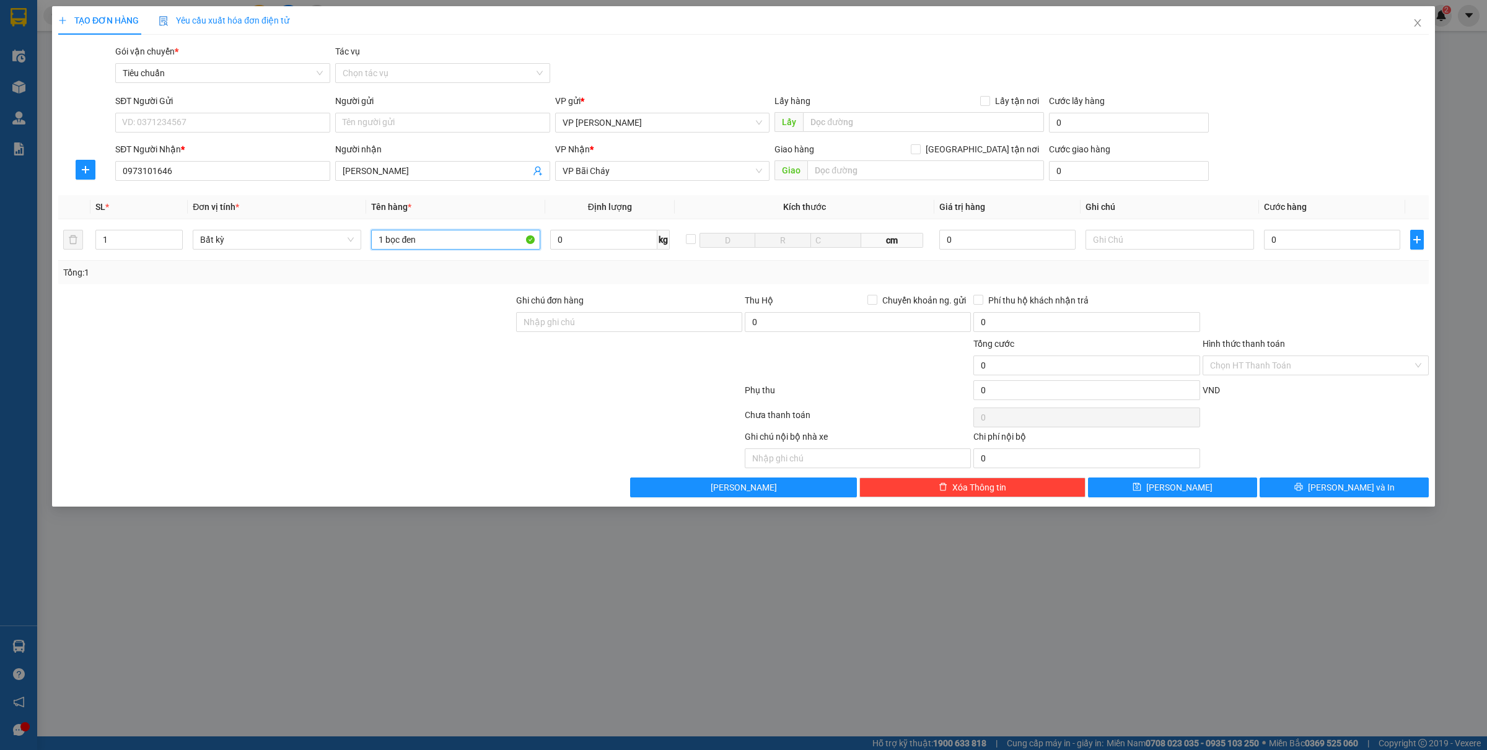
type input "1 bọc đen"
click at [147, 139] on form "SĐT Người Gửi VD: 0371234567 Người gửi Tên người gửi VP gửi * VP Minh Khai Lấy …" at bounding box center [743, 140] width 1371 height 92
click at [164, 127] on input "SĐT Người Gửi" at bounding box center [222, 123] width 215 height 20
type input "0933056996"
click at [1319, 242] on input "0" at bounding box center [1332, 240] width 136 height 20
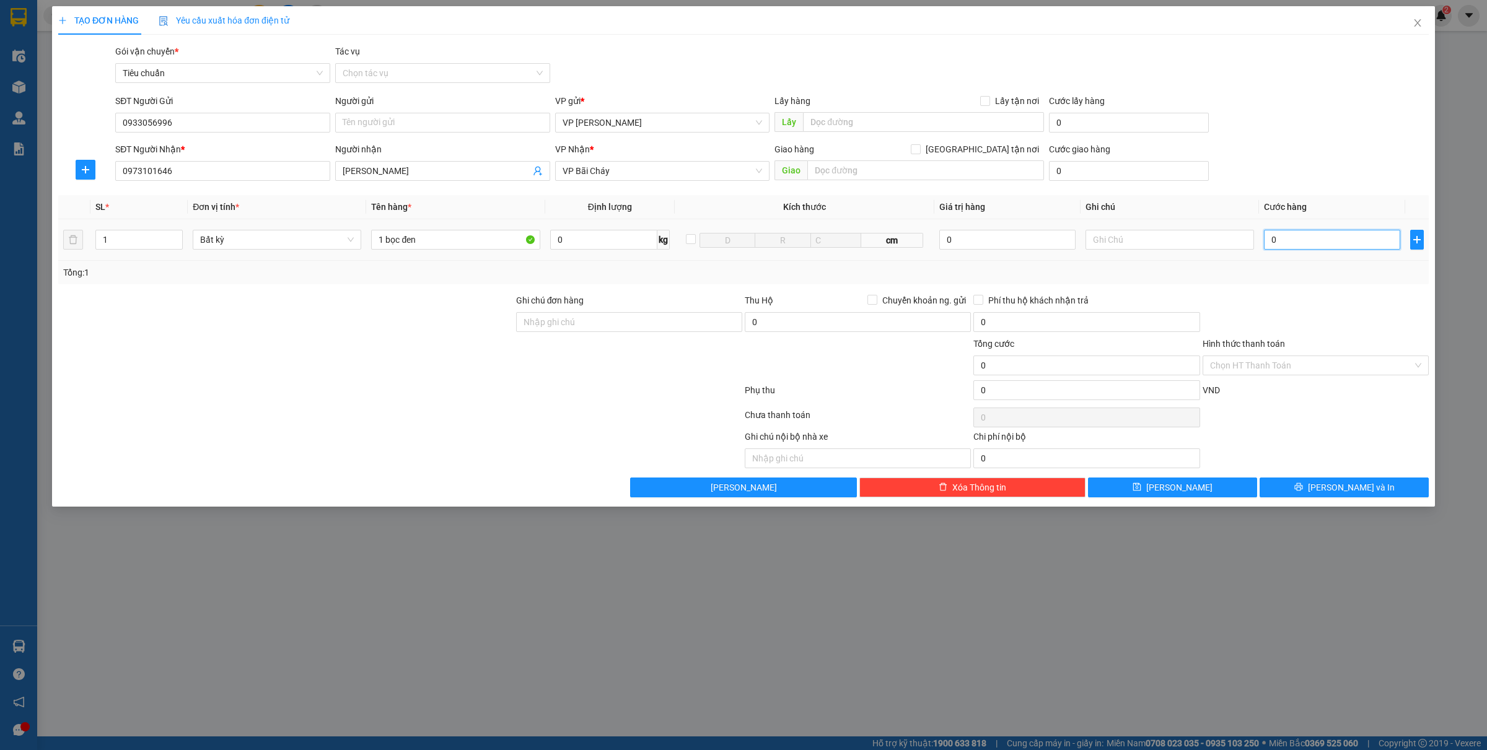
type input "3"
type input "30"
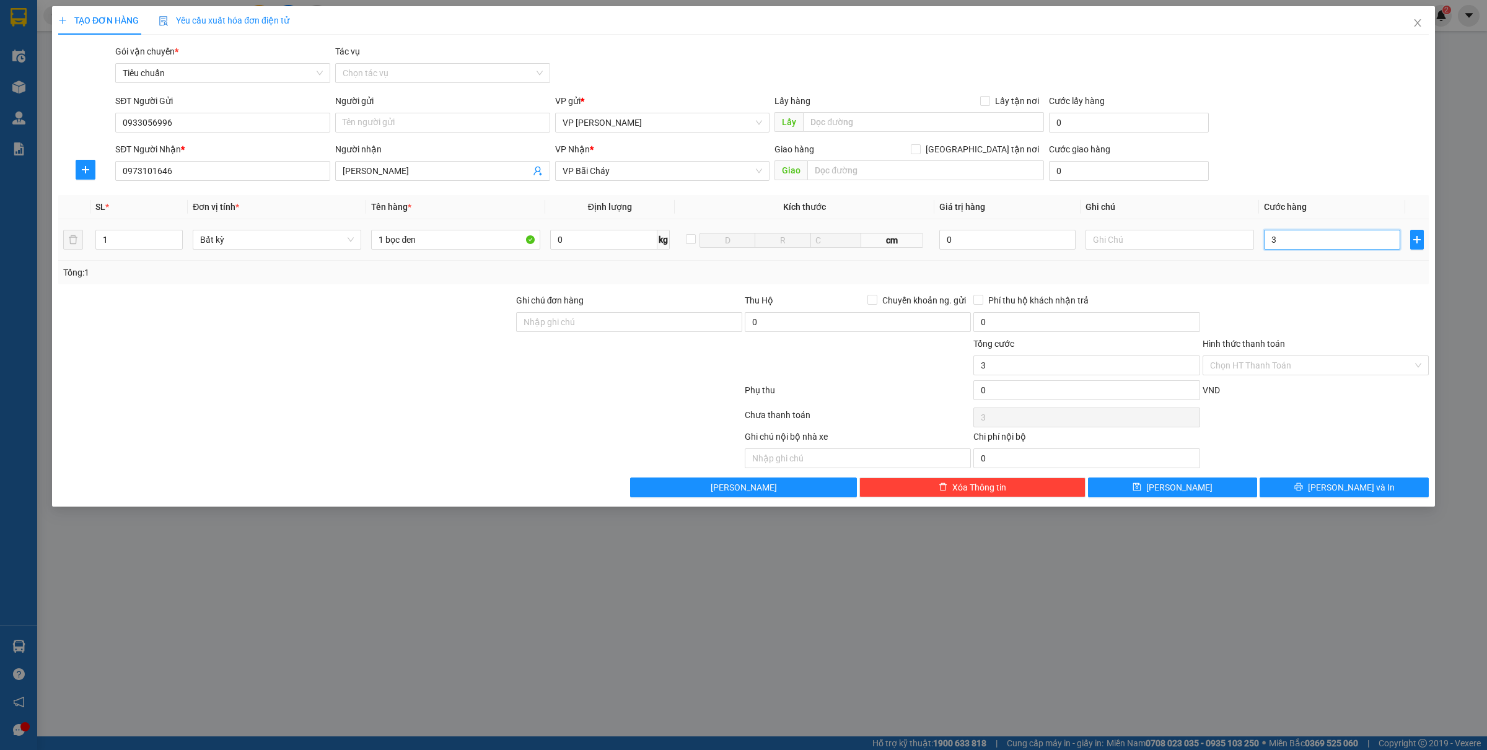
type input "30"
type input "300"
type input "3.000"
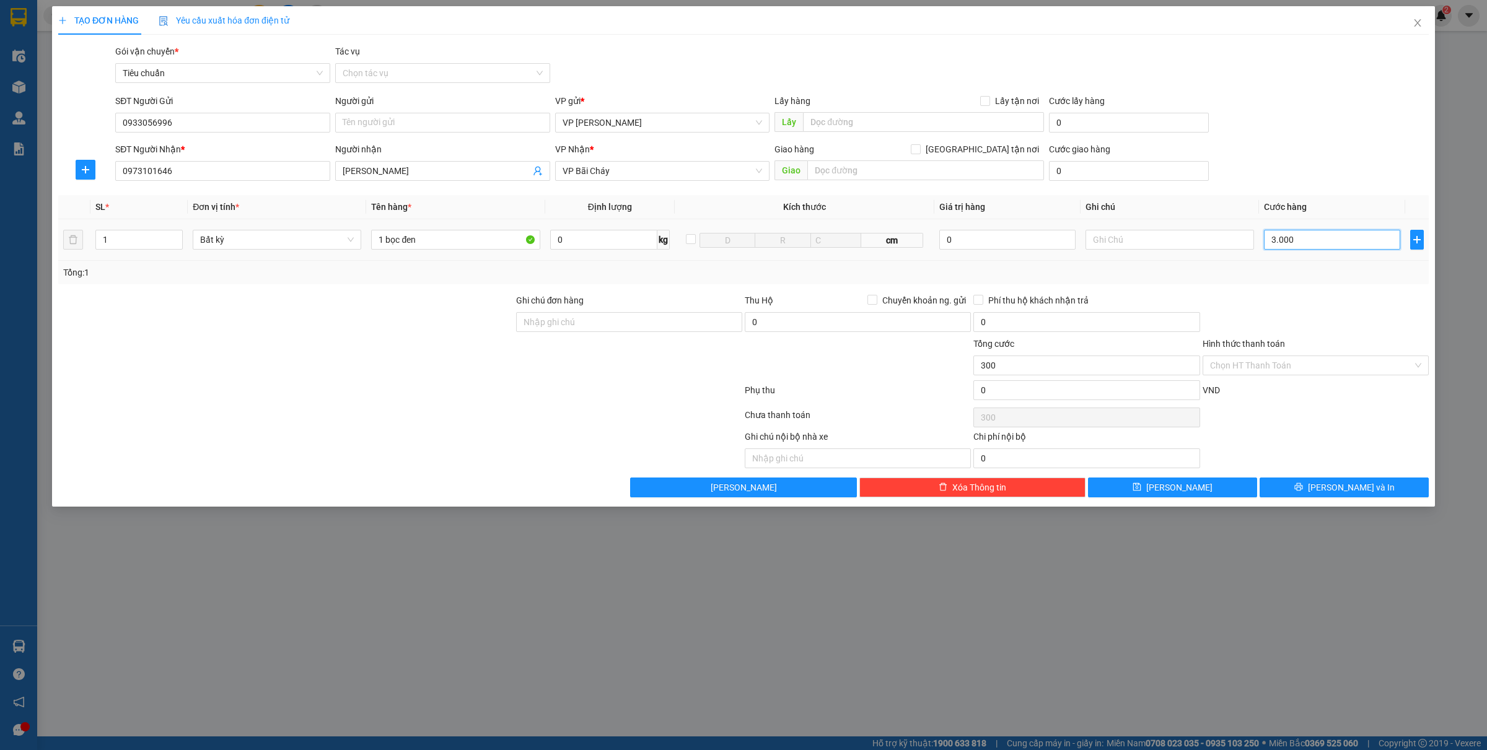
type input "3.000"
type input "30.000"
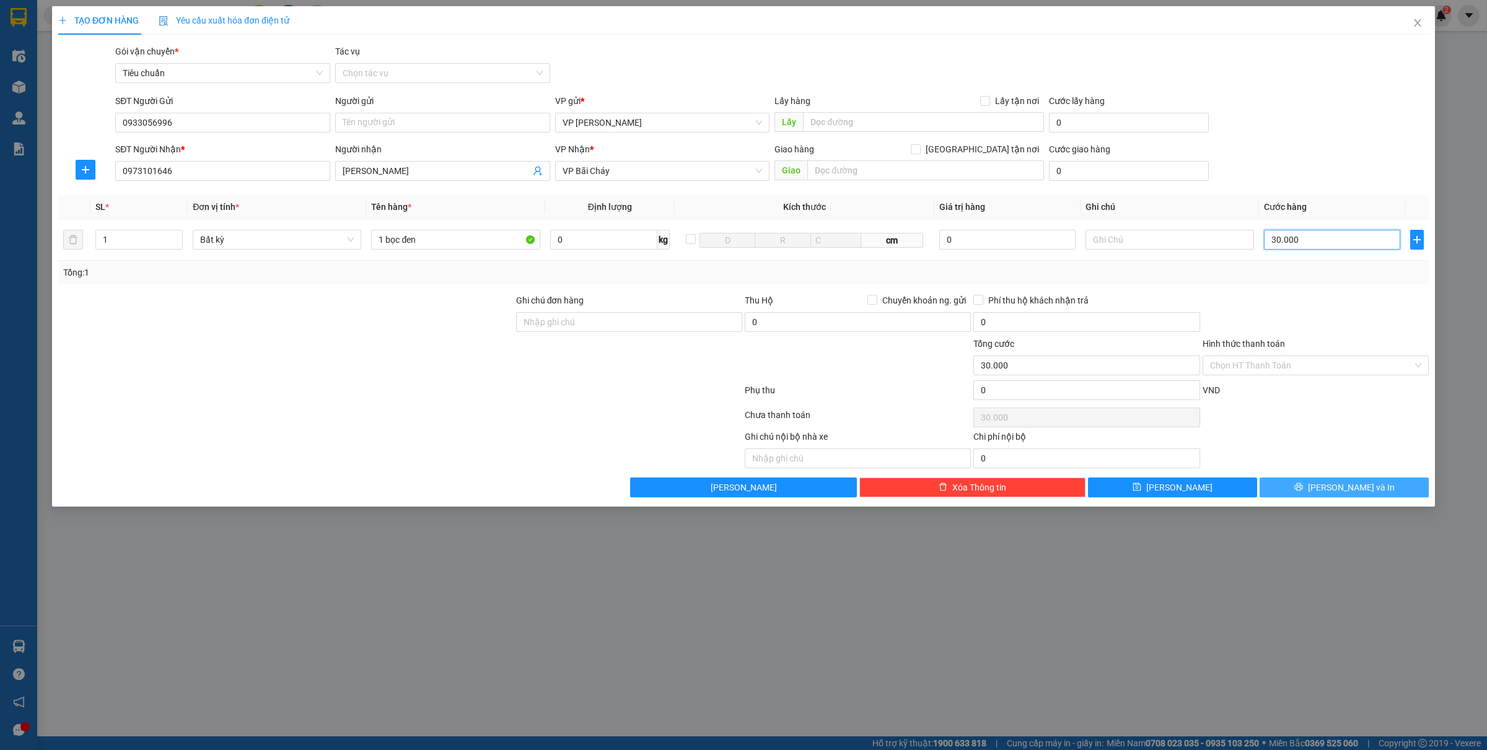
type input "30.000"
click at [1336, 495] on span "[PERSON_NAME] và In" at bounding box center [1351, 488] width 87 height 14
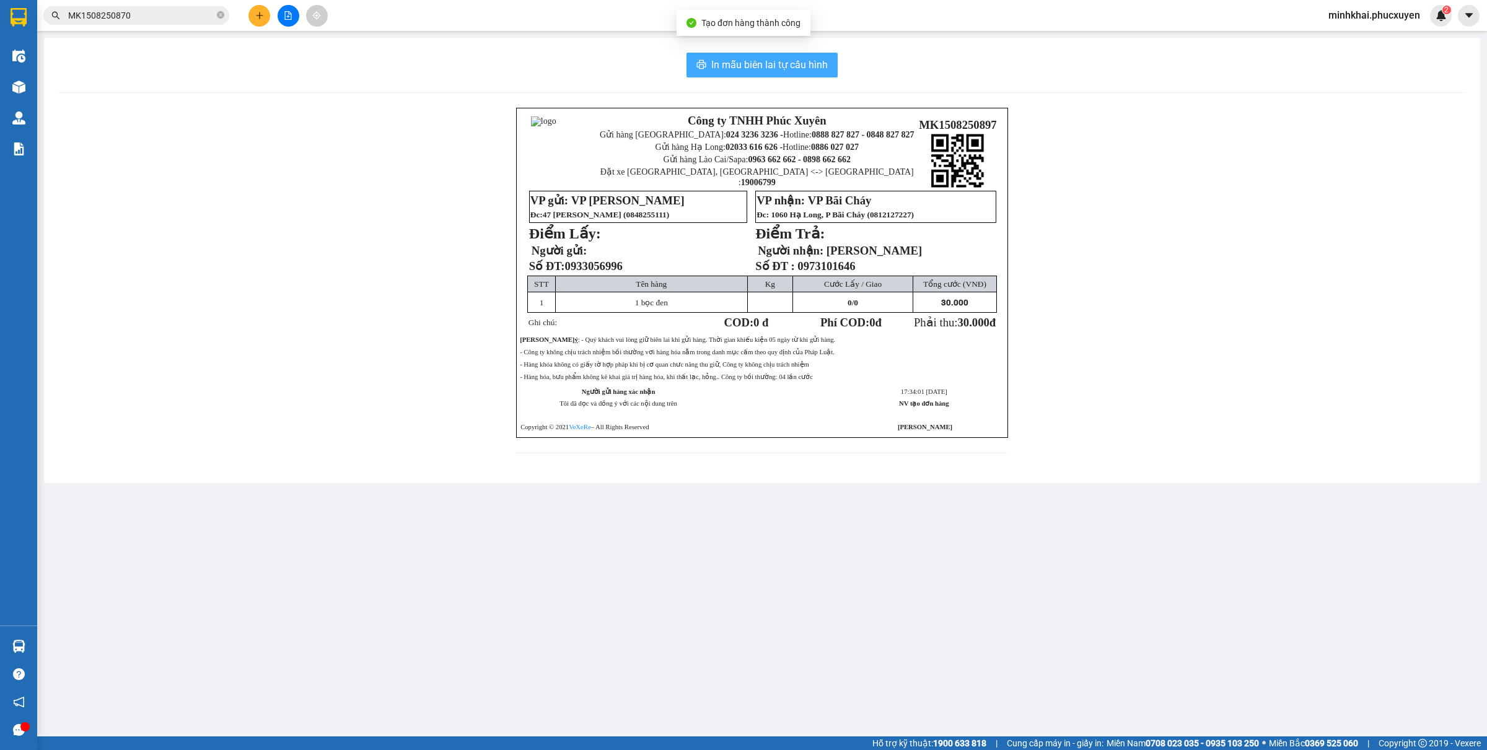
click at [739, 68] on span "In mẫu biên lai tự cấu hình" at bounding box center [769, 64] width 117 height 15
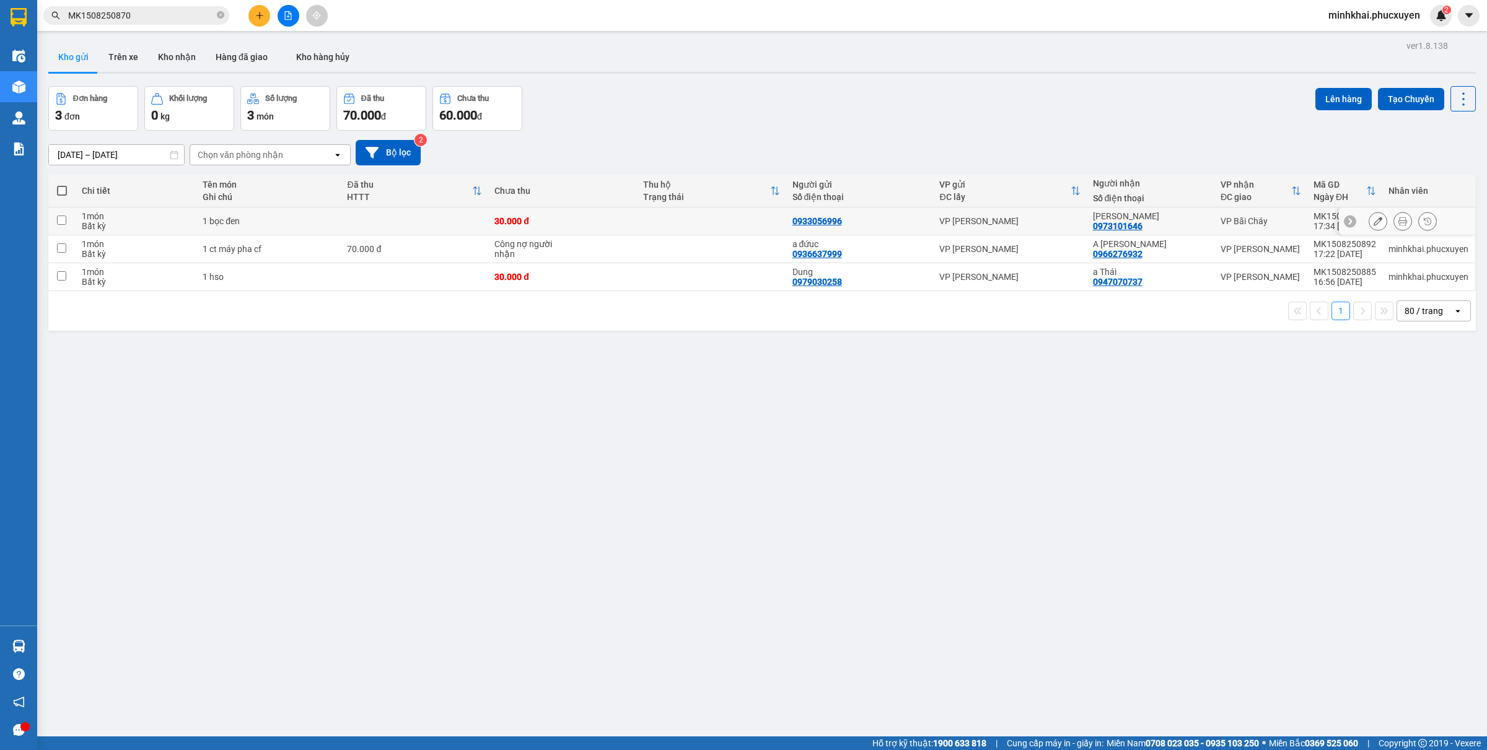
click at [1374, 220] on icon at bounding box center [1378, 221] width 9 height 9
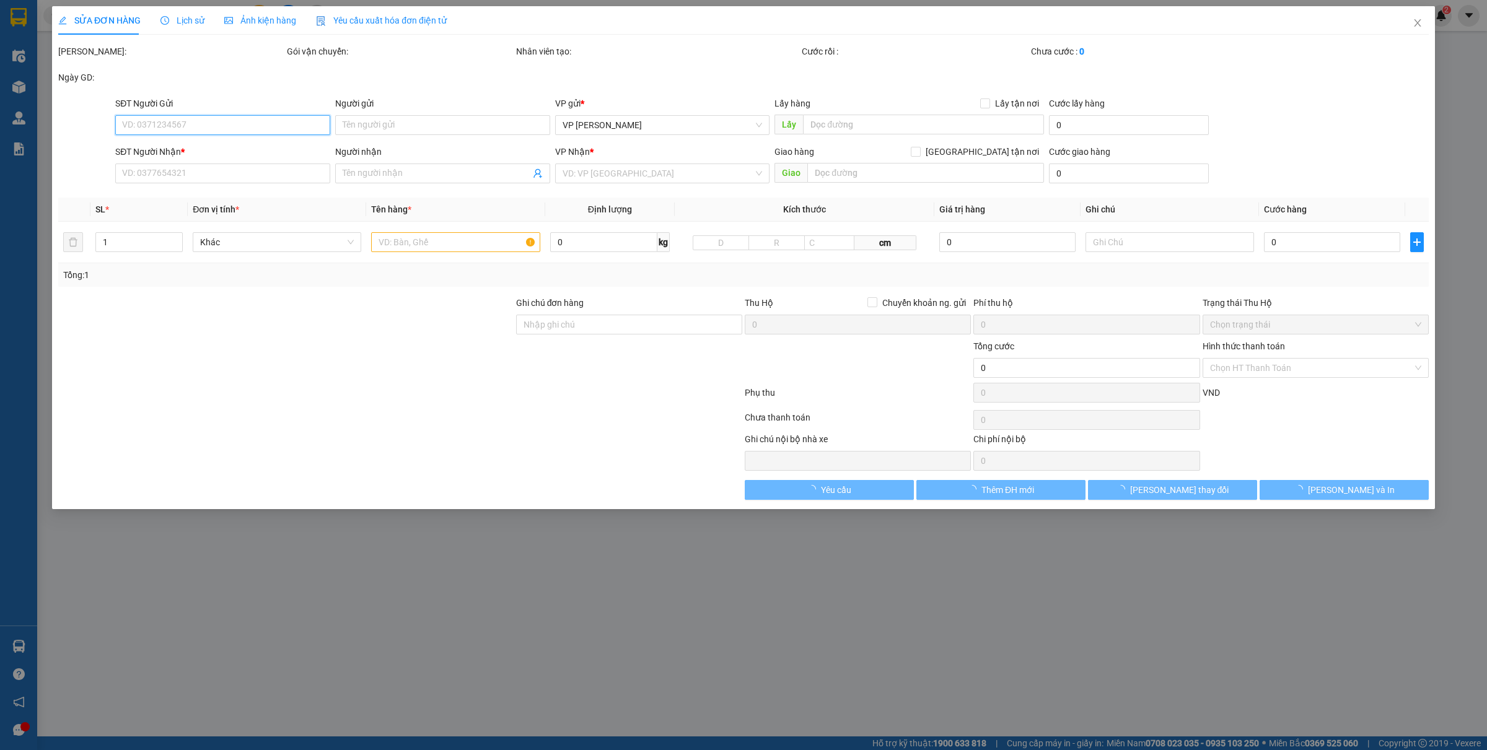
type input "0933056996"
type input "0973101646"
type input "Anh Đức"
type input "30.000"
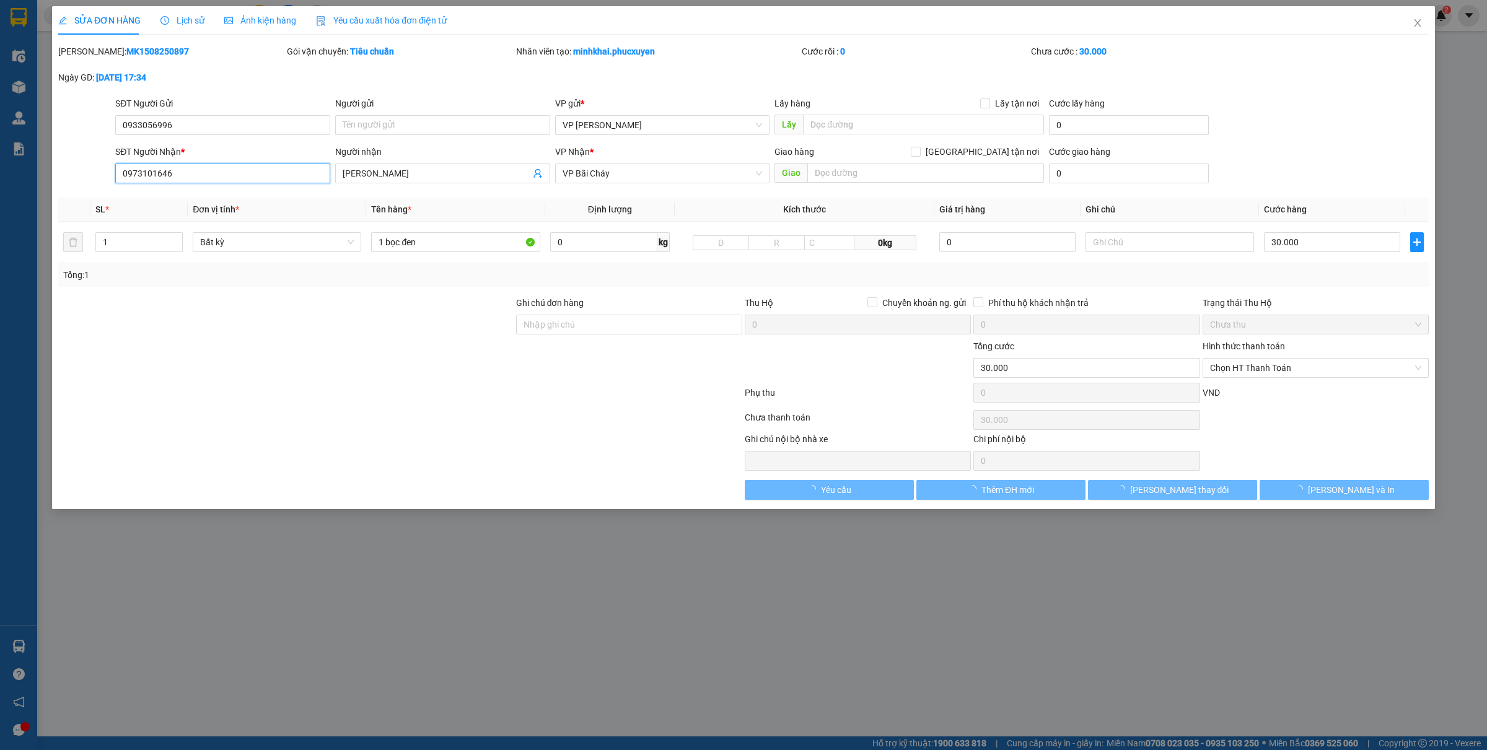
click at [242, 180] on input "0973101646" at bounding box center [222, 174] width 215 height 20
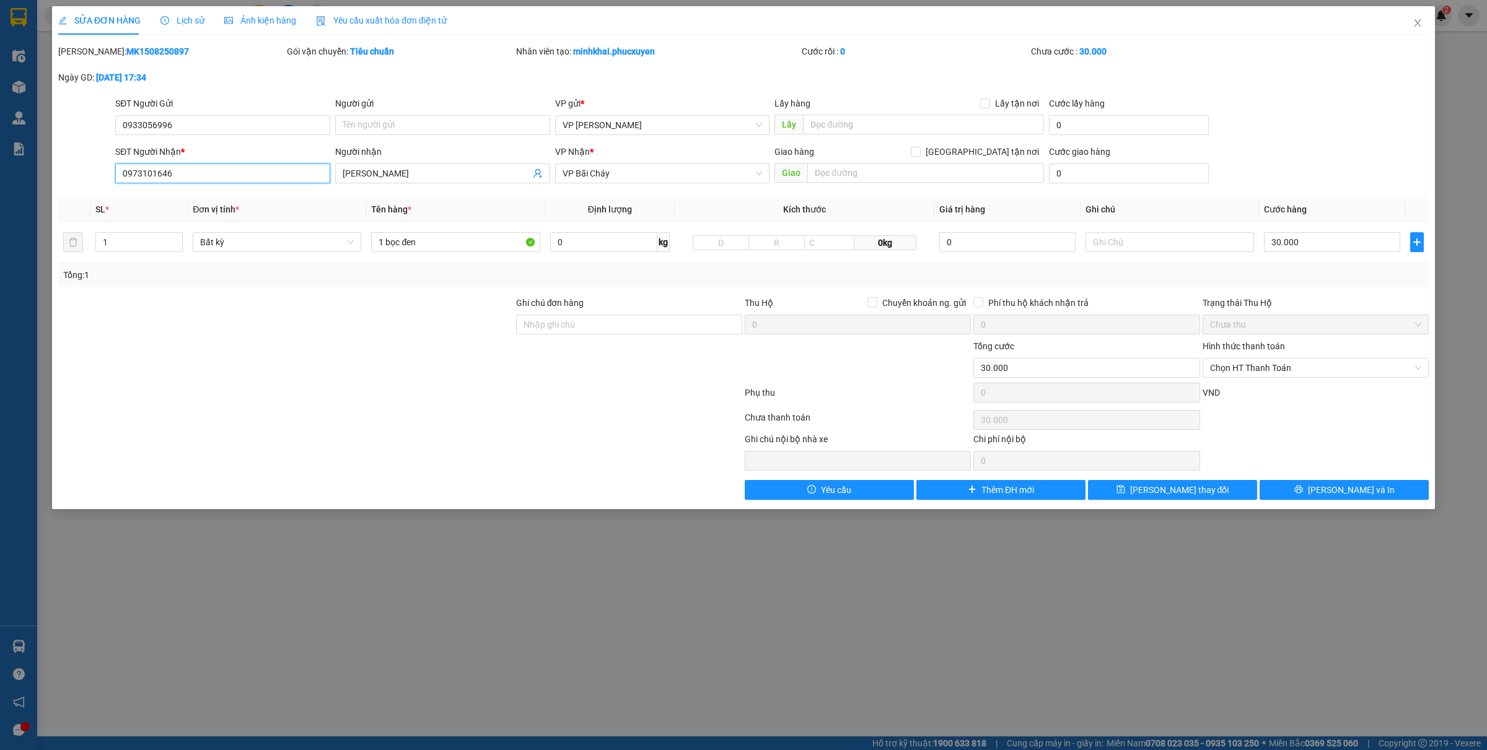
click at [242, 180] on input "0973101646" at bounding box center [222, 174] width 215 height 20
type input "0966040365"
drag, startPoint x: 454, startPoint y: 169, endPoint x: 308, endPoint y: 165, distance: 146.3
click at [313, 166] on div "SĐT Người Nhận * 0966040365 Người nhận Anh Đức Anh Đức VP Nhận * VP Bãi Cháy Gi…" at bounding box center [772, 166] width 1319 height 43
click at [1355, 482] on button "[PERSON_NAME] và In" at bounding box center [1344, 490] width 169 height 20
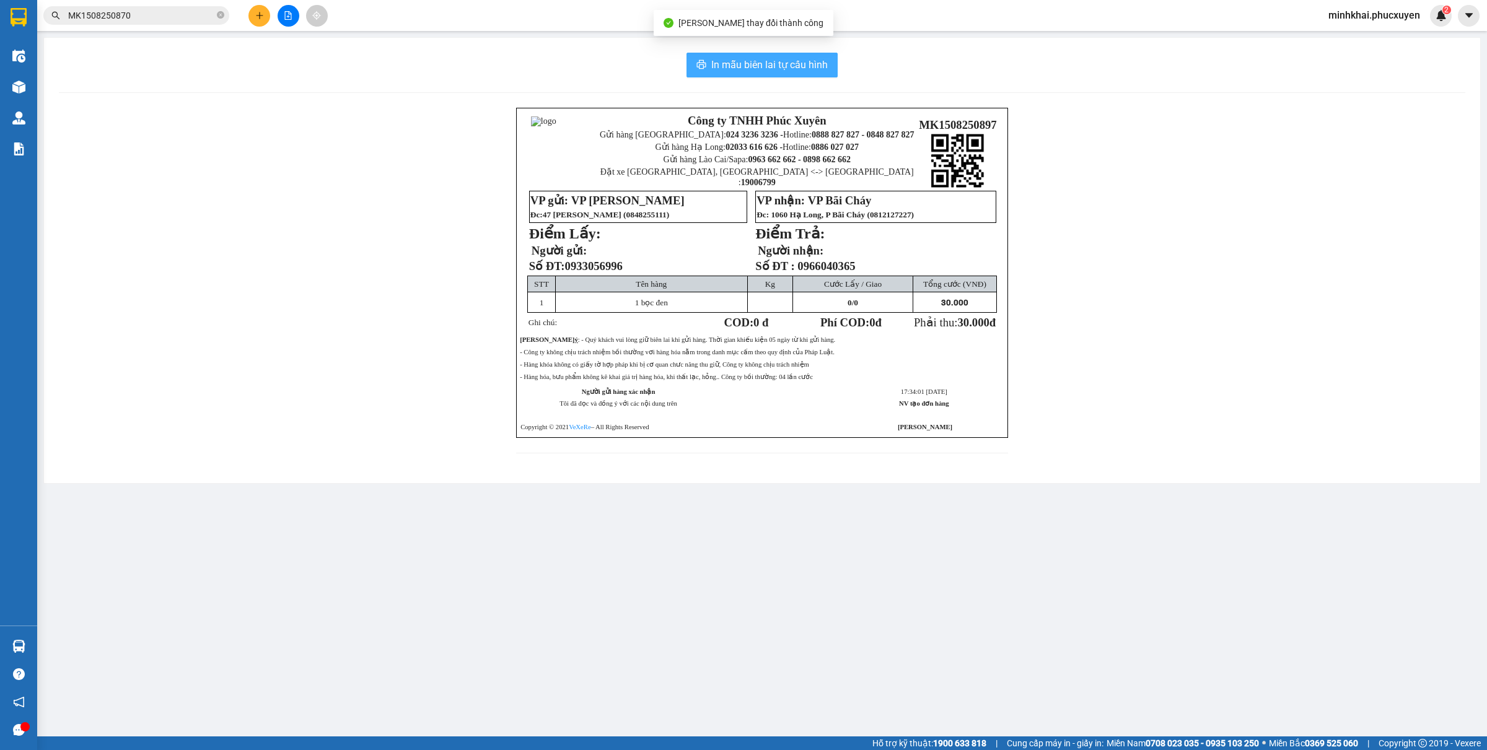
click at [720, 69] on span "In mẫu biên lai tự cấu hình" at bounding box center [769, 64] width 117 height 15
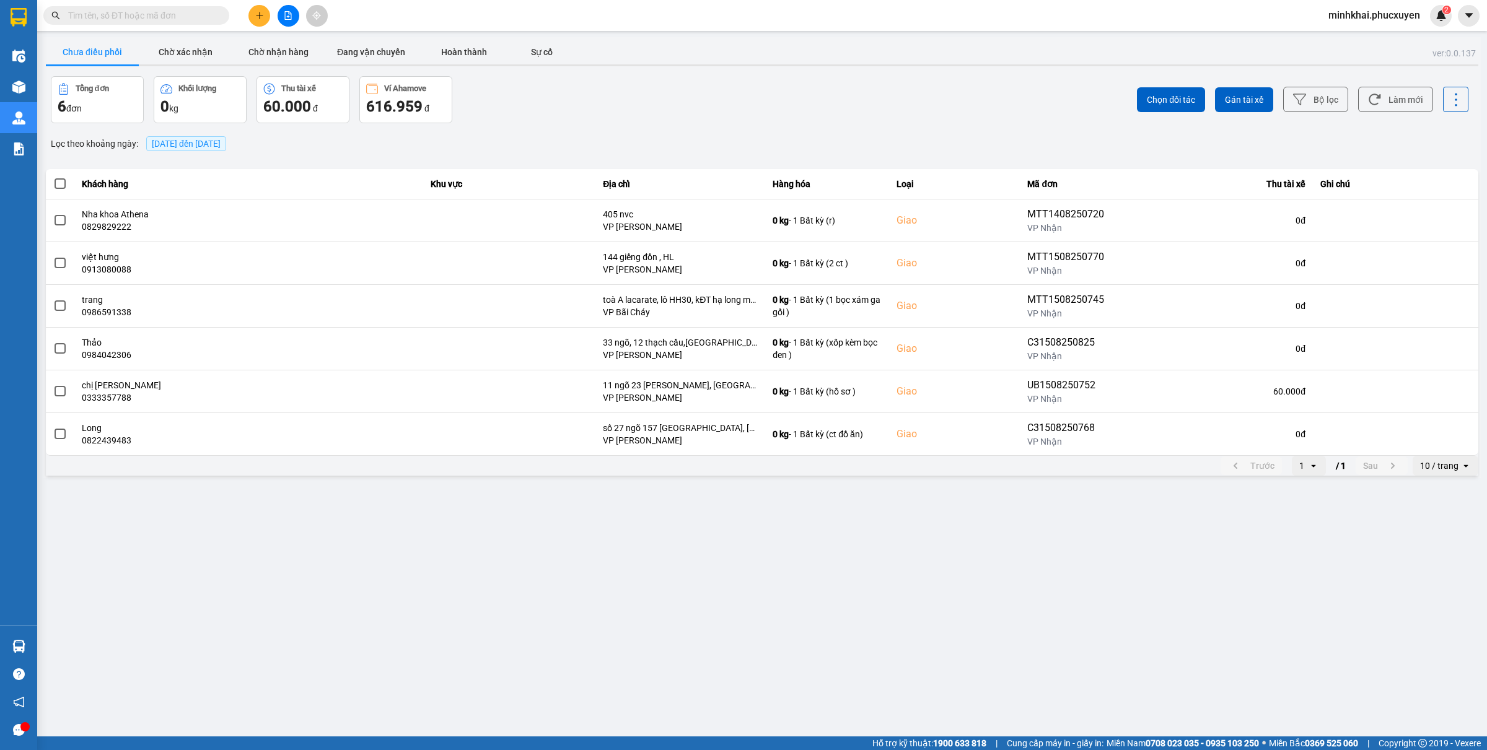
click at [143, 14] on input "text" at bounding box center [141, 16] width 146 height 14
type input "d"
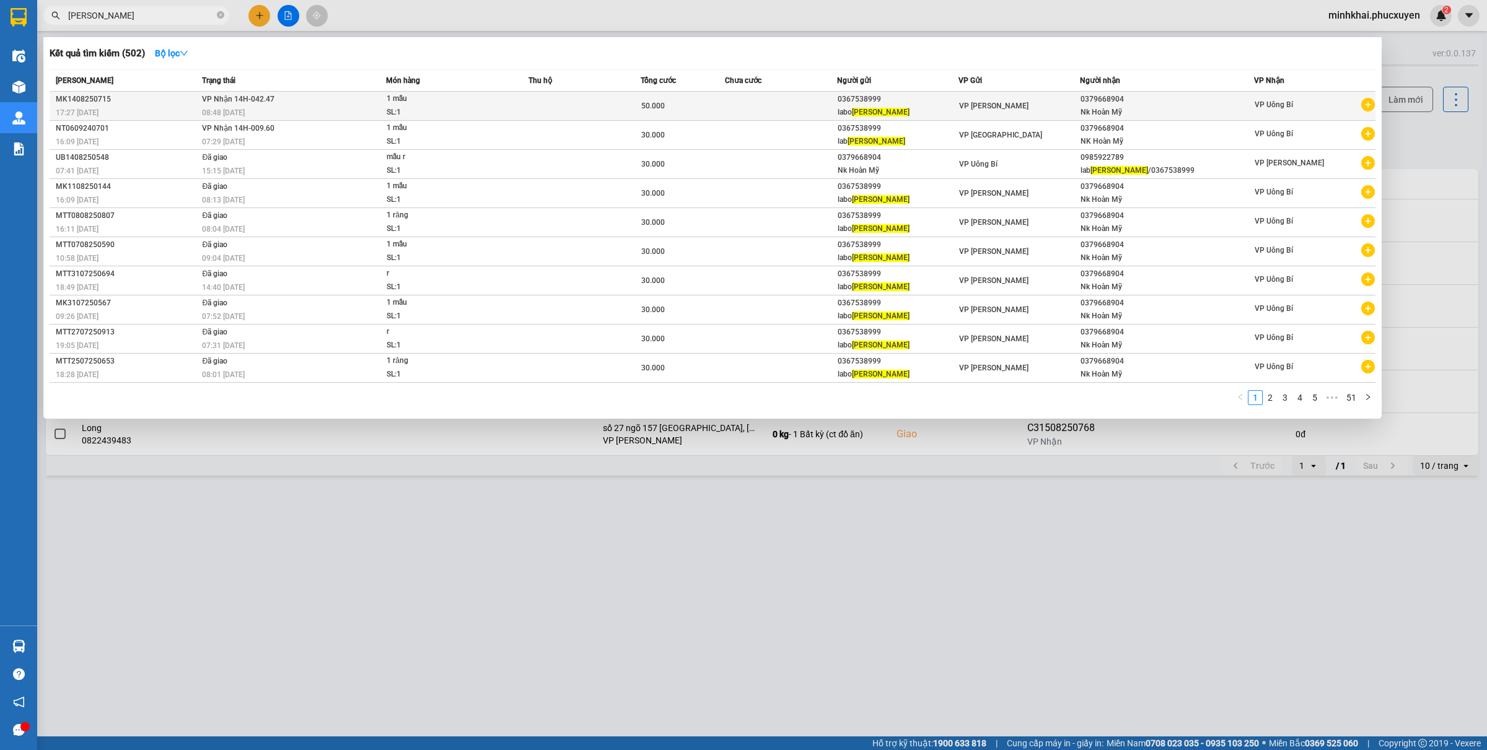
type input "[PERSON_NAME]"
click at [1007, 105] on span "VP [PERSON_NAME]" at bounding box center [993, 106] width 69 height 9
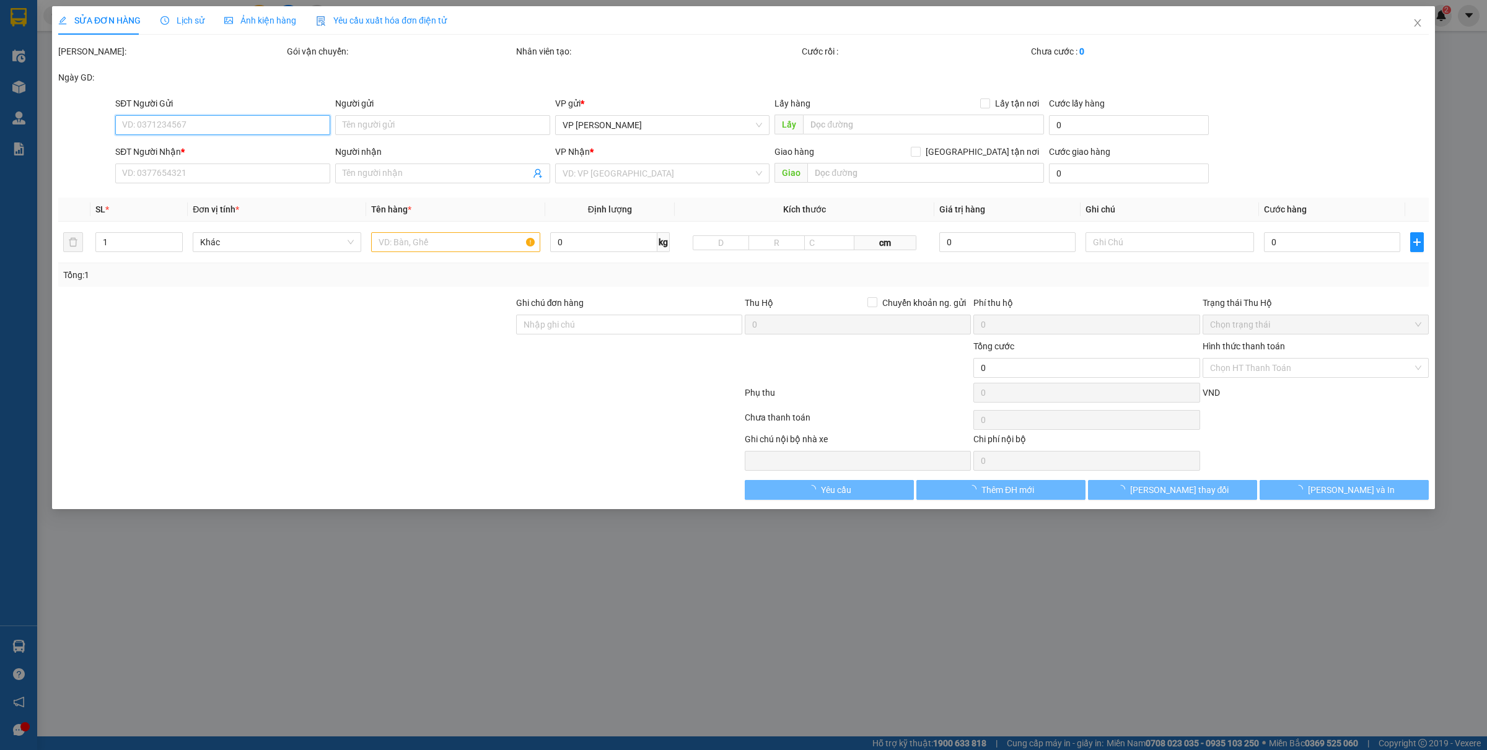
type input "0367538999"
type input "labo Đàm Gia"
type input "0379668904"
type input "Nk Hoàn Mỹ"
type input "50.000"
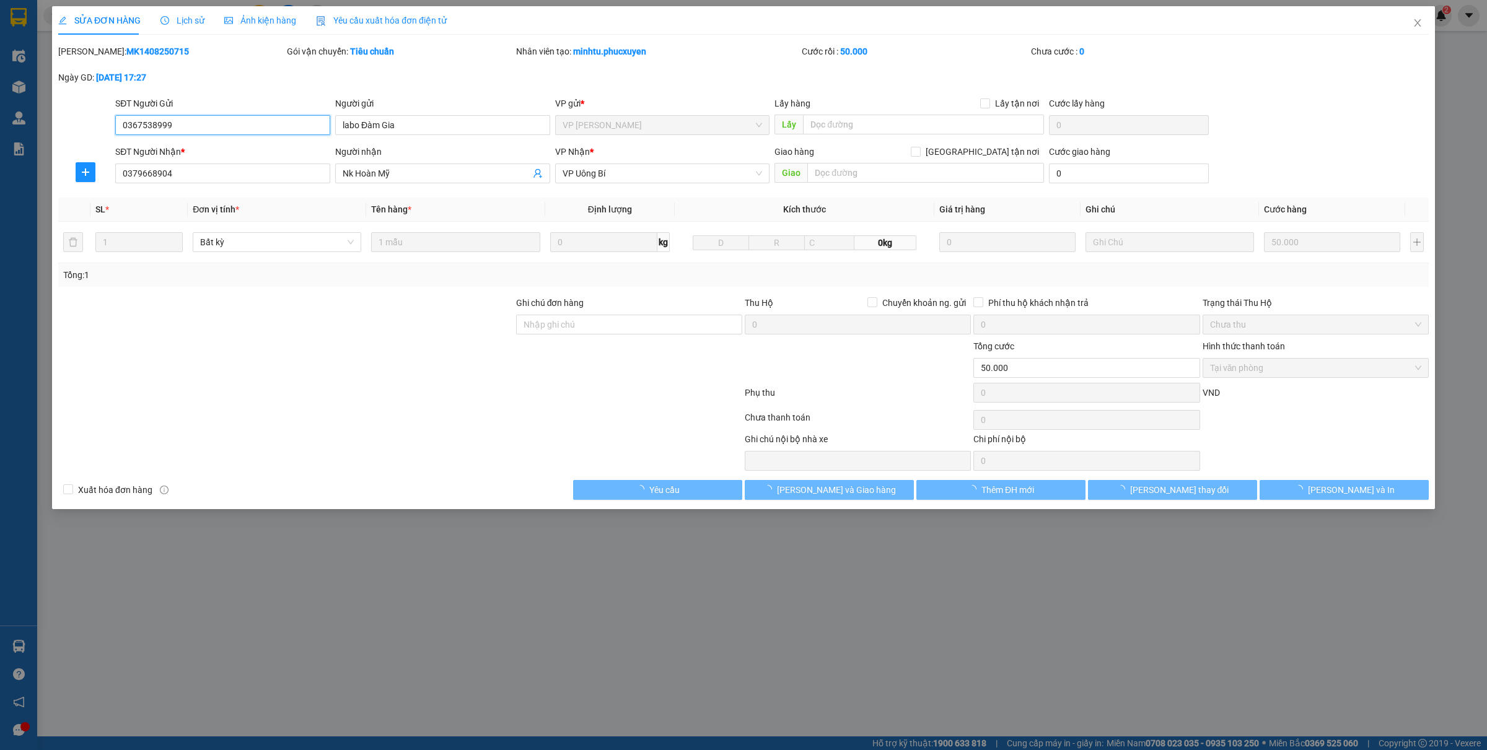
click at [209, 125] on input "0367538999" at bounding box center [222, 125] width 215 height 20
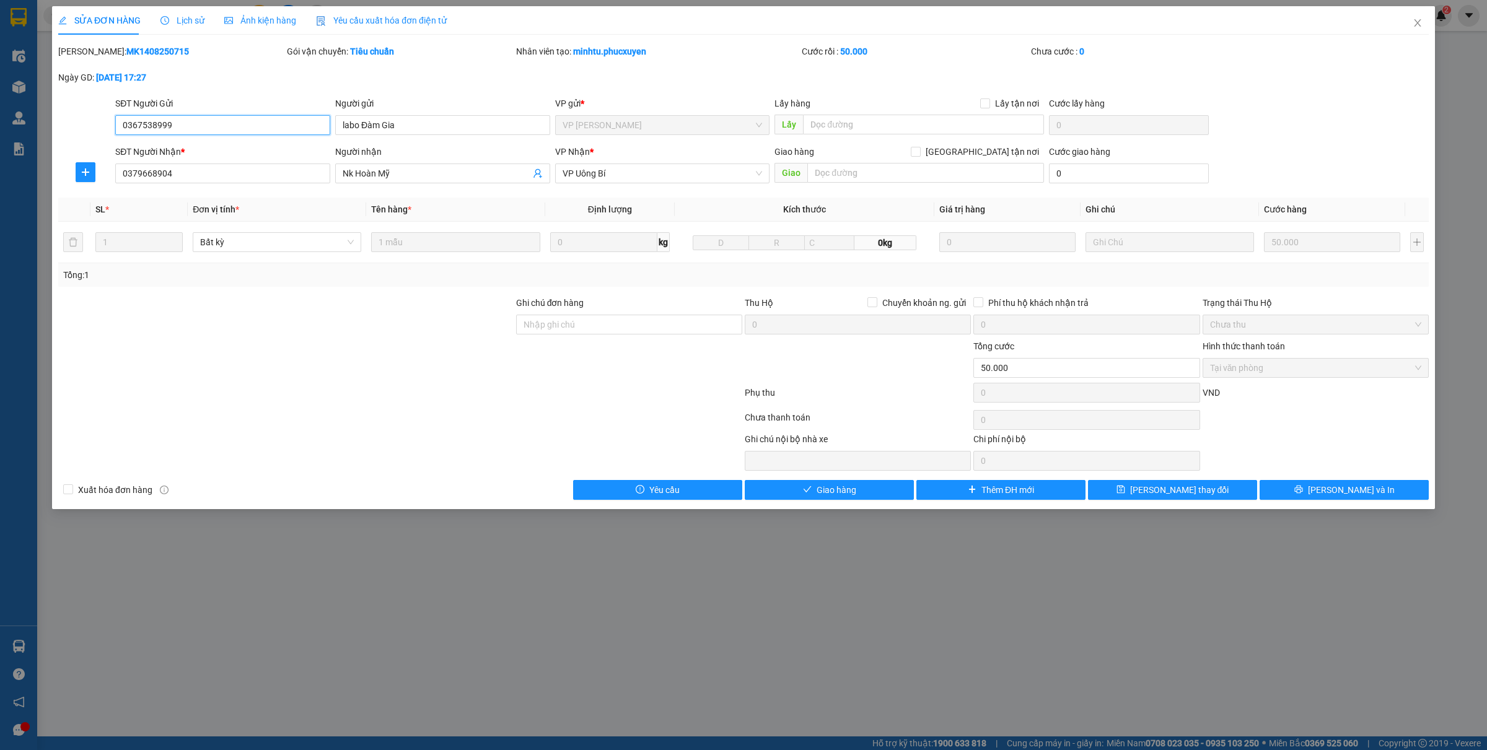
click at [209, 125] on input "0367538999" at bounding box center [222, 125] width 215 height 20
